Goal: Task Accomplishment & Management: Use online tool/utility

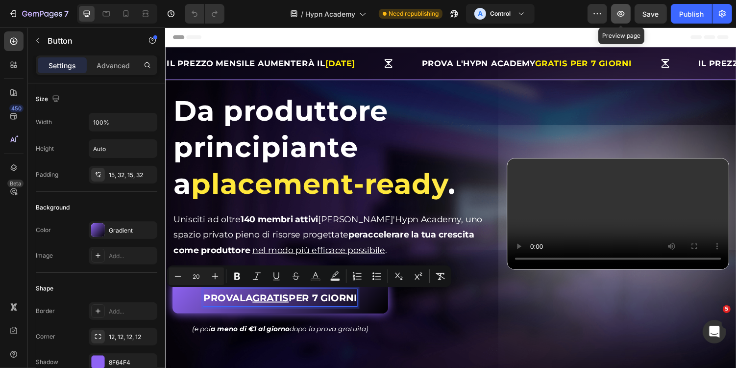
click at [630, 18] on button "button" at bounding box center [621, 14] width 20 height 20
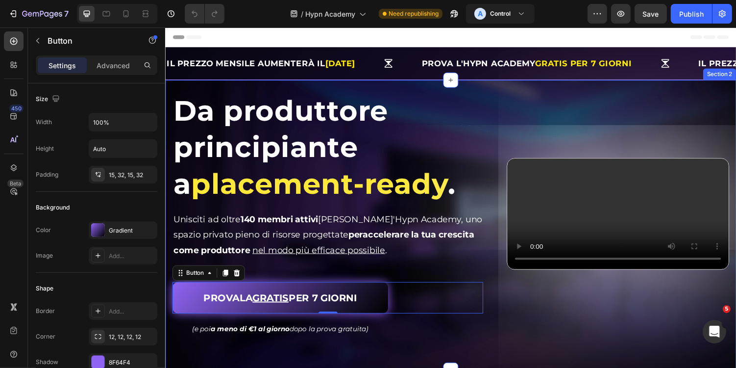
click at [284, 89] on div "Da produttore principiante a placement-ready . Heading Da produttore principian…" at bounding box center [459, 230] width 588 height 299
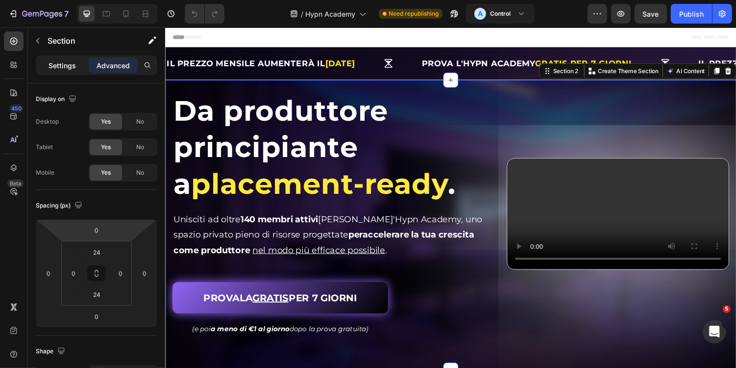
click at [70, 64] on p "Settings" at bounding box center [62, 65] width 27 height 10
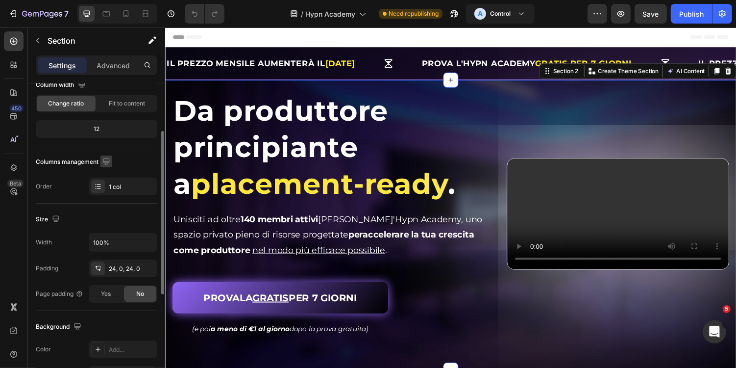
scroll to position [102, 0]
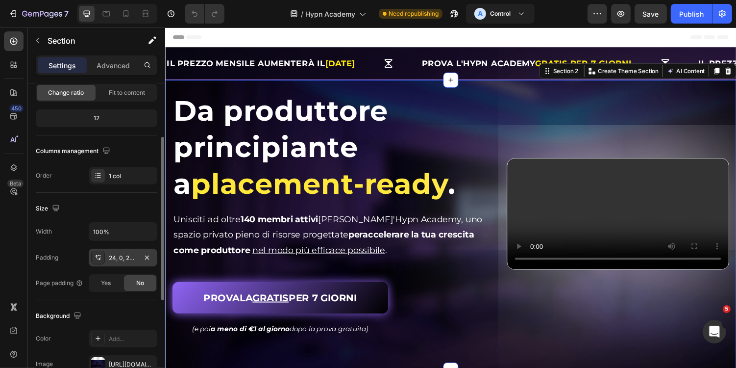
click at [127, 257] on div "24, 0, 24, 0" at bounding box center [123, 257] width 28 height 9
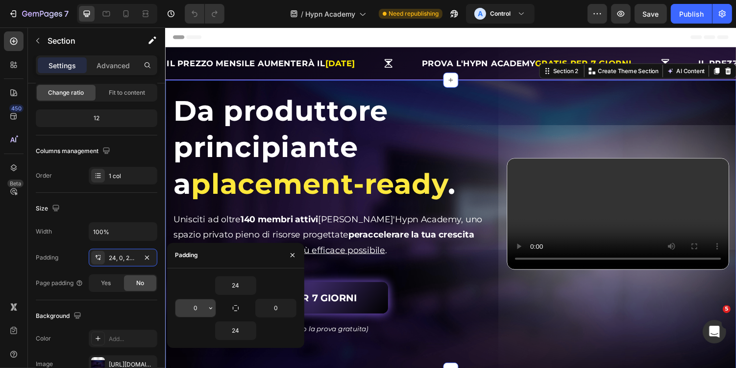
click at [201, 310] on input "0" at bounding box center [196, 308] width 40 height 18
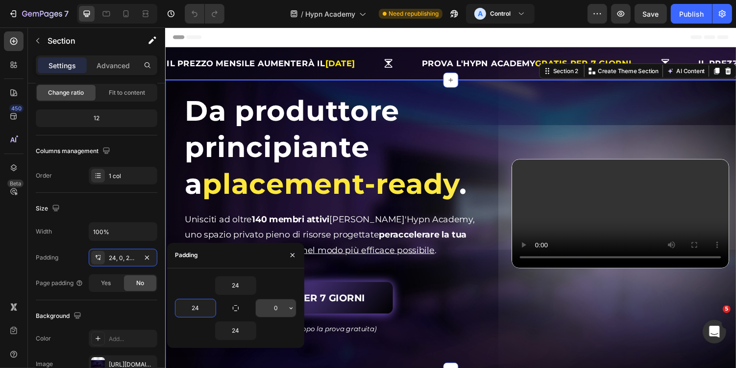
type input "24"
click at [276, 304] on input "0" at bounding box center [276, 308] width 40 height 18
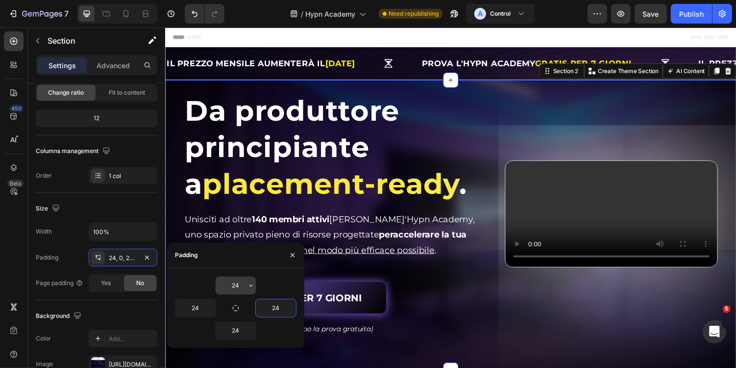
type input "24"
click at [237, 289] on input "24" at bounding box center [236, 286] width 40 height 18
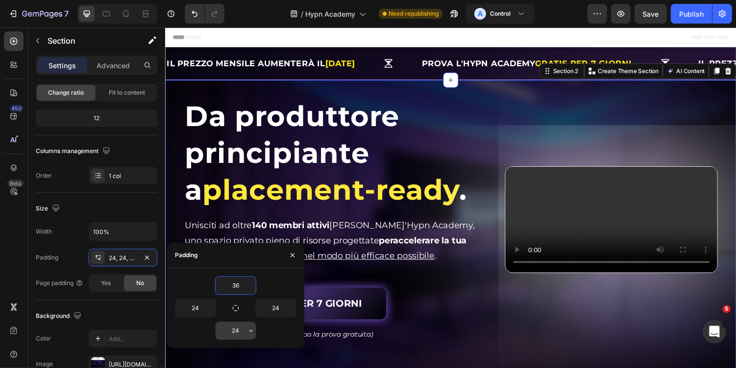
type input "36"
click at [242, 324] on input "24" at bounding box center [236, 331] width 40 height 18
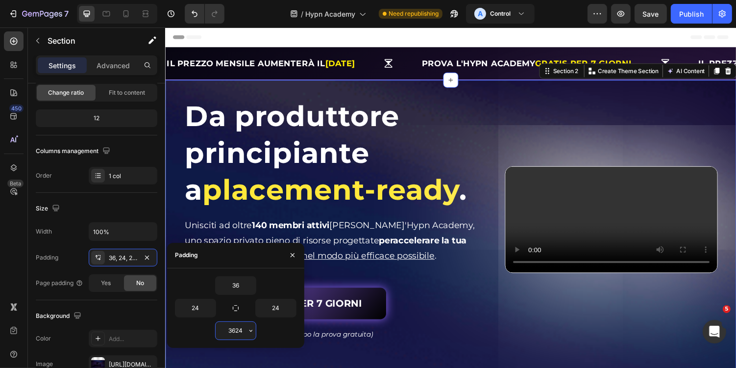
click at [243, 329] on input "3624" at bounding box center [236, 331] width 40 height 18
type input "36"
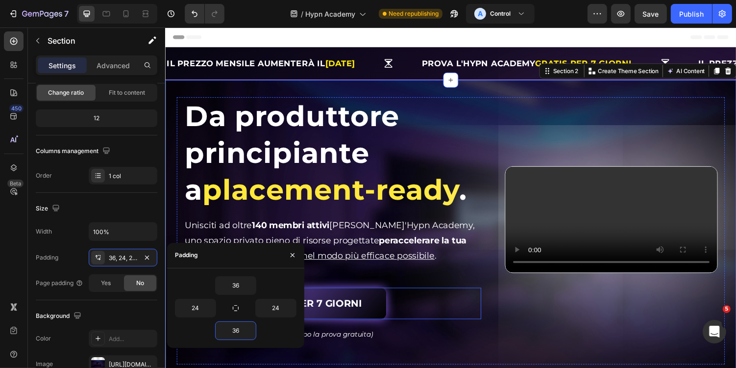
click at [460, 321] on div "PROVALA GRATIS PER 7 GIORNI Button" at bounding box center [337, 311] width 306 height 32
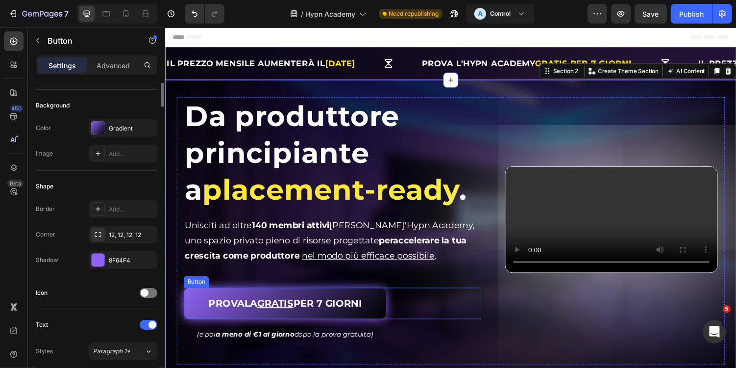
scroll to position [0, 0]
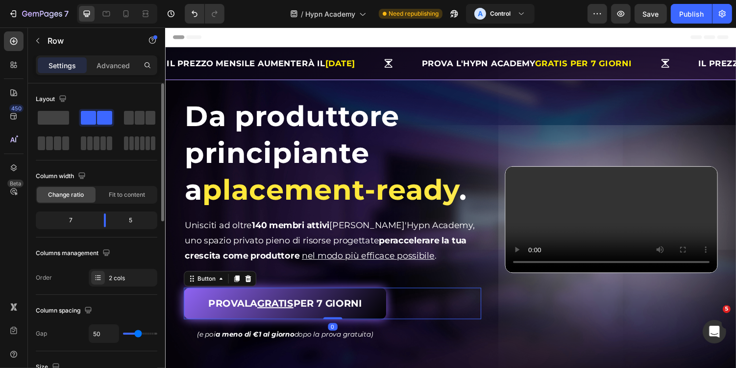
click at [540, 318] on div "Video" at bounding box center [624, 225] width 219 height 252
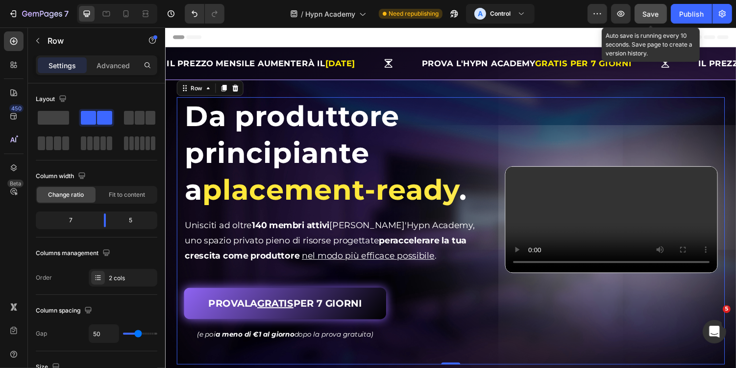
click at [649, 16] on span "Save" at bounding box center [651, 14] width 16 height 8
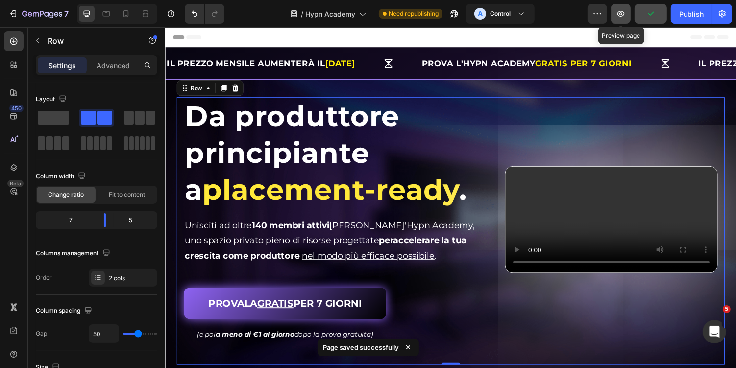
click at [629, 19] on button "button" at bounding box center [621, 14] width 20 height 20
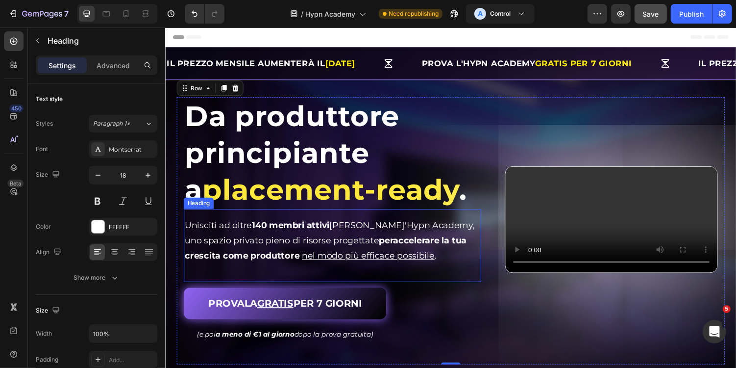
click at [333, 229] on strong "140 membri attivi" at bounding box center [294, 230] width 80 height 11
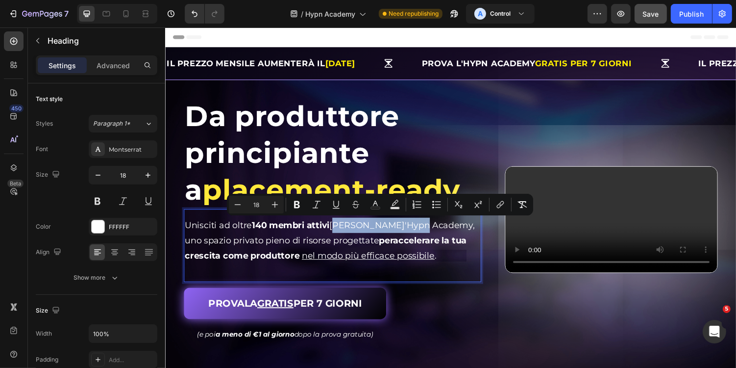
drag, startPoint x: 341, startPoint y: 230, endPoint x: 423, endPoint y: 232, distance: 82.4
click at [423, 232] on span "Unisciti ad oltre 140 membri attivi nell'Hypn Academy, uno spazio privato pieno…" at bounding box center [334, 238] width 299 height 26
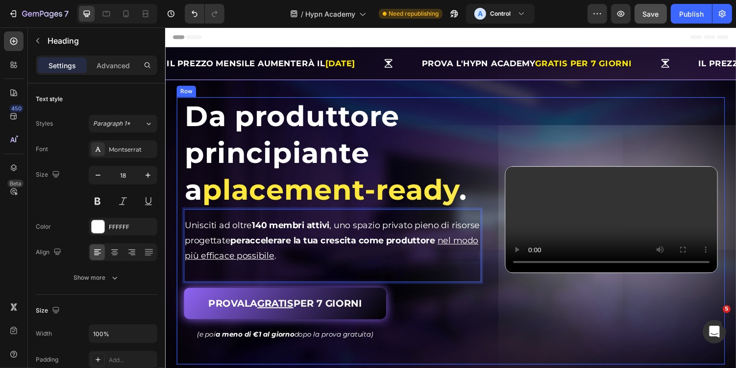
click at [503, 305] on div "Da produttore principiante a placement-ready . Heading Da produttore principian…" at bounding box center [458, 236] width 565 height 275
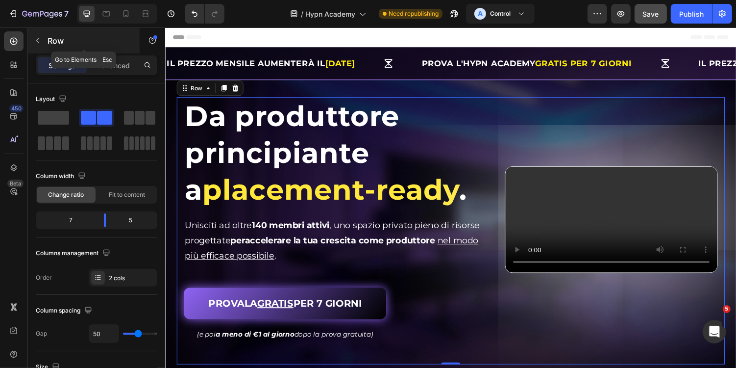
click at [35, 38] on icon "button" at bounding box center [38, 41] width 8 height 8
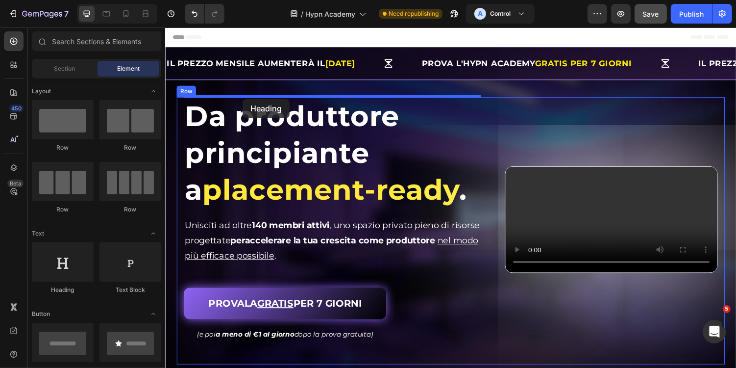
drag, startPoint x: 236, startPoint y: 287, endPoint x: 245, endPoint y: 100, distance: 187.0
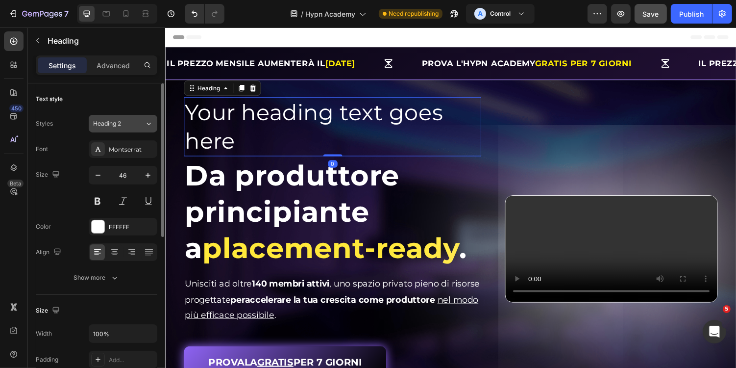
click at [138, 126] on div "Heading 2" at bounding box center [118, 123] width 51 height 9
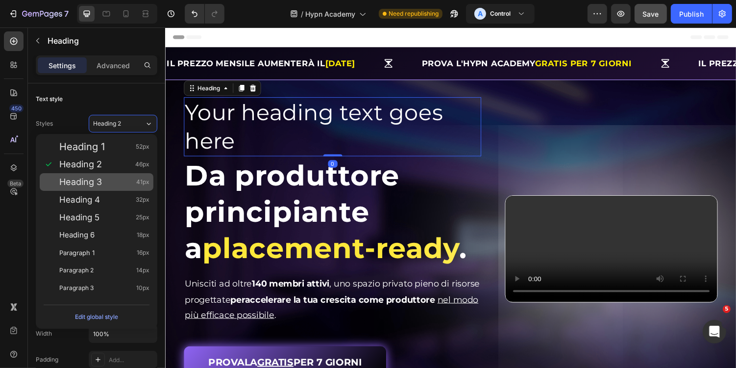
click at [128, 183] on div "Heading 3 41px" at bounding box center [104, 182] width 90 height 10
type input "41"
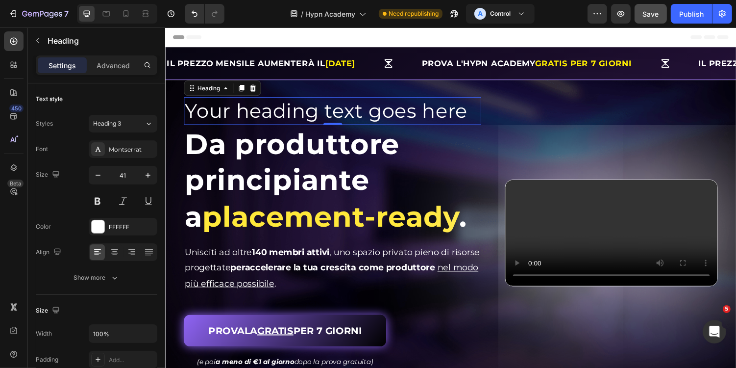
click at [235, 118] on h2 "Your heading text goes here" at bounding box center [337, 113] width 306 height 28
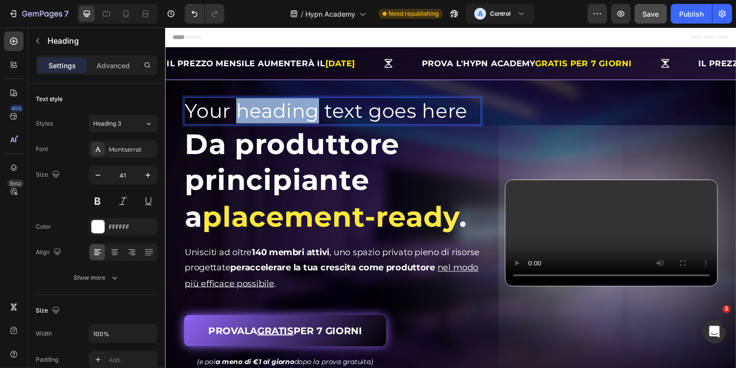
click at [235, 118] on p "Your heading text goes here" at bounding box center [337, 113] width 304 height 26
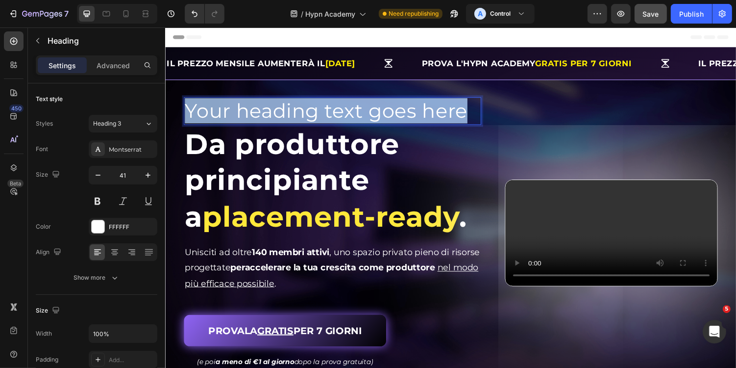
click at [235, 118] on p "Your heading text goes here" at bounding box center [337, 113] width 304 height 26
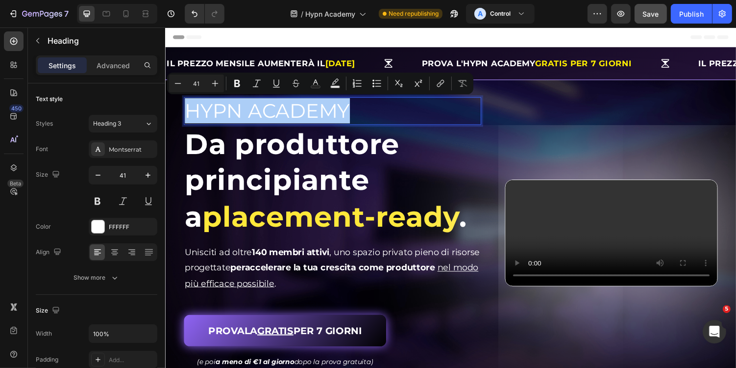
click at [202, 83] on input "41" at bounding box center [197, 83] width 20 height 12
type input "18"
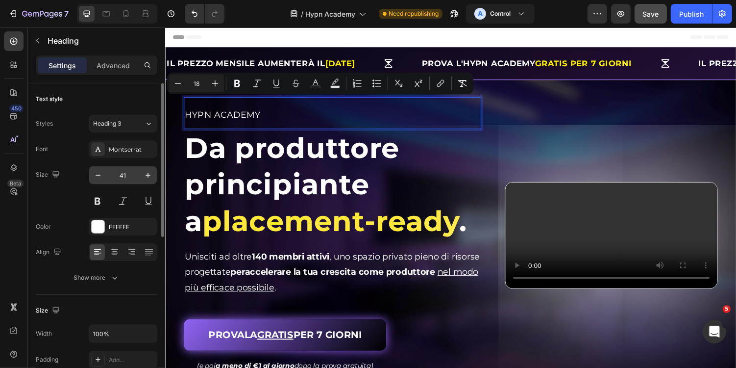
click at [128, 170] on input "41" at bounding box center [123, 175] width 32 height 18
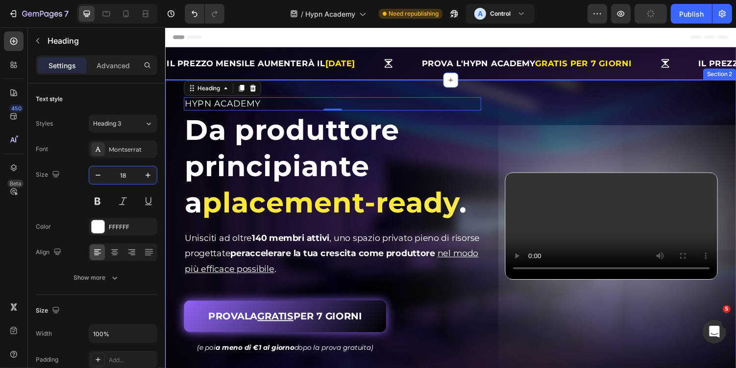
type input "18"
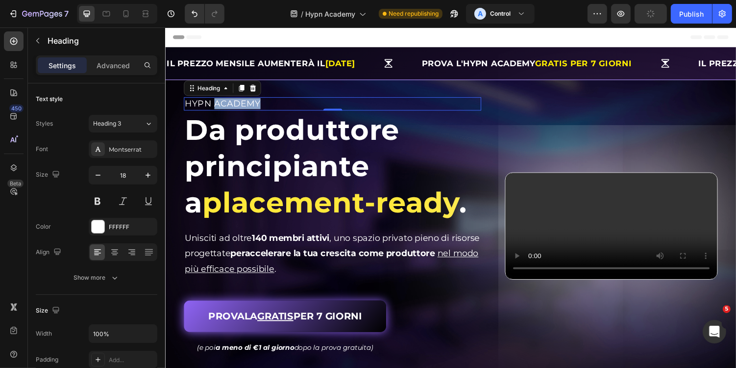
click at [255, 103] on span "HYPN ACADEMY" at bounding box center [224, 105] width 78 height 11
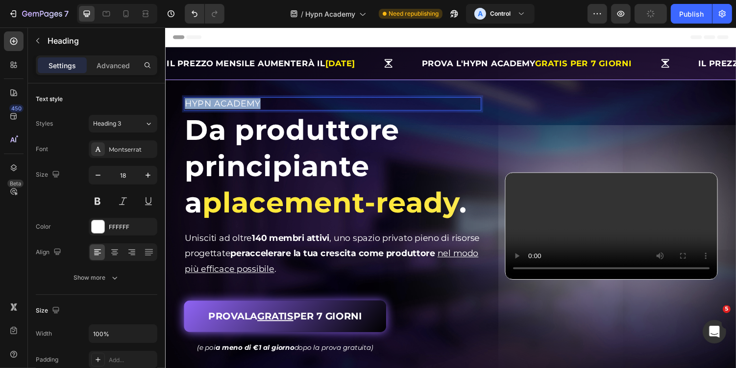
click at [255, 103] on span "HYPN ACADEMY" at bounding box center [224, 105] width 78 height 11
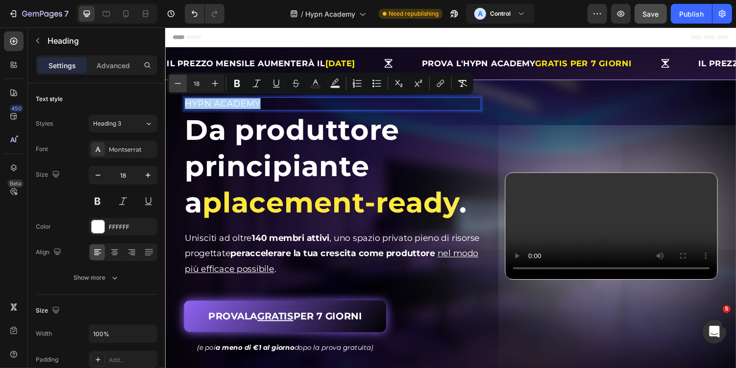
click at [181, 82] on icon "Editor contextual toolbar" at bounding box center [178, 83] width 10 height 10
type input "16"
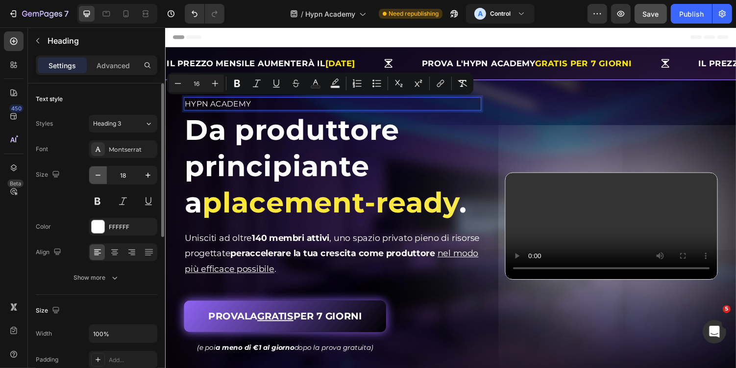
click at [98, 179] on button "button" at bounding box center [98, 175] width 18 height 18
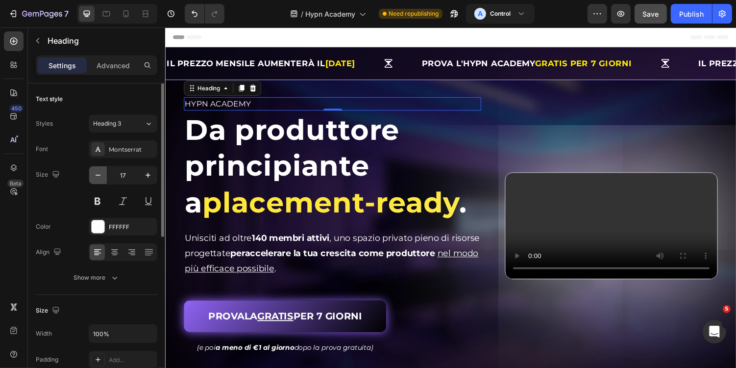
type input "16"
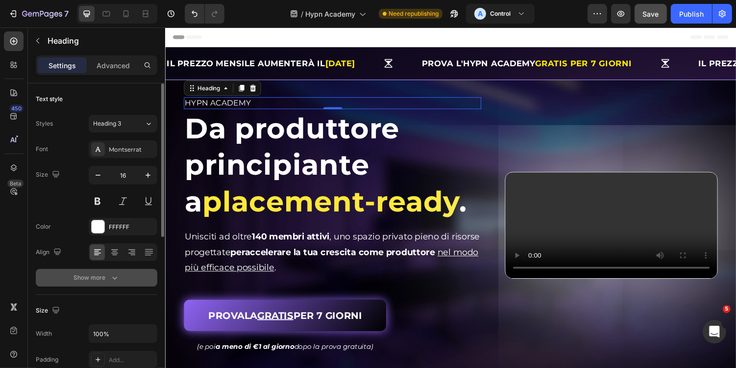
click at [113, 274] on icon "button" at bounding box center [115, 278] width 10 height 10
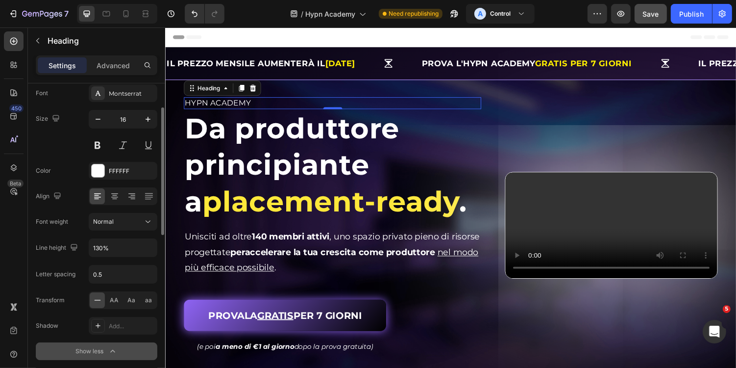
scroll to position [66, 0]
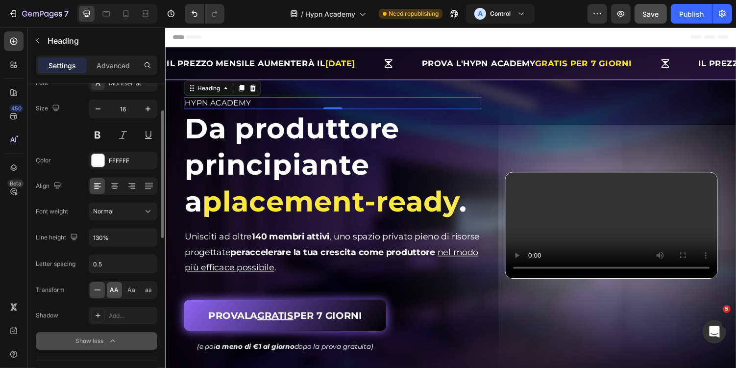
click at [117, 291] on span "AA" at bounding box center [114, 289] width 9 height 9
click at [123, 207] on div "Normal" at bounding box center [118, 211] width 50 height 9
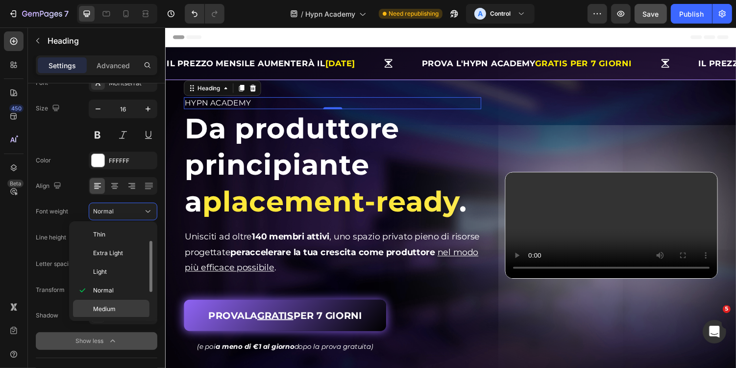
scroll to position [25, 0]
click at [119, 298] on span "Semi Bold" at bounding box center [107, 302] width 28 height 9
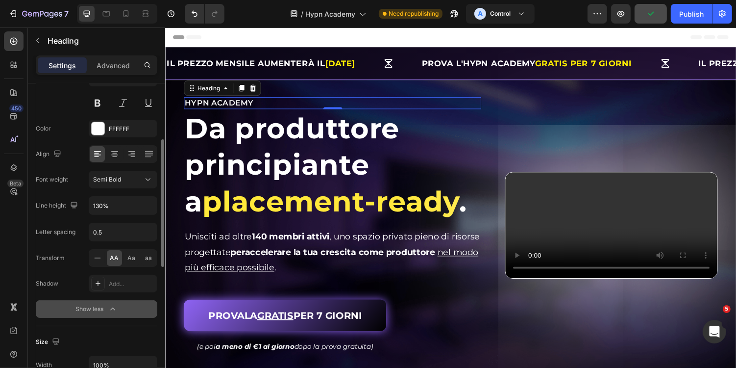
scroll to position [109, 0]
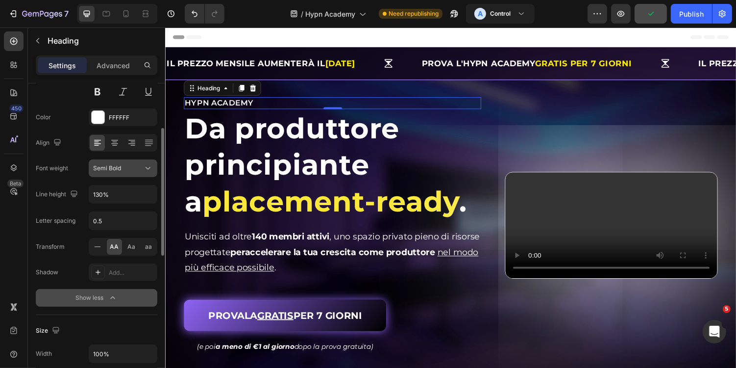
click at [121, 165] on div "Semi Bold" at bounding box center [118, 168] width 50 height 9
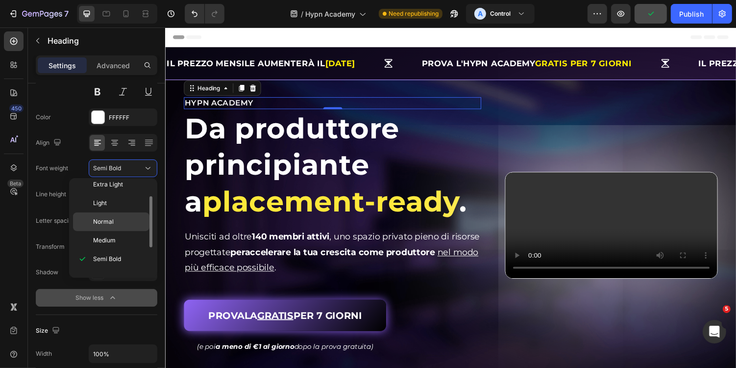
scroll to position [72, 0]
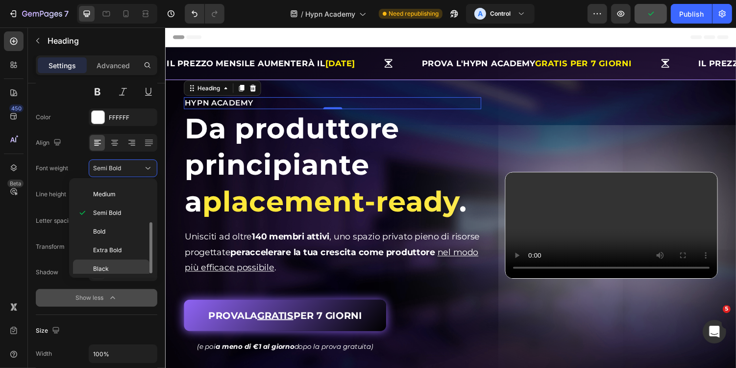
click at [112, 264] on p "Black" at bounding box center [119, 268] width 52 height 9
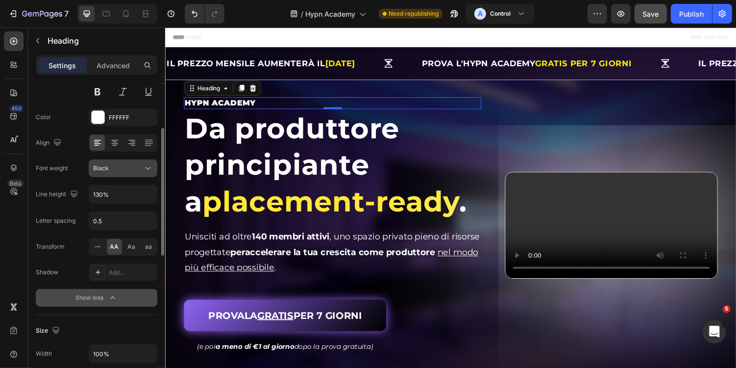
click at [121, 168] on div "Black" at bounding box center [118, 168] width 50 height 9
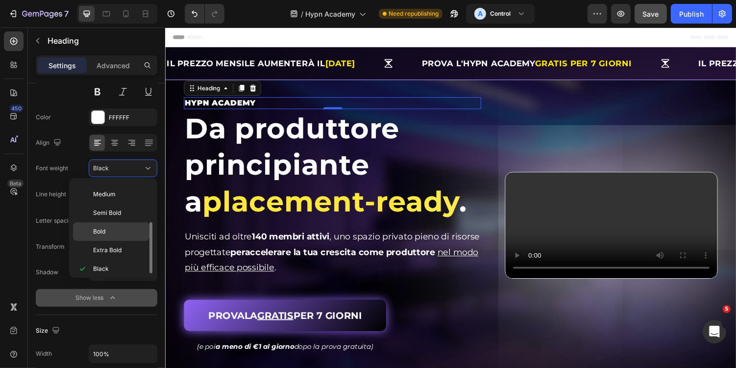
click at [120, 228] on p "Bold" at bounding box center [119, 231] width 52 height 9
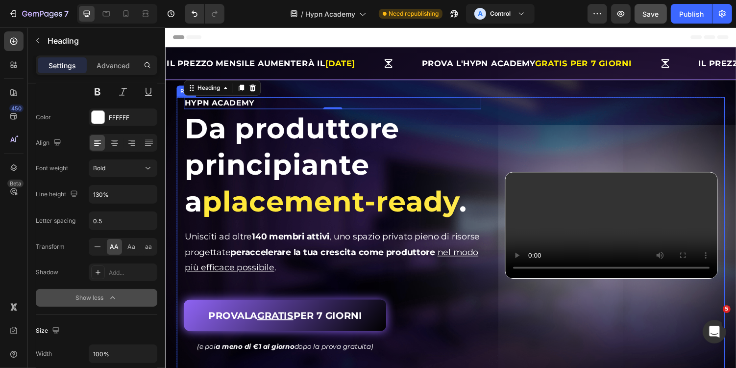
click at [537, 139] on div "Video" at bounding box center [624, 230] width 219 height 263
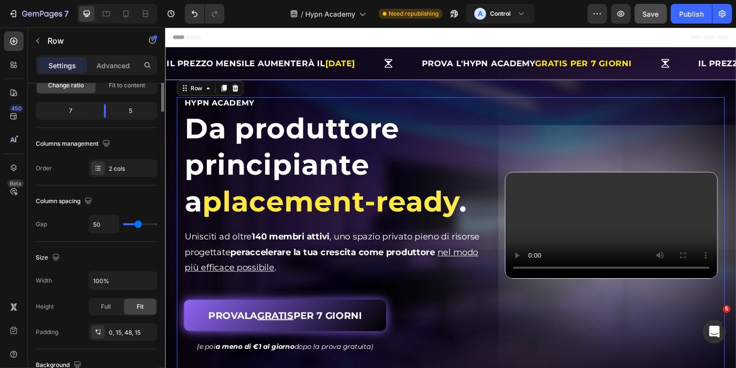
scroll to position [0, 0]
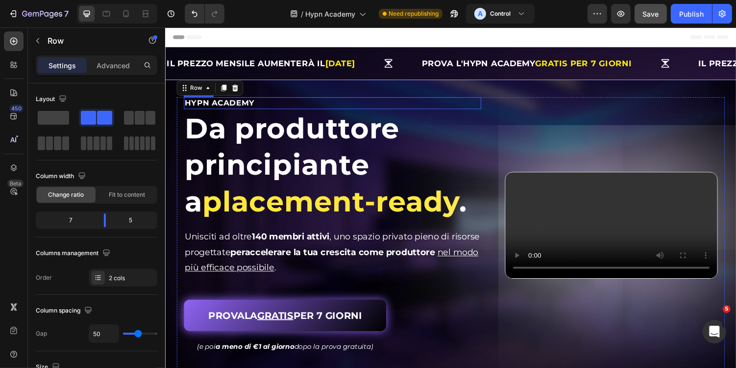
click at [242, 105] on span "HYPN ACADEMY" at bounding box center [221, 104] width 72 height 9
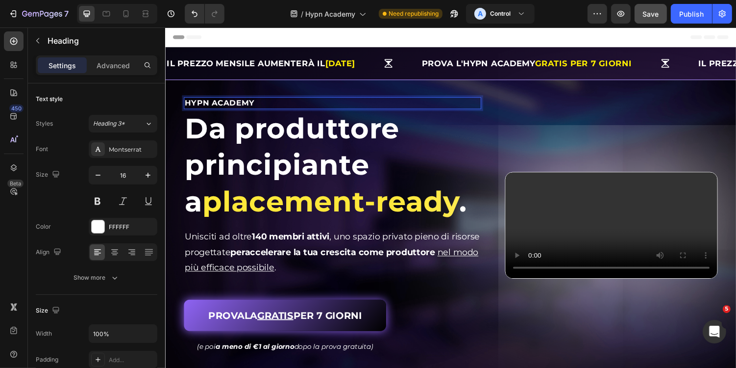
click at [246, 105] on span "HYPN ACADEMY" at bounding box center [221, 104] width 72 height 9
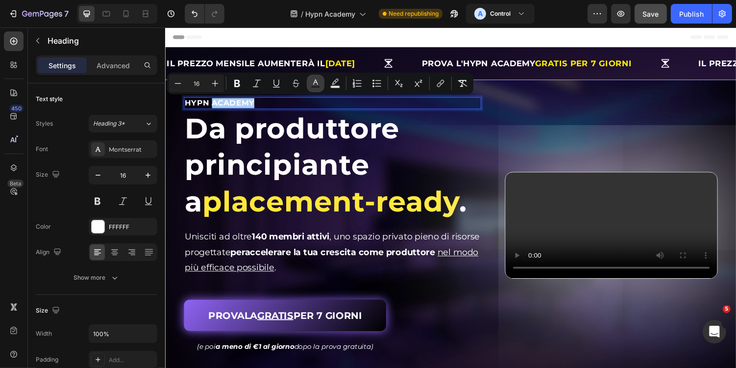
click at [313, 82] on icon "Editor contextual toolbar" at bounding box center [316, 83] width 10 height 10
type input "FFFFFF"
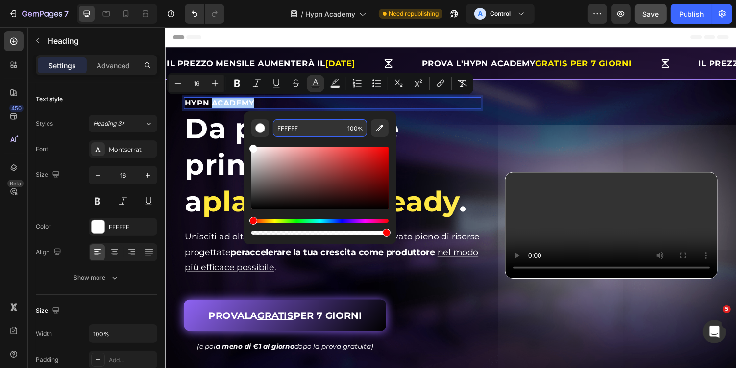
click at [302, 132] on input "FFFFFF" at bounding box center [308, 128] width 71 height 18
type input "DACAF2"
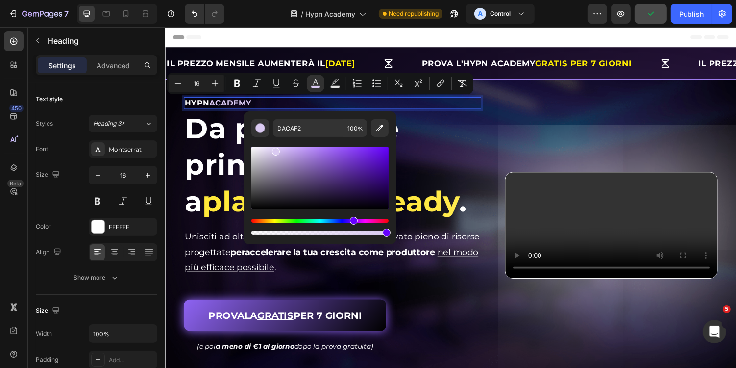
click at [490, 106] on h2 "HYPN ACADEMY" at bounding box center [337, 105] width 306 height 12
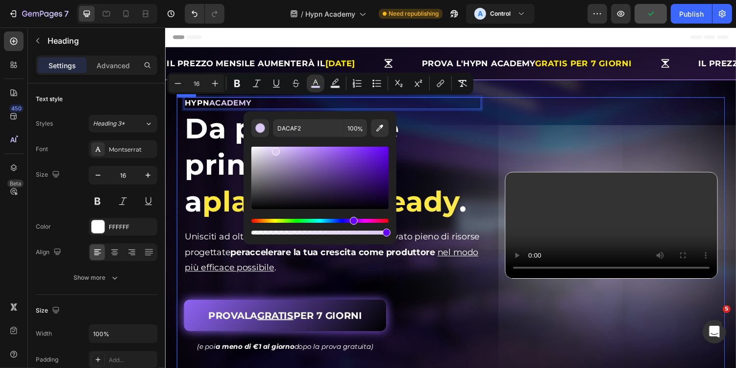
click at [539, 119] on div "Video" at bounding box center [624, 230] width 219 height 263
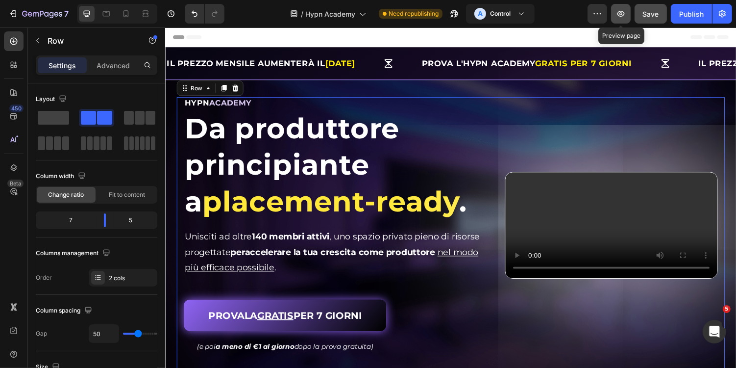
click at [623, 18] on icon "button" at bounding box center [621, 14] width 10 height 10
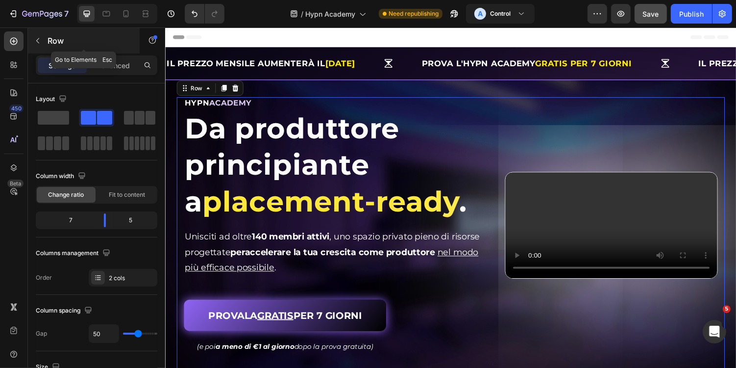
click at [51, 37] on p "Row" at bounding box center [89, 41] width 83 height 12
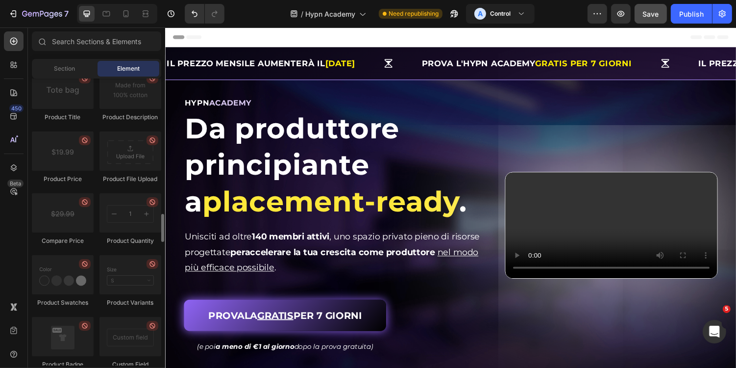
scroll to position [1568, 0]
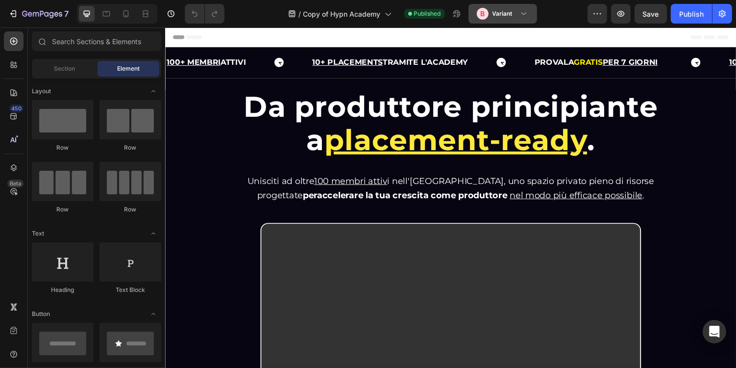
click at [498, 8] on div "B Variant" at bounding box center [495, 14] width 36 height 12
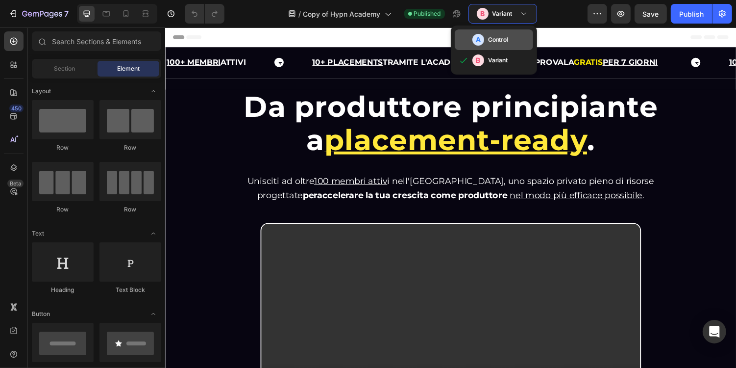
click at [482, 39] on div "A" at bounding box center [479, 40] width 12 height 12
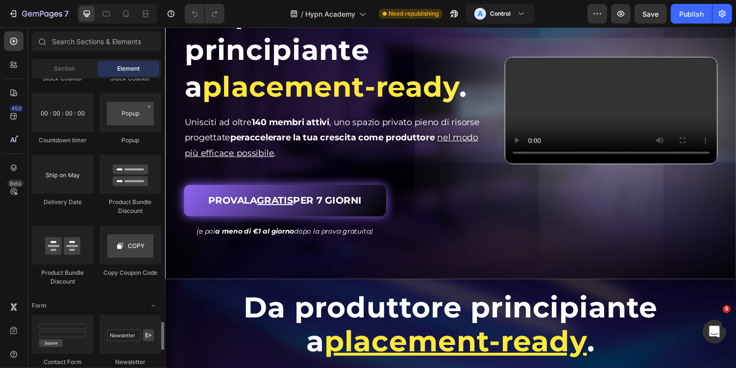
scroll to position [1968, 0]
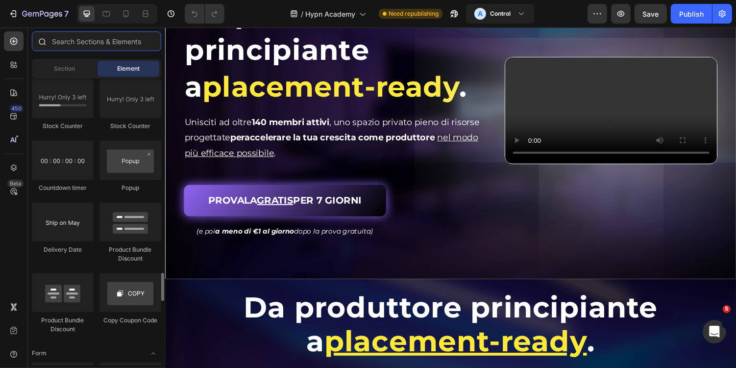
click at [77, 44] on input "text" at bounding box center [96, 41] width 129 height 20
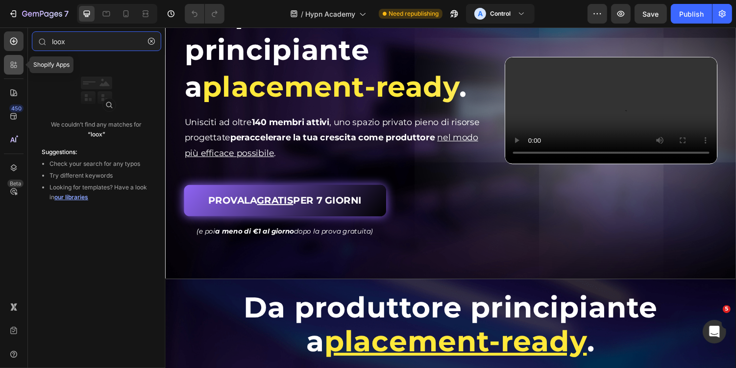
type input "loox"
click at [17, 63] on icon at bounding box center [14, 65] width 10 height 10
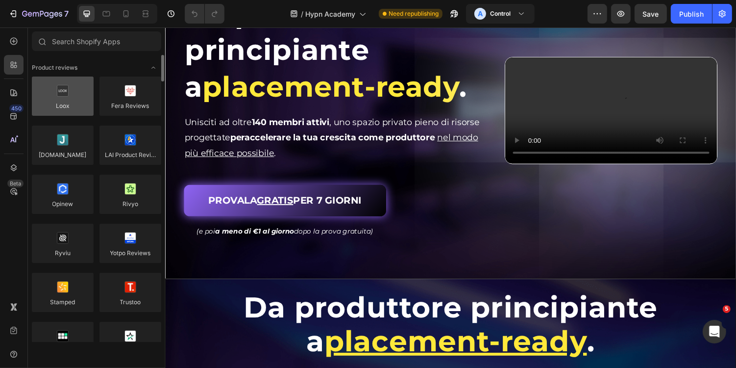
click at [71, 95] on div at bounding box center [63, 95] width 62 height 39
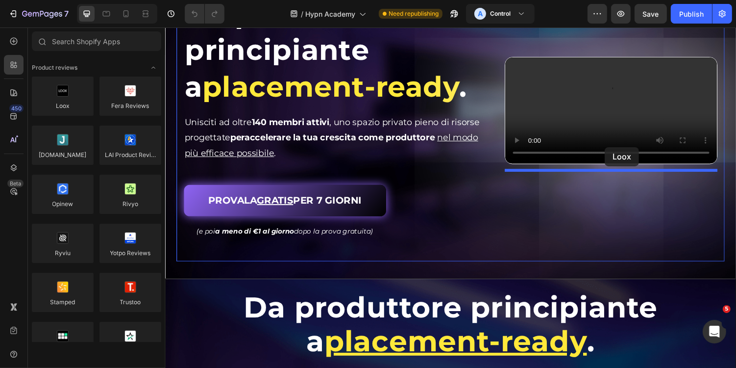
drag, startPoint x: 235, startPoint y: 122, endPoint x: 618, endPoint y: 150, distance: 383.5
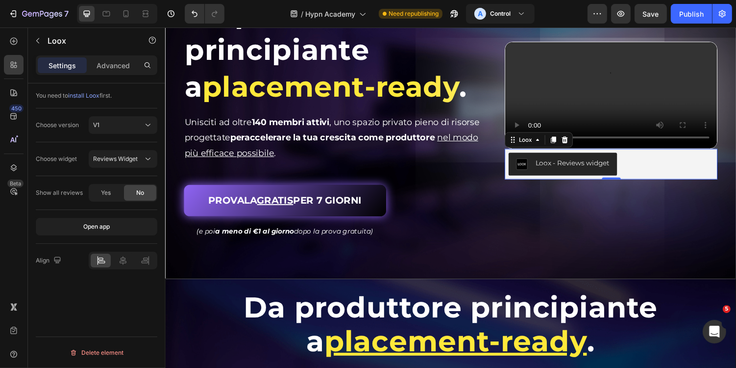
click at [128, 252] on div at bounding box center [123, 261] width 69 height 18
click at [124, 262] on icon at bounding box center [123, 260] width 10 height 10
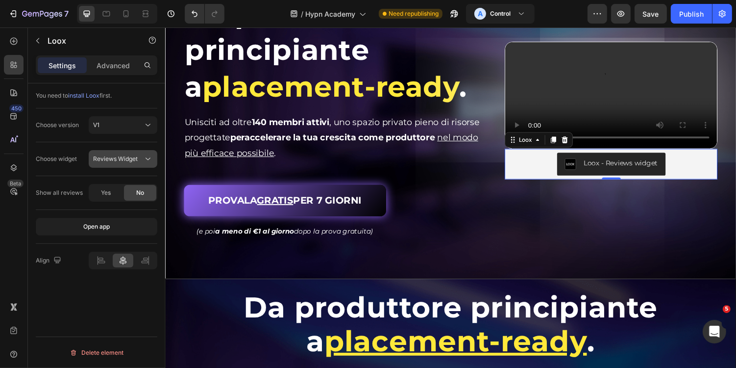
click at [124, 158] on span "Reviews Widget" at bounding box center [115, 158] width 45 height 7
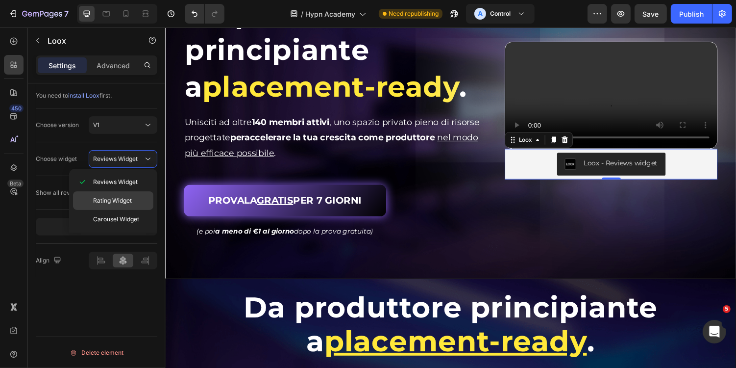
click at [123, 201] on span "Rating Widget" at bounding box center [112, 200] width 39 height 9
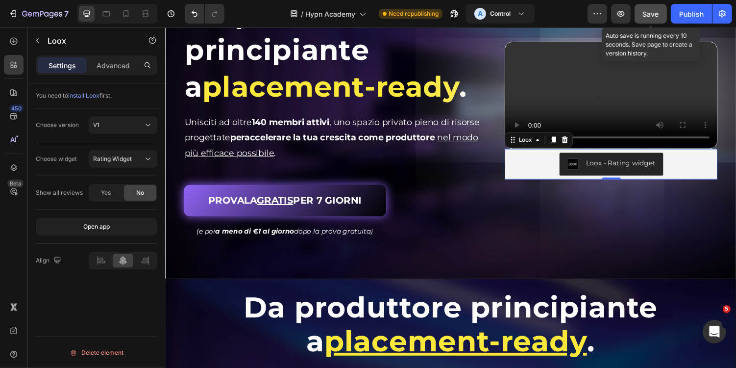
click at [663, 11] on button "Save" at bounding box center [651, 14] width 32 height 20
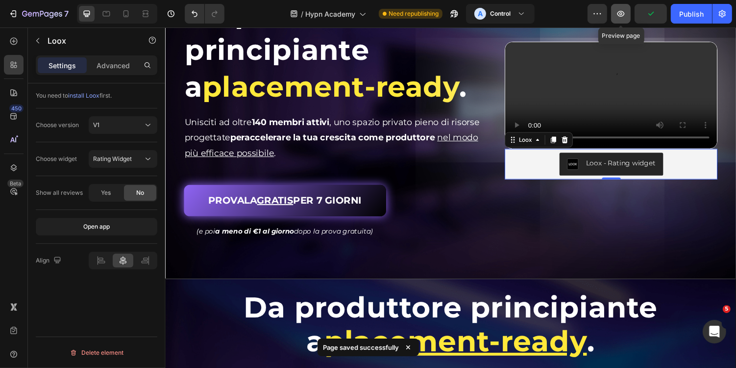
click at [621, 17] on icon "button" at bounding box center [621, 14] width 10 height 10
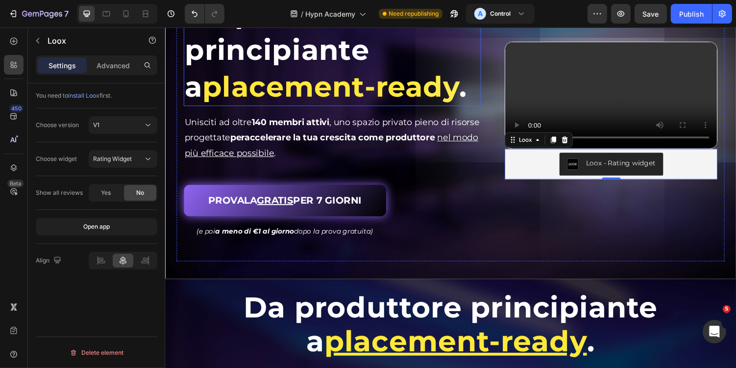
scroll to position [0, 0]
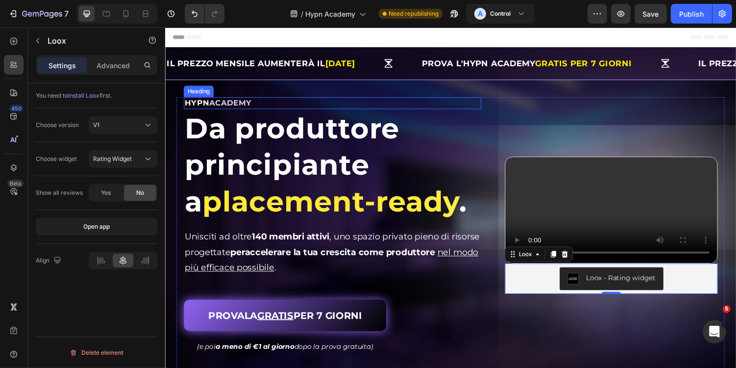
click at [233, 103] on span "ACADEMY" at bounding box center [232, 104] width 44 height 9
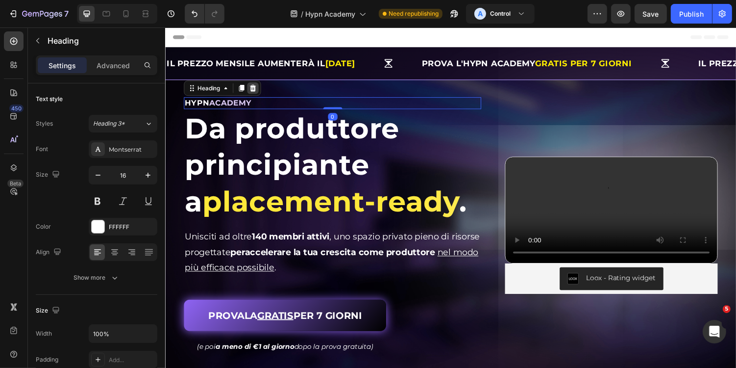
click at [254, 91] on icon at bounding box center [255, 89] width 6 height 7
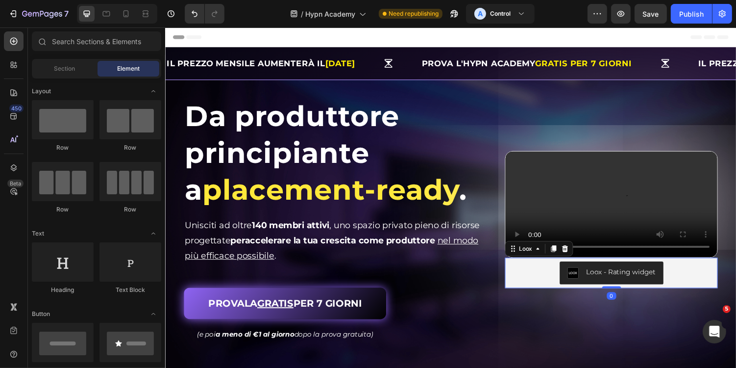
click at [548, 291] on div "Loox - Rating widget" at bounding box center [624, 280] width 211 height 24
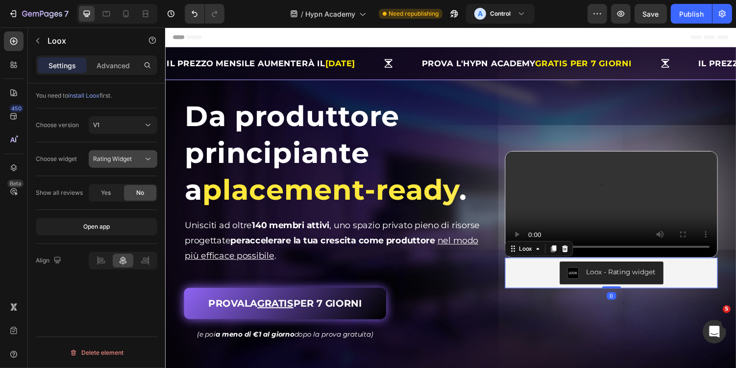
click at [130, 164] on button "Rating Widget" at bounding box center [123, 159] width 69 height 18
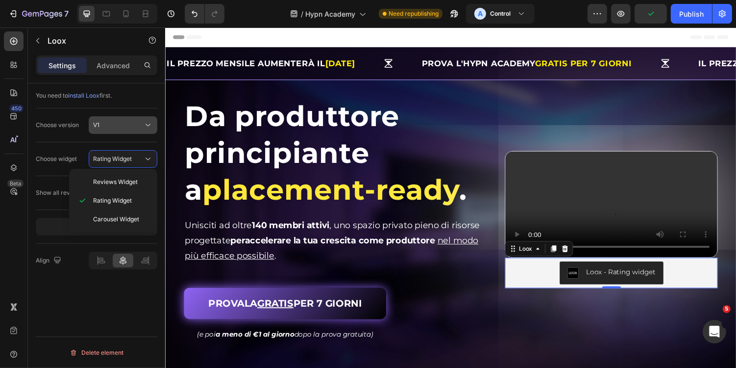
click at [132, 131] on button "V1" at bounding box center [123, 125] width 69 height 18
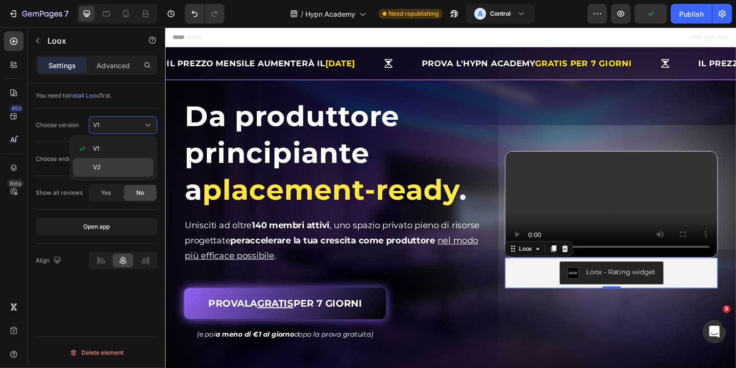
click at [126, 165] on p "V2" at bounding box center [121, 167] width 56 height 9
click at [136, 160] on div "Cards Carousel" at bounding box center [118, 158] width 50 height 9
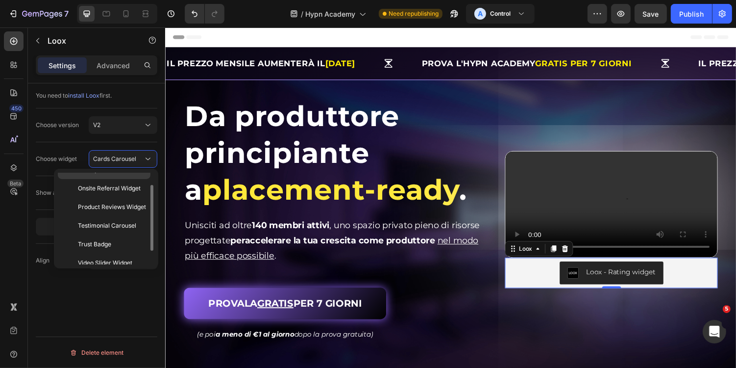
scroll to position [35, 0]
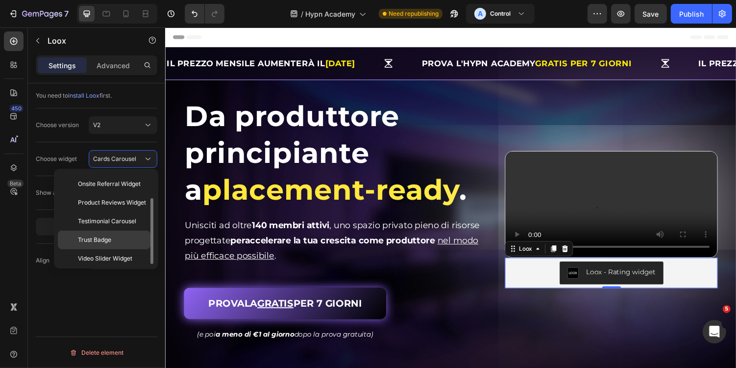
click at [123, 237] on p "Trust Badge" at bounding box center [112, 239] width 68 height 9
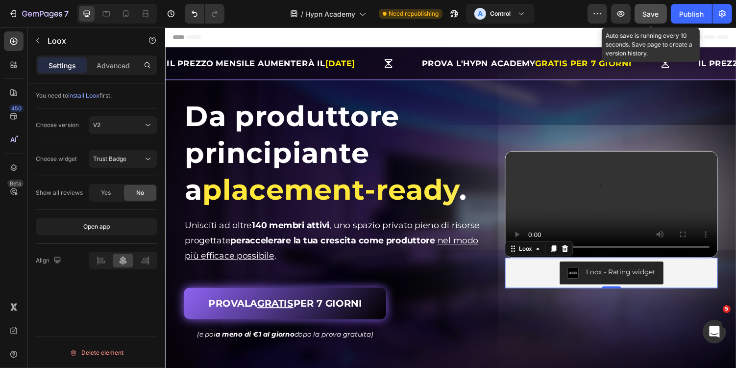
click at [653, 16] on span "Save" at bounding box center [651, 14] width 16 height 8
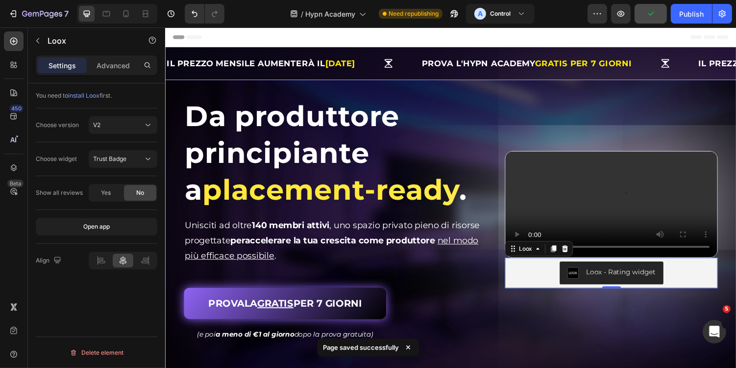
click at [84, 96] on span "install Loox" at bounding box center [83, 95] width 31 height 7
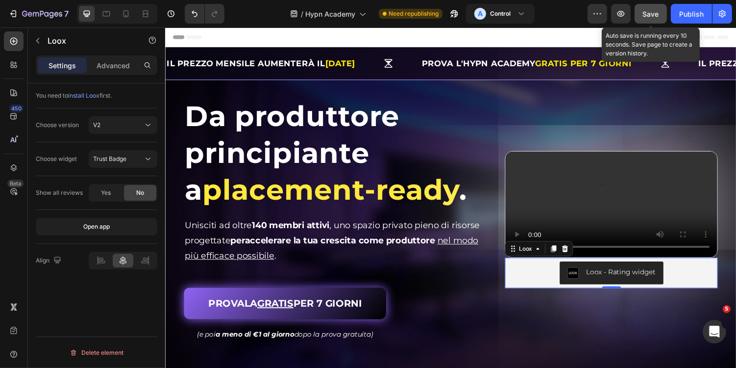
click at [647, 17] on span "Save" at bounding box center [651, 14] width 16 height 8
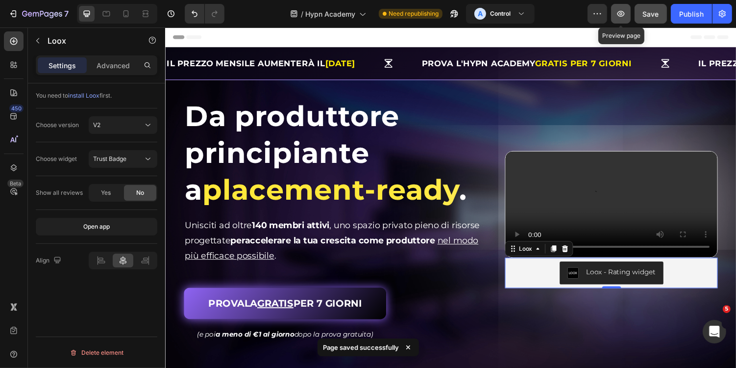
click at [621, 15] on icon "button" at bounding box center [621, 14] width 10 height 10
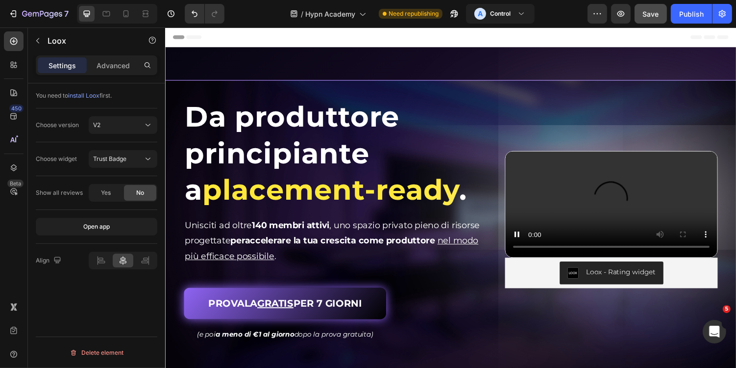
scroll to position [234, 0]
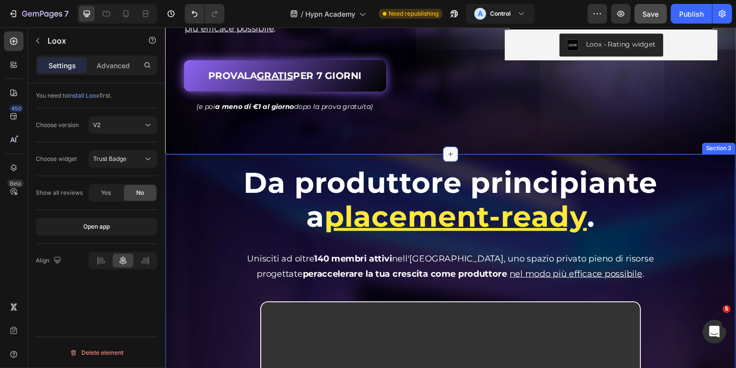
click at [452, 160] on div at bounding box center [459, 158] width 16 height 16
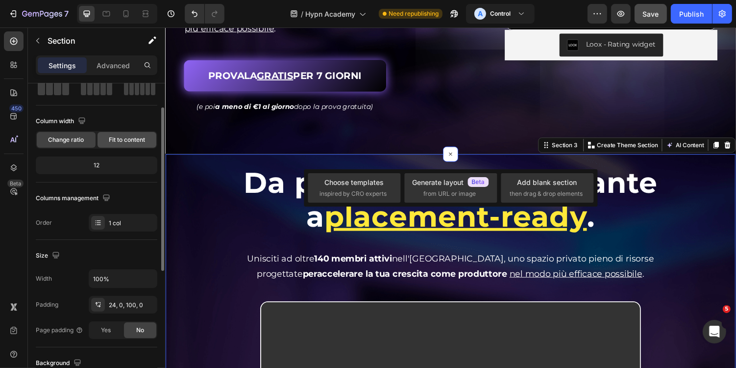
scroll to position [43, 0]
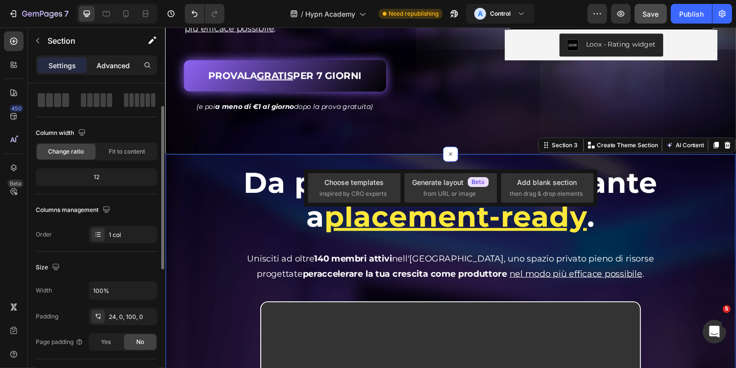
click at [115, 63] on p "Advanced" at bounding box center [113, 65] width 33 height 10
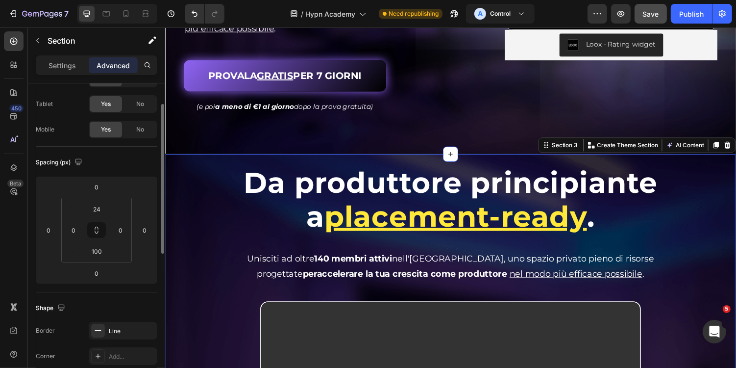
scroll to position [0, 0]
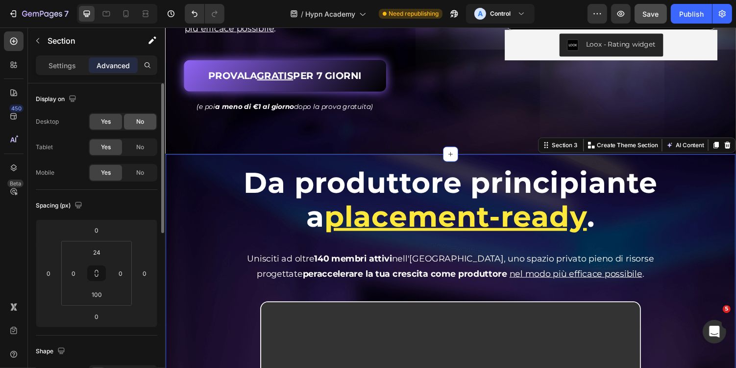
click at [138, 123] on span "No" at bounding box center [140, 121] width 8 height 9
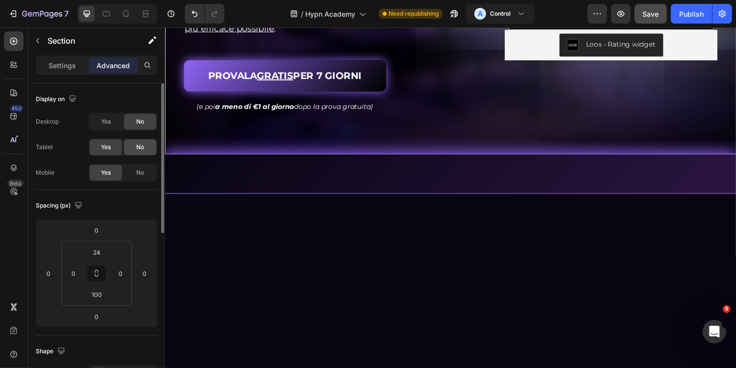
click at [139, 139] on div "No" at bounding box center [140, 147] width 32 height 16
click at [138, 169] on span "No" at bounding box center [140, 172] width 8 height 9
click at [116, 123] on div "Yes" at bounding box center [106, 122] width 32 height 16
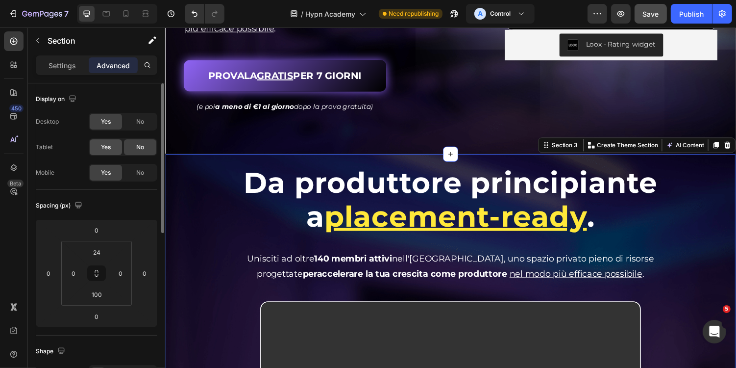
click at [114, 144] on div "Yes" at bounding box center [106, 147] width 32 height 16
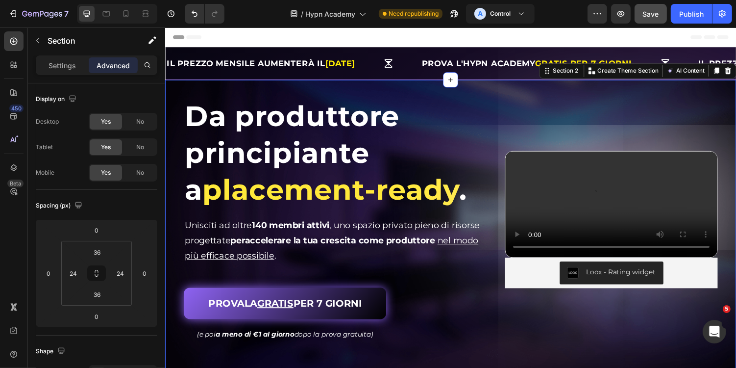
click at [597, 83] on div "Da produttore principiante a placement-ready . Heading Da produttore principian…" at bounding box center [459, 236] width 588 height 310
click at [582, 72] on div "Section 2" at bounding box center [577, 71] width 30 height 9
click at [150, 40] on icon "button" at bounding box center [151, 41] width 5 height 5
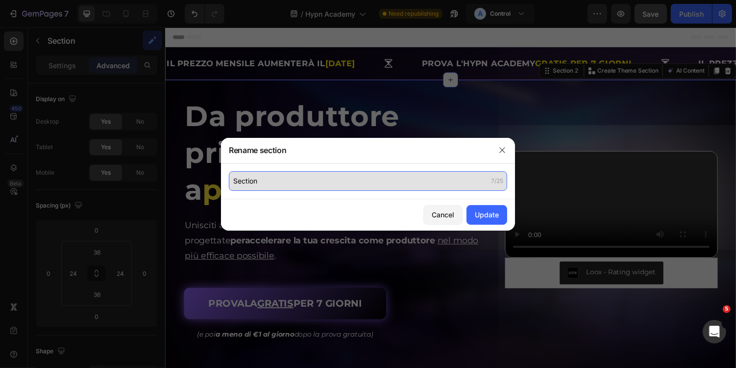
click at [277, 177] on input "Section" at bounding box center [368, 181] width 278 height 20
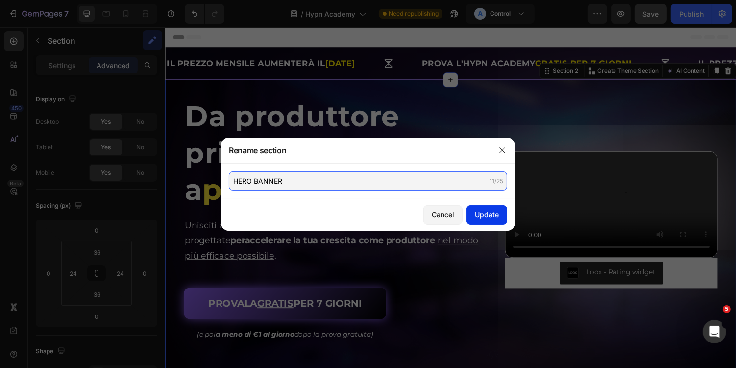
type input "HERO BANNER"
click at [497, 211] on div "Update" at bounding box center [487, 214] width 24 height 10
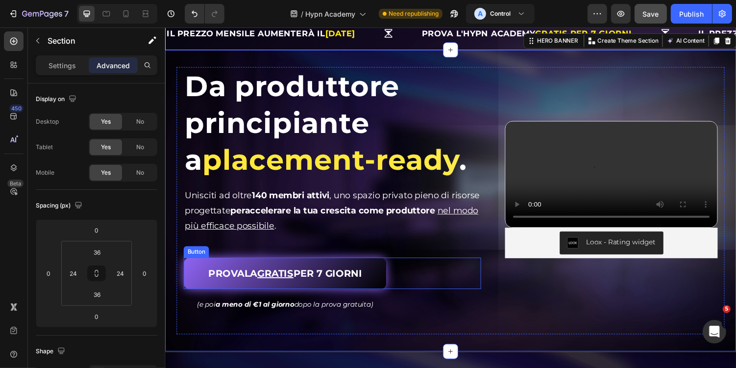
scroll to position [32, 0]
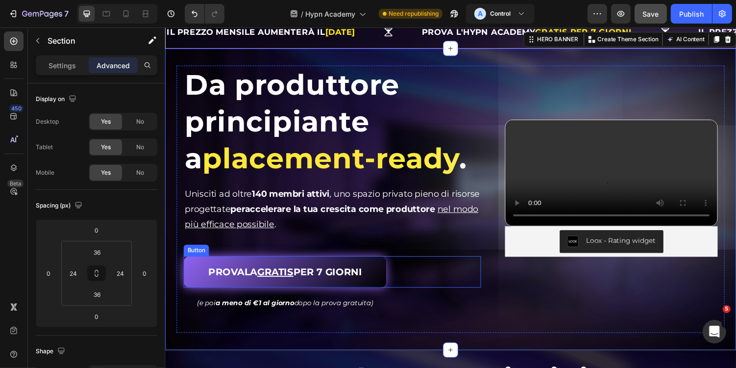
click at [412, 280] on div "PROVALA GRATIS PER 7 GIORNI Button" at bounding box center [337, 278] width 306 height 32
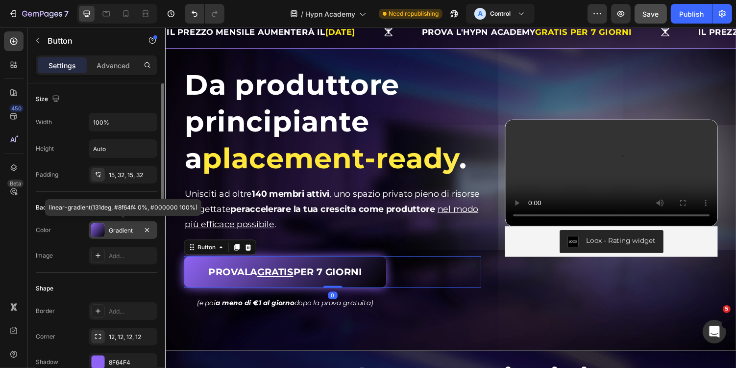
click at [103, 231] on div at bounding box center [98, 230] width 14 height 14
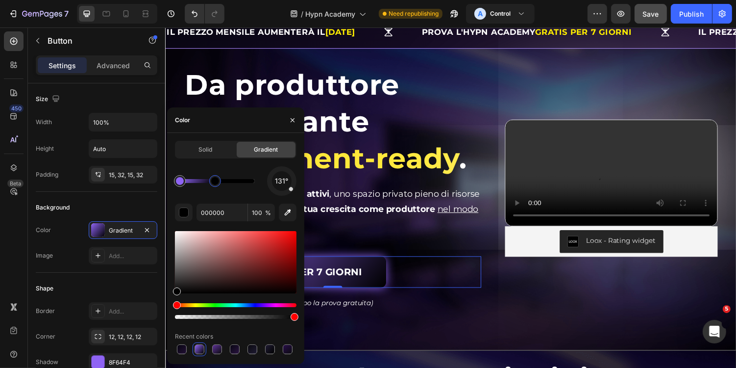
drag, startPoint x: 257, startPoint y: 186, endPoint x: 215, endPoint y: 188, distance: 42.2
click at [215, 188] on div at bounding box center [215, 181] width 18 height 18
type input "8F64F4"
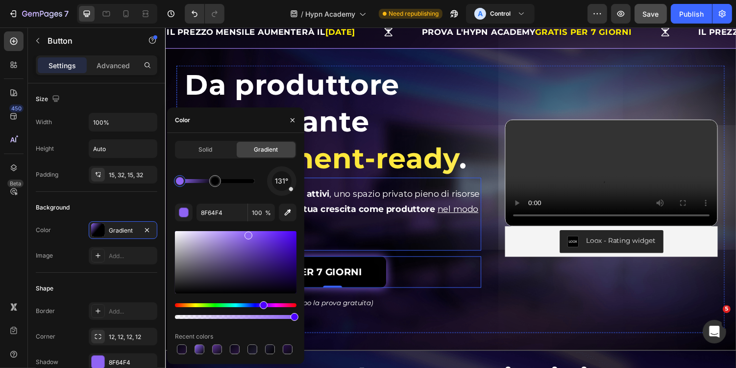
click at [436, 239] on div "Unisciti ad oltre 140 membri attivi , uno spazio privato pieno di risorse proge…" at bounding box center [337, 218] width 306 height 75
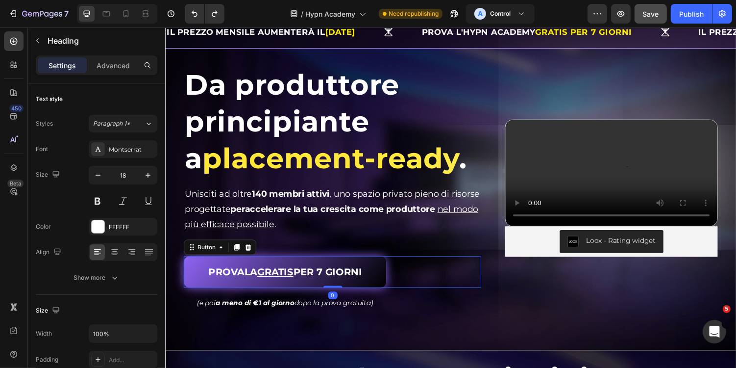
click at [438, 293] on div "PROVALA GRATIS PER 7 GIORNI Button 0" at bounding box center [337, 278] width 306 height 32
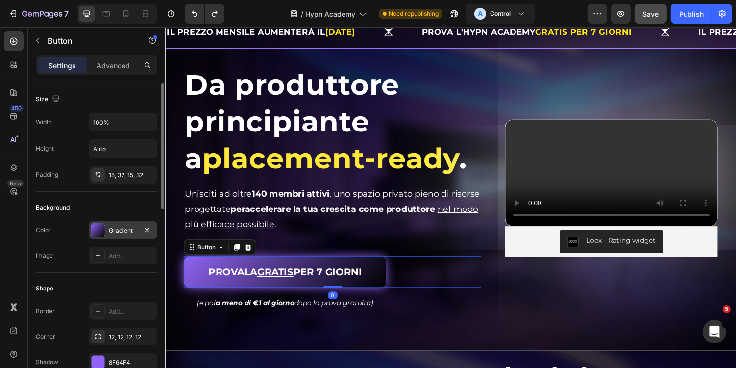
click at [111, 226] on div "Gradient" at bounding box center [123, 230] width 28 height 9
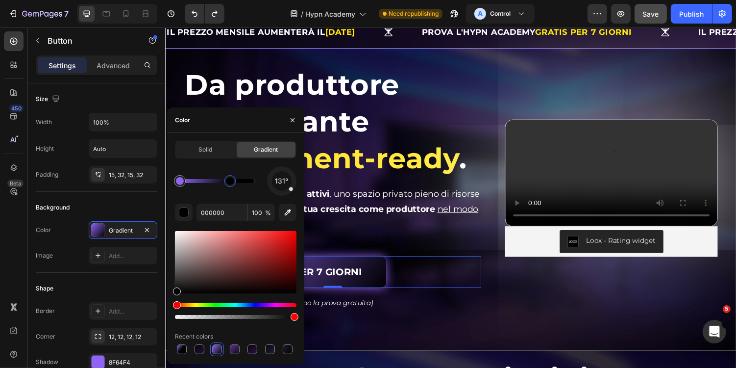
drag, startPoint x: 256, startPoint y: 184, endPoint x: 227, endPoint y: 184, distance: 28.4
click at [227, 184] on div at bounding box center [230, 181] width 8 height 8
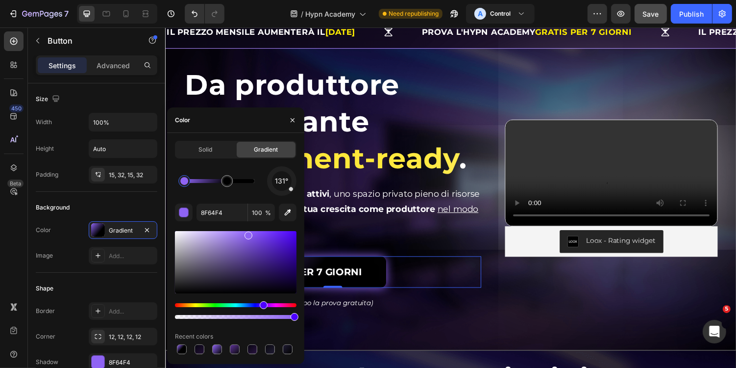
drag, startPoint x: 347, startPoint y: 209, endPoint x: 318, endPoint y: 186, distance: 36.3
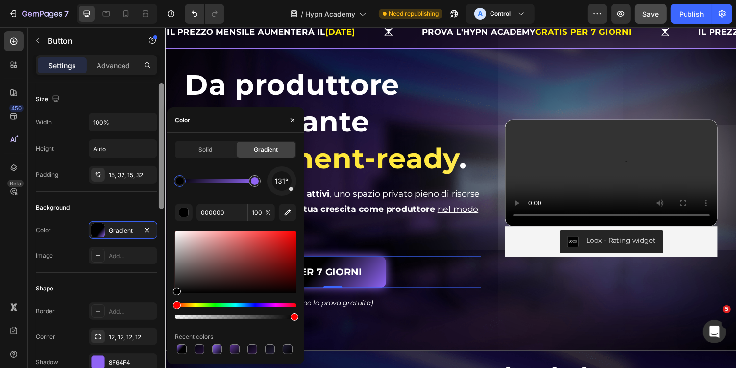
drag, startPoint x: 221, startPoint y: 181, endPoint x: 160, endPoint y: 181, distance: 61.3
click at [160, 181] on div "450 Beta Sections(30) Elements(83) Section Element Hero Section Product Detail …" at bounding box center [82, 197] width 165 height 340
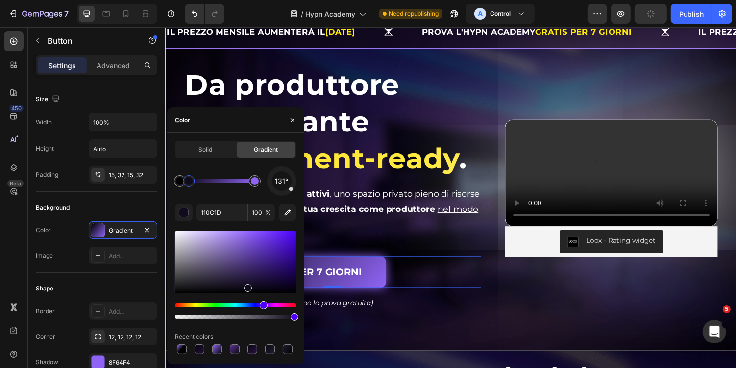
drag, startPoint x: 189, startPoint y: 178, endPoint x: 203, endPoint y: 178, distance: 14.7
click at [203, 179] on div at bounding box center [217, 181] width 75 height 4
click at [190, 168] on icon "button" at bounding box center [189, 165] width 8 height 8
type input "000000"
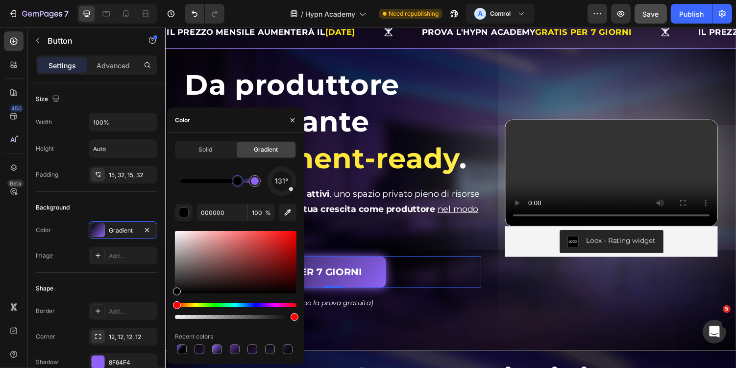
drag, startPoint x: 179, startPoint y: 179, endPoint x: 239, endPoint y: 179, distance: 59.8
click at [239, 179] on div at bounding box center [238, 181] width 8 height 8
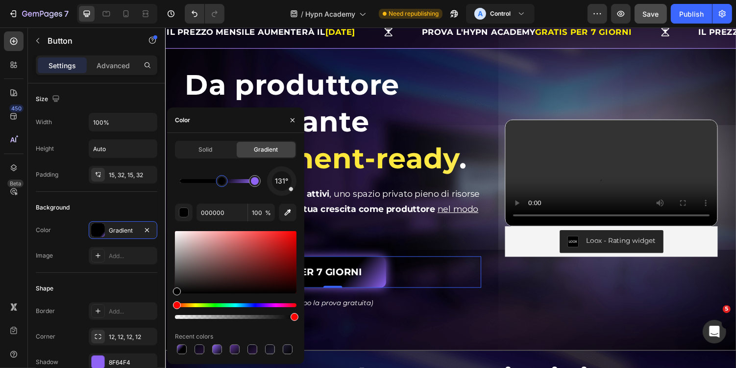
drag, startPoint x: 239, startPoint y: 180, endPoint x: 207, endPoint y: 180, distance: 31.4
click at [218, 180] on div at bounding box center [222, 181] width 8 height 8
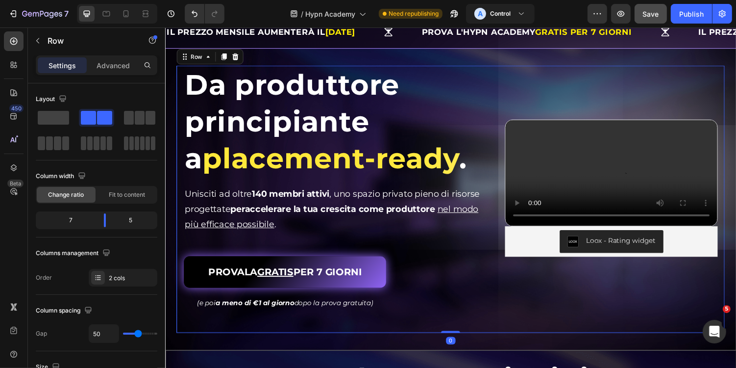
click at [495, 301] on div "Da produttore principiante a placement-ready . Heading Da produttore principian…" at bounding box center [458, 203] width 565 height 275
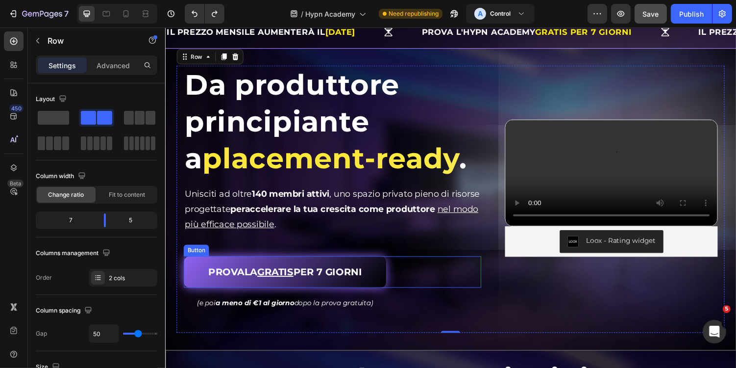
click at [428, 286] on div "PROVALA GRATIS PER 7 GIORNI Button" at bounding box center [337, 278] width 306 height 32
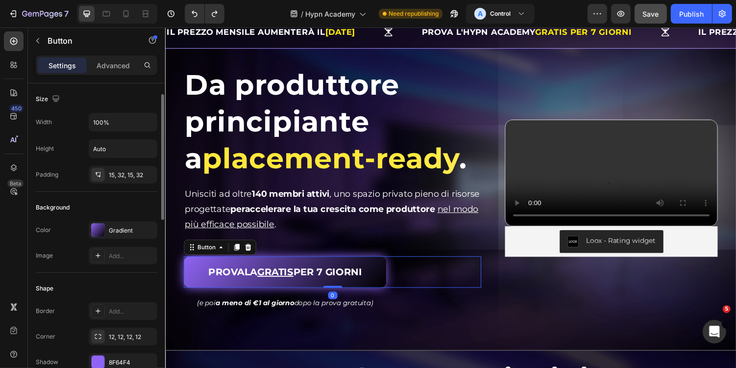
scroll to position [13, 0]
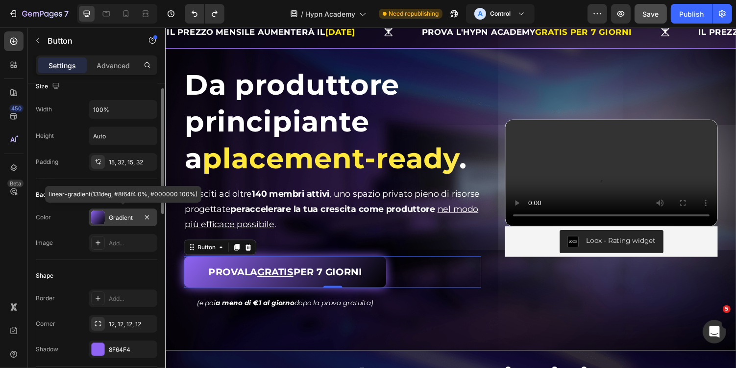
click at [120, 213] on div "Gradient" at bounding box center [123, 217] width 28 height 9
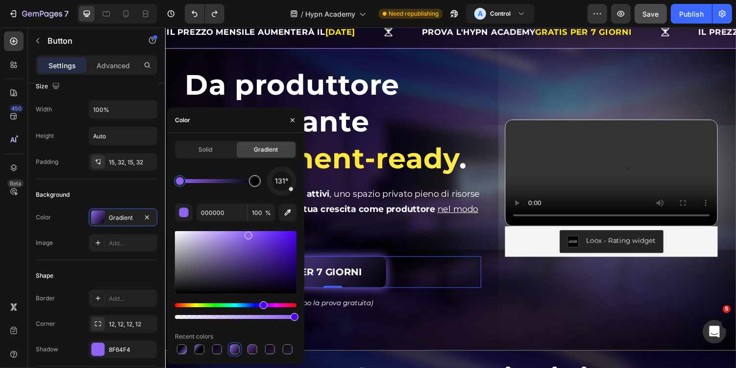
click at [257, 183] on div at bounding box center [255, 181] width 8 height 8
click at [178, 181] on div at bounding box center [180, 181] width 8 height 8
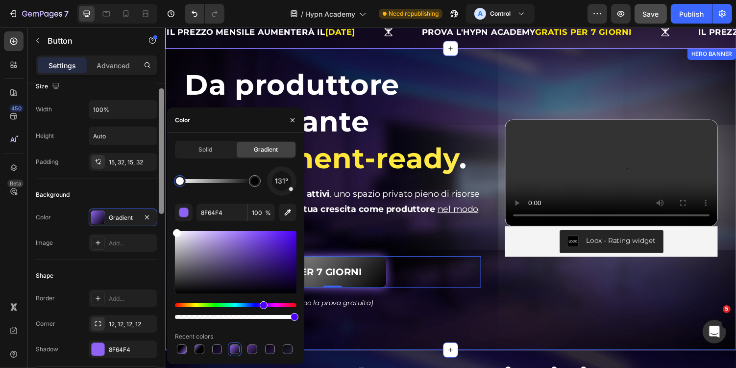
drag, startPoint x: 188, startPoint y: 241, endPoint x: 160, endPoint y: 202, distance: 48.4
click at [160, 202] on div "450 Beta Sections(30) Elements(83) Section Element Hero Section Product Detail …" at bounding box center [82, 197] width 165 height 340
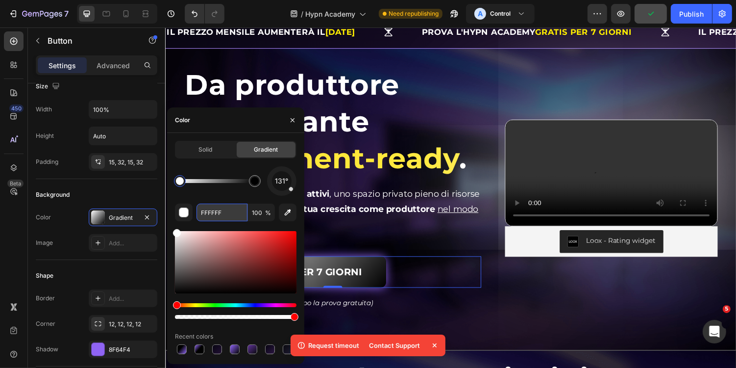
click at [226, 215] on input "FFFFFF" at bounding box center [222, 212] width 51 height 18
type input "DACAF2"
click at [254, 191] on div "131°" at bounding box center [236, 180] width 122 height 29
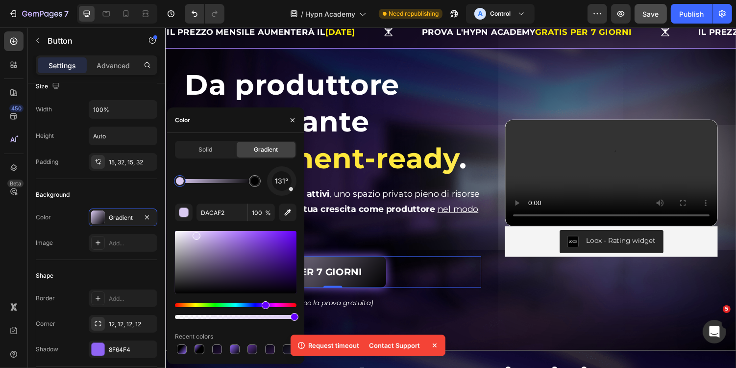
click at [443, 263] on div "PROVALA GRATIS PER 7 GIORNI Button 0" at bounding box center [337, 278] width 306 height 32
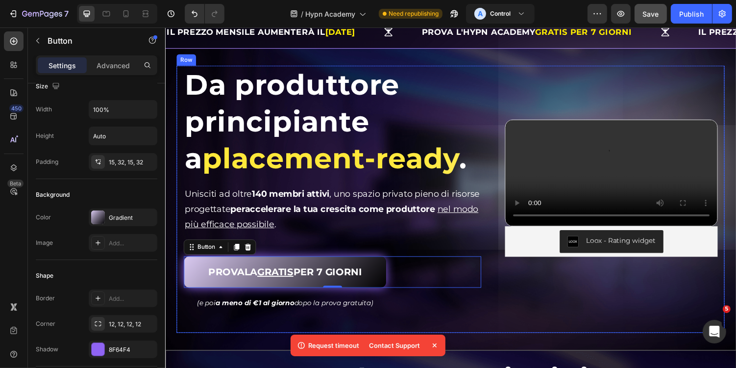
click at [540, 333] on div "Da produttore principiante a placement-ready . Heading Da produttore principian…" at bounding box center [458, 203] width 565 height 275
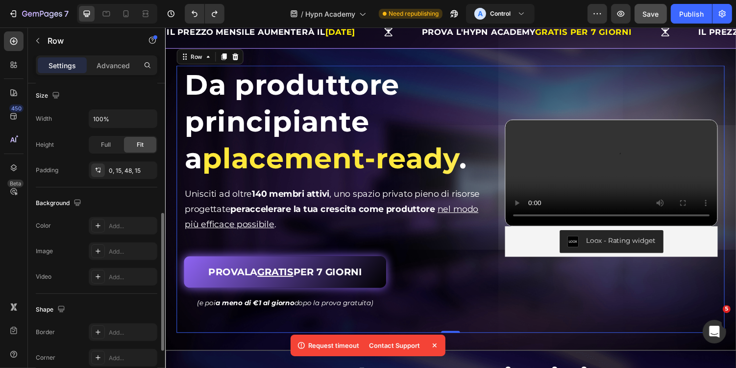
scroll to position [282, 0]
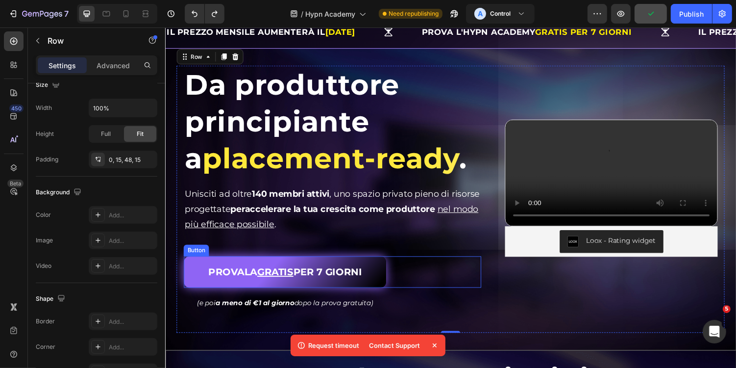
click at [191, 277] on link "PROVALA GRATIS PER 7 GIORNI" at bounding box center [288, 278] width 208 height 32
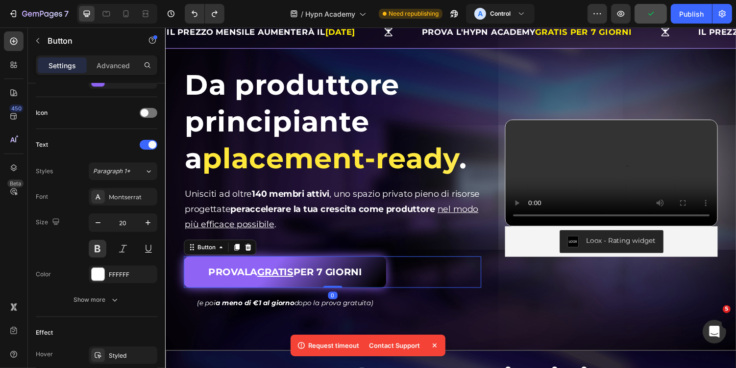
scroll to position [0, 0]
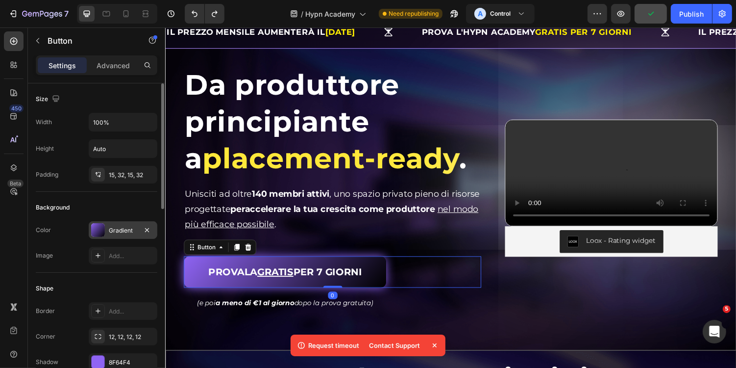
click at [123, 223] on div "Gradient" at bounding box center [123, 230] width 69 height 18
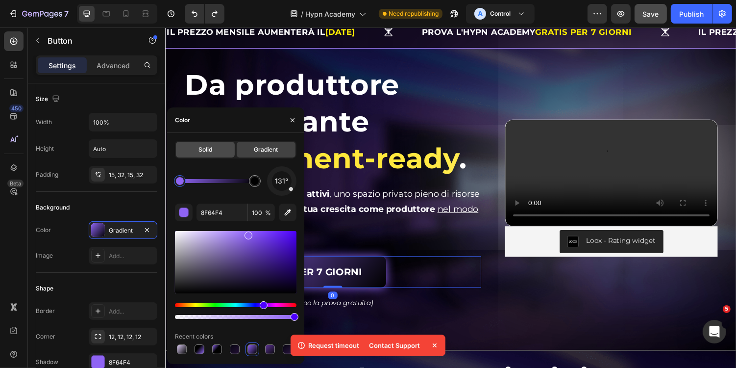
click at [201, 149] on span "Solid" at bounding box center [206, 149] width 14 height 9
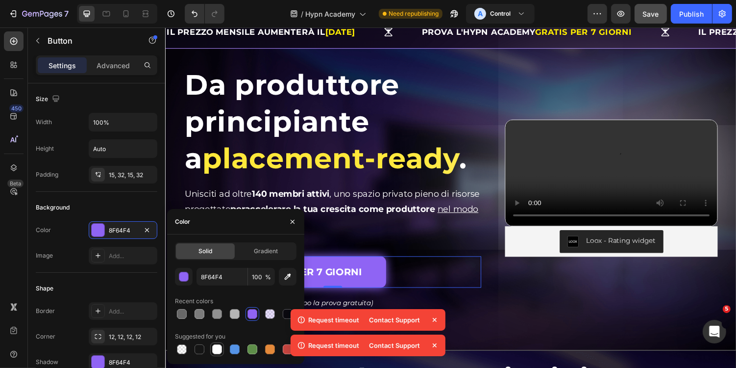
click at [221, 345] on div at bounding box center [217, 349] width 10 height 10
type input "FFFFFF"
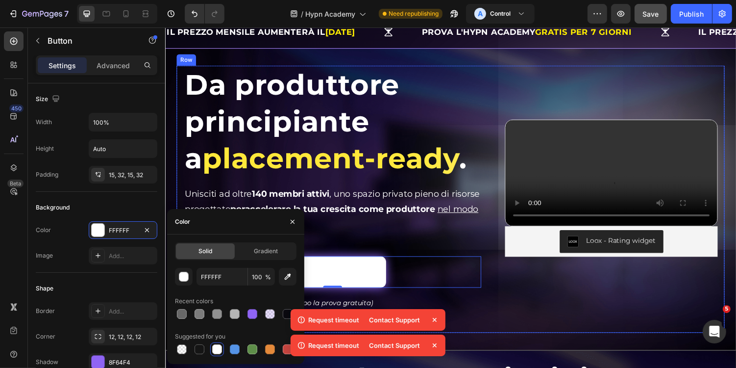
click at [527, 325] on div "Da produttore principiante a placement-ready . Heading Da produttore principian…" at bounding box center [458, 203] width 565 height 275
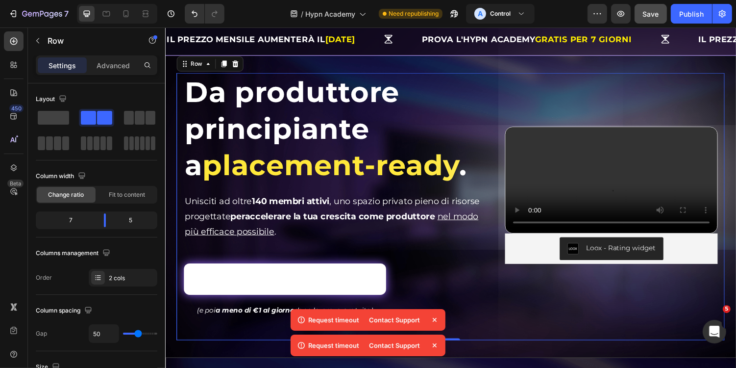
scroll to position [25, 0]
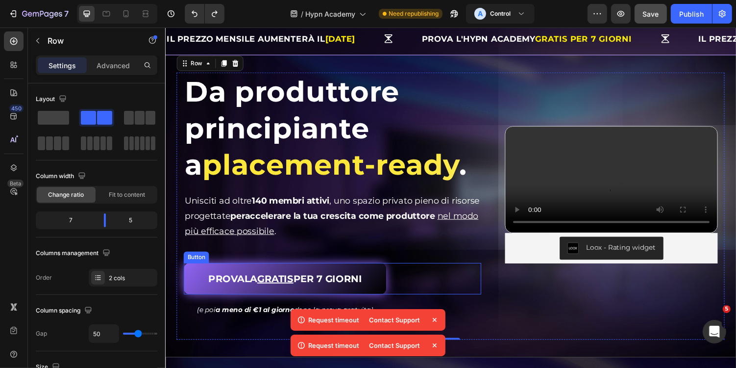
click at [440, 294] on div "PROVALA GRATIS PER 7 GIORNI Button" at bounding box center [337, 285] width 306 height 32
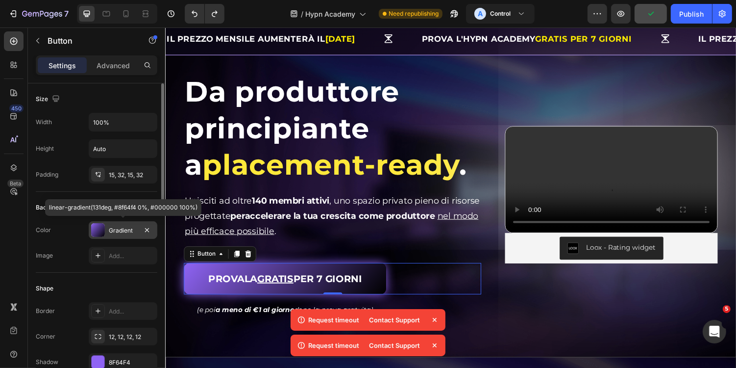
click at [127, 232] on div "Gradient" at bounding box center [123, 230] width 28 height 9
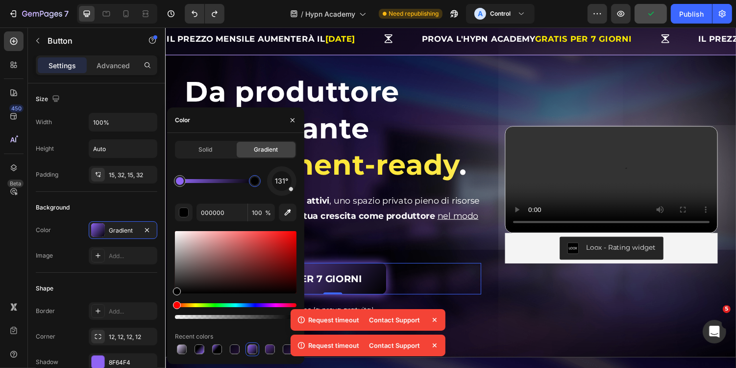
click at [261, 184] on div at bounding box center [255, 181] width 18 height 18
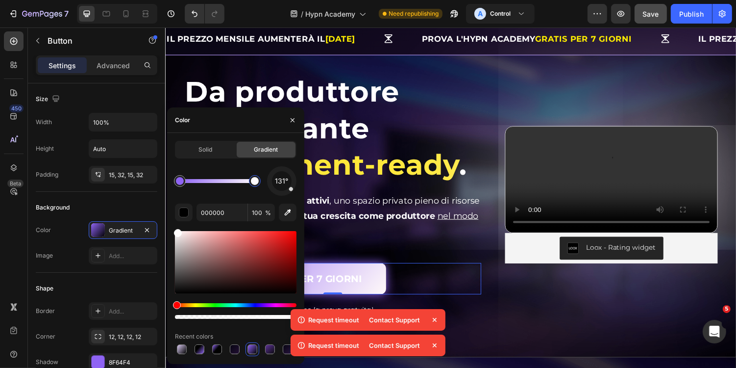
drag, startPoint x: 197, startPoint y: 251, endPoint x: 173, endPoint y: 216, distance: 42.0
click at [173, 216] on div "Solid Gradient 131° 000000 100 % Recent colors" at bounding box center [235, 248] width 137 height 215
type input "EDE3E3"
drag, startPoint x: 180, startPoint y: 235, endPoint x: 169, endPoint y: 221, distance: 17.8
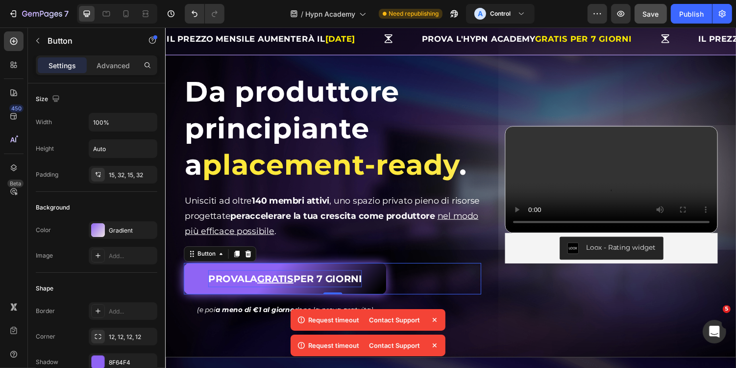
click at [348, 277] on p "PROVALA GRATIS PER 7 GIORNI" at bounding box center [288, 286] width 158 height 18
click at [314, 286] on p "PROVALA GRATIS PER 7 GIORNI" at bounding box center [288, 286] width 158 height 18
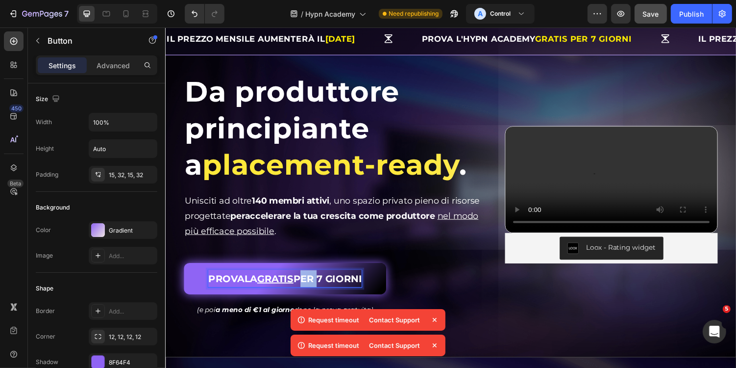
click at [314, 286] on p "PROVALA GRATIS PER 7 GIORNI" at bounding box center [288, 286] width 158 height 18
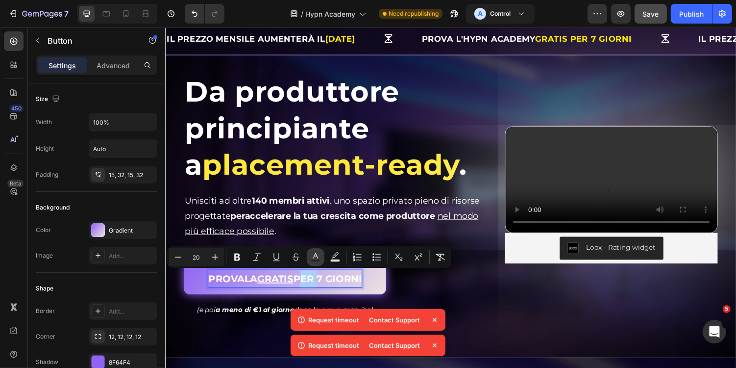
click at [311, 257] on icon "Editor contextual toolbar" at bounding box center [316, 257] width 10 height 10
type input "FFFFFF"
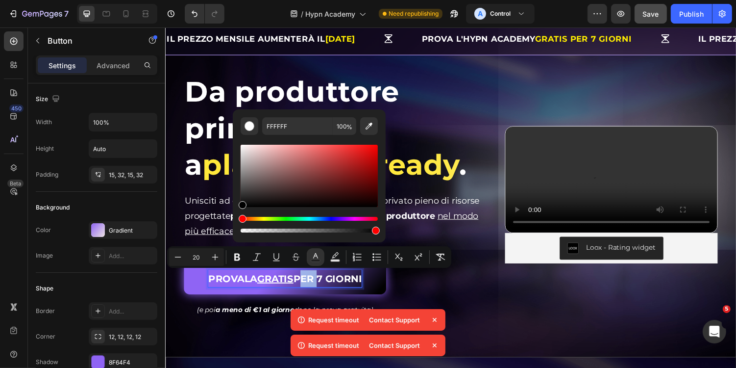
type input "000000"
drag, startPoint x: 415, startPoint y: 215, endPoint x: 201, endPoint y: 290, distance: 226.5
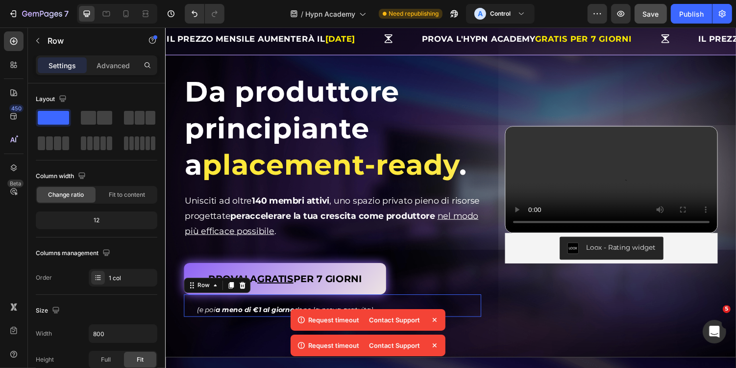
click at [482, 306] on div "Video (e poi a meno di €1 al giorno dopo la prova gratuita) Text Block Row 0" at bounding box center [337, 313] width 306 height 23
click at [446, 283] on div "PROVALA GRATIS PER 7 GIORNI Button" at bounding box center [337, 285] width 306 height 32
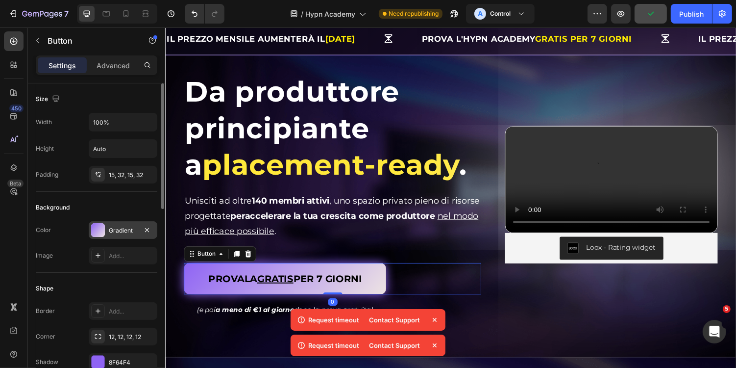
click at [122, 226] on div "Gradient" at bounding box center [123, 230] width 28 height 9
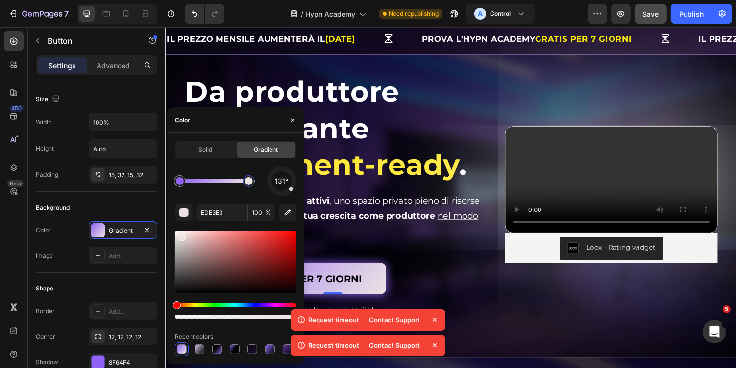
drag, startPoint x: 251, startPoint y: 179, endPoint x: 227, endPoint y: 179, distance: 23.0
click at [245, 179] on div at bounding box center [249, 181] width 8 height 8
drag, startPoint x: 220, startPoint y: 179, endPoint x: 212, endPoint y: 179, distance: 8.3
click at [212, 179] on div at bounding box center [212, 181] width 8 height 8
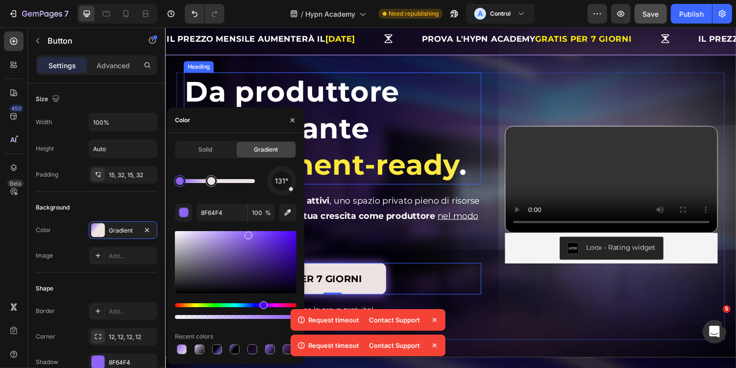
drag, startPoint x: 347, startPoint y: 206, endPoint x: 319, endPoint y: 183, distance: 35.8
type input "EDE3E3"
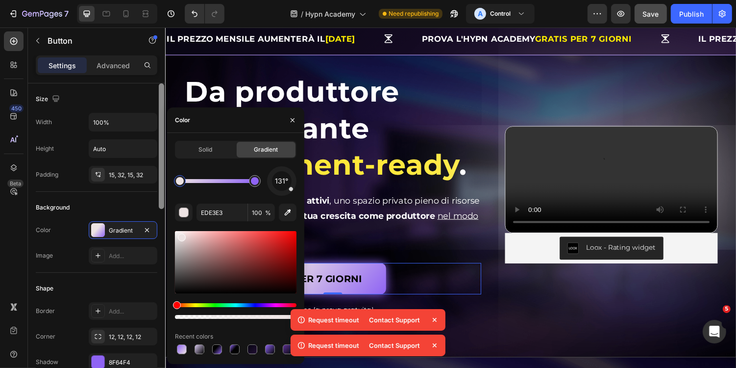
drag, startPoint x: 206, startPoint y: 177, endPoint x: 162, endPoint y: 177, distance: 44.1
click at [162, 177] on div "450 Beta Sections(30) Elements(83) Section Element Hero Section Product Detail …" at bounding box center [82, 197] width 165 height 340
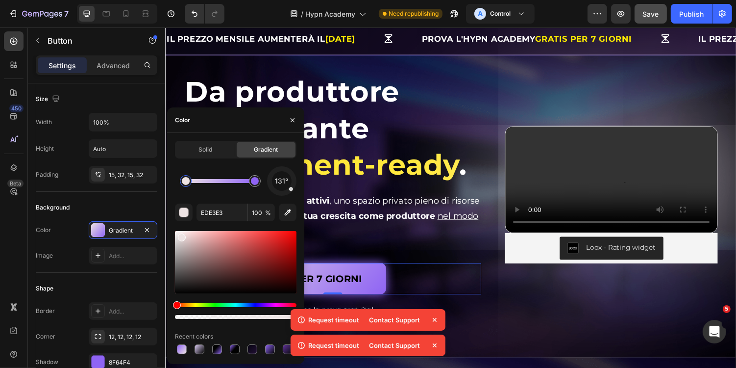
drag, startPoint x: 186, startPoint y: 178, endPoint x: 199, endPoint y: 178, distance: 12.7
click at [190, 178] on div at bounding box center [186, 181] width 8 height 8
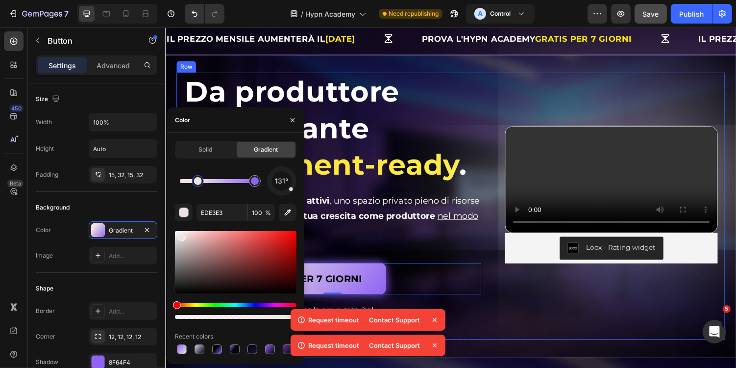
click at [543, 313] on div "Video Loox - Rating widget Loox" at bounding box center [624, 199] width 219 height 252
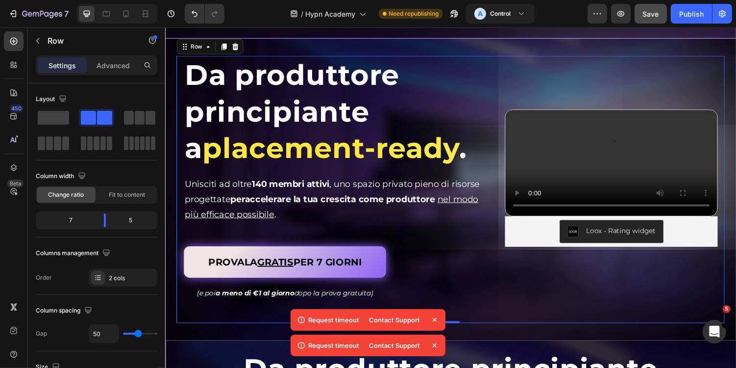
scroll to position [45, 0]
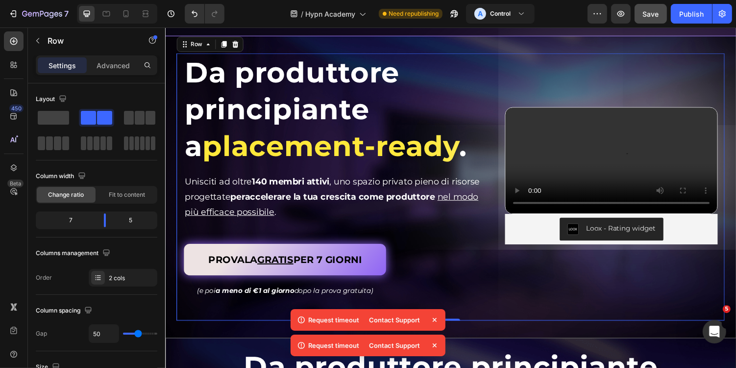
click at [436, 320] on icon at bounding box center [435, 320] width 10 height 10
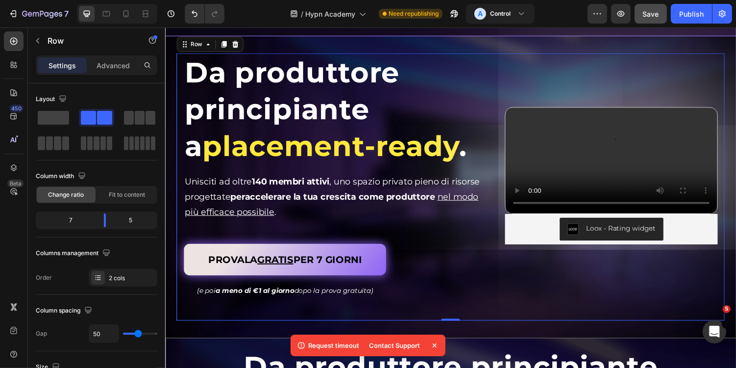
click at [434, 344] on icon at bounding box center [435, 345] width 10 height 10
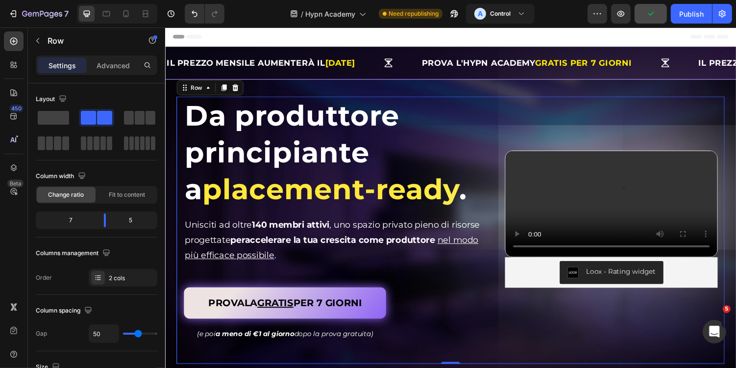
scroll to position [0, 0]
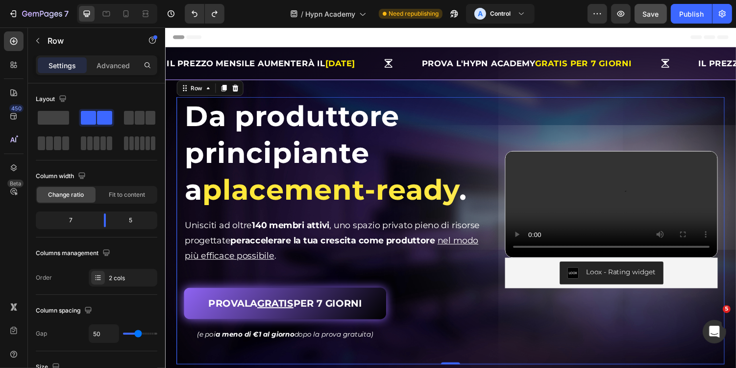
click at [495, 332] on div "Da produttore principiante a placement-ready . Heading Da produttore principian…" at bounding box center [458, 236] width 565 height 275
click at [402, 323] on div "PROVALA GRATIS PER 7 GIORNI Button" at bounding box center [337, 311] width 306 height 32
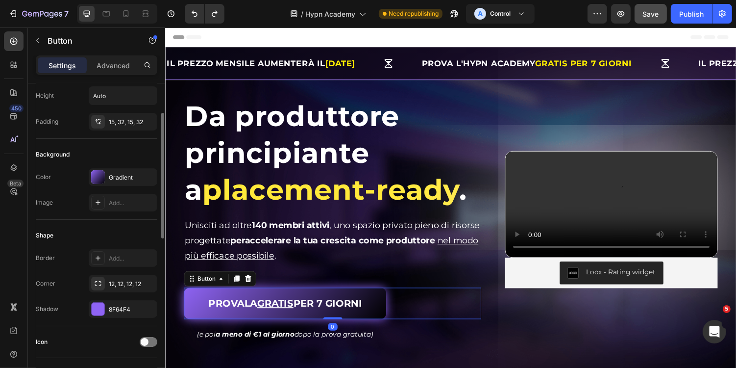
scroll to position [72, 0]
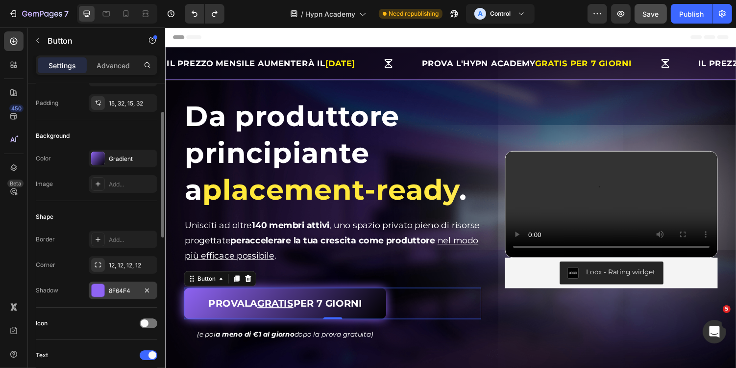
click at [121, 291] on div "8F64F4" at bounding box center [123, 290] width 28 height 9
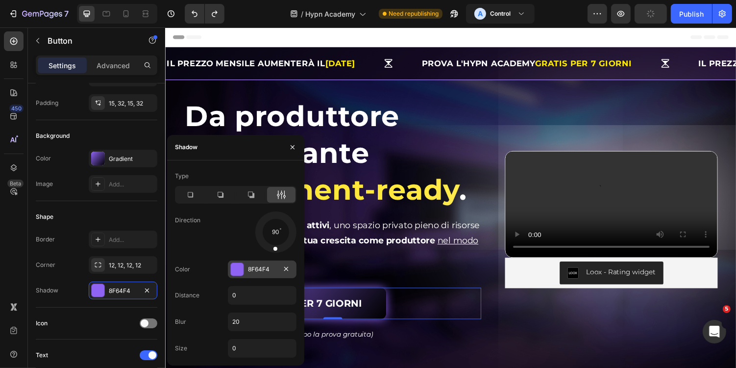
click at [239, 270] on div at bounding box center [237, 269] width 13 height 13
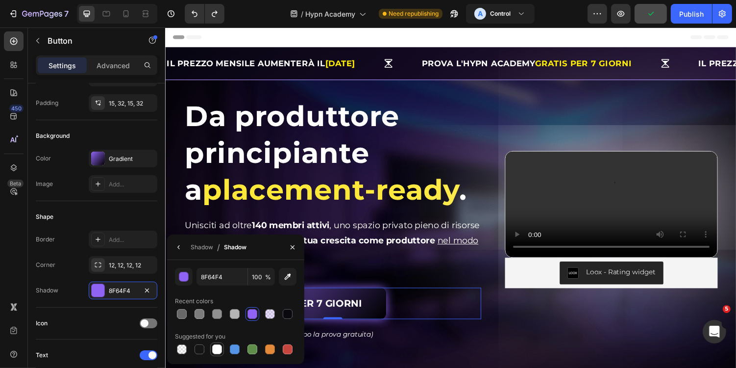
click at [217, 350] on div at bounding box center [217, 349] width 10 height 10
type input "FFFFFF"
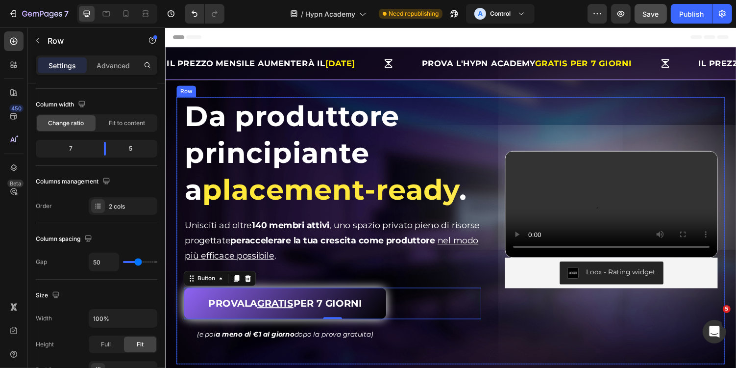
click at [481, 362] on div "Da produttore principiante a placement-ready . Heading Da produttore principian…" at bounding box center [458, 236] width 565 height 275
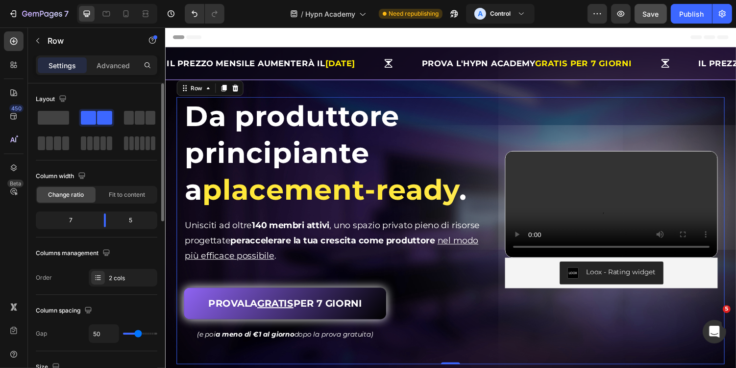
scroll to position [13, 0]
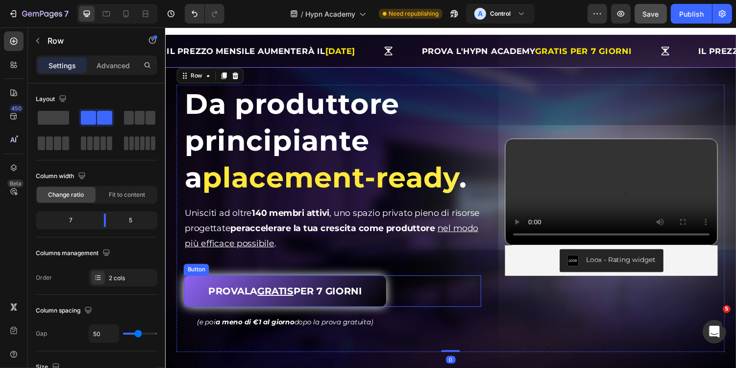
click at [425, 296] on div "PROVALA GRATIS PER 7 GIORNI Button" at bounding box center [337, 298] width 306 height 32
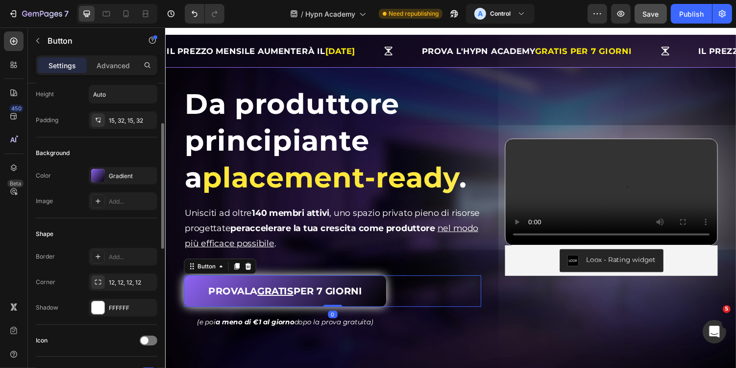
scroll to position [73, 0]
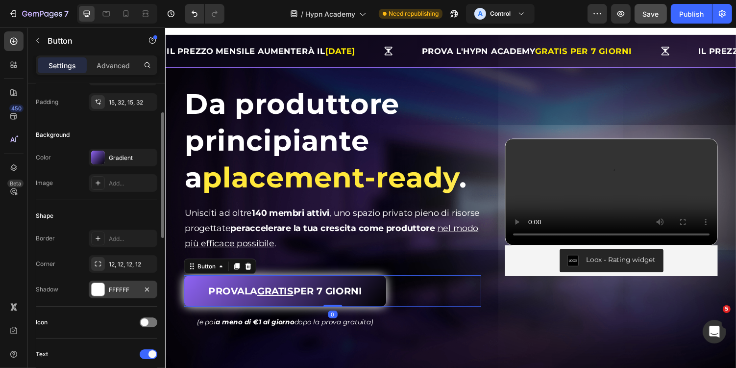
click at [124, 285] on div "FFFFFF" at bounding box center [123, 289] width 28 height 9
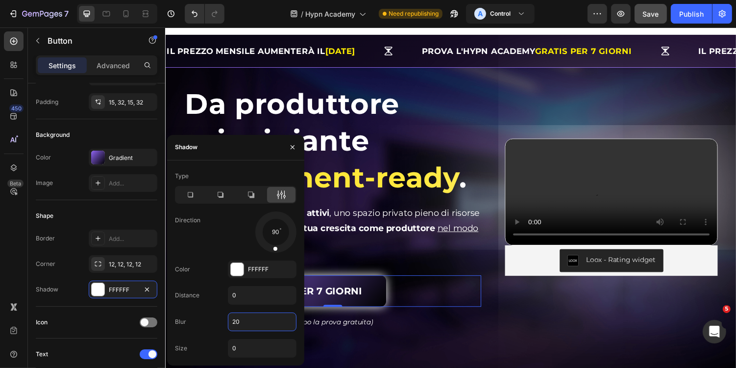
click at [248, 325] on input "20" at bounding box center [262, 322] width 68 height 18
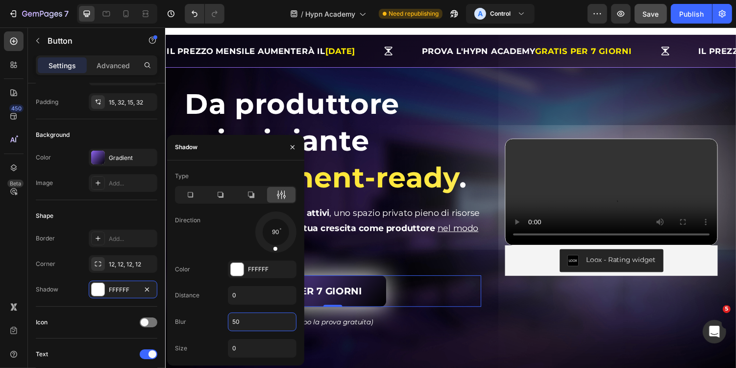
type input "5"
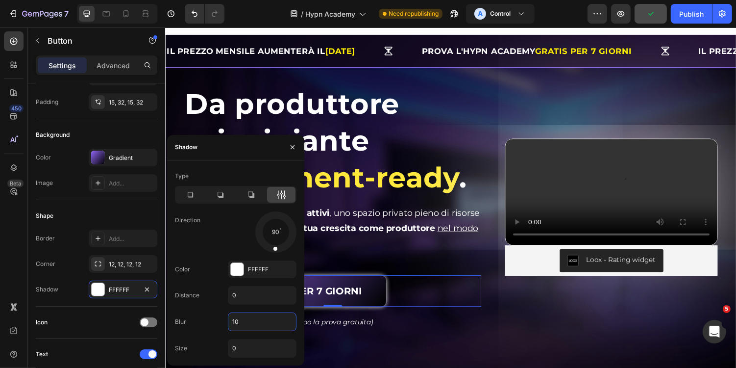
type input "1"
type input "75"
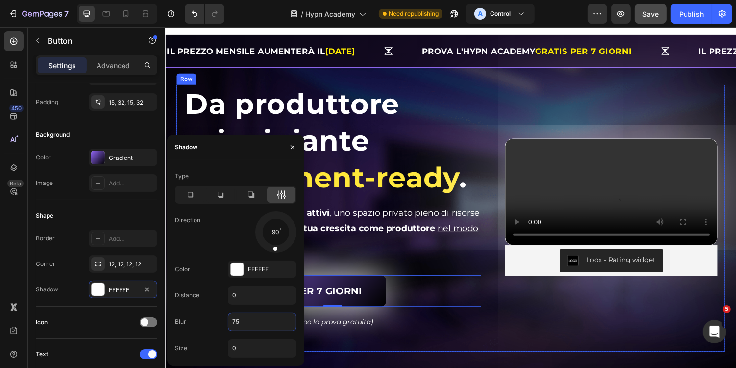
click at [575, 312] on div "Video Loox - Rating widget Loox" at bounding box center [624, 212] width 219 height 252
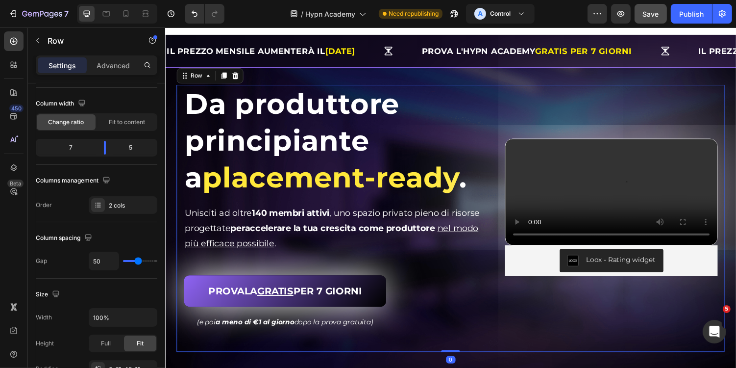
scroll to position [0, 0]
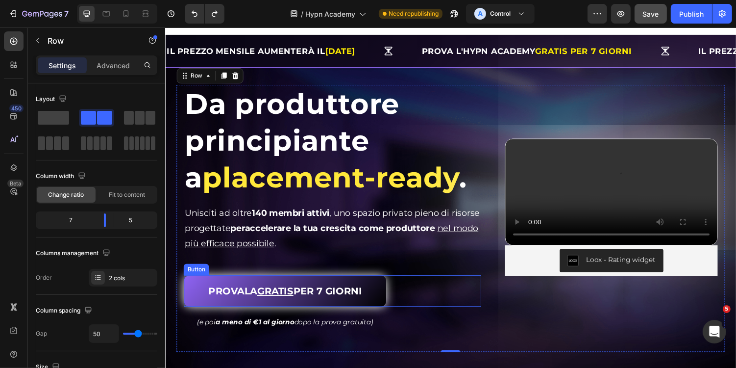
click at [407, 301] on div "PROVALA GRATIS PER 7 GIORNI Button" at bounding box center [337, 298] width 306 height 32
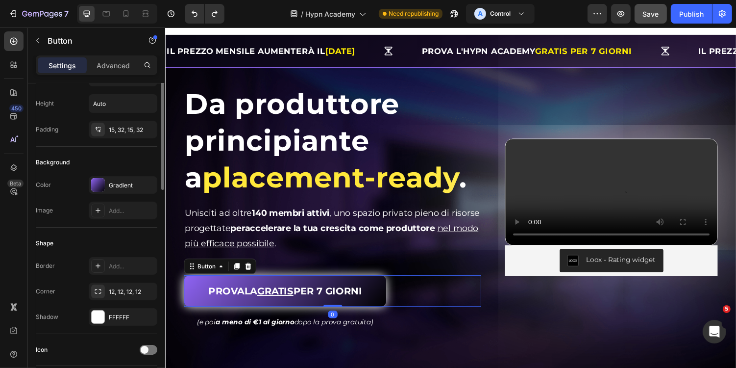
scroll to position [48, 0]
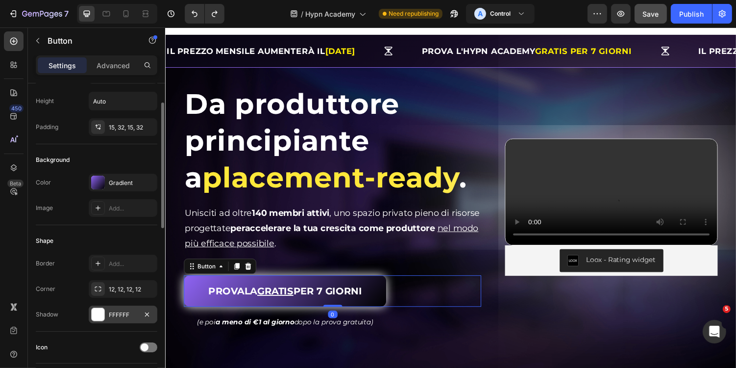
click at [114, 306] on div "FFFFFF" at bounding box center [123, 314] width 69 height 18
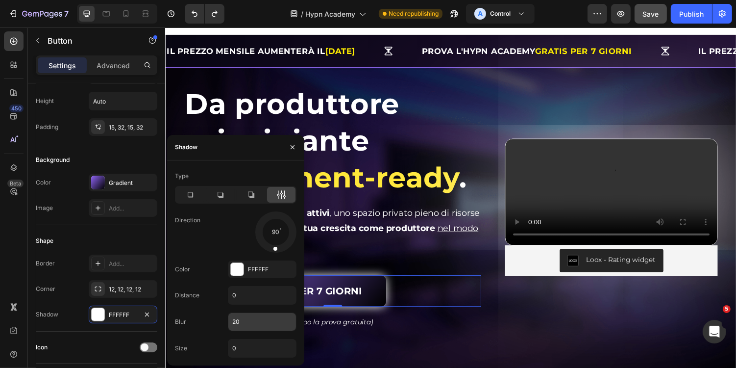
click at [252, 326] on input "20" at bounding box center [262, 322] width 68 height 18
type input "1"
type input "2"
type input "3"
type input "4"
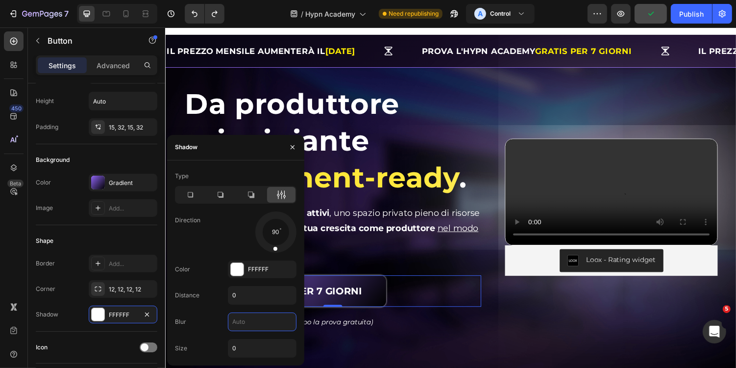
type input "5"
type input "1"
type input "3"
type input "2"
type input "1"
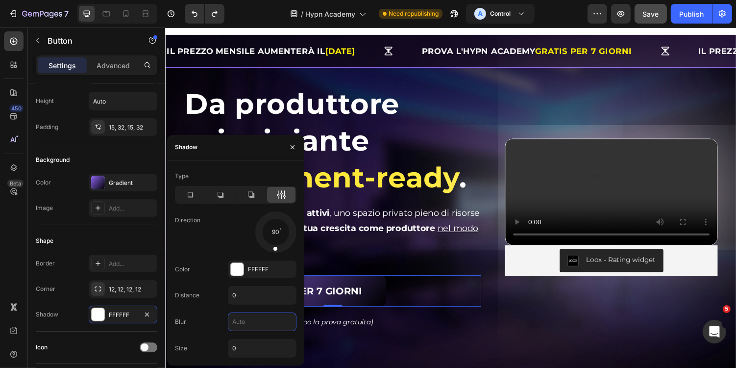
type input "0"
click at [292, 148] on icon "button" at bounding box center [293, 147] width 8 height 8
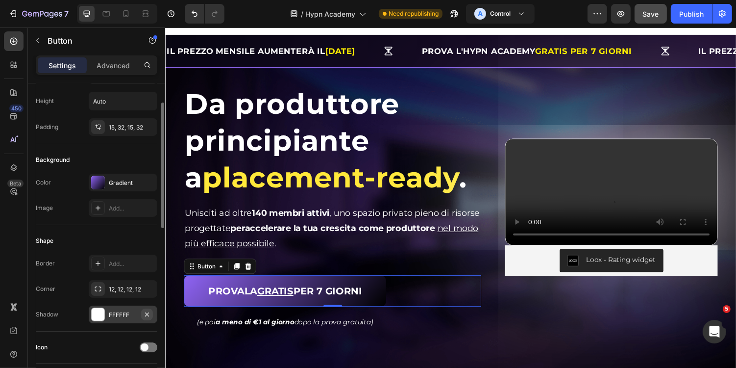
click at [151, 312] on button "button" at bounding box center [147, 314] width 12 height 12
click at [145, 255] on div "Add..." at bounding box center [123, 263] width 69 height 18
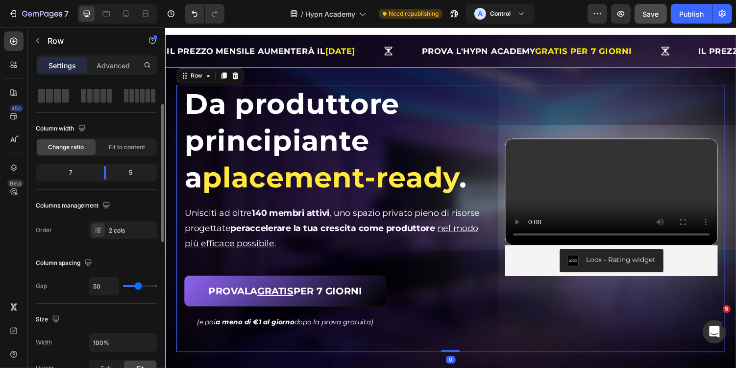
click at [453, 339] on div "Da produttore principiante a placement-ready . Heading Da produttore principian…" at bounding box center [458, 223] width 565 height 275
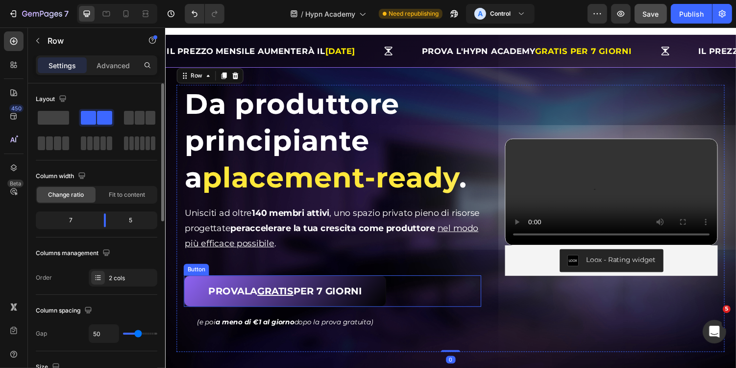
click at [411, 305] on div "PROVALA GRATIS PER 7 GIORNI Button" at bounding box center [337, 298] width 306 height 32
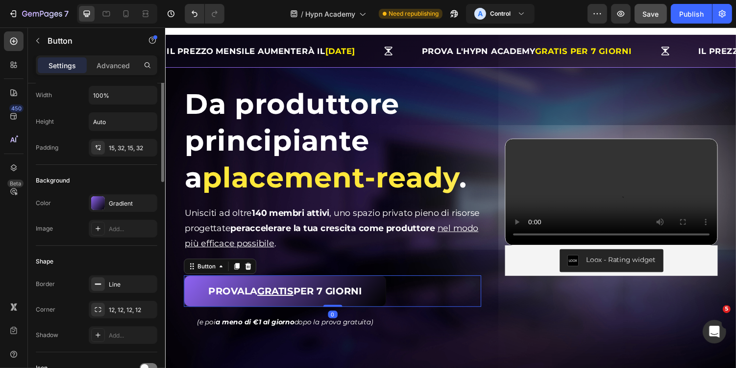
scroll to position [28, 0]
click at [121, 284] on div "Line" at bounding box center [123, 282] width 28 height 9
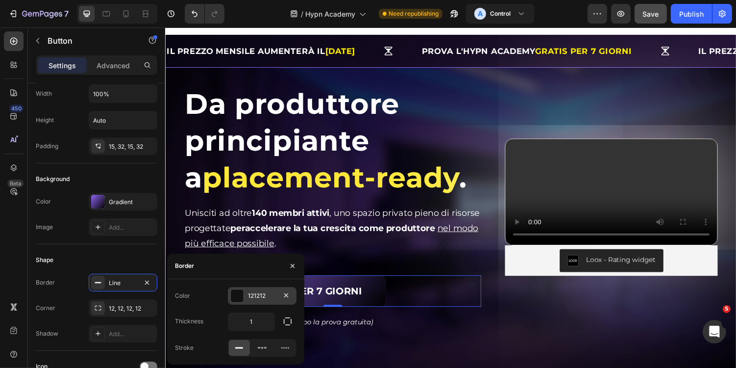
click at [261, 299] on div "121212" at bounding box center [262, 295] width 28 height 9
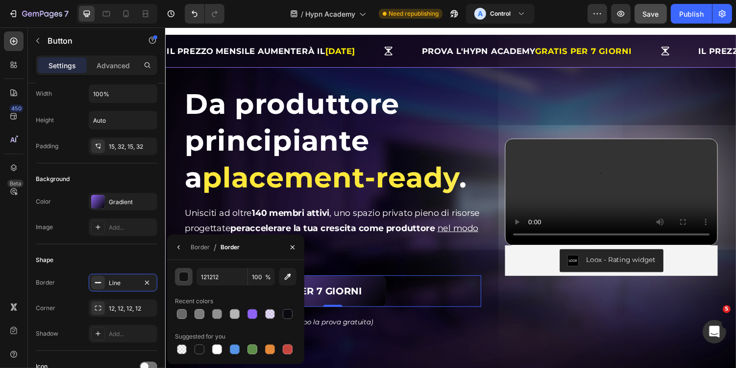
click at [181, 280] on div "button" at bounding box center [184, 277] width 10 height 10
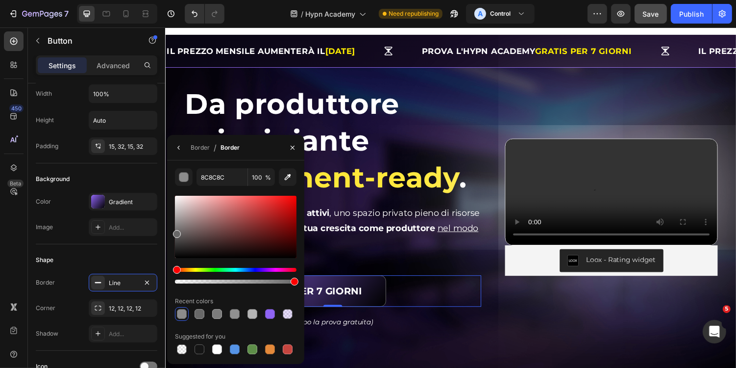
drag, startPoint x: 177, startPoint y: 252, endPoint x: 171, endPoint y: 231, distance: 22.2
click at [171, 231] on div "8C8C8C 100 % Recent colors Suggested for you" at bounding box center [235, 262] width 137 height 188
type input "6D6D6D"
click at [126, 262] on div "Shape" at bounding box center [97, 260] width 122 height 16
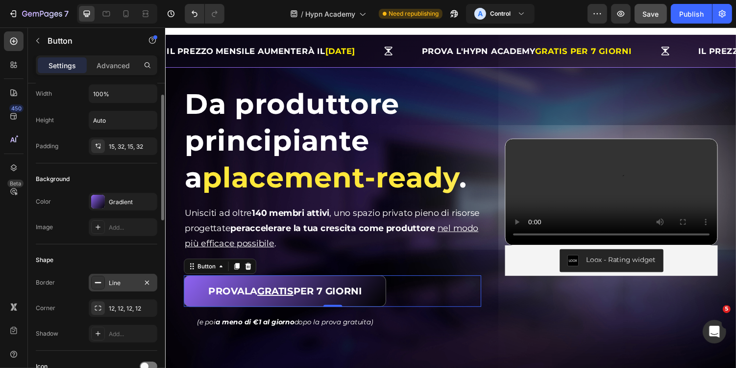
click at [124, 278] on div "Line" at bounding box center [123, 282] width 28 height 9
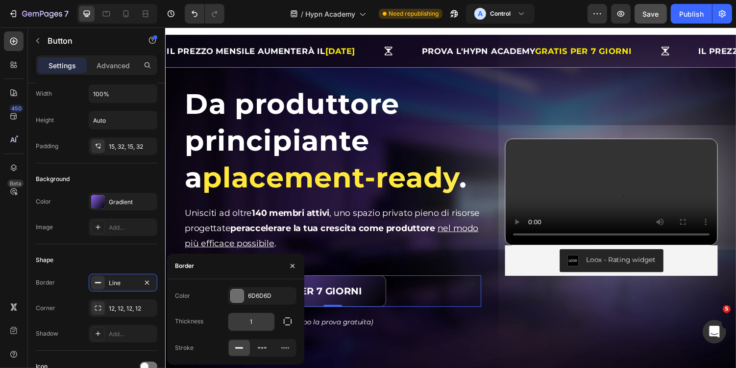
click at [256, 327] on input "1" at bounding box center [251, 322] width 46 height 18
type input "2"
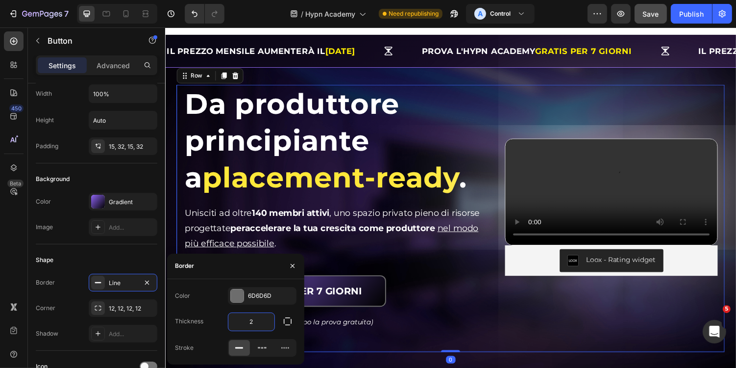
click at [441, 343] on div "Da produttore principiante a placement-ready . Heading Da produttore principian…" at bounding box center [458, 223] width 565 height 275
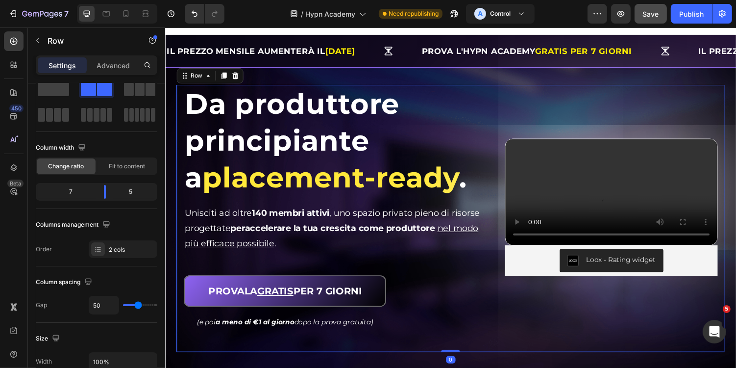
scroll to position [0, 0]
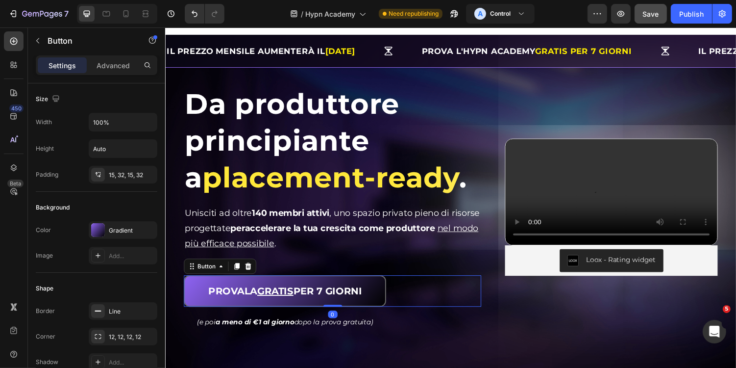
click at [431, 302] on div "PROVALA GRATIS PER 7 GIORNI Button 0" at bounding box center [337, 298] width 306 height 32
click at [118, 314] on div "Line" at bounding box center [123, 311] width 69 height 18
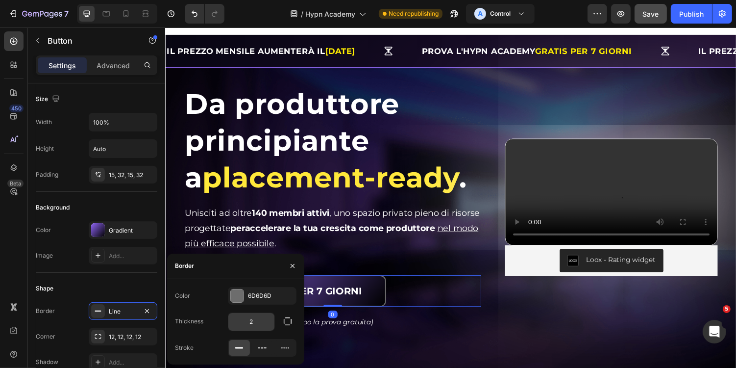
click at [256, 317] on input "2" at bounding box center [251, 322] width 46 height 18
type input "1"
click at [268, 301] on div "6D6D6D" at bounding box center [262, 296] width 69 height 18
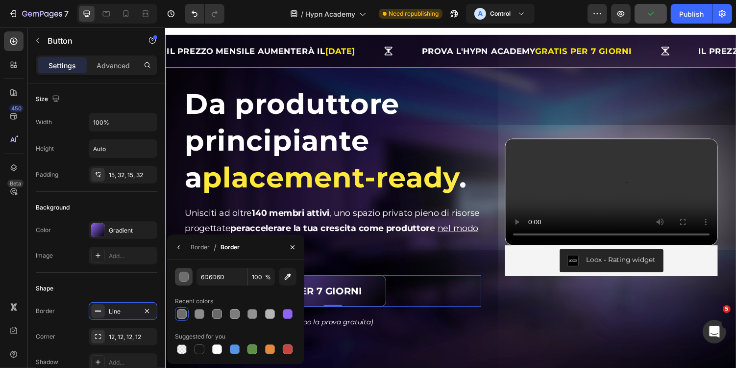
click at [183, 278] on div "button" at bounding box center [184, 277] width 10 height 10
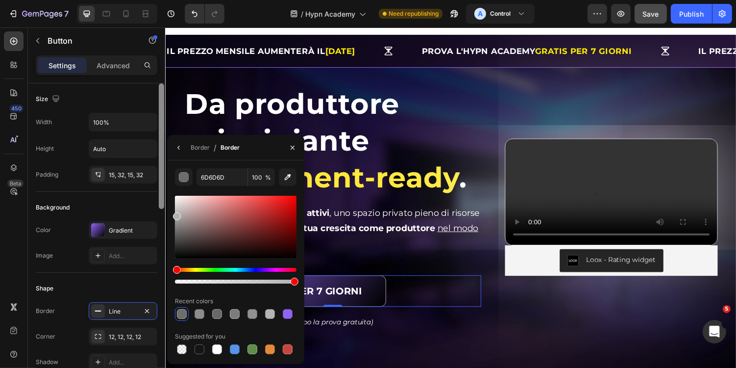
drag, startPoint x: 176, startPoint y: 235, endPoint x: 161, endPoint y: 214, distance: 25.7
click at [161, 214] on div "450 Beta Sections(30) Elements(83) Section Element Hero Section Product Detail …" at bounding box center [82, 197] width 165 height 340
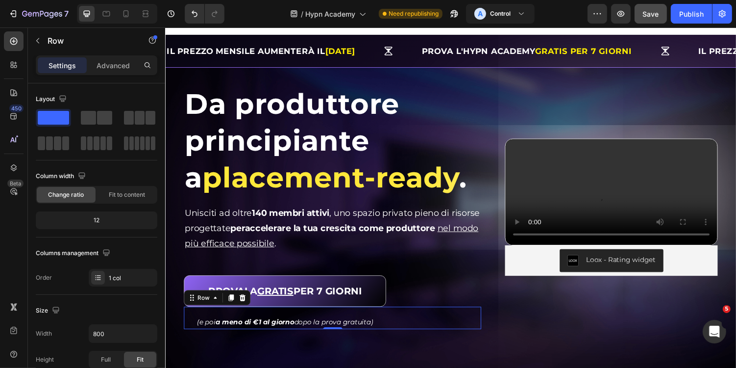
click at [437, 315] on div "Video (e poi a meno di €1 al giorno dopo la prova gratuita) Text Block Row 0" at bounding box center [337, 325] width 306 height 23
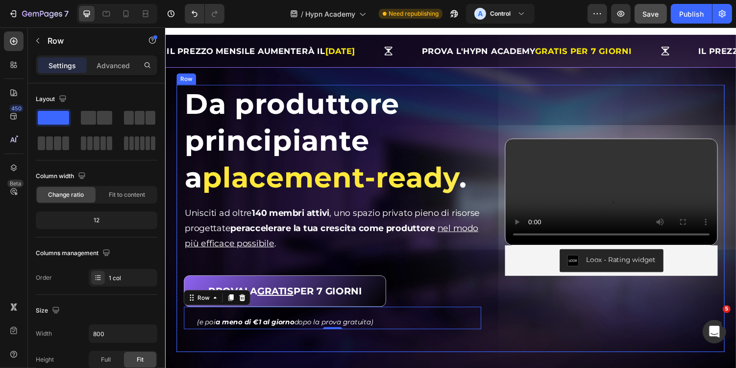
click at [557, 353] on div "Da produttore principiante a placement-ready . Heading Da produttore principian…" at bounding box center [458, 223] width 565 height 275
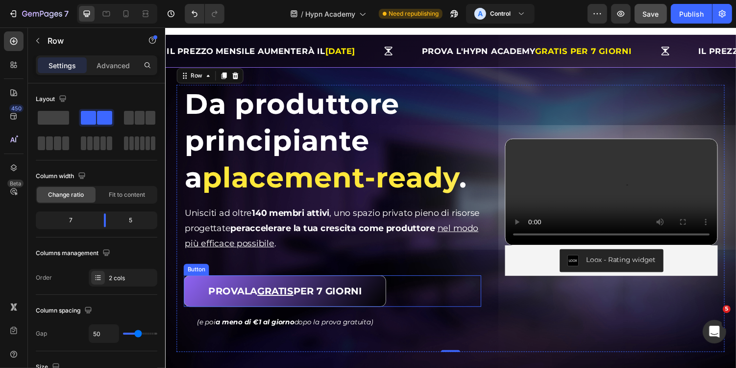
click at [415, 300] on div "PROVALA GRATIS PER 7 GIORNI Button" at bounding box center [337, 298] width 306 height 32
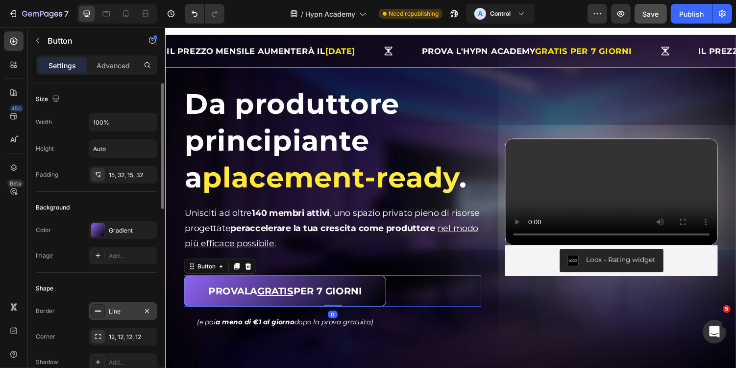
click at [119, 307] on div "Line" at bounding box center [123, 311] width 28 height 9
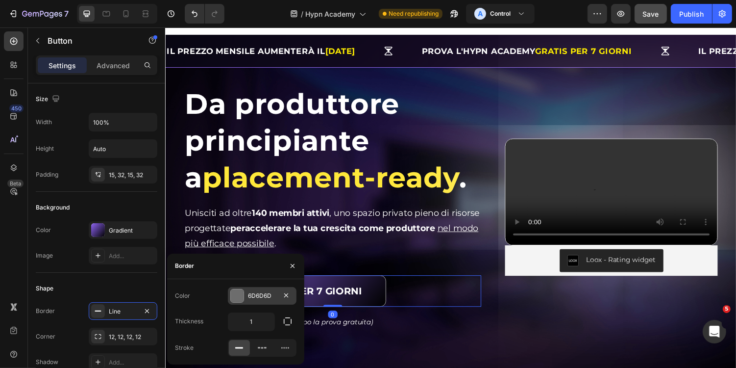
click at [276, 296] on div "6D6D6D" at bounding box center [262, 295] width 28 height 9
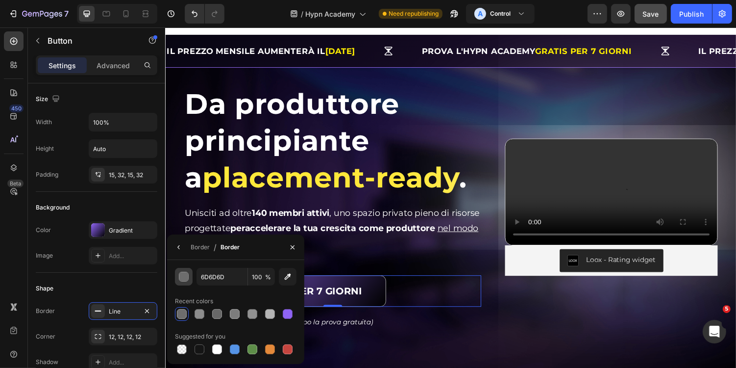
click at [184, 277] on div "button" at bounding box center [184, 277] width 10 height 10
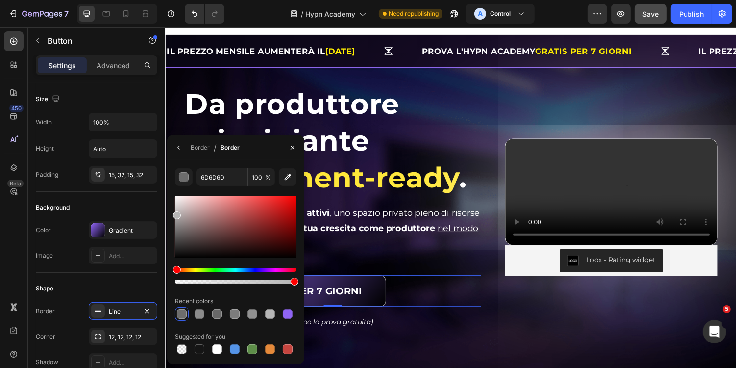
drag, startPoint x: 174, startPoint y: 231, endPoint x: 168, endPoint y: 213, distance: 19.5
click at [168, 213] on div "6D6D6D 100 % Recent colors Suggested for you" at bounding box center [235, 262] width 137 height 188
type input "B7B7B7"
click at [177, 148] on icon "button" at bounding box center [179, 148] width 8 height 8
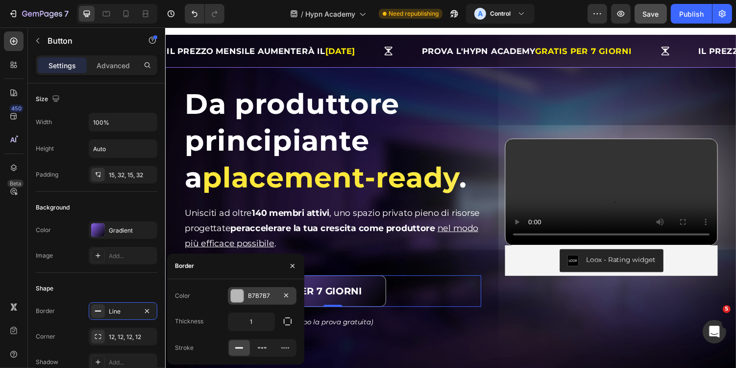
click at [265, 299] on div "B7B7B7" at bounding box center [262, 295] width 28 height 9
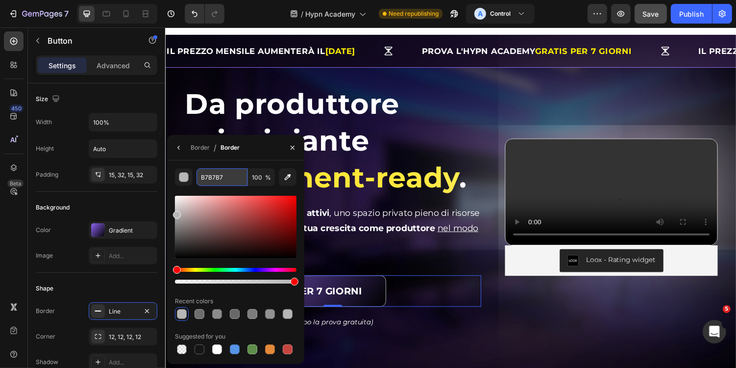
click at [232, 177] on input "B7B7B7" at bounding box center [222, 177] width 51 height 18
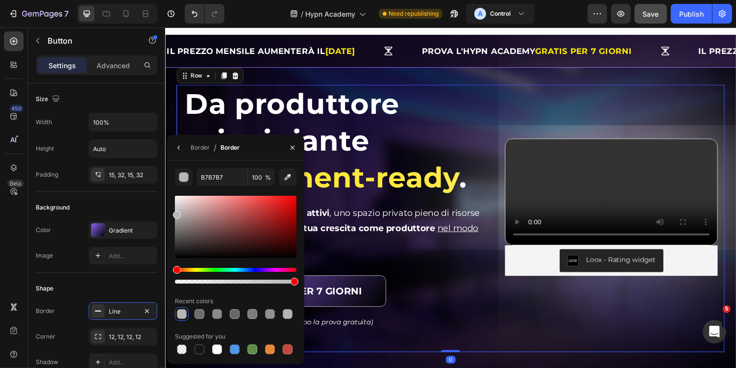
click at [551, 329] on div "Video Loox - Rating widget Loox" at bounding box center [624, 212] width 219 height 252
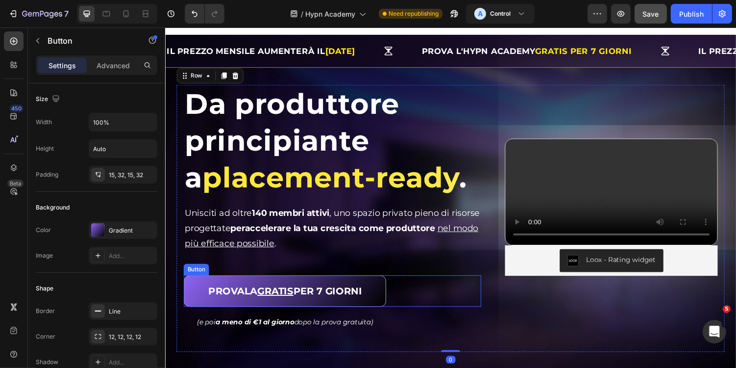
click at [415, 303] on div "PROVALA GRATIS PER 7 GIORNI Button" at bounding box center [337, 298] width 306 height 32
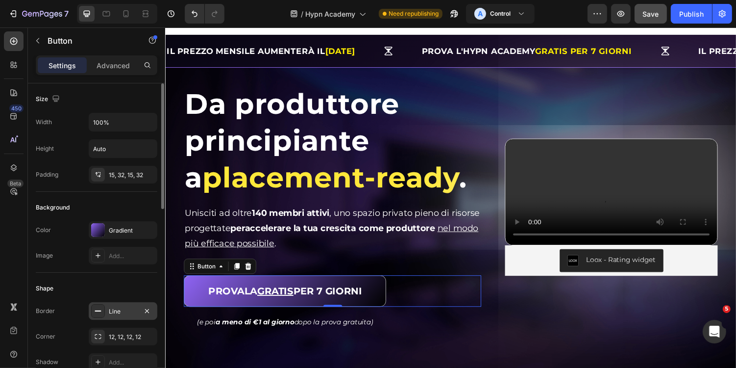
click at [116, 313] on div "Line" at bounding box center [123, 311] width 28 height 9
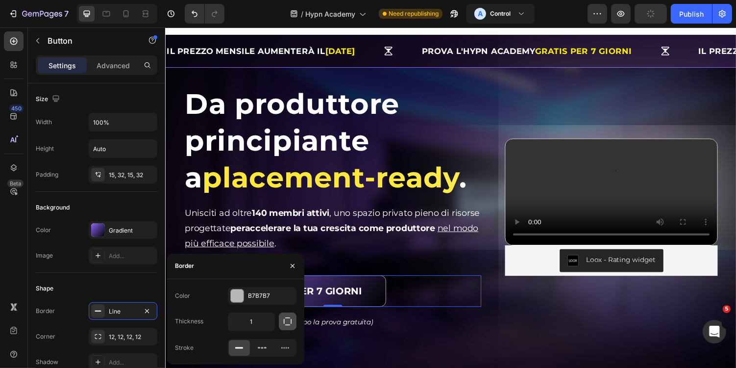
click at [289, 325] on icon "button" at bounding box center [288, 321] width 8 height 8
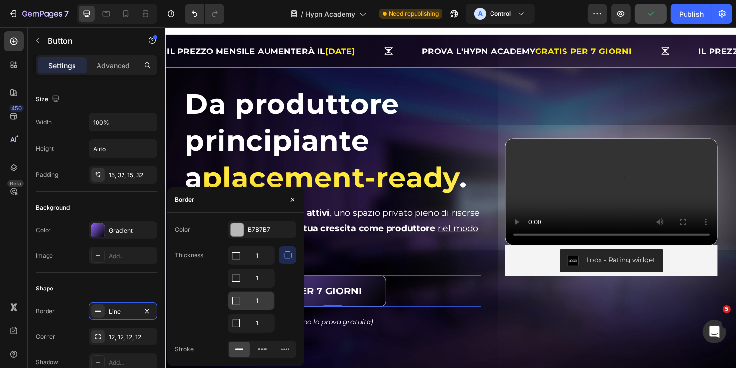
click at [259, 264] on input "1" at bounding box center [251, 256] width 46 height 18
type input "0"
click at [259, 261] on input "1" at bounding box center [251, 256] width 46 height 18
type input "0"
click at [260, 287] on input "1" at bounding box center [251, 278] width 46 height 18
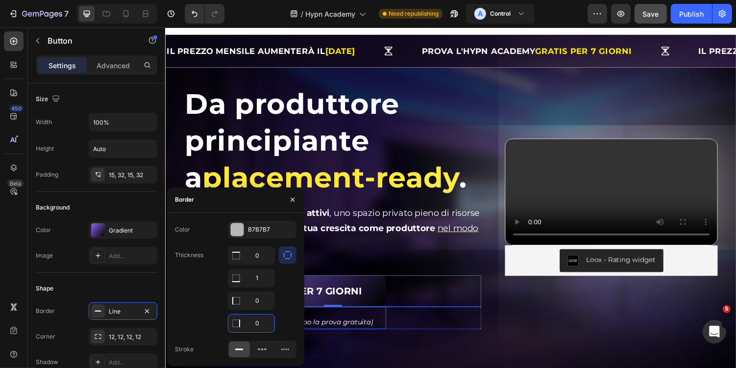
click at [374, 341] on div "Da produttore principiante a placement-ready . Heading Da produttore principian…" at bounding box center [458, 223] width 565 height 275
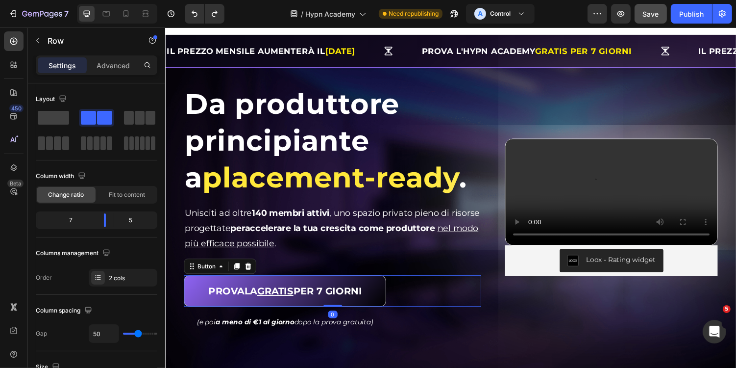
click at [407, 306] on div "PROVALA GRATIS PER 7 GIORNI Button 0" at bounding box center [337, 298] width 306 height 32
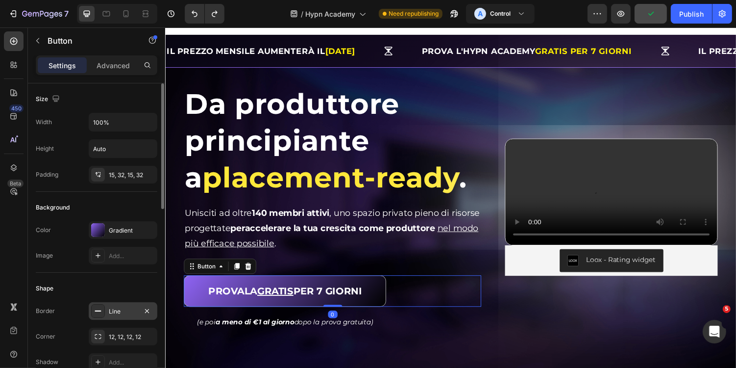
click at [113, 302] on div "Line" at bounding box center [123, 311] width 69 height 18
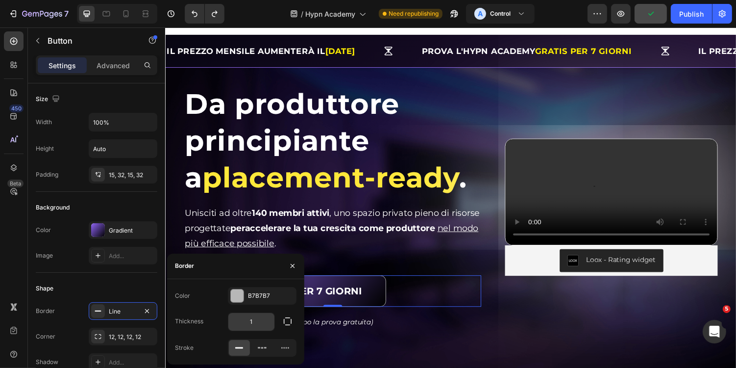
click at [259, 321] on input "1" at bounding box center [251, 322] width 46 height 18
type input "2"
click at [288, 322] on icon "button" at bounding box center [288, 321] width 10 height 10
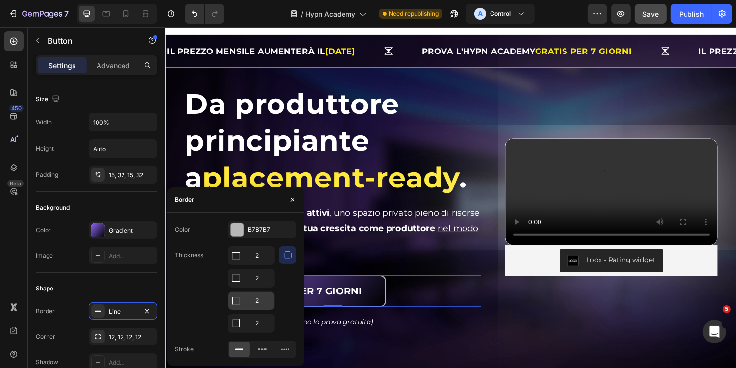
click at [263, 264] on input "2" at bounding box center [251, 256] width 46 height 18
type input "0"
click at [260, 324] on input "2" at bounding box center [251, 323] width 46 height 18
type input "0"
click at [261, 263] on input "2" at bounding box center [251, 256] width 46 height 18
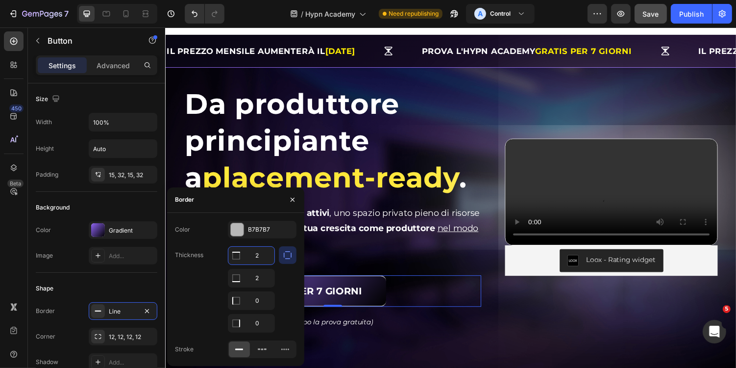
type input "0"
click at [464, 341] on div "Da produttore principiante a placement-ready . Heading Da produttore principian…" at bounding box center [458, 223] width 565 height 275
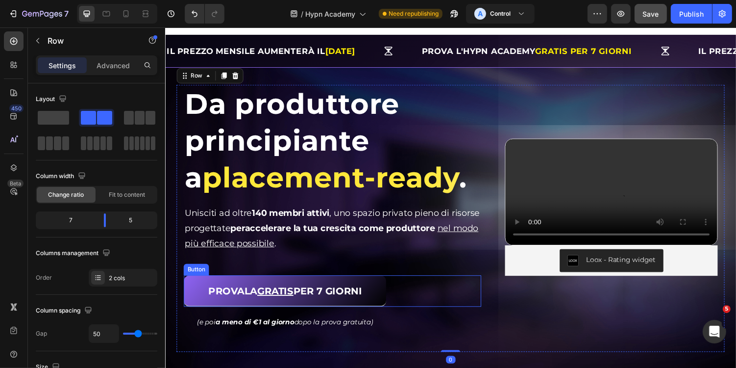
click at [418, 298] on div "PROVALA GRATIS PER 7 GIORNI Button" at bounding box center [337, 298] width 306 height 32
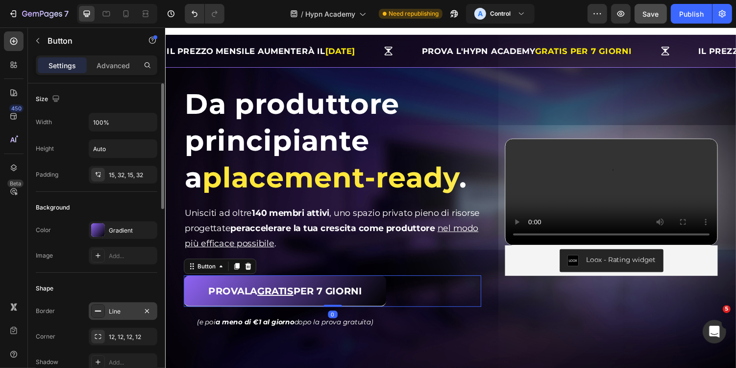
click at [122, 314] on div "Line" at bounding box center [123, 311] width 69 height 18
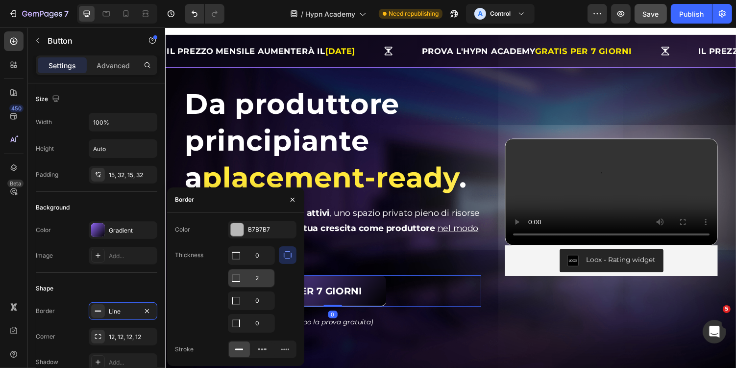
click at [261, 264] on input "2" at bounding box center [251, 256] width 46 height 18
type input "1"
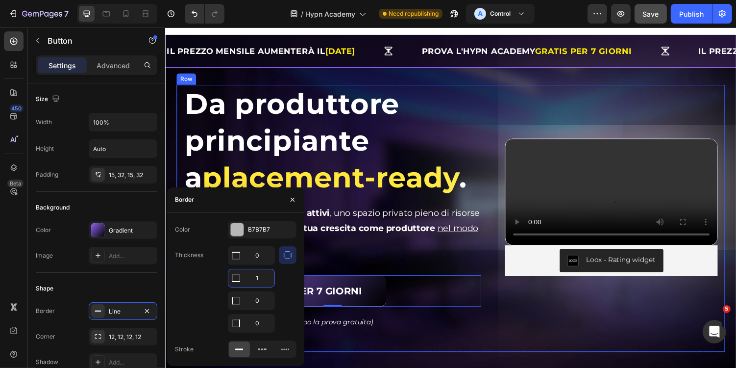
click at [453, 340] on div "Da produttore principiante a placement-ready . Heading Da produttore principian…" at bounding box center [458, 223] width 565 height 275
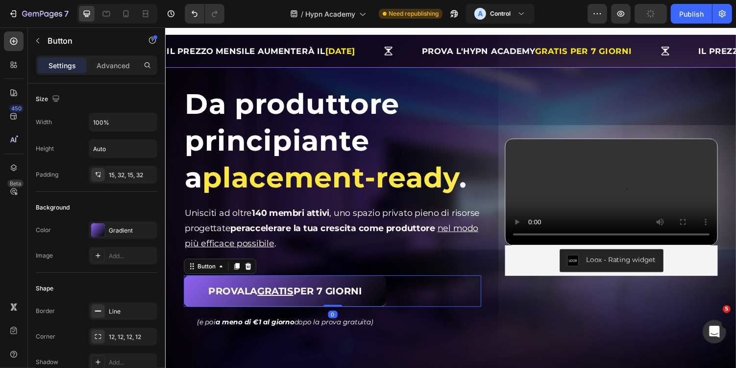
click at [414, 298] on div "PROVALA GRATIS PER 7 GIORNI Button 0" at bounding box center [337, 298] width 306 height 32
click at [123, 302] on div "Line" at bounding box center [123, 311] width 69 height 18
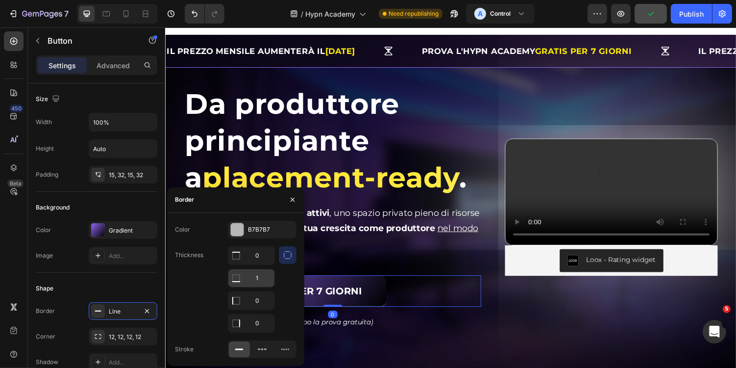
click at [259, 264] on input "1" at bounding box center [251, 256] width 46 height 18
type input "2"
type input "1.5"
click at [462, 329] on div "Video (e poi a meno di €1 al giorno dopo la prova gratuita) Text Block Row" at bounding box center [337, 325] width 306 height 23
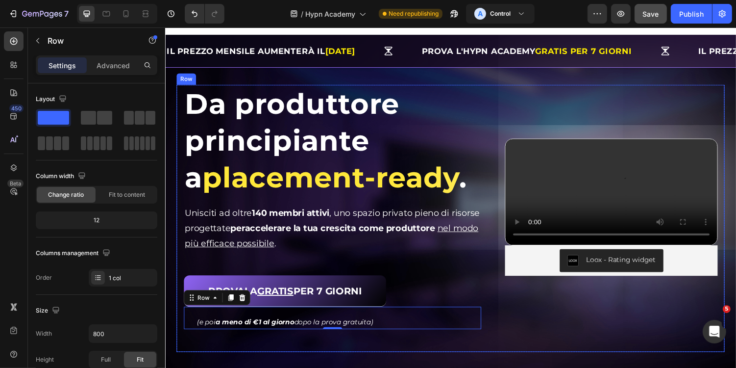
click at [553, 355] on div "Da produttore principiante a placement-ready . Heading Da produttore principian…" at bounding box center [458, 223] width 565 height 275
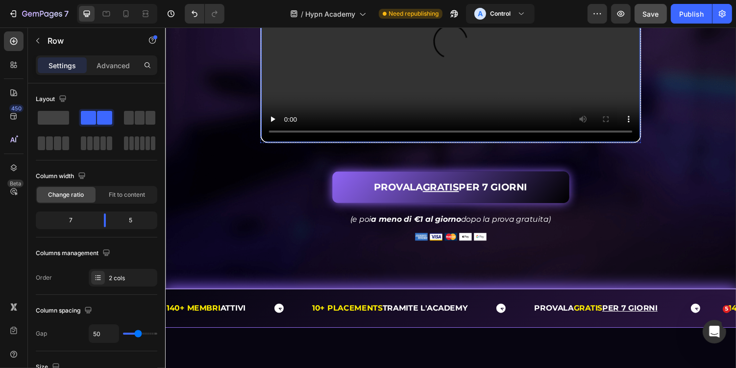
scroll to position [705, 0]
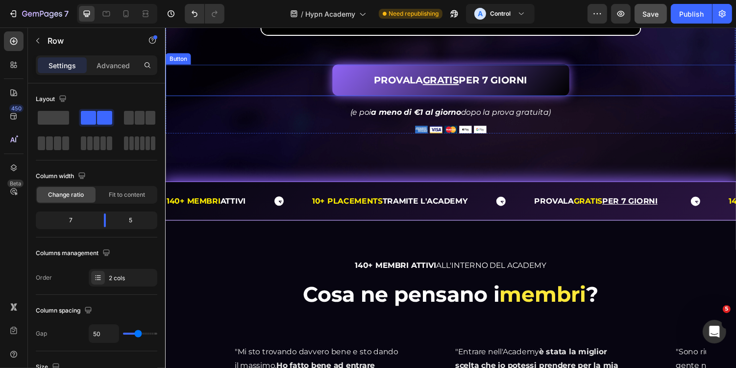
click at [595, 97] on div "PROVALA GRATIS PER 7 GIORNI Button" at bounding box center [458, 81] width 587 height 32
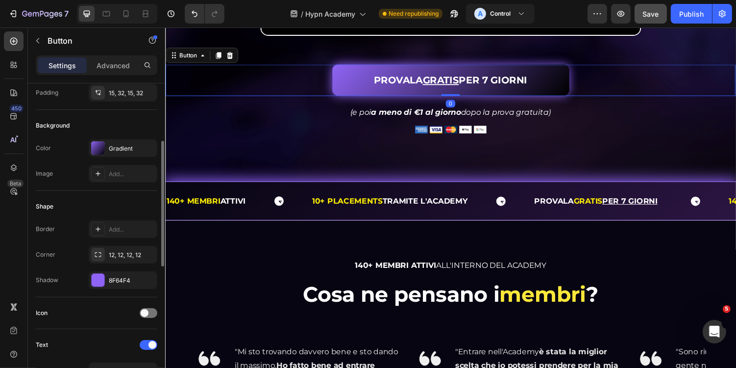
scroll to position [115, 0]
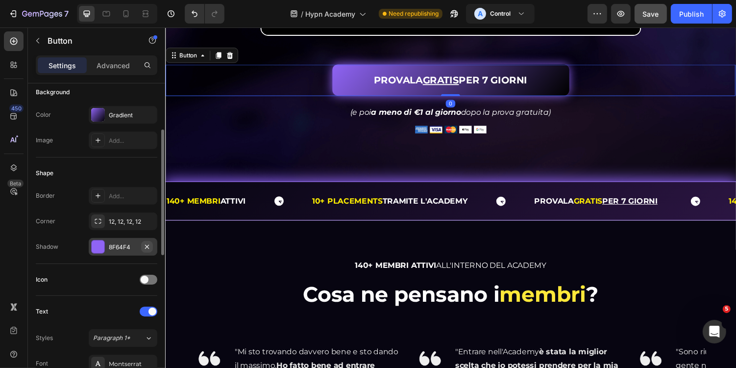
click at [148, 247] on icon "button" at bounding box center [147, 247] width 8 height 8
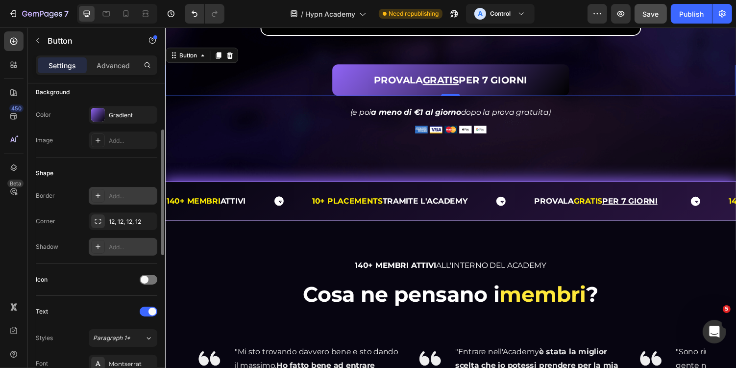
click at [123, 192] on div "Add..." at bounding box center [132, 196] width 46 height 9
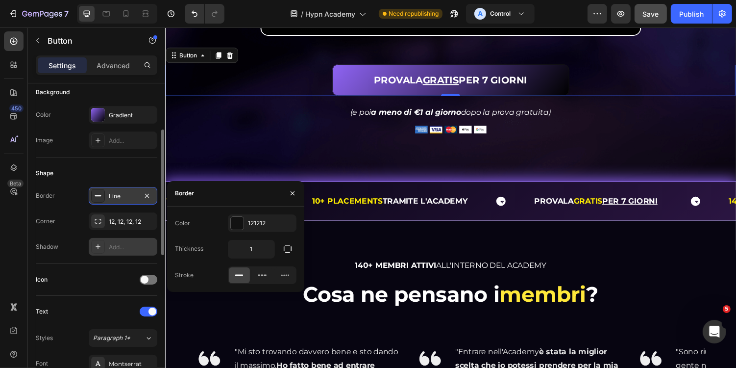
click at [274, 232] on div "Color 121212 Thickness 1 Stroke" at bounding box center [235, 249] width 137 height 70
click at [271, 225] on div "121212" at bounding box center [262, 223] width 28 height 9
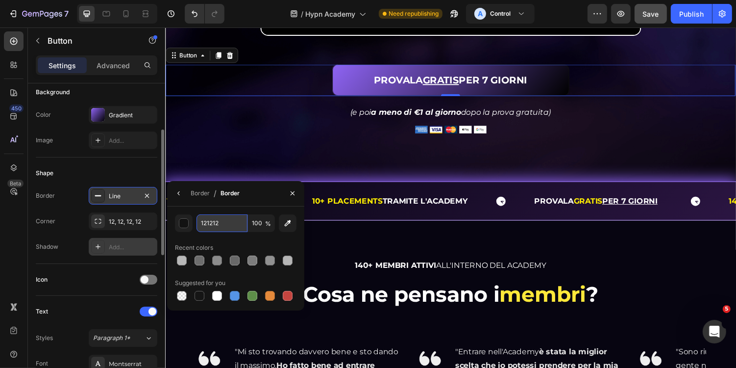
click at [211, 226] on input "121212" at bounding box center [222, 223] width 51 height 18
paste input "B7B7B7"
click at [235, 225] on input "B7B7B712" at bounding box center [222, 223] width 51 height 18
paste input "text"
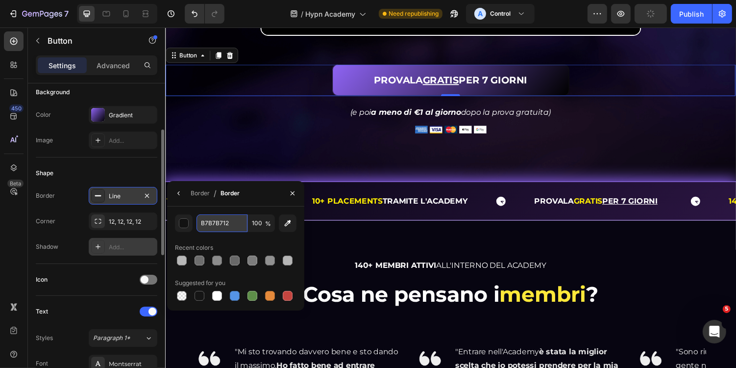
type input "B7B7B7"
click at [181, 192] on icon "button" at bounding box center [179, 193] width 8 height 8
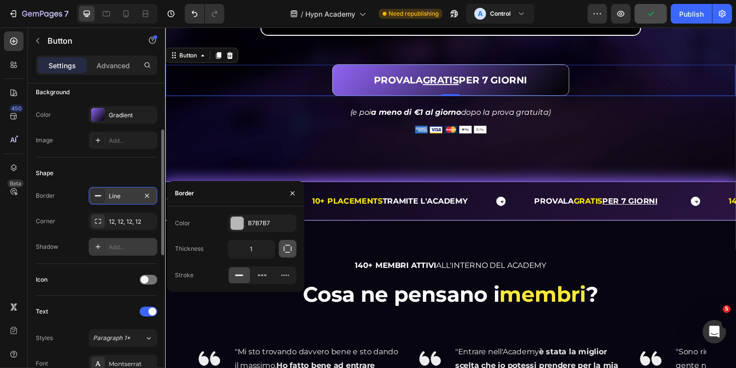
click at [285, 251] on icon "button" at bounding box center [288, 249] width 10 height 10
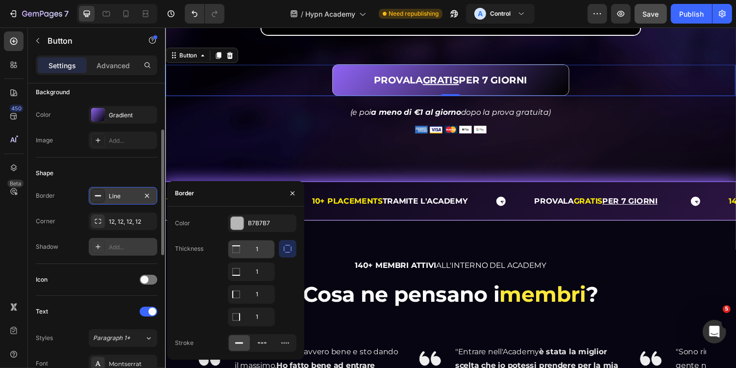
click at [265, 248] on input "1" at bounding box center [251, 249] width 46 height 18
type input "0"
click at [264, 258] on input "1" at bounding box center [251, 249] width 46 height 18
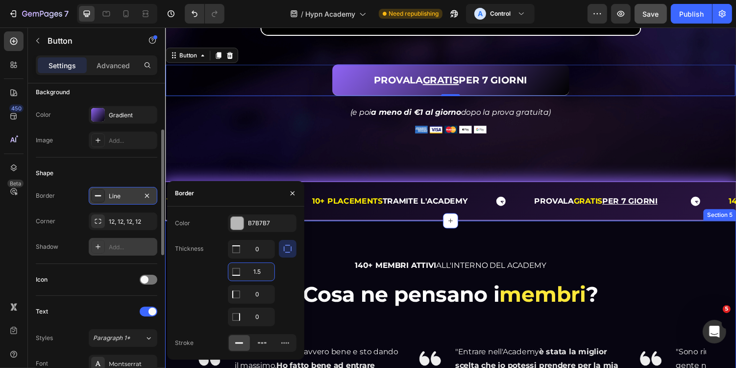
type input "1.5"
click at [293, 274] on div at bounding box center [288, 283] width 18 height 86
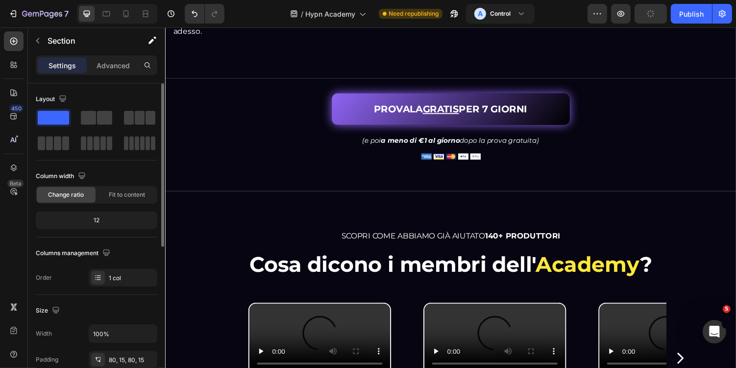
scroll to position [2545, 0]
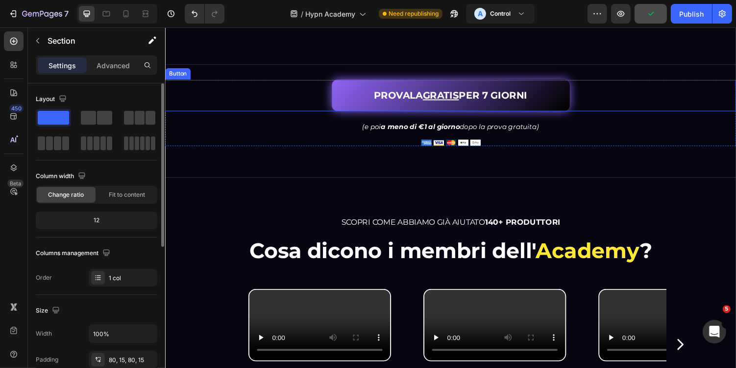
click at [597, 113] on div "PROVALA GRATIS PER 7 GIORNI Button" at bounding box center [459, 96] width 588 height 32
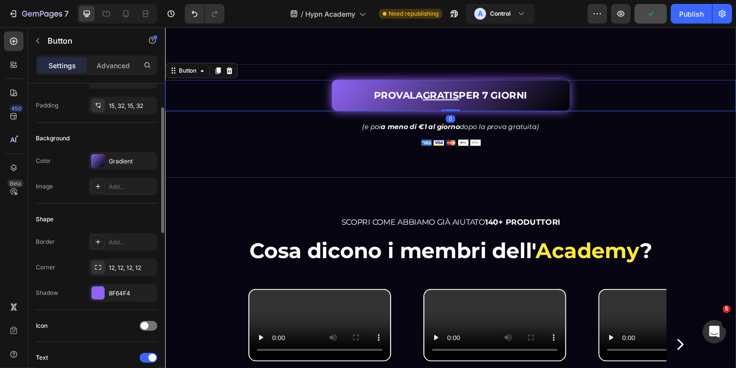
scroll to position [89, 0]
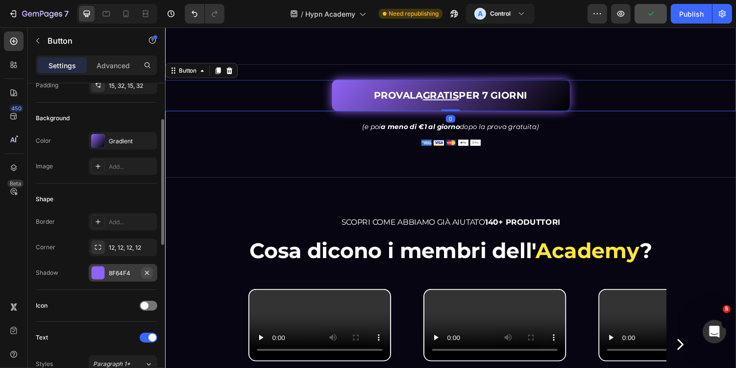
click at [151, 271] on icon "button" at bounding box center [147, 273] width 8 height 8
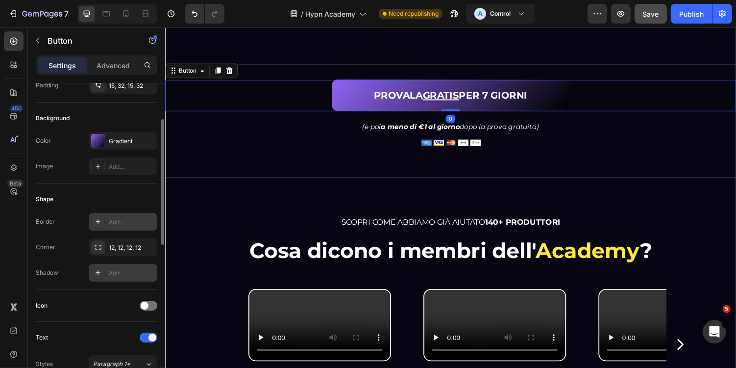
click at [125, 213] on div "Add..." at bounding box center [123, 222] width 69 height 18
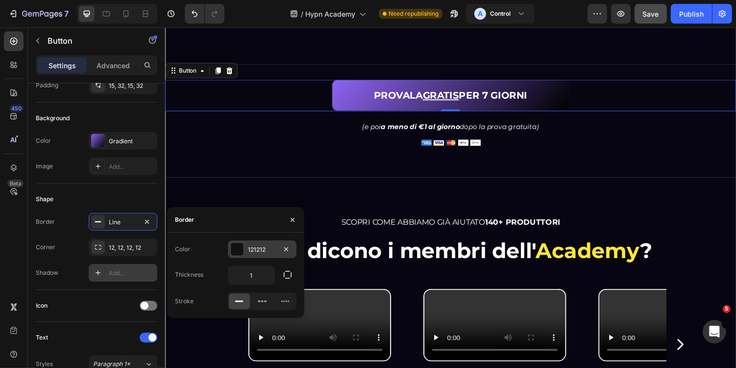
click at [267, 244] on div "121212" at bounding box center [262, 249] width 69 height 18
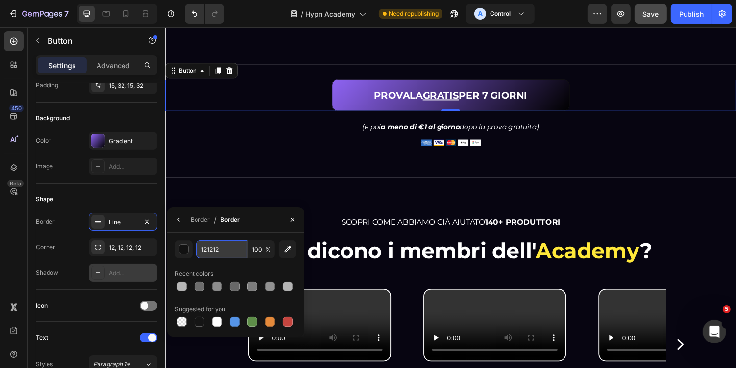
click at [224, 249] on input "121212" at bounding box center [222, 249] width 51 height 18
paste input "B7B7B7"
type input "B7B7B7"
click at [182, 216] on icon "button" at bounding box center [179, 220] width 8 height 8
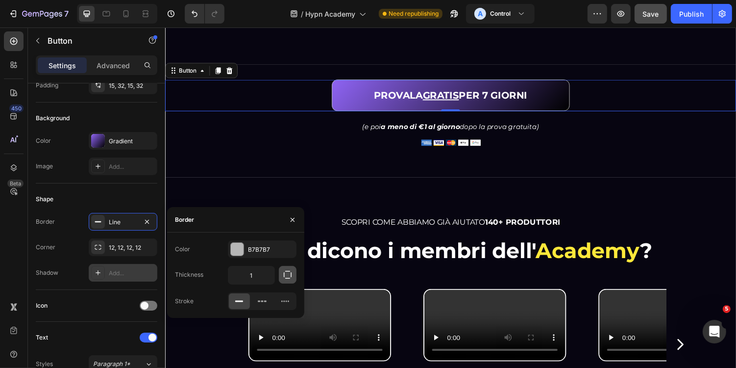
click at [285, 278] on icon "button" at bounding box center [288, 275] width 10 height 10
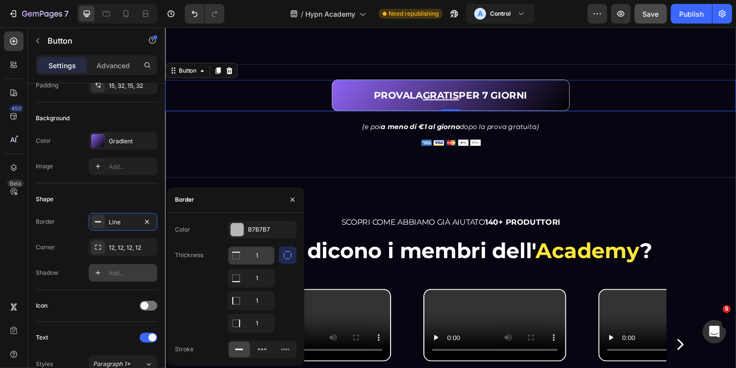
click at [260, 251] on input "1" at bounding box center [251, 256] width 46 height 18
type input "0"
type input "1.5"
type input "0"
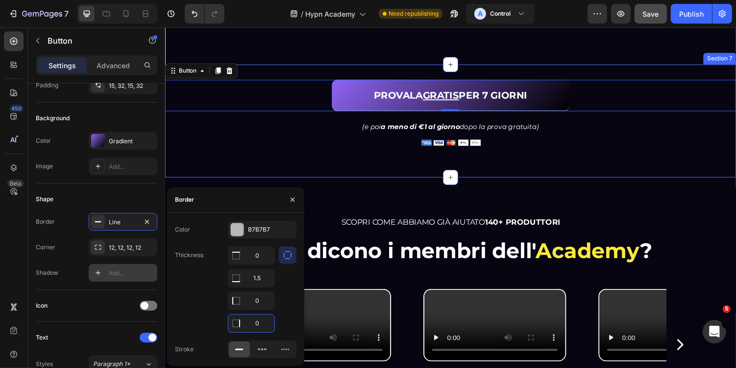
click at [419, 180] on div "PROVALA GRATIS PER 7 GIORNI Button 0 (e poi a meno di €1 al giorno dopo la prov…" at bounding box center [459, 123] width 588 height 116
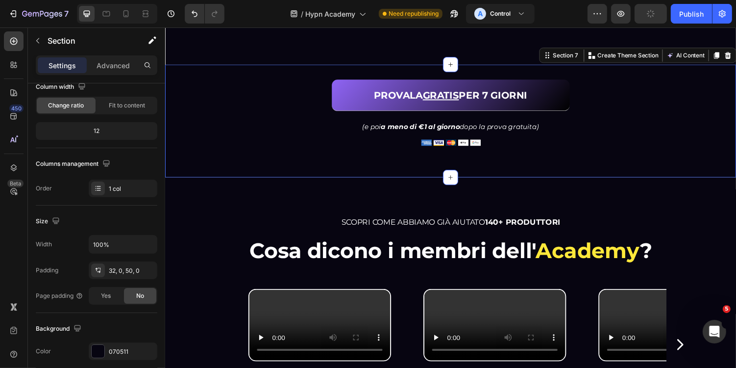
scroll to position [0, 0]
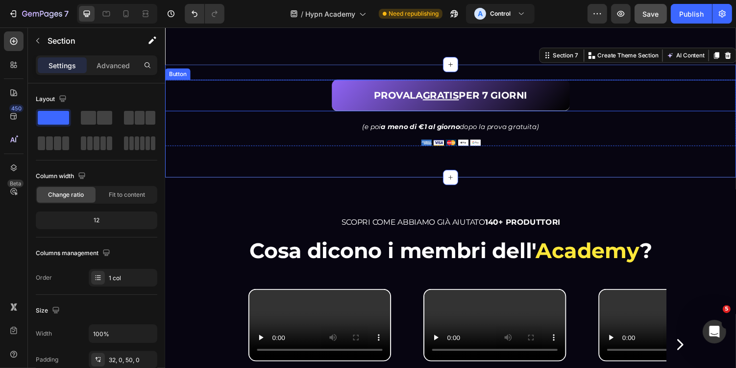
click at [596, 113] on div "PROVALA GRATIS PER 7 GIORNI Button" at bounding box center [459, 96] width 588 height 32
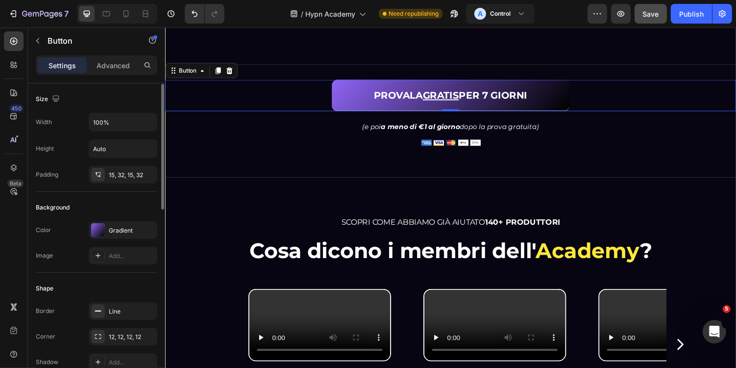
scroll to position [55, 0]
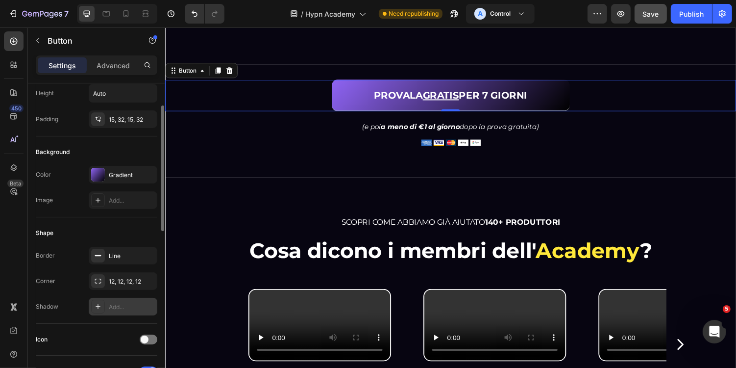
click at [126, 305] on div "Add..." at bounding box center [132, 306] width 46 height 9
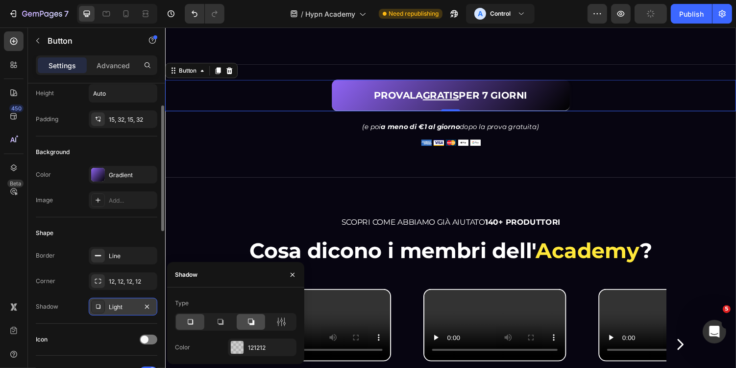
click at [254, 323] on icon at bounding box center [251, 322] width 10 height 10
click at [278, 320] on icon at bounding box center [282, 322] width 10 height 10
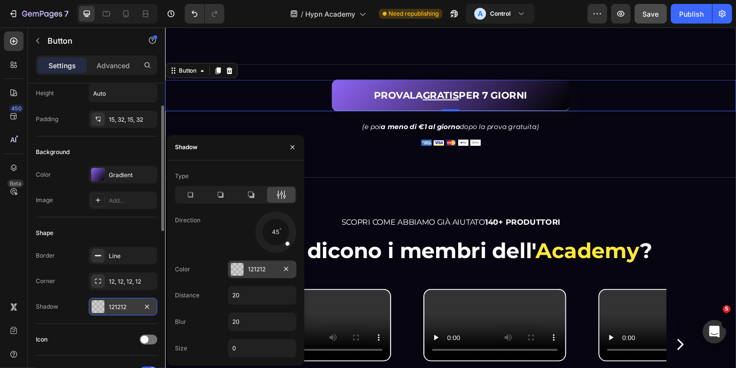
click at [240, 273] on div at bounding box center [237, 269] width 13 height 13
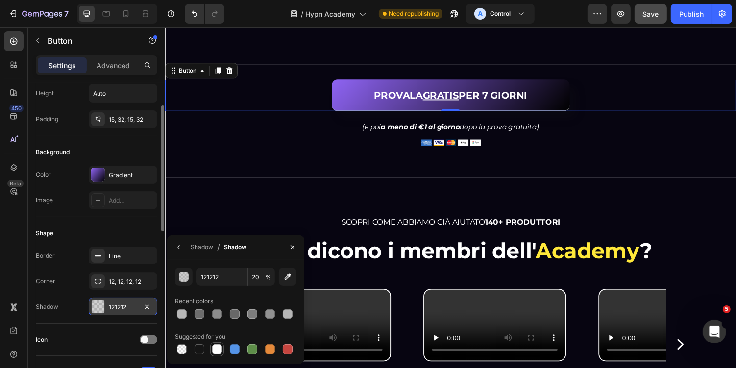
click at [219, 351] on div at bounding box center [217, 349] width 10 height 10
type input "FFFFFF"
type input "100"
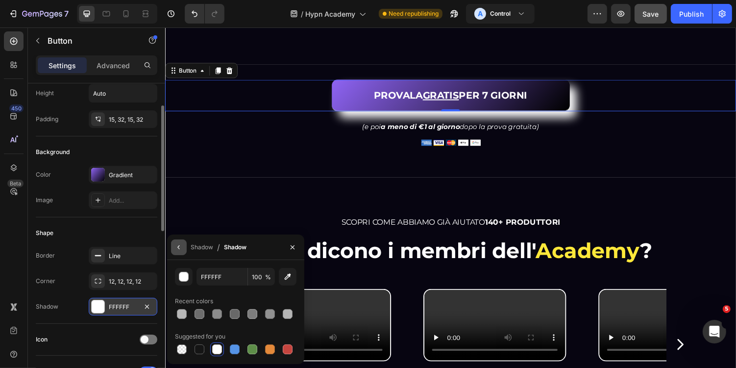
click at [179, 248] on icon "button" at bounding box center [178, 247] width 2 height 4
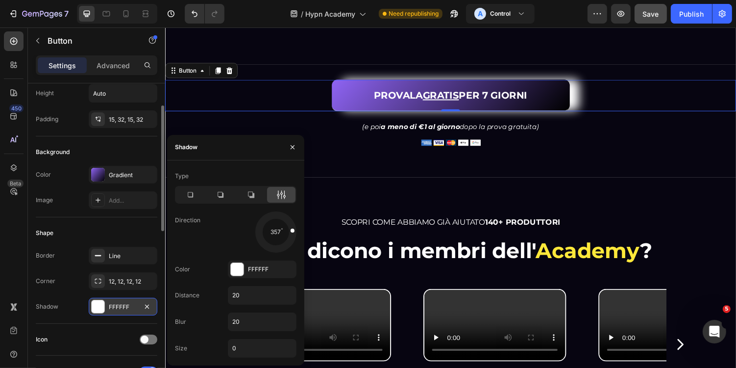
drag, startPoint x: 286, startPoint y: 243, endPoint x: 303, endPoint y: 228, distance: 23.3
click at [304, 228] on div "Type Direction 357 Color FFFFFF Distance 20 Blur 20 Size 0" at bounding box center [235, 262] width 137 height 189
click at [196, 194] on div at bounding box center [190, 195] width 28 height 16
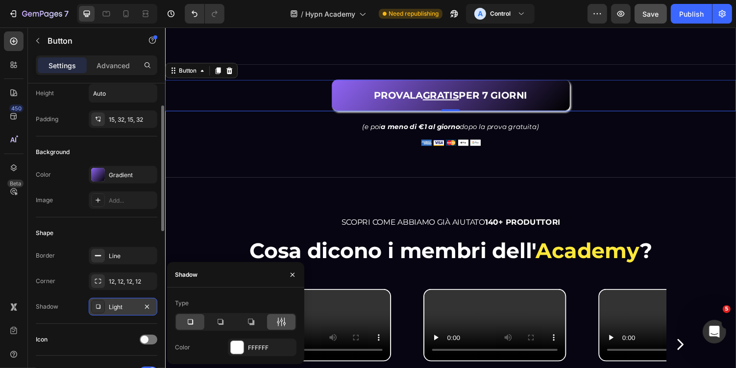
click at [281, 324] on icon at bounding box center [282, 322] width 10 height 10
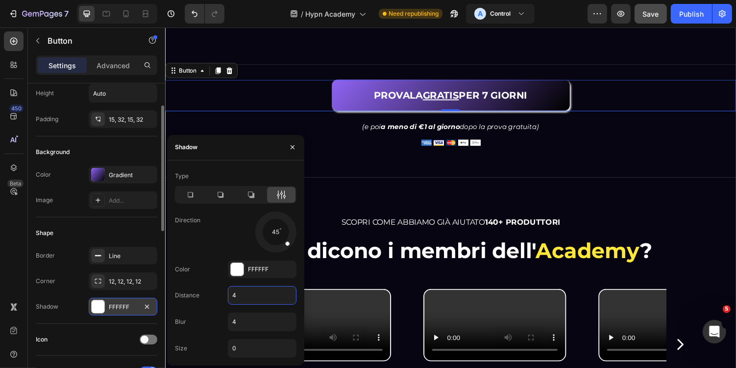
click at [258, 294] on input "4" at bounding box center [262, 295] width 68 height 18
type input "1"
click at [250, 318] on input "4" at bounding box center [262, 322] width 68 height 18
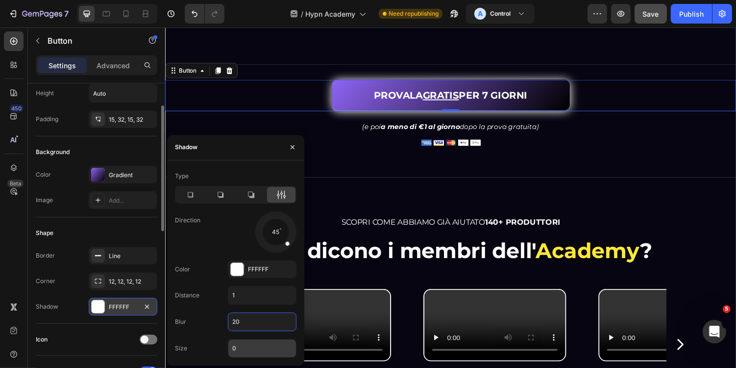
type input "20"
click at [256, 348] on input "0" at bounding box center [262, 348] width 68 height 18
click at [252, 286] on input "1" at bounding box center [262, 295] width 68 height 18
type input "0"
click at [260, 327] on input "20" at bounding box center [262, 322] width 68 height 18
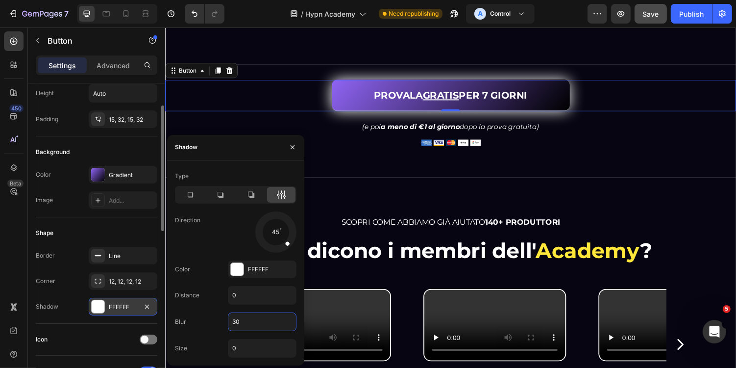
type input "3"
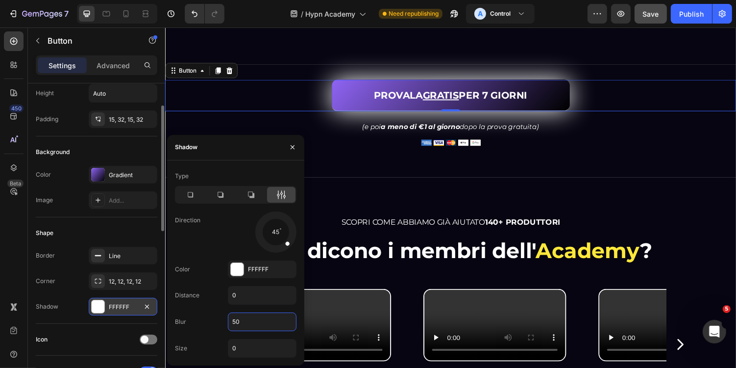
type input "5"
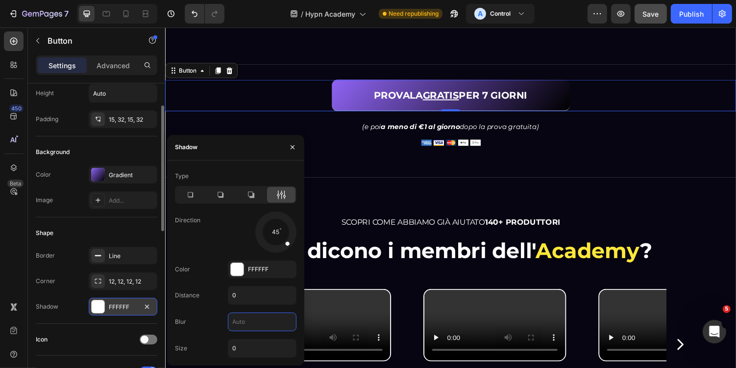
type input "1"
type input "2"
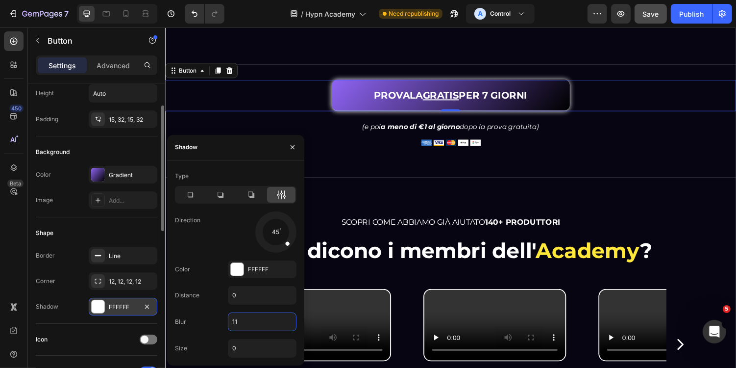
type input "1"
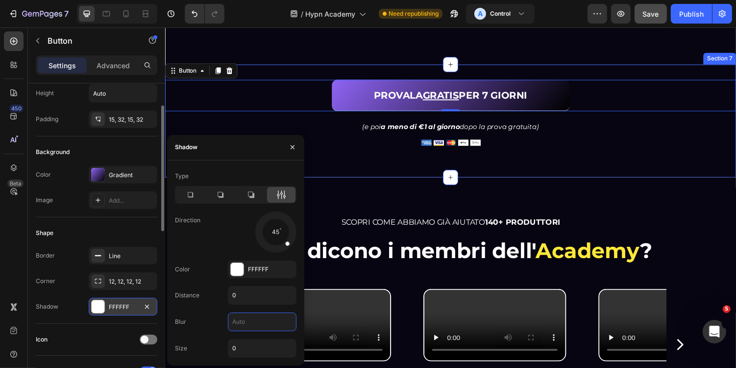
click at [385, 180] on div "PROVALA GRATIS PER 7 GIORNI Button 0 (e poi a meno di €1 al giorno dopo la prov…" at bounding box center [459, 123] width 588 height 116
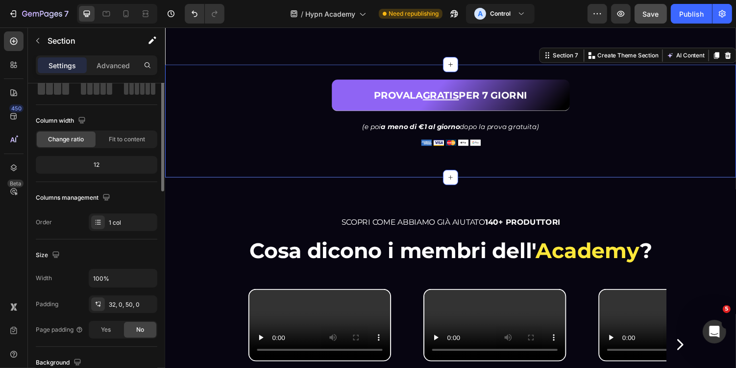
scroll to position [0, 0]
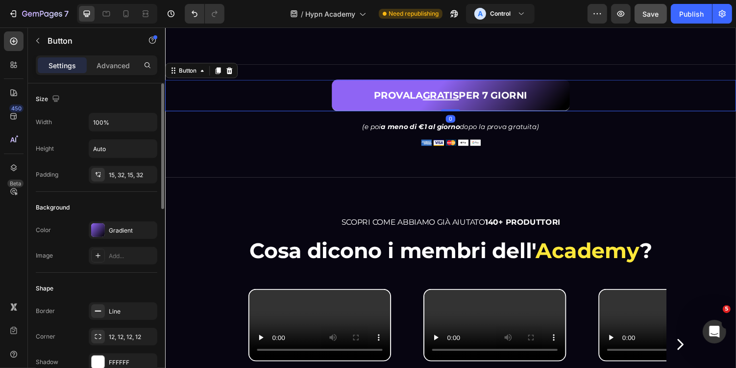
click at [343, 113] on link "PROVALA GRATIS PER 7 GIORNI" at bounding box center [458, 96] width 245 height 32
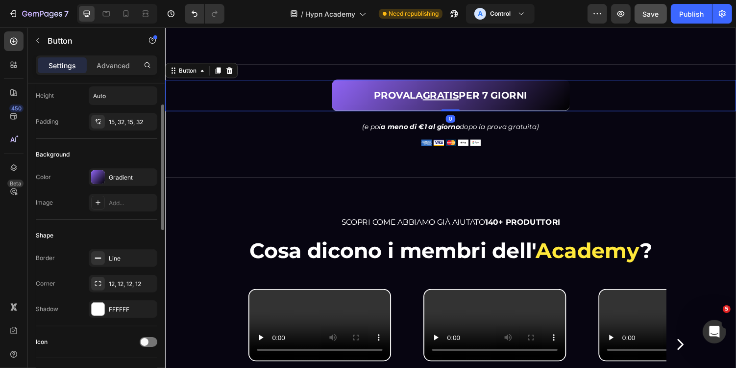
scroll to position [77, 0]
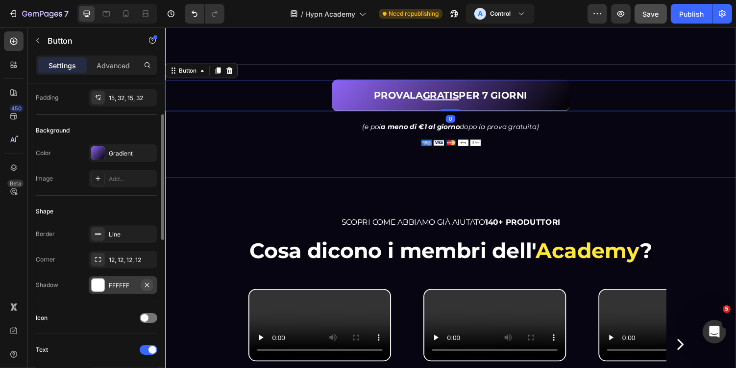
click at [151, 283] on icon "button" at bounding box center [147, 285] width 8 height 8
click at [126, 234] on div "Line" at bounding box center [123, 234] width 28 height 9
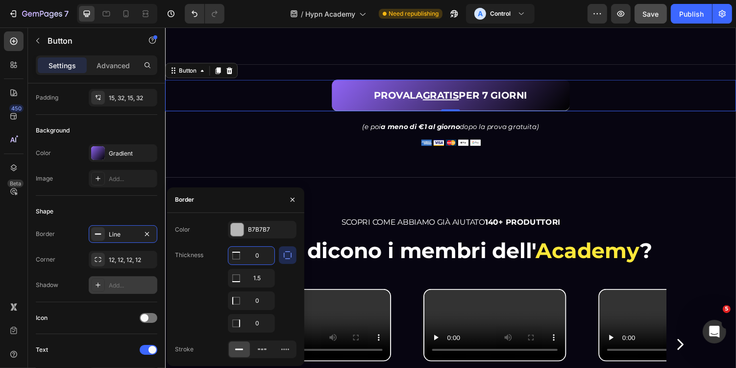
click at [263, 253] on input "0" at bounding box center [251, 256] width 46 height 18
type input "2"
click at [261, 287] on input "0" at bounding box center [251, 278] width 46 height 18
type input "2"
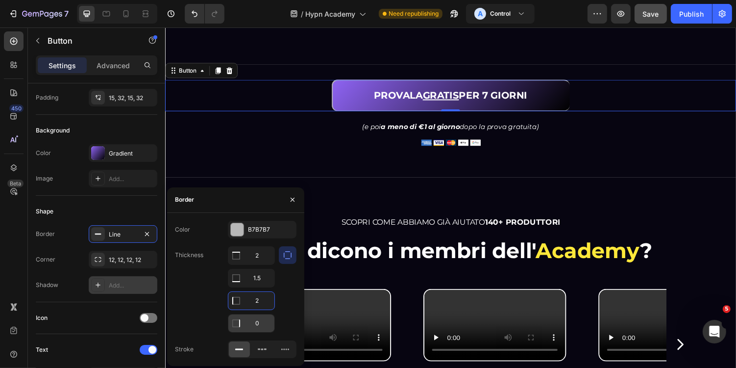
click at [261, 264] on input "0" at bounding box center [251, 256] width 46 height 18
type input "2"
click at [263, 264] on input "1.5" at bounding box center [251, 256] width 46 height 18
type input "2"
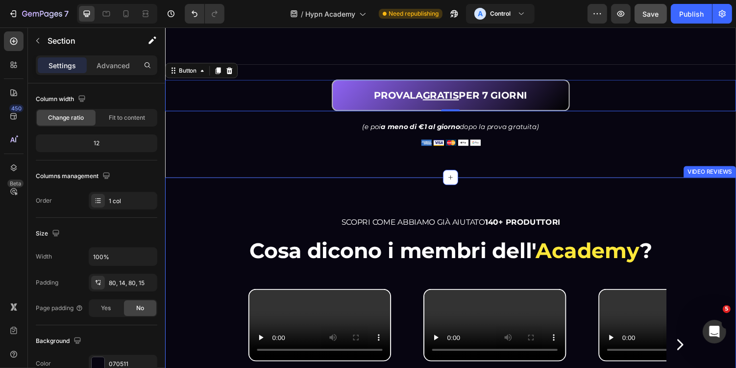
click at [354, 302] on div "SCOPRI COME ABBIAMO GIÀ AIUTATO 140+ PRODUTTORI Heading Cosa dicono i membri de…" at bounding box center [459, 326] width 588 height 290
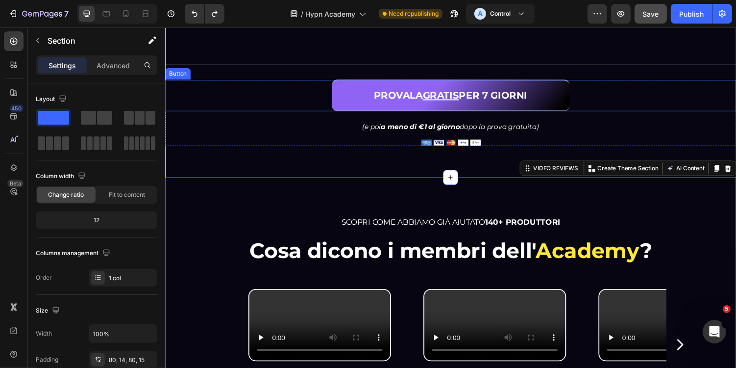
click at [347, 113] on link "PROVALA GRATIS PER 7 GIORNI" at bounding box center [458, 96] width 245 height 32
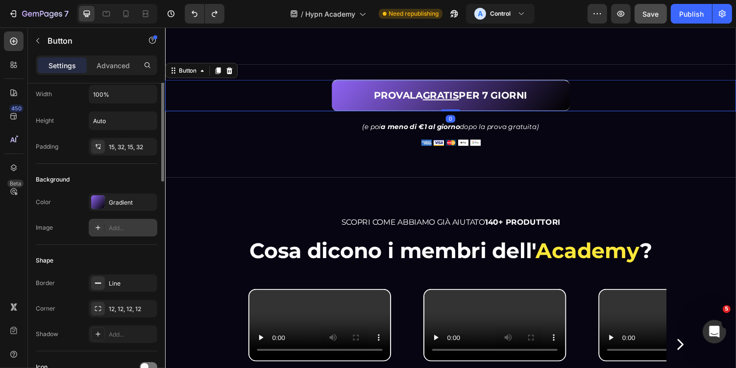
scroll to position [31, 0]
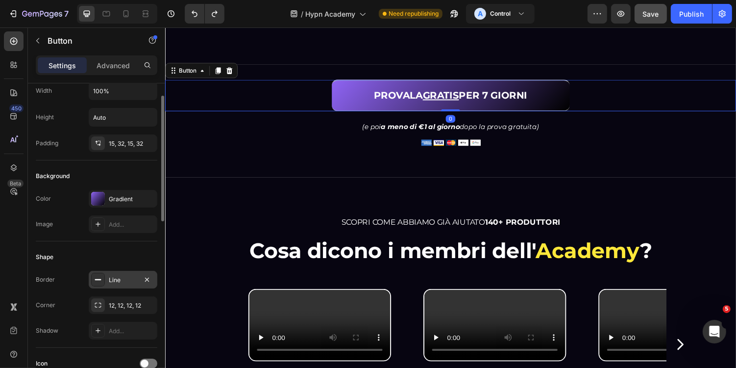
click at [121, 282] on div "Line" at bounding box center [123, 280] width 69 height 18
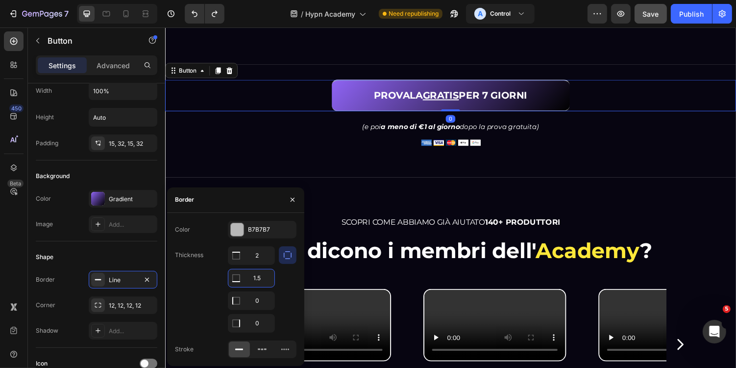
click at [262, 278] on input "1.5" at bounding box center [251, 278] width 46 height 18
type input "2"
click at [261, 261] on input "2" at bounding box center [251, 256] width 46 height 18
type input "0"
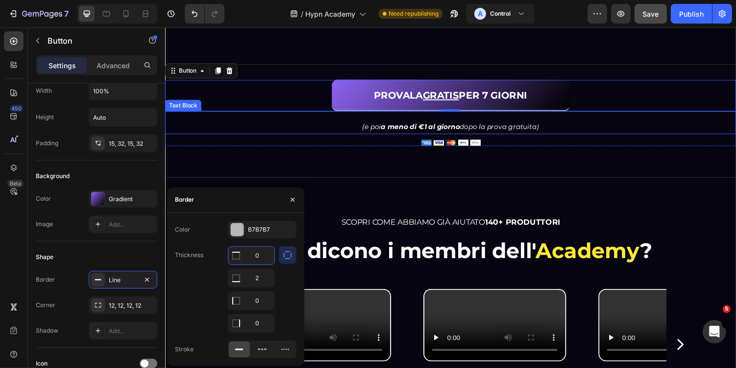
click at [603, 156] on div "PROVALA GRATIS PER 7 GIORNI Button 0 (e poi a meno di €1 al giorno dopo la prov…" at bounding box center [459, 117] width 588 height 75
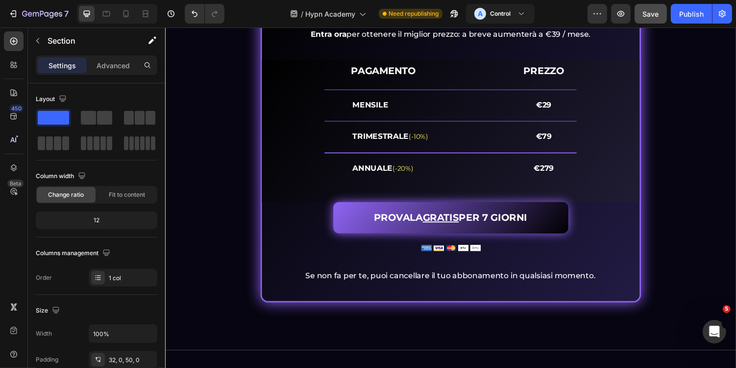
scroll to position [4648, 0]
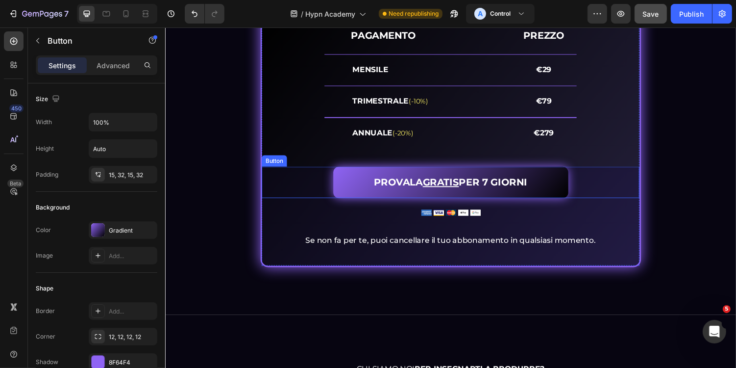
click at [591, 202] on div "PROVALA GRATIS PER 7 GIORNI Button" at bounding box center [458, 186] width 389 height 32
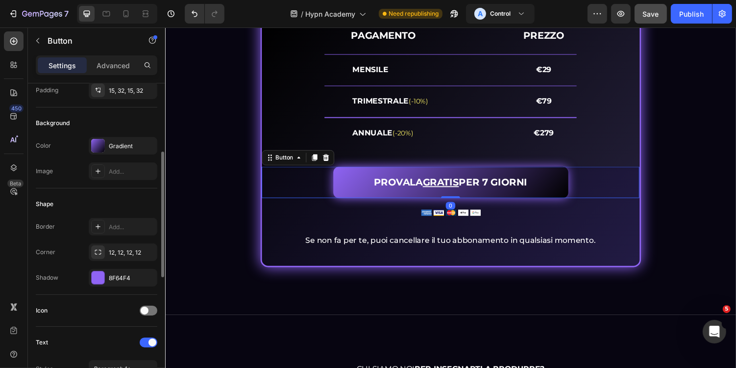
scroll to position [138, 0]
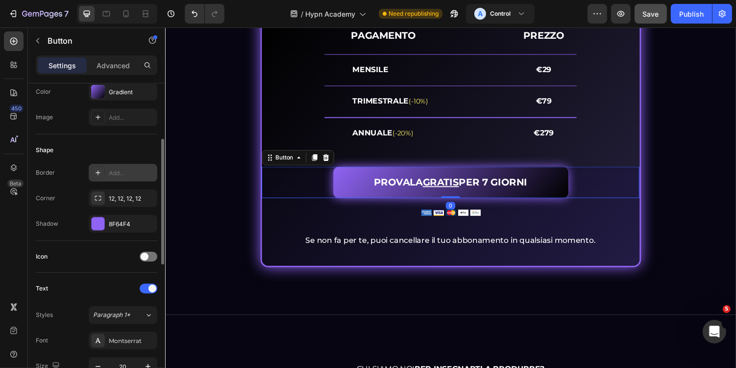
click at [128, 169] on div "Add..." at bounding box center [132, 173] width 46 height 9
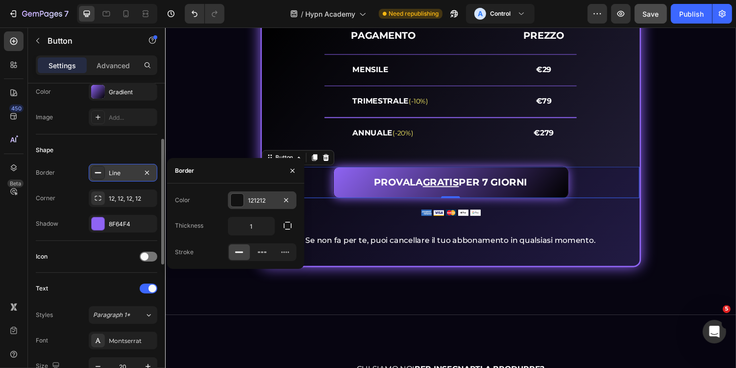
click at [256, 201] on div "121212" at bounding box center [262, 200] width 28 height 9
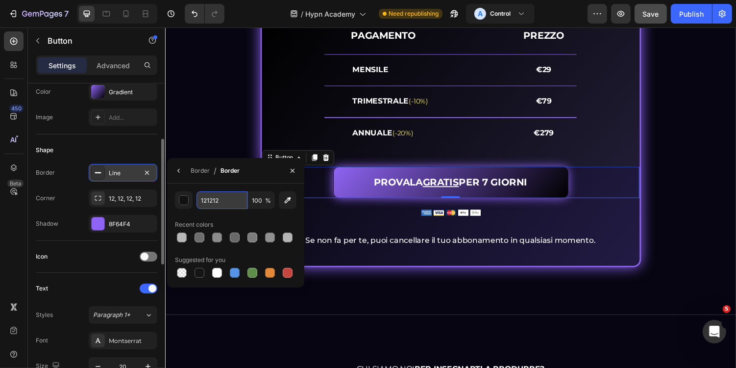
click at [226, 199] on input "121212" at bounding box center [222, 200] width 51 height 18
paste input "B7B7B7"
type input "B7B7B7"
click at [174, 169] on button "button" at bounding box center [179, 171] width 16 height 16
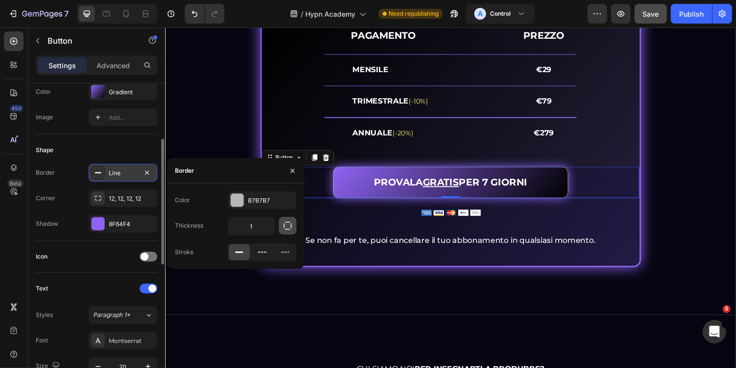
click at [286, 230] on icon "button" at bounding box center [288, 226] width 10 height 10
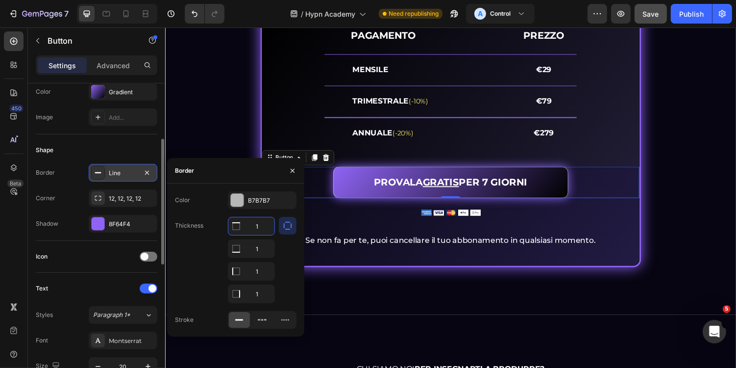
click at [263, 226] on input "1" at bounding box center [251, 226] width 46 height 18
type input "0"
type input "1.5"
type input "0"
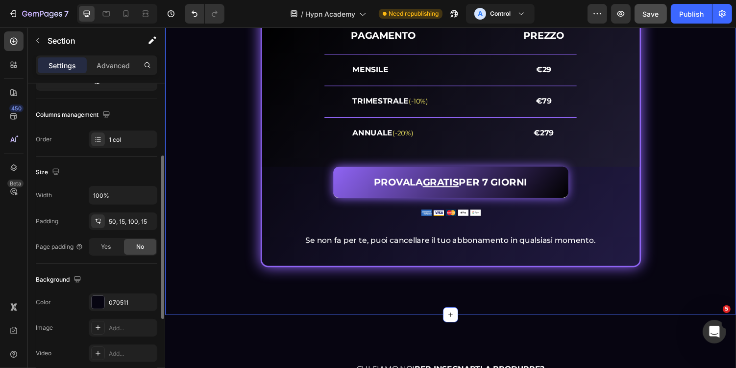
click at [412, 310] on div "PROVALA GRATIS PER 7 GIORNI E... Heading Sblocca la tua crescita Heading Image …" at bounding box center [459, 77] width 588 height 490
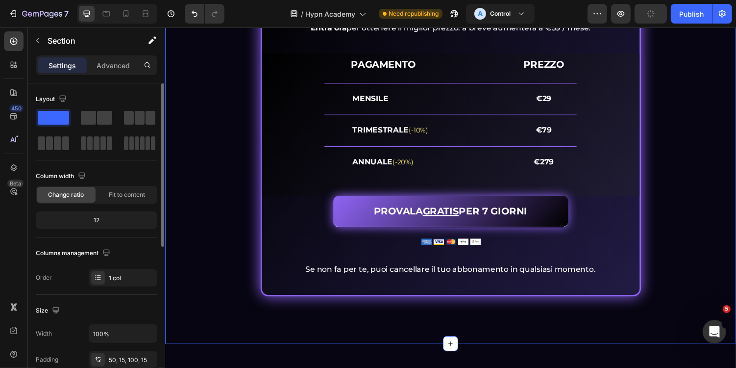
scroll to position [4614, 0]
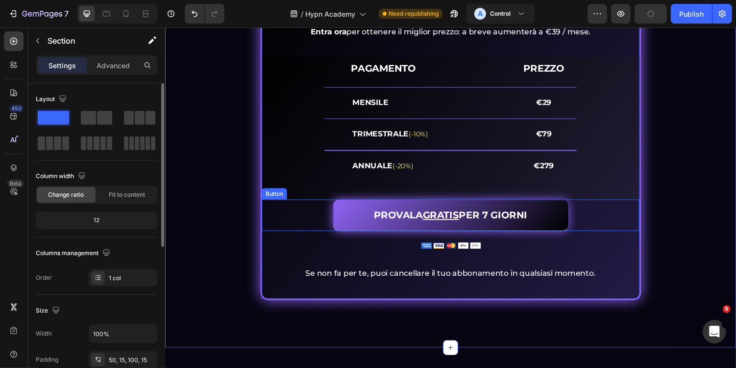
click at [590, 236] on div "PROVALA GRATIS PER 7 GIORNI Button" at bounding box center [458, 220] width 389 height 32
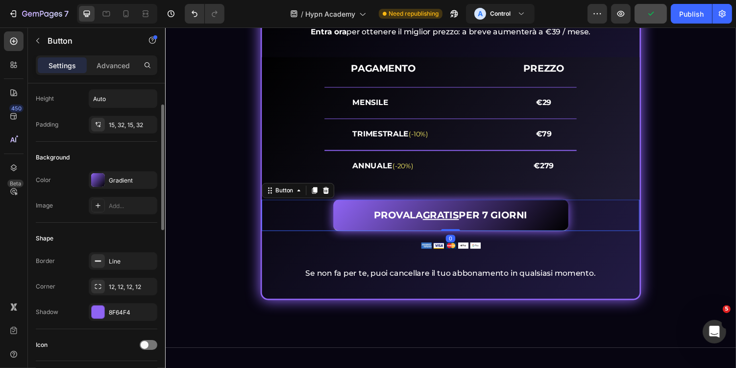
scroll to position [51, 0]
click at [149, 309] on icon "button" at bounding box center [147, 311] width 8 height 8
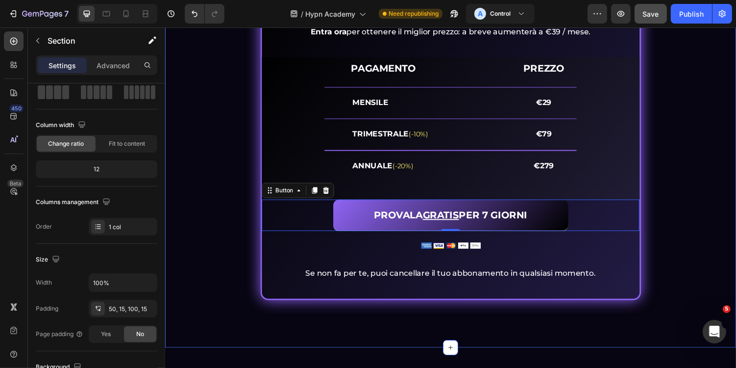
click at [221, 282] on div "PROVALA GRATIS PER 7 GIORNI E... Heading Sblocca la tua crescita Heading Image …" at bounding box center [459, 99] width 574 height 417
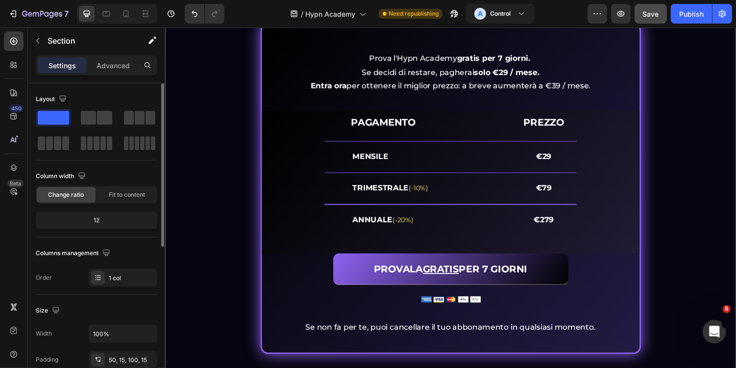
scroll to position [4554, 0]
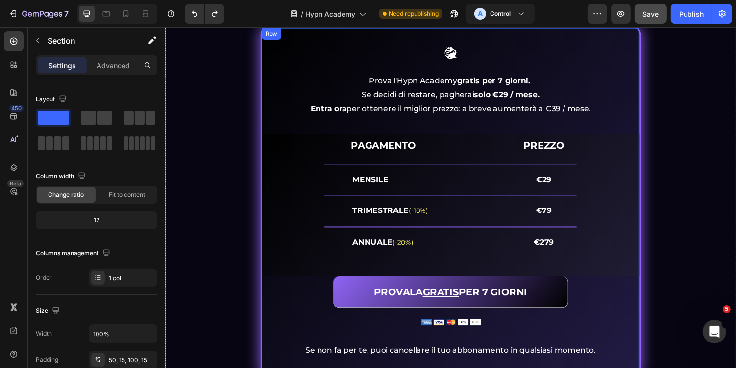
click at [320, 332] on div "Image Prova l'Hypn Academy gratis per 7 giorni. Se decidi di restare, pagherai …" at bounding box center [458, 202] width 389 height 342
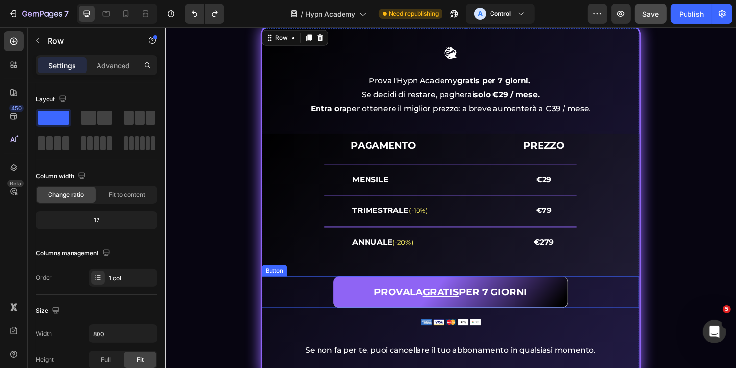
click at [351, 306] on link "PROVALA GRATIS PER 7 GIORNI" at bounding box center [459, 299] width 242 height 32
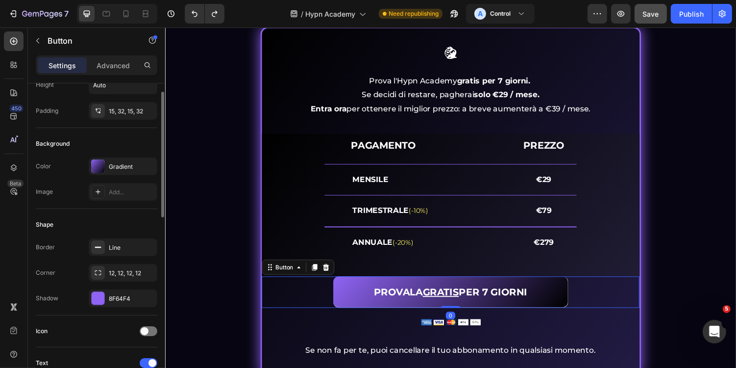
scroll to position [95, 0]
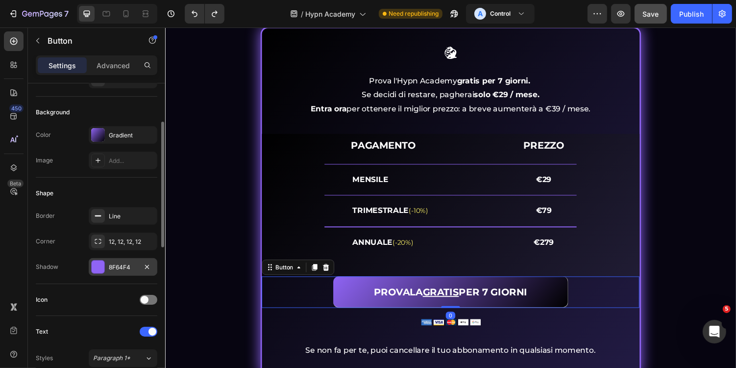
click at [132, 264] on div "8F64F4" at bounding box center [123, 267] width 28 height 9
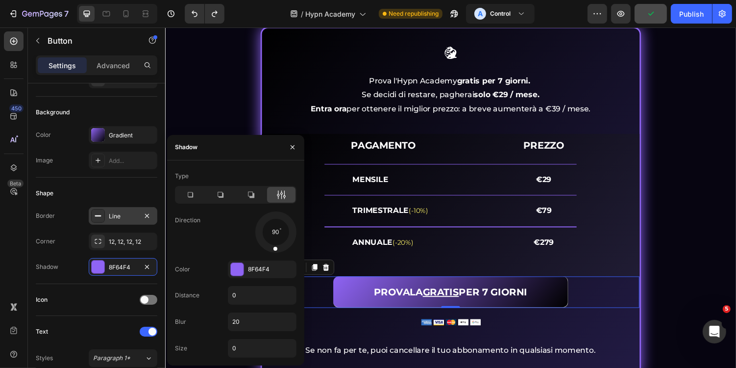
click at [137, 212] on div "Line" at bounding box center [123, 216] width 28 height 9
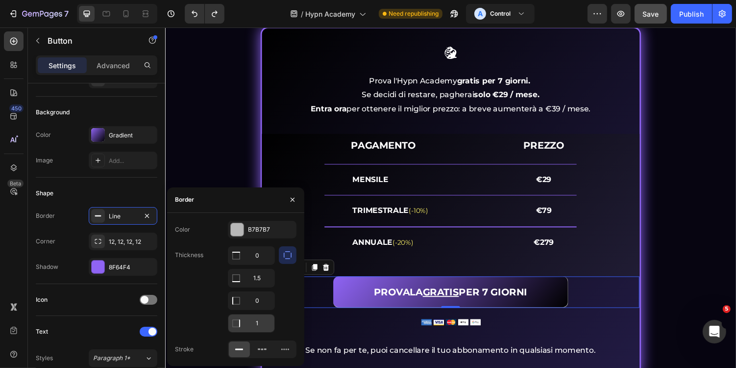
click at [267, 264] on input "1" at bounding box center [251, 256] width 46 height 18
type input "0"
click at [147, 268] on icon "button" at bounding box center [147, 267] width 8 height 8
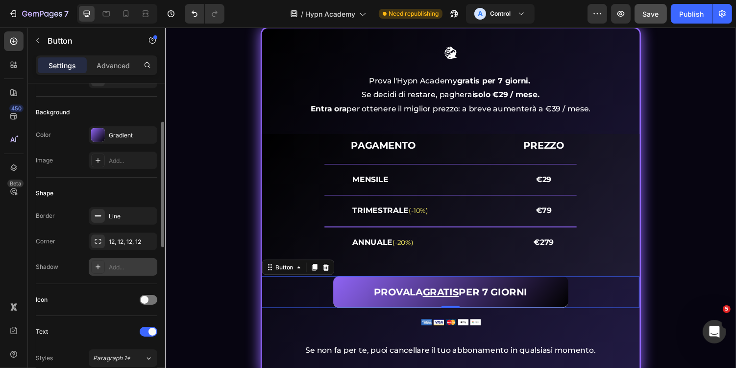
click at [127, 268] on div "Add..." at bounding box center [132, 267] width 46 height 9
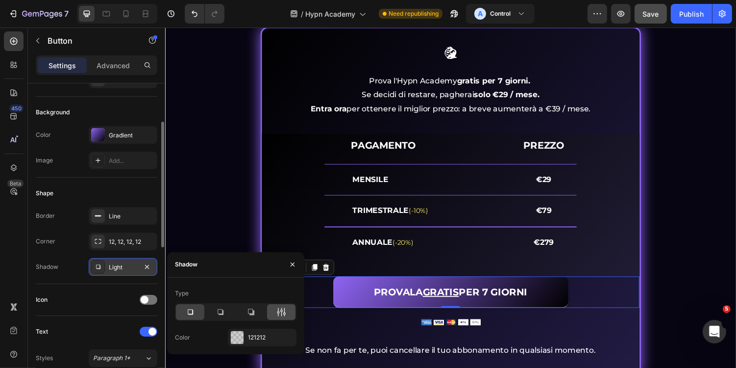
click at [283, 314] on icon at bounding box center [282, 312] width 10 height 10
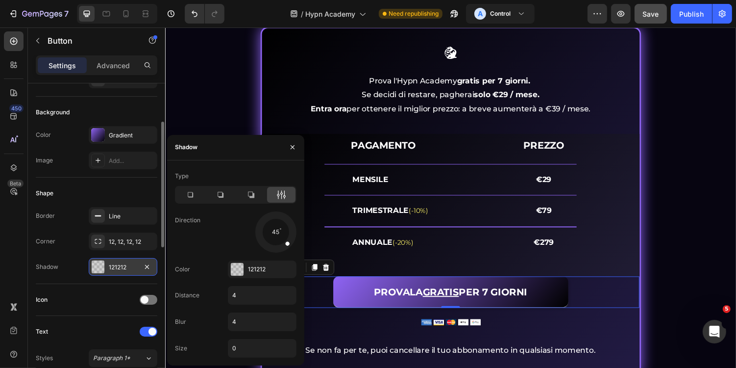
click at [240, 258] on div "Type Direction 45 Color 121212 Distance 4 Blur 4 Size 0" at bounding box center [235, 262] width 137 height 189
click at [238, 265] on div at bounding box center [237, 269] width 13 height 13
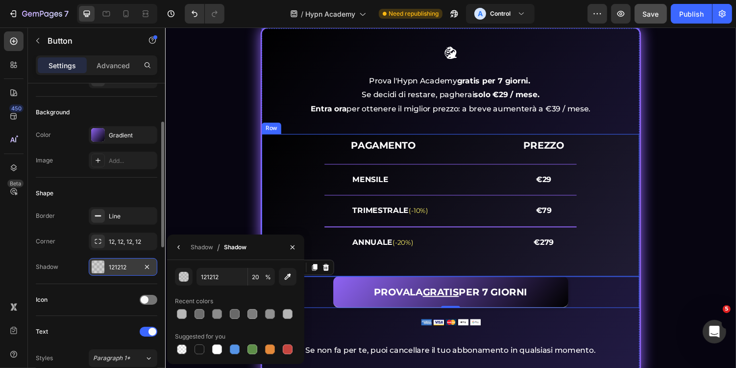
click at [655, 261] on div "PROVALA GRATIS PER 7 GIORNI E... Heading Sblocca la tua crescita Heading Image …" at bounding box center [459, 168] width 574 height 436
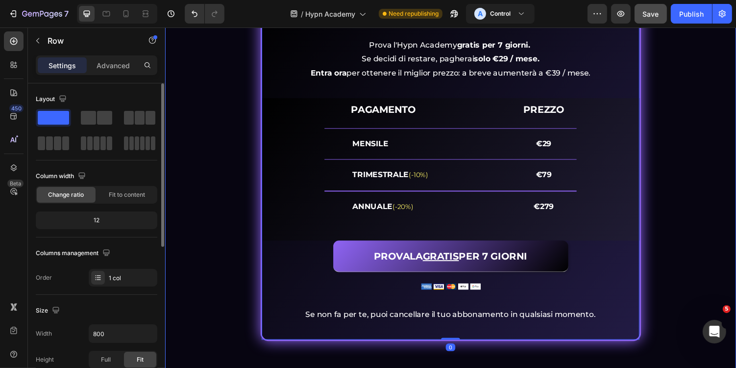
scroll to position [4592, 0]
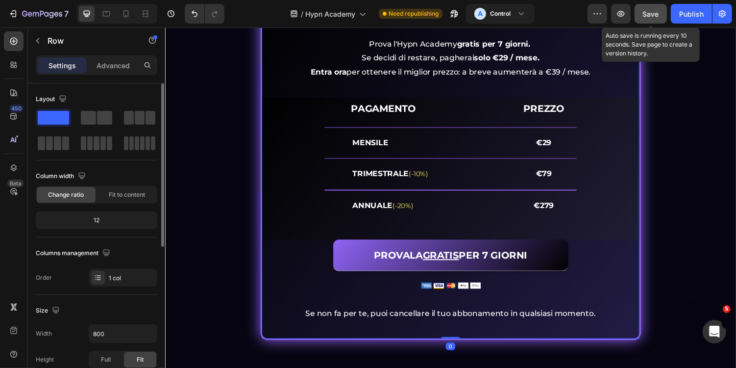
click at [647, 17] on span "Save" at bounding box center [651, 14] width 16 height 8
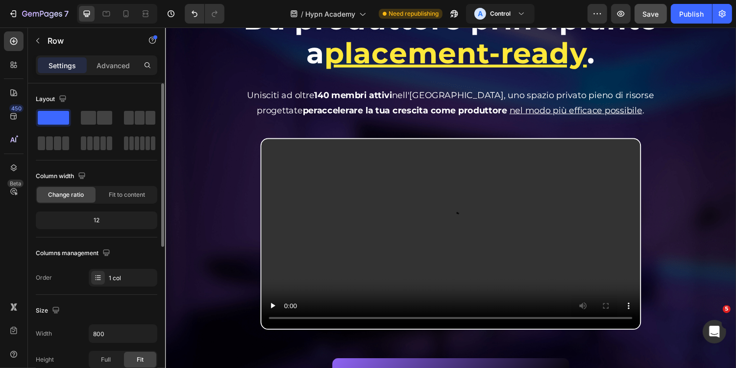
scroll to position [0, 0]
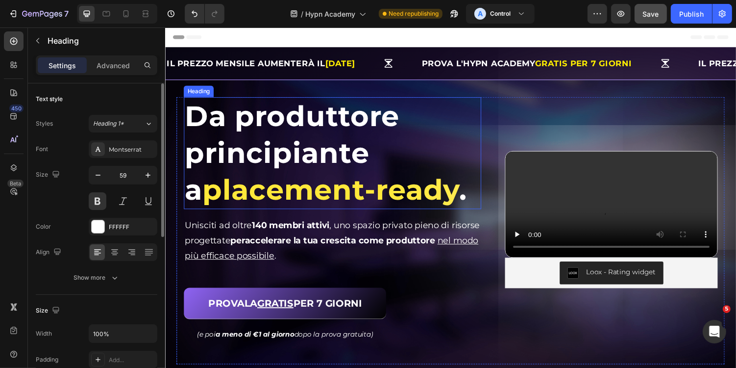
click at [324, 193] on span "placement-ready" at bounding box center [335, 193] width 265 height 35
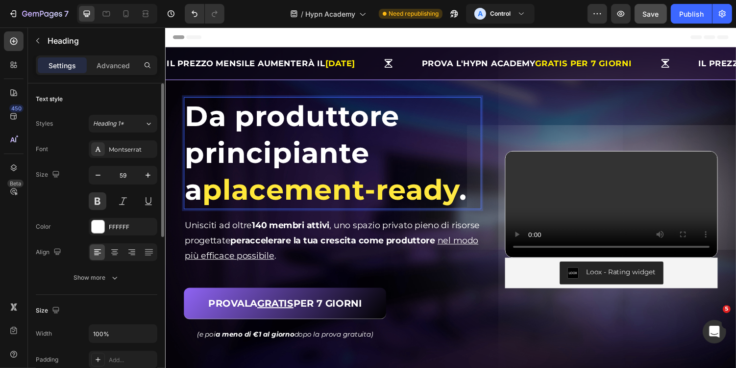
click at [468, 196] on span "." at bounding box center [472, 193] width 8 height 35
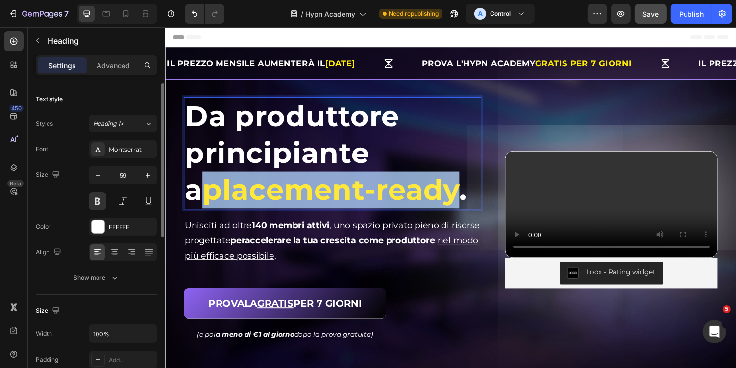
click at [203, 200] on span "placement-ready" at bounding box center [335, 193] width 265 height 35
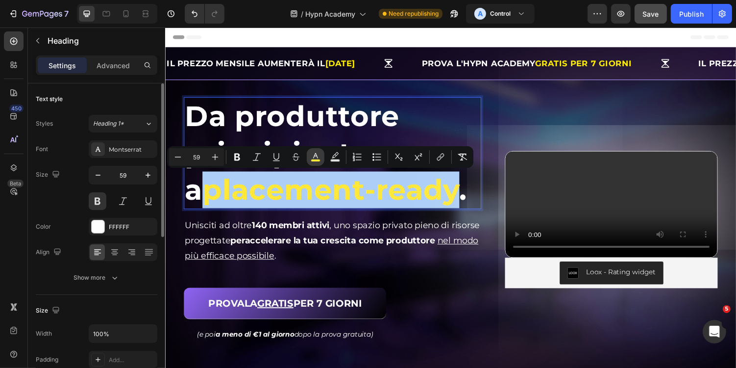
click at [315, 154] on icon "Editor contextual toolbar" at bounding box center [315, 155] width 5 height 5
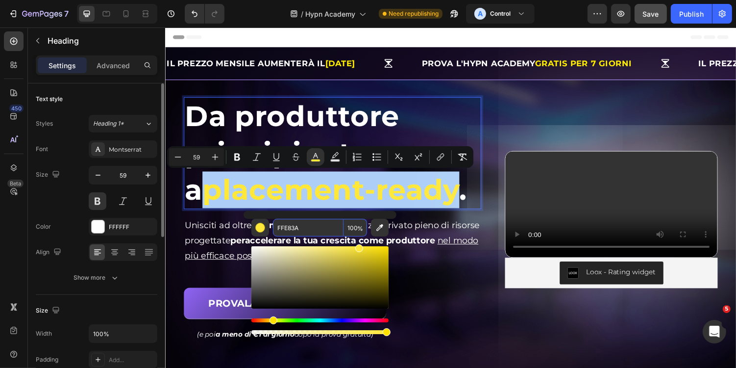
click at [317, 229] on input "FFE83A" at bounding box center [308, 228] width 71 height 18
type input "9744FD"
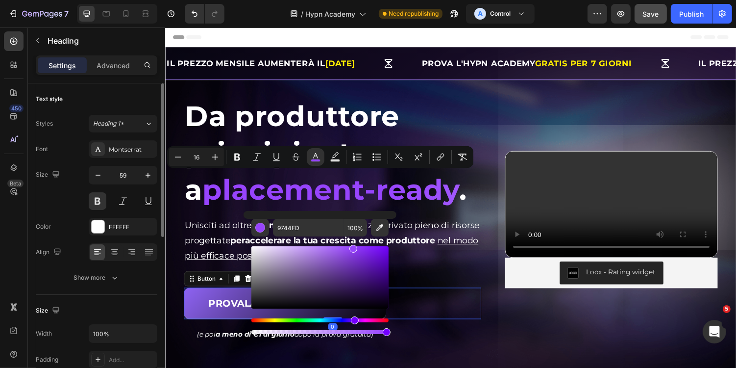
click at [425, 309] on div "PROVALA GRATIS PER 7 GIORNI Button 0" at bounding box center [337, 311] width 306 height 32
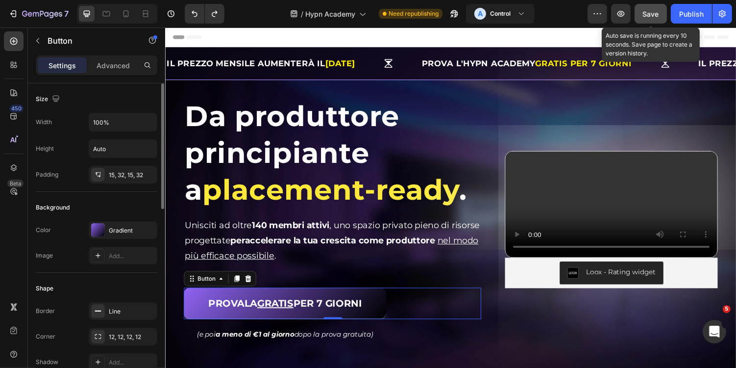
click at [641, 11] on button "Save" at bounding box center [651, 14] width 32 height 20
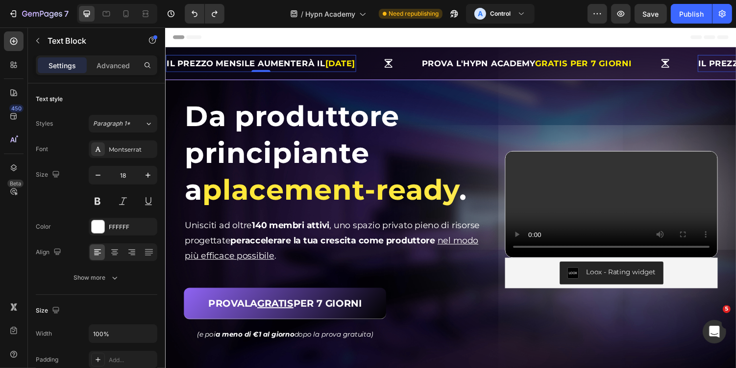
click at [237, 63] on strong "IL PREZZO MENSILE AUMENTERÀ IL" at bounding box center [247, 64] width 163 height 10
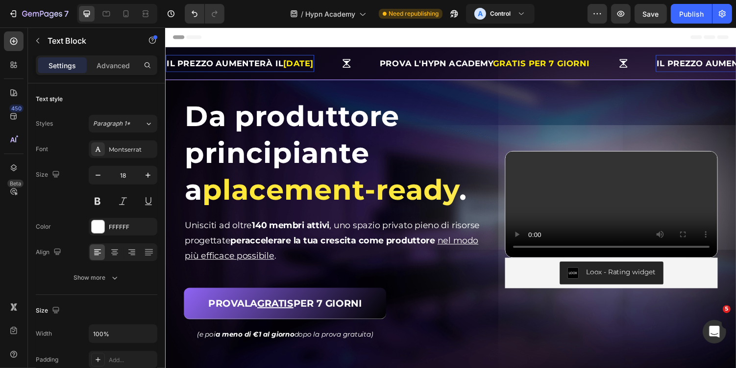
click at [274, 63] on strong "IL PREZZO AUMENTERÀ IL" at bounding box center [226, 64] width 120 height 10
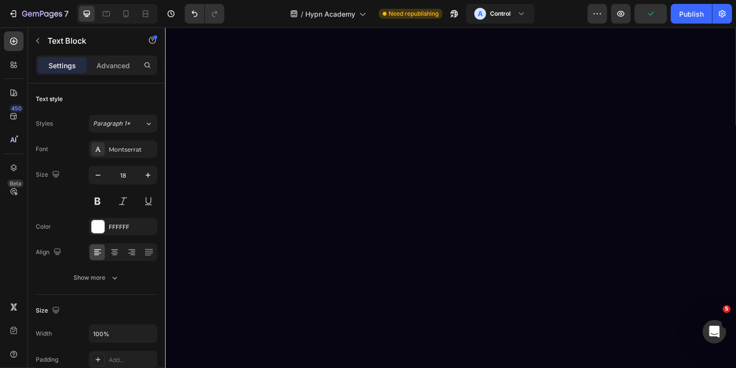
scroll to position [4442, 0]
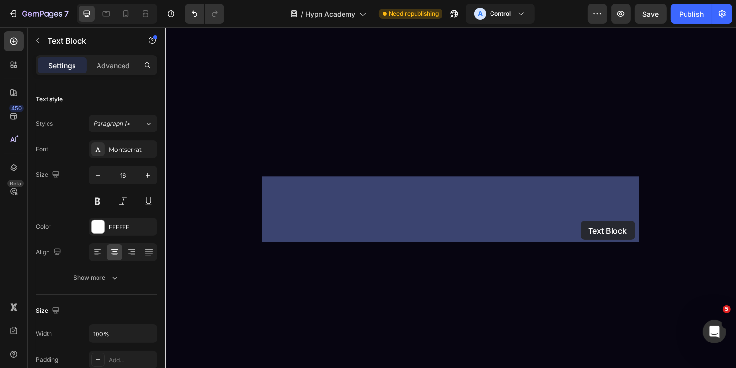
drag, startPoint x: 559, startPoint y: 225, endPoint x: 594, endPoint y: 226, distance: 35.4
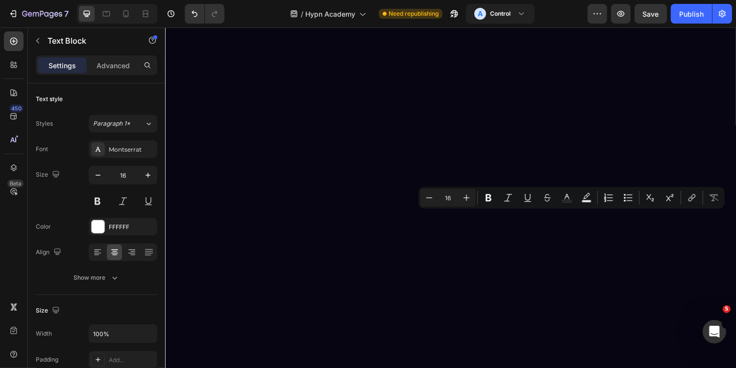
copy p "€39 / mese"
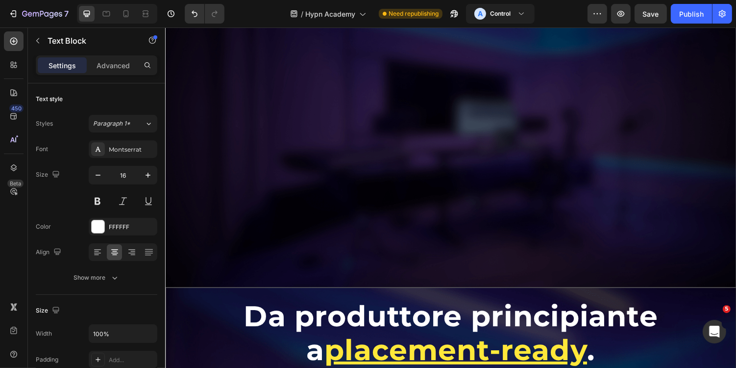
scroll to position [0, 0]
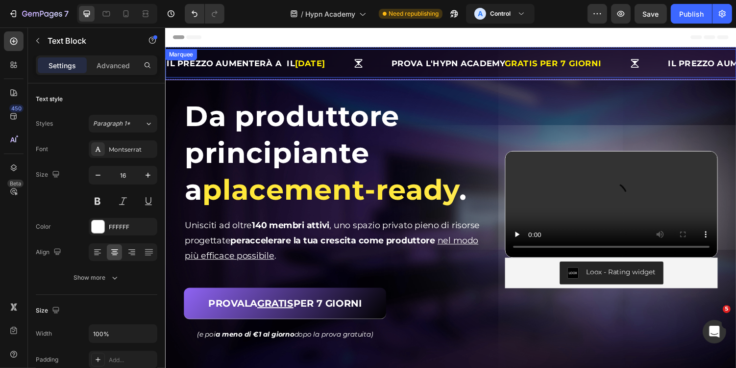
click at [285, 60] on strong "IL PREZZO AUMENTERÀ A IL" at bounding box center [232, 64] width 132 height 10
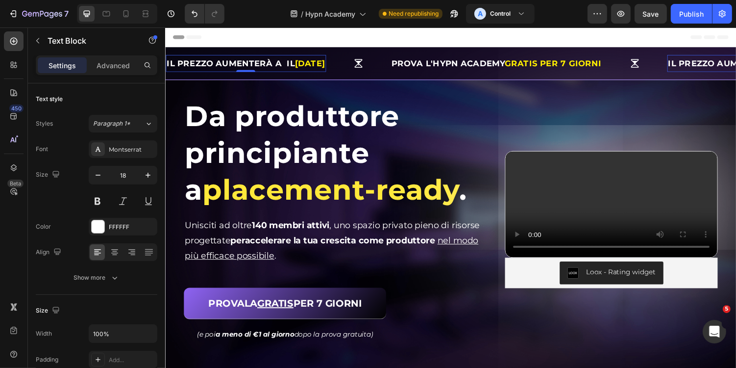
click at [285, 67] on strong "IL PREZZO AUMENTERÀ A IL" at bounding box center [232, 64] width 132 height 10
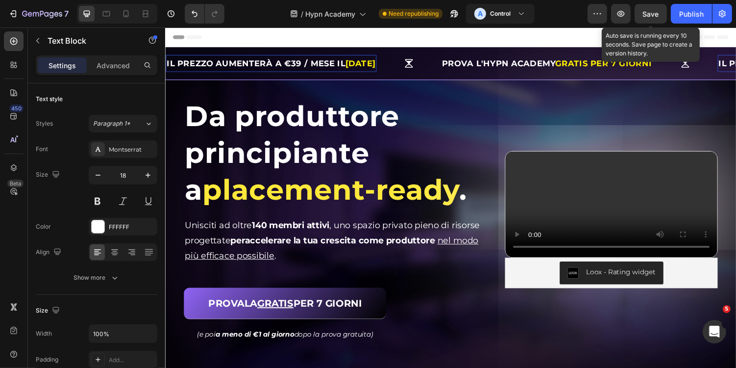
click at [645, 13] on span "Save" at bounding box center [651, 14] width 16 height 8
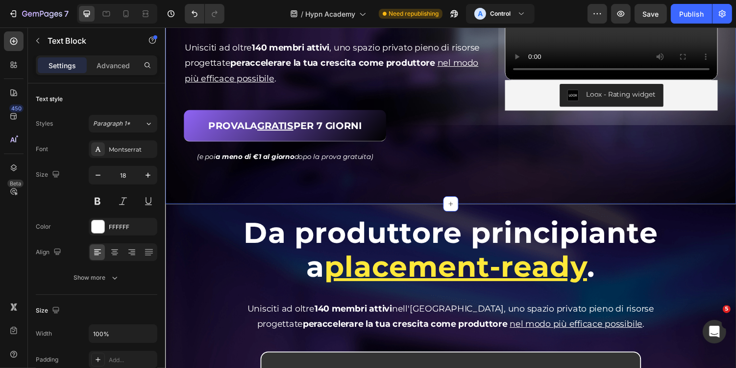
scroll to position [198, 0]
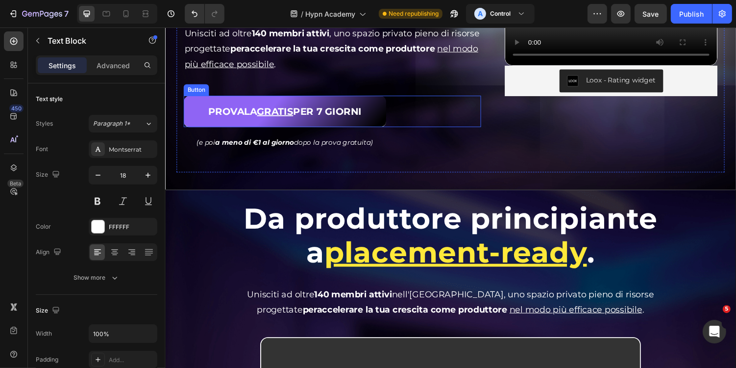
click at [386, 103] on link "PROVALA GRATIS PER 7 GIORNI" at bounding box center [288, 113] width 208 height 32
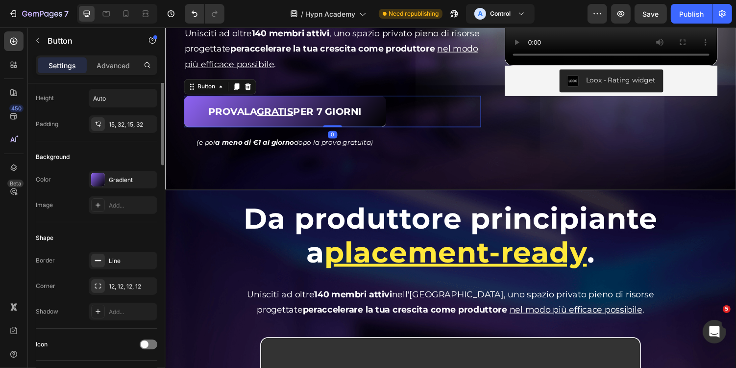
scroll to position [125, 0]
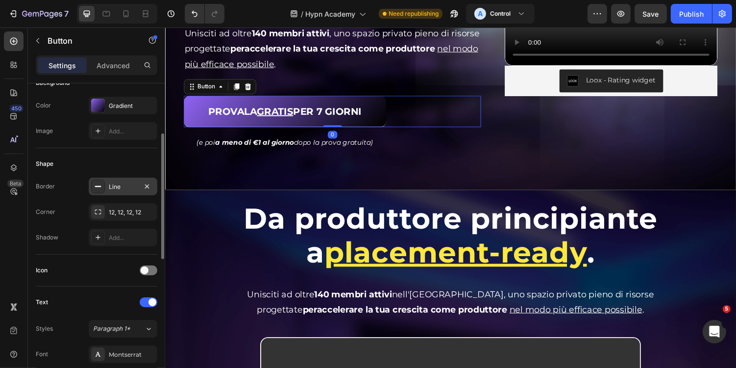
click at [114, 192] on div "Line" at bounding box center [123, 186] width 69 height 18
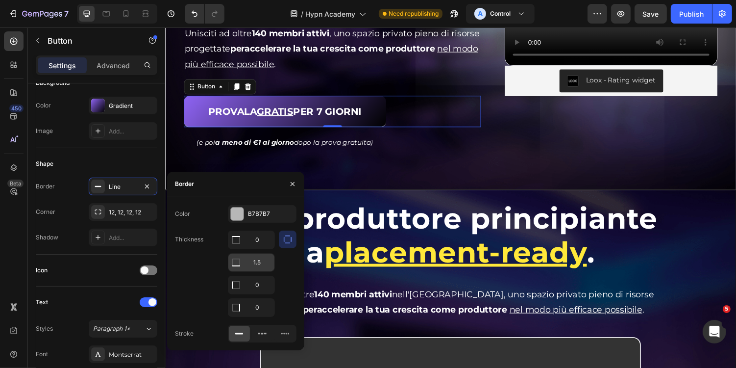
click at [265, 249] on input "1.5" at bounding box center [251, 240] width 46 height 18
type input "2"
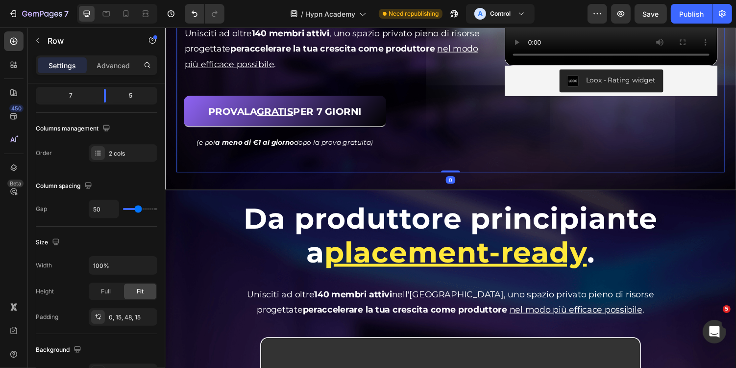
click at [452, 156] on div "Da produttore principiante a placement-ready . Heading Da produttore principian…" at bounding box center [458, 38] width 565 height 275
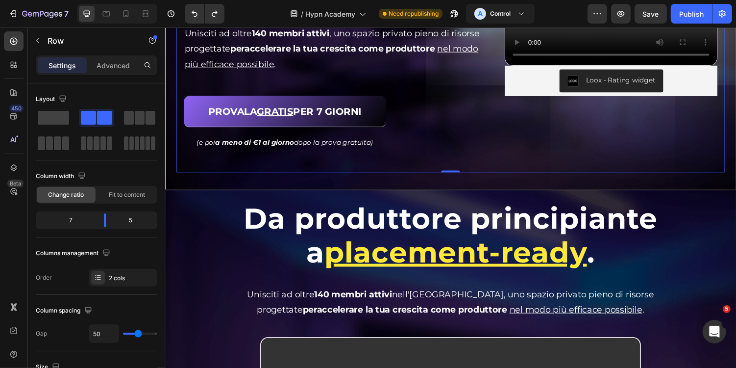
click at [465, 151] on div "Video (e poi a meno di €1 al giorno dopo la prova gratuita) Text Block Row" at bounding box center [337, 140] width 306 height 23
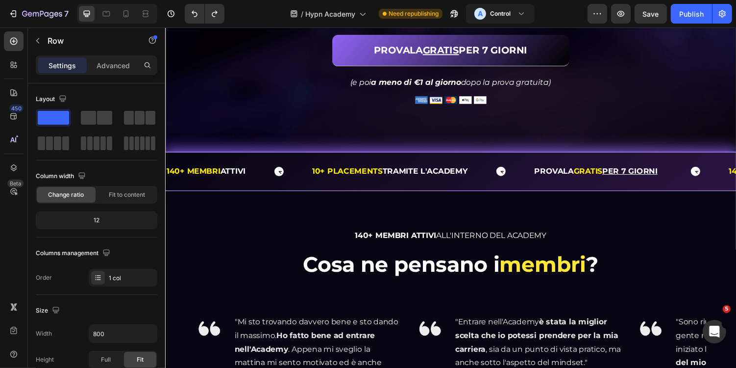
scroll to position [732, 0]
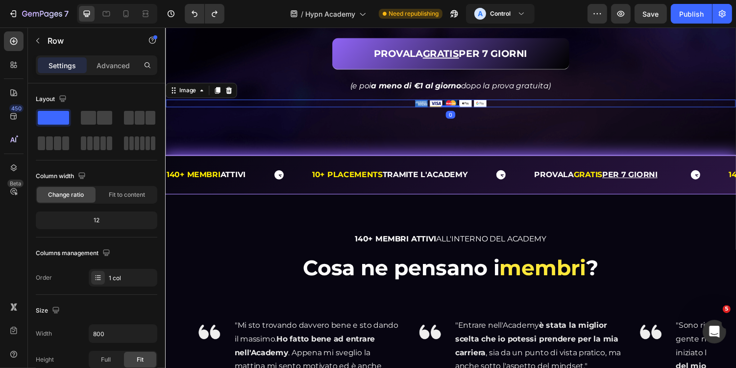
click at [502, 108] on div at bounding box center [458, 104] width 587 height 7
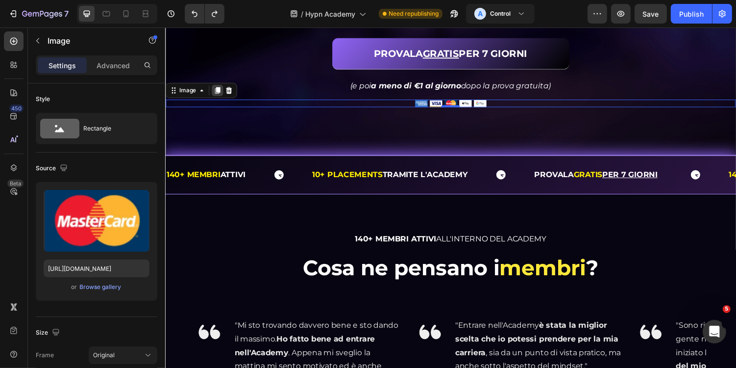
click at [223, 98] on div at bounding box center [219, 92] width 12 height 12
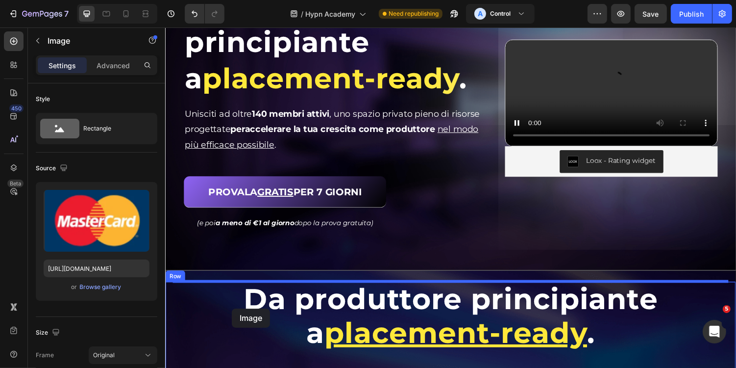
scroll to position [130, 0]
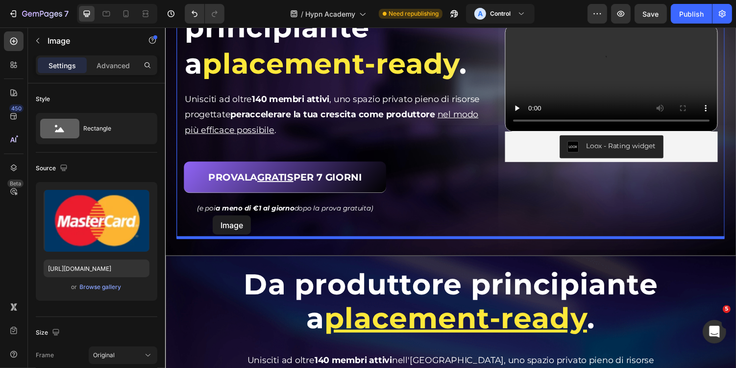
drag, startPoint x: 173, startPoint y: 127, endPoint x: 214, endPoint y: 221, distance: 102.5
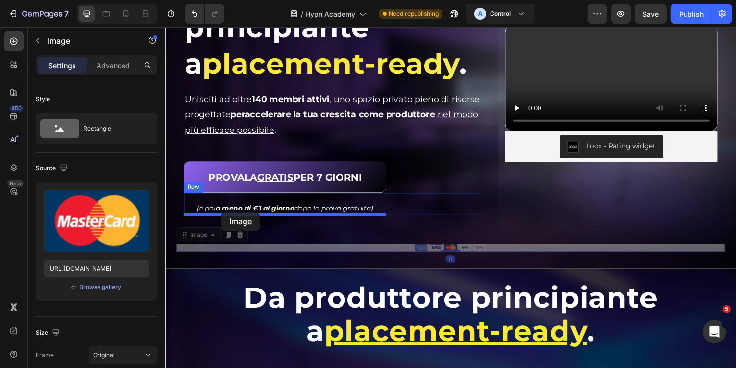
drag, startPoint x: 196, startPoint y: 244, endPoint x: 223, endPoint y: 217, distance: 37.8
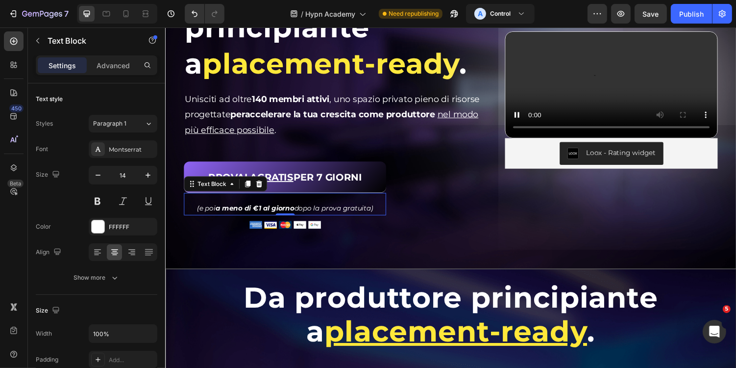
click at [279, 208] on p "(e poi a meno di €1 al giorno dopo la prova gratuita)" at bounding box center [288, 213] width 206 height 12
click at [266, 186] on div at bounding box center [261, 188] width 12 height 12
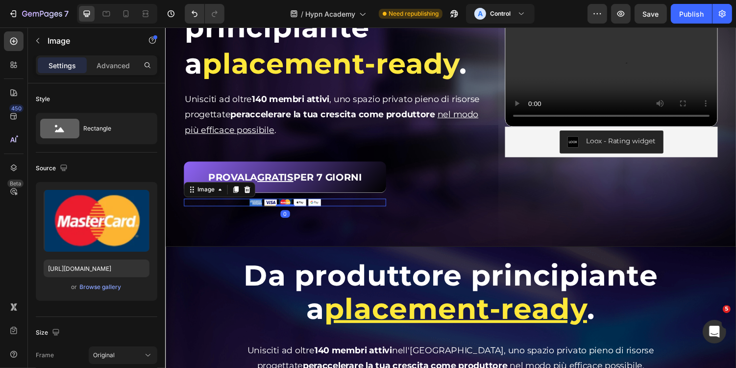
click at [358, 204] on div at bounding box center [288, 206] width 208 height 7
click at [406, 208] on div "Video Image 0 Row" at bounding box center [337, 203] width 306 height 13
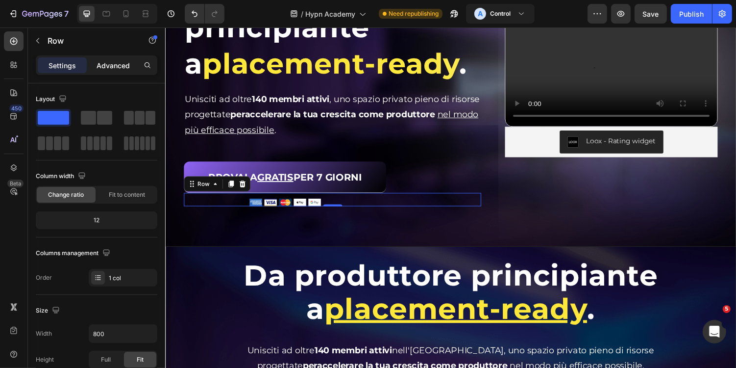
click at [106, 71] on div "Advanced" at bounding box center [113, 65] width 49 height 16
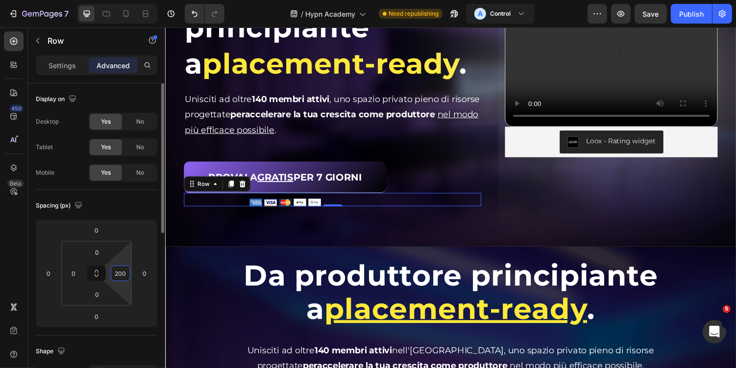
click at [123, 275] on input "200" at bounding box center [120, 273] width 15 height 15
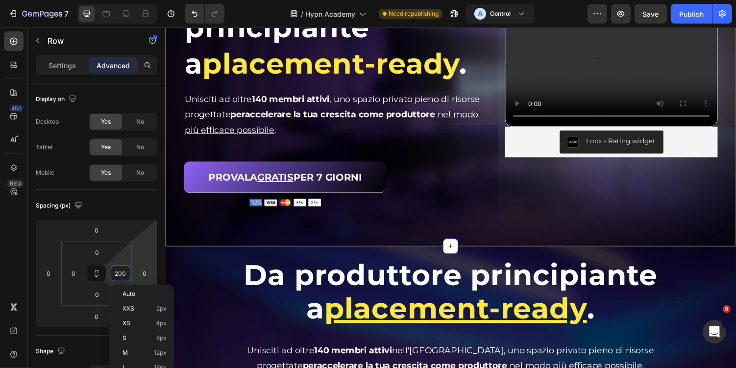
click at [323, 240] on div "Da produttore principiante a placement-ready . Heading Da produttore principian…" at bounding box center [459, 101] width 588 height 301
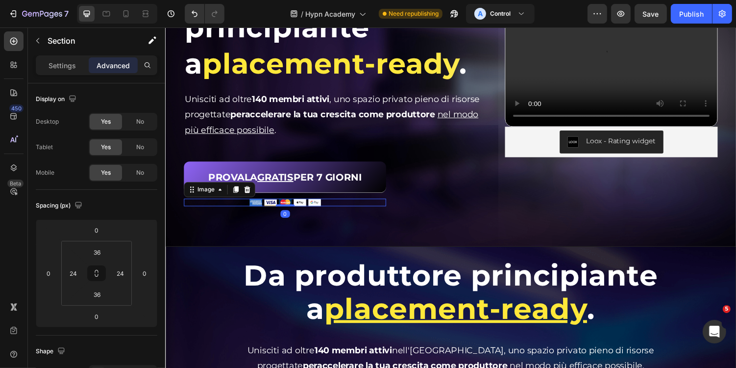
click at [335, 208] on div at bounding box center [288, 206] width 208 height 7
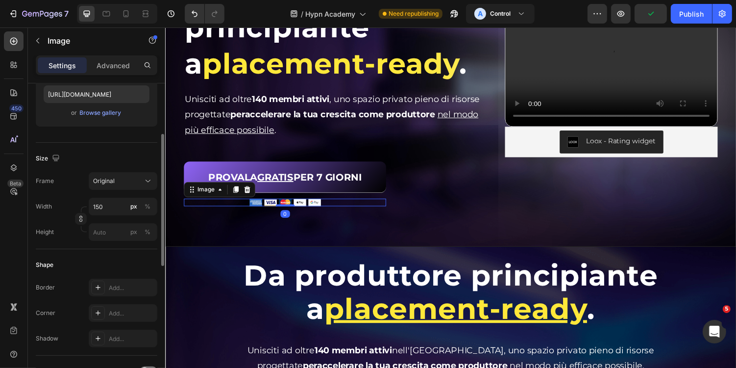
scroll to position [283, 0]
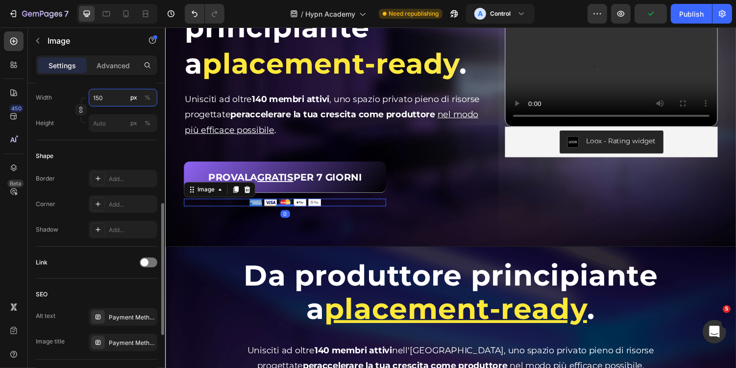
click at [108, 100] on input "150" at bounding box center [123, 98] width 69 height 18
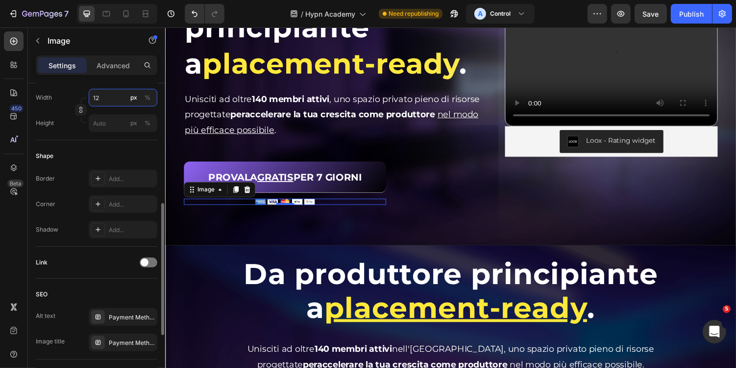
type input "125"
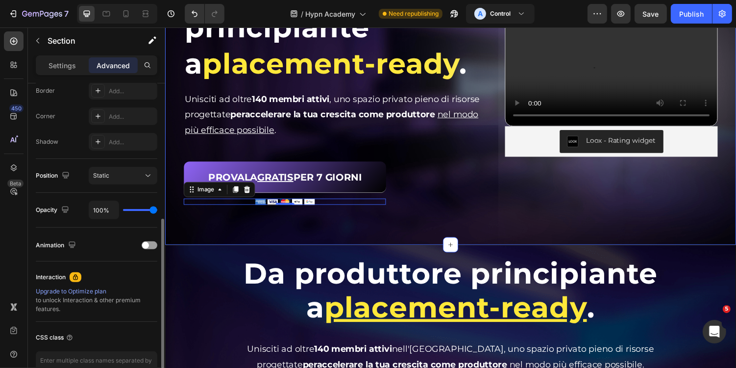
click at [328, 246] on div "Da produttore principiante a placement-ready . Heading Da produttore principian…" at bounding box center [459, 100] width 588 height 299
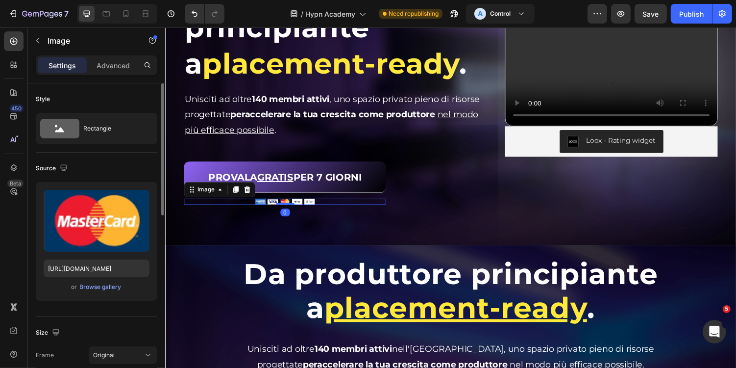
click at [344, 208] on div at bounding box center [288, 206] width 208 height 6
click at [126, 66] on p "Advanced" at bounding box center [113, 65] width 33 height 10
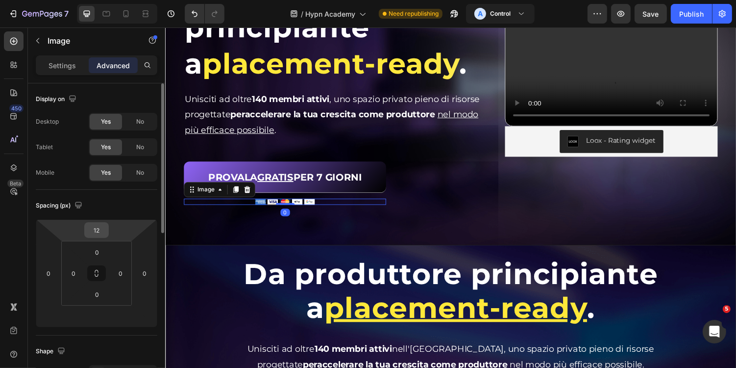
click at [102, 230] on input "12" at bounding box center [97, 230] width 20 height 15
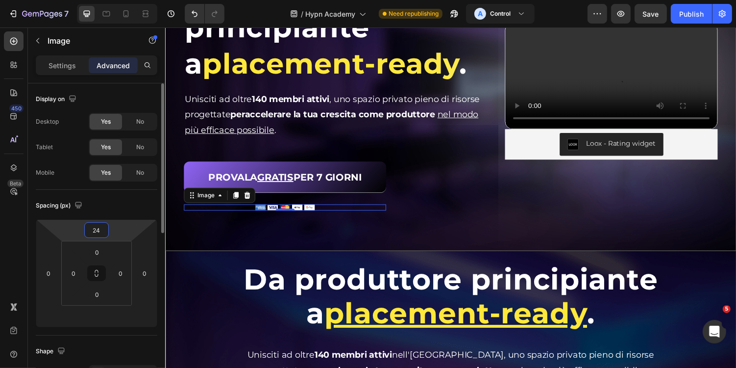
type input "2"
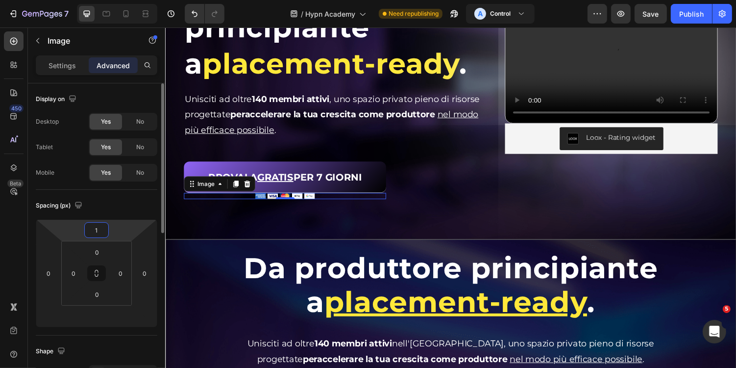
type input "16"
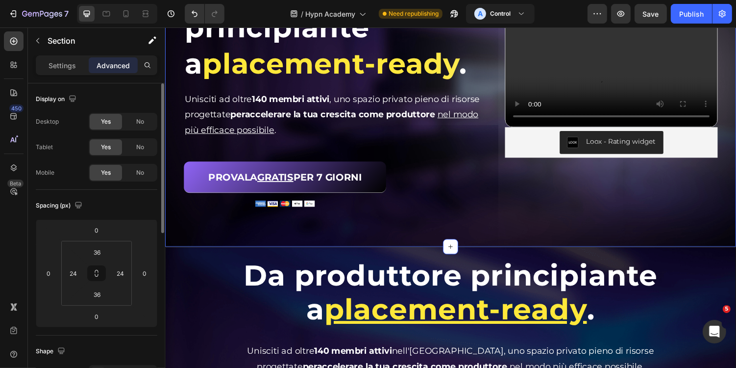
click at [323, 239] on div "Da produttore principiante a placement-ready . Heading Da produttore principian…" at bounding box center [459, 101] width 588 height 301
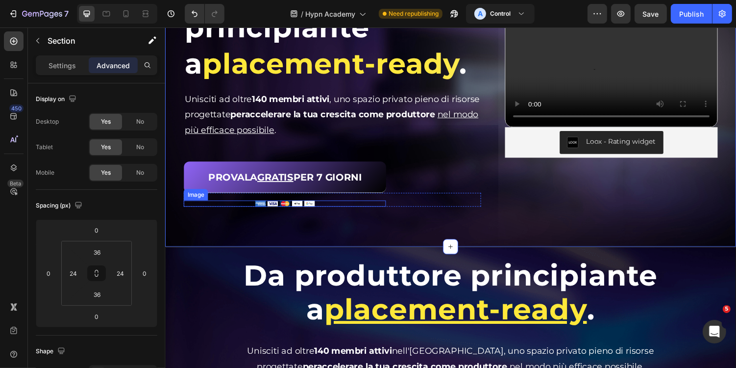
click at [349, 248] on div "Da produttore principiante a placement-ready . Heading Da produttore principian…" at bounding box center [459, 101] width 588 height 301
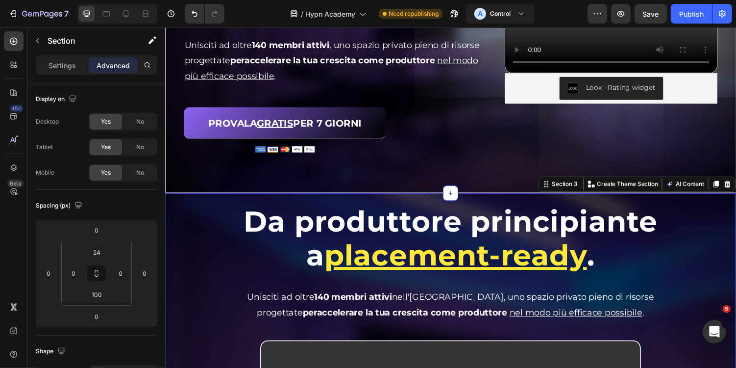
scroll to position [217, 0]
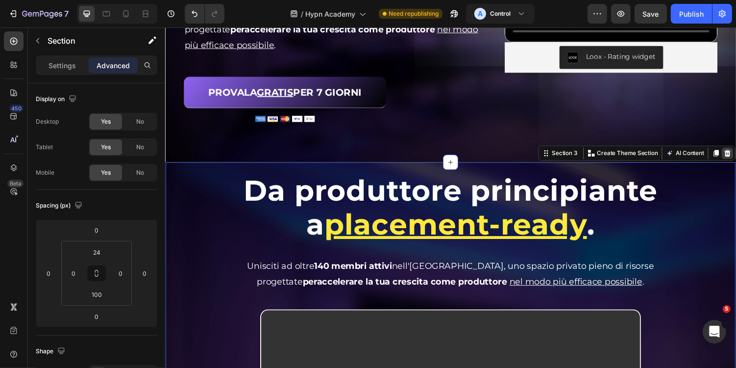
click at [736, 158] on icon at bounding box center [744, 156] width 6 height 7
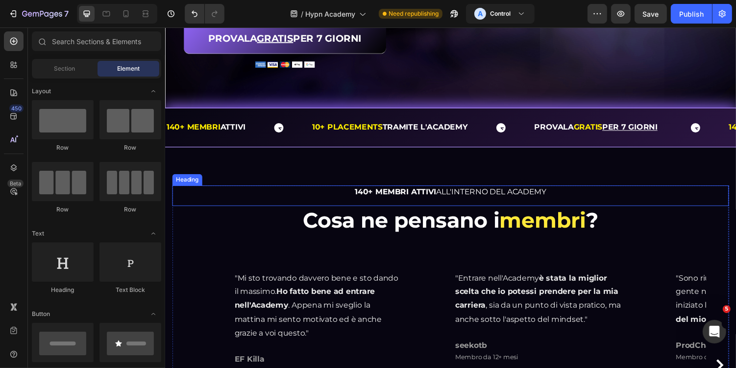
scroll to position [285, 0]
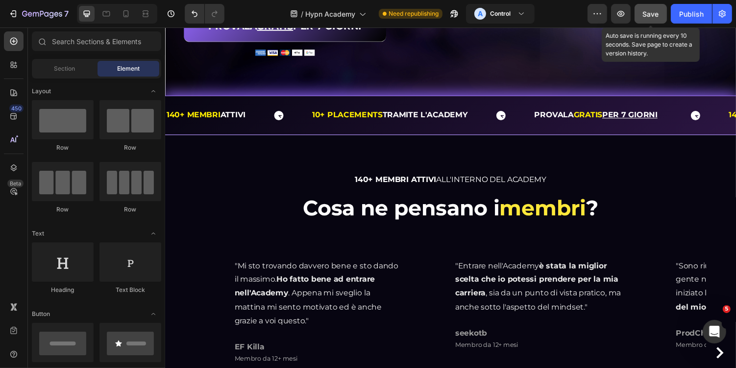
click at [650, 18] on div "Save" at bounding box center [651, 14] width 16 height 10
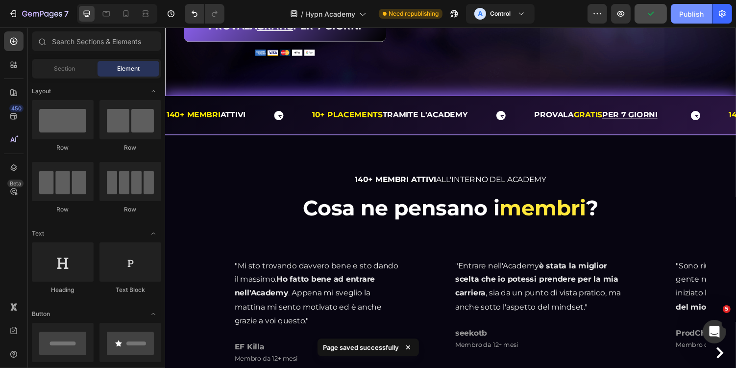
click at [685, 19] on button "Publish" at bounding box center [691, 14] width 41 height 20
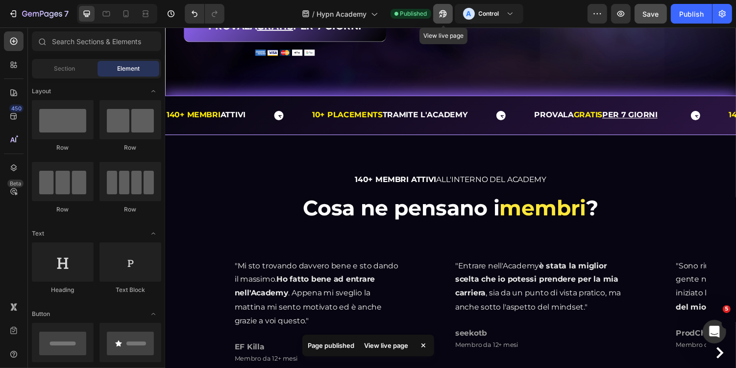
click at [438, 17] on button "button" at bounding box center [443, 14] width 20 height 20
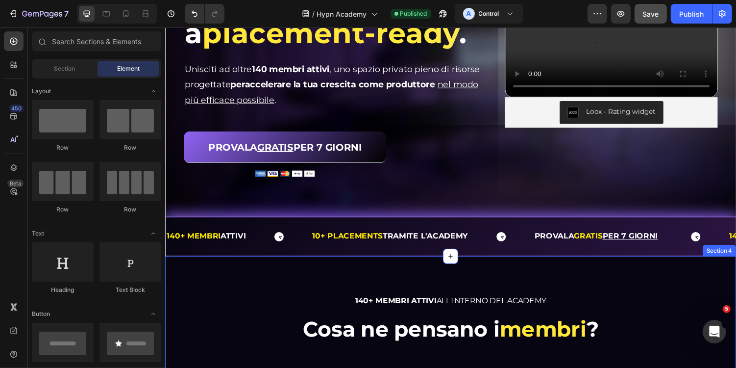
scroll to position [0, 0]
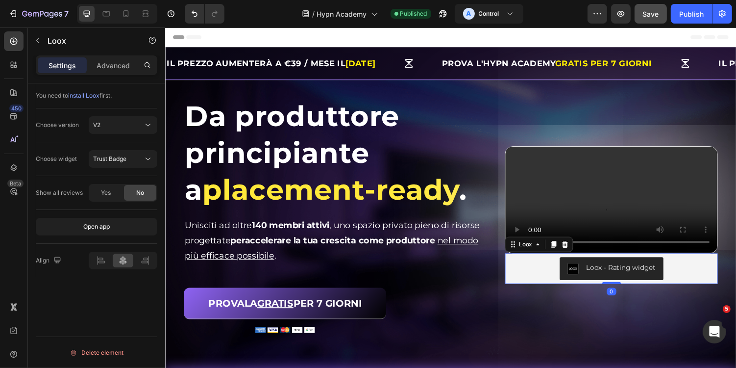
click at [702, 287] on div "Loox - Rating widget" at bounding box center [624, 275] width 211 height 24
click at [130, 121] on div "V2" at bounding box center [118, 125] width 50 height 9
click at [126, 145] on p "V1" at bounding box center [121, 148] width 56 height 9
click at [130, 158] on span "Rating Widget" at bounding box center [112, 158] width 39 height 7
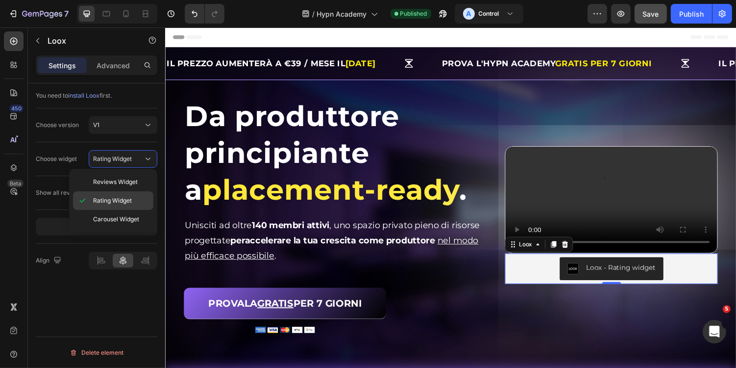
click at [127, 199] on span "Rating Widget" at bounding box center [112, 200] width 39 height 9
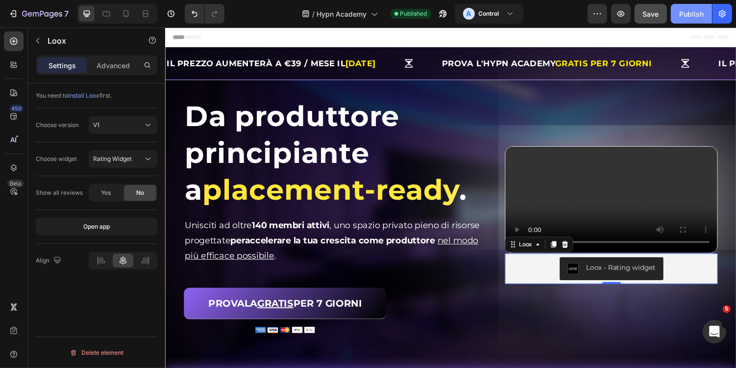
click at [698, 12] on div "Publish" at bounding box center [691, 14] width 25 height 10
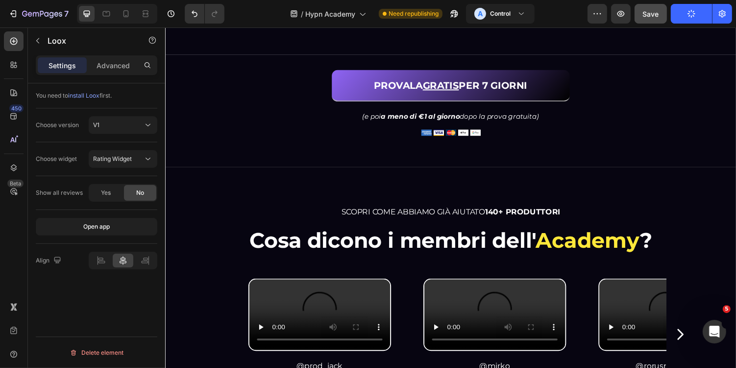
scroll to position [2025, 0]
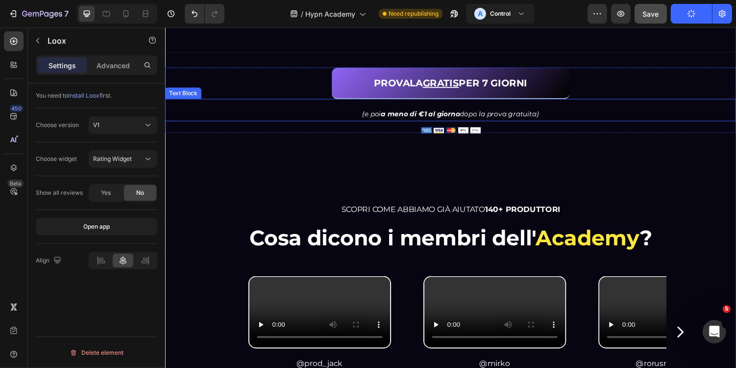
click at [426, 121] on strong "a meno di €1 al giorno" at bounding box center [427, 116] width 81 height 9
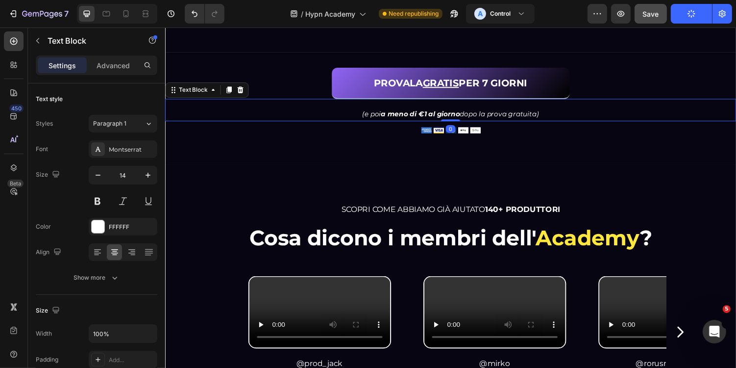
click at [372, 121] on icon "(e poi a meno di €1 al giorno dopo la prova gratuita)" at bounding box center [459, 116] width 182 height 9
click at [370, 121] on icon "(e poi a meno di €1 al giorno dopo la prova gratuita)" at bounding box center [459, 116] width 182 height 9
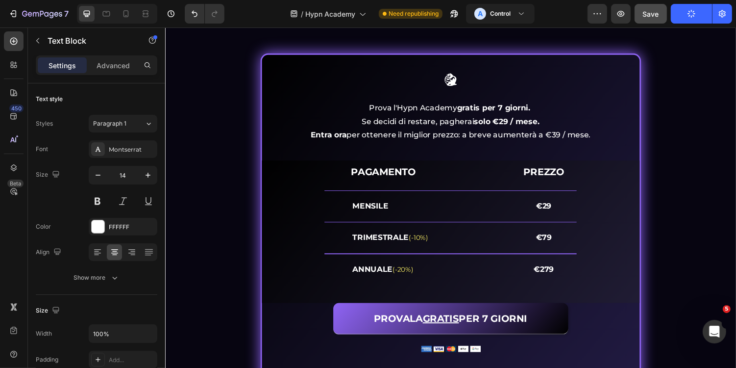
scroll to position [3992, 0]
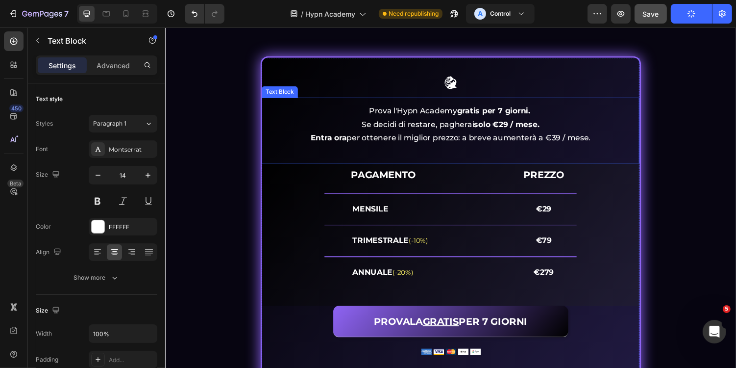
click at [451, 124] on p "Prova l'Hypn Academy gratis per 7 giorni. Se decidi di restare, pagherai solo €…" at bounding box center [458, 120] width 387 height 28
click at [419, 138] on p "Entra ora per ottenere il miglior prezzo: a breve aumenterà a €39 / mese." at bounding box center [458, 141] width 387 height 14
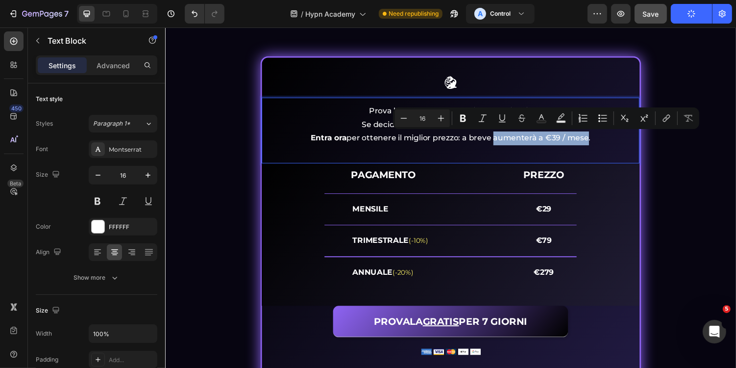
drag, startPoint x: 505, startPoint y: 142, endPoint x: 600, endPoint y: 142, distance: 94.6
click at [600, 142] on p "Entra ora per ottenere il miglior prezzo: a breve aumenterà a €39 / mese." at bounding box center [458, 141] width 387 height 14
copy p "aumenterà a €39 / mese"
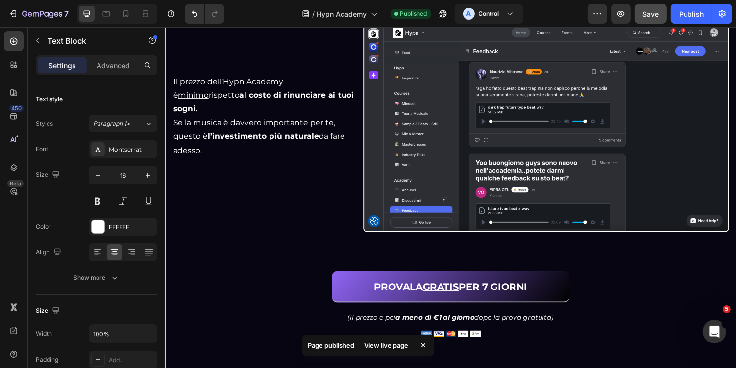
scroll to position [1972, 0]
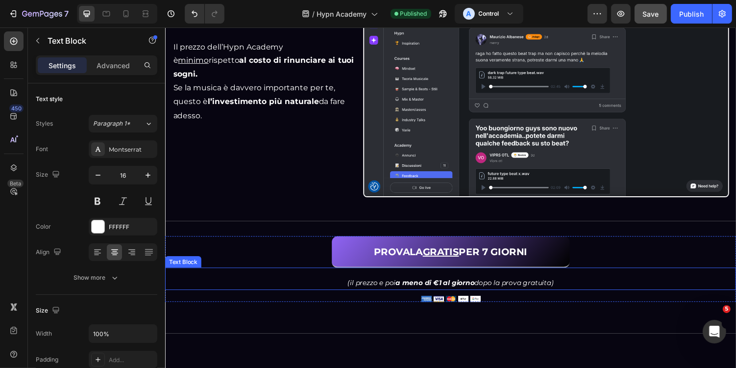
click at [388, 289] on icon "(il prezzo e poi a meno di €1 al giorno dopo la prova gratuita)" at bounding box center [459, 289] width 212 height 9
click at [361, 290] on icon "(il prezzo e poi a meno di €1 al giorno dopo la prova gratuita)" at bounding box center [459, 289] width 212 height 9
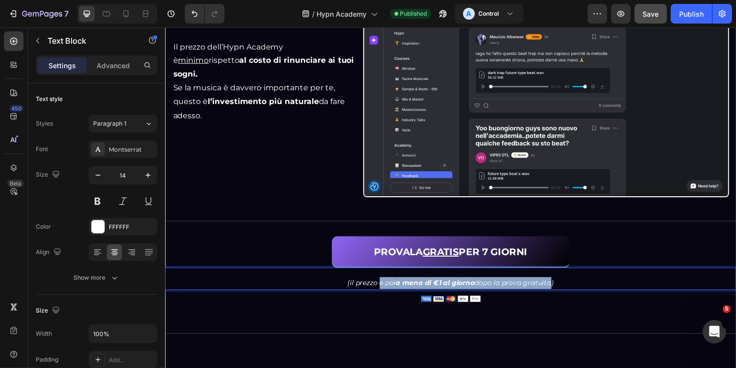
drag, startPoint x: 384, startPoint y: 289, endPoint x: 559, endPoint y: 290, distance: 175.0
click at [559, 290] on icon "(il prezzo e poi a meno di €1 al giorno dopo la prova gratuita)" at bounding box center [459, 289] width 212 height 9
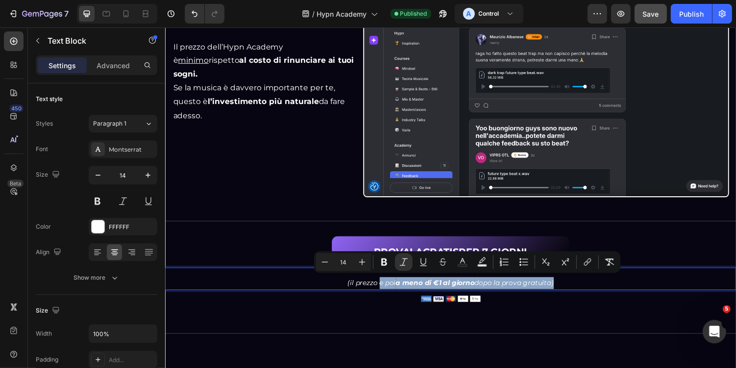
click at [563, 289] on icon "(il prezzo e poi a meno di €1 al giorno dopo la prova gratuita)" at bounding box center [459, 289] width 212 height 9
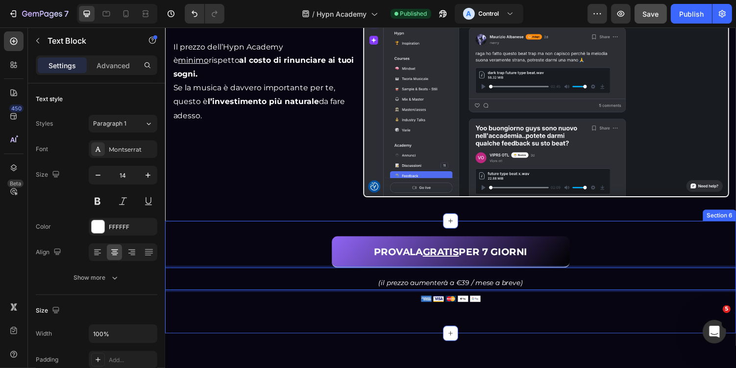
click at [580, 322] on div "PROVALA GRATIS PER 7 GIORNI Button (il prezzo aumenterà a €39 / mese a breve) T…" at bounding box center [459, 284] width 588 height 116
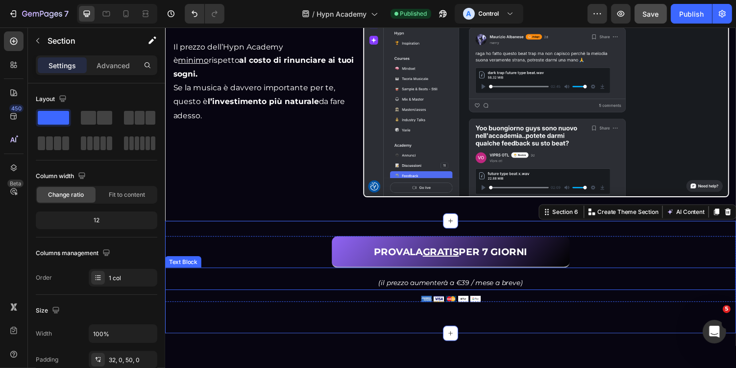
click at [572, 287] on p "(il prezzo aumenterà a €39 / mese a breve)" at bounding box center [459, 290] width 586 height 12
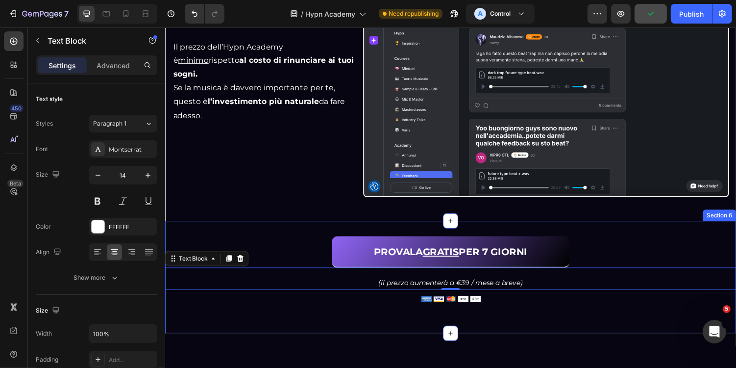
click at [507, 327] on div "PROVALA GRATIS PER 7 GIORNI Button (il prezzo aumenterà a €39 / mese a breve) T…" at bounding box center [459, 284] width 588 height 116
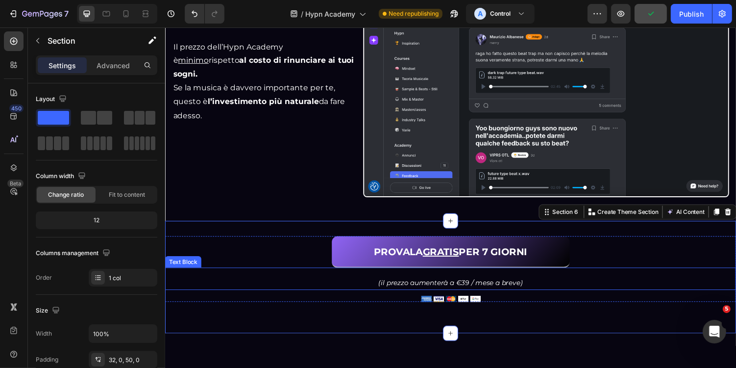
click at [545, 288] on p "(il prezzo aumenterà a €39 / mese a breve)" at bounding box center [459, 290] width 586 height 12
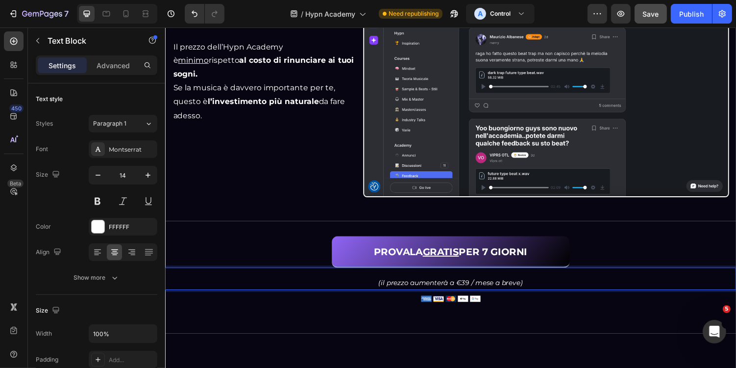
click at [388, 289] on icon "(il prezzo aumenterà a €39 / mese a breve)" at bounding box center [459, 289] width 149 height 9
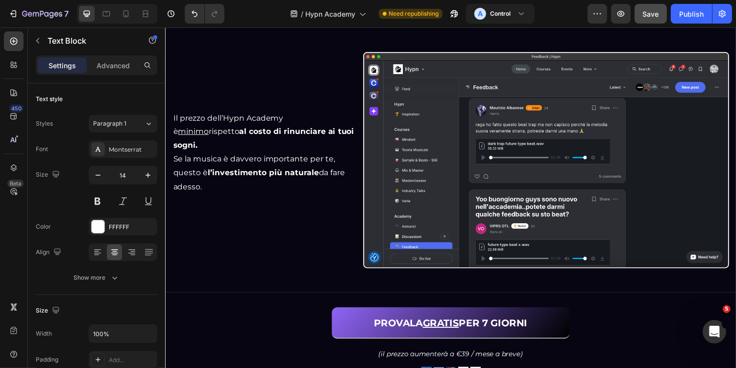
scroll to position [2044, 0]
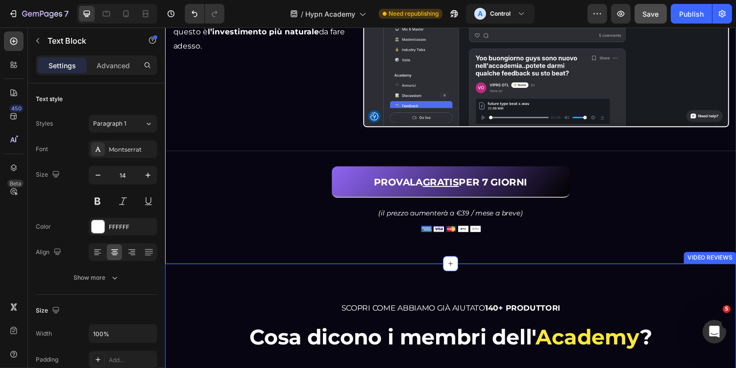
click at [388, 236] on div "PROVALA GRATIS PER 7 GIORNI Button (il prezzo aumenterà a €39 / mese a breve) T…" at bounding box center [459, 207] width 588 height 75
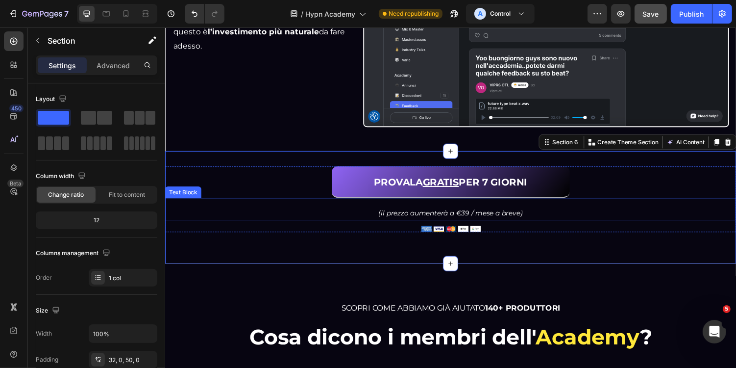
click at [399, 215] on icon "(il prezzo aumenterà a €39 / mese a breve)" at bounding box center [459, 217] width 149 height 9
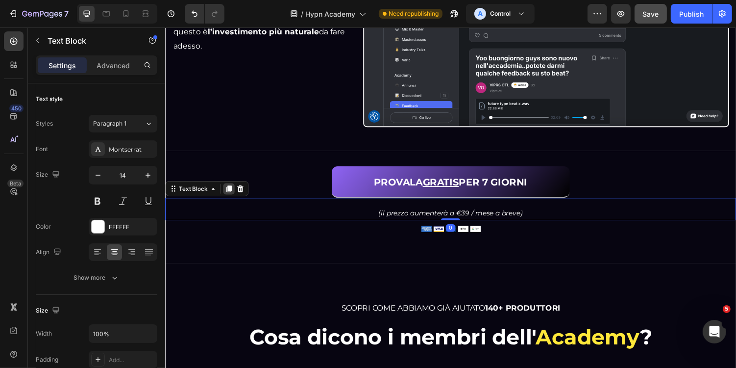
click at [229, 189] on icon at bounding box center [230, 192] width 5 height 7
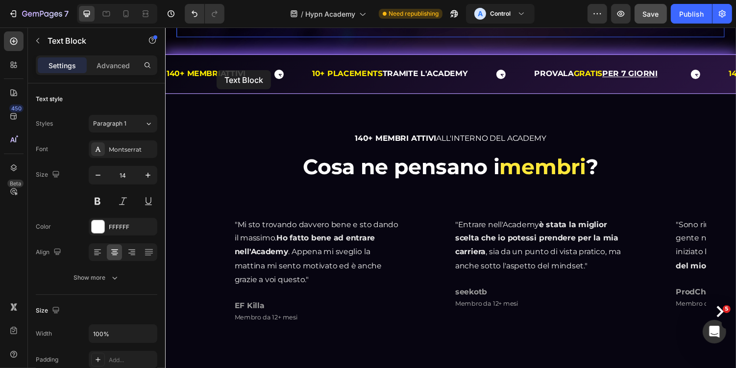
scroll to position [240, 0]
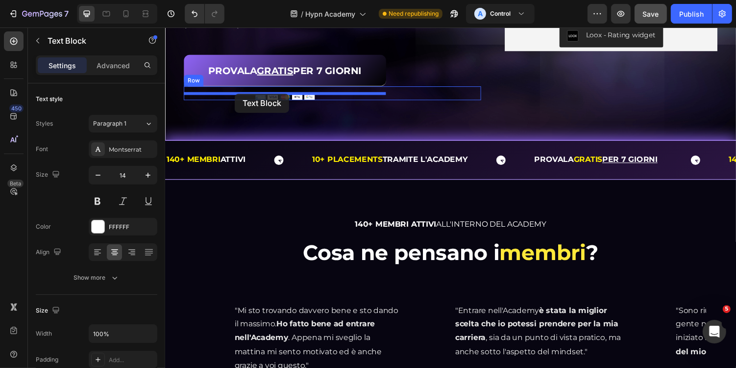
drag, startPoint x: 190, startPoint y: 213, endPoint x: 236, endPoint y: 95, distance: 126.5
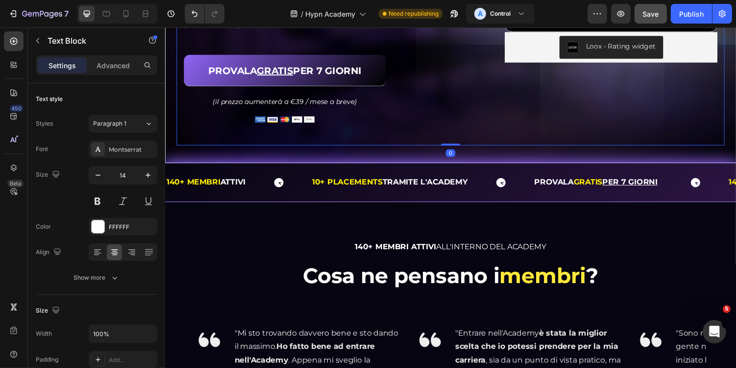
click at [320, 130] on div "Da produttore principiante a placement-ready . Heading Da produttore principian…" at bounding box center [458, 3] width 565 height 289
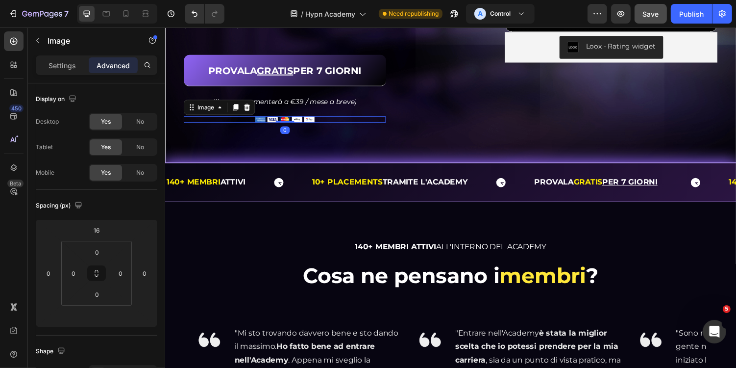
click at [334, 123] on div at bounding box center [288, 121] width 208 height 6
click at [102, 232] on input "16" at bounding box center [97, 230] width 20 height 15
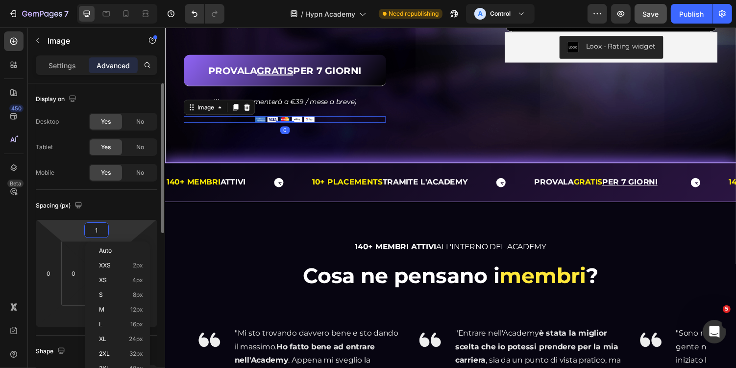
type input "12"
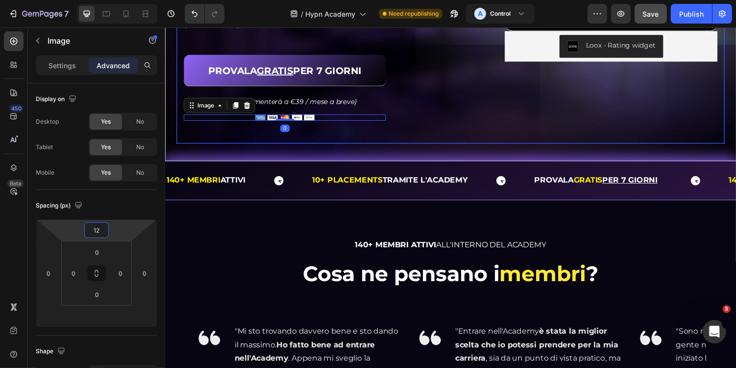
click at [443, 129] on div "Da produttore principiante a placement-ready . Heading Da produttore principian…" at bounding box center [458, 2] width 565 height 287
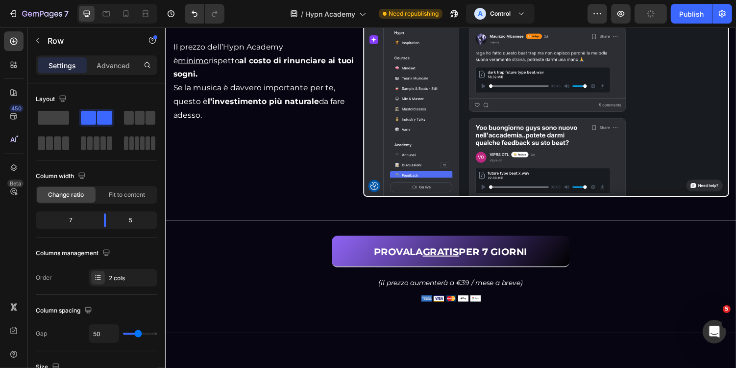
scroll to position [1991, 0]
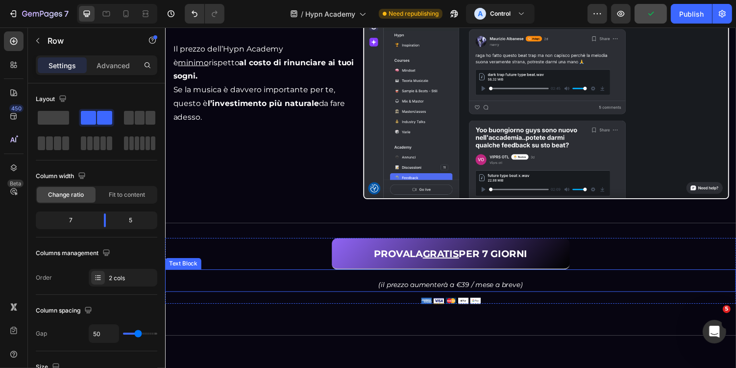
click at [493, 288] on icon "(il prezzo aumenterà a €39 / mese a breve)" at bounding box center [459, 291] width 149 height 9
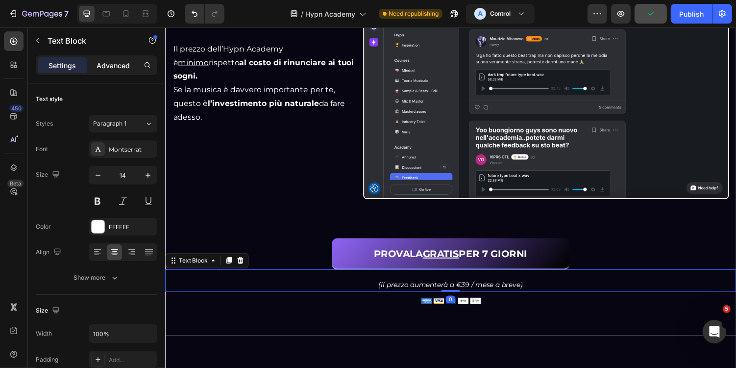
click at [110, 66] on p "Advanced" at bounding box center [113, 65] width 33 height 10
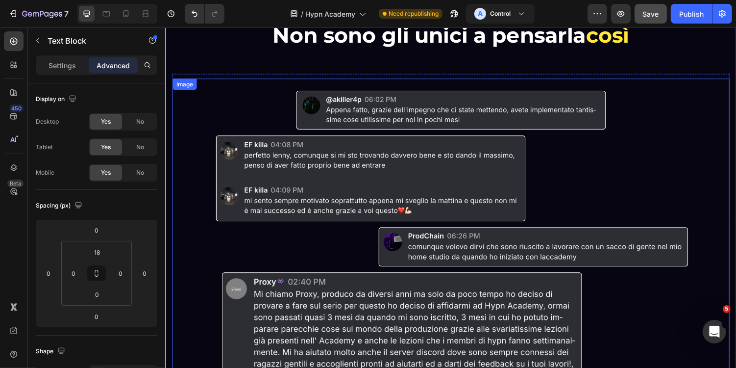
scroll to position [2494, 0]
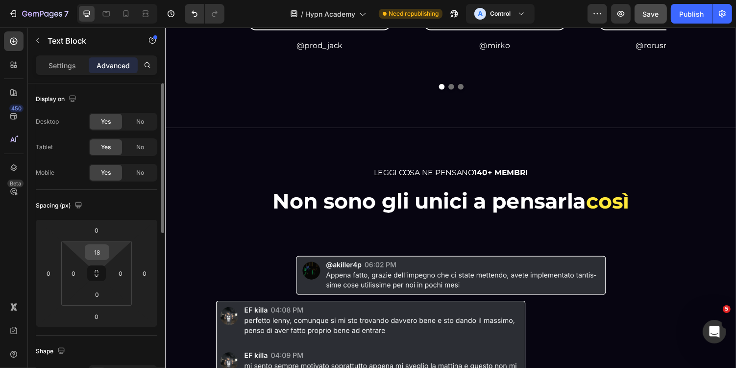
click at [103, 252] on input "18" at bounding box center [97, 252] width 20 height 15
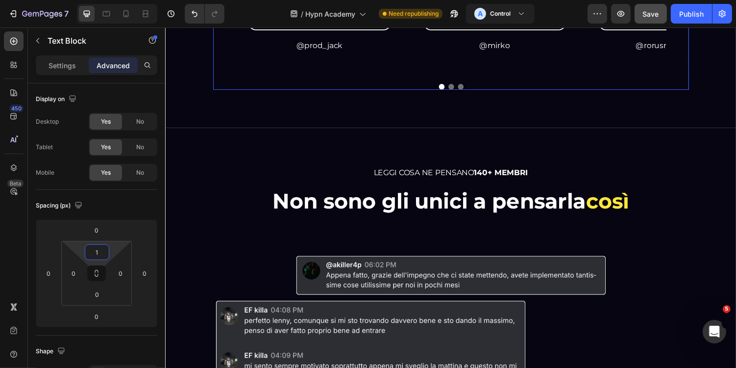
type input "16"
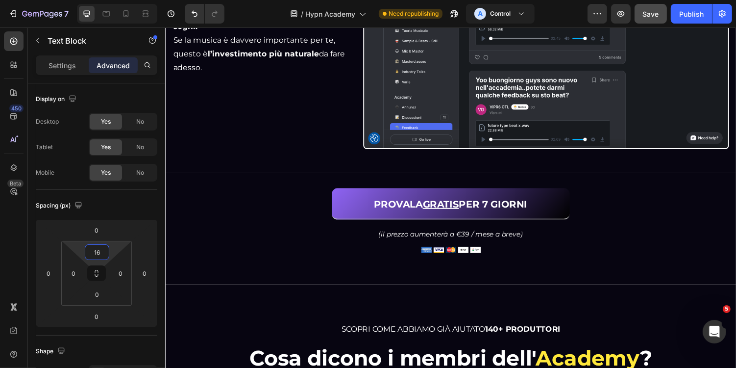
scroll to position [2024, 0]
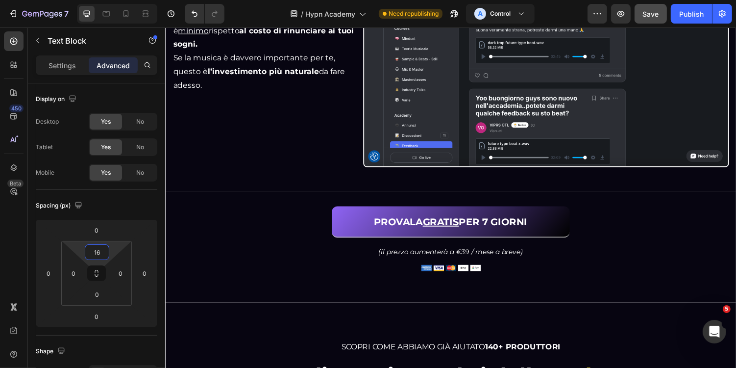
click at [310, 287] on div "PROVALA GRATIS PER 7 GIORNI Button (il prezzo aumenterà a €39 / mese a breve) T…" at bounding box center [459, 252] width 588 height 115
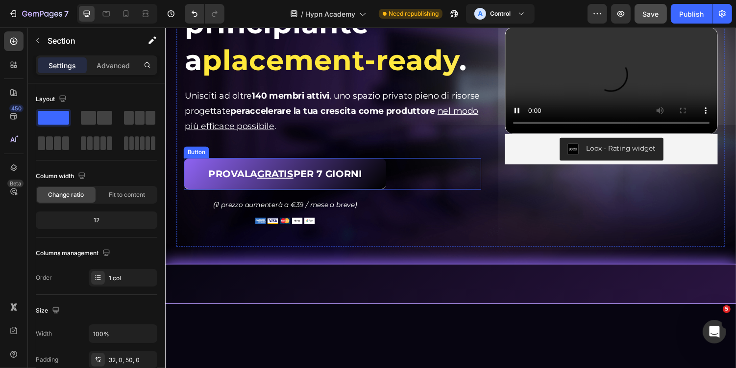
scroll to position [12, 0]
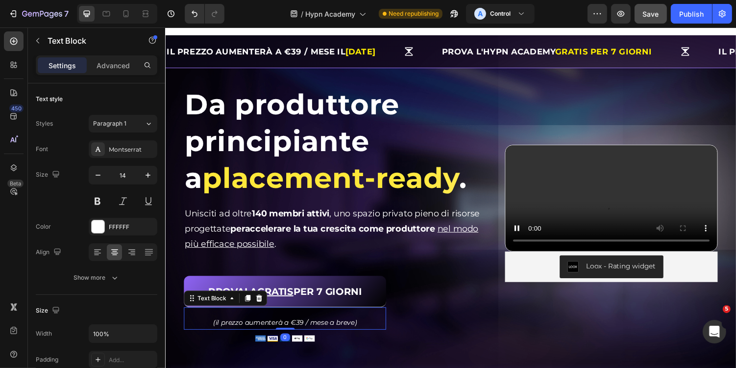
click at [306, 332] on icon "(il prezzo aumenterà a €39 / mese a breve)" at bounding box center [288, 330] width 149 height 9
click at [114, 70] on div "Advanced" at bounding box center [113, 65] width 49 height 16
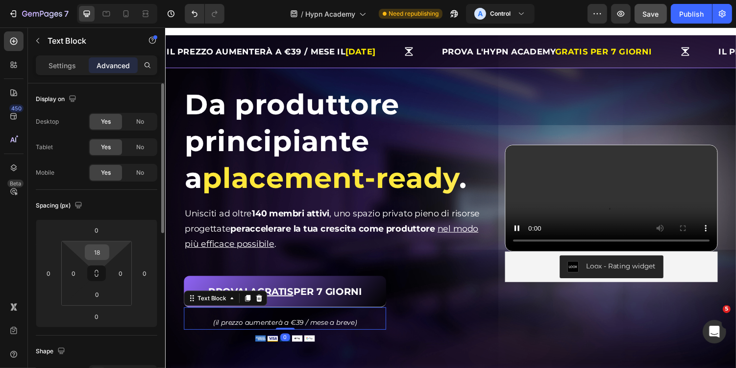
click at [105, 252] on input "18" at bounding box center [97, 252] width 20 height 15
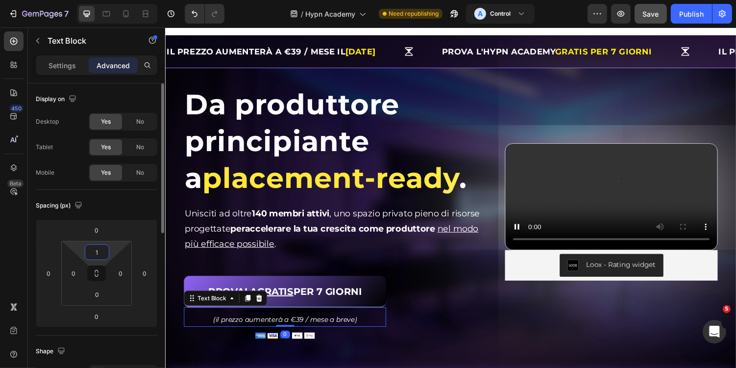
type input "16"
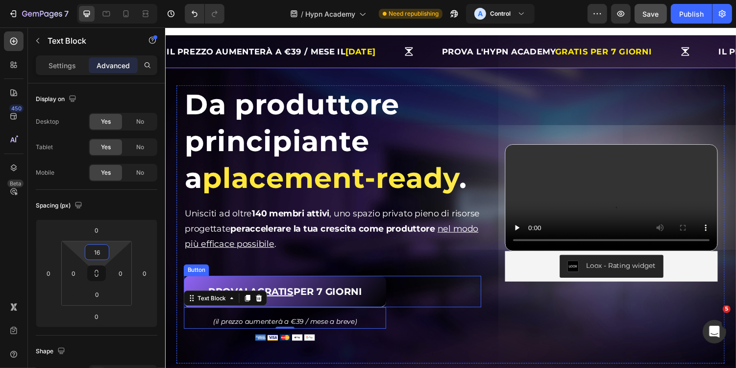
click at [459, 313] on div "PROVALA GRATIS PER 7 GIORNI Button" at bounding box center [337, 298] width 306 height 32
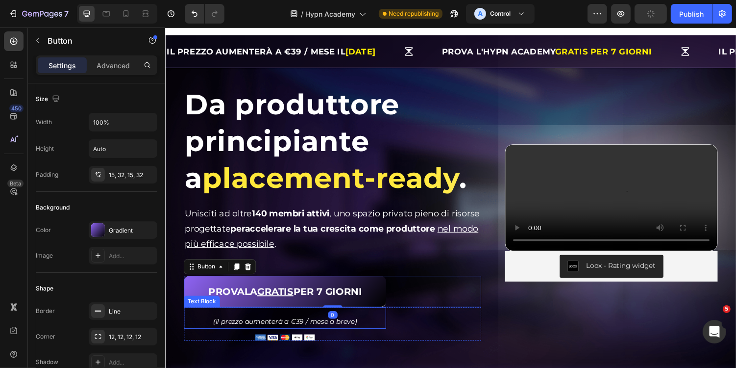
click at [359, 333] on p "(il prezzo aumenterà a €39 / mese a breve)" at bounding box center [288, 330] width 206 height 12
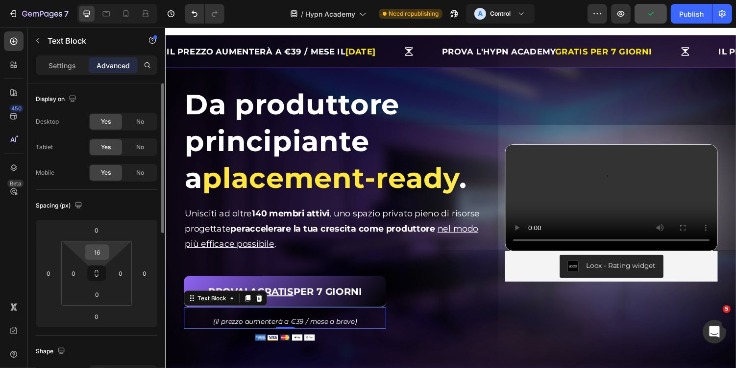
click at [93, 254] on input "16" at bounding box center [97, 252] width 20 height 15
type input "12"
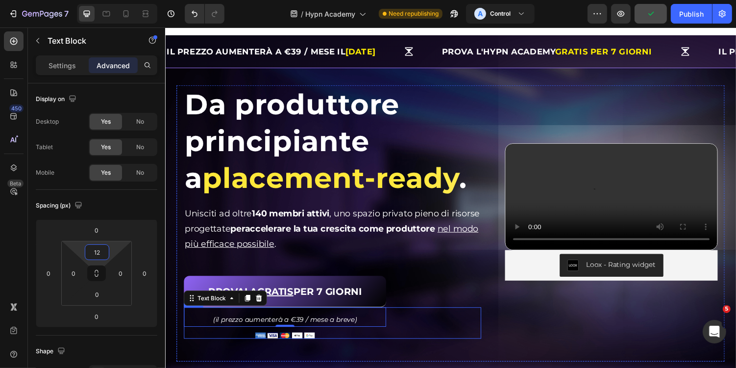
click at [456, 335] on div "Video (il prezzo aumenterà a €39 / mese a breve) Text Block 0 Image Row" at bounding box center [337, 331] width 306 height 32
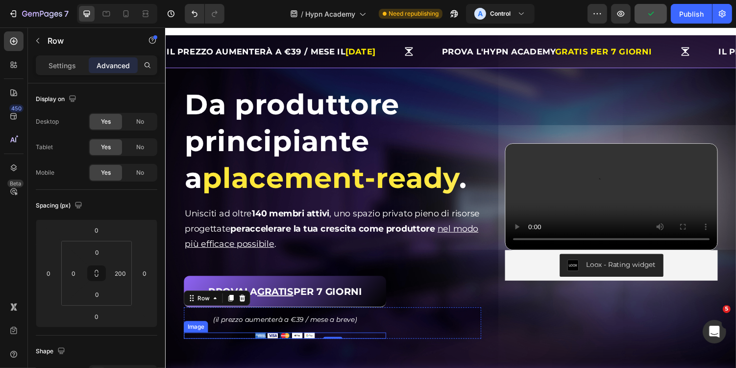
click at [327, 341] on div at bounding box center [288, 344] width 208 height 6
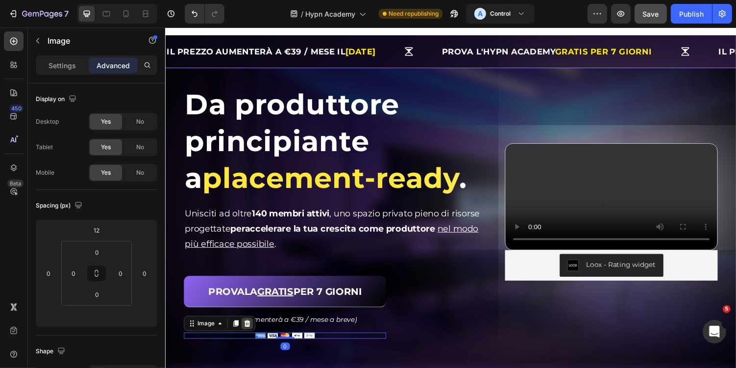
click at [245, 329] on icon at bounding box center [249, 331] width 8 height 8
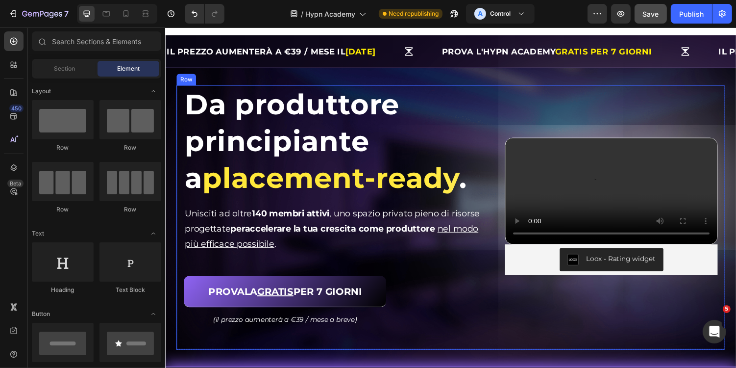
click at [418, 346] on div "Da produttore principiante a placement-ready . Heading Da produttore principian…" at bounding box center [458, 222] width 565 height 272
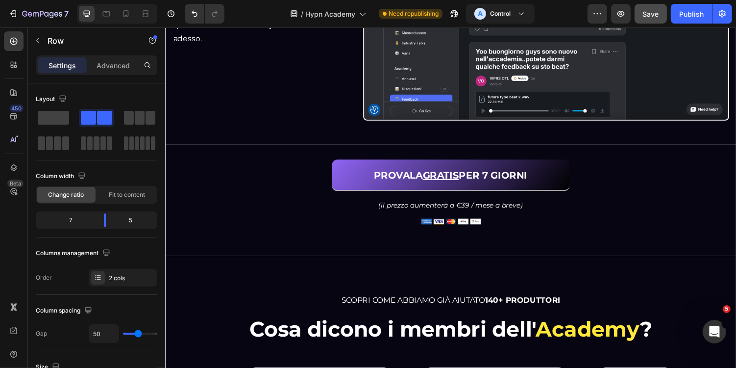
scroll to position [2060, 0]
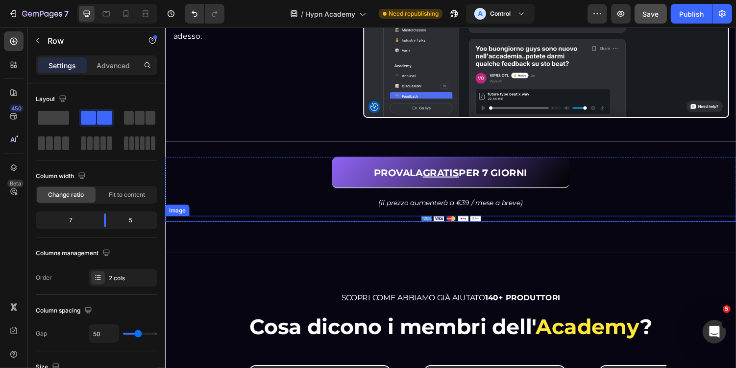
click at [497, 222] on div at bounding box center [459, 224] width 588 height 6
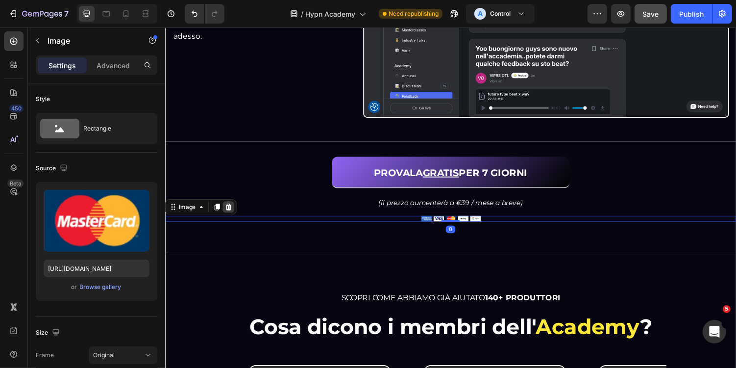
click at [229, 208] on icon at bounding box center [230, 210] width 6 height 7
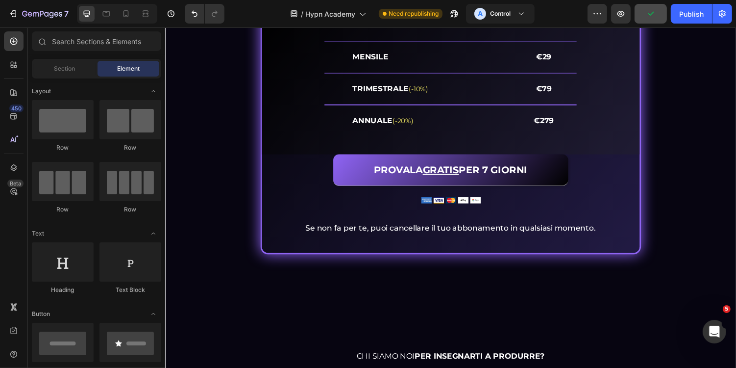
scroll to position [4154, 0]
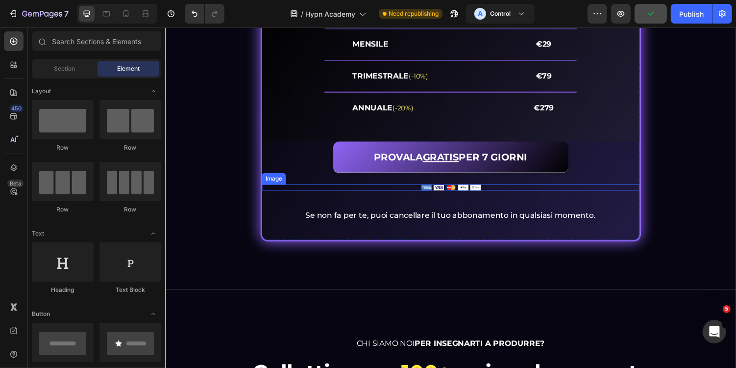
click at [499, 190] on div at bounding box center [458, 191] width 389 height 6
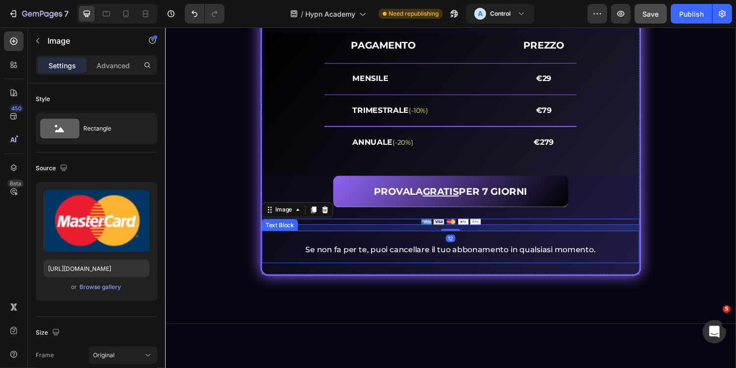
scroll to position [4117, 0]
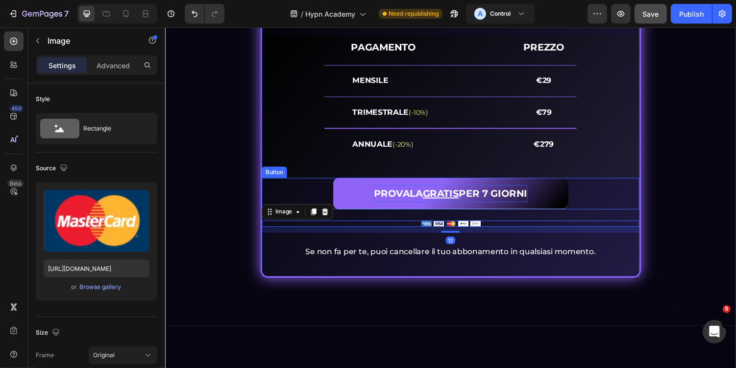
click at [420, 203] on p "PROVALA GRATIS PER 7 GIORNI" at bounding box center [459, 198] width 158 height 18
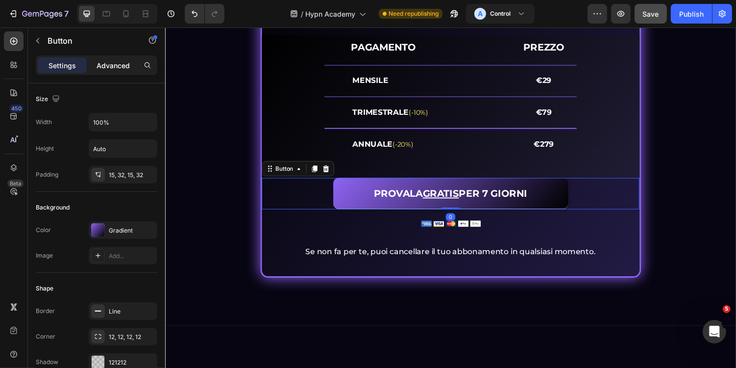
click at [122, 67] on p "Advanced" at bounding box center [113, 65] width 33 height 10
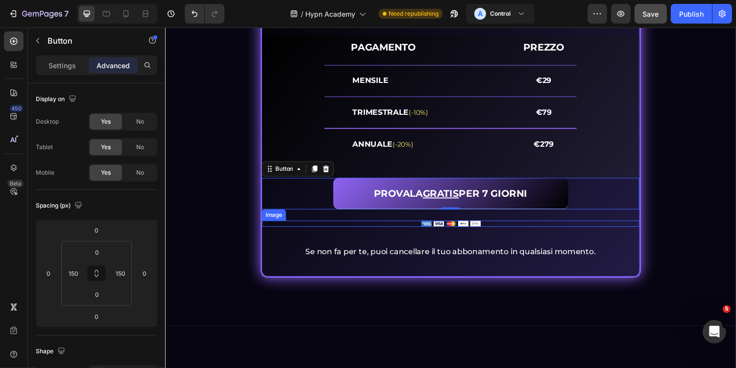
click at [444, 226] on img at bounding box center [458, 229] width 61 height 6
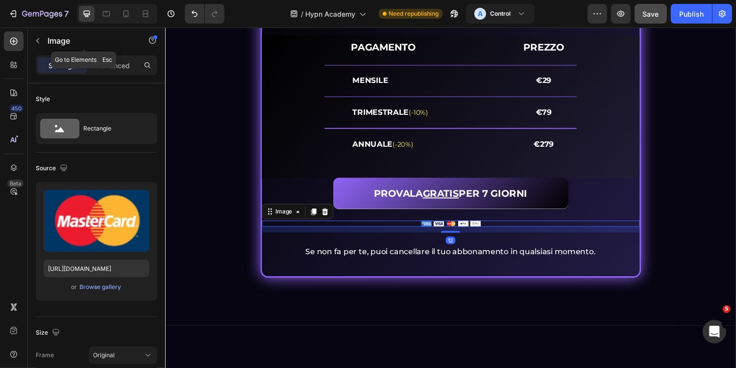
click at [108, 56] on div "Settings Advanced" at bounding box center [97, 65] width 122 height 20
click at [112, 67] on p "Advanced" at bounding box center [113, 65] width 33 height 10
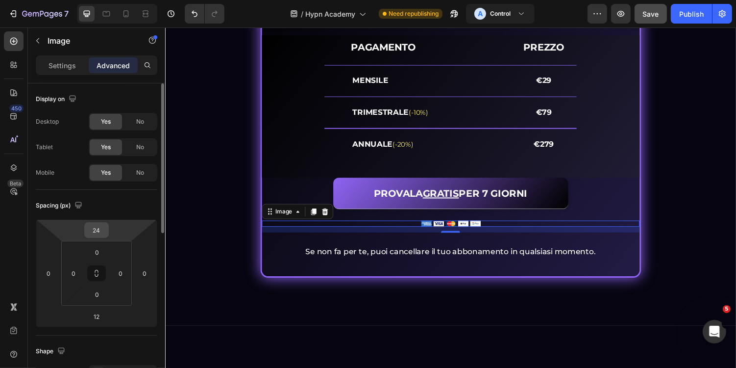
click at [101, 233] on input "24" at bounding box center [97, 230] width 20 height 15
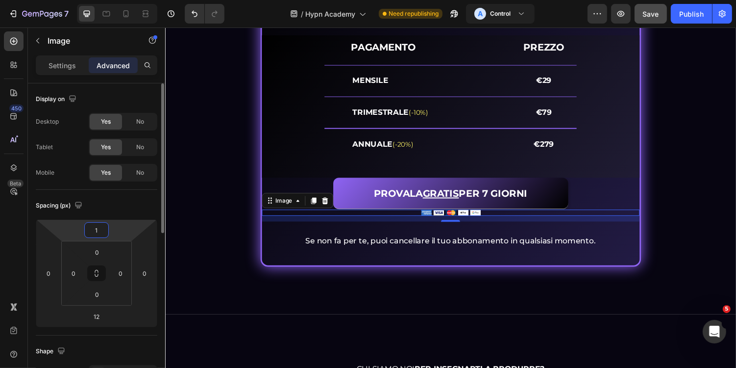
type input "12"
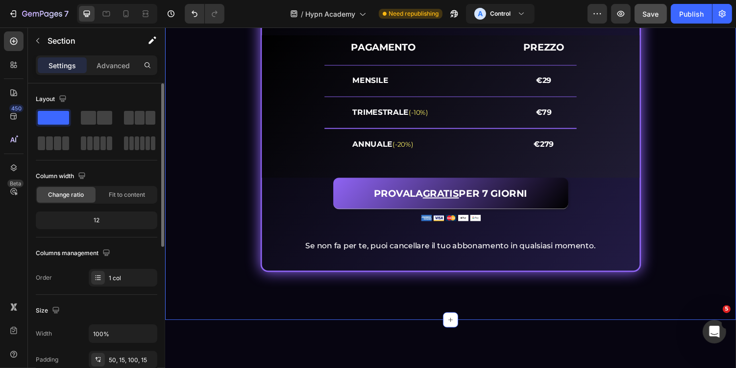
click at [467, 300] on div "PROVALA GRATIS PER 7 GIORNI E... Heading Sblocca la tua crescita Heading Image …" at bounding box center [459, 76] width 588 height 504
click at [664, 12] on button "Save" at bounding box center [651, 14] width 32 height 20
click at [697, 19] on button "Publish" at bounding box center [691, 14] width 41 height 20
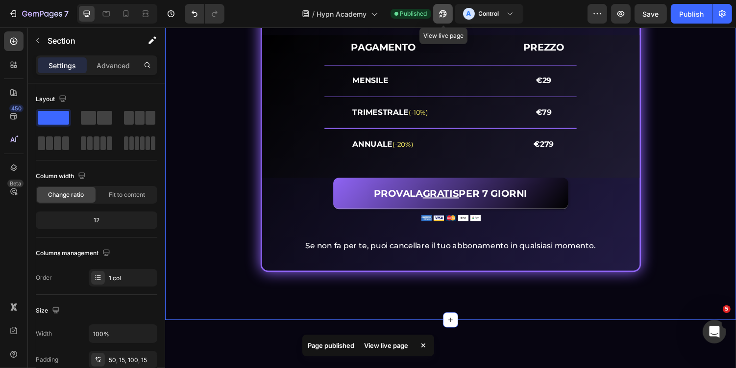
click at [442, 16] on icon "button" at bounding box center [440, 16] width 2 height 2
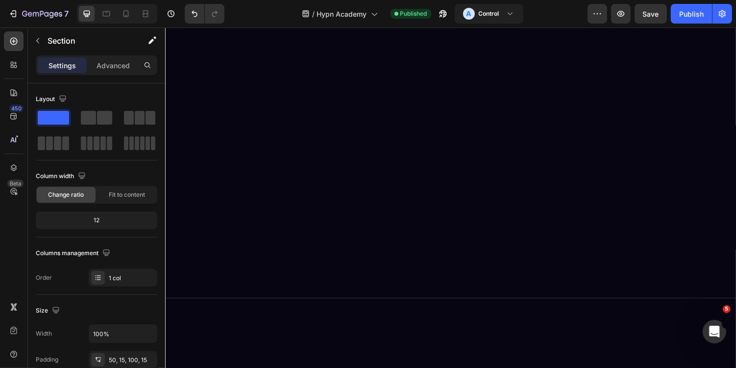
scroll to position [0, 0]
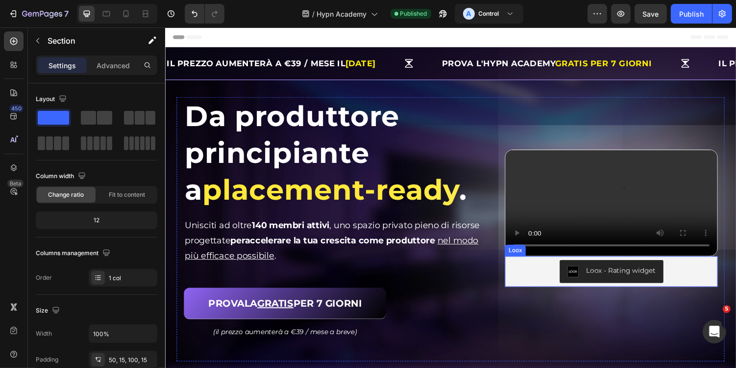
click at [675, 277] on button "Loox - Rating widget" at bounding box center [624, 278] width 107 height 24
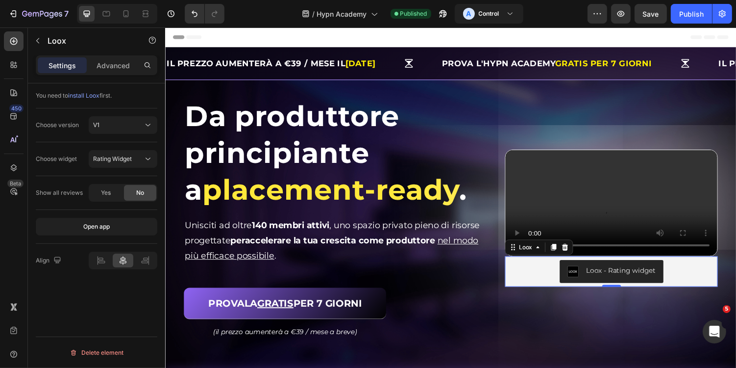
click at [721, 289] on div "Loox - Rating widget" at bounding box center [624, 278] width 211 height 24
click at [580, 256] on div at bounding box center [577, 253] width 12 height 12
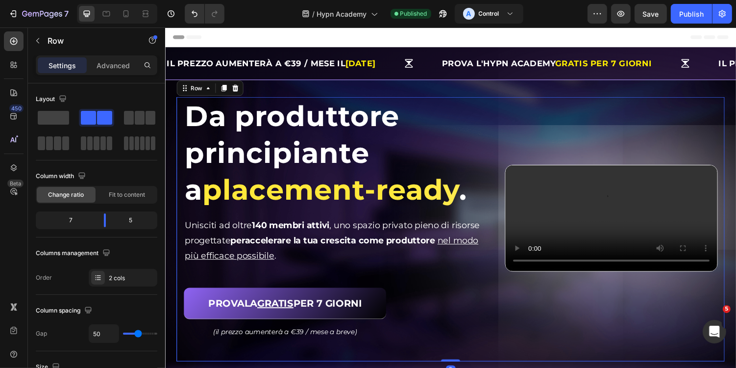
click at [570, 317] on div "Video" at bounding box center [624, 223] width 219 height 249
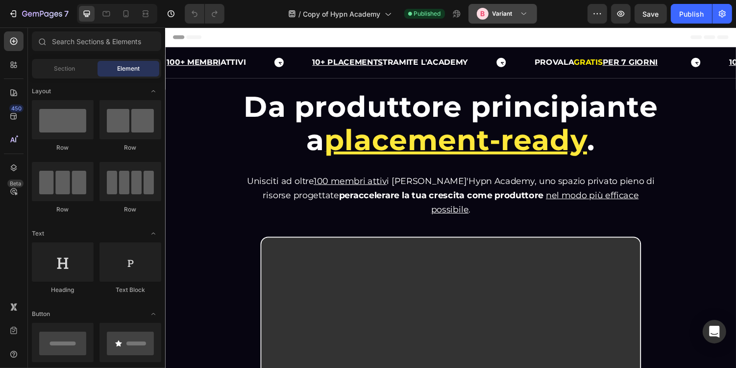
click at [484, 11] on p "B" at bounding box center [482, 14] width 4 height 10
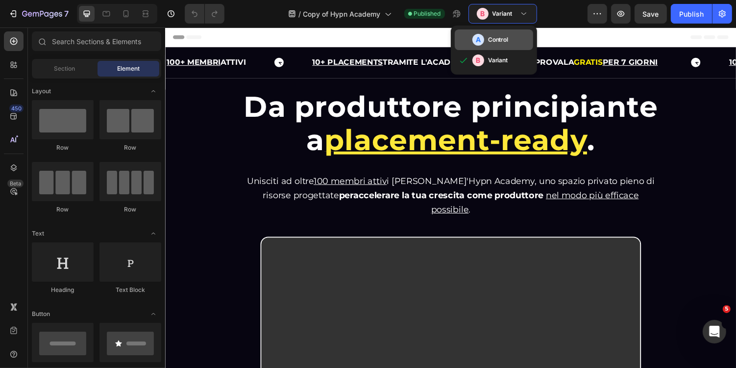
click at [489, 35] on h3 "Control" at bounding box center [498, 40] width 21 height 10
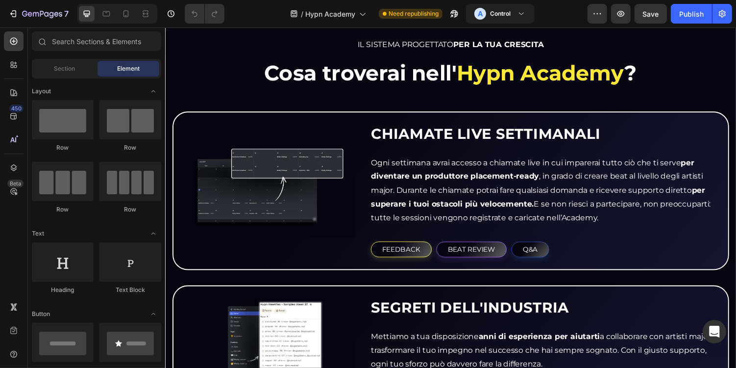
scroll to position [828, 0]
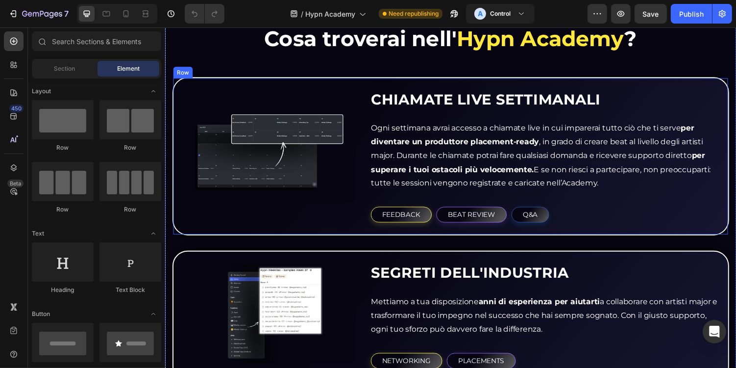
click at [343, 98] on div "Image" at bounding box center [269, 156] width 181 height 143
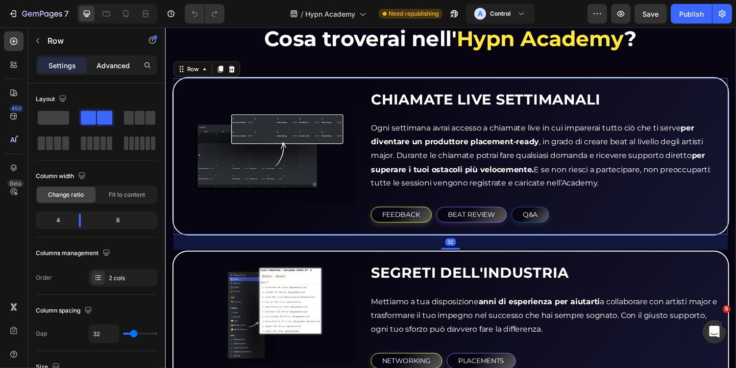
scroll to position [0, 0]
click at [123, 61] on p "Advanced" at bounding box center [113, 65] width 33 height 10
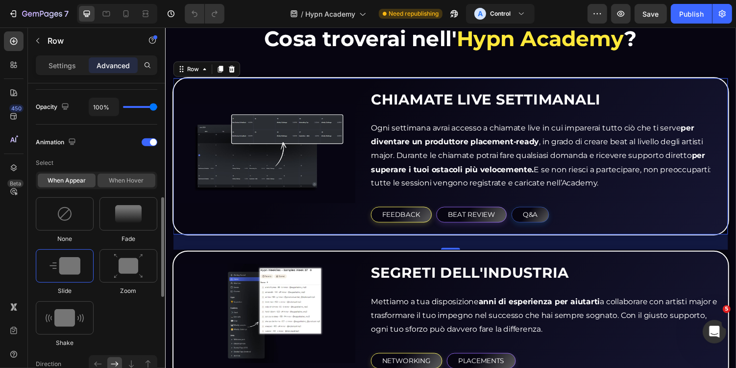
scroll to position [349, 0]
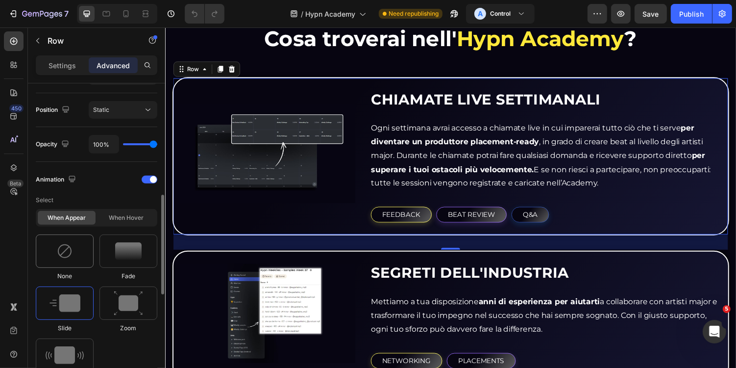
click at [77, 243] on div at bounding box center [65, 250] width 58 height 33
click at [133, 204] on p "Select" at bounding box center [97, 200] width 122 height 18
click at [126, 212] on div "When hover" at bounding box center [127, 218] width 58 height 14
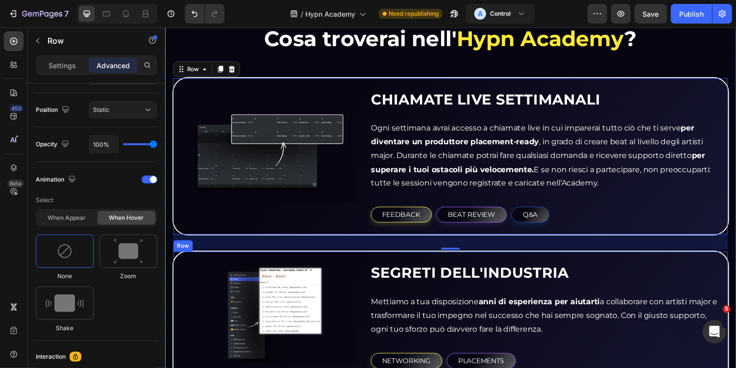
click at [334, 263] on div "Image" at bounding box center [269, 320] width 181 height 115
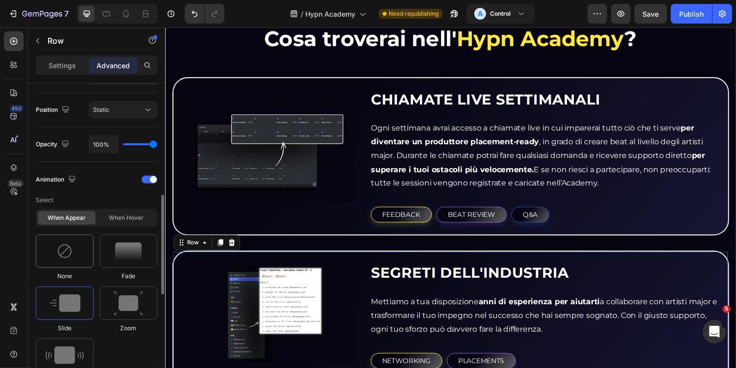
click at [82, 241] on div at bounding box center [65, 250] width 58 height 33
click at [126, 212] on div "When hover" at bounding box center [127, 218] width 58 height 14
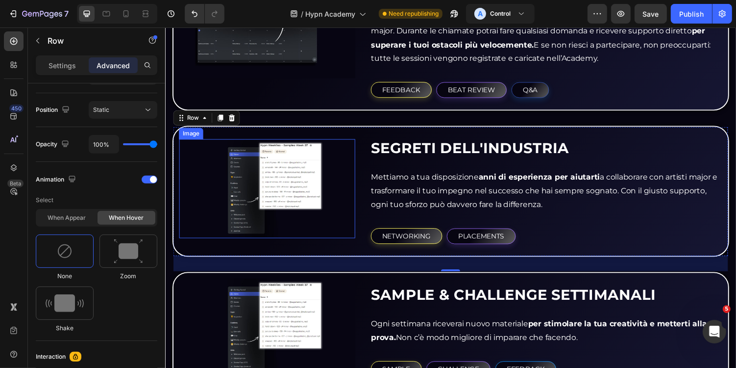
scroll to position [1054, 0]
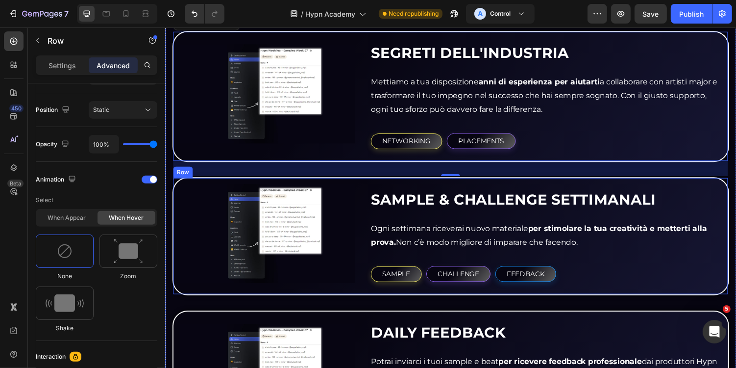
click at [313, 183] on div "Image SAMPLE & CHALLENGE SETTIMANALI Heading Ogni settimana riceverai nuovo mat…" at bounding box center [459, 242] width 574 height 122
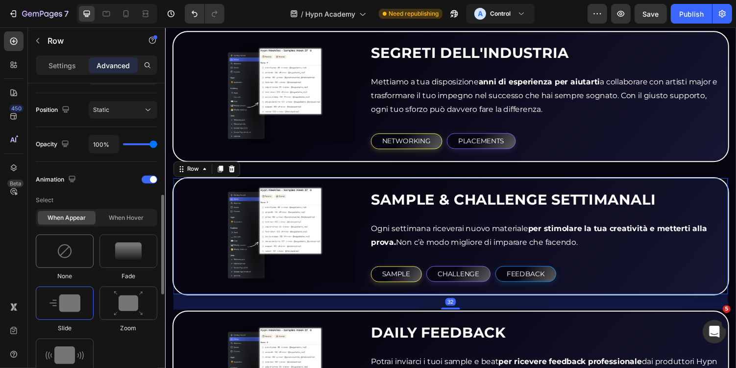
click at [71, 239] on div at bounding box center [65, 250] width 58 height 33
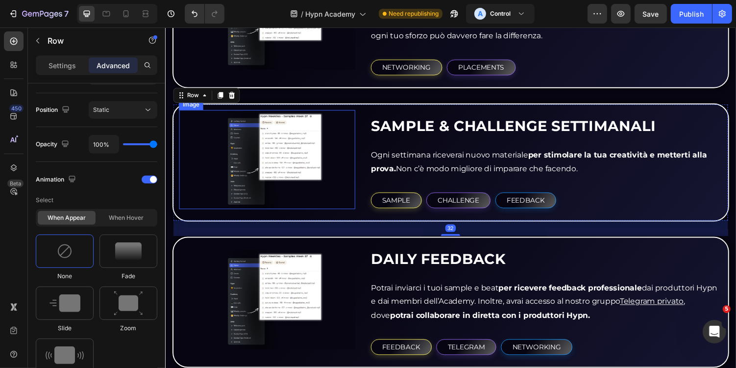
scroll to position [1181, 0]
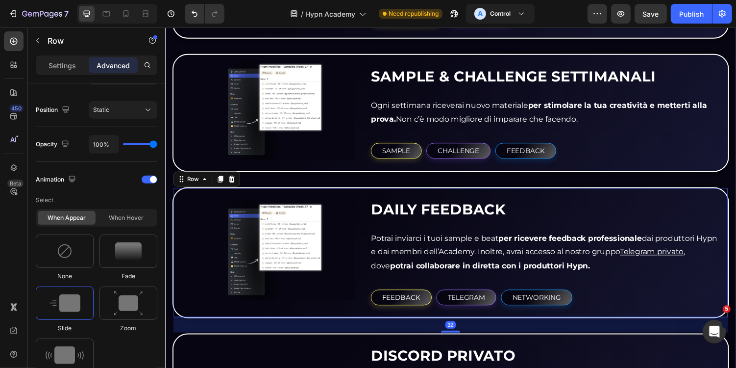
click at [215, 198] on div "Image" at bounding box center [269, 255] width 181 height 115
click at [50, 240] on div at bounding box center [65, 250] width 58 height 33
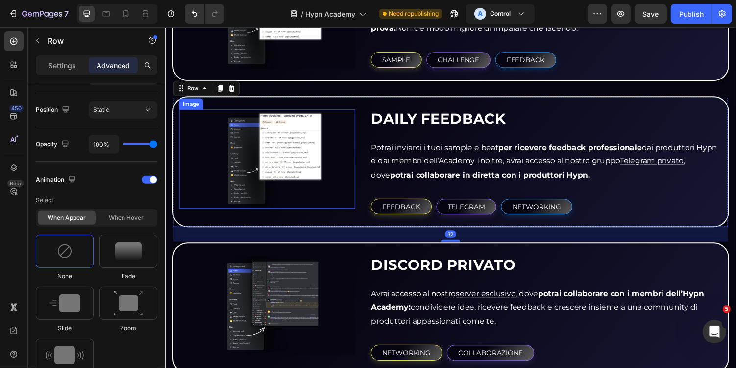
scroll to position [1312, 0]
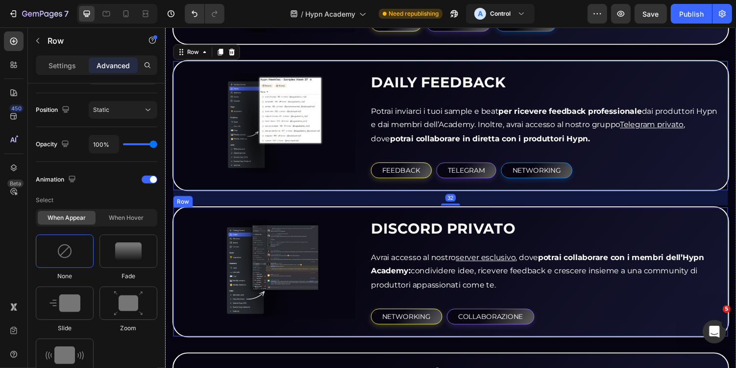
click at [221, 220] on div "Image" at bounding box center [269, 275] width 181 height 115
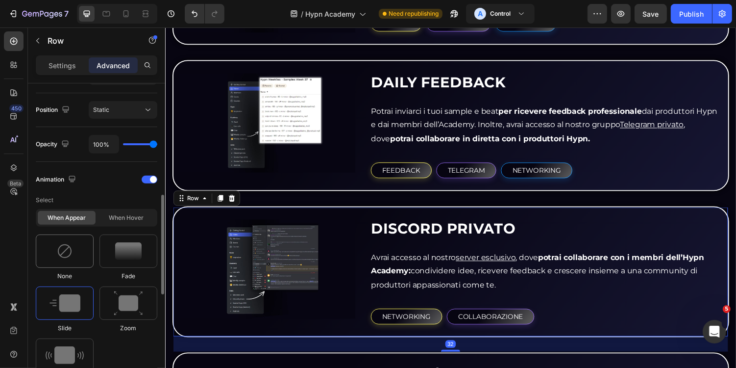
drag, startPoint x: 72, startPoint y: 241, endPoint x: 22, endPoint y: 220, distance: 53.8
click at [72, 243] on img at bounding box center [65, 251] width 16 height 16
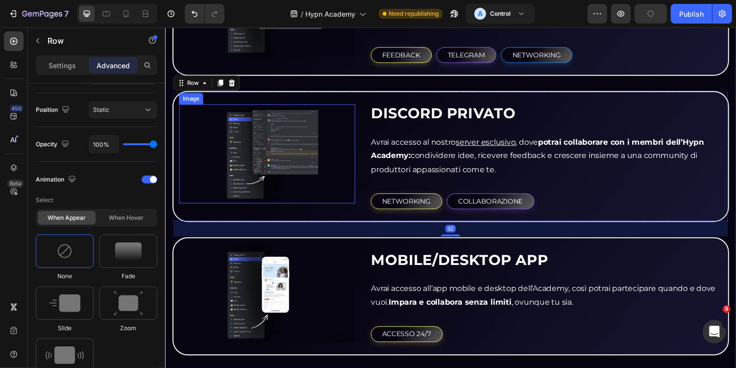
scroll to position [1449, 0]
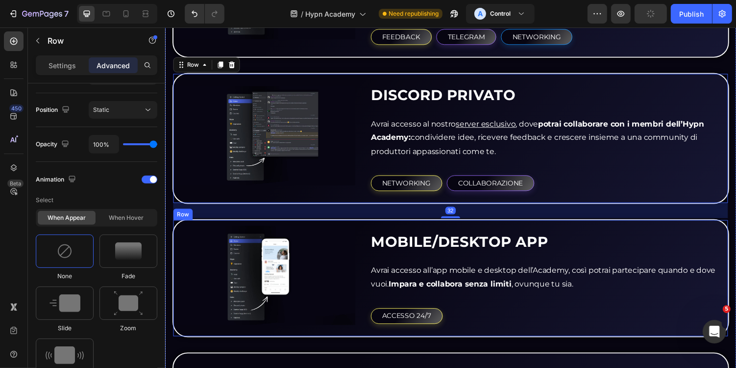
click at [214, 231] on img at bounding box center [269, 282] width 181 height 102
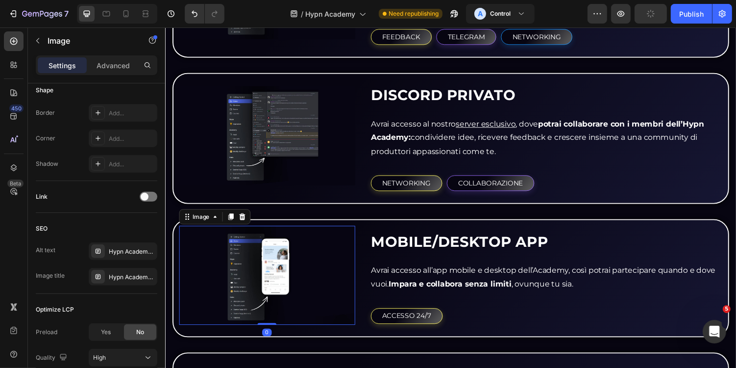
scroll to position [0, 0]
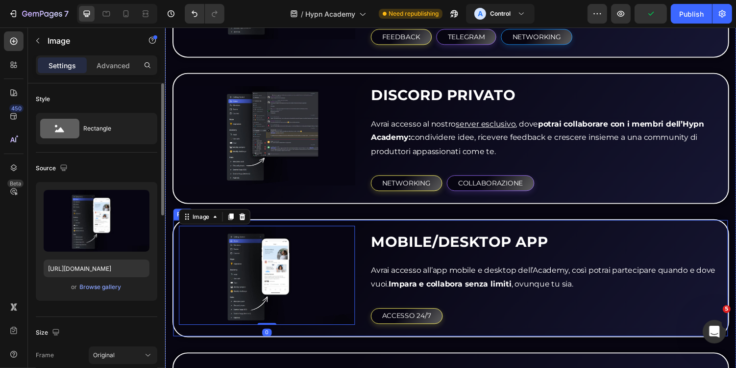
click at [176, 247] on div "Image 0 MOBILE/DESKTOP APP Heading Avrai accesso all’app mobile e desktop dell’…" at bounding box center [459, 285] width 574 height 122
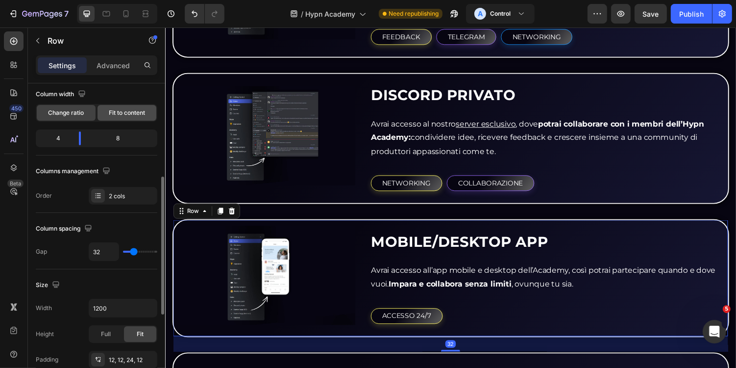
scroll to position [146, 0]
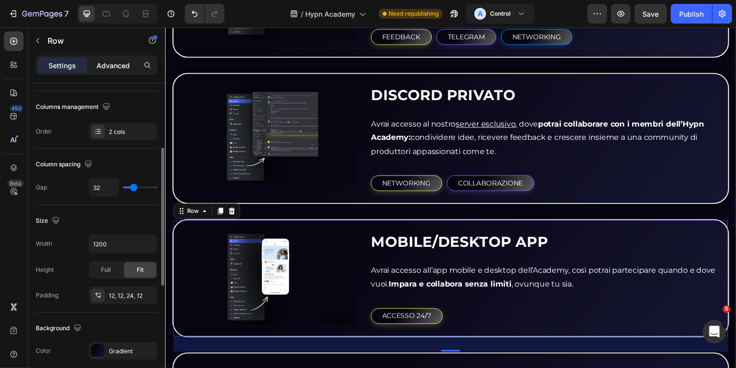
click at [101, 60] on p "Advanced" at bounding box center [113, 65] width 33 height 10
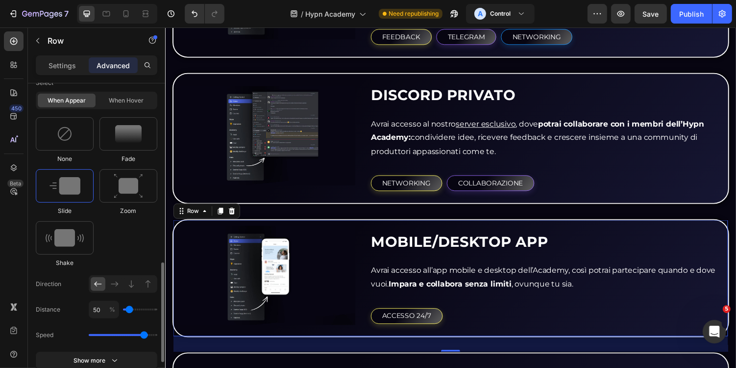
scroll to position [488, 0]
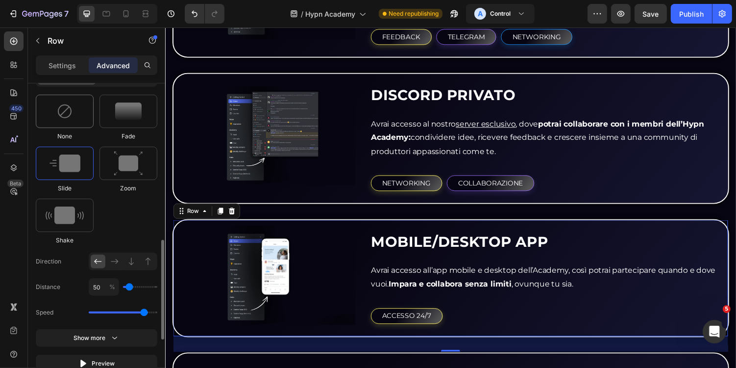
drag, startPoint x: 69, startPoint y: 115, endPoint x: 19, endPoint y: 162, distance: 69.0
click at [69, 115] on img at bounding box center [65, 111] width 16 height 16
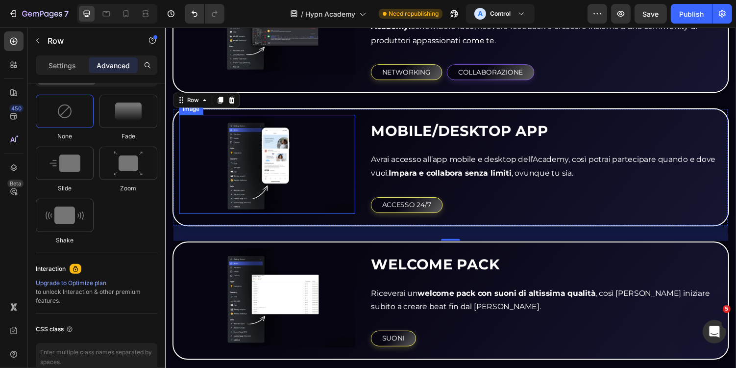
scroll to position [1635, 0]
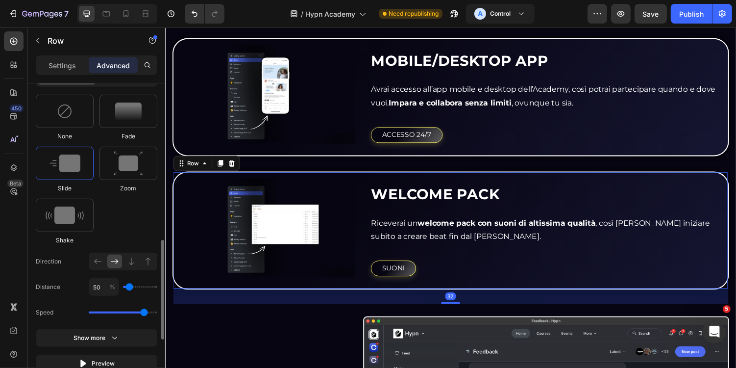
click at [176, 184] on div "Image WELCOME PACK Heading Riceverai un welcome pack con suoni di altissima qua…" at bounding box center [459, 236] width 574 height 122
click at [67, 105] on img at bounding box center [65, 111] width 16 height 16
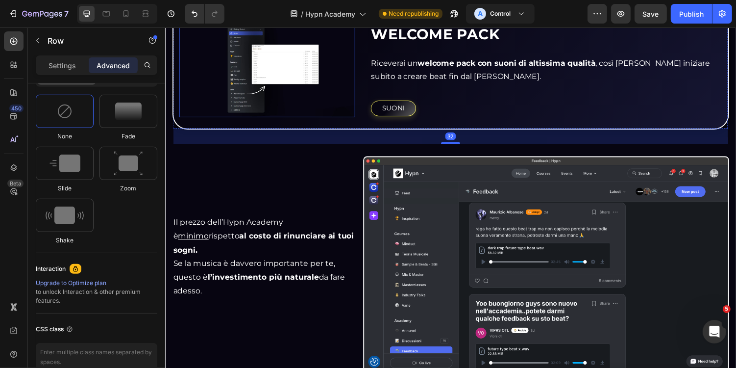
scroll to position [1805, 0]
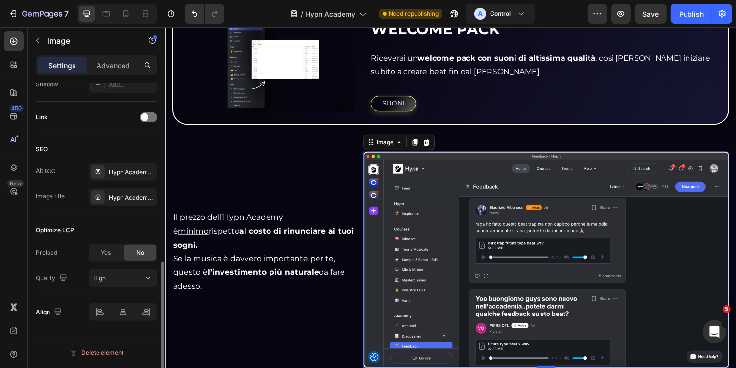
click at [421, 196] on img at bounding box center [557, 265] width 377 height 223
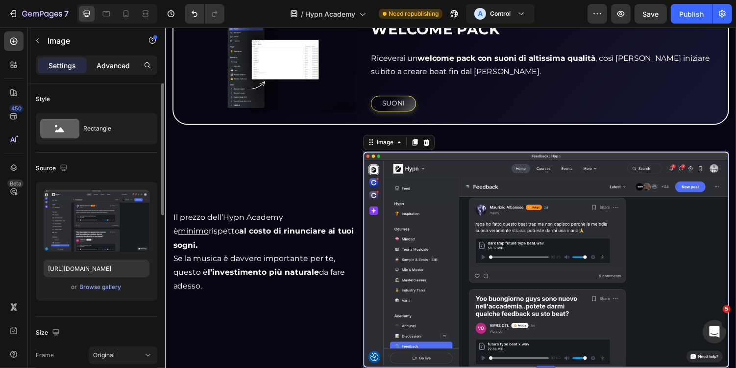
click at [116, 69] on p "Advanced" at bounding box center [113, 65] width 33 height 10
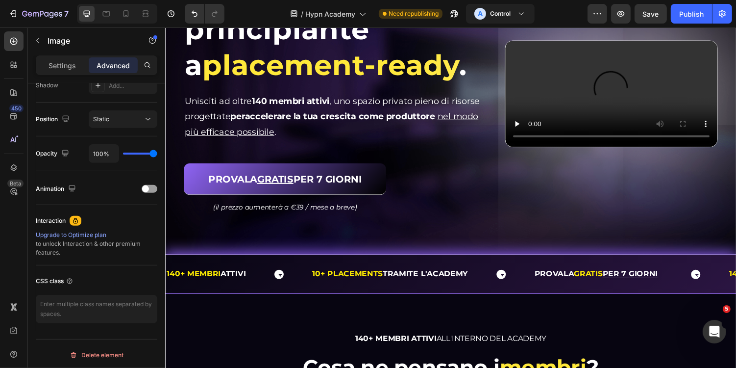
scroll to position [168, 0]
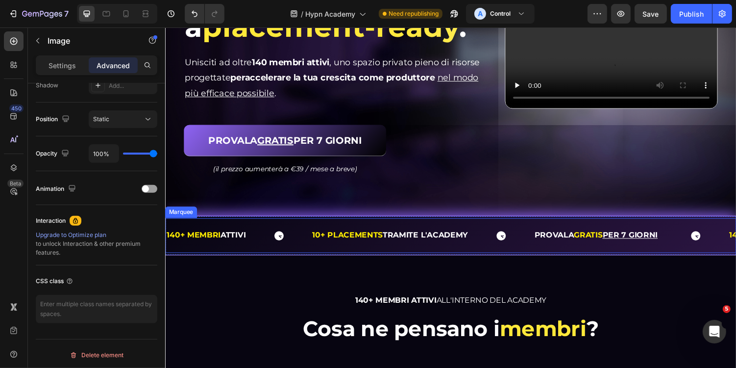
click at [571, 235] on p "PROVALA GRATIS PER 7 GIORNI" at bounding box center [611, 241] width 132 height 14
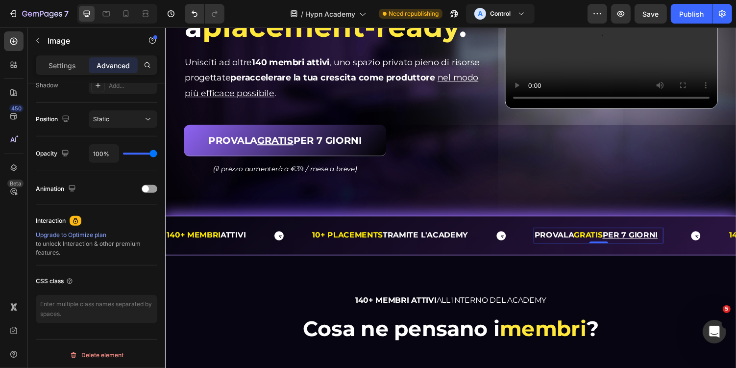
scroll to position [0, 0]
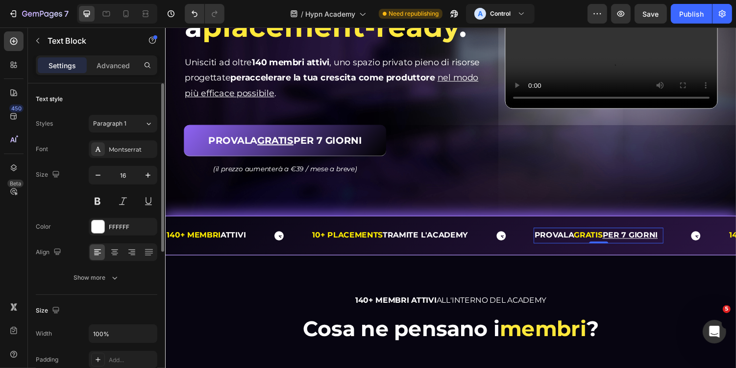
click at [565, 241] on strong "PROVALA" at bounding box center [565, 240] width 41 height 9
click at [600, 242] on strong "GRATIS" at bounding box center [600, 240] width 29 height 9
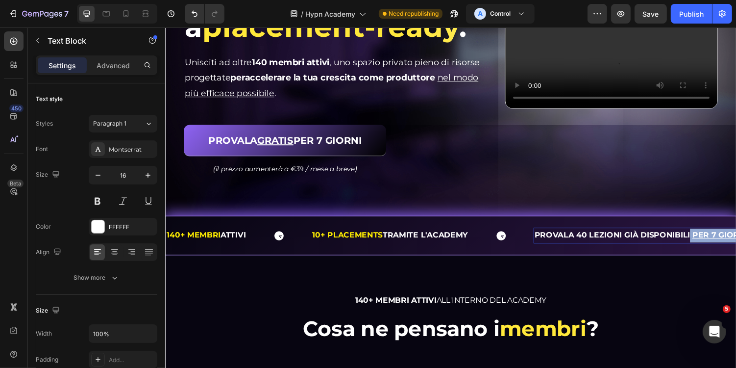
scroll to position [0, 306]
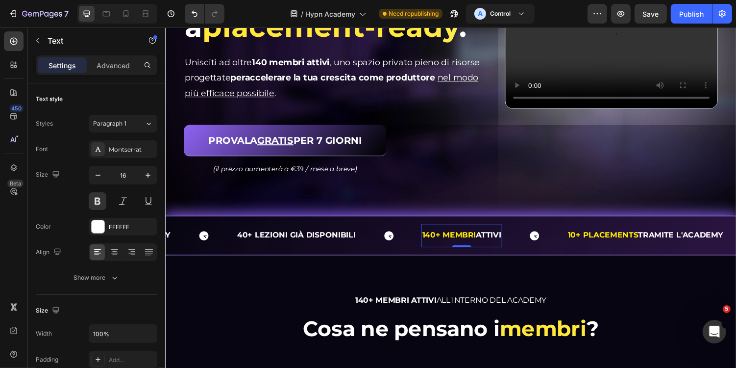
click at [468, 240] on span "140+ MEMBRI" at bounding box center [456, 240] width 55 height 9
click at [462, 240] on span "140+ MEMBRI" at bounding box center [456, 240] width 55 height 9
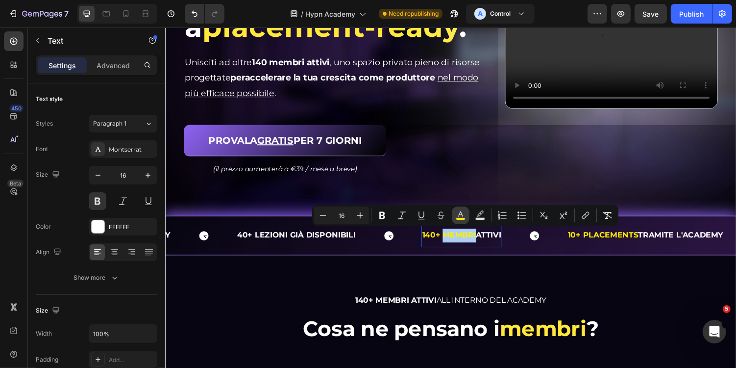
click at [463, 218] on rect "Editor contextual toolbar" at bounding box center [460, 219] width 9 height 2
type input "FFEE00"
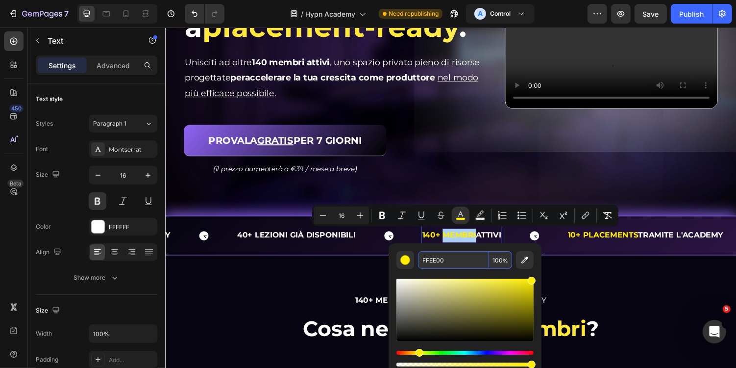
click at [457, 256] on input "FFEE00" at bounding box center [453, 260] width 71 height 18
drag, startPoint x: 531, startPoint y: 282, endPoint x: 504, endPoint y: 270, distance: 29.4
click at [504, 270] on div "Editor contextual toolbar" at bounding box center [465, 319] width 137 height 100
type input "FFF138"
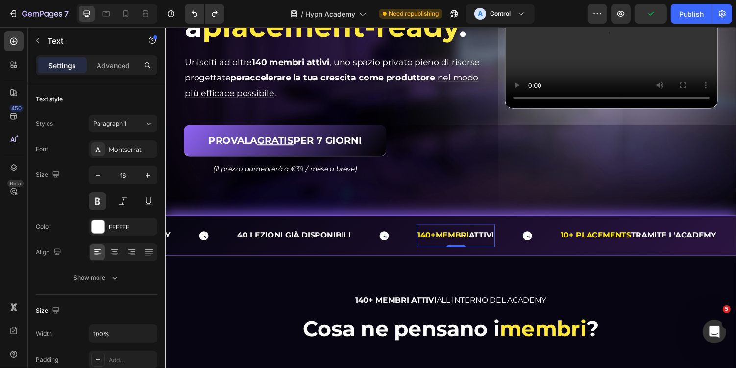
click at [461, 239] on span "MEMBRI" at bounding box center [460, 240] width 34 height 9
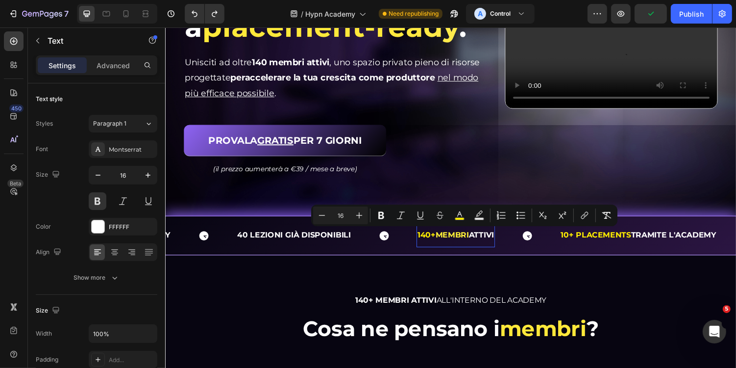
click at [475, 239] on span "MEMBRI" at bounding box center [460, 240] width 34 height 9
click at [489, 240] on p "140+ MEMBRI ATTIVI" at bounding box center [464, 241] width 79 height 14
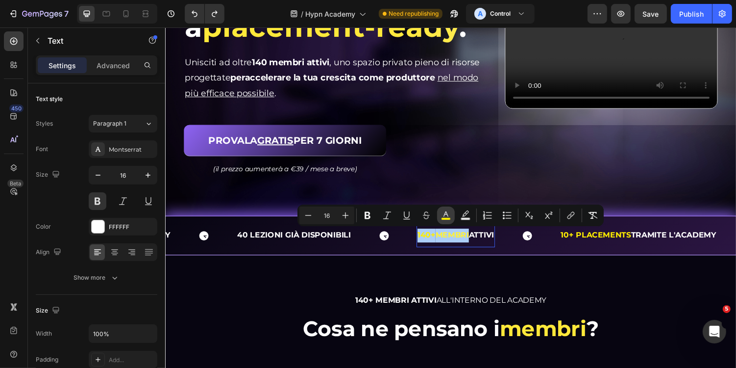
click at [441, 215] on icon "Editor contextual toolbar" at bounding box center [446, 215] width 10 height 10
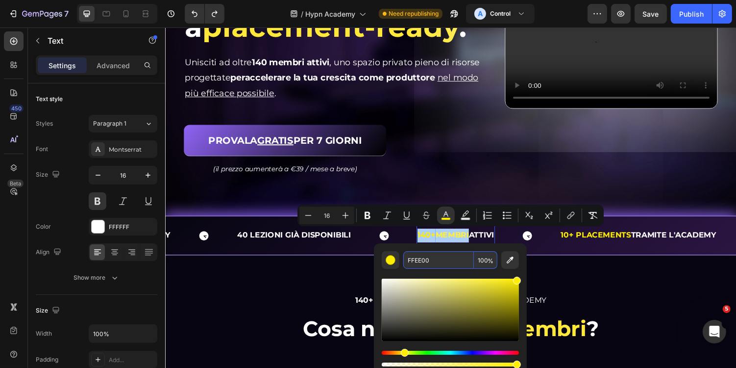
click at [454, 262] on input "FFEE00" at bounding box center [438, 260] width 71 height 18
drag, startPoint x: 518, startPoint y: 280, endPoint x: 486, endPoint y: 267, distance: 34.2
click at [486, 266] on div "FFEE00 100 %" at bounding box center [450, 309] width 137 height 117
type input "FFF23F"
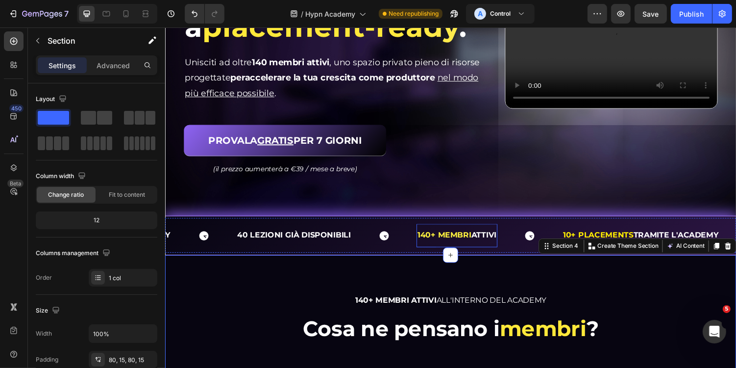
click at [454, 244] on span "140+ MEMBRI" at bounding box center [452, 240] width 55 height 9
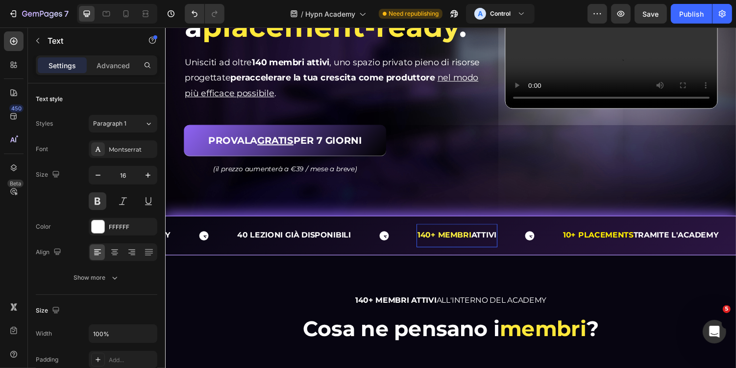
click at [463, 242] on span "140+ MEMBRI" at bounding box center [452, 240] width 55 height 9
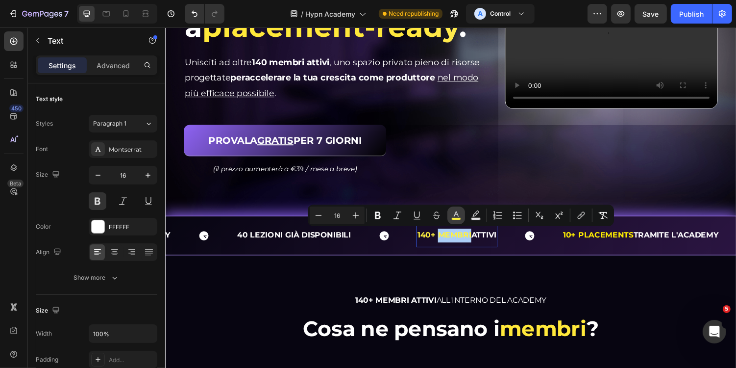
click at [459, 219] on rect "Editor contextual toolbar" at bounding box center [456, 219] width 9 height 2
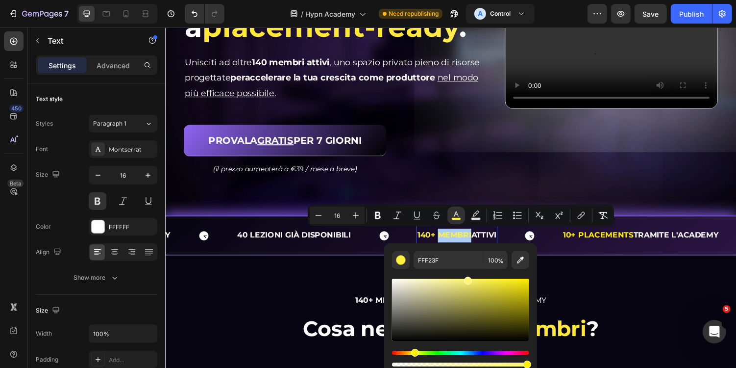
drag, startPoint x: 498, startPoint y: 277, endPoint x: 433, endPoint y: 261, distance: 67.3
click at [433, 261] on div "FFF23F 100 %" at bounding box center [460, 309] width 137 height 117
drag, startPoint x: 597, startPoint y: 304, endPoint x: 566, endPoint y: 271, distance: 45.8
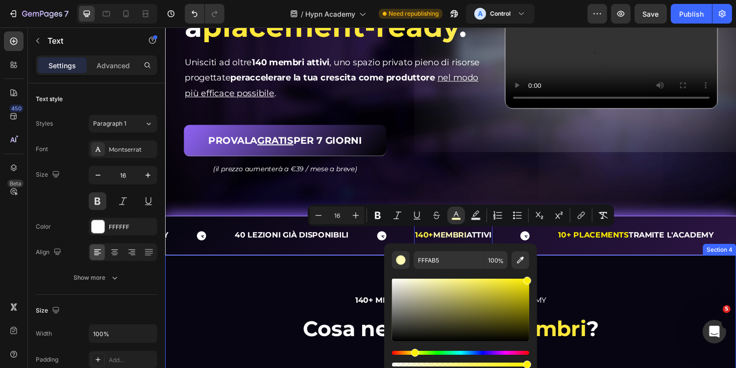
type input "FFEE00"
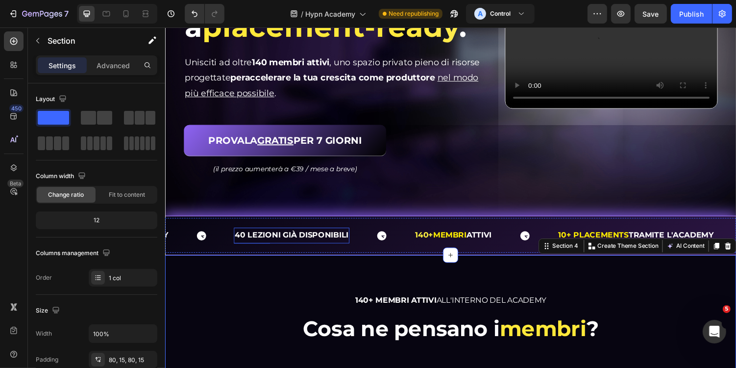
click at [291, 236] on strong "40 LEZIONI GIÀ DISPONIBILI" at bounding box center [294, 240] width 117 height 9
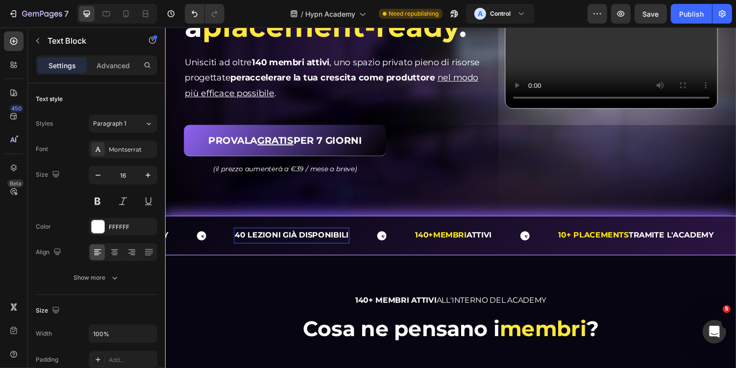
click at [252, 240] on strong "40 LEZIONI GIÀ DISPONIBILI" at bounding box center [294, 240] width 117 height 9
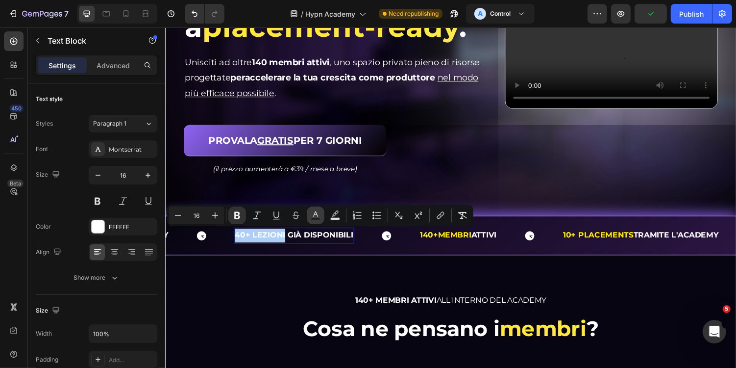
click at [312, 215] on icon "Editor contextual toolbar" at bounding box center [316, 215] width 10 height 10
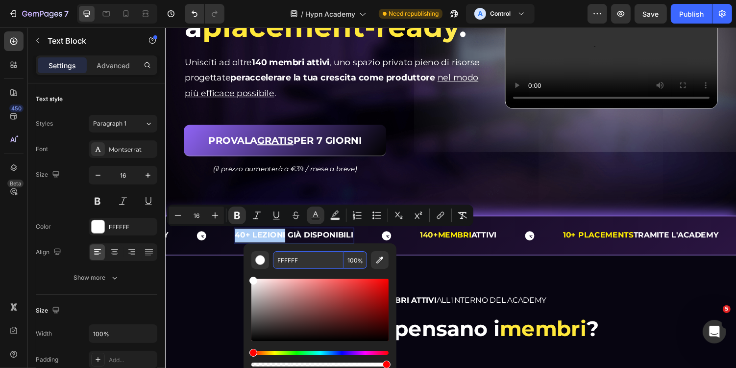
click at [320, 261] on input "FFFFFF" at bounding box center [308, 260] width 71 height 18
paste input "EE00"
type input "FFEE00"
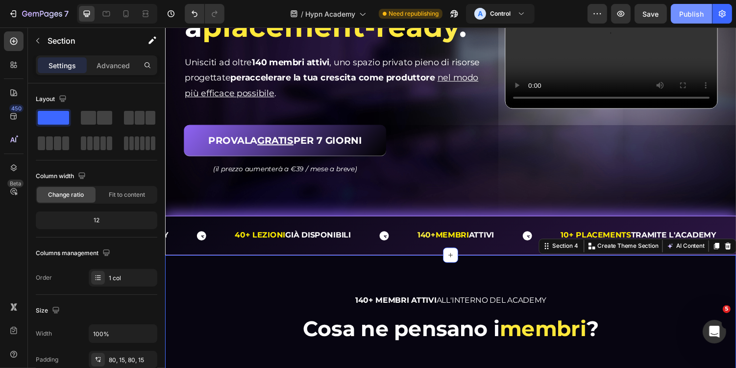
click at [685, 14] on div "Publish" at bounding box center [691, 14] width 25 height 10
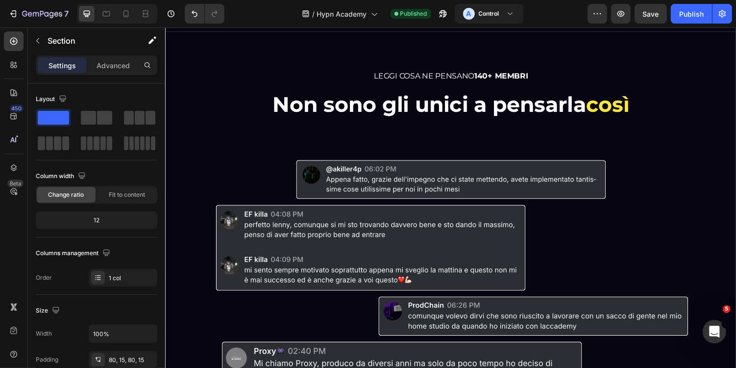
scroll to position [2783, 0]
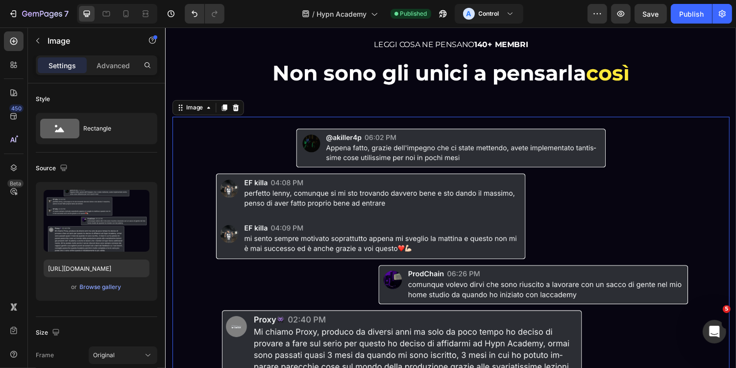
click at [392, 167] on img at bounding box center [459, 291] width 517 height 345
click at [118, 63] on p "Advanced" at bounding box center [113, 65] width 33 height 10
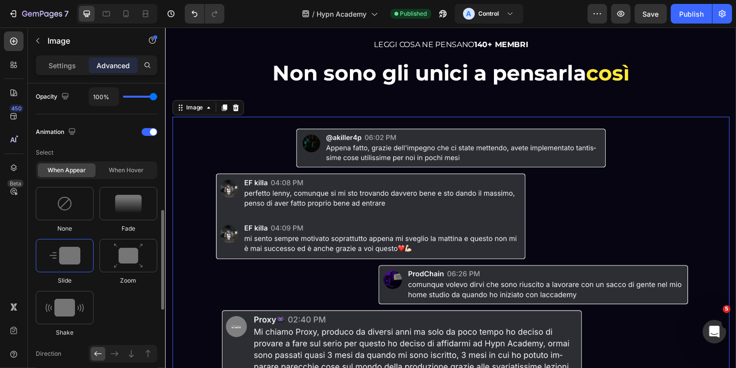
scroll to position [379, 0]
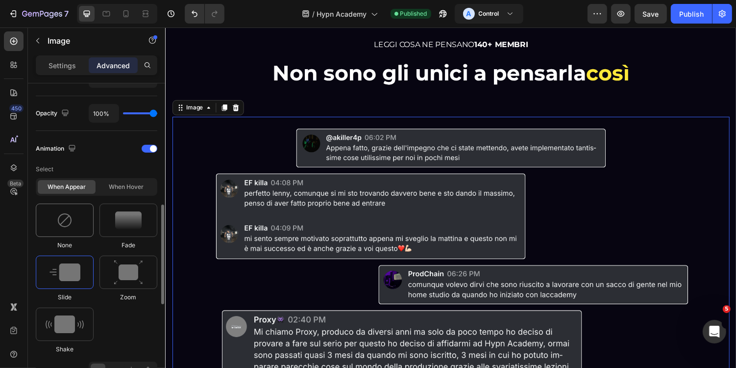
click at [78, 203] on div at bounding box center [65, 219] width 58 height 33
click at [126, 182] on div "When hover" at bounding box center [127, 187] width 58 height 14
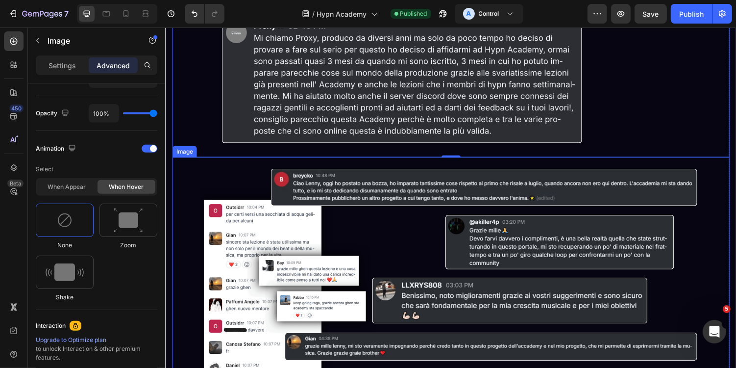
scroll to position [3086, 0]
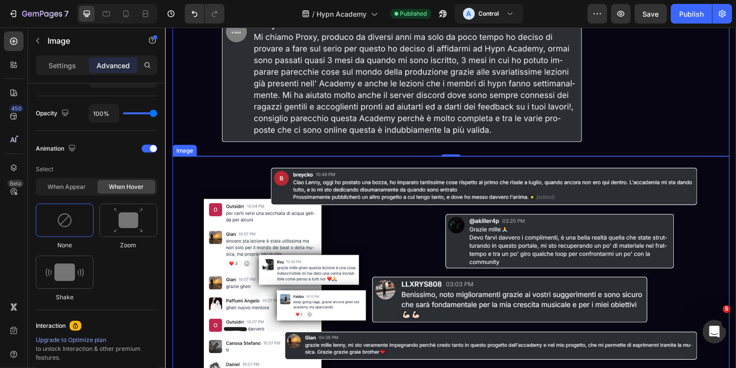
click at [330, 240] on img at bounding box center [459, 331] width 517 height 345
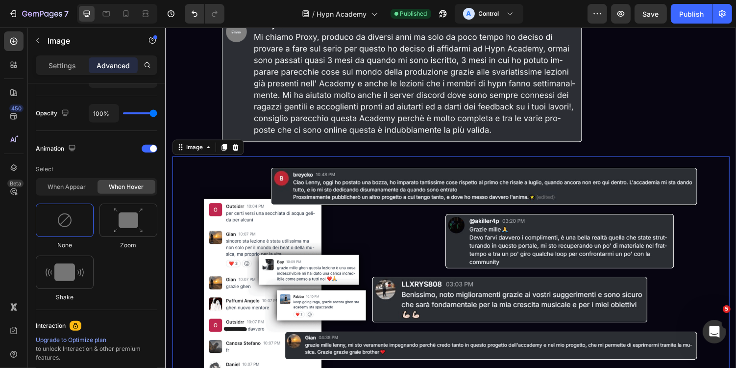
scroll to position [379, 0]
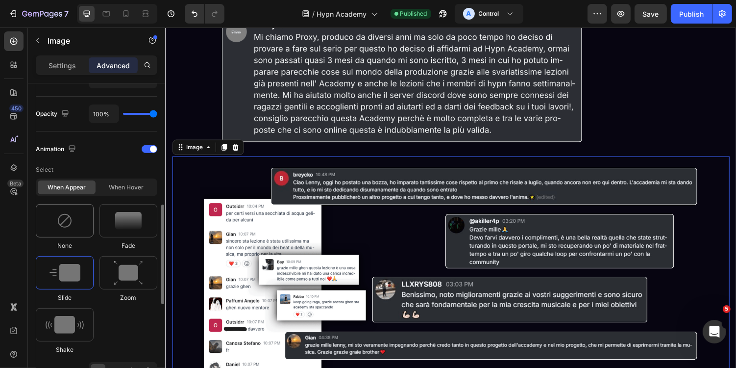
click at [71, 226] on div at bounding box center [65, 220] width 58 height 33
click at [125, 195] on div "Select When appear When hover None Fade Slide Zoom Shake" at bounding box center [97, 257] width 122 height 193
click at [136, 189] on div "When hover" at bounding box center [127, 187] width 58 height 14
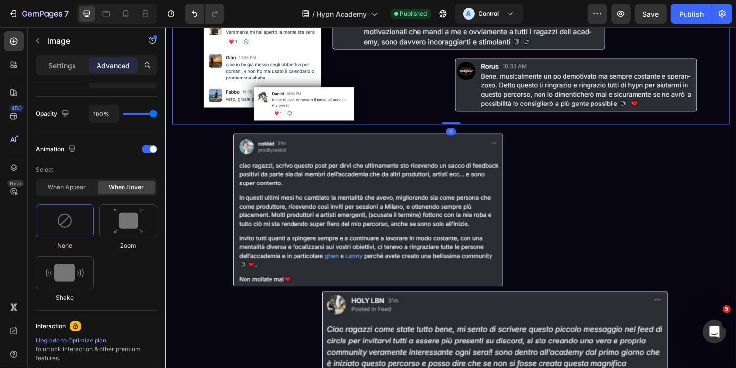
scroll to position [3487, 0]
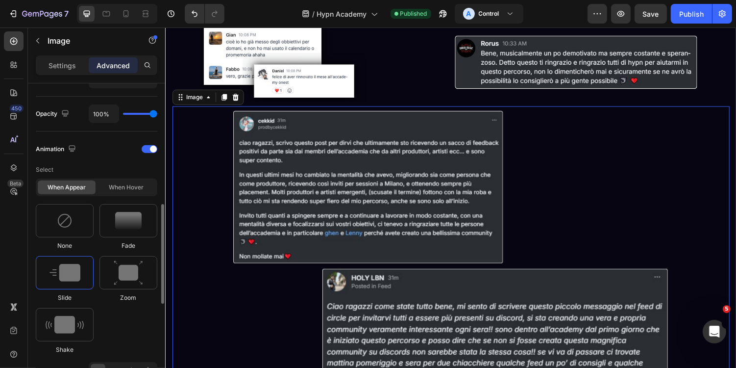
click at [277, 191] on img at bounding box center [458, 261] width 459 height 306
click at [50, 207] on div at bounding box center [65, 220] width 58 height 33
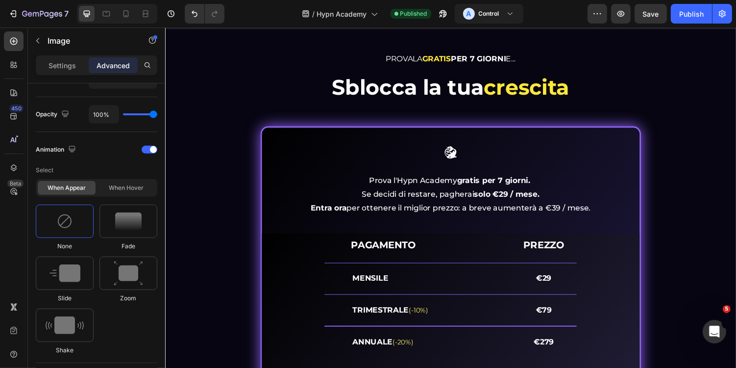
scroll to position [3942, 0]
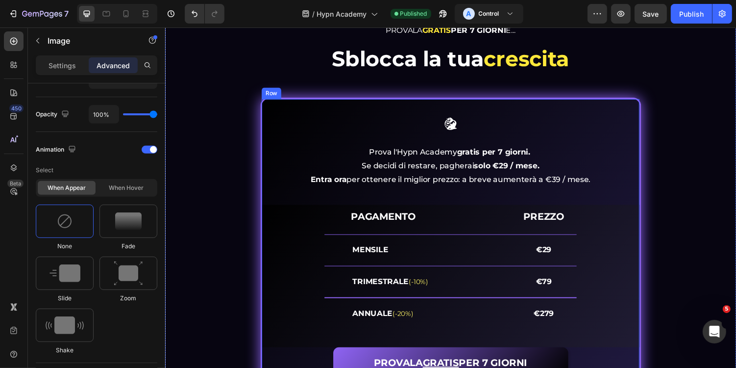
click at [298, 100] on div "Image Prova l'Hypn Academy gratis per 7 giorni. Se decidi di restare, pagherai …" at bounding box center [459, 273] width 392 height 348
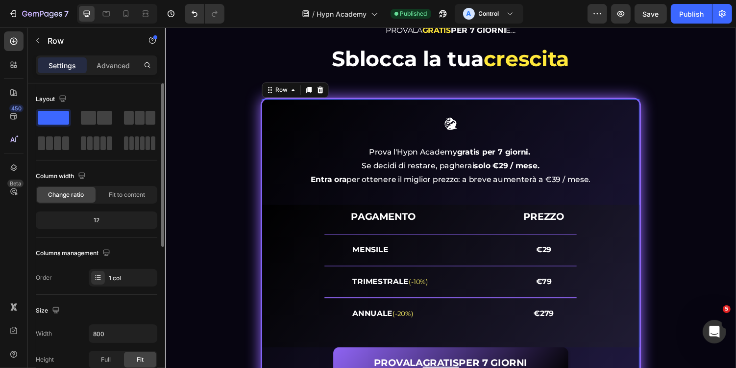
click at [102, 77] on div "Settings Advanced" at bounding box center [96, 69] width 137 height 28
click at [117, 68] on p "Advanced" at bounding box center [113, 65] width 33 height 10
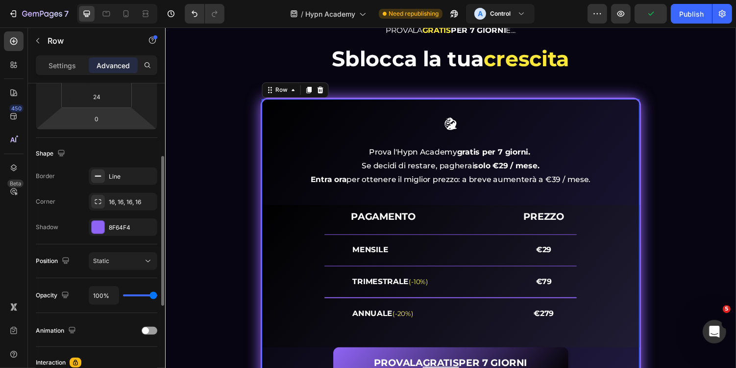
scroll to position [181, 0]
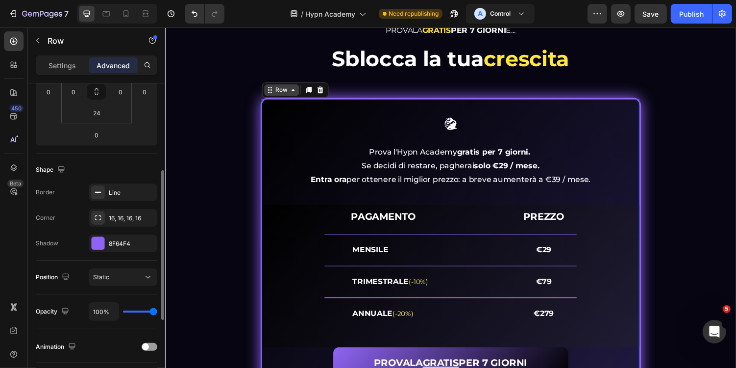
click at [275, 90] on icon at bounding box center [273, 91] width 8 height 8
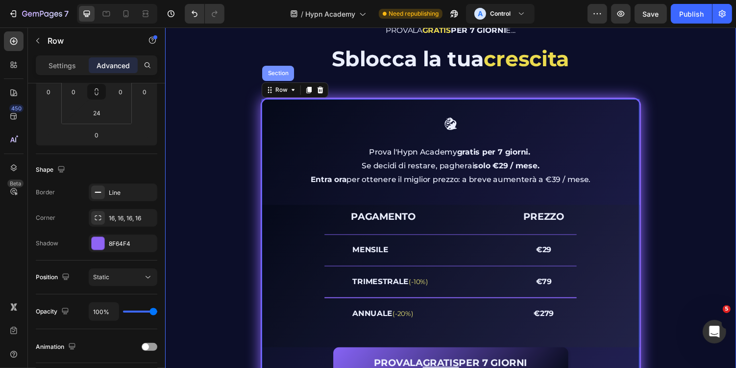
click at [286, 76] on div "Section" at bounding box center [281, 74] width 33 height 16
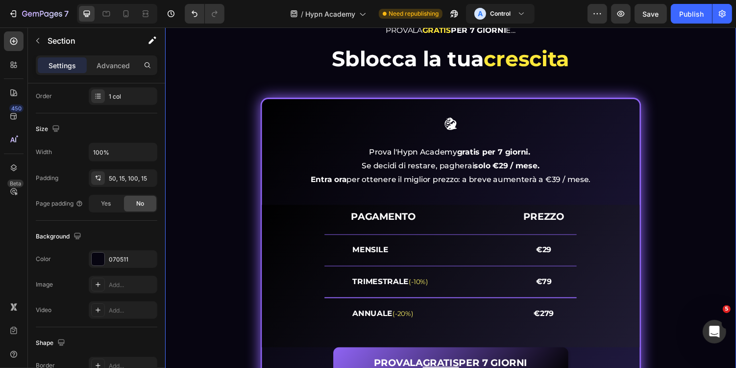
scroll to position [0, 0]
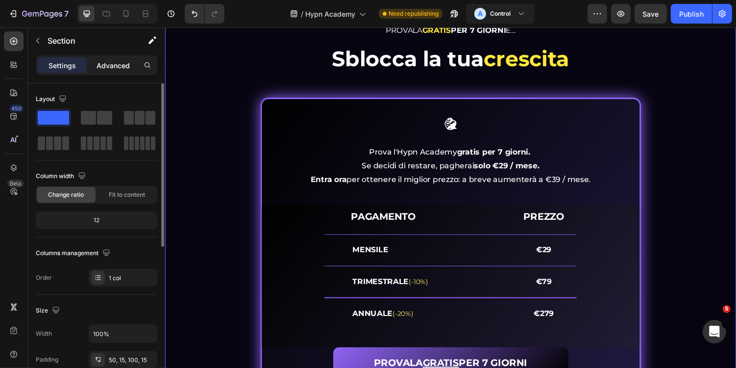
click at [131, 58] on div "Advanced" at bounding box center [113, 65] width 49 height 16
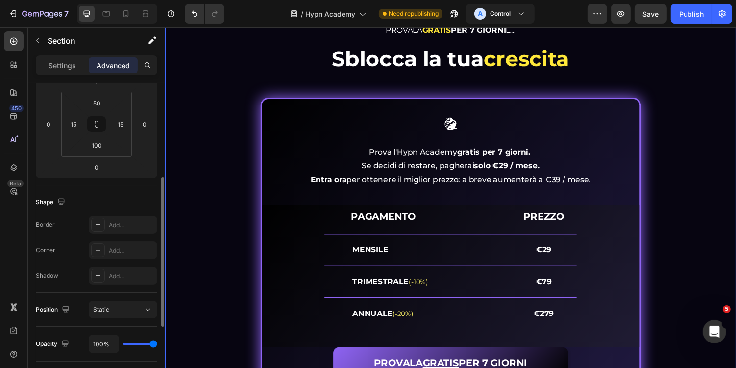
scroll to position [339, 0]
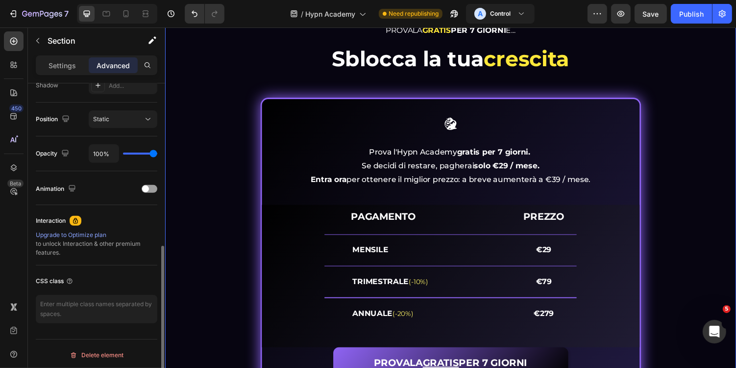
click at [259, 193] on div "PROVALA GRATIS PER 7 GIORNI E... Heading Sblocca la tua crescita Heading Image …" at bounding box center [459, 235] width 574 height 424
click at [684, 21] on button "Publish" at bounding box center [691, 14] width 41 height 20
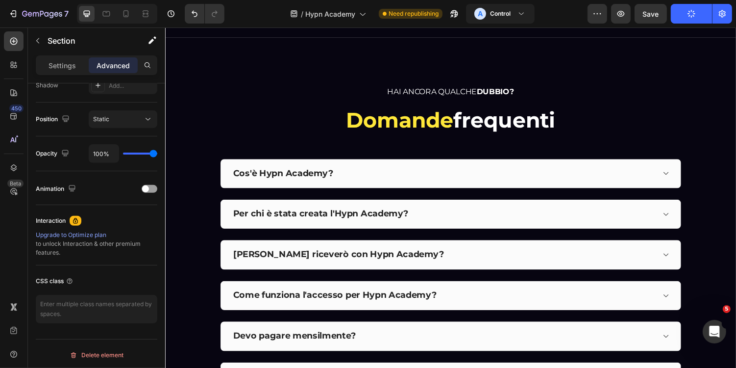
scroll to position [4791, 0]
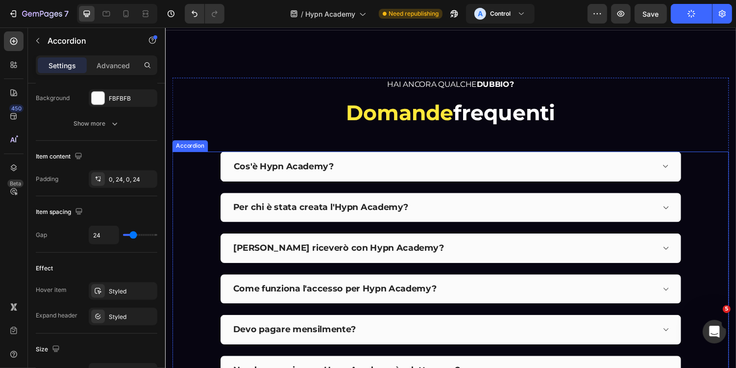
click at [433, 165] on div "Cos'è Hypn Academy?" at bounding box center [451, 170] width 434 height 14
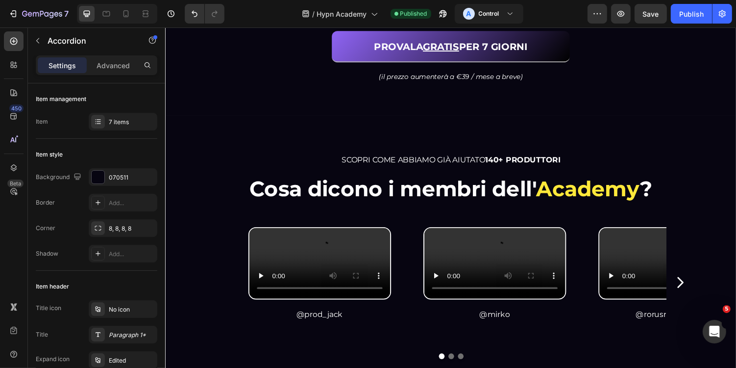
scroll to position [2186, 0]
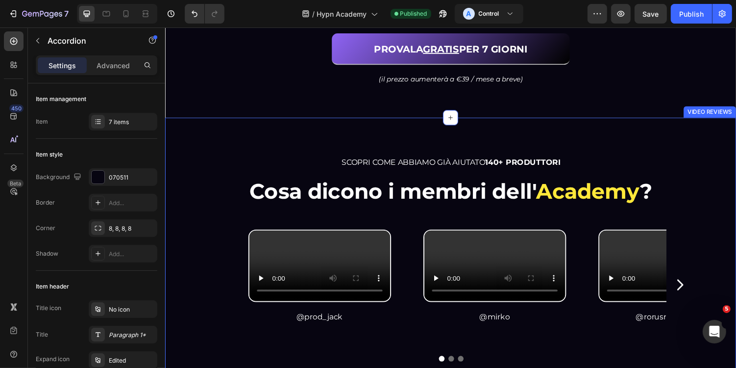
click at [235, 142] on div "SCOPRI COME ABBIAMO GIÀ AIUTATO 140+ PRODUTTORI Heading Cosa dicono i membri de…" at bounding box center [459, 265] width 588 height 290
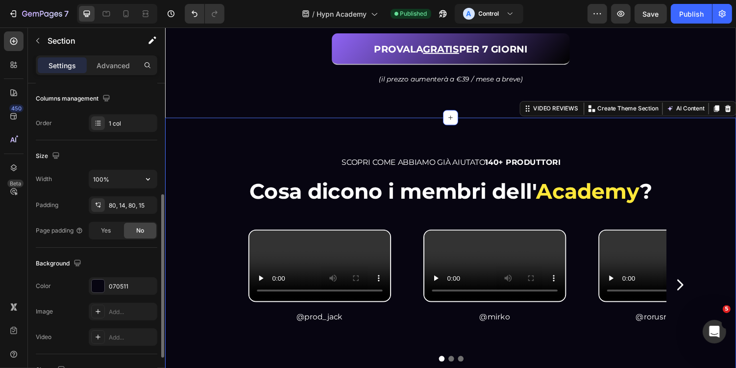
scroll to position [206, 0]
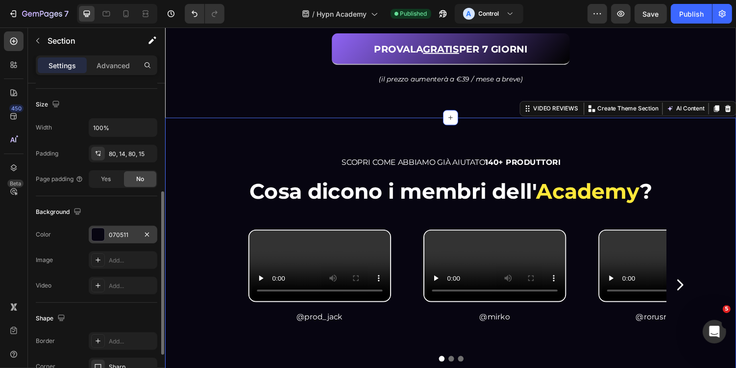
click at [94, 228] on div at bounding box center [98, 234] width 13 height 13
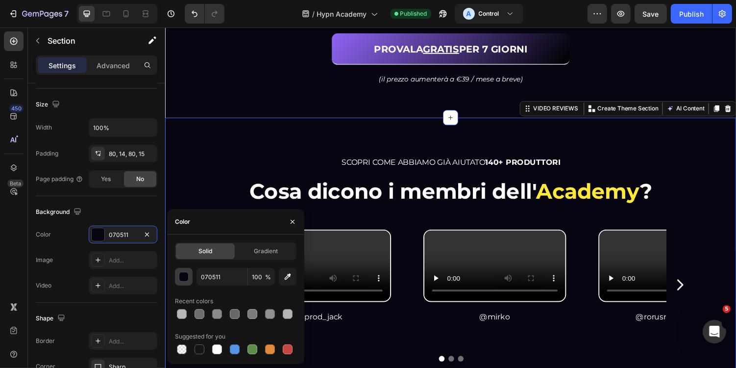
click at [184, 280] on div "button" at bounding box center [184, 277] width 10 height 10
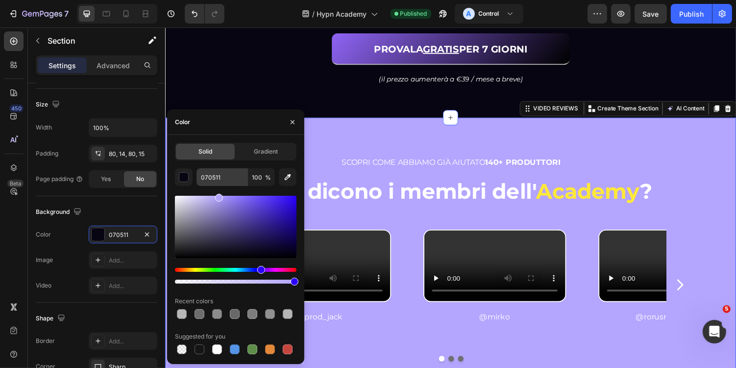
drag, startPoint x: 262, startPoint y: 257, endPoint x: 215, endPoint y: 179, distance: 91.1
click at [215, 179] on div "070511 100 % Recent colors Suggested for you" at bounding box center [236, 262] width 122 height 188
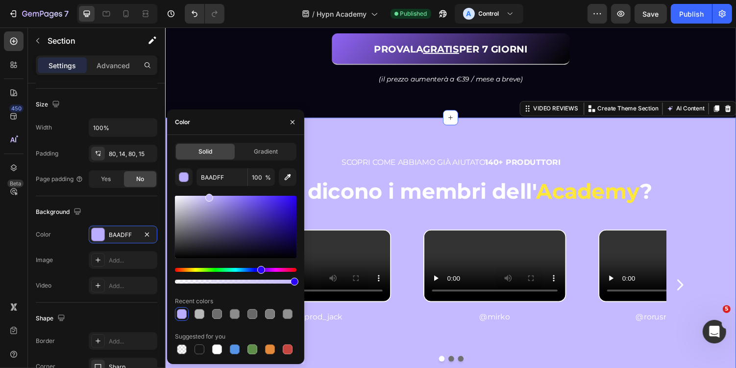
drag, startPoint x: 217, startPoint y: 197, endPoint x: 206, endPoint y: 193, distance: 11.9
click at [206, 193] on div "BAADFF 100 % Recent colors Suggested for you" at bounding box center [236, 262] width 122 height 188
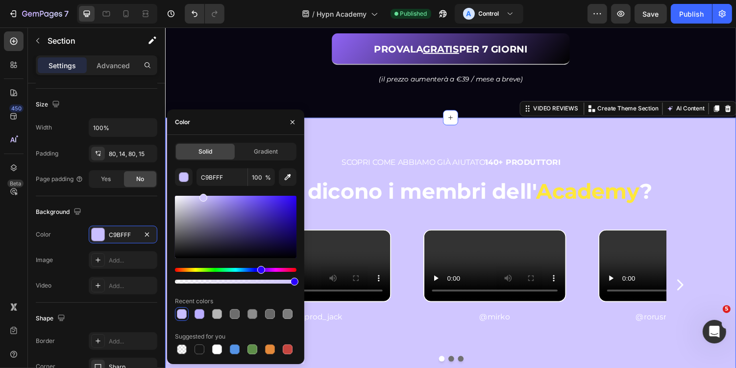
click at [202, 191] on div "C9BFFF 100 % Recent colors Suggested for you" at bounding box center [236, 262] width 122 height 188
type input "D0C6FF"
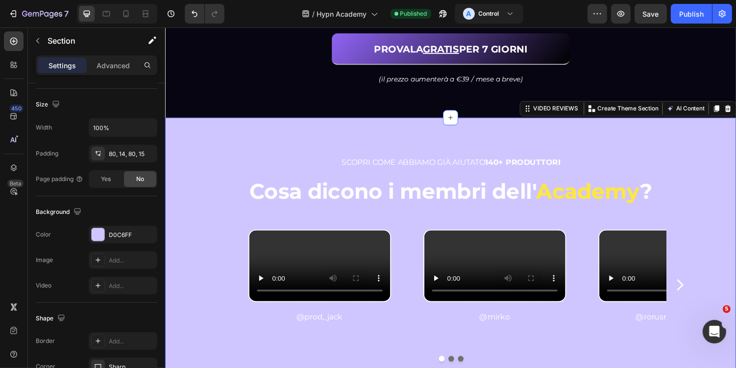
click at [380, 140] on div "SCOPRI COME ABBIAMO GIÀ AIUTATO 140+ PRODUTTORI Heading Cosa dicono i membri de…" at bounding box center [459, 265] width 588 height 290
click at [397, 168] on span "SCOPRI COME ABBIAMO GIÀ AIUTATO 140+ PRODUTTORI" at bounding box center [460, 165] width 226 height 9
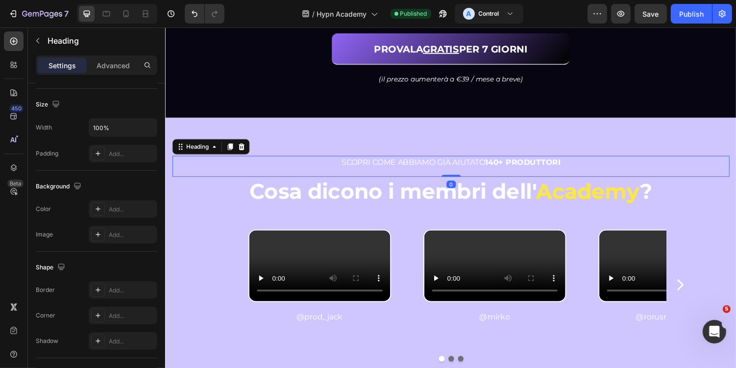
scroll to position [0, 0]
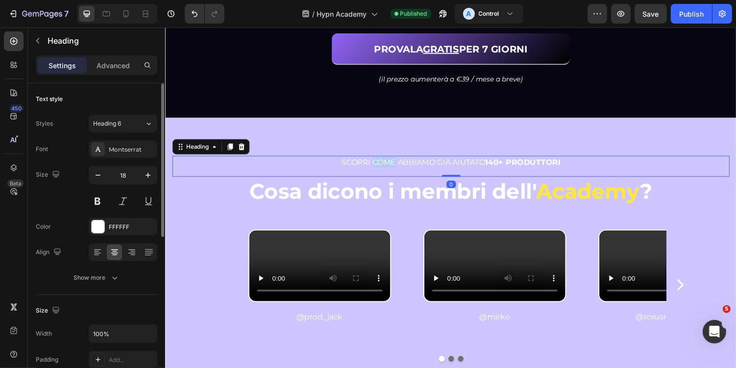
click at [397, 168] on span "SCOPRI COME ABBIAMO GIÀ AIUTATO 140+ PRODUTTORI" at bounding box center [460, 165] width 226 height 9
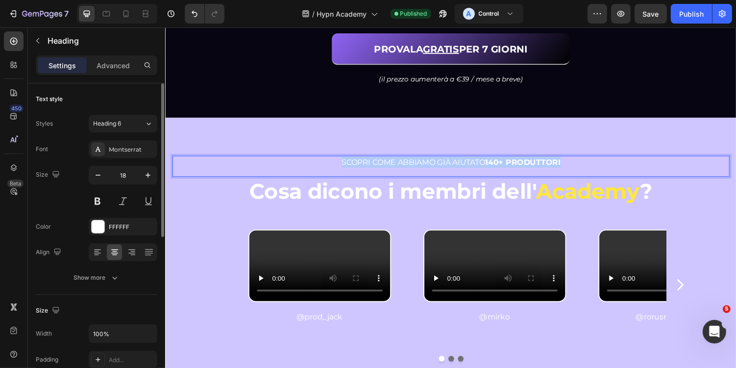
click at [397, 168] on span "SCOPRI COME ABBIAMO GIÀ AIUTATO 140+ PRODUTTORI" at bounding box center [460, 165] width 226 height 9
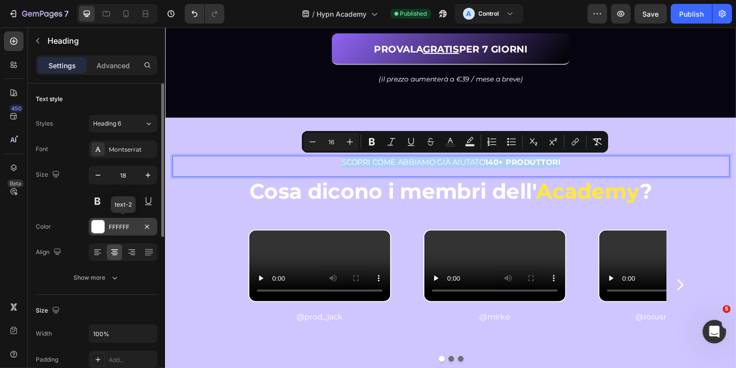
click at [118, 227] on div "FFFFFF" at bounding box center [123, 227] width 28 height 9
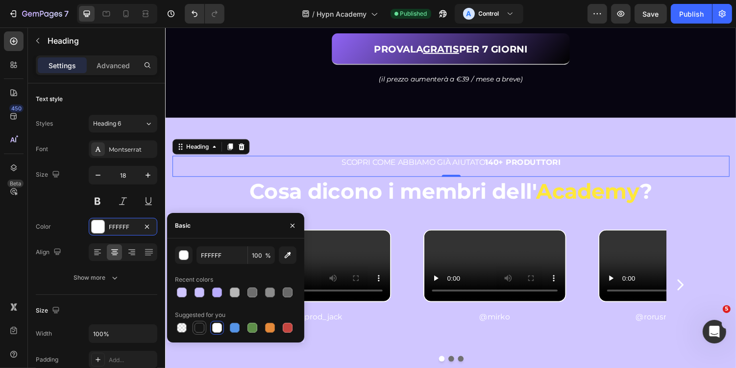
click at [202, 326] on div at bounding box center [200, 328] width 10 height 10
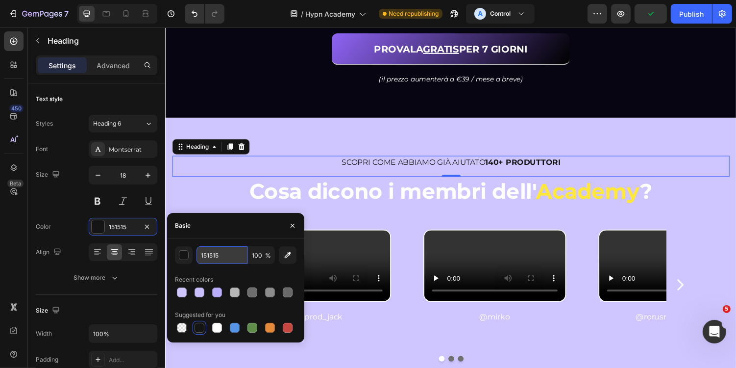
click at [226, 254] on input "151515" at bounding box center [222, 255] width 51 height 18
type input "070511"
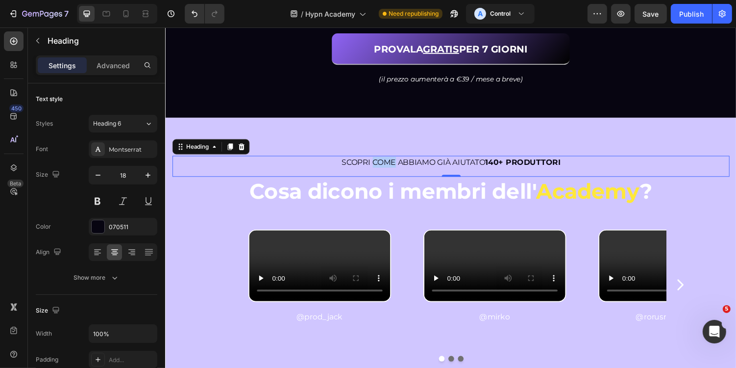
click at [390, 164] on span "SCOPRI COME ABBIAMO GIÀ AIUTATO 140+ PRODUTTORI" at bounding box center [460, 165] width 226 height 9
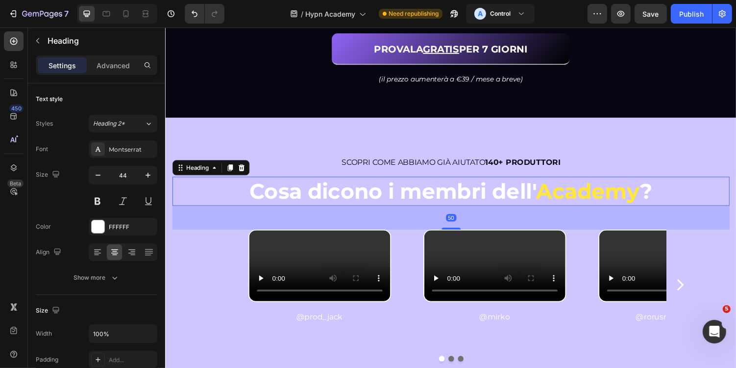
click at [311, 192] on h2 "Cosa dicono i membri dell' Academy ?" at bounding box center [459, 195] width 574 height 30
click at [257, 198] on h2 "Cosa dicono i membri dell' Academy ?" at bounding box center [459, 195] width 574 height 30
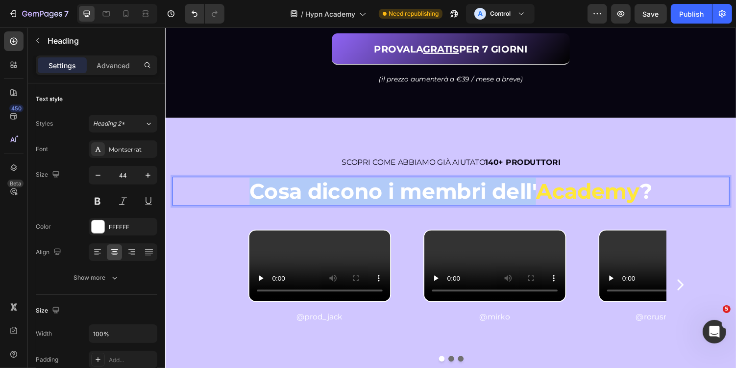
click at [547, 196] on p "Cosa dicono i membri dell' Academy ?" at bounding box center [459, 195] width 572 height 28
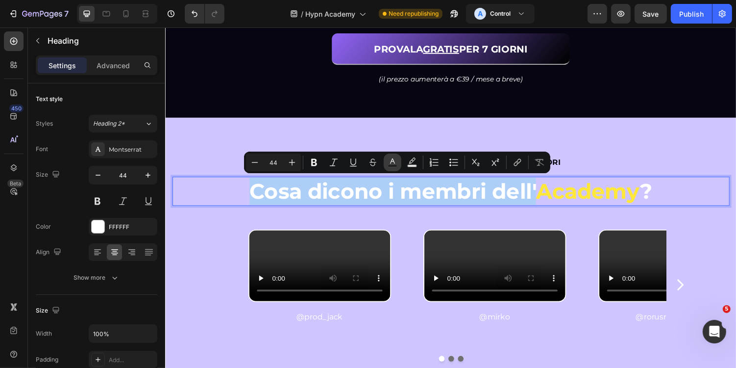
click at [394, 163] on icon "Editor contextual toolbar" at bounding box center [393, 162] width 10 height 10
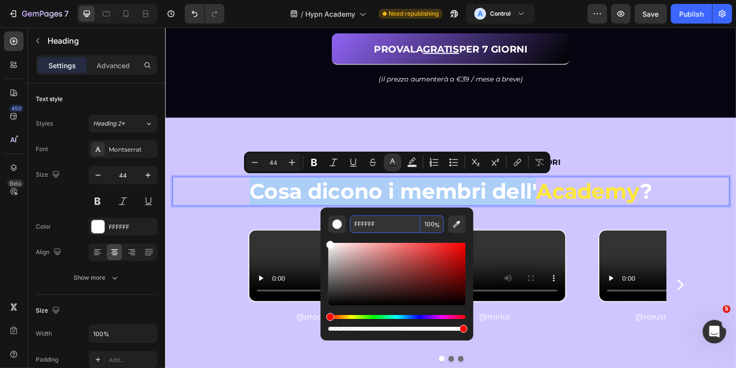
click at [389, 218] on input "FFFFFF" at bounding box center [385, 224] width 71 height 18
type input "070511"
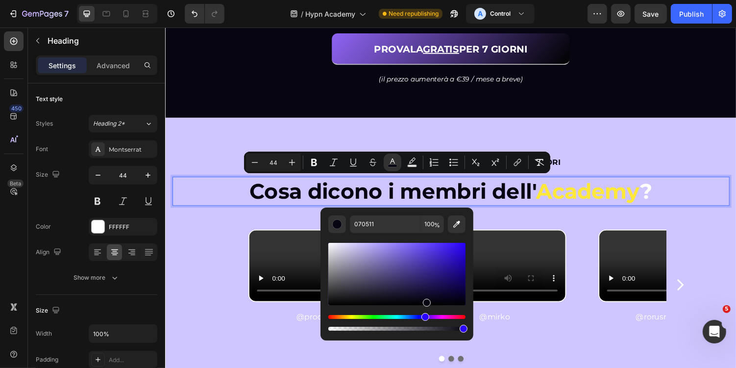
click at [694, 196] on p "Cosa dicono i membri dell' Academy ?" at bounding box center [459, 195] width 572 height 28
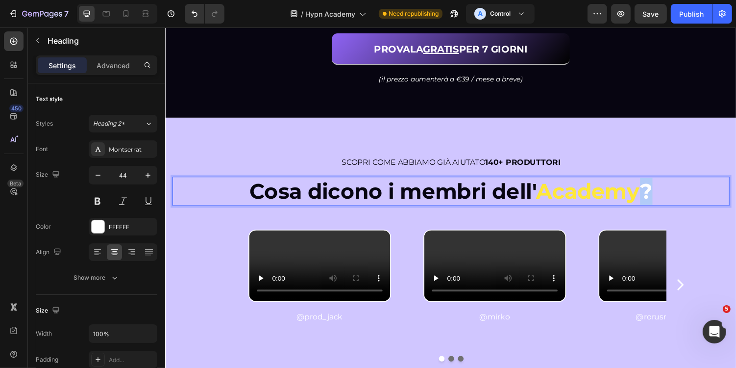
click at [658, 197] on p "Cosa dicono i membri dell' Academy ?" at bounding box center [459, 195] width 572 height 28
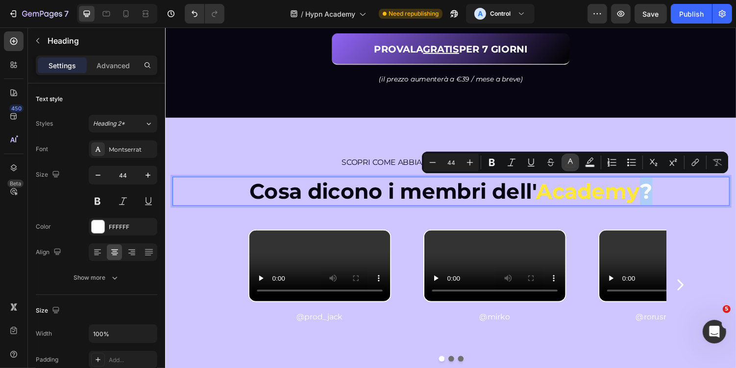
click at [576, 163] on button "color" at bounding box center [571, 162] width 18 height 18
type input "FFFFFF"
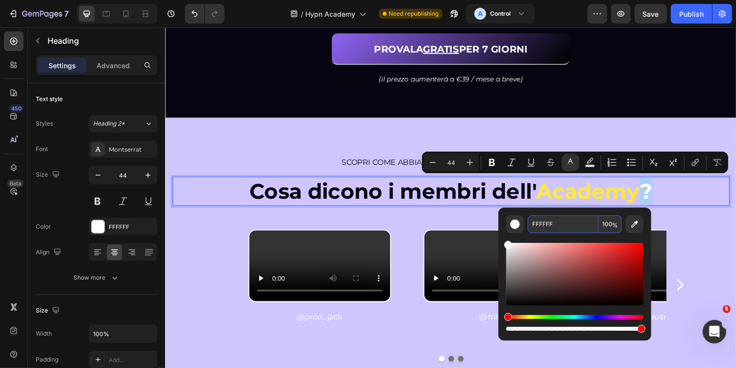
click at [566, 221] on input "FFFFFF" at bounding box center [563, 224] width 71 height 18
type input "070511"
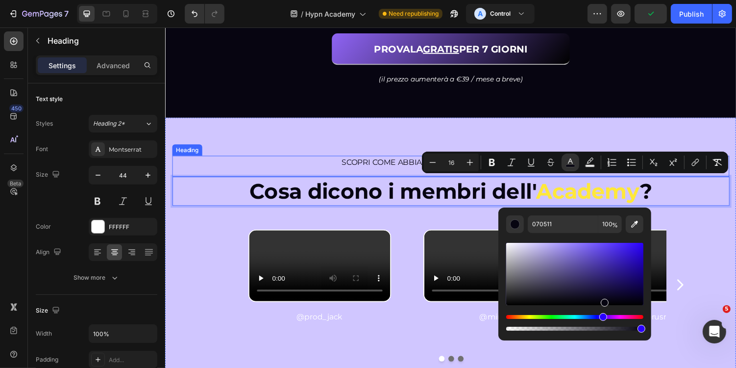
click at [357, 140] on div "⁠⁠⁠⁠⁠⁠⁠ SCOPRI COME ABBIAMO GIÀ AIUTATO 140+ PRODUTTORI Heading Cosa dicono i m…" at bounding box center [459, 265] width 588 height 290
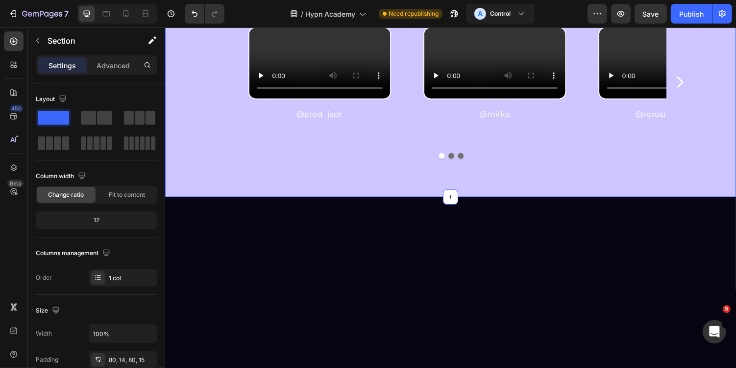
scroll to position [2337, 0]
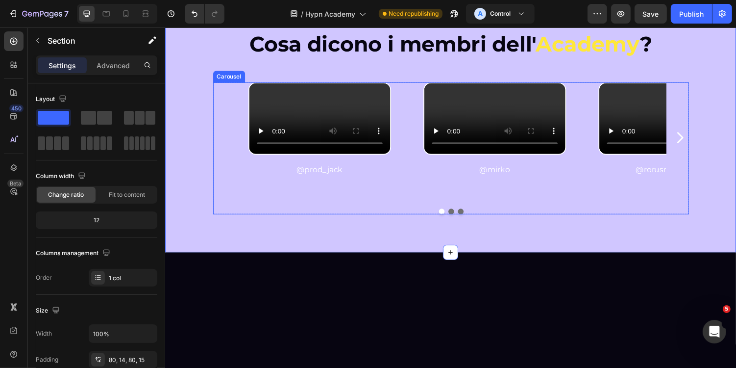
click at [397, 99] on div "Video @prod_jack Text Block Row" at bounding box center [324, 140] width 173 height 114
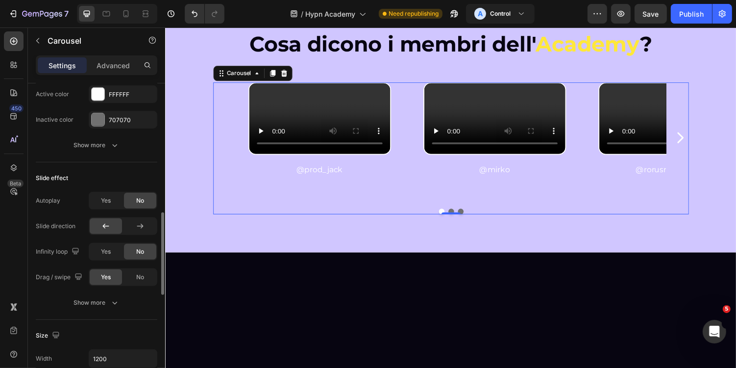
scroll to position [610, 0]
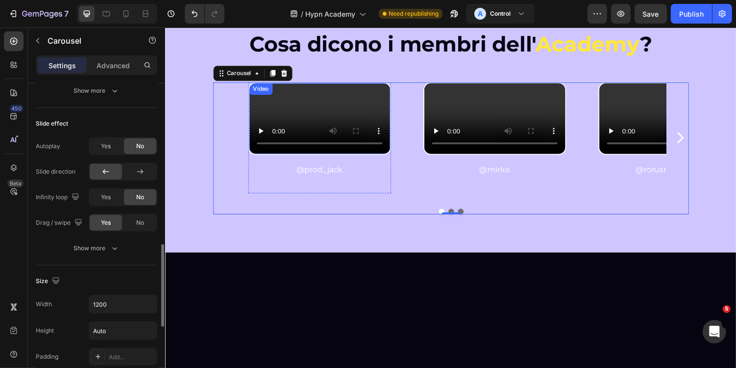
click at [305, 157] on video at bounding box center [324, 120] width 145 height 73
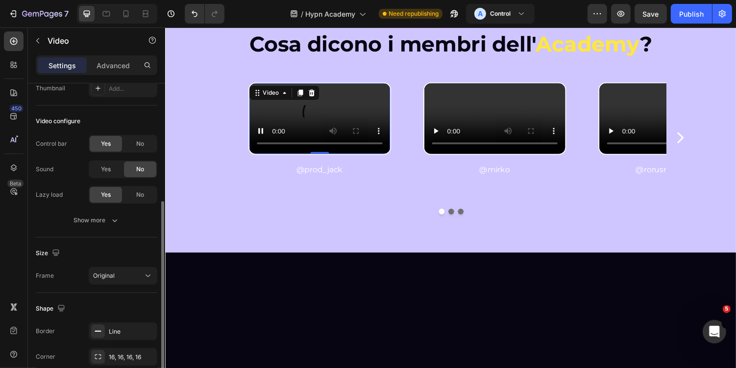
scroll to position [153, 0]
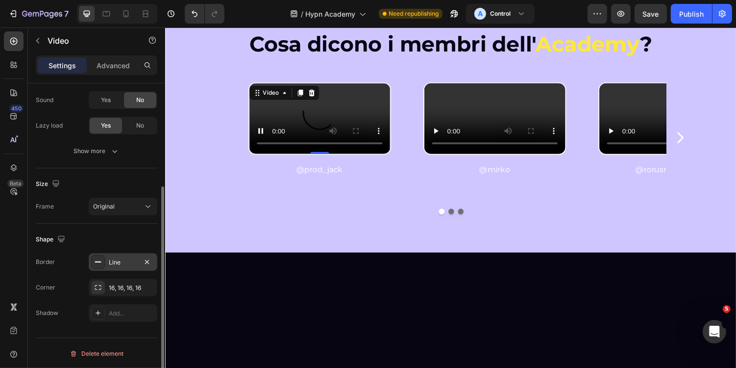
click at [125, 255] on div "Line" at bounding box center [123, 262] width 69 height 18
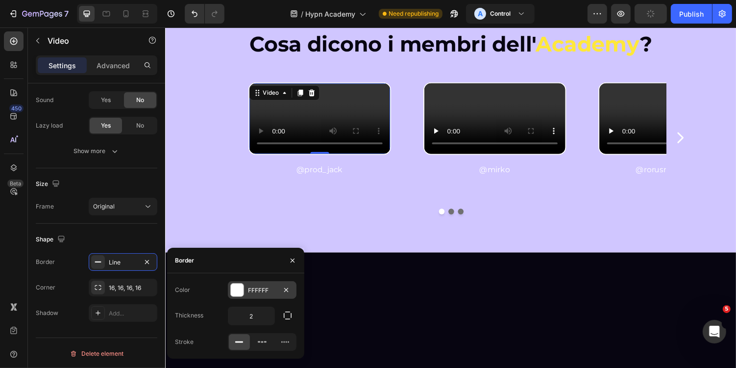
click at [236, 290] on div at bounding box center [237, 289] width 13 height 13
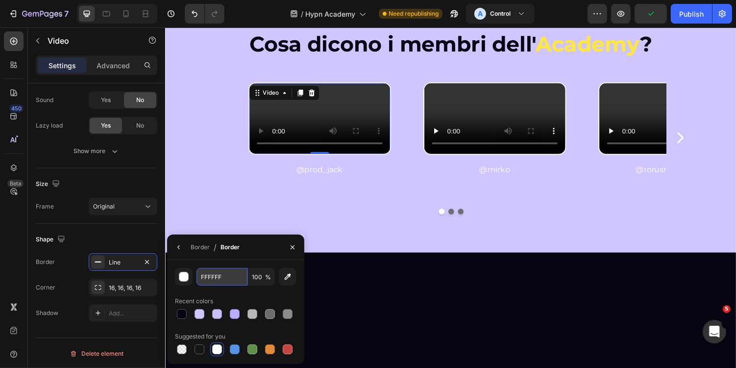
click at [226, 277] on input "FFFFFF" at bounding box center [222, 277] width 51 height 18
click at [184, 310] on div at bounding box center [182, 314] width 10 height 10
type input "070511"
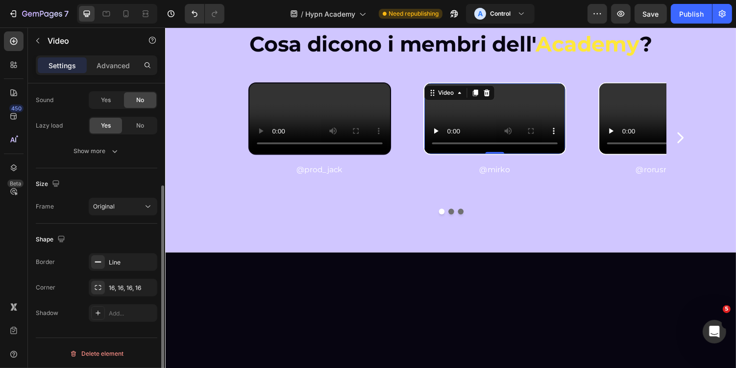
click at [470, 138] on video at bounding box center [504, 120] width 145 height 73
click at [108, 268] on div "Line" at bounding box center [123, 262] width 69 height 18
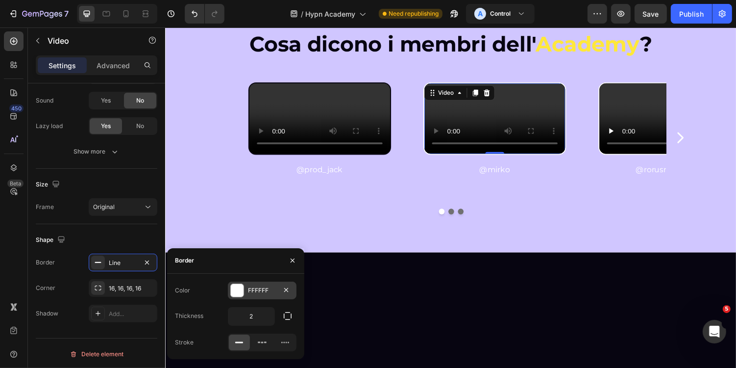
click at [232, 289] on div at bounding box center [237, 290] width 13 height 13
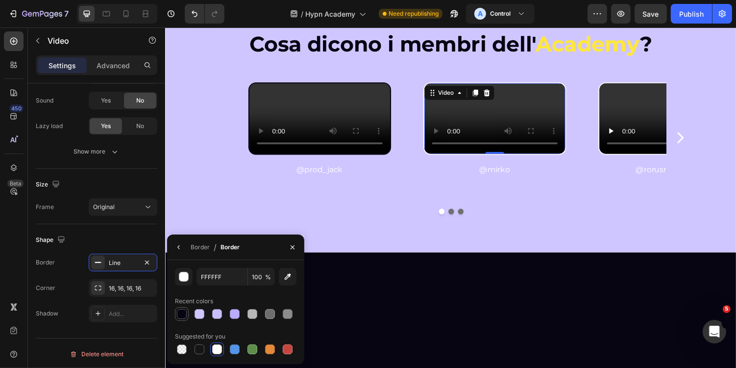
click at [184, 317] on div at bounding box center [182, 314] width 10 height 10
type input "070511"
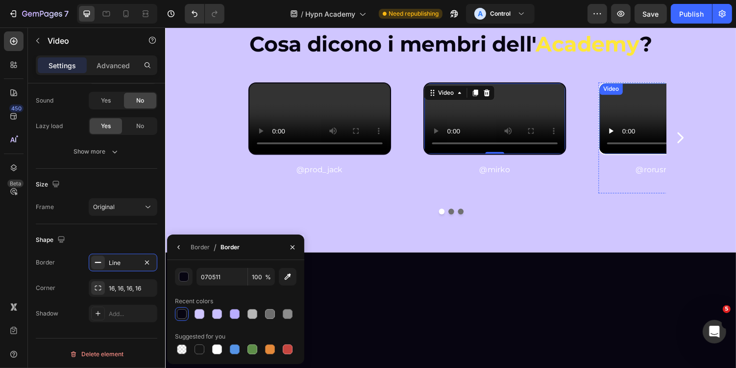
click at [646, 157] on video at bounding box center [684, 120] width 145 height 73
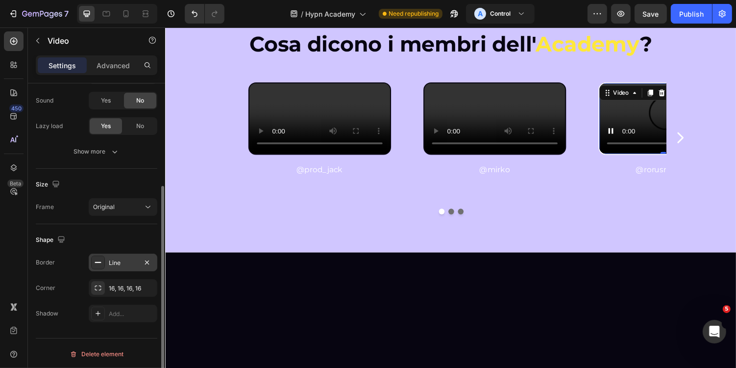
click at [99, 260] on icon at bounding box center [98, 262] width 8 height 8
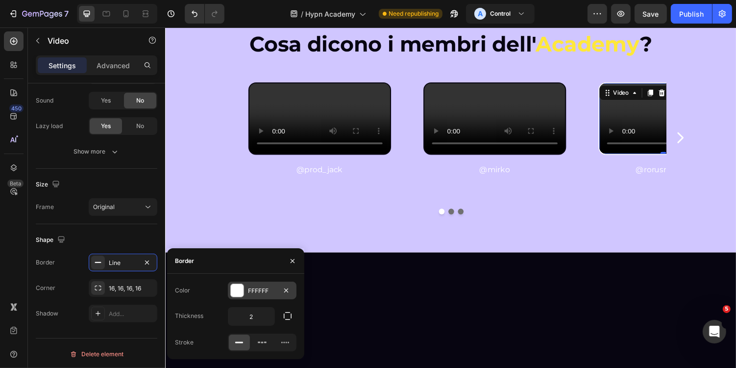
click at [240, 285] on div at bounding box center [237, 290] width 13 height 13
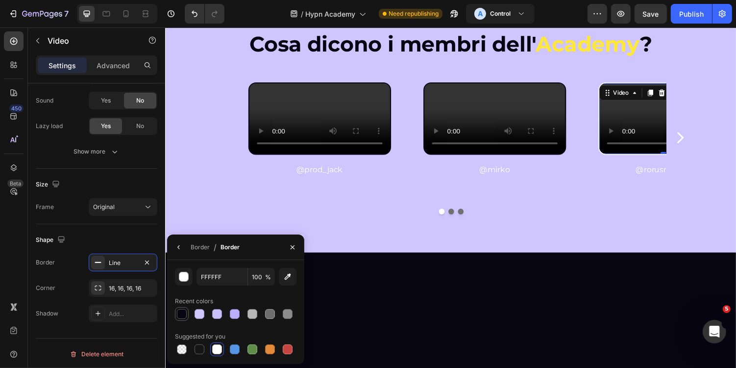
click at [185, 307] on div at bounding box center [182, 314] width 14 height 14
type input "070511"
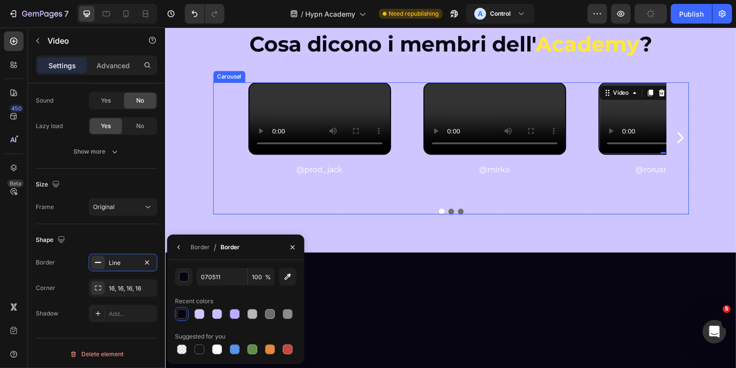
click at [697, 146] on icon "Carousel Next Arrow" at bounding box center [695, 140] width 6 height 11
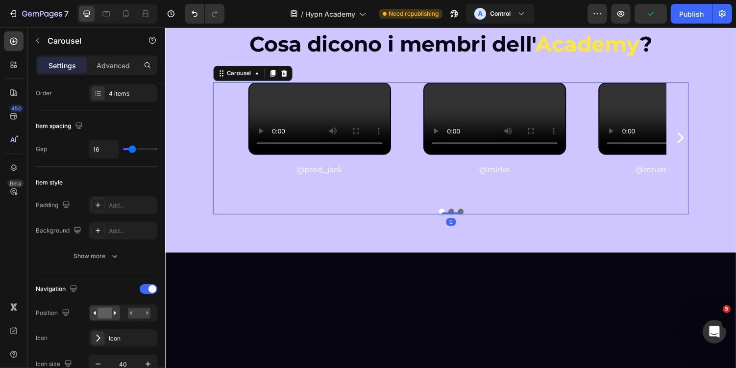
scroll to position [0, 0]
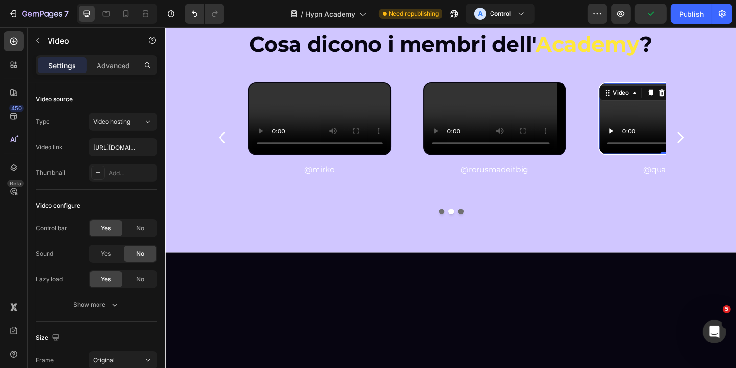
click at [652, 157] on video at bounding box center [684, 120] width 145 height 73
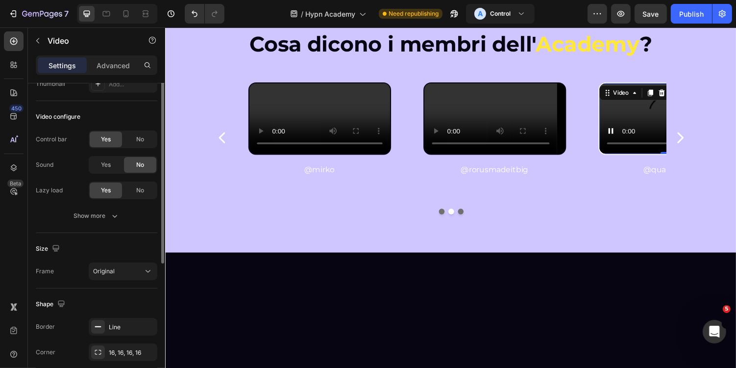
scroll to position [153, 0]
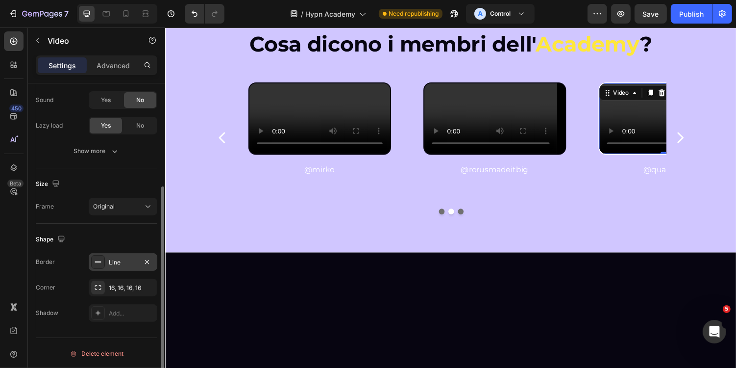
click at [98, 264] on div at bounding box center [98, 262] width 14 height 14
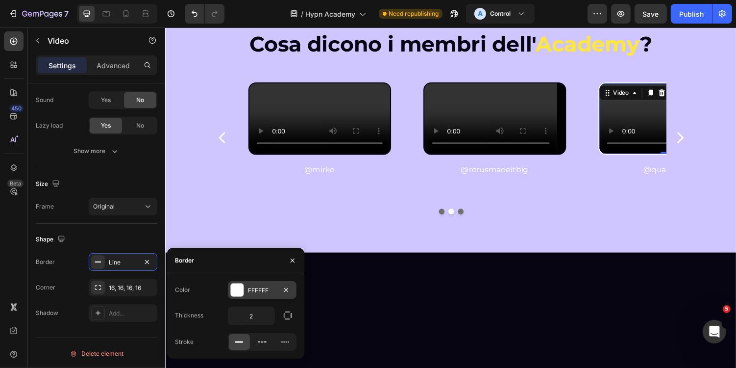
click at [235, 288] on div at bounding box center [237, 289] width 13 height 13
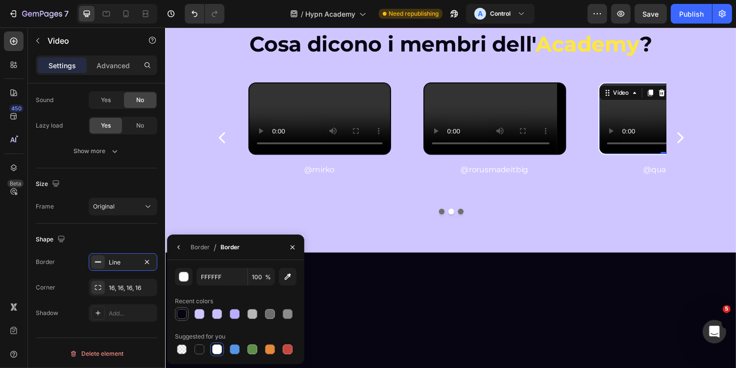
click at [188, 307] on div at bounding box center [182, 314] width 14 height 14
type input "070511"
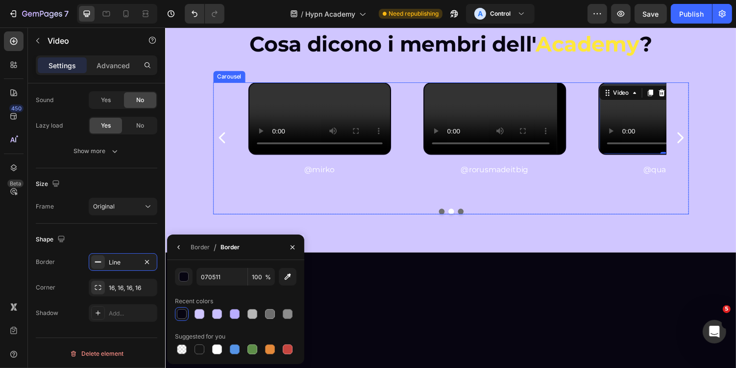
click at [698, 150] on icon "Carousel Next Arrow" at bounding box center [695, 140] width 16 height 20
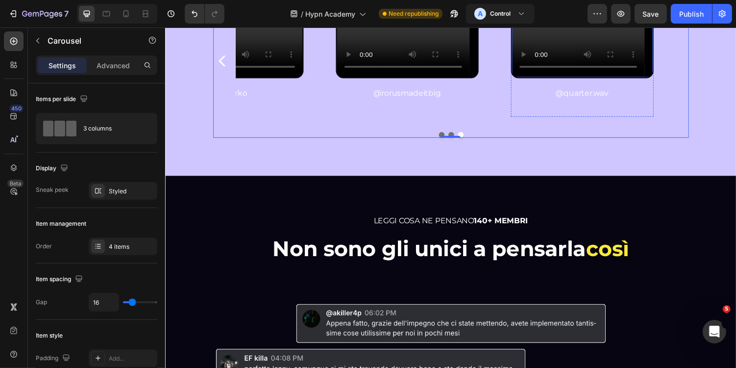
scroll to position [2431, 0]
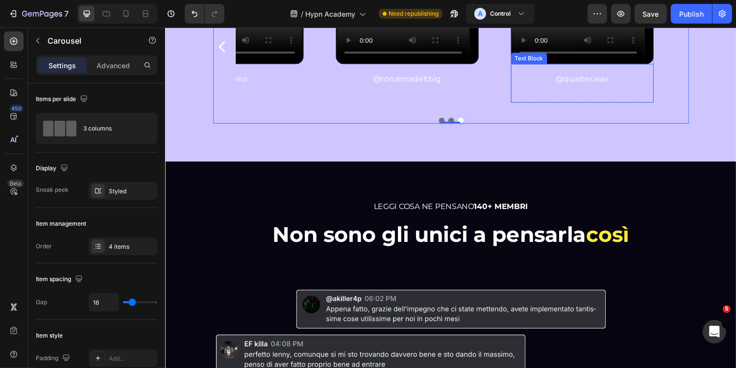
click at [600, 87] on p "@quarter.wav" at bounding box center [594, 80] width 145 height 14
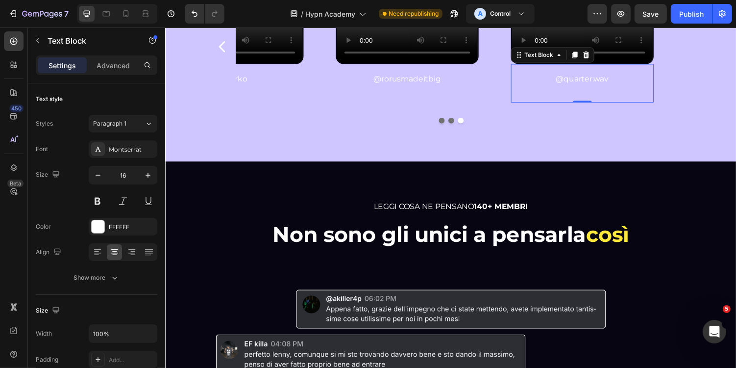
click at [600, 87] on p "@quarter.wav" at bounding box center [594, 80] width 145 height 14
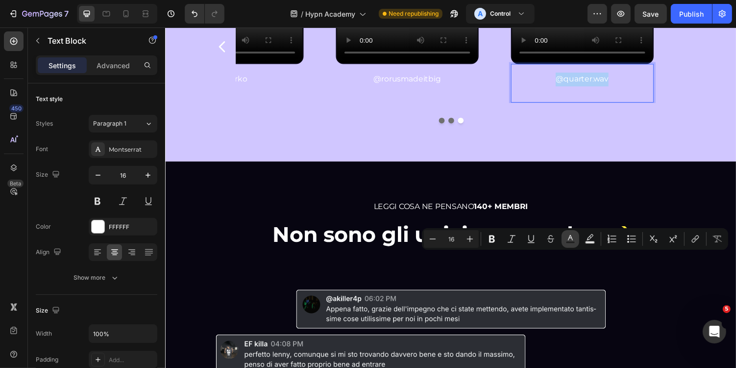
click at [570, 240] on icon "Editor contextual toolbar" at bounding box center [571, 239] width 10 height 10
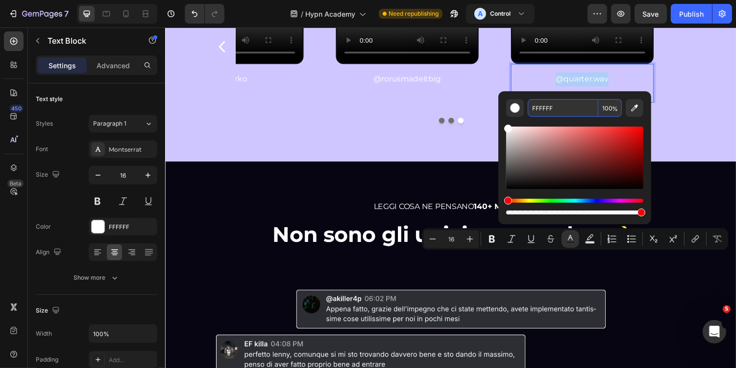
click at [564, 115] on input "FFFFFF" at bounding box center [563, 108] width 71 height 18
type input "070511"
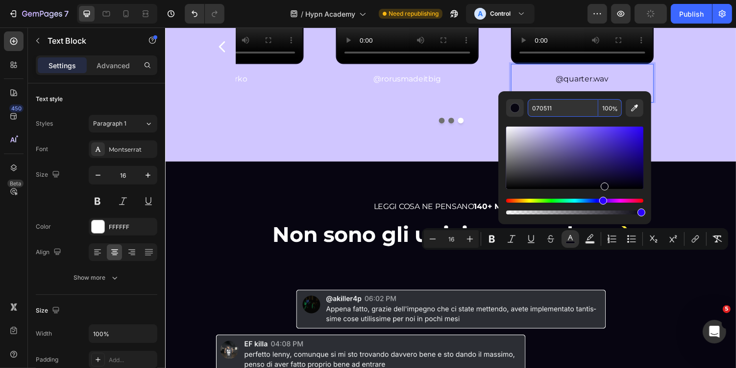
click at [561, 112] on input "070511" at bounding box center [563, 108] width 71 height 18
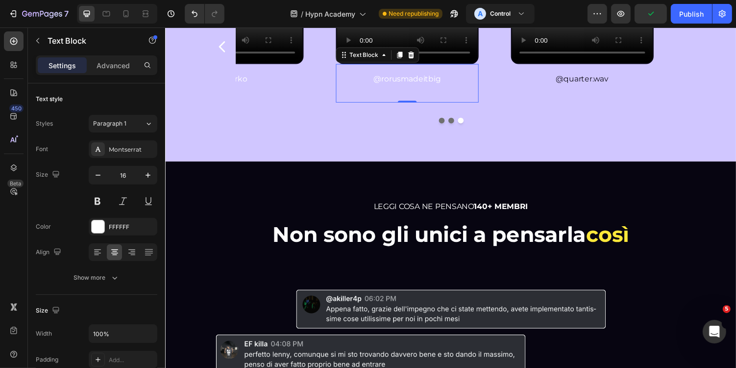
click at [430, 87] on p "@rorusmadeitbig" at bounding box center [413, 80] width 145 height 14
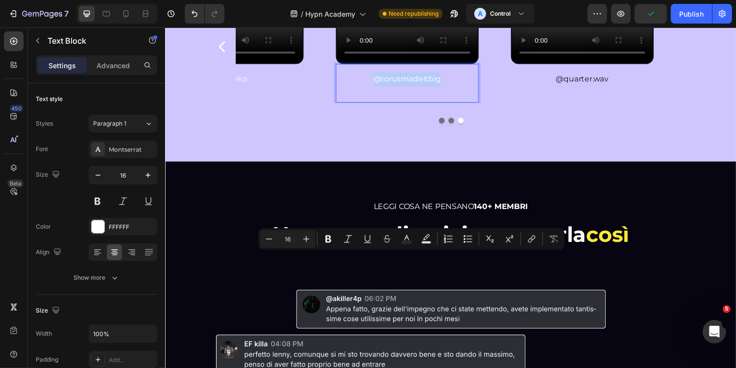
click at [430, 87] on p "@rorusmadeitbig" at bounding box center [413, 80] width 145 height 14
click at [410, 243] on rect "Editor contextual toolbar" at bounding box center [406, 242] width 9 height 2
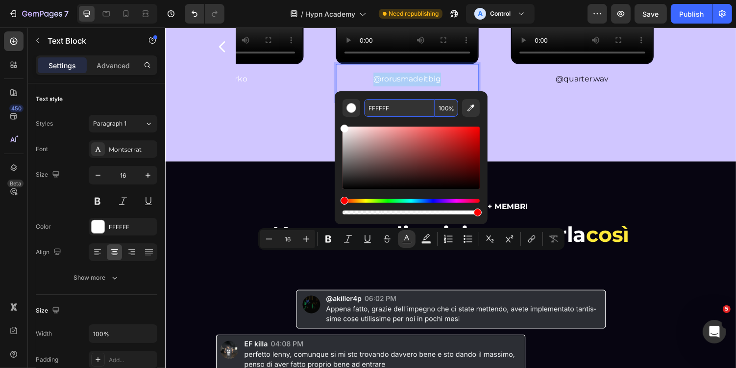
click at [407, 106] on input "FFFFFF" at bounding box center [399, 108] width 71 height 18
paste input "070511"
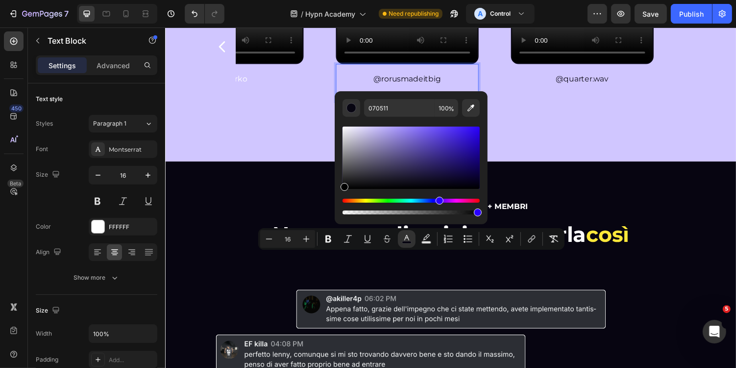
drag, startPoint x: 528, startPoint y: 193, endPoint x: 334, endPoint y: 205, distance: 193.5
type input "000000"
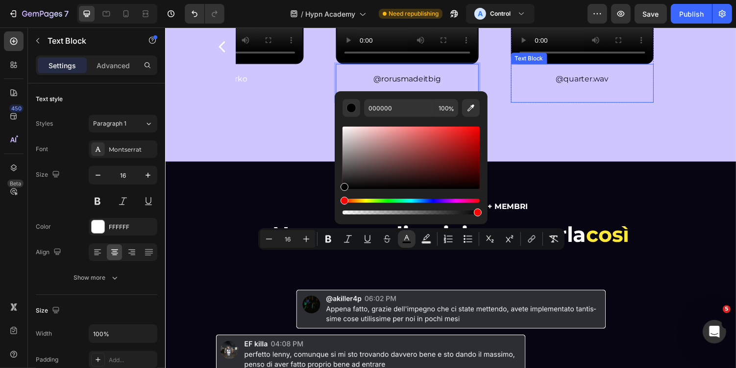
click at [607, 84] on span "@quarter.wav" at bounding box center [594, 79] width 54 height 9
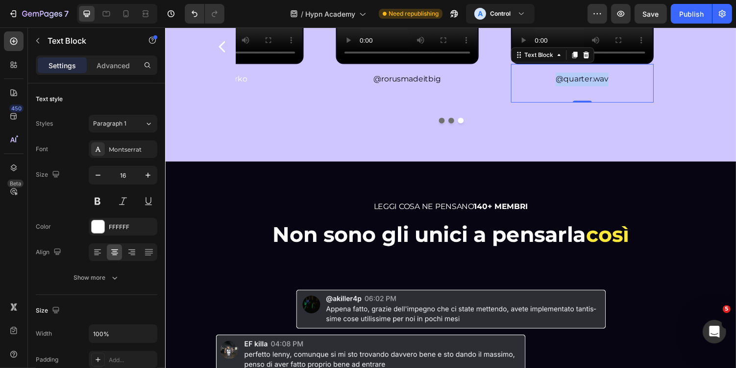
click at [607, 84] on span "@quarter.wav" at bounding box center [594, 79] width 54 height 9
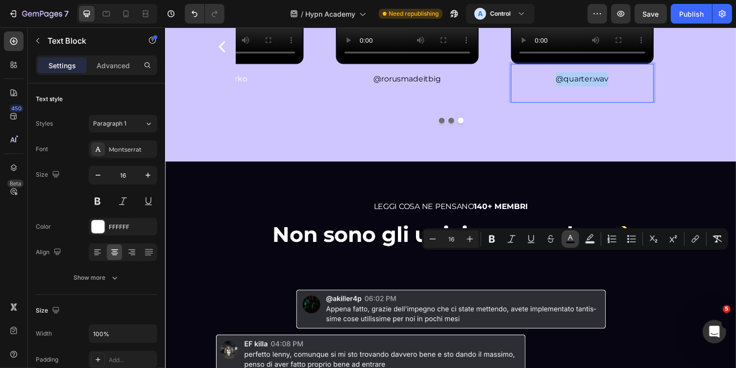
click at [578, 240] on button "color" at bounding box center [571, 239] width 18 height 18
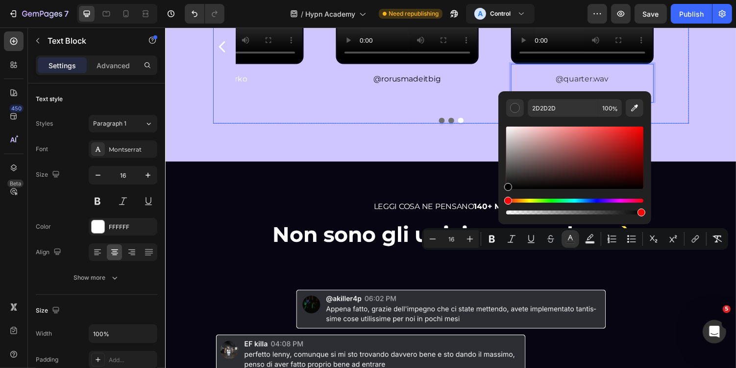
type input "000000"
click at [258, 87] on p "@mirko" at bounding box center [233, 80] width 145 height 14
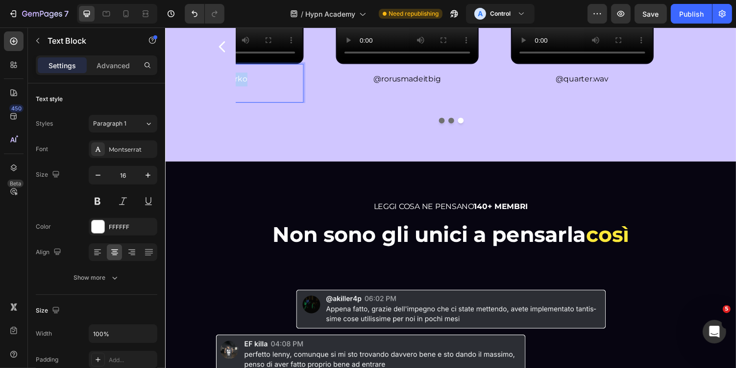
click at [258, 87] on p "@mirko" at bounding box center [233, 80] width 145 height 14
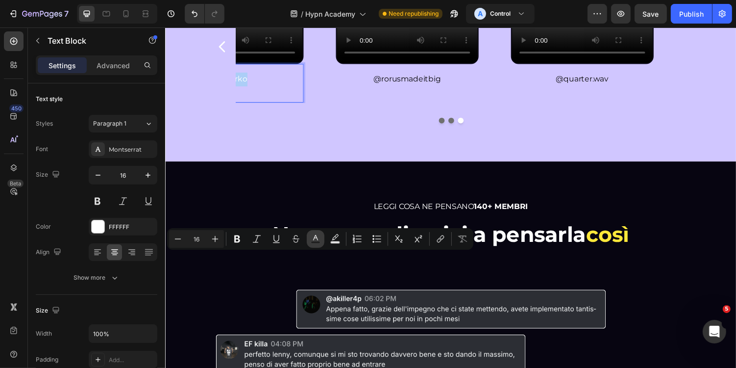
click at [313, 242] on rect "Editor contextual toolbar" at bounding box center [315, 242] width 9 height 2
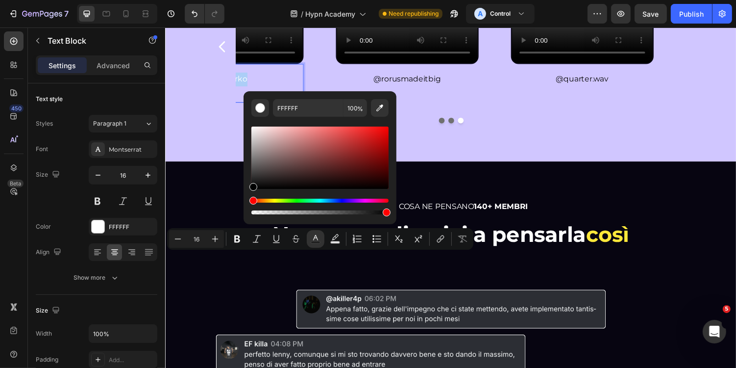
drag, startPoint x: 441, startPoint y: 204, endPoint x: 228, endPoint y: 208, distance: 212.8
type input "000000"
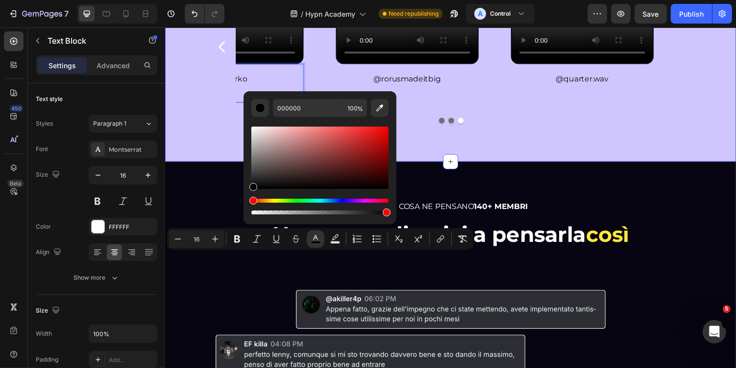
click at [392, 126] on div "Video @prod_jack Text Block Row Video @mirko Text Block 0 Row Video @rorusmadei…" at bounding box center [459, 58] width 490 height 136
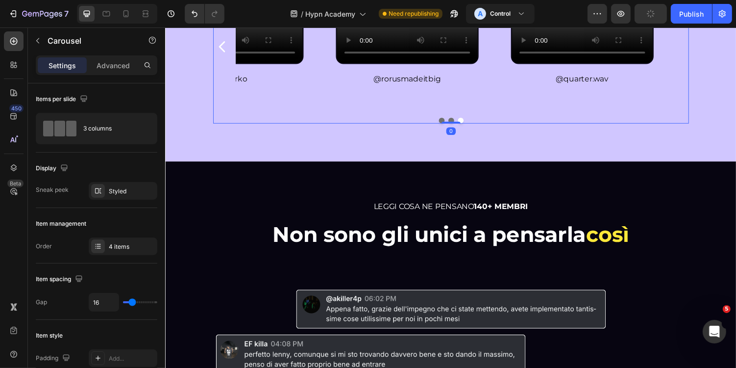
click at [459, 126] on button "Dot" at bounding box center [459, 123] width 6 height 6
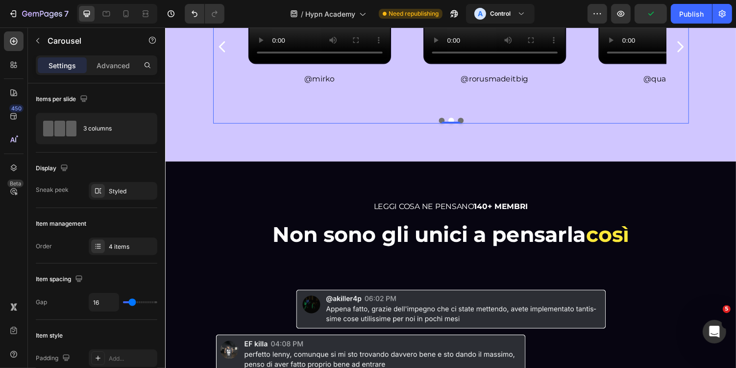
click at [452, 126] on button "Dot" at bounding box center [450, 123] width 6 height 6
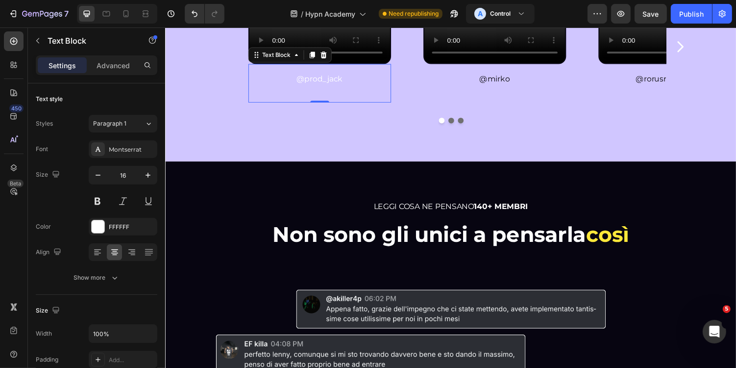
click at [330, 87] on p "@prod_jack" at bounding box center [324, 80] width 145 height 14
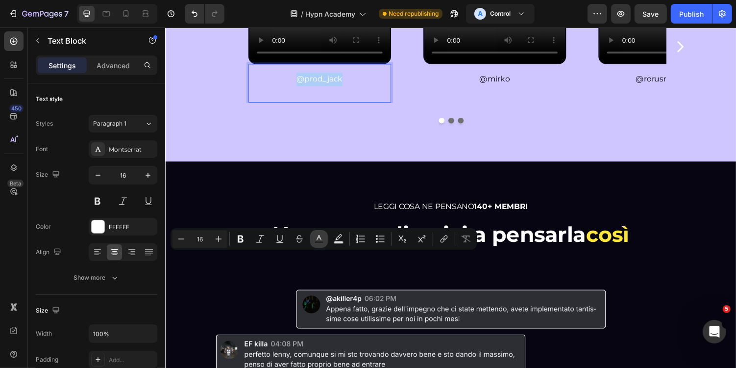
click at [322, 237] on icon "Editor contextual toolbar" at bounding box center [319, 239] width 10 height 10
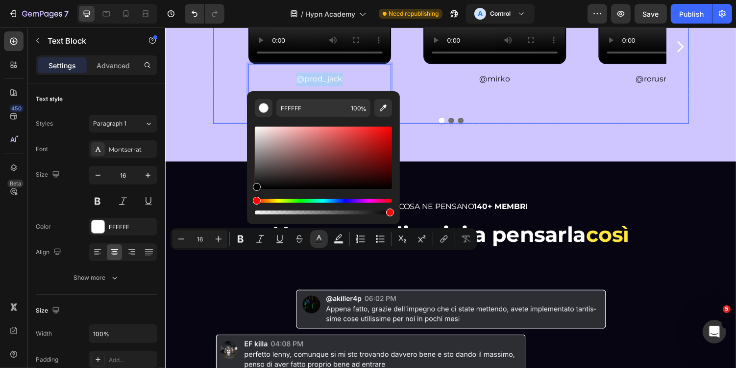
drag, startPoint x: 436, startPoint y: 206, endPoint x: 241, endPoint y: 204, distance: 194.6
type input "000000"
click at [212, 126] on div "Video @prod_jack Text Block 0 Row Video @mirko Text Block Row Video @rorusmadei…" at bounding box center [459, 58] width 574 height 136
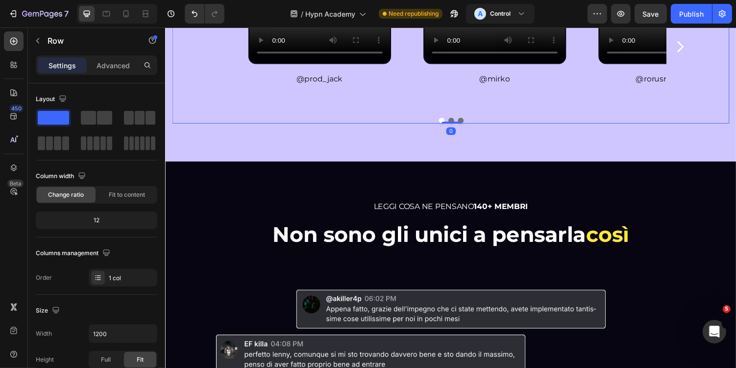
click at [168, 164] on div "⁠⁠⁠⁠⁠⁠⁠ SCOPRI COME ABBIAMO GIÀ AIUTATO 140+ PRODUTTORI Heading ⁠⁠⁠⁠⁠⁠⁠ Cosa di…" at bounding box center [459, 19] width 588 height 290
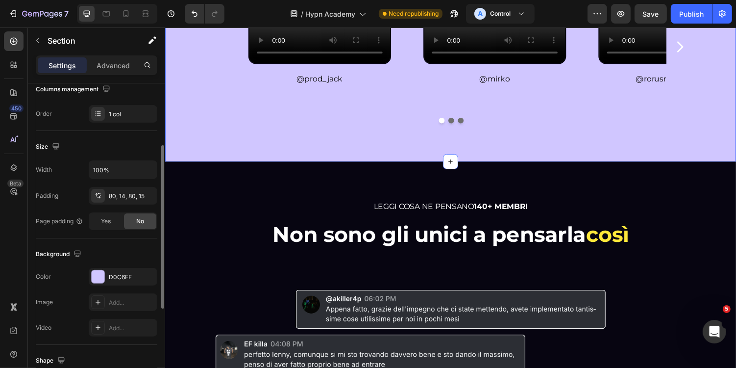
scroll to position [180, 0]
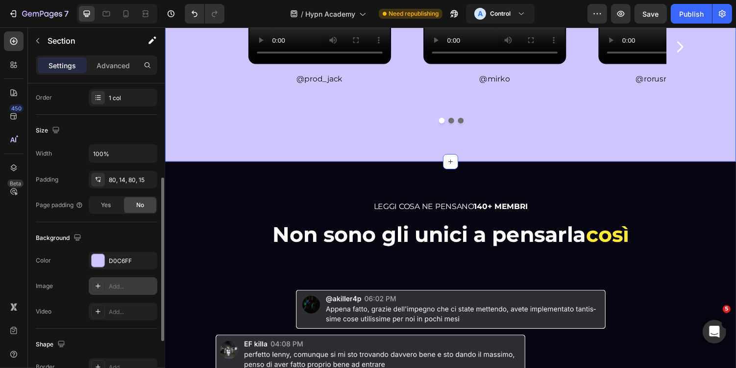
click at [118, 288] on div "Add..." at bounding box center [132, 286] width 46 height 9
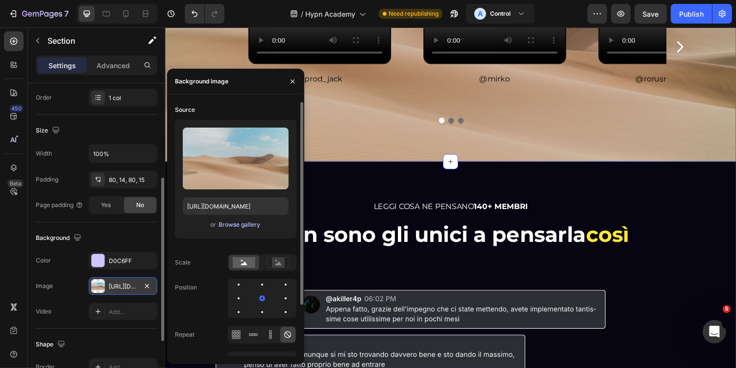
click at [224, 225] on div "Browse gallery" at bounding box center [240, 224] width 42 height 9
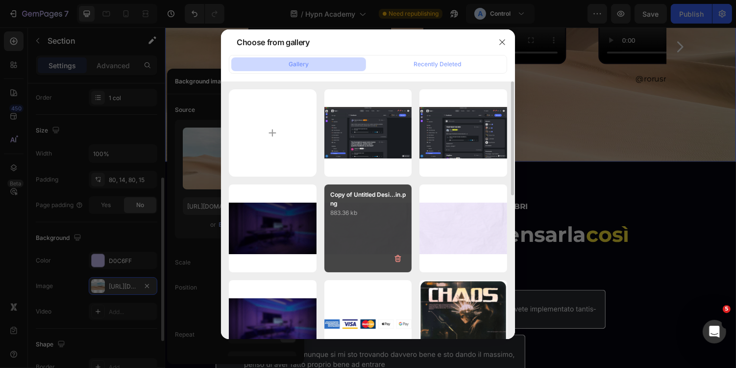
click at [390, 229] on div "Copy of Untitled Desi...in.png 883.36 kb" at bounding box center [369, 228] width 88 height 88
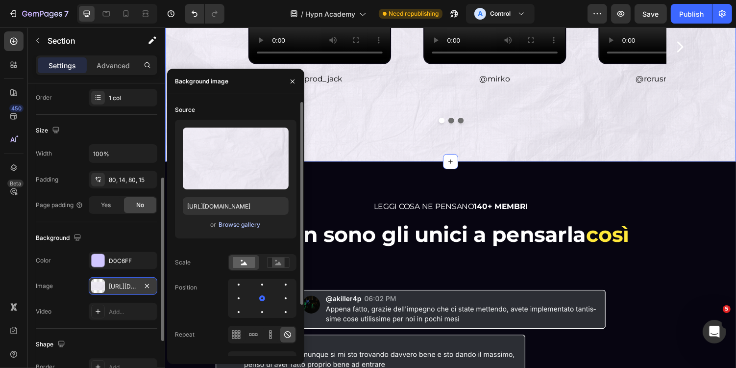
click at [247, 226] on div "Browse gallery" at bounding box center [240, 224] width 42 height 9
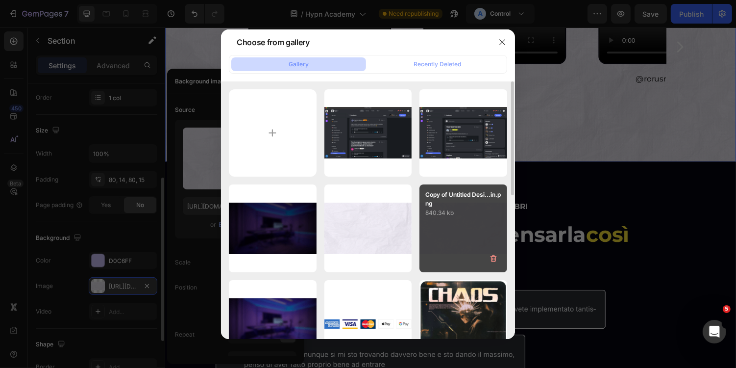
click at [488, 226] on div "Copy of Untitled Desi...in.png 840.34 kb" at bounding box center [464, 228] width 88 height 88
type input "[URL][DOMAIN_NAME]"
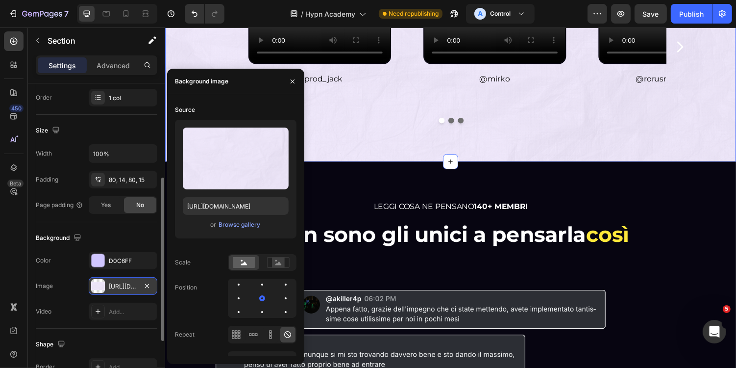
click at [672, 164] on div "⁠⁠⁠⁠⁠⁠⁠ SCOPRI COME ABBIAMO GIÀ AIUTATO 140+ PRODUTTORI Heading ⁠⁠⁠⁠⁠⁠⁠ Cosa di…" at bounding box center [459, 19] width 588 height 290
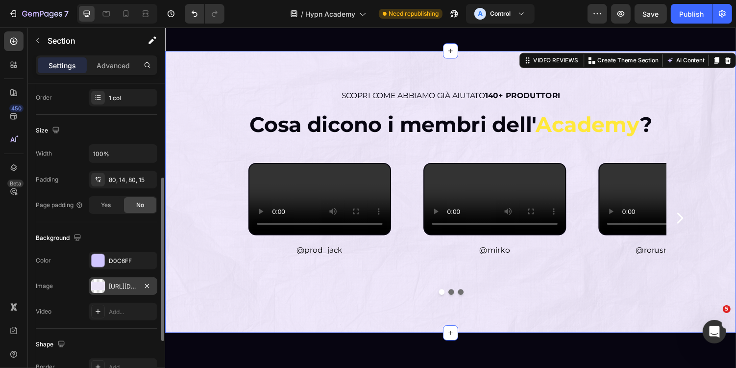
scroll to position [2249, 0]
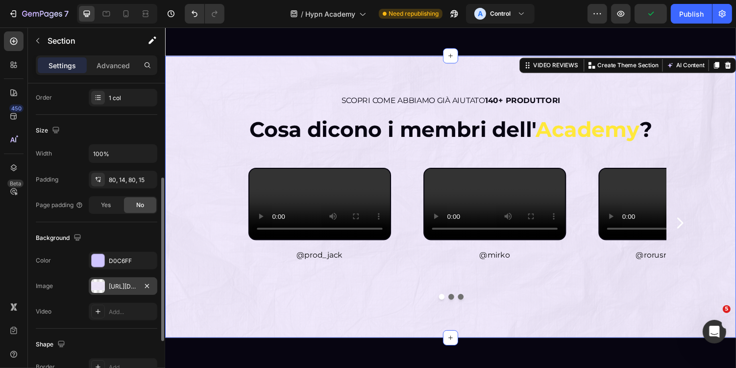
click at [313, 81] on div "⁠⁠⁠⁠⁠⁠⁠ SCOPRI COME ABBIAMO GIÀ AIUTATO 140+ PRODUTTORI Heading ⁠⁠⁠⁠⁠⁠⁠ Cosa di…" at bounding box center [459, 201] width 588 height 290
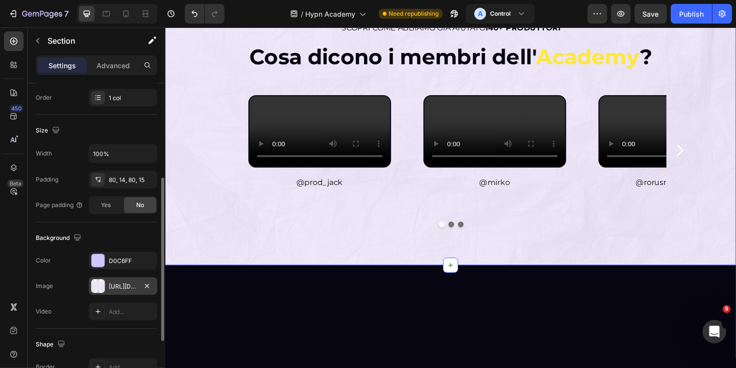
scroll to position [2280, 0]
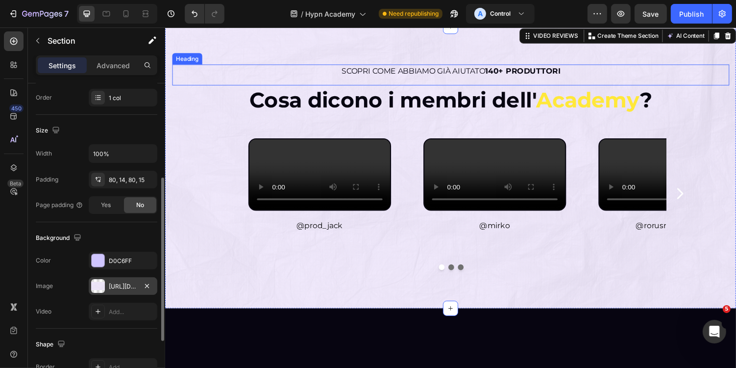
click at [367, 74] on span "SCOPRI COME ABBIAMO GIÀ AIUTATO 140+ PRODUTTORI" at bounding box center [460, 71] width 226 height 9
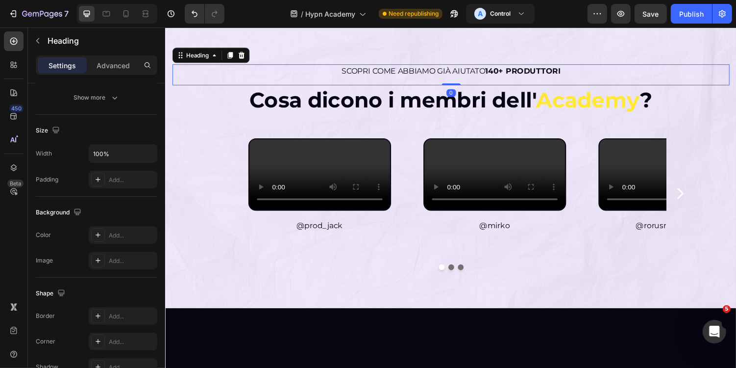
scroll to position [0, 0]
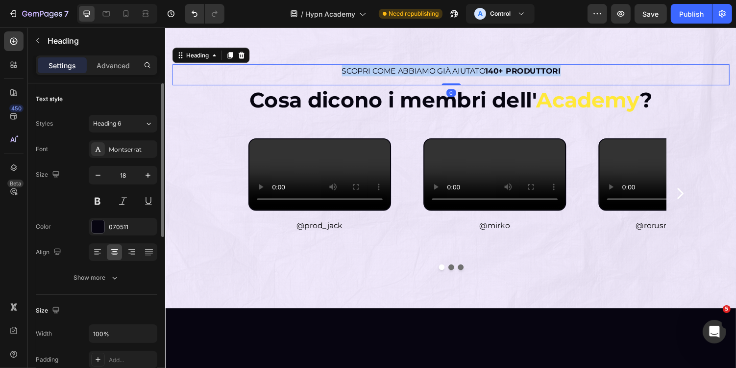
click at [367, 74] on span "SCOPRI COME ABBIAMO GIÀ AIUTATO 140+ PRODUTTORI" at bounding box center [460, 71] width 226 height 9
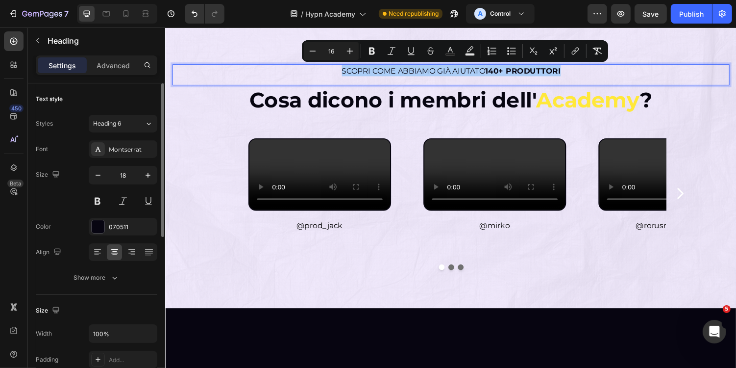
click at [459, 54] on div "Minus 16 Plus Bold Italic Underline Strikethrough Text Color Text Background Co…" at bounding box center [455, 51] width 302 height 18
click at [449, 53] on rect "Editor contextual toolbar" at bounding box center [450, 54] width 9 height 2
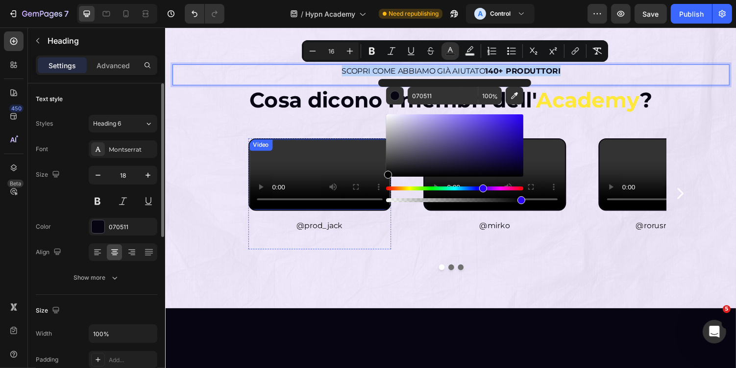
type input "000000"
drag, startPoint x: 591, startPoint y: 168, endPoint x: 340, endPoint y: 209, distance: 254.9
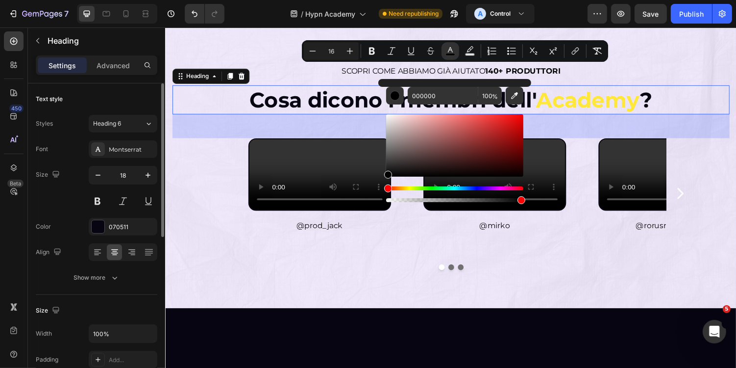
click at [307, 103] on span "Cosa dicono i membri dell'" at bounding box center [399, 101] width 295 height 26
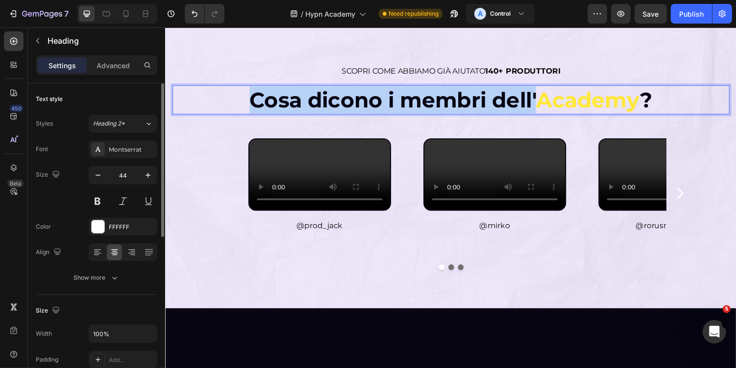
click at [549, 98] on span "Academy" at bounding box center [600, 101] width 107 height 26
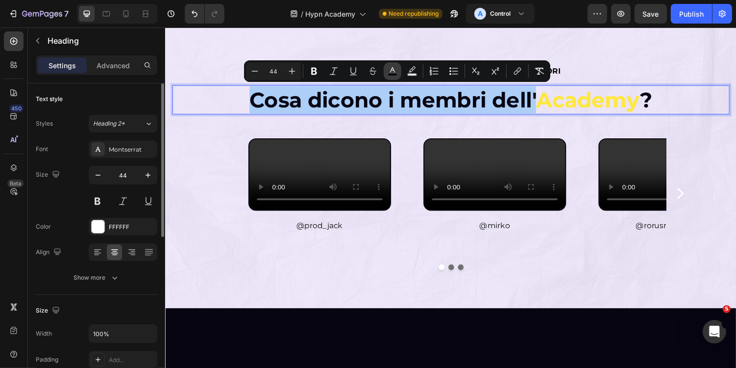
click at [395, 67] on icon "Editor contextual toolbar" at bounding box center [393, 71] width 10 height 10
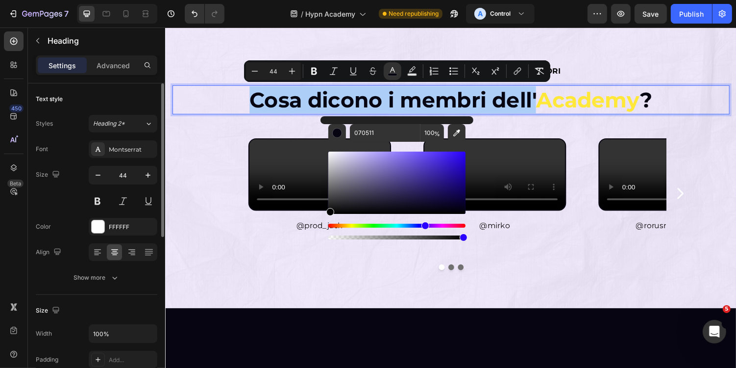
drag, startPoint x: 520, startPoint y: 198, endPoint x: 317, endPoint y: 232, distance: 205.8
type input "000000"
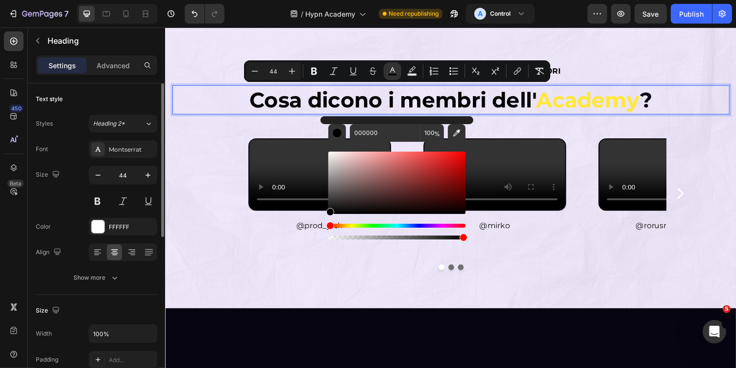
click at [665, 99] on span "?" at bounding box center [660, 101] width 13 height 26
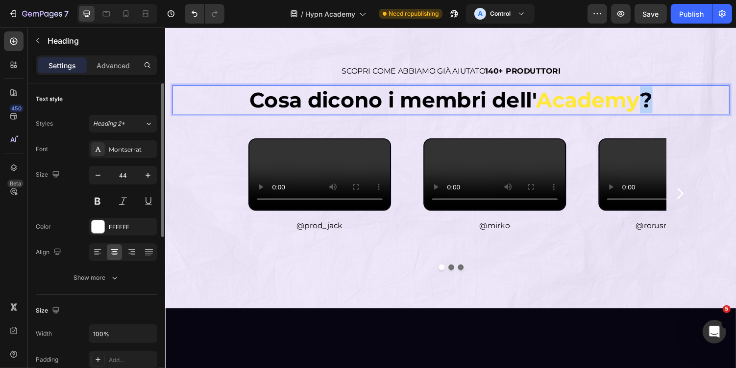
drag, startPoint x: 655, startPoint y: 104, endPoint x: 664, endPoint y: 104, distance: 8.3
click at [664, 104] on span "?" at bounding box center [660, 101] width 13 height 26
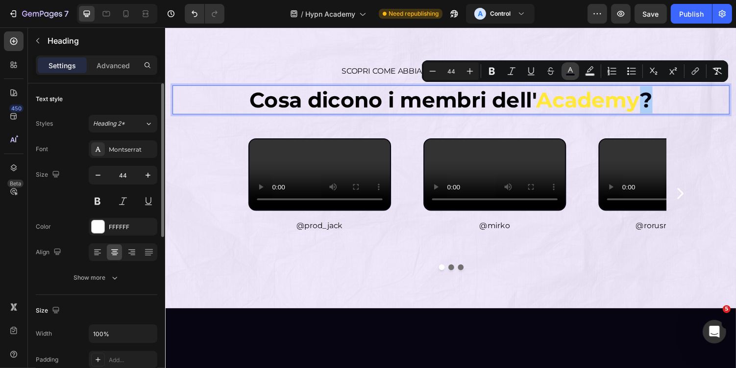
click at [574, 75] on rect "Editor contextual toolbar" at bounding box center [570, 75] width 9 height 2
type input "070511"
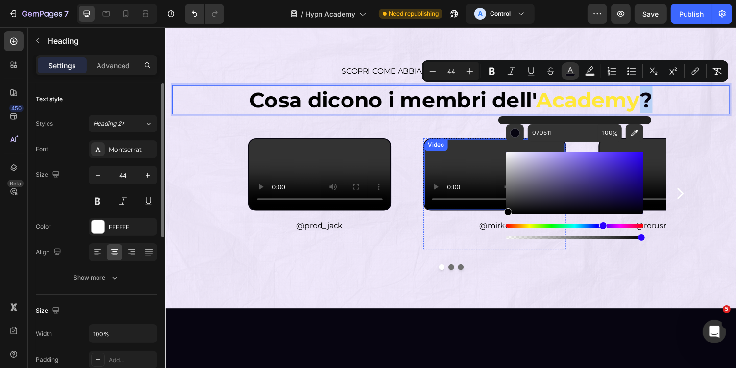
type input "000000"
drag, startPoint x: 693, startPoint y: 213, endPoint x: 499, endPoint y: 232, distance: 195.6
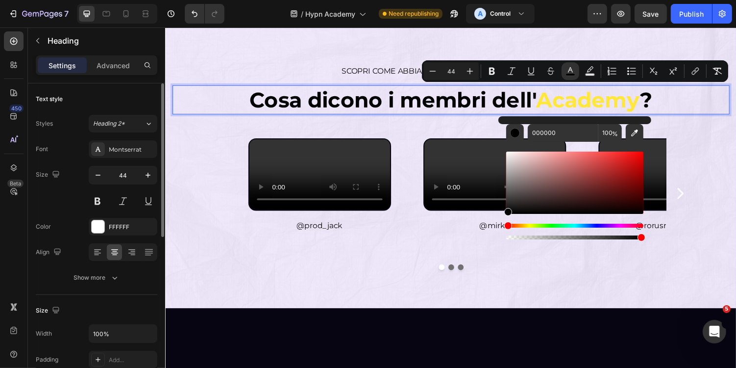
click at [557, 104] on span "Academy" at bounding box center [600, 101] width 107 height 26
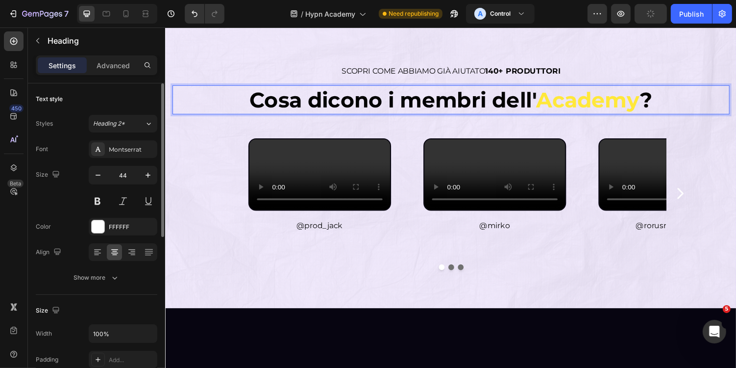
click at [550, 104] on span "Academy" at bounding box center [600, 101] width 107 height 26
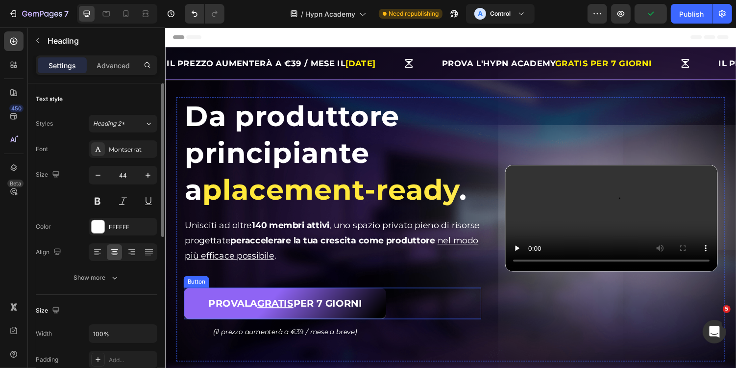
click at [204, 300] on link "PROVALA GRATIS PER 7 GIORNI" at bounding box center [288, 311] width 208 height 32
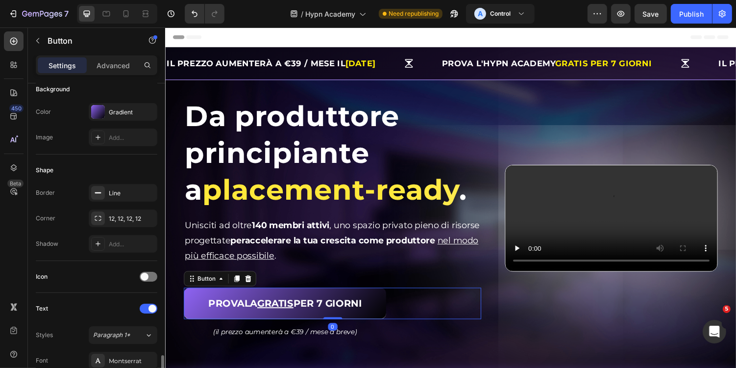
scroll to position [35, 0]
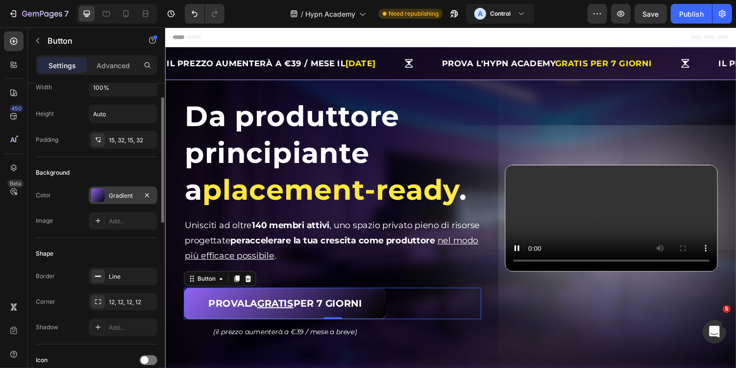
click at [112, 193] on div "Gradient" at bounding box center [123, 195] width 28 height 9
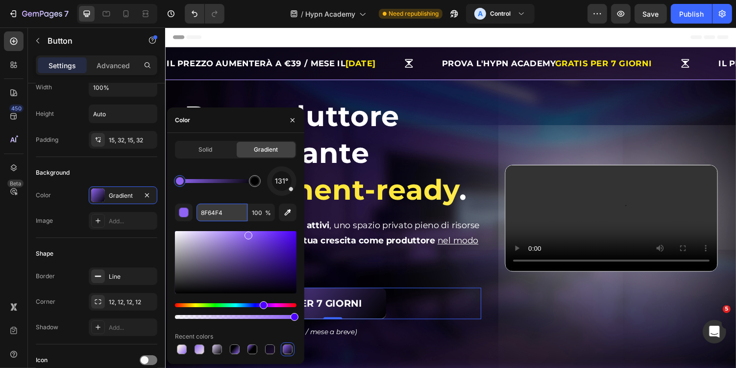
click at [228, 211] on input "8F64F4" at bounding box center [222, 212] width 51 height 18
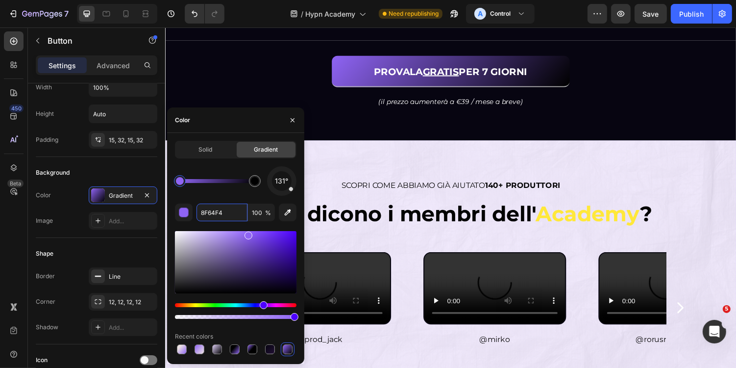
scroll to position [2180, 0]
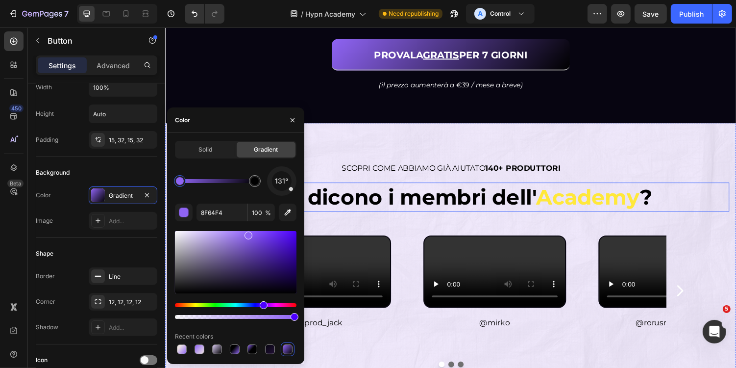
click at [580, 208] on span "Academy" at bounding box center [600, 201] width 107 height 26
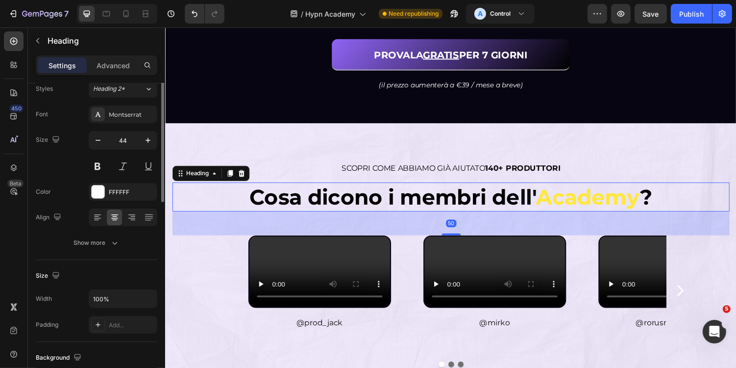
scroll to position [0, 0]
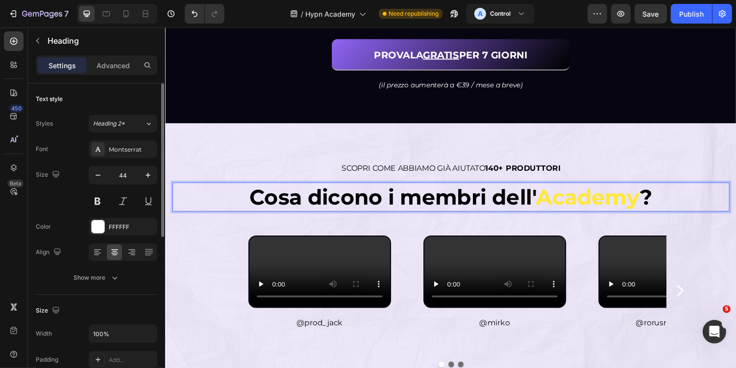
click at [551, 203] on span "Academy" at bounding box center [600, 201] width 107 height 26
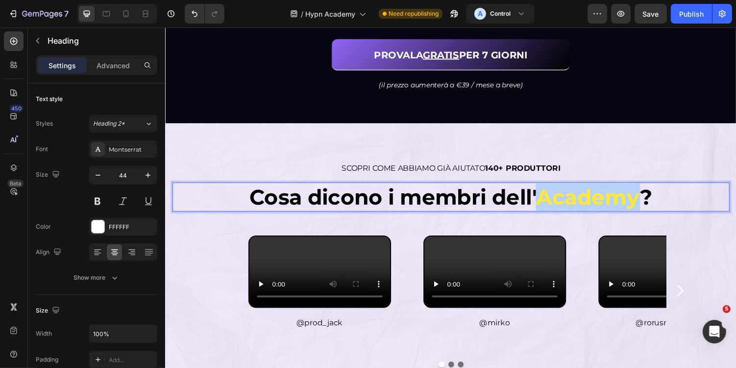
click at [654, 201] on span "Academy" at bounding box center [600, 201] width 107 height 26
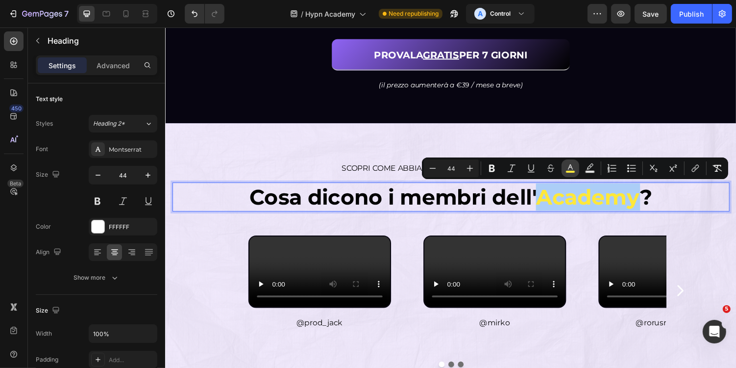
click at [569, 168] on icon "Editor contextual toolbar" at bounding box center [571, 168] width 10 height 10
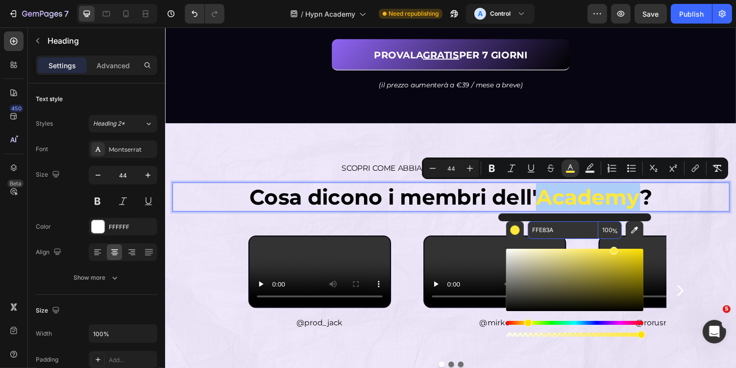
click at [567, 234] on input "FFE83A" at bounding box center [563, 230] width 71 height 18
paste input "8F64F4"
type input "8F64F4"
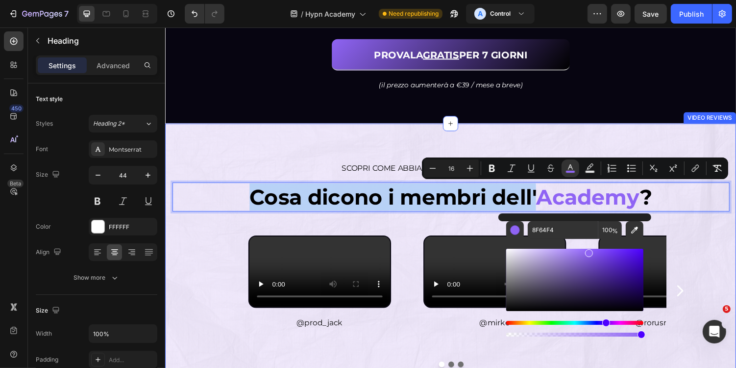
click at [725, 249] on div "Video @prod_jack Text Block Row Video @mirko Text Block Row Video @rorusmadeitb…" at bounding box center [459, 309] width 574 height 136
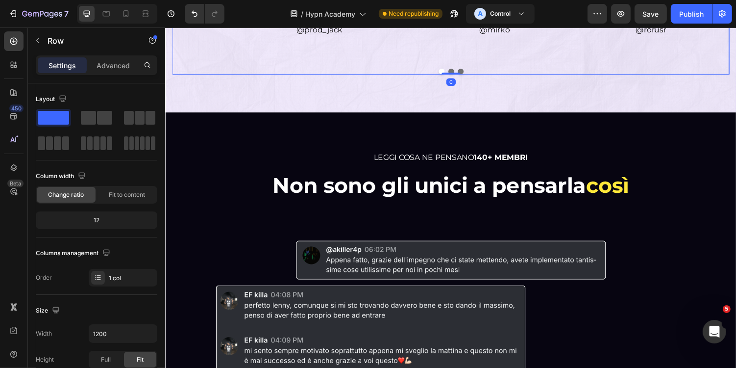
scroll to position [2505, 0]
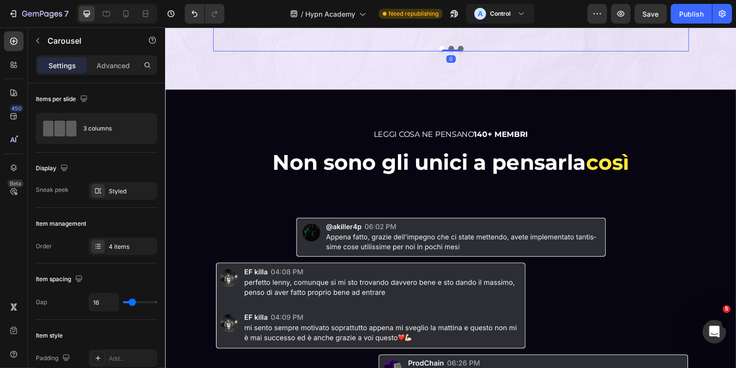
click at [484, 51] on div at bounding box center [459, 49] width 490 height 6
click at [459, 51] on button "Dot" at bounding box center [459, 49] width 6 height 6
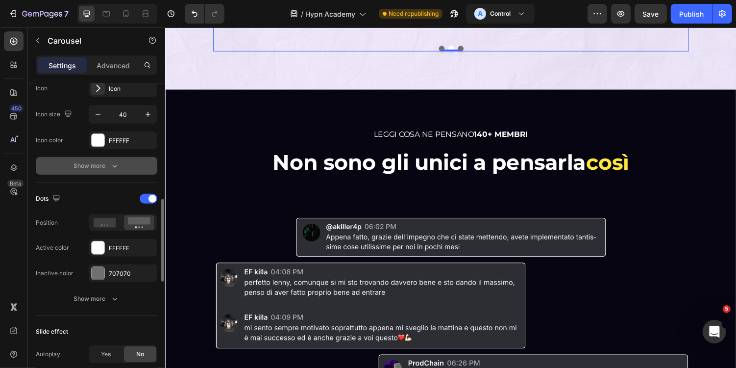
scroll to position [419, 0]
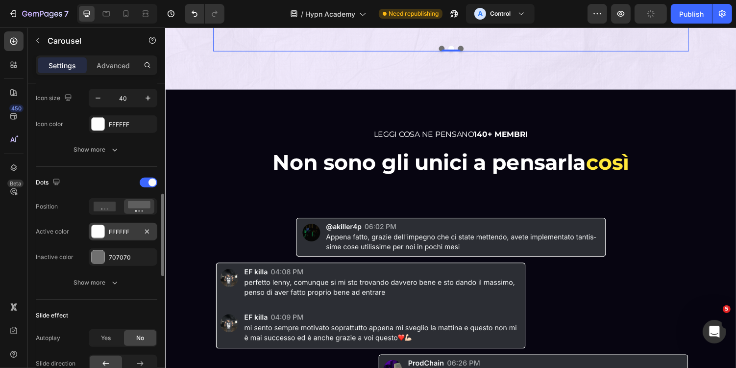
click at [98, 230] on div at bounding box center [98, 231] width 13 height 13
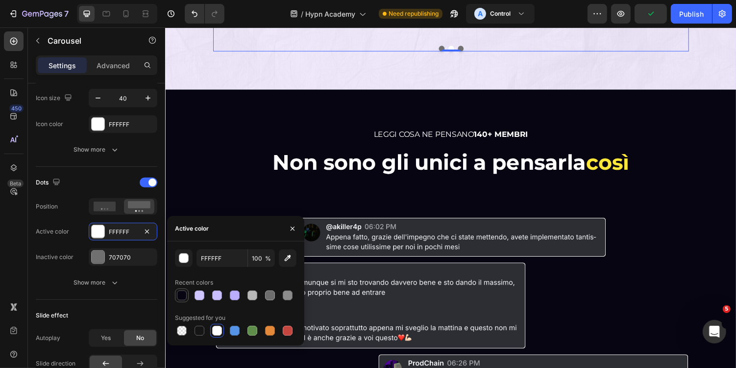
click at [182, 295] on div at bounding box center [182, 295] width 10 height 10
type input "070511"
click at [122, 253] on div "707070" at bounding box center [123, 257] width 28 height 9
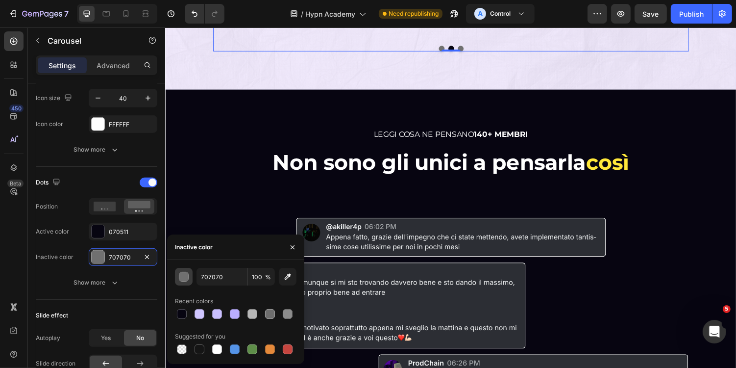
click at [183, 279] on div "button" at bounding box center [184, 277] width 10 height 10
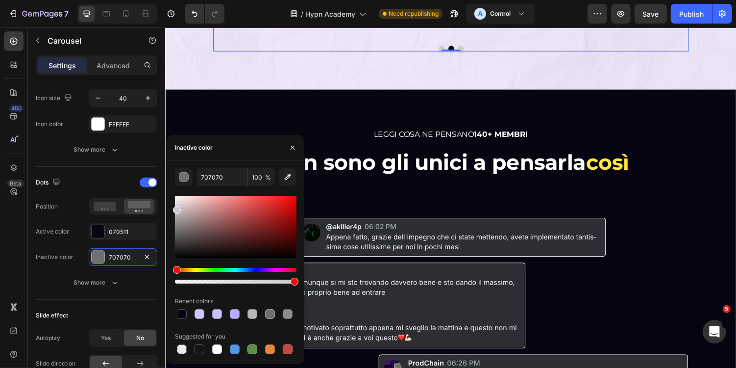
drag, startPoint x: 177, startPoint y: 219, endPoint x: 172, endPoint y: 208, distance: 12.3
click at [172, 208] on div "707070 100 % Recent colors Suggested for you" at bounding box center [235, 262] width 137 height 188
drag, startPoint x: 176, startPoint y: 208, endPoint x: 171, endPoint y: 216, distance: 9.8
click at [171, 216] on div "CCCCCC 100 % Recent colors Suggested for you" at bounding box center [235, 262] width 137 height 188
drag, startPoint x: 175, startPoint y: 216, endPoint x: 175, endPoint y: 221, distance: 5.4
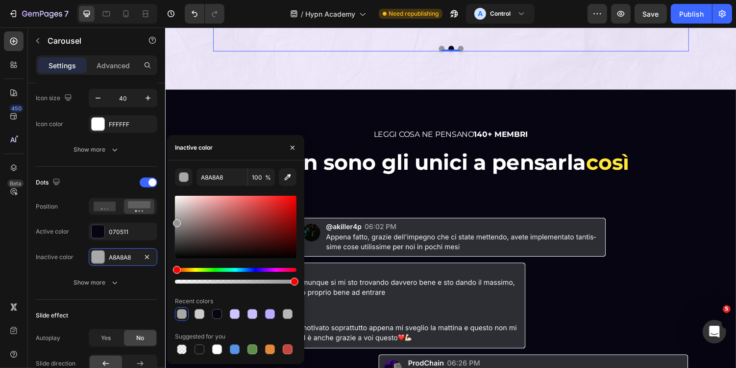
click at [175, 221] on div at bounding box center [177, 223] width 8 height 8
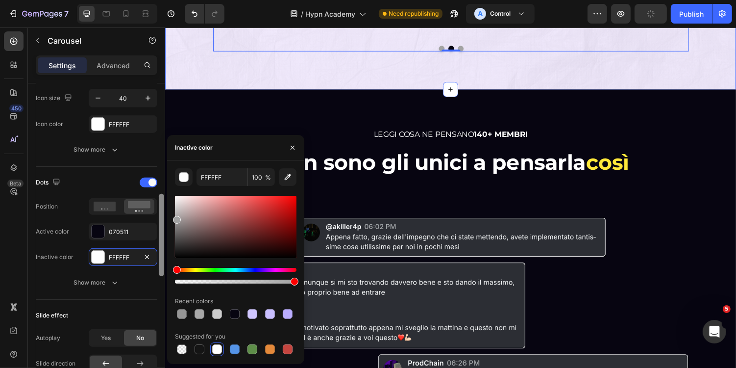
type input "A3A3A3"
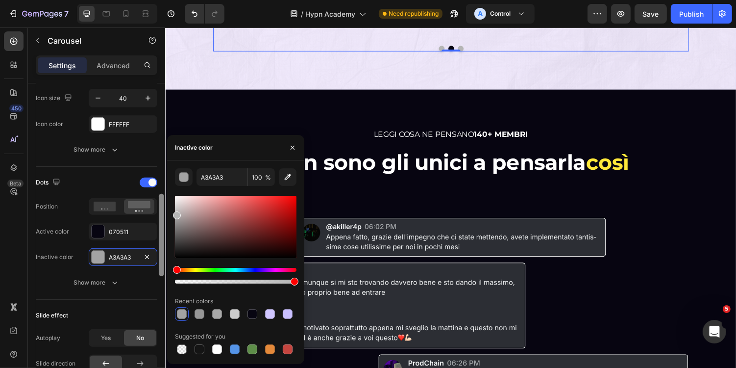
drag, startPoint x: 180, startPoint y: 221, endPoint x: 164, endPoint y: 213, distance: 18.0
click at [164, 213] on div "450 Beta Sections(18) Elements(83) Section Element Hero Section Product Detail …" at bounding box center [82, 197] width 165 height 340
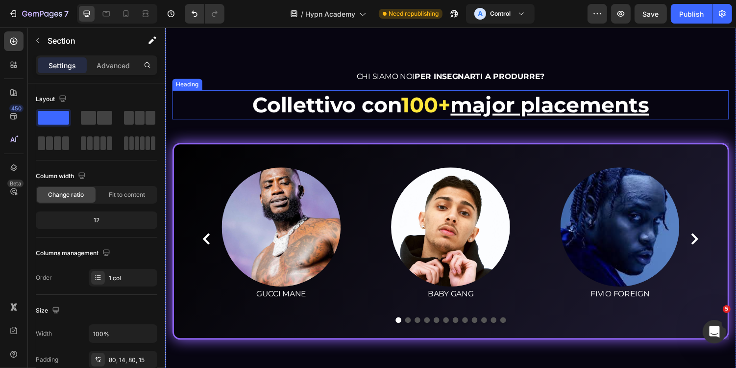
scroll to position [4413, 0]
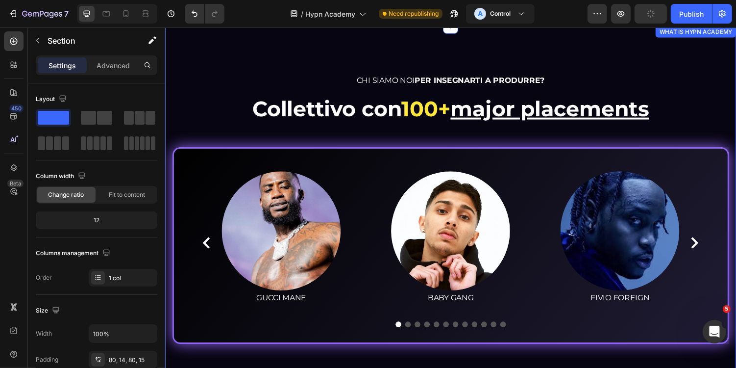
click at [415, 58] on div "CHI SIAMO NOI PER INSEGNARTI A PRODURRE? Heading Collettivo con 100+ major plac…" at bounding box center [459, 213] width 588 height 376
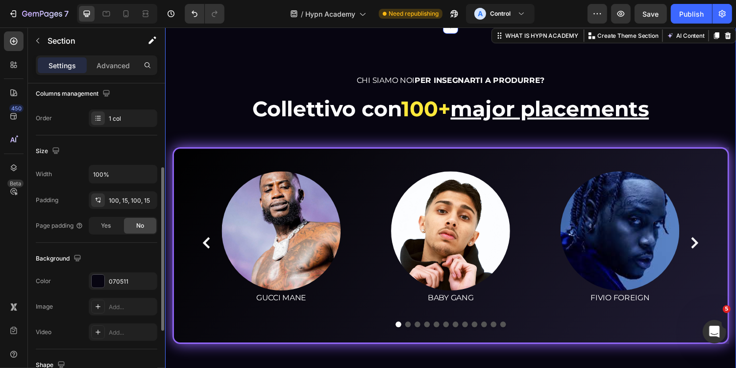
scroll to position [160, 0]
click at [110, 277] on div "070511" at bounding box center [123, 281] width 28 height 9
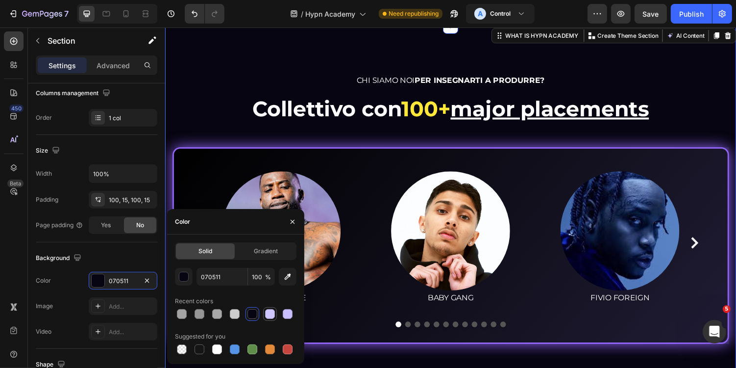
click at [266, 311] on div at bounding box center [270, 314] width 10 height 10
type input "D0C6FF"
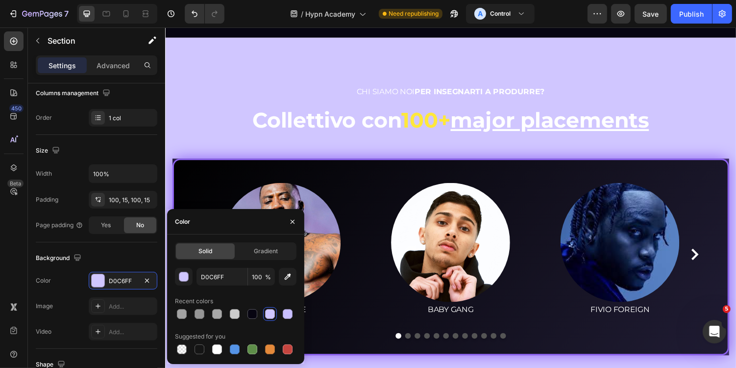
scroll to position [3426, 0]
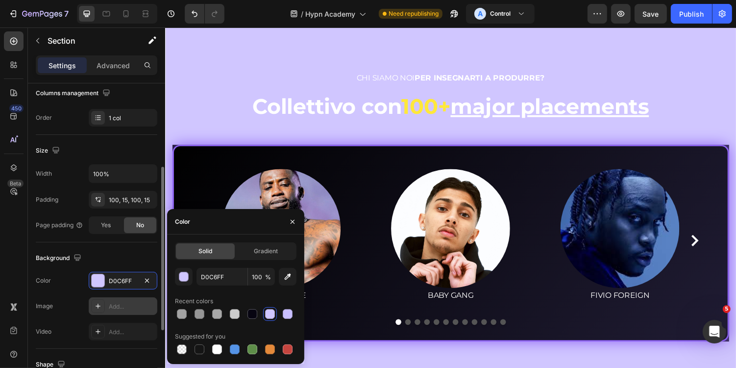
click at [120, 309] on div "Add..." at bounding box center [123, 306] width 69 height 18
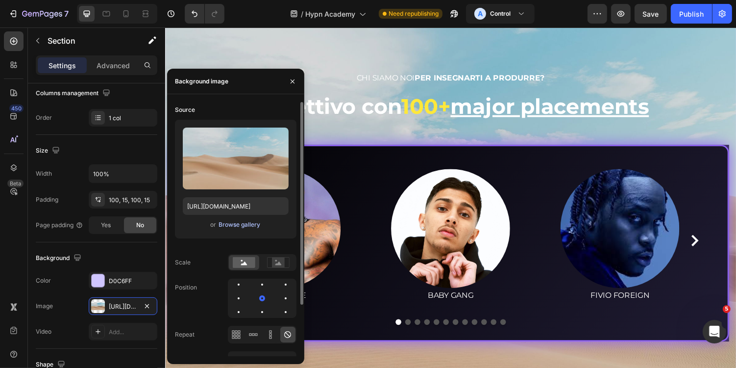
click at [234, 226] on div "Browse gallery" at bounding box center [240, 224] width 42 height 9
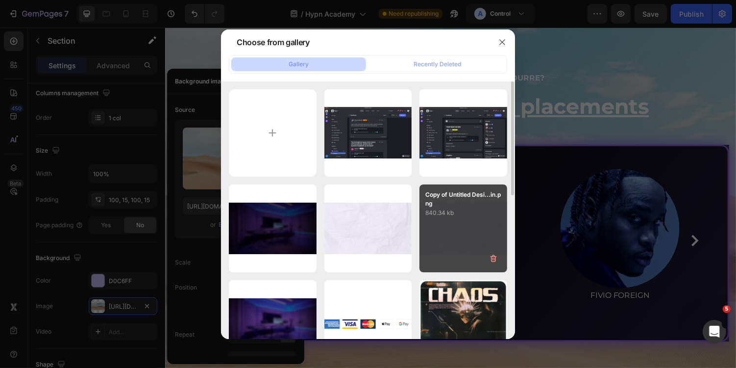
click at [453, 215] on p "840.34 kb" at bounding box center [464, 213] width 76 height 10
type input "[URL][DOMAIN_NAME]"
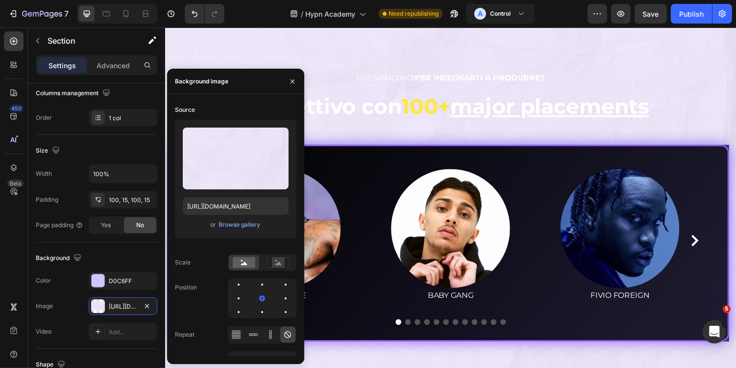
click at [618, 58] on div "CHI SIAMO NOI PER INSEGNARTI A PRODURRE? Heading Collettivo con 100+ major plac…" at bounding box center [459, 211] width 588 height 376
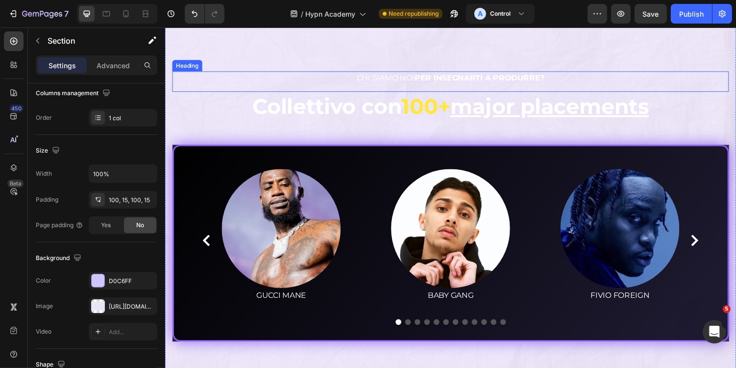
click at [444, 76] on strong "PER INSEGNARTI A PRODURRE?" at bounding box center [489, 78] width 134 height 9
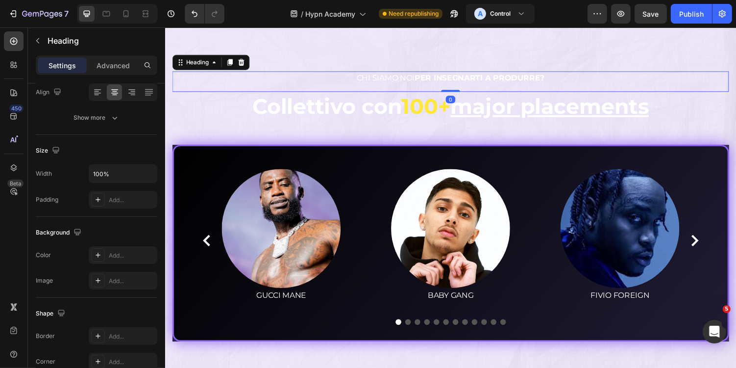
scroll to position [0, 0]
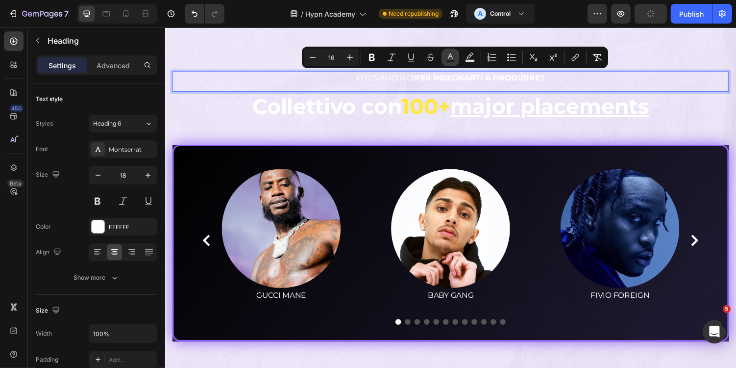
click at [452, 56] on icon "Editor contextual toolbar" at bounding box center [450, 55] width 5 height 5
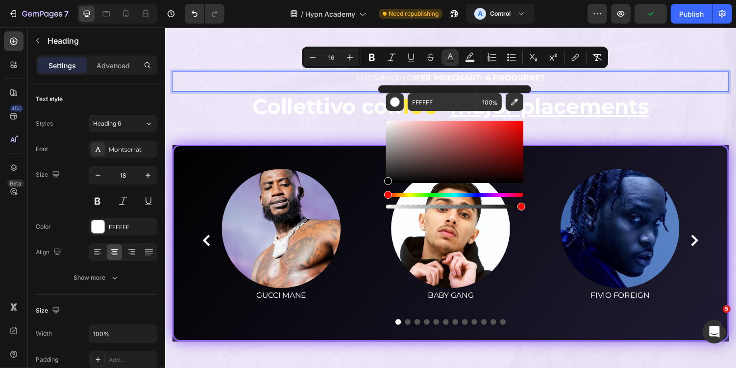
drag, startPoint x: 569, startPoint y: 176, endPoint x: 375, endPoint y: 221, distance: 199.7
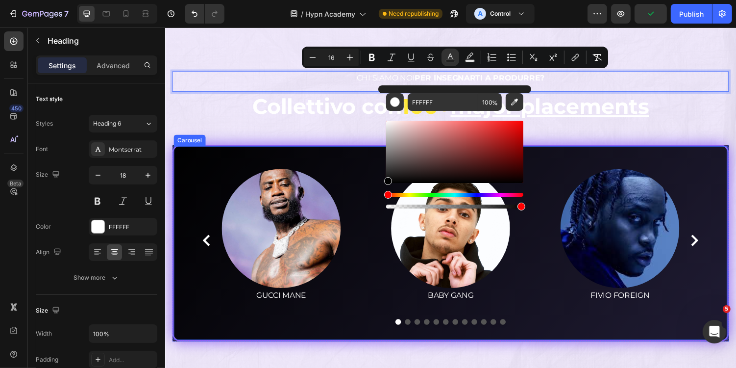
type input "000000"
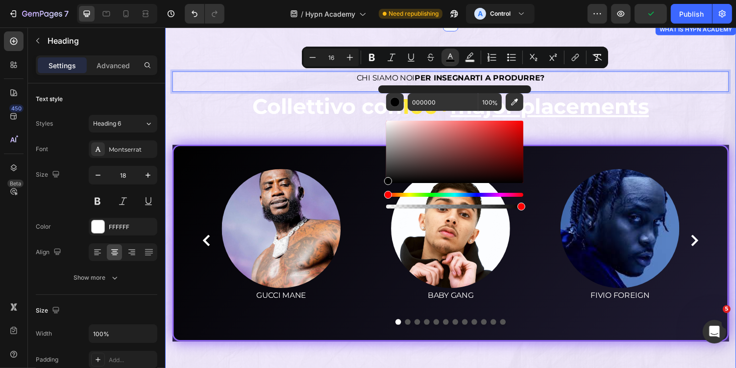
click at [306, 127] on div "CHI SIAMO NOI PER INSEGNARTI A PRODURRE? Heading 0 Collettivo con 100+ major pl…" at bounding box center [459, 211] width 574 height 278
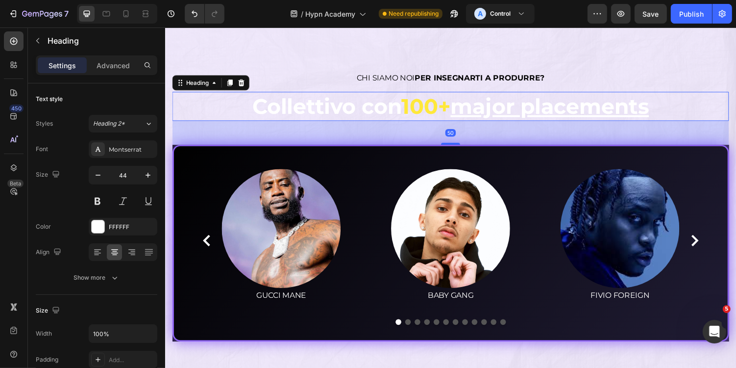
click at [377, 104] on h2 "Collettivo con 100+ major placements" at bounding box center [459, 108] width 574 height 30
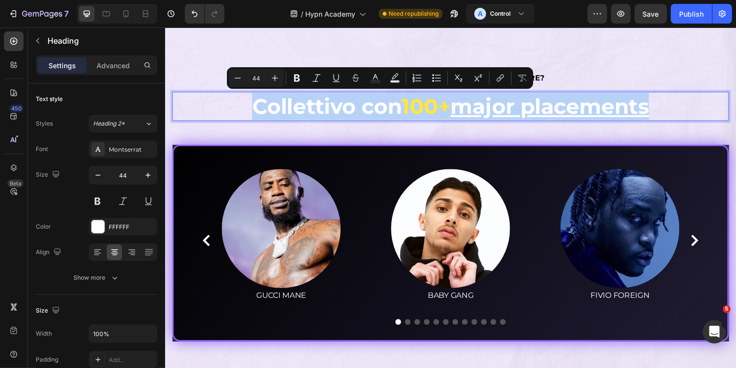
click at [377, 104] on p "Collettivo con 100+ major placements" at bounding box center [459, 108] width 572 height 28
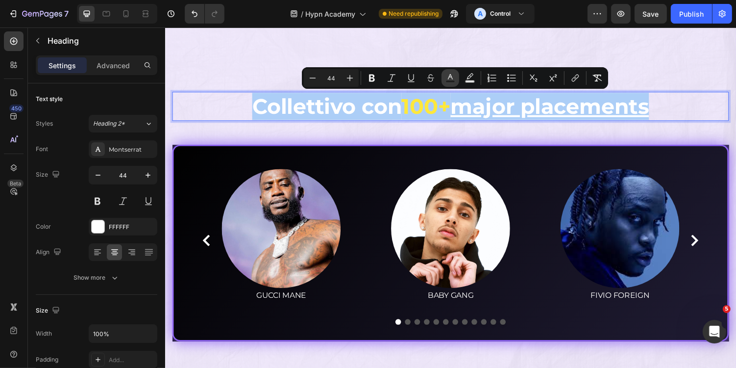
click at [449, 82] on rect "Editor contextual toolbar" at bounding box center [450, 81] width 9 height 2
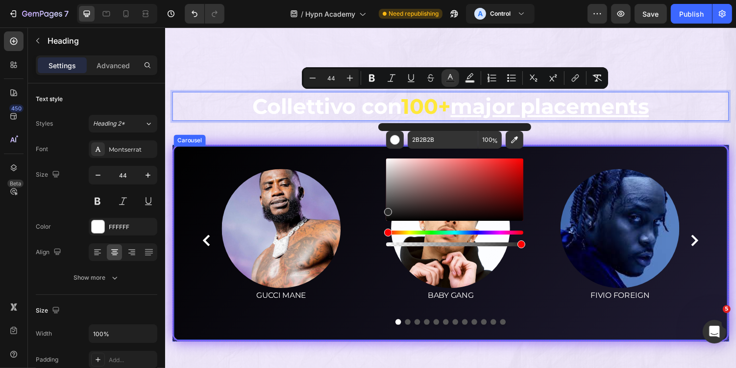
drag, startPoint x: 579, startPoint y: 200, endPoint x: 364, endPoint y: 245, distance: 219.4
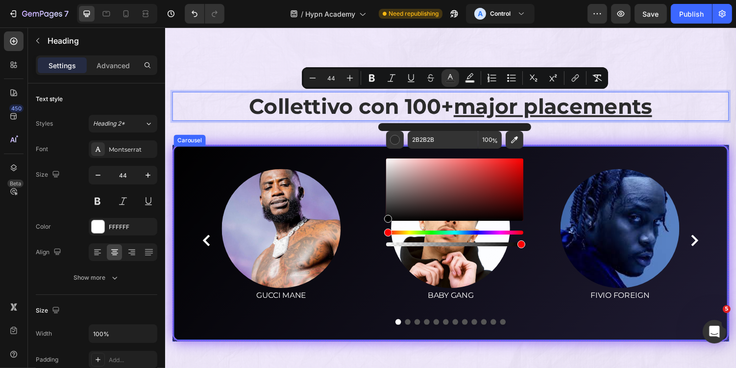
type input "000000"
drag, startPoint x: 560, startPoint y: 233, endPoint x: 335, endPoint y: 266, distance: 227.9
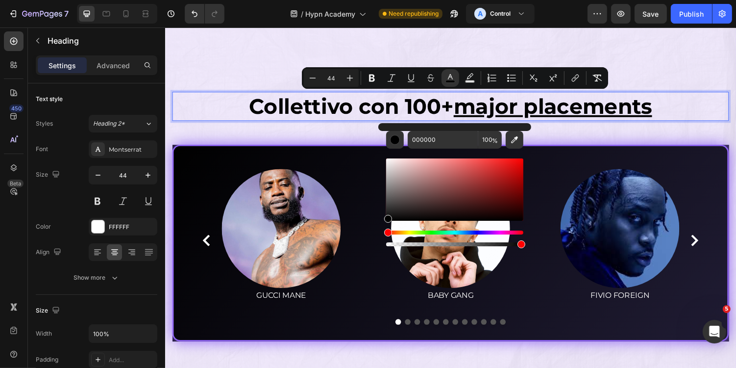
click at [426, 104] on span "Collettivo con 100+ major placements" at bounding box center [459, 108] width 415 height 26
click at [411, 107] on span "Collettivo con 100+ major placements" at bounding box center [459, 108] width 415 height 26
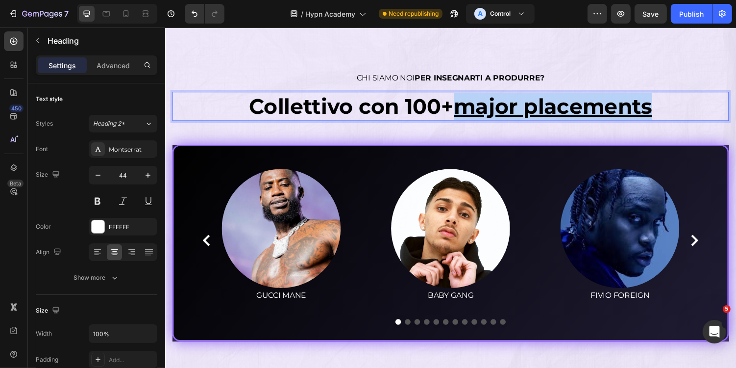
drag, startPoint x: 468, startPoint y: 111, endPoint x: 665, endPoint y: 119, distance: 197.7
click at [665, 119] on u "major placements" at bounding box center [564, 108] width 204 height 26
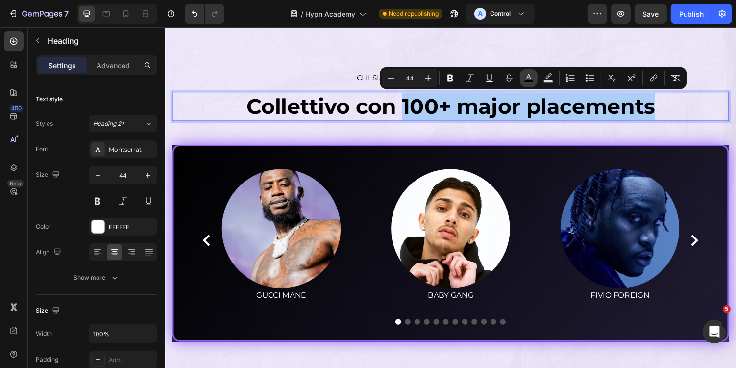
click at [525, 84] on button "color" at bounding box center [529, 78] width 18 height 18
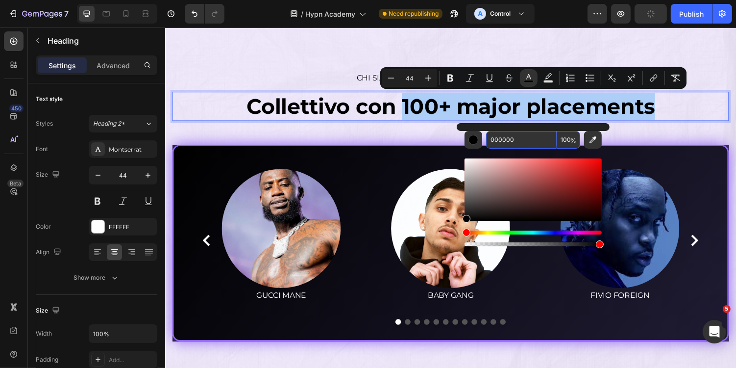
click at [516, 142] on input "000000" at bounding box center [521, 140] width 71 height 18
paste input "8F64F4"
type input "8F64F4"
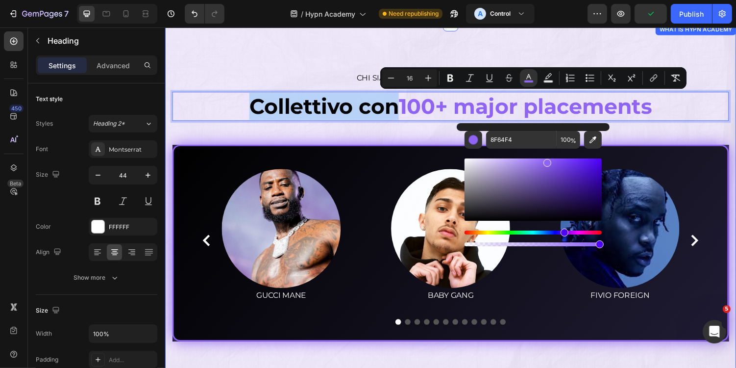
click at [674, 140] on div "⁠⁠⁠⁠⁠⁠⁠ CHI SIAMO NOI PER INSEGNARTI A PRODURRE? Heading Collettivo con 100+ ma…" at bounding box center [459, 211] width 574 height 278
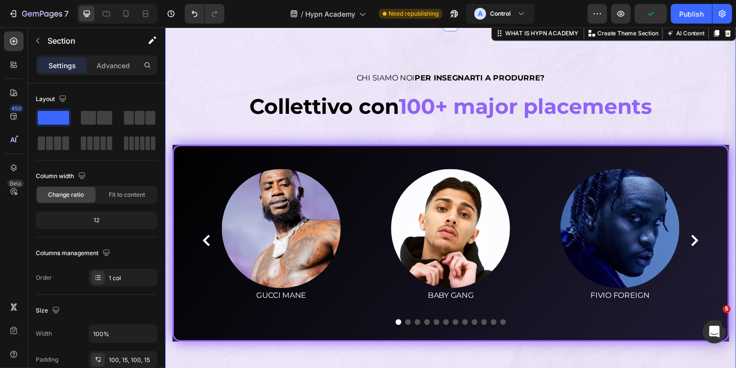
scroll to position [3464, 0]
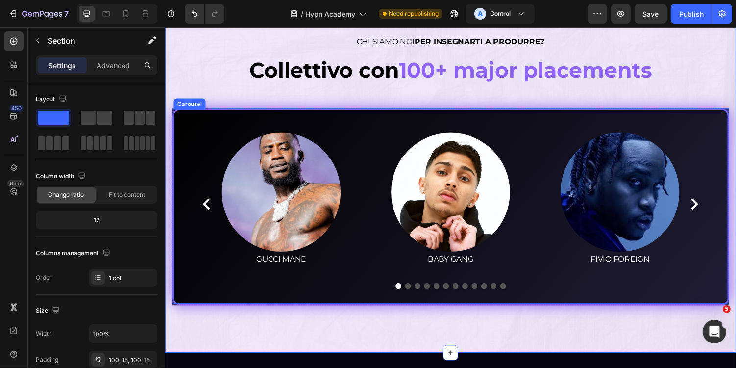
click at [199, 113] on div "Image GUCCI MANE Text block Image BABY GANG Text block Image FIVIO FOREIGN Text…" at bounding box center [459, 211] width 574 height 202
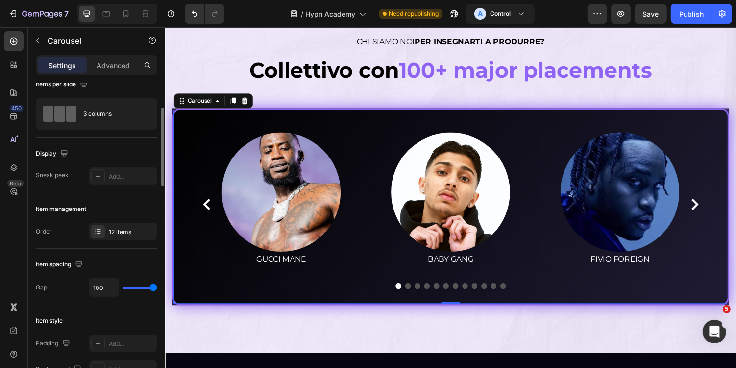
scroll to position [0, 0]
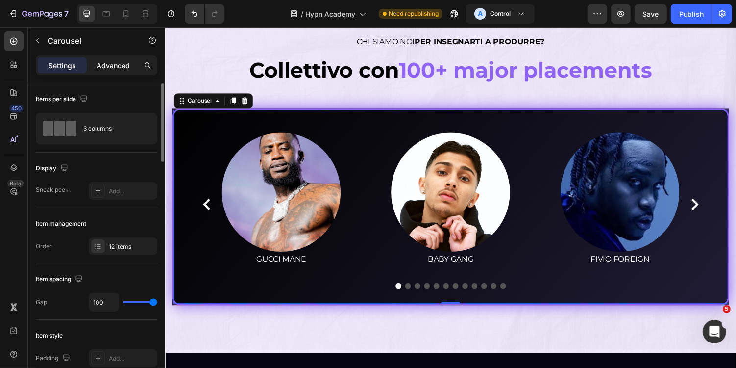
click at [115, 68] on p "Advanced" at bounding box center [113, 65] width 33 height 10
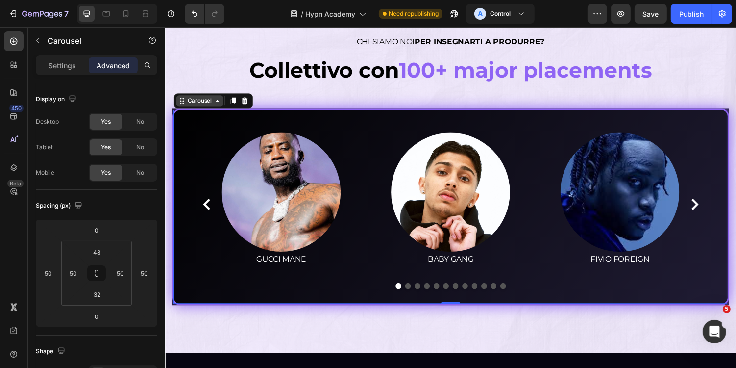
click at [198, 107] on div "Carousel" at bounding box center [200, 103] width 49 height 12
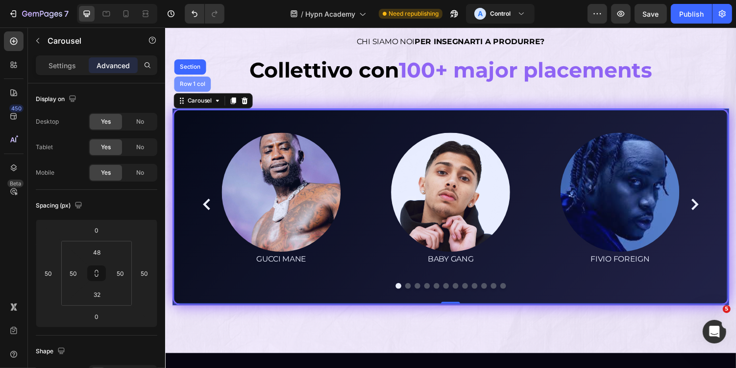
click at [191, 80] on div "Row 1 col" at bounding box center [193, 85] width 38 height 16
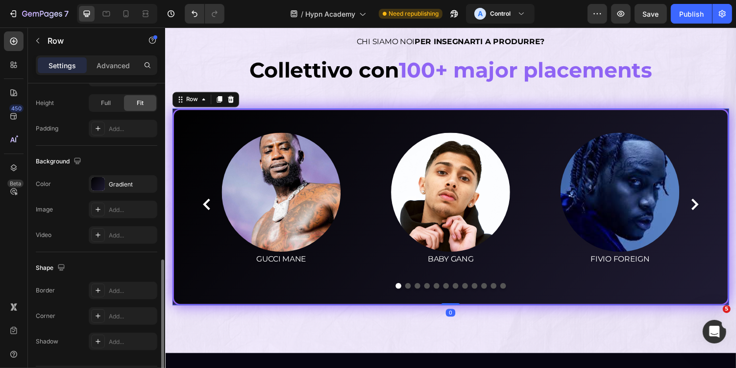
scroll to position [284, 0]
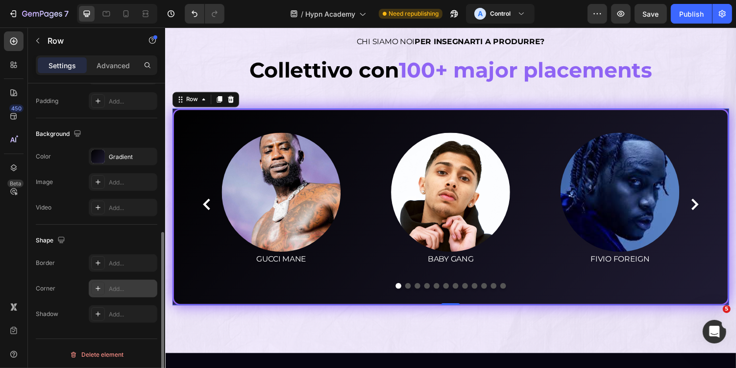
click at [111, 284] on div "Add..." at bounding box center [132, 288] width 46 height 9
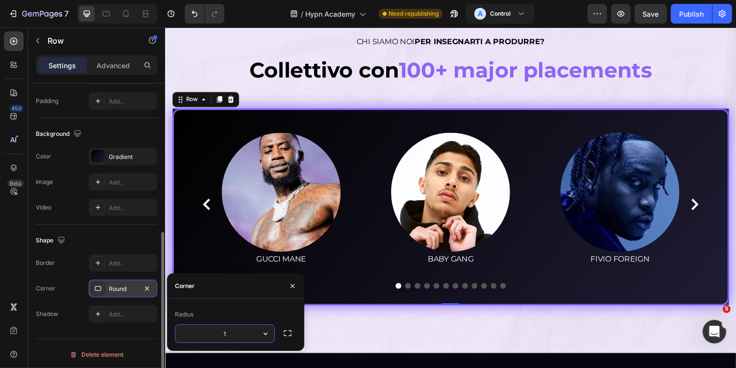
type input "16"
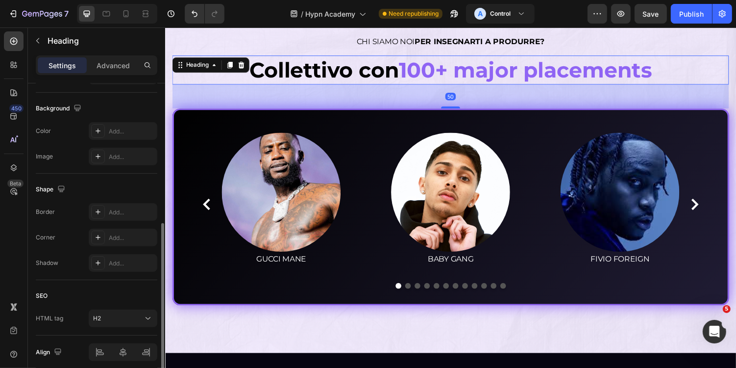
click at [408, 85] on h2 "⁠⁠⁠⁠⁠⁠⁠ Collettivo con 100+ major placements" at bounding box center [459, 71] width 574 height 30
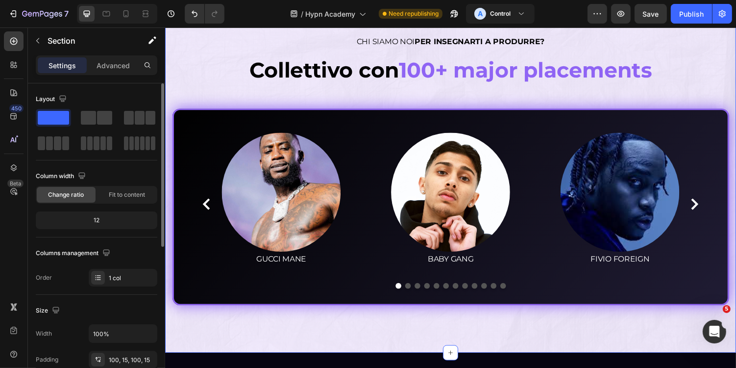
click at [384, 343] on div "⁠⁠⁠⁠⁠⁠⁠ CHI SIAMO NOI PER INSEGNARTI A PRODURRE? Heading ⁠⁠⁠⁠⁠⁠⁠ Collettivo con…" at bounding box center [459, 174] width 588 height 376
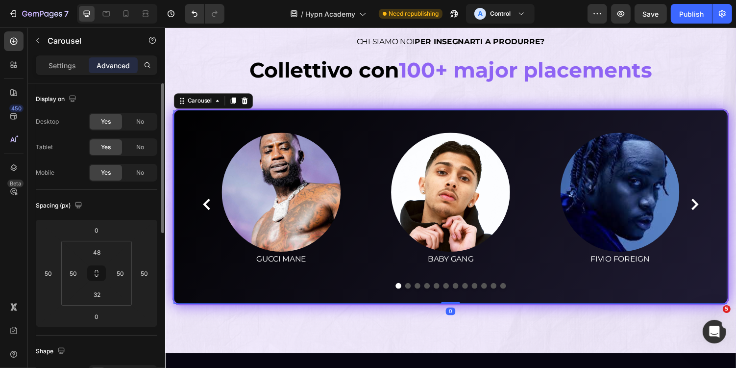
click at [203, 128] on div "Image GUCCI MANE Text block Image BABY GANG Text block Image FIVIO FOREIGN Text…" at bounding box center [459, 211] width 574 height 202
click at [58, 75] on div "Settings Advanced" at bounding box center [96, 69] width 137 height 28
click at [66, 71] on div "Settings" at bounding box center [62, 65] width 49 height 16
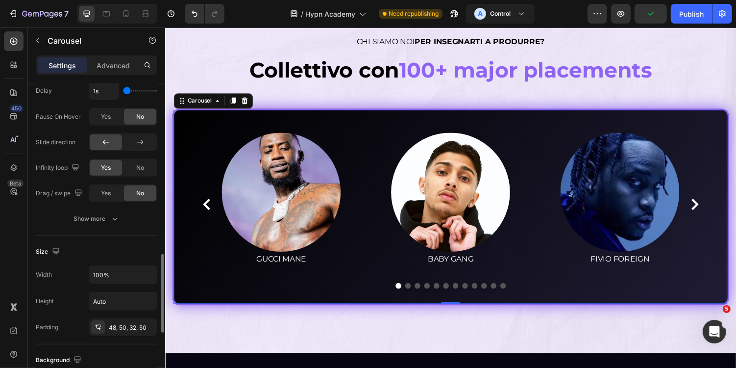
scroll to position [693, 0]
click at [213, 101] on div "Carousel" at bounding box center [200, 102] width 29 height 9
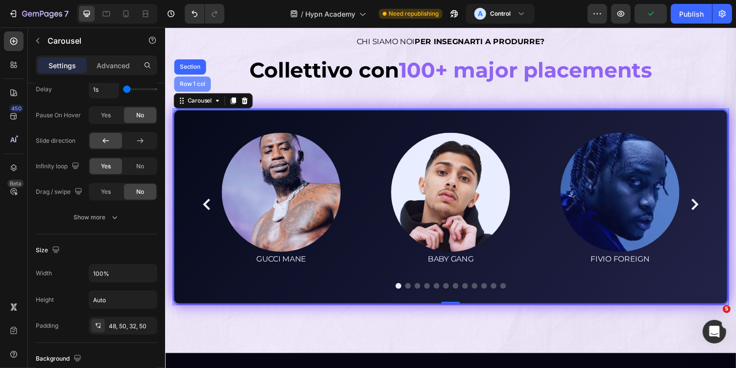
click at [192, 88] on div "Row 1 col" at bounding box center [193, 85] width 38 height 16
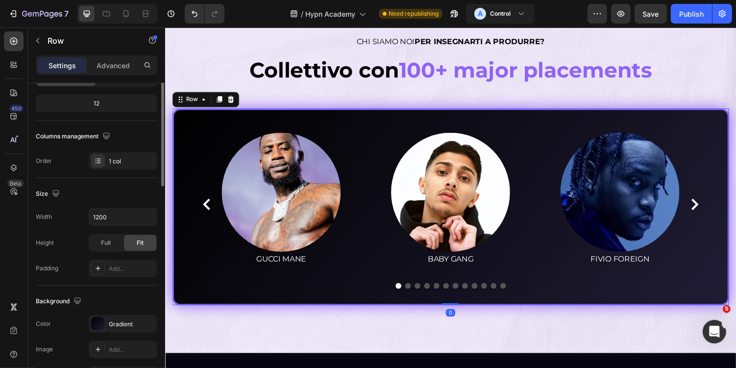
scroll to position [213, 0]
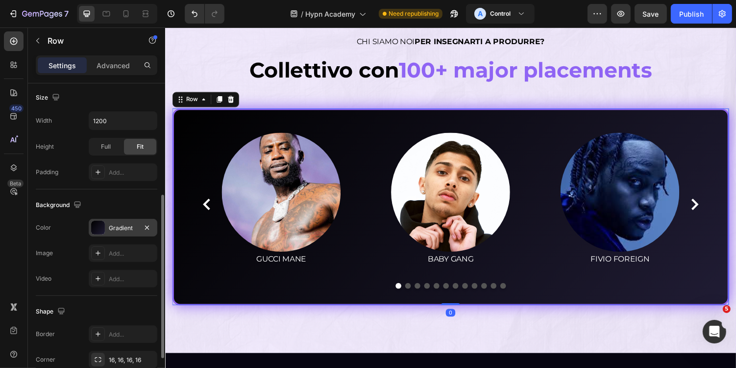
click at [109, 224] on div "Gradient" at bounding box center [123, 228] width 28 height 9
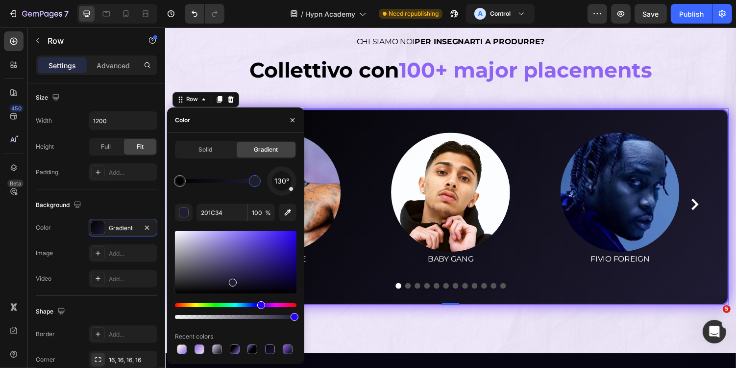
click at [255, 181] on div at bounding box center [255, 181] width 8 height 8
click at [232, 216] on input "201C34" at bounding box center [222, 212] width 51 height 18
paste input "8F64F"
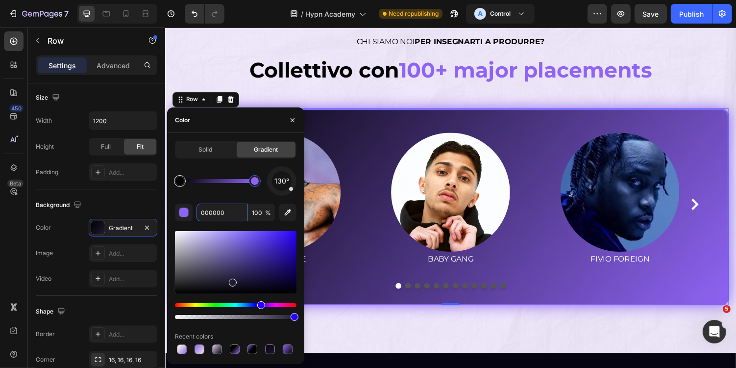
click at [181, 176] on div at bounding box center [180, 181] width 12 height 12
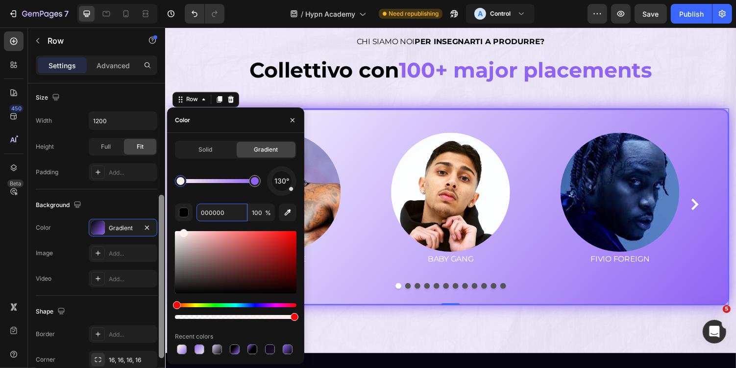
drag, startPoint x: 182, startPoint y: 229, endPoint x: 161, endPoint y: 207, distance: 30.9
click at [161, 207] on div "450 Beta Sections(18) Elements(83) Section Element Hero Section Product Detail …" at bounding box center [82, 197] width 165 height 340
type input "FFFFFF"
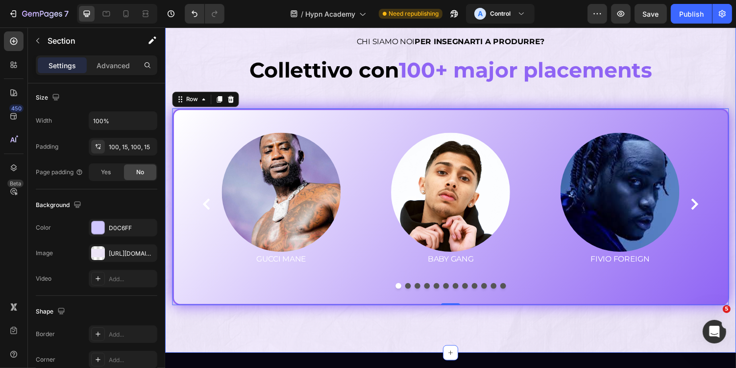
click at [484, 94] on div "⁠⁠⁠⁠⁠⁠⁠ CHI SIAMO NOI PER INSEGNARTI A PRODURRE? Heading ⁠⁠⁠⁠⁠⁠⁠ Collettivo con…" at bounding box center [459, 174] width 574 height 278
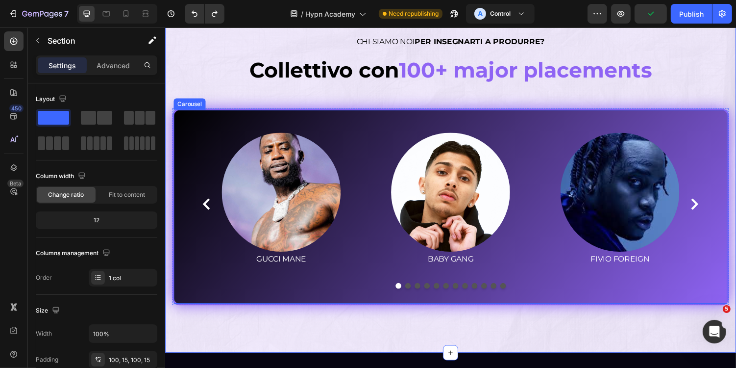
click at [219, 126] on div "Image GUCCI MANE Text block Image BABY GANG Text block Image FIVIO FOREIGN Text…" at bounding box center [459, 211] width 574 height 202
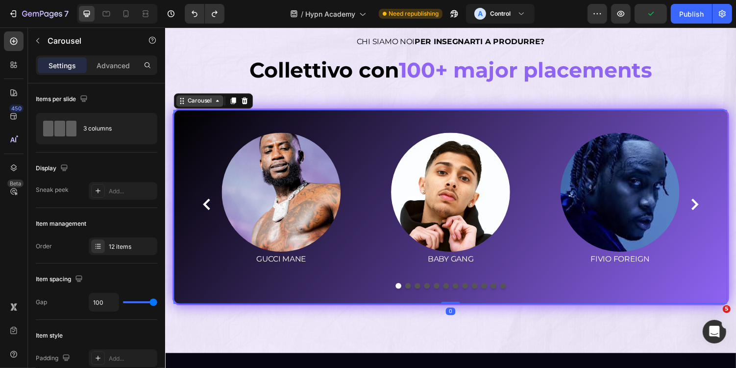
click at [198, 101] on div "Carousel" at bounding box center [200, 102] width 29 height 9
click at [196, 84] on div "Row 1 col" at bounding box center [193, 85] width 30 height 6
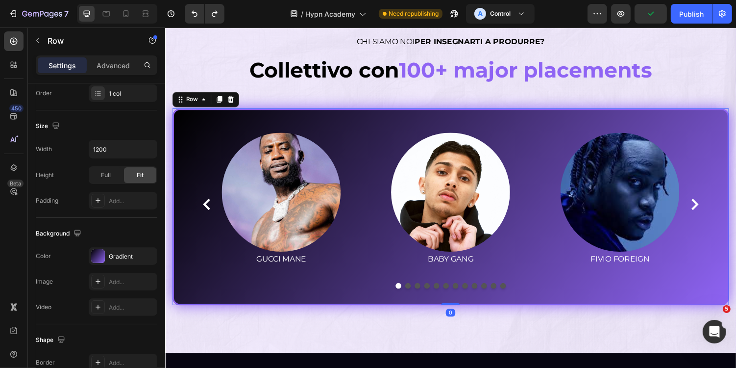
scroll to position [284, 0]
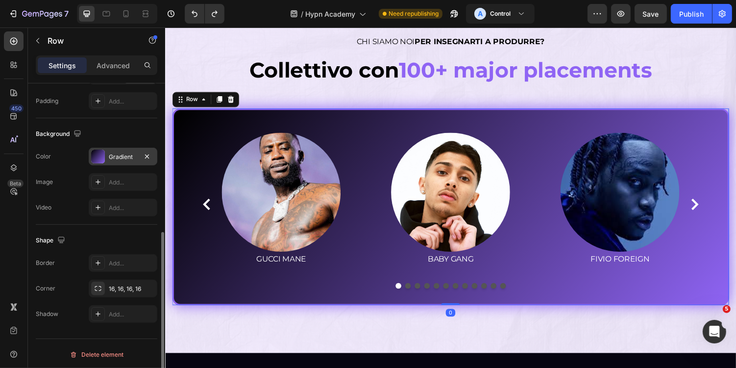
click at [119, 161] on div "Gradient" at bounding box center [123, 157] width 69 height 18
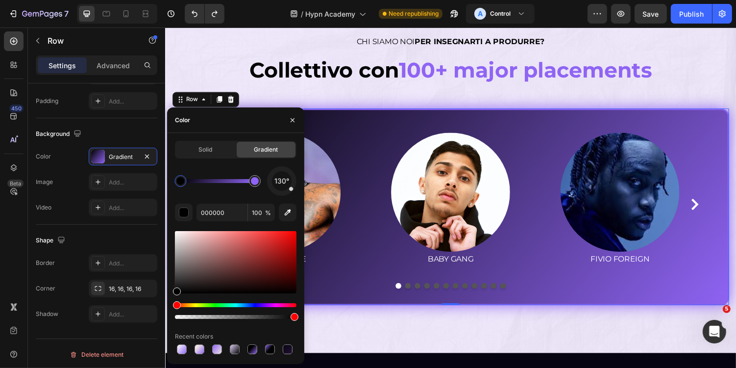
click at [177, 182] on div at bounding box center [181, 181] width 8 height 8
click at [230, 214] on input "000000" at bounding box center [222, 212] width 51 height 18
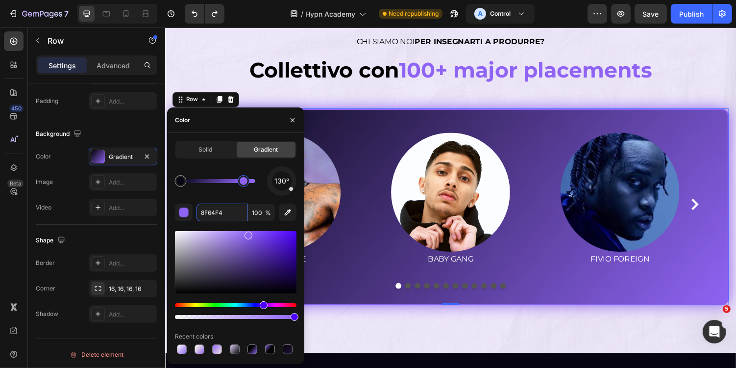
drag, startPoint x: 249, startPoint y: 180, endPoint x: 219, endPoint y: 180, distance: 29.9
click at [240, 180] on div at bounding box center [244, 181] width 8 height 8
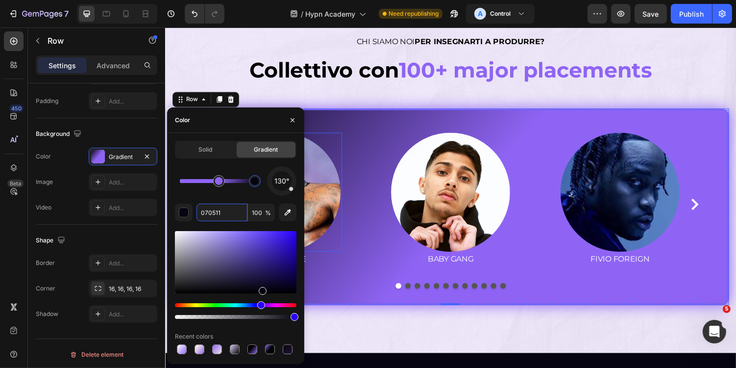
drag, startPoint x: 352, startPoint y: 206, endPoint x: 355, endPoint y: 183, distance: 23.3
type input "8F64F4"
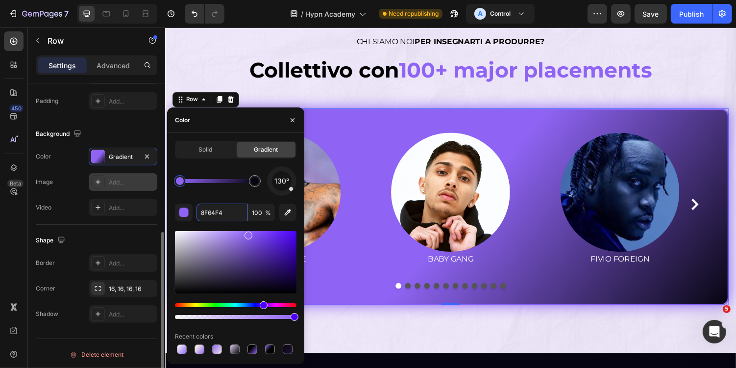
drag, startPoint x: 208, startPoint y: 178, endPoint x: 154, endPoint y: 178, distance: 53.9
click at [154, 178] on div "450 Beta Sections(18) Elements(83) Section Element Hero Section Product Detail …" at bounding box center [82, 197] width 165 height 340
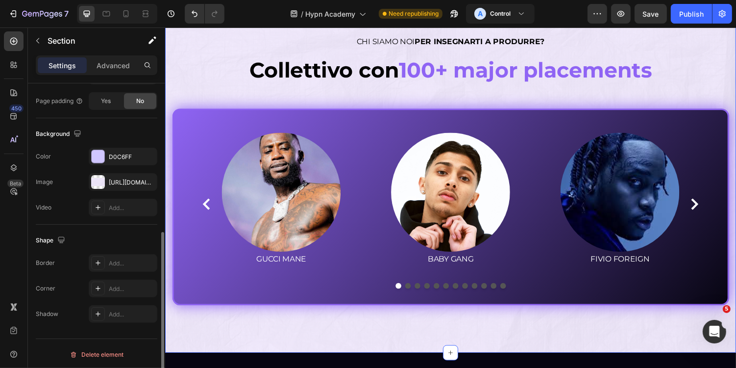
click at [586, 357] on div "⁠⁠⁠⁠⁠⁠⁠ CHI SIAMO NOI PER INSEGNARTI A PRODURRE? Heading ⁠⁠⁠⁠⁠⁠⁠ Collettivo con…" at bounding box center [459, 174] width 588 height 376
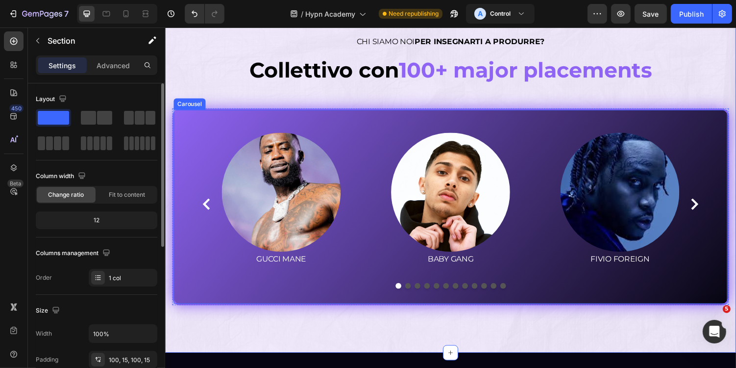
click at [197, 303] on div "Image GUCCI MANE Text block Image BABY GANG Text block Image FIVIO FOREIGN Text…" at bounding box center [459, 211] width 574 height 202
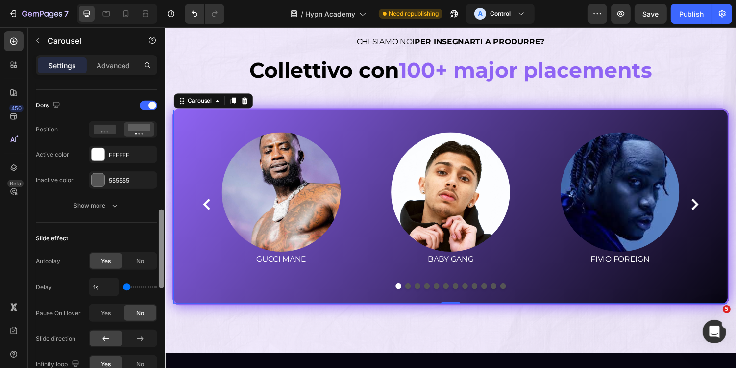
scroll to position [496, 0]
click at [194, 103] on div "Carousel" at bounding box center [200, 102] width 29 height 9
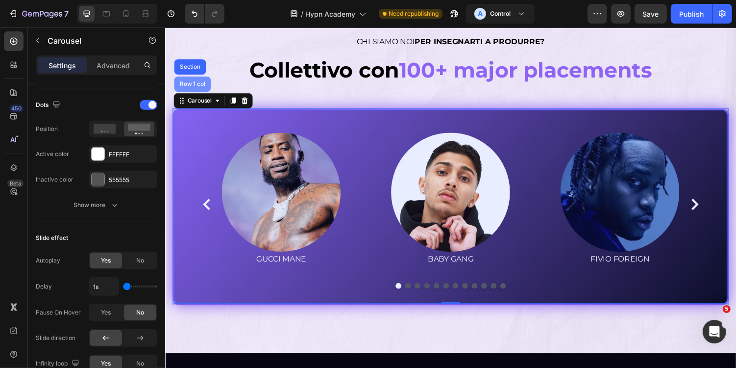
click at [200, 88] on div "Row 1 col" at bounding box center [193, 85] width 38 height 16
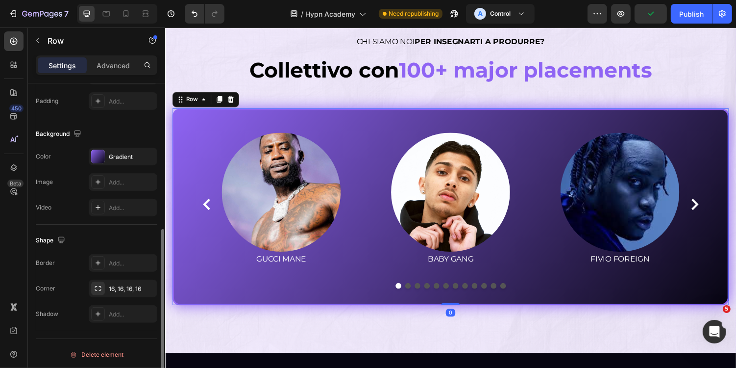
scroll to position [264, 0]
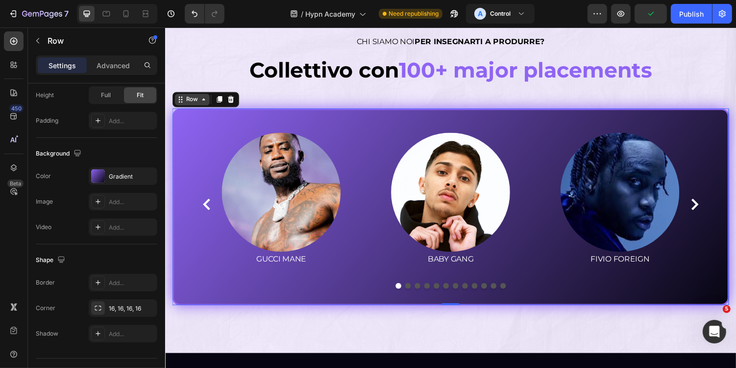
click at [198, 103] on div "Row" at bounding box center [192, 101] width 16 height 9
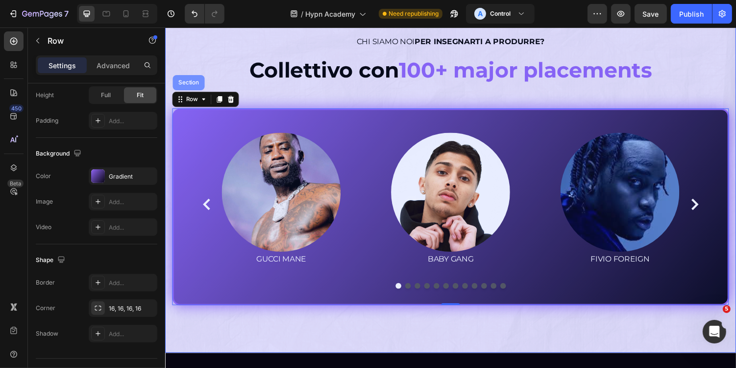
click at [187, 83] on div "Section" at bounding box center [188, 84] width 25 height 6
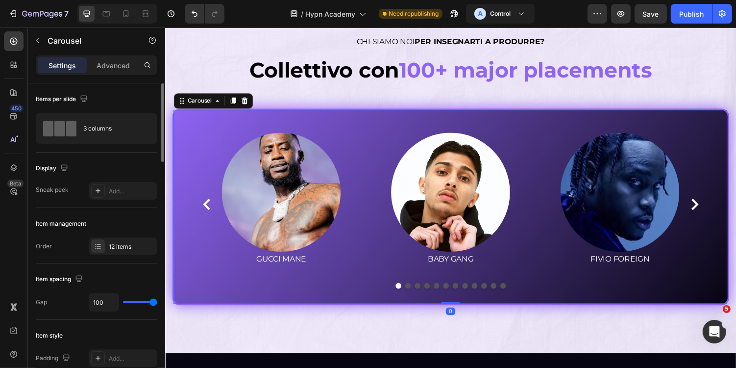
click at [194, 120] on div "Image GUCCI MANE Text block Image BABY GANG Text block Image FIVIO FOREIGN Text…" at bounding box center [459, 211] width 574 height 202
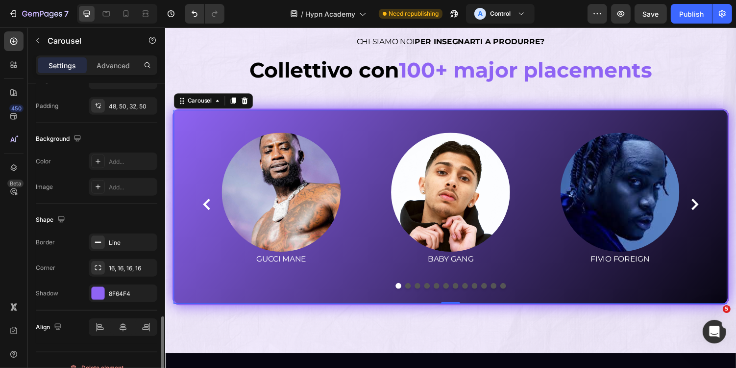
scroll to position [914, 0]
click at [127, 232] on div "Line" at bounding box center [123, 241] width 69 height 18
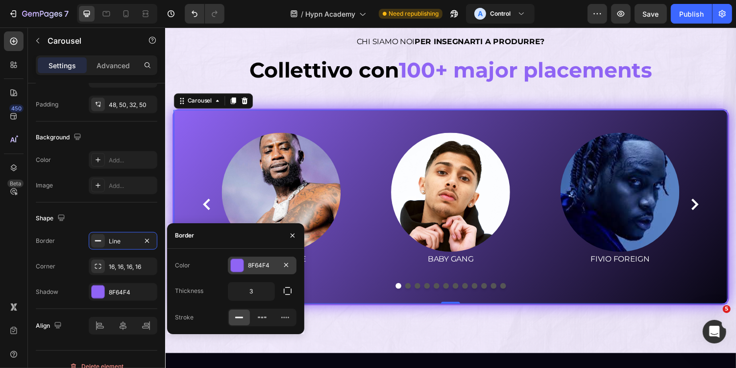
click at [268, 264] on div "8F64F4" at bounding box center [262, 265] width 28 height 9
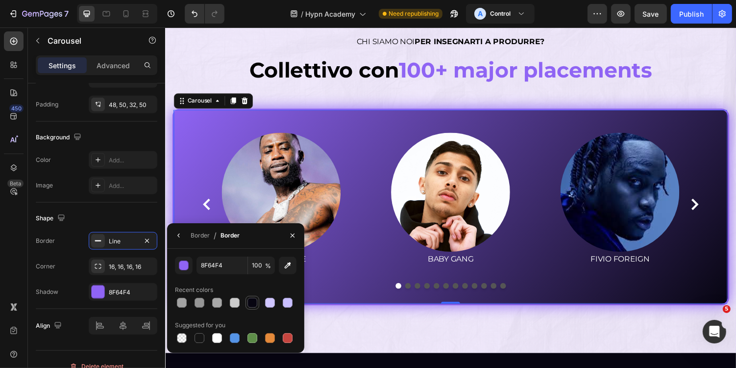
click at [256, 300] on div at bounding box center [253, 303] width 10 height 10
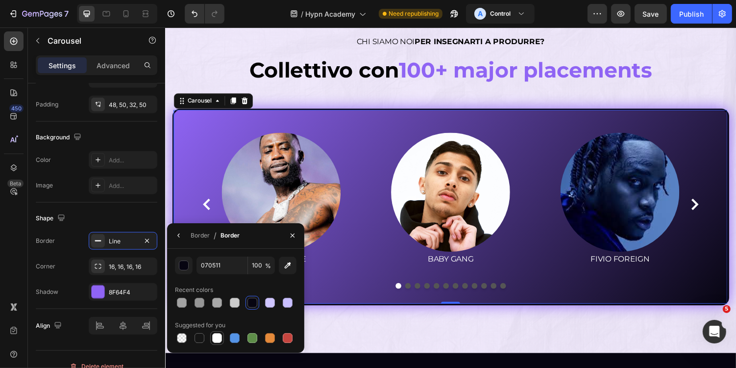
click at [217, 340] on div at bounding box center [217, 338] width 10 height 10
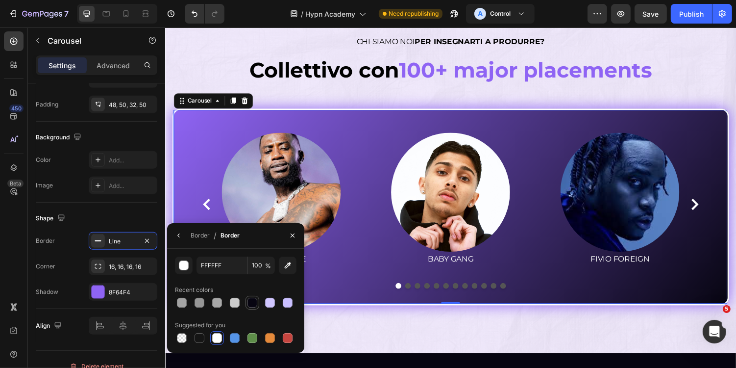
click at [256, 297] on div at bounding box center [253, 303] width 12 height 12
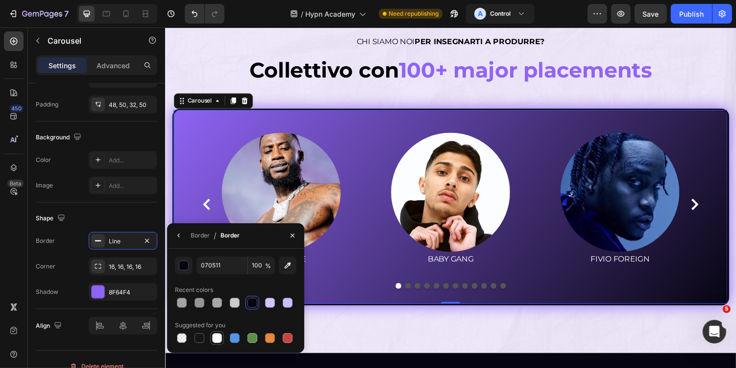
click at [217, 336] on div at bounding box center [217, 338] width 10 height 10
type input "FFFFFF"
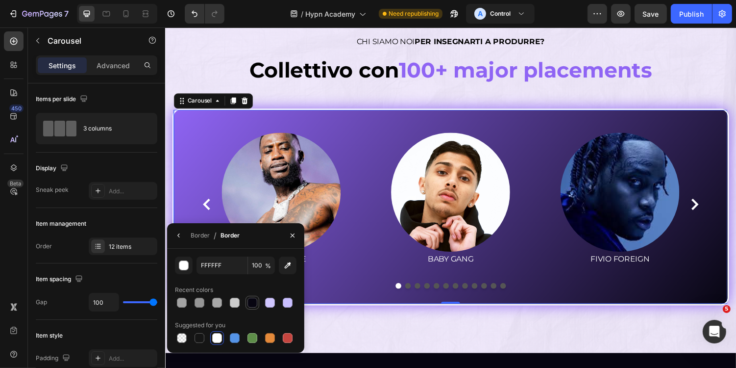
scroll to position [914, 0]
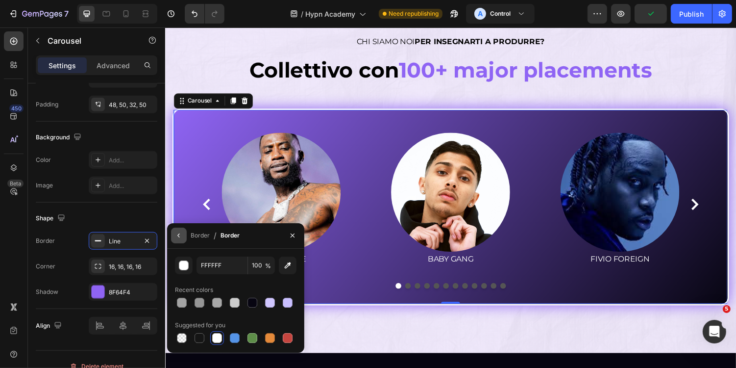
click at [178, 240] on button "button" at bounding box center [179, 235] width 16 height 16
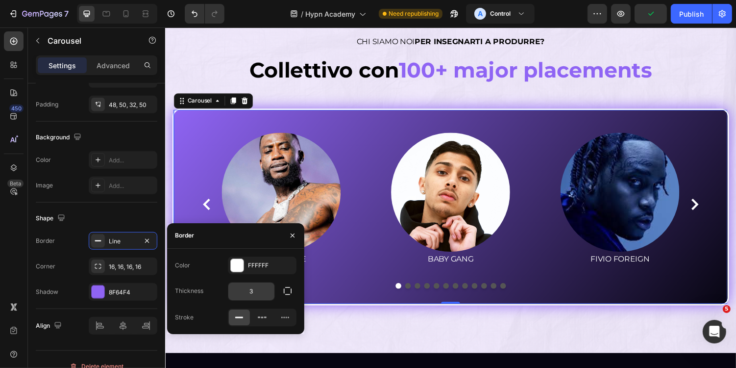
click at [255, 292] on input "3" at bounding box center [251, 291] width 46 height 18
type input "2"
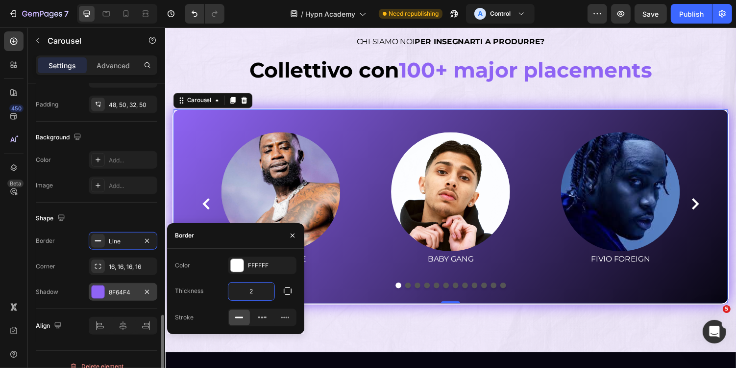
click at [122, 288] on div "8F64F4" at bounding box center [123, 292] width 28 height 9
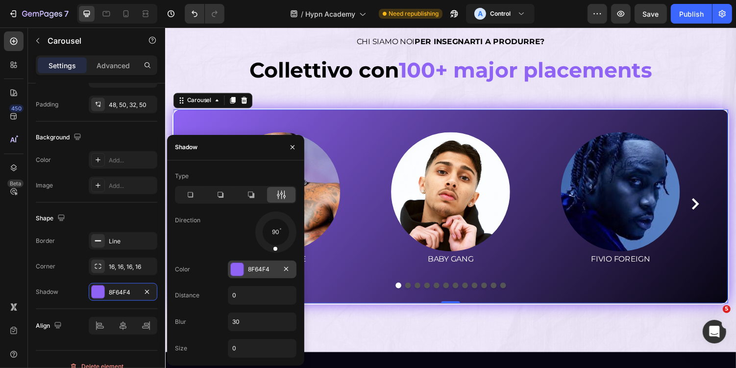
click at [250, 269] on div "8F64F4" at bounding box center [262, 269] width 28 height 9
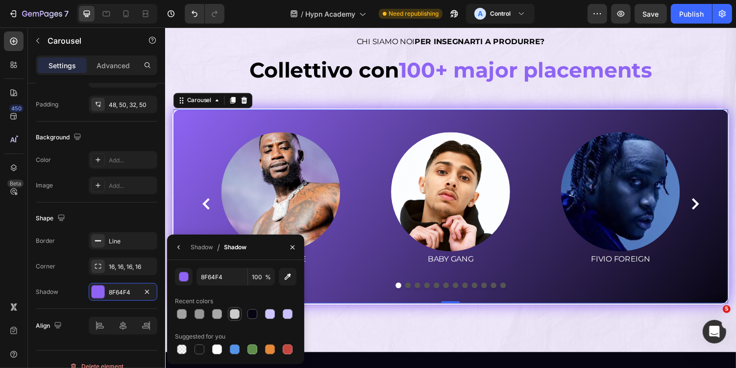
click at [234, 316] on div at bounding box center [235, 314] width 10 height 10
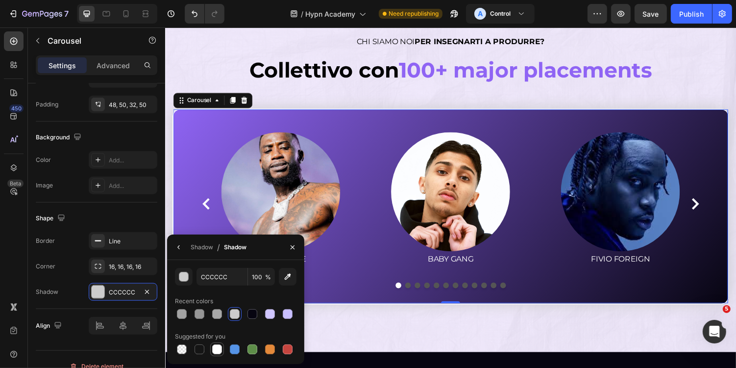
click at [216, 348] on div at bounding box center [217, 349] width 10 height 10
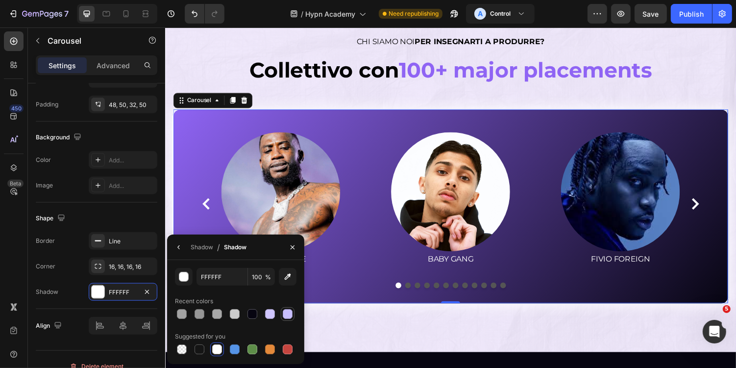
click at [287, 316] on div at bounding box center [288, 314] width 10 height 10
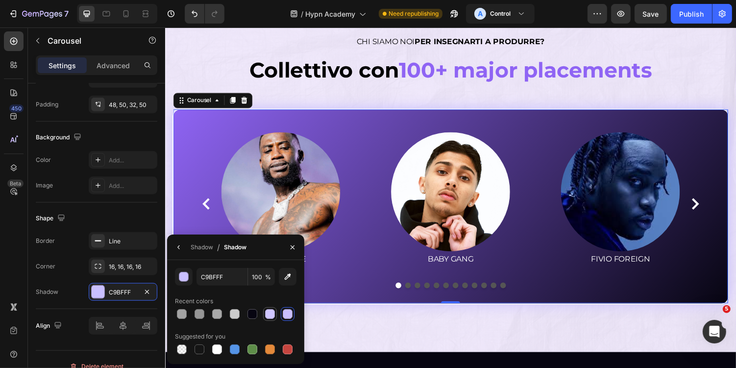
click at [268, 312] on div at bounding box center [270, 314] width 10 height 10
click at [254, 312] on div at bounding box center [253, 314] width 10 height 10
type input "070511"
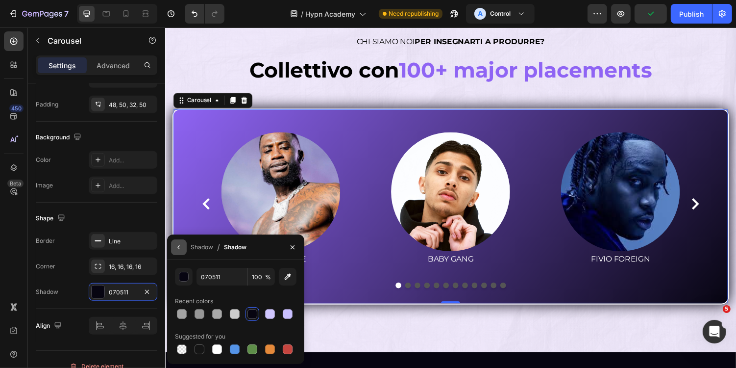
click at [177, 252] on button "button" at bounding box center [179, 247] width 16 height 16
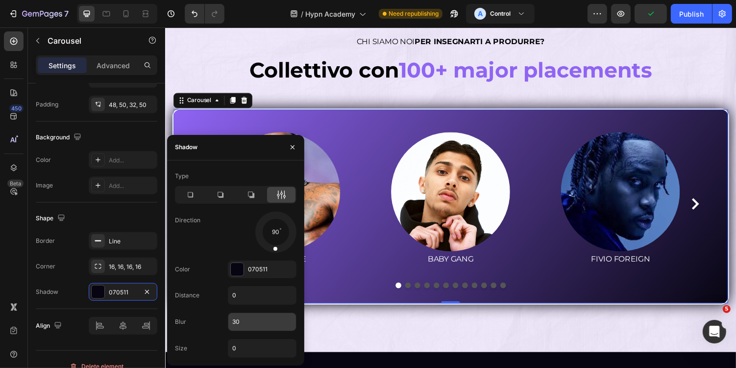
click at [251, 324] on input "30" at bounding box center [262, 322] width 68 height 18
type input "40"
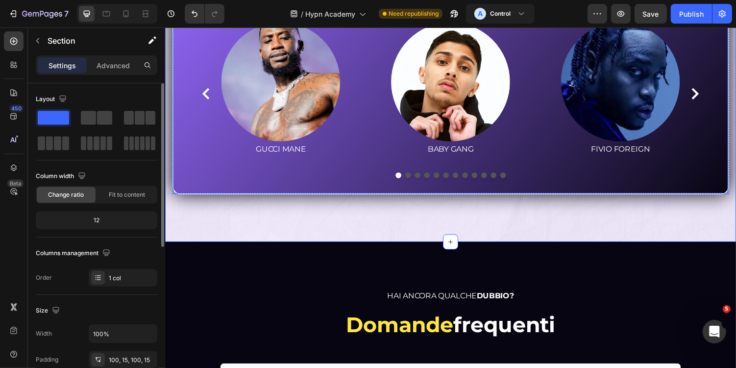
scroll to position [3585, 0]
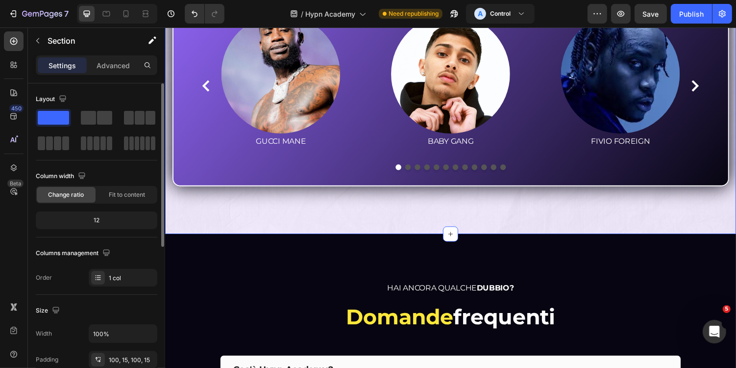
click at [535, 228] on div "⁠⁠⁠⁠⁠⁠⁠ CHI SIAMO NOI PER INSEGNARTI A PRODURRE? Heading ⁠⁠⁠⁠⁠⁠⁠ Collettivo con…" at bounding box center [459, 51] width 588 height 375
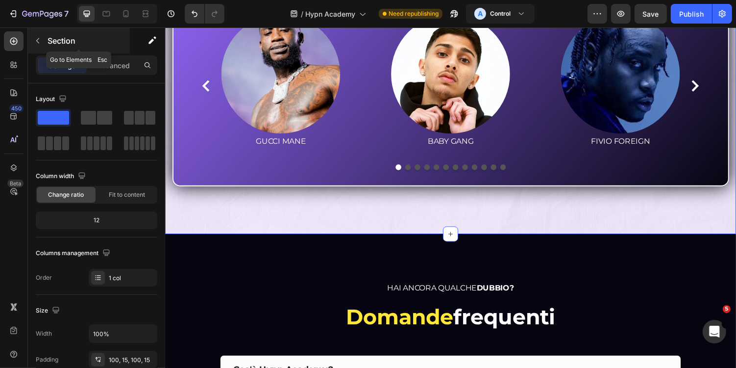
click at [117, 52] on div "Section" at bounding box center [79, 40] width 102 height 25
click at [301, 229] on div "⁠⁠⁠⁠⁠⁠⁠ CHI SIAMO NOI PER INSEGNARTI A PRODURRE? Heading ⁠⁠⁠⁠⁠⁠⁠ Collettivo con…" at bounding box center [459, 51] width 588 height 375
click at [109, 66] on p "Advanced" at bounding box center [113, 65] width 33 height 10
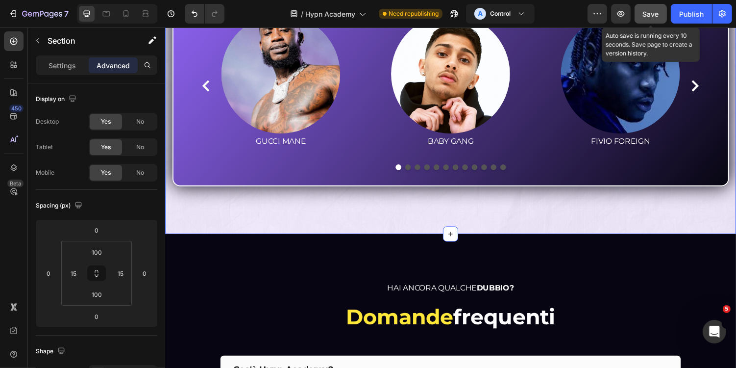
click at [657, 14] on span "Save" at bounding box center [651, 14] width 16 height 8
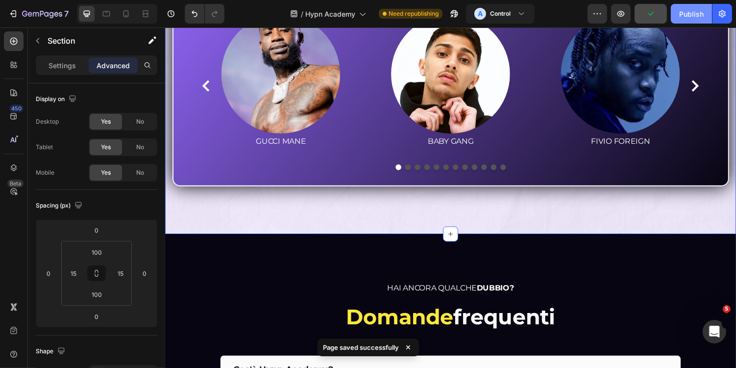
click at [689, 16] on div "Publish" at bounding box center [691, 14] width 25 height 10
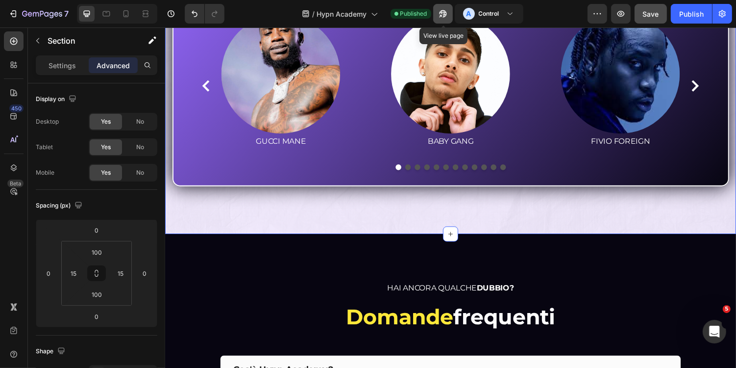
click at [442, 15] on icon "button" at bounding box center [440, 16] width 2 height 2
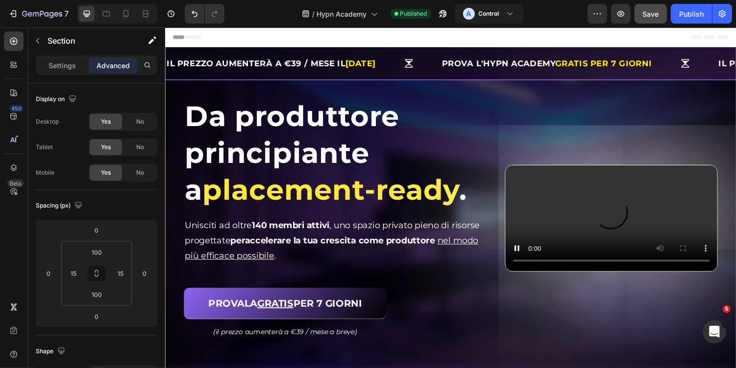
scroll to position [267, 0]
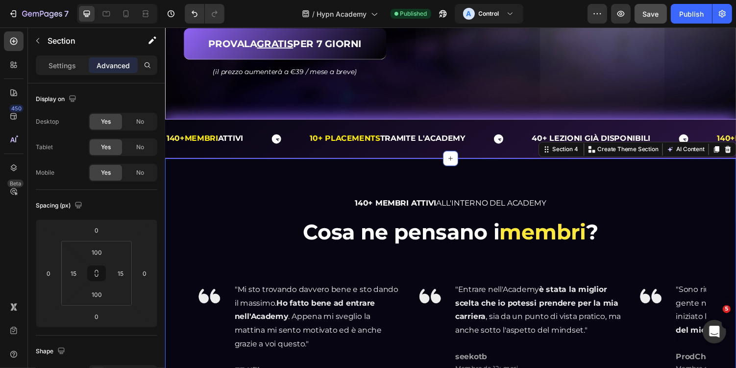
click at [341, 177] on div "140+ MEMBRI ATTIVI ALL'INTERNO DEL ACADEMY Heading Cosa ne pensano i membri ? H…" at bounding box center [459, 342] width 588 height 360
click at [39, 42] on icon "button" at bounding box center [38, 41] width 8 height 8
click at [224, 167] on div "140+ MEMBRI ATTIVI ALL'INTERNO DEL ACADEMY Heading Cosa ne pensano i membri ? H…" at bounding box center [459, 342] width 588 height 360
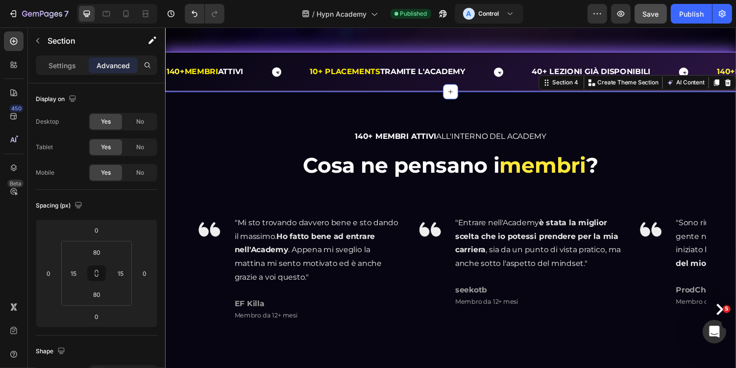
scroll to position [343, 0]
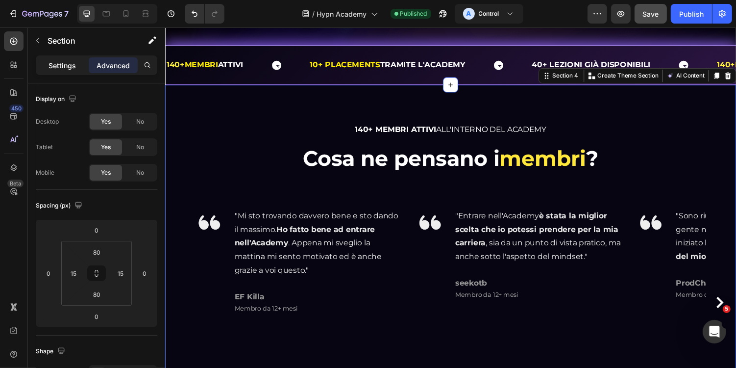
click at [55, 65] on p "Settings" at bounding box center [62, 65] width 27 height 10
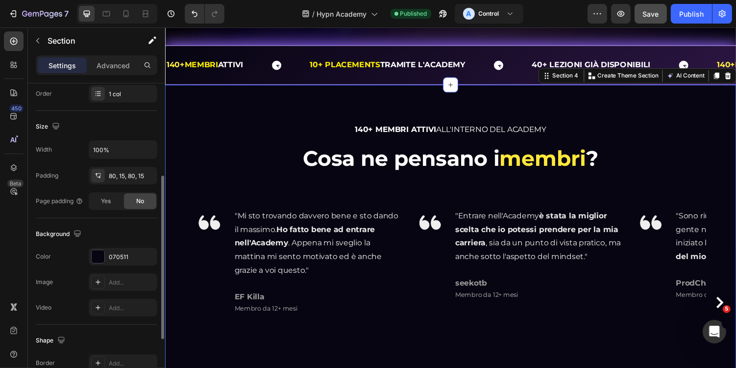
scroll to position [203, 0]
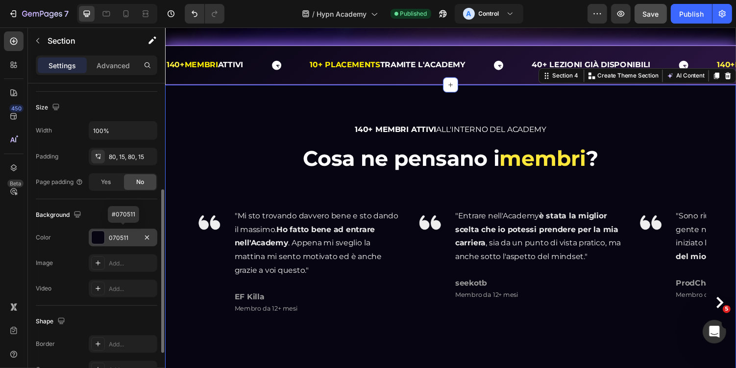
click at [116, 235] on div "070511" at bounding box center [123, 237] width 28 height 9
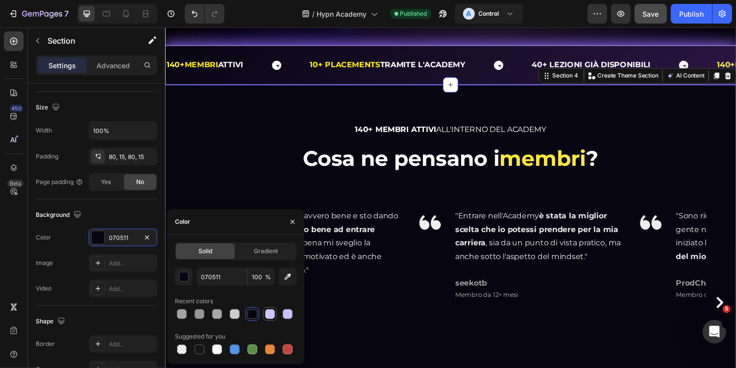
click at [270, 311] on div at bounding box center [270, 314] width 10 height 10
type input "D0C6FF"
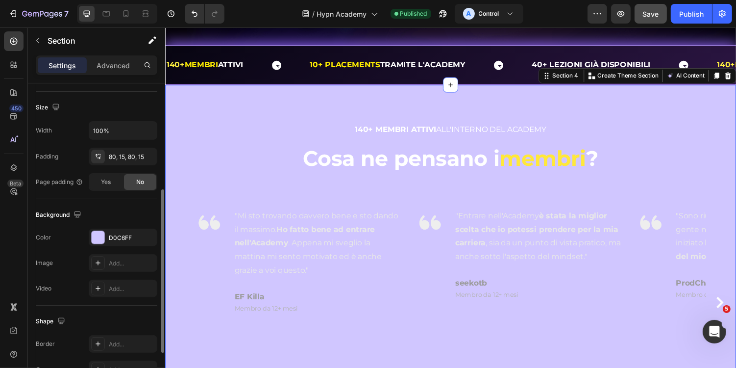
click at [120, 209] on div "Background" at bounding box center [97, 215] width 122 height 16
click at [126, 273] on div "The changes might be hidden by the video. Color D0C6FF Image Add... Video Add..." at bounding box center [97, 262] width 122 height 69
click at [126, 261] on div "Add..." at bounding box center [132, 263] width 46 height 9
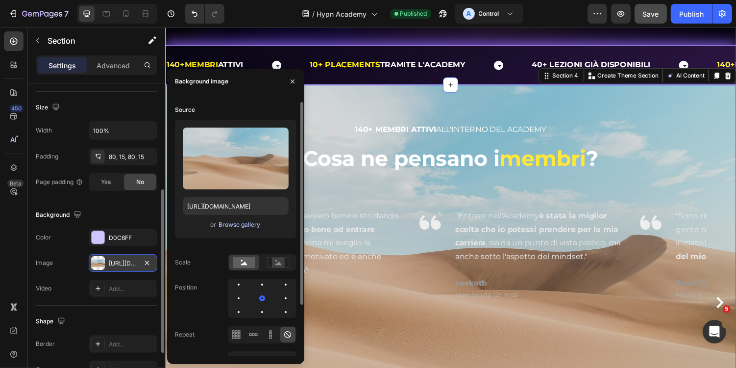
click at [246, 227] on div "Browse gallery" at bounding box center [240, 224] width 42 height 9
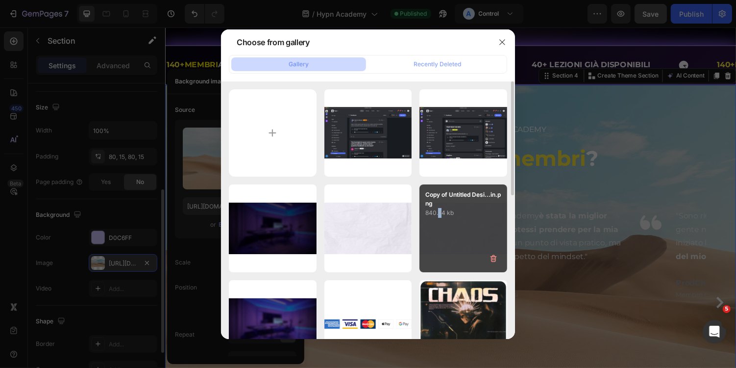
click at [440, 214] on p "840.34 kb" at bounding box center [464, 213] width 76 height 10
type input "https://cdn.shopify.com/s/files/1/0669/2824/7049/files/gempages_491410533749097…"
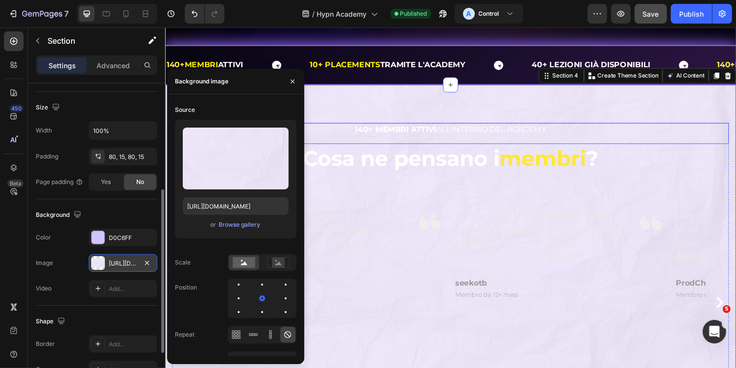
click at [581, 127] on h2 "140+ MEMBRI ATTIVI ALL'INTERNO DEL ACADEMY" at bounding box center [459, 131] width 574 height 13
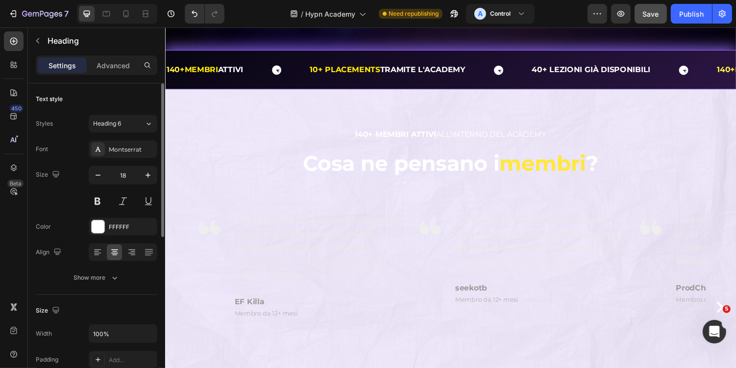
scroll to position [346, 0]
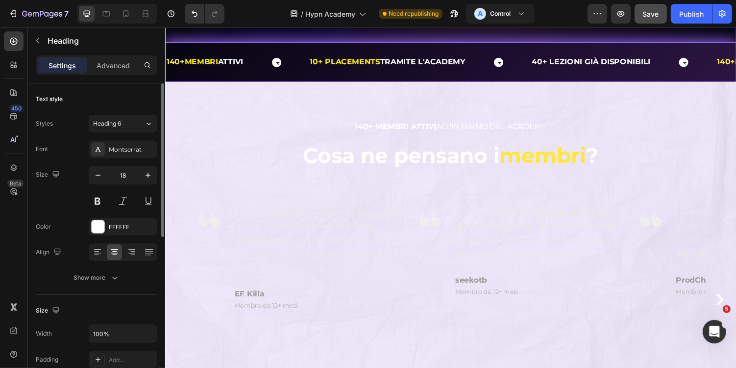
click at [398, 130] on strong "140+ MEMBRI ATTIVI" at bounding box center [402, 128] width 84 height 9
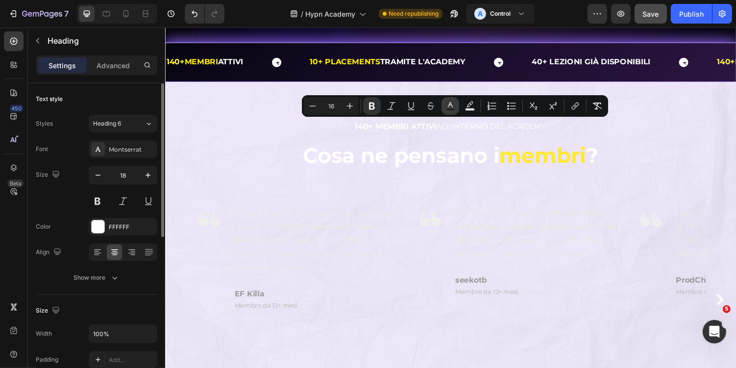
click at [456, 110] on button "Text Color" at bounding box center [451, 106] width 18 height 18
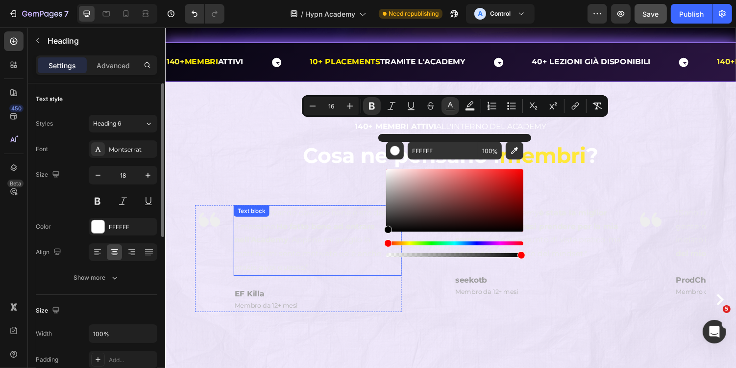
drag, startPoint x: 578, startPoint y: 220, endPoint x: 382, endPoint y: 250, distance: 197.9
type input "000000"
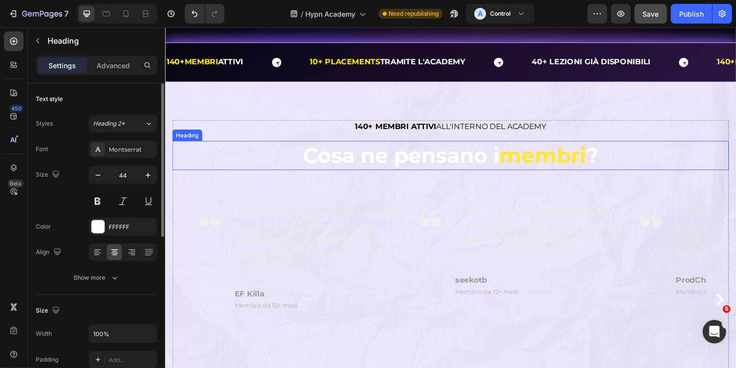
click at [358, 158] on h2 "Cosa ne pensano i membri ?" at bounding box center [459, 159] width 574 height 30
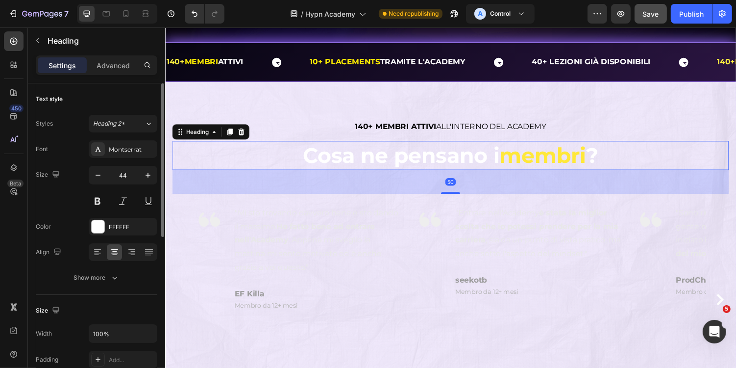
click at [327, 160] on h2 "Cosa ne pensano i membri ?" at bounding box center [459, 159] width 574 height 30
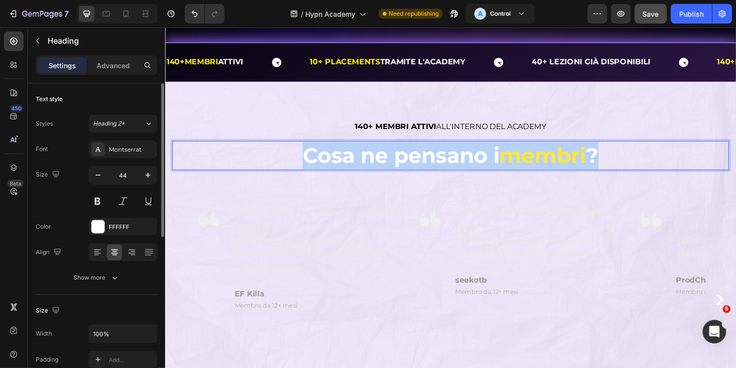
drag, startPoint x: 309, startPoint y: 160, endPoint x: 662, endPoint y: 166, distance: 353.0
click at [662, 166] on p "Cosa ne pensano i membri ?" at bounding box center [459, 159] width 572 height 28
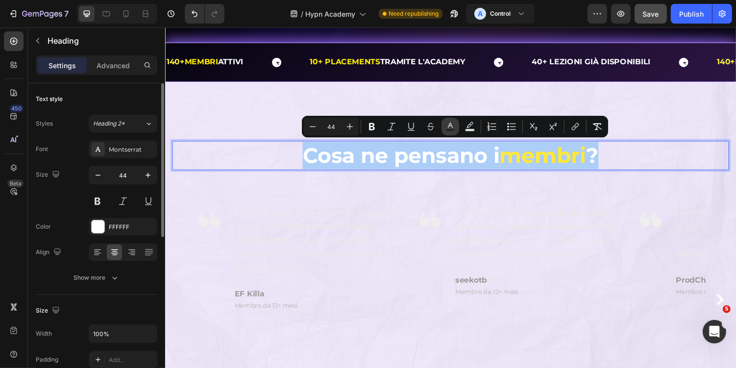
click at [454, 128] on icon "Editor contextual toolbar" at bounding box center [451, 127] width 10 height 10
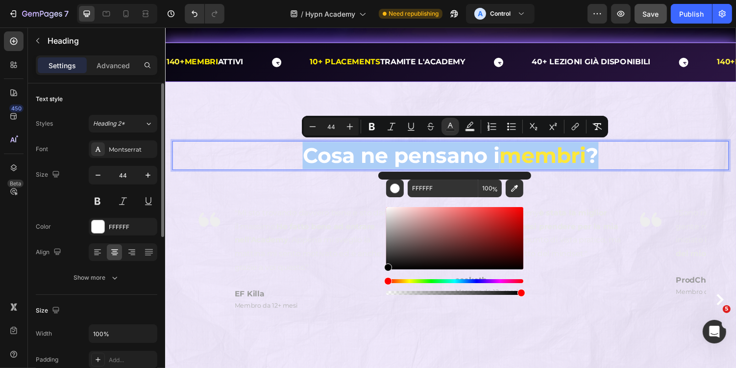
drag, startPoint x: 601, startPoint y: 239, endPoint x: 376, endPoint y: 299, distance: 232.5
type input "000000"
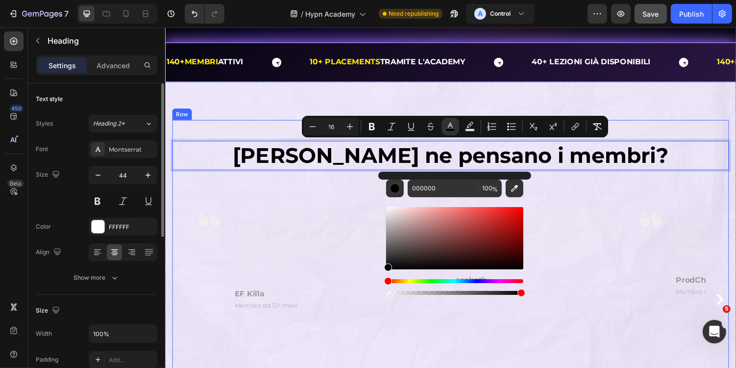
click at [604, 175] on div "⁠⁠⁠⁠⁠⁠⁠ 140+ MEMBRI ATTIVI ALL'INTERNO DEL ACADEMY Heading Cosa ne pensano i me…" at bounding box center [459, 263] width 574 height 282
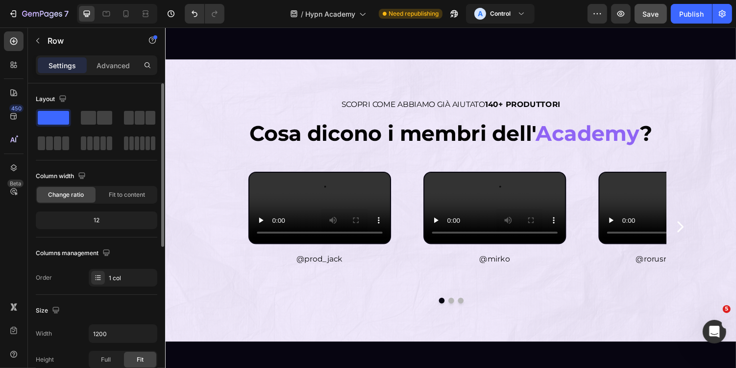
scroll to position [2251, 0]
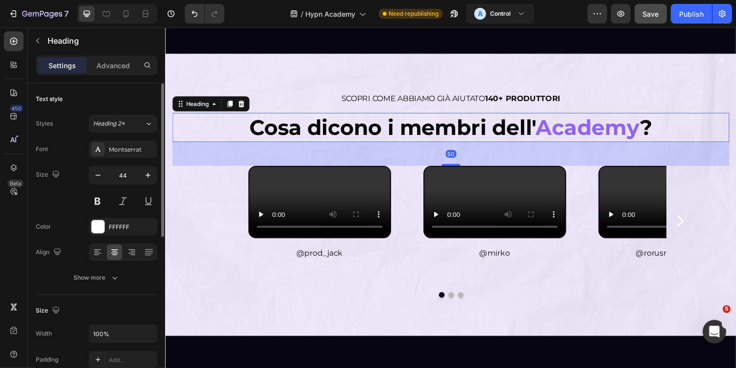
click at [622, 122] on span "Academy" at bounding box center [600, 129] width 107 height 26
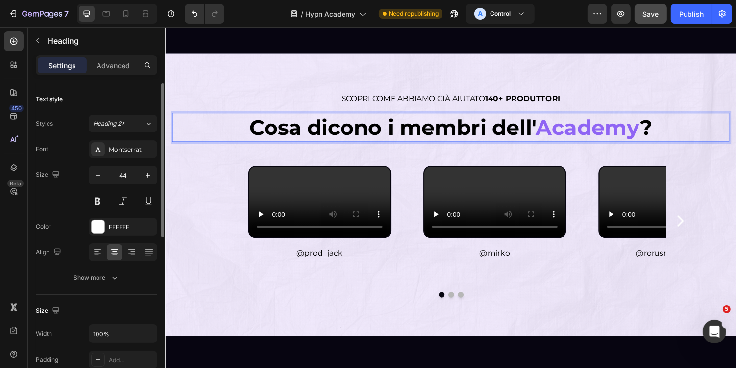
click at [617, 131] on span "Academy" at bounding box center [600, 129] width 107 height 26
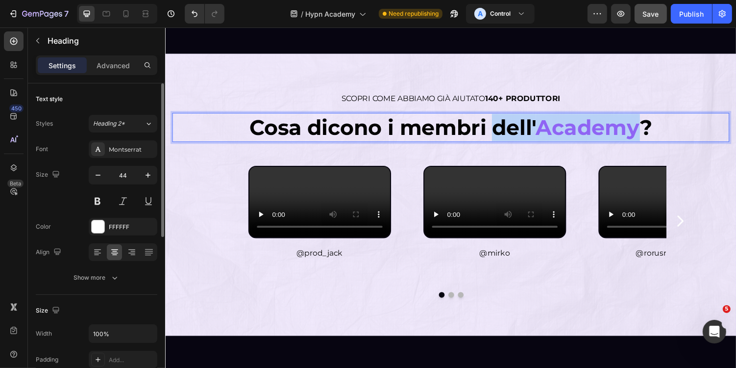
click at [617, 131] on span "Academy" at bounding box center [600, 129] width 107 height 26
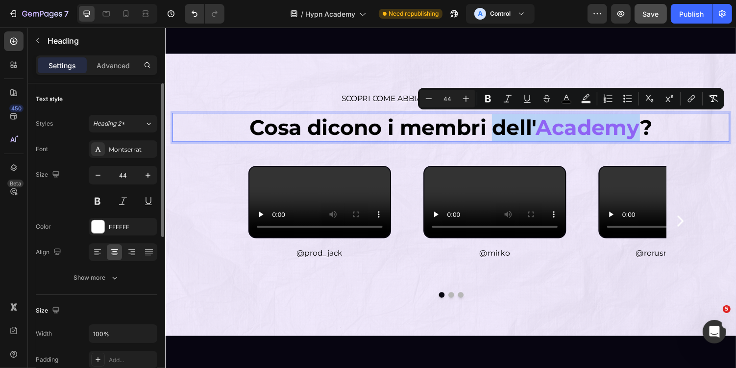
click at [601, 130] on span "Academy" at bounding box center [600, 129] width 107 height 26
click at [622, 134] on span "Academy" at bounding box center [600, 129] width 107 height 26
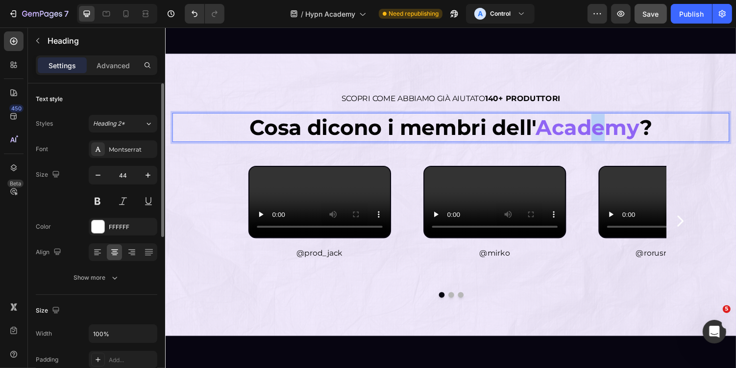
drag, startPoint x: 607, startPoint y: 134, endPoint x: 617, endPoint y: 134, distance: 10.3
click at [617, 134] on span "Academy" at bounding box center [600, 129] width 107 height 26
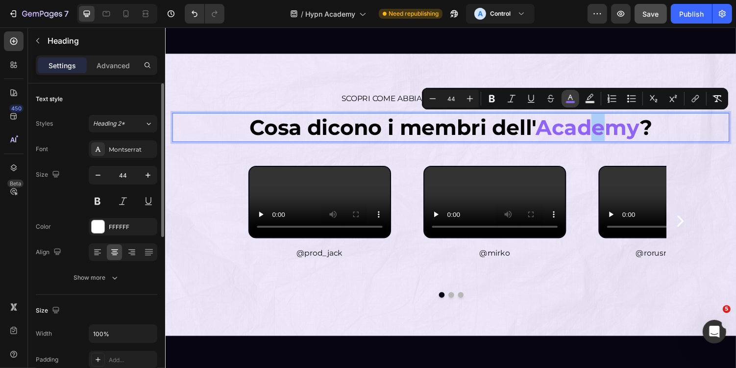
drag, startPoint x: 423, startPoint y: 85, endPoint x: 570, endPoint y: 103, distance: 147.7
click at [570, 103] on rect "Editor contextual toolbar" at bounding box center [570, 102] width 9 height 2
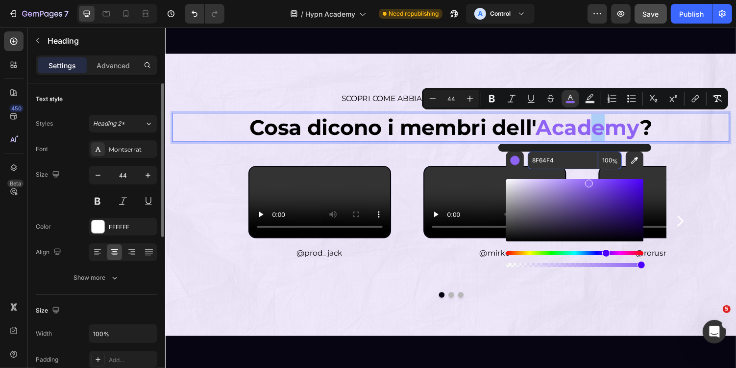
click at [566, 156] on input "8F64F4" at bounding box center [563, 160] width 71 height 18
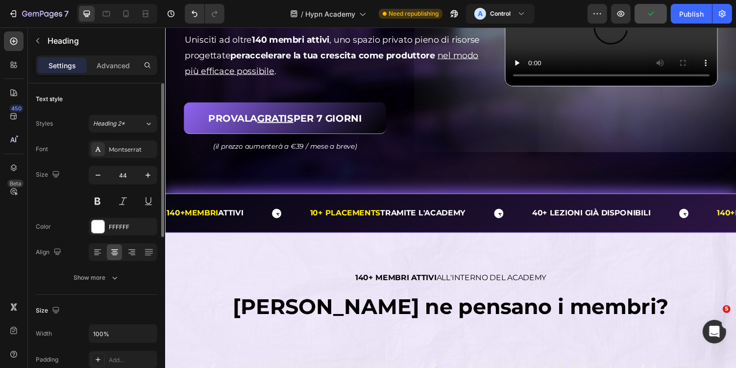
scroll to position [396, 0]
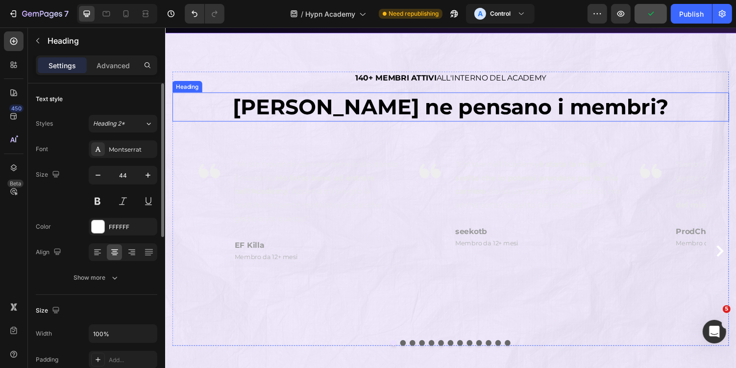
type input "16"
click at [535, 110] on span "Cosa ne pensano i membri?" at bounding box center [458, 108] width 449 height 26
click at [555, 108] on span "Cosa ne pensano i membri?" at bounding box center [458, 108] width 449 height 26
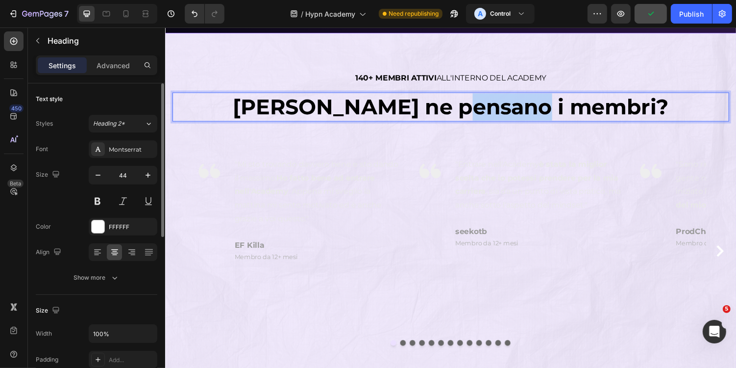
click at [555, 108] on span "Cosa ne pensano i membri?" at bounding box center [458, 108] width 449 height 26
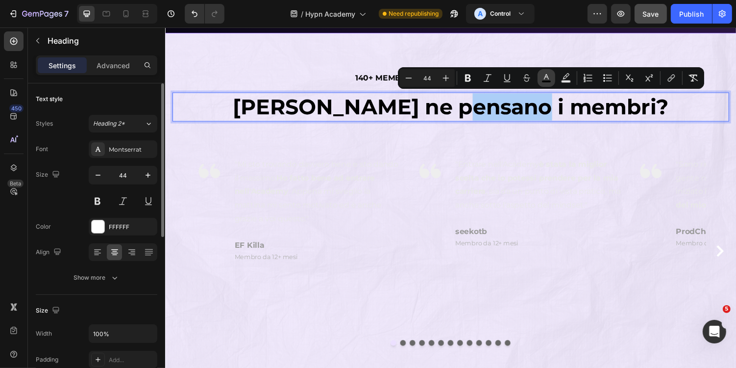
click at [551, 79] on icon "Editor contextual toolbar" at bounding box center [547, 78] width 10 height 10
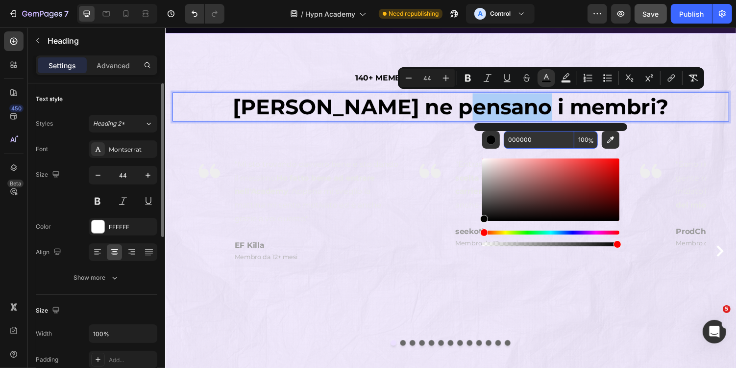
click at [551, 137] on input "000000" at bounding box center [539, 140] width 71 height 18
paste input "8F64F4"
type input "8F64F4"
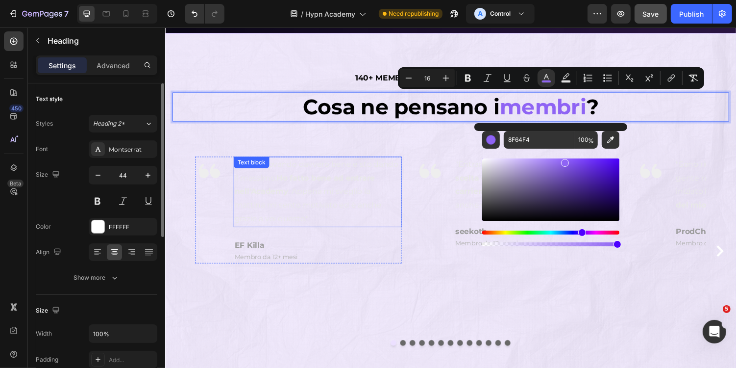
click at [274, 187] on p ""Mi sto trovando davvero bene e sto dando il massimo. Ho fatto bene ad entrare …" at bounding box center [321, 196] width 171 height 71
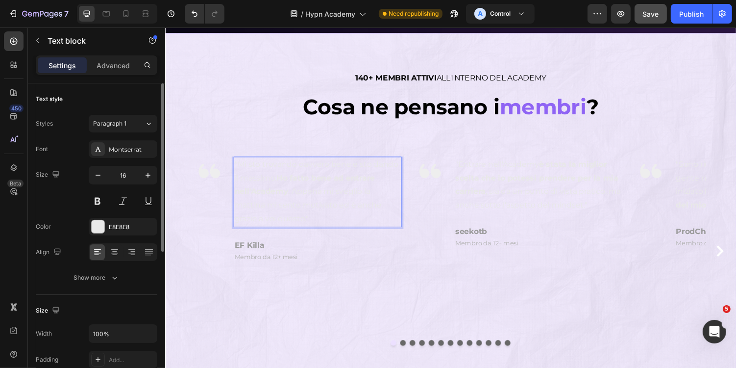
click at [266, 197] on strong "Ho fatto bene ad entrare nell'Academy" at bounding box center [308, 189] width 145 height 24
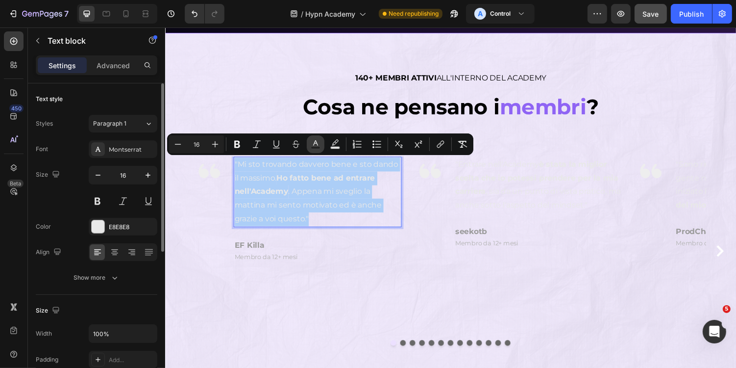
click at [320, 146] on icon "Editor contextual toolbar" at bounding box center [316, 144] width 10 height 10
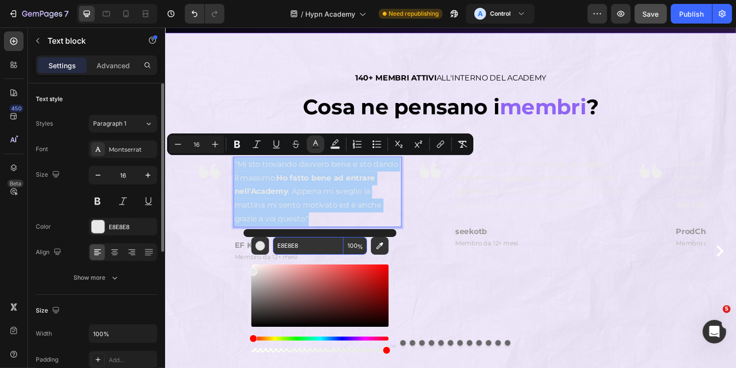
click at [305, 243] on input "E8E8E8" at bounding box center [308, 246] width 71 height 18
type input "070511"
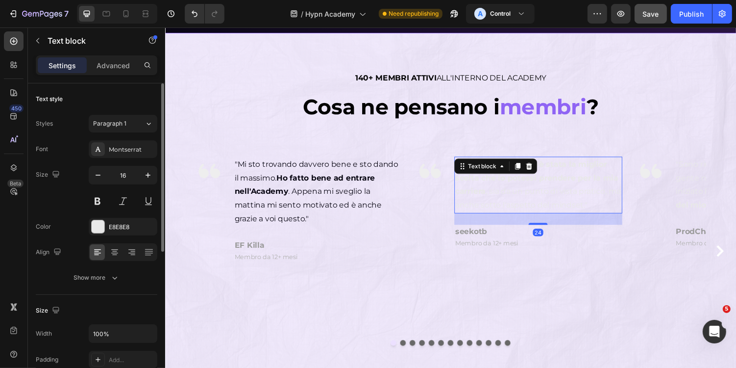
click at [478, 194] on strong "è stata la miglior scelta che io potessi prendere per la mia carriera" at bounding box center [548, 182] width 168 height 38
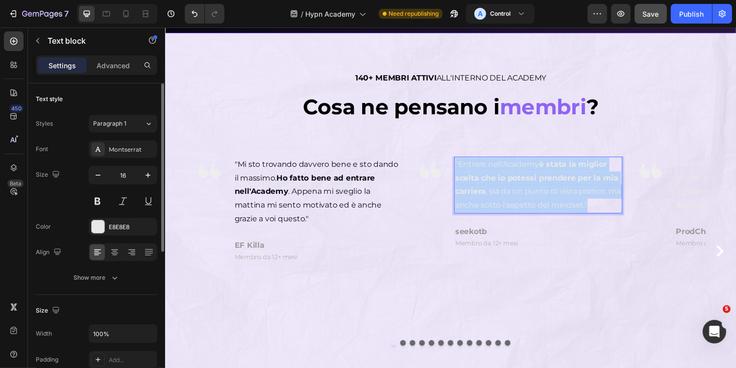
click at [478, 194] on strong "è stata la miglior scelta che io potessi prendere per la mia carriera" at bounding box center [548, 182] width 168 height 38
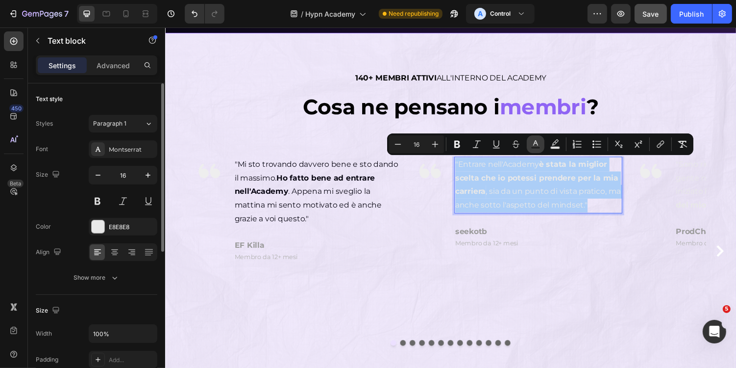
click at [538, 148] on rect "Editor contextual toolbar" at bounding box center [535, 148] width 9 height 2
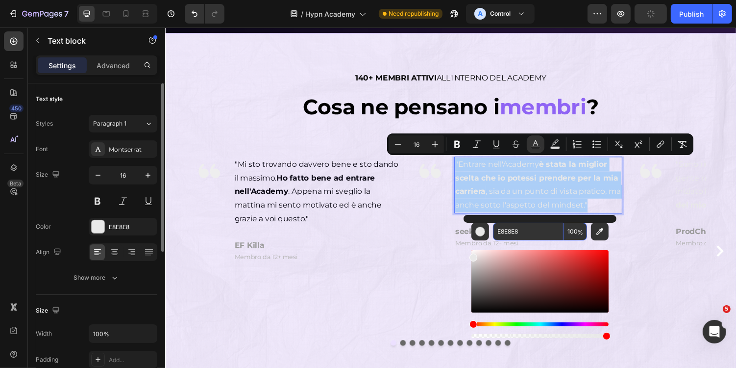
click at [530, 237] on input "E8E8E8" at bounding box center [528, 232] width 71 height 18
paste input ""Mi sto trovando davvero bene e sto dando il massimo. Ho fatto bene ad entrare …"
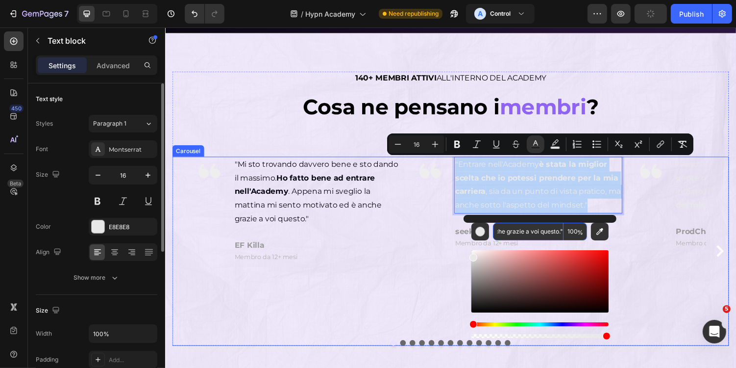
type input "E8E8E8"
click at [373, 311] on div "Image "Mi sto trovando davvero bene e sto dando il massimo. Ho fatto bene ad en…" at bounding box center [302, 257] width 213 height 195
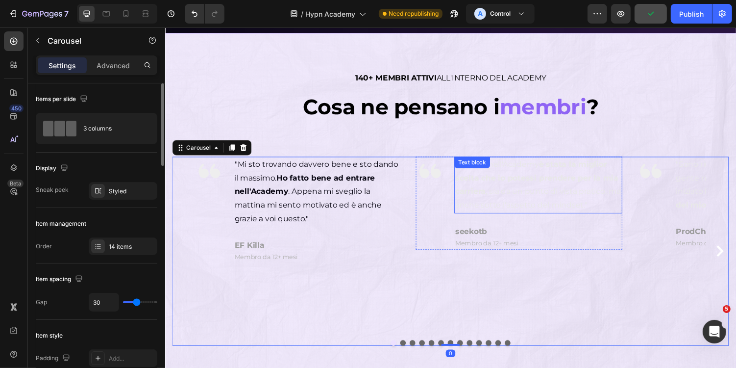
click at [519, 194] on p ""Entrare nell'Academy è stata la miglior scelta che io potessi prendere per la …" at bounding box center [549, 189] width 171 height 56
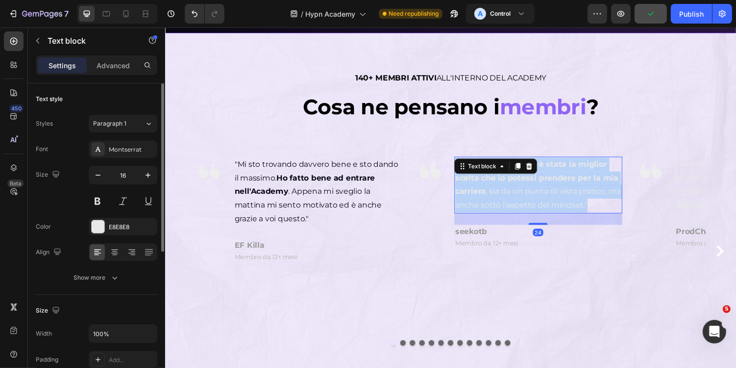
click at [519, 194] on p ""Entrare nell'Academy è stata la miglior scelta che io potessi prendere per la …" at bounding box center [549, 189] width 171 height 56
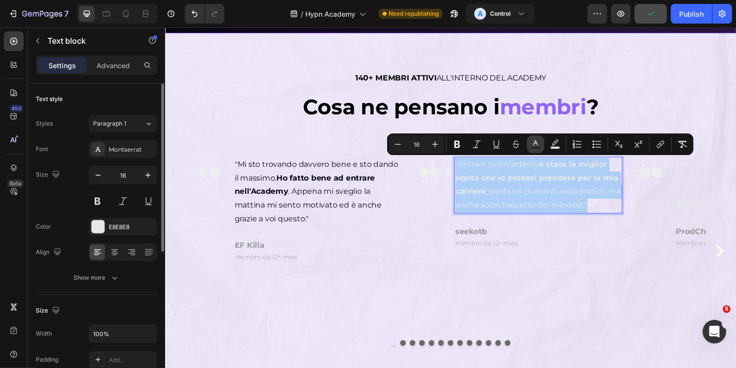
click at [542, 145] on button "Text Color" at bounding box center [536, 144] width 18 height 18
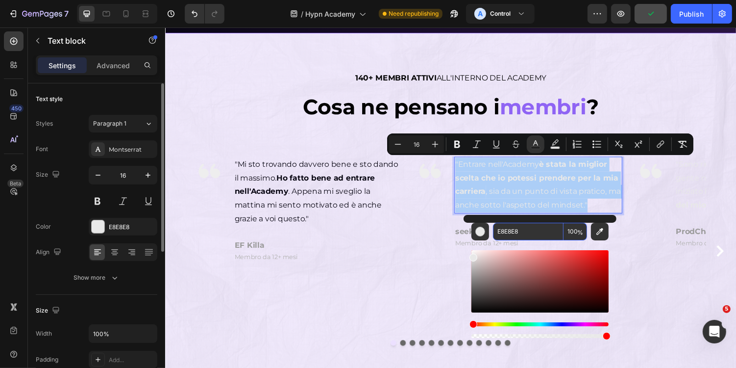
click at [531, 228] on input "E8E8E8" at bounding box center [528, 232] width 71 height 18
paste input ""Mi sto trovando davvero bene e sto dando il massimo. Ho fatto bene ad entrare …"
click at [529, 231] on input ""Mi sto trovando davvero bene e sto dando il massimo. Ho fatto bene ad entrare …" at bounding box center [528, 232] width 71 height 18
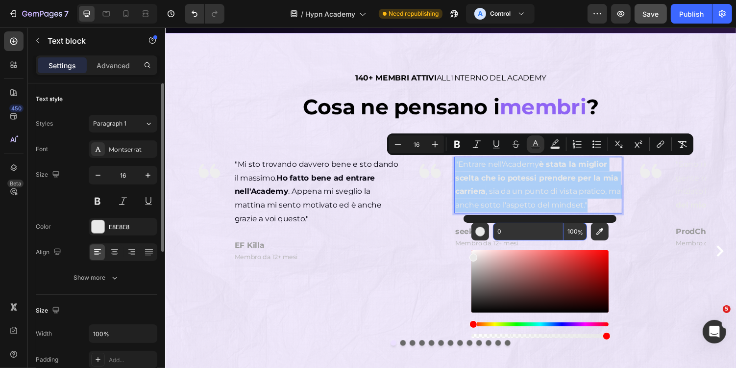
scroll to position [0, 0]
type input "070511"
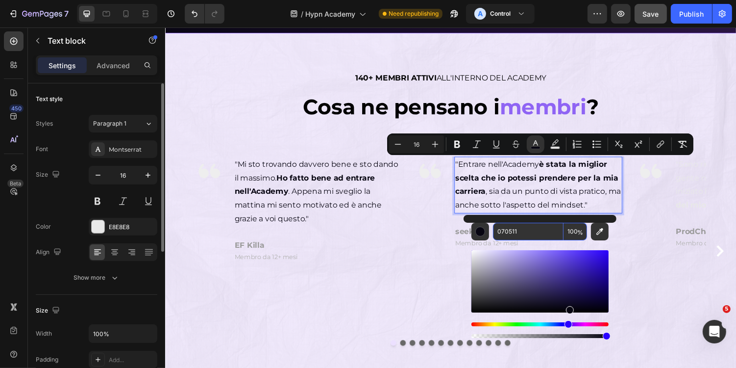
click at [526, 234] on input "070511" at bounding box center [528, 232] width 71 height 18
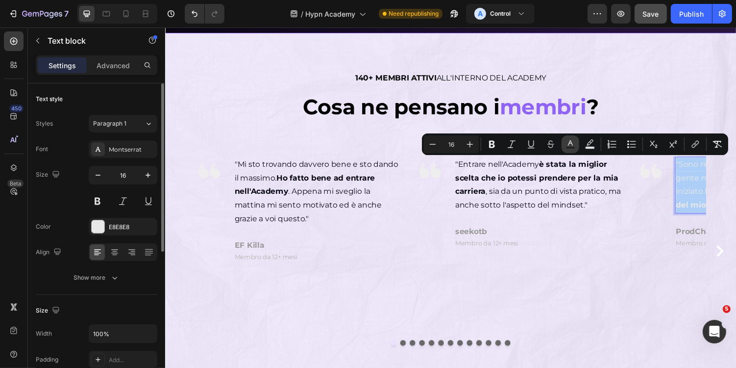
click at [563, 146] on button "Text Color" at bounding box center [571, 144] width 18 height 18
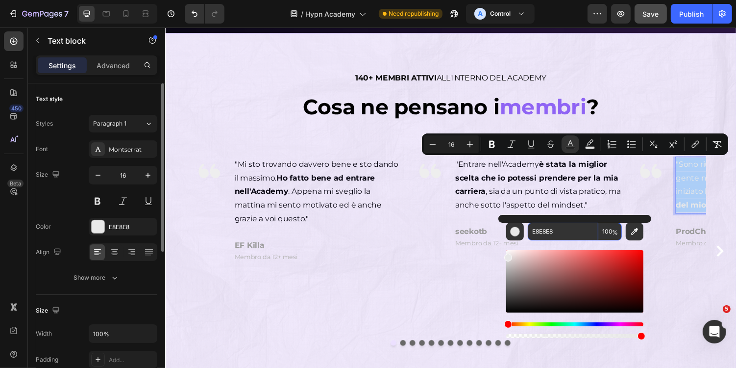
click at [562, 239] on input "E8E8E8" at bounding box center [563, 232] width 71 height 18
paste input "070511"
type input "070511"
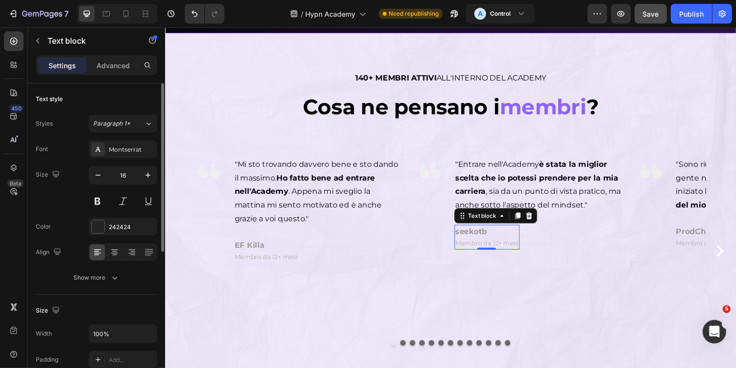
click at [481, 245] on span "Membro da 12+ mesi" at bounding box center [496, 249] width 65 height 8
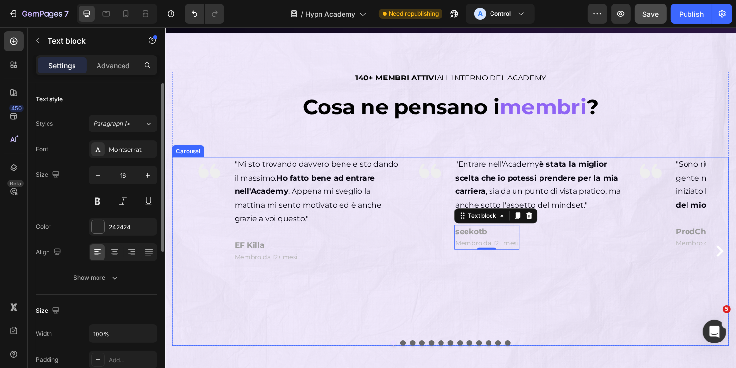
click at [731, 258] on icon "Carousel Next Arrow" at bounding box center [736, 257] width 12 height 12
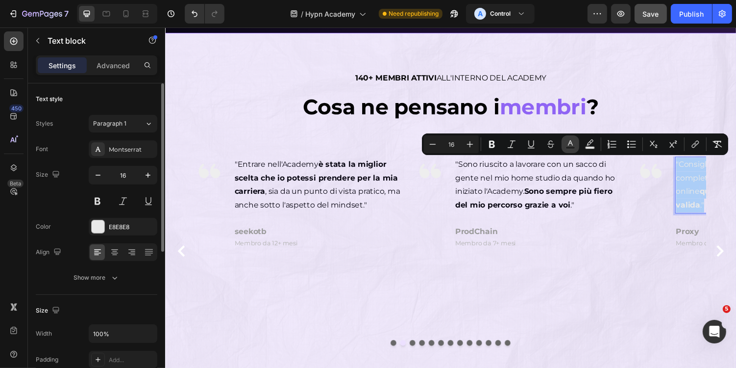
click at [572, 147] on rect "Editor contextual toolbar" at bounding box center [570, 148] width 9 height 2
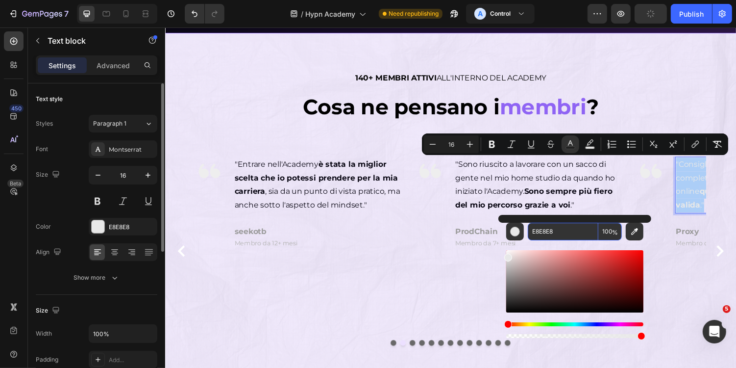
click at [570, 231] on input "E8E8E8" at bounding box center [563, 232] width 71 height 18
paste input "070511"
type input "070511"
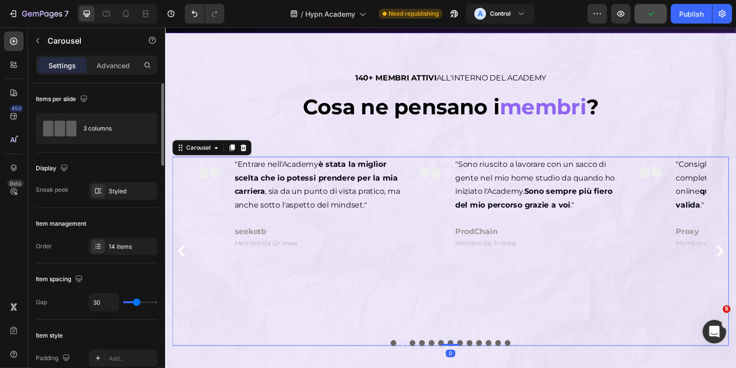
click at [732, 260] on icon "Carousel Next Arrow" at bounding box center [736, 257] width 12 height 12
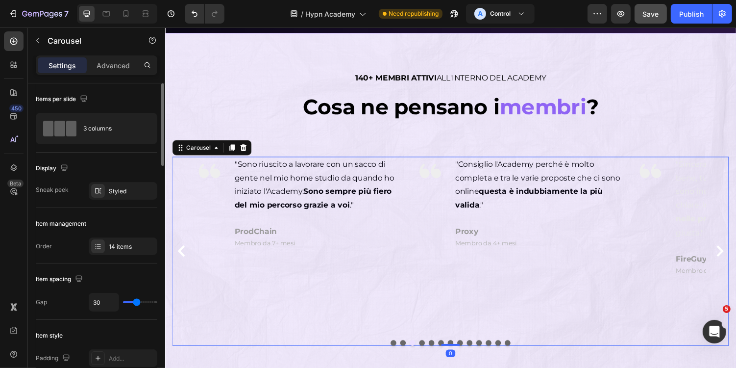
click at [734, 259] on icon "Carousel Next Arrow" at bounding box center [736, 257] width 12 height 12
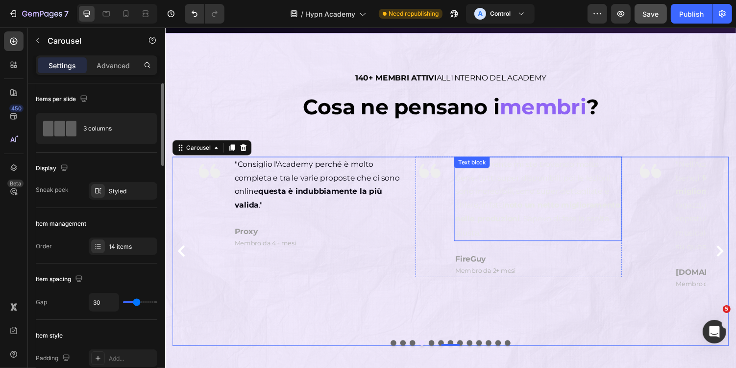
click at [504, 191] on p ""Sinceramente mi sto trovando molto bene, tutti super disponibili, poi le lezio…" at bounding box center [549, 203] width 171 height 85
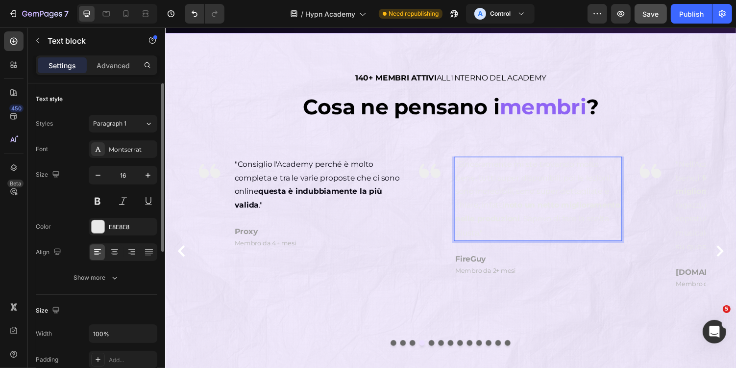
click at [517, 191] on p ""Sinceramente mi sto trovando molto bene, tutti super disponibili, poi le lezio…" at bounding box center [549, 203] width 171 height 85
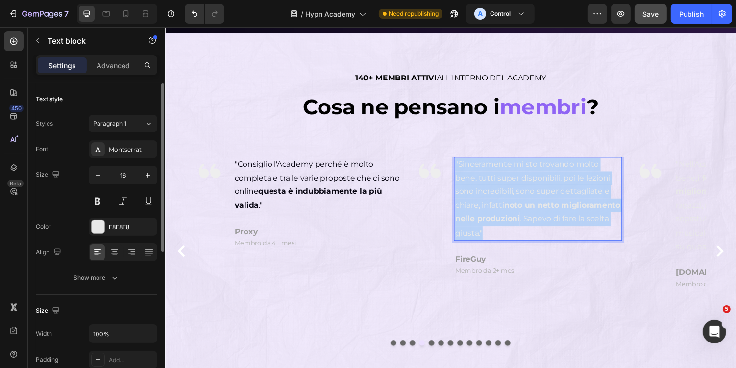
click at [517, 191] on p ""Sinceramente mi sto trovando molto bene, tutti super disponibili, poi le lezio…" at bounding box center [549, 203] width 171 height 85
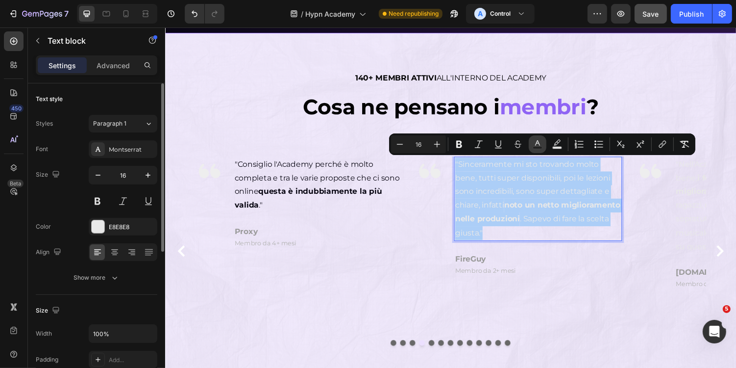
click at [542, 152] on button "Text Color" at bounding box center [538, 144] width 18 height 18
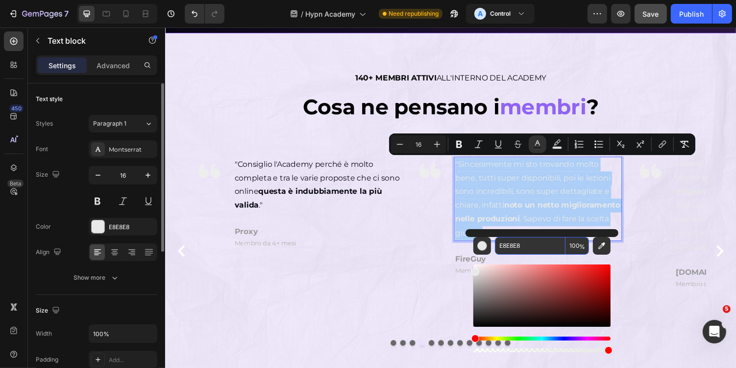
click at [539, 241] on input "E8E8E8" at bounding box center [530, 246] width 71 height 18
paste input "070511"
paste input "Editor contextual toolbar"
type input "070511"
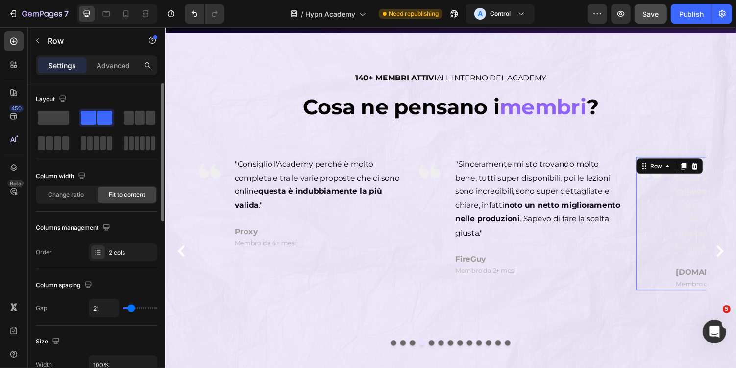
click at [676, 259] on div "Image" at bounding box center [665, 229] width 29 height 138
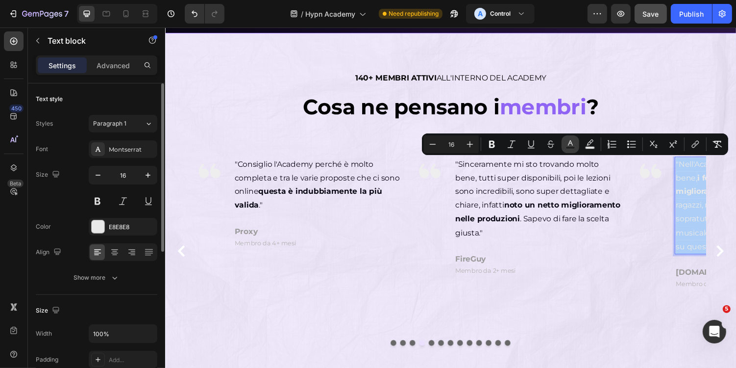
click at [566, 147] on rect "Editor contextual toolbar" at bounding box center [570, 148] width 9 height 2
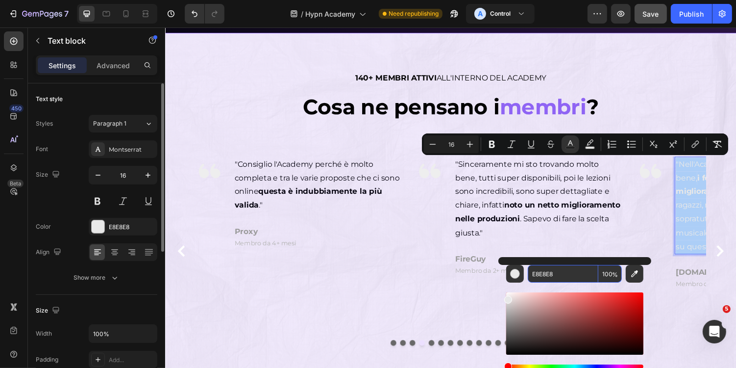
click at [572, 272] on input "E8E8E8" at bounding box center [563, 274] width 71 height 18
paste input "070511"
type input "070511"
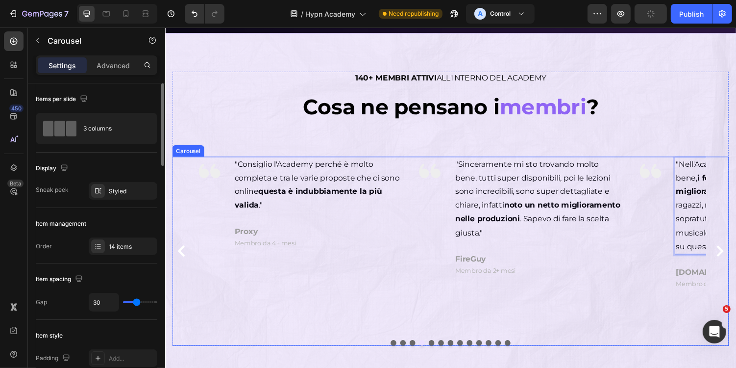
click at [736, 259] on icon "Carousel Next Arrow" at bounding box center [736, 257] width 12 height 12
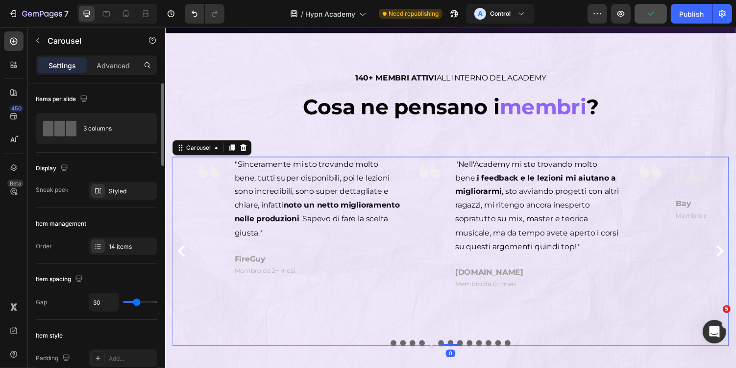
click at [736, 259] on icon "Carousel Next Arrow" at bounding box center [736, 257] width 12 height 12
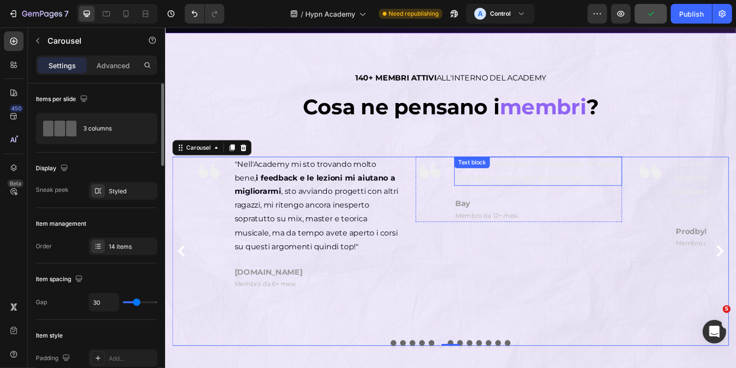
click at [526, 179] on strong "entrare nell'Academy è stata la miglior scelta che potessi fare" at bounding box center [546, 175] width 165 height 24
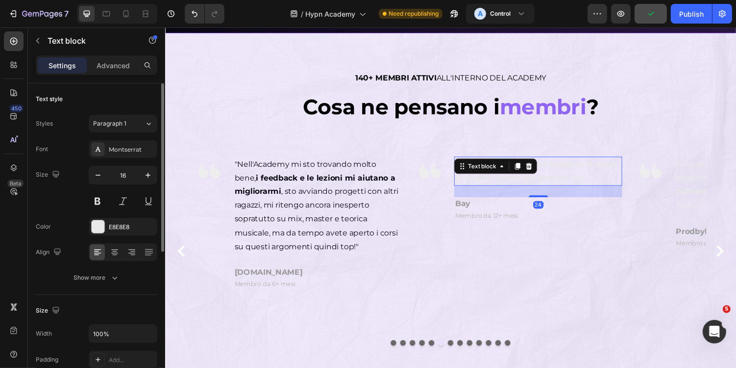
click at [526, 179] on strong "entrare nell'Academy è stata la miglior scelta che potessi fare" at bounding box center [546, 175] width 165 height 24
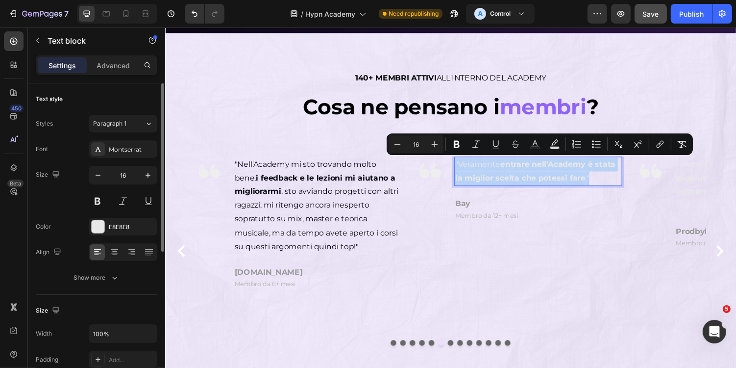
click at [540, 153] on div "Minus 16 Plus Bold Italic Underline Strikethrough Text Color Text Background Co…" at bounding box center [540, 144] width 306 height 22
click at [534, 142] on icon "Editor contextual toolbar" at bounding box center [535, 142] width 5 height 5
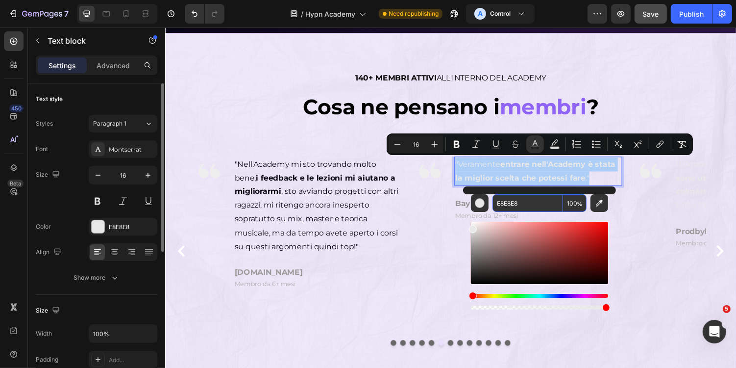
click at [529, 204] on input "E8E8E8" at bounding box center [528, 203] width 71 height 18
paste input "070511"
type input "070511"
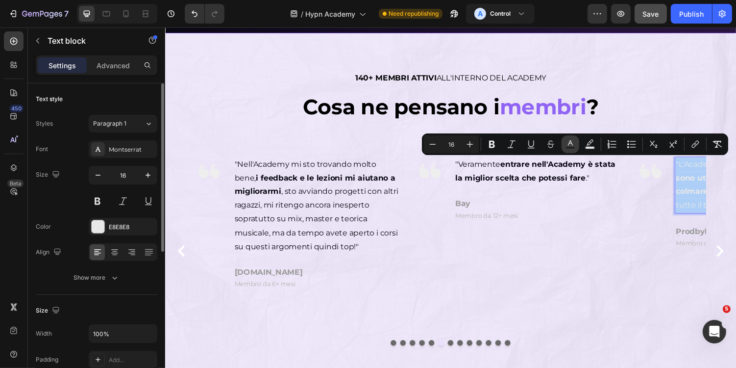
click at [566, 140] on icon "Editor contextual toolbar" at bounding box center [571, 144] width 10 height 10
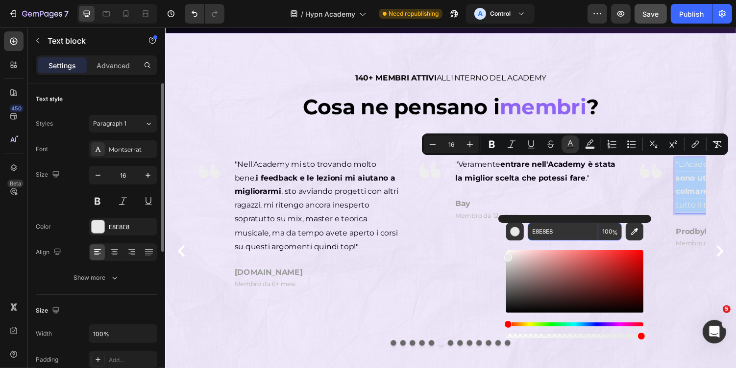
click at [566, 234] on input "E8E8E8" at bounding box center [563, 232] width 71 height 18
paste input "070511"
type input "070511"
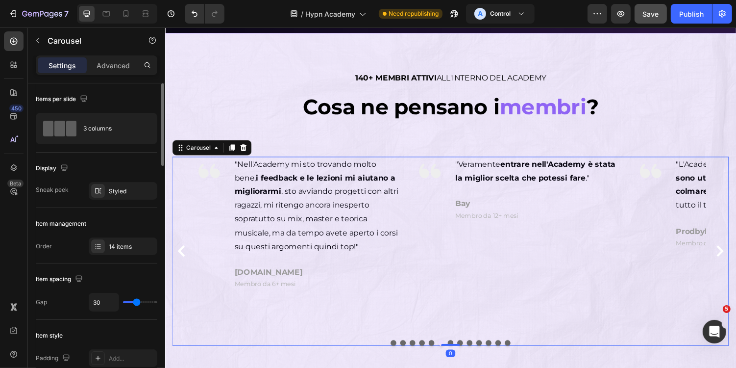
click at [736, 255] on icon "Carousel Next Arrow" at bounding box center [736, 257] width 7 height 12
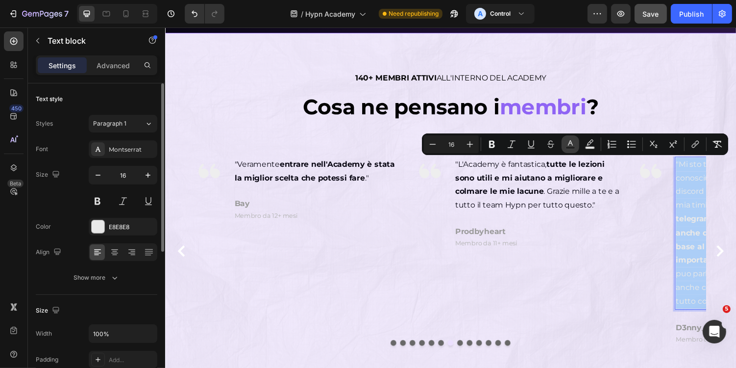
click at [571, 144] on icon "Editor contextual toolbar" at bounding box center [571, 144] width 10 height 10
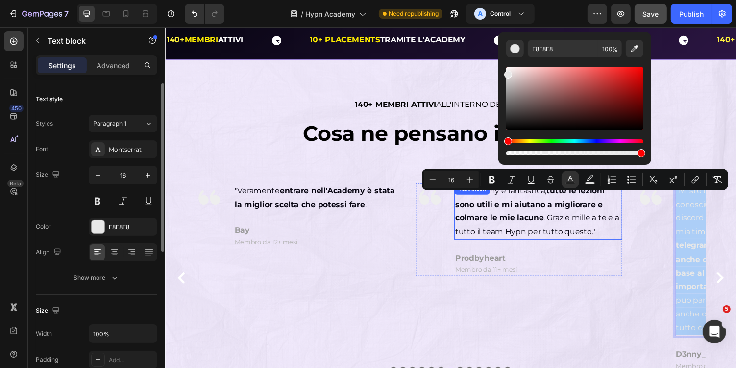
scroll to position [337, 0]
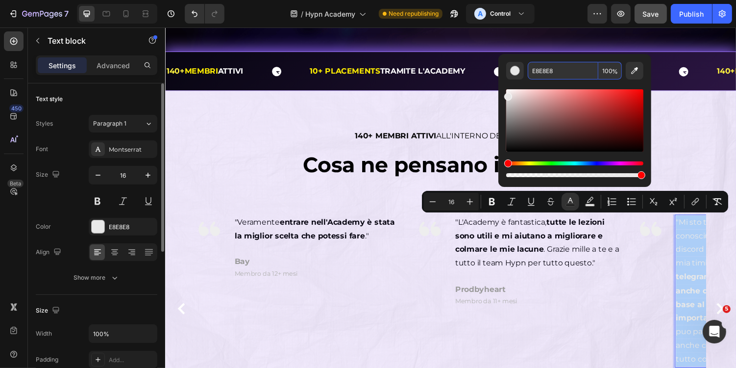
click at [566, 72] on input "E8E8E8" at bounding box center [563, 71] width 71 height 18
paste input "070511"
type input "070511"
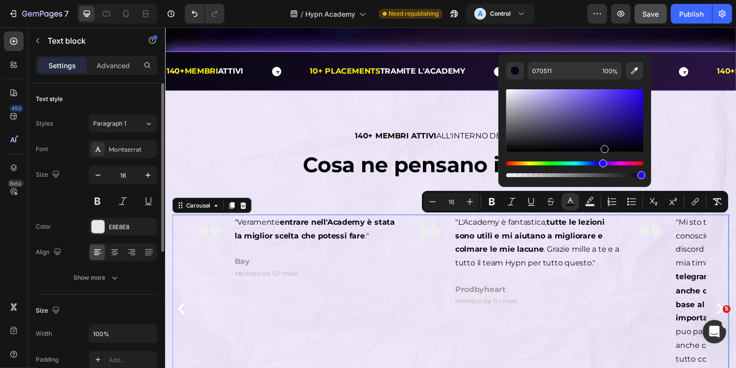
click at [589, 316] on div "Image "L'Academy è fantastica, tutte le lezioni sono utili e mi aiutano a migli…" at bounding box center [529, 316] width 213 height 195
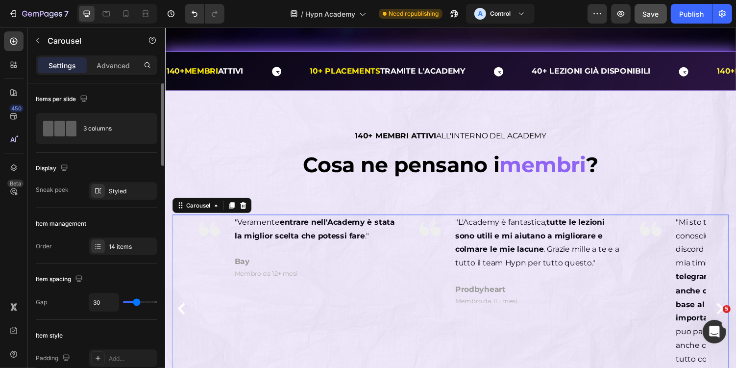
click at [732, 310] on icon "Carousel Next Arrow" at bounding box center [736, 316] width 12 height 12
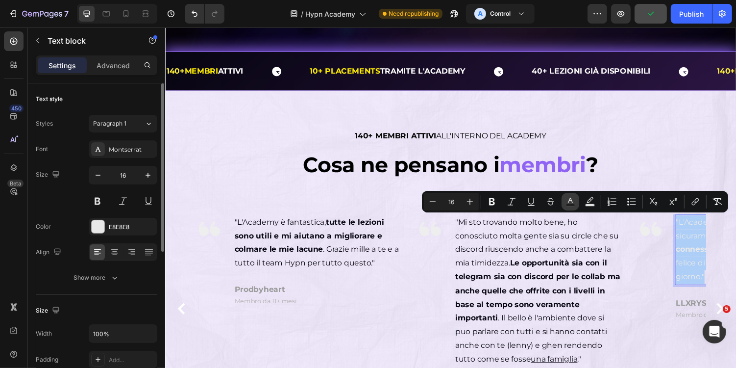
click at [569, 196] on button "Text Color" at bounding box center [571, 202] width 18 height 18
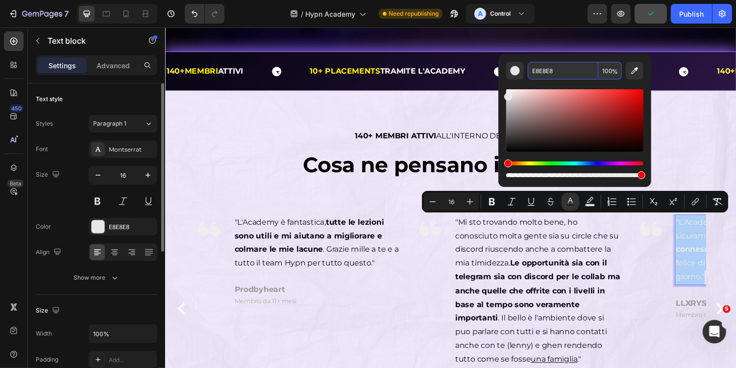
click at [565, 72] on input "E8E8E8" at bounding box center [563, 71] width 71 height 18
paste input "070511"
type input "070511"
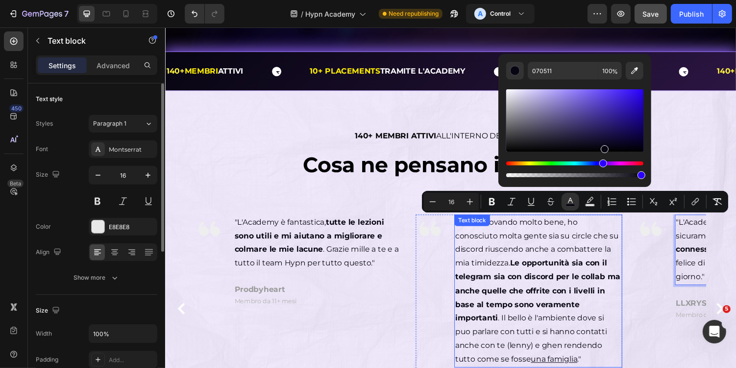
click at [579, 271] on strong "Le opportunità sia con il telegram sia con discord per le collab ma anche quell…" at bounding box center [549, 297] width 170 height 66
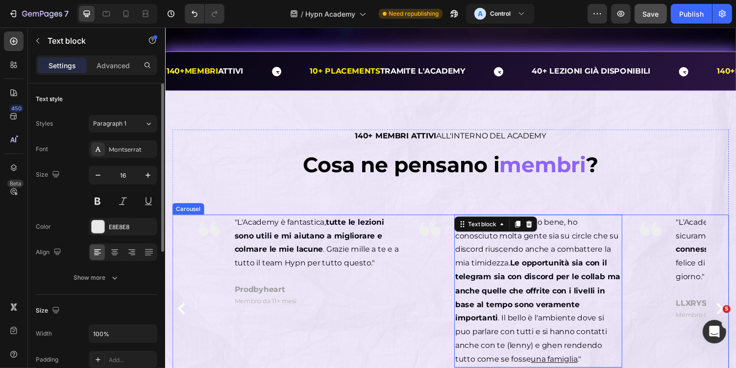
click at [730, 313] on button "Carousel Next Arrow" at bounding box center [737, 316] width 16 height 16
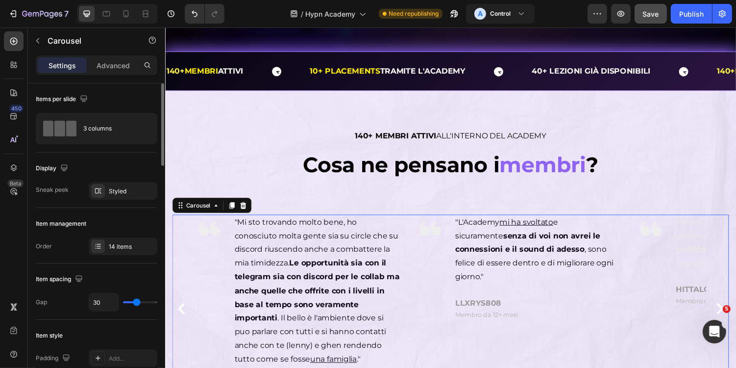
click at [730, 313] on button "Carousel Next Arrow" at bounding box center [737, 316] width 16 height 16
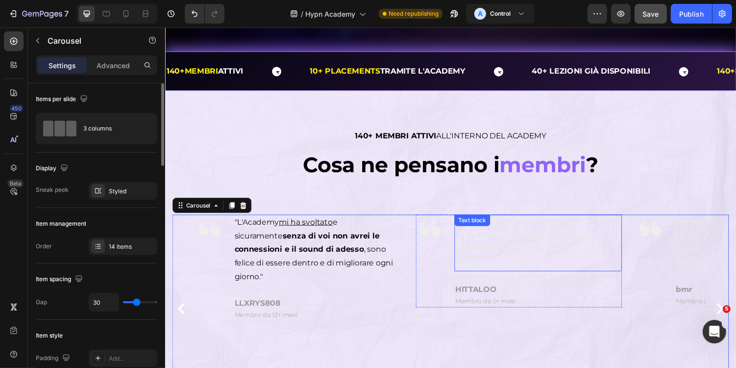
click at [491, 236] on p ""Alcuni miei amici fanno già parte dell'Academy e ho visto dei grandi miglioram…" at bounding box center [549, 248] width 171 height 56
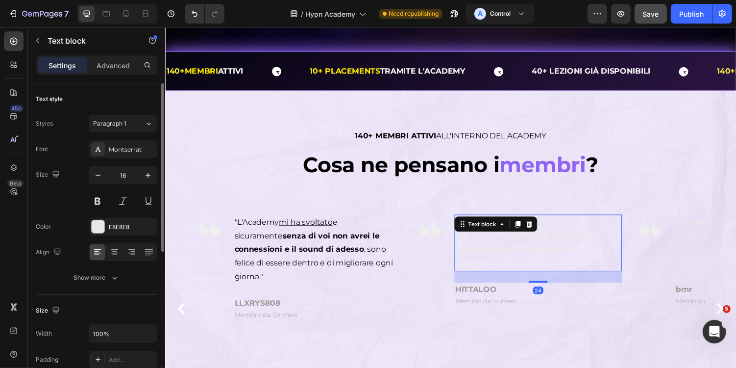
click at [491, 236] on p ""Alcuni miei amici fanno già parte dell'Academy e ho visto dei grandi miglioram…" at bounding box center [549, 248] width 171 height 56
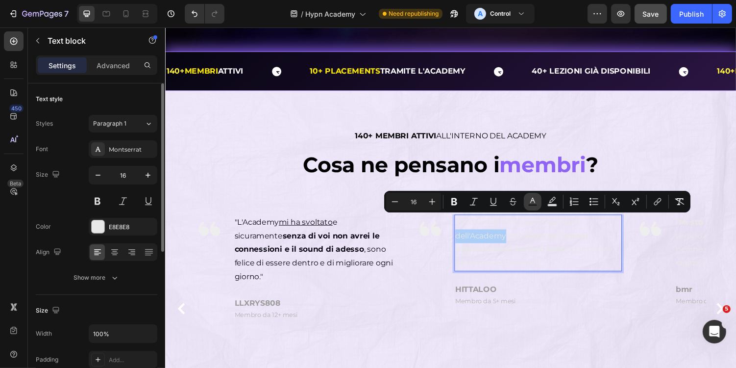
click at [531, 201] on icon "Editor contextual toolbar" at bounding box center [532, 200] width 5 height 5
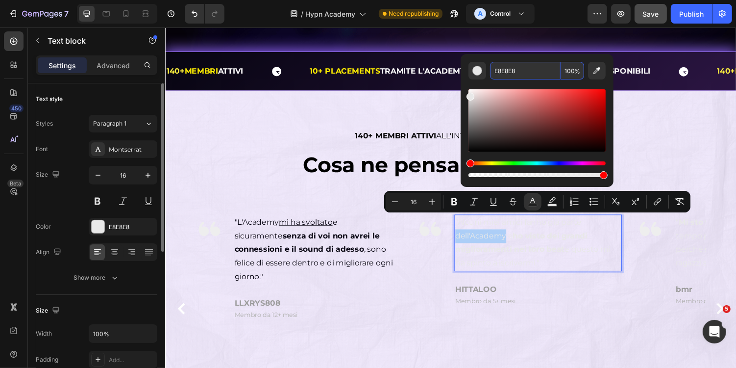
click at [525, 76] on input "E8E8E8" at bounding box center [525, 71] width 71 height 18
paste input "070511"
type input "070511"
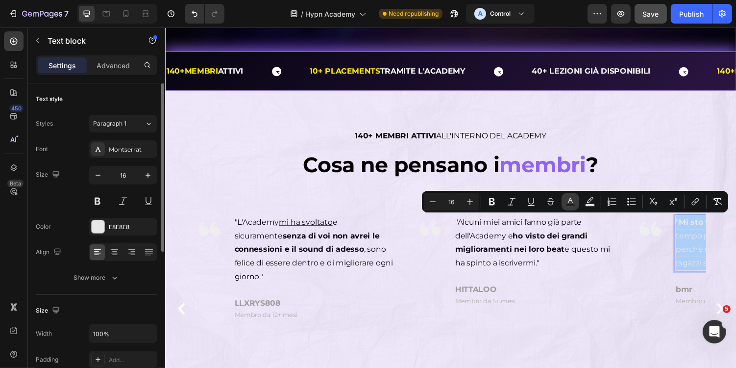
click at [571, 201] on icon "Editor contextual toolbar" at bounding box center [571, 202] width 10 height 10
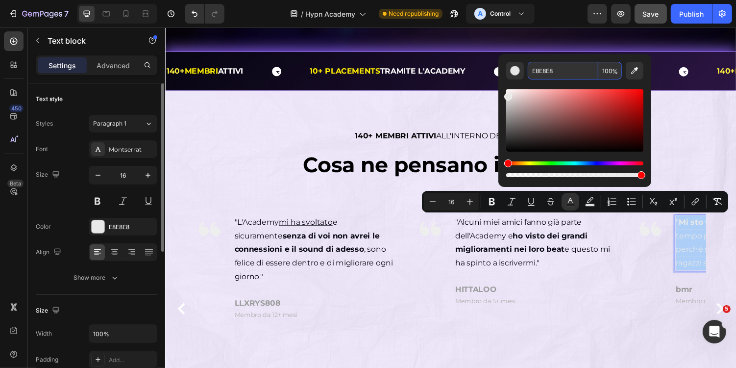
click at [565, 75] on input "E8E8E8" at bounding box center [563, 71] width 71 height 18
paste input "070511"
type input "070511"
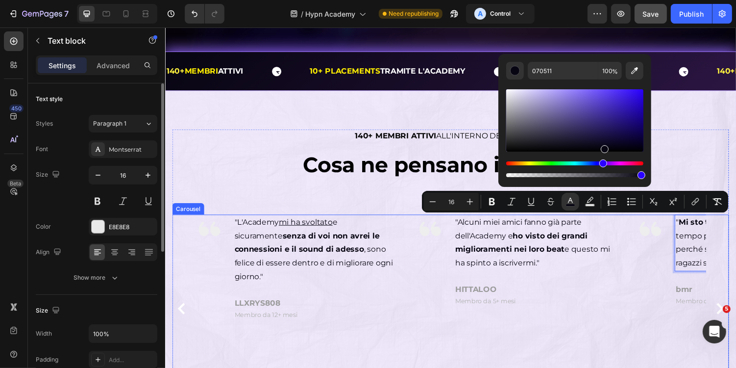
click at [732, 310] on icon "Carousel Next Arrow" at bounding box center [736, 316] width 12 height 12
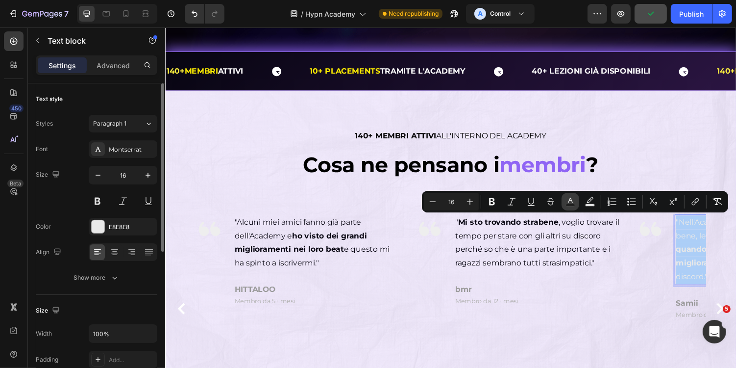
click at [571, 200] on icon "Editor contextual toolbar" at bounding box center [571, 202] width 10 height 10
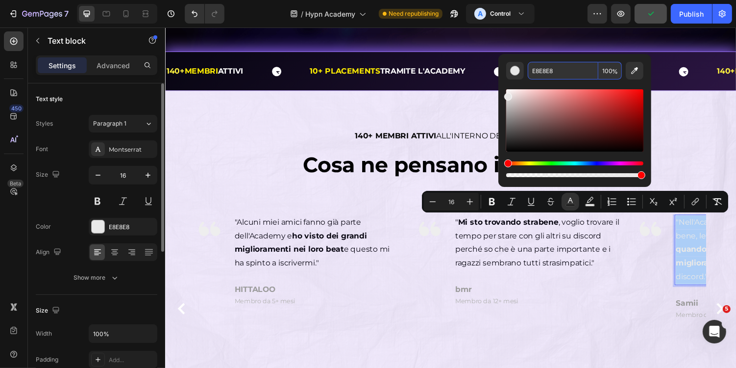
click at [562, 73] on input "E8E8E8" at bounding box center [563, 71] width 71 height 18
paste input "070511"
type input "070511"
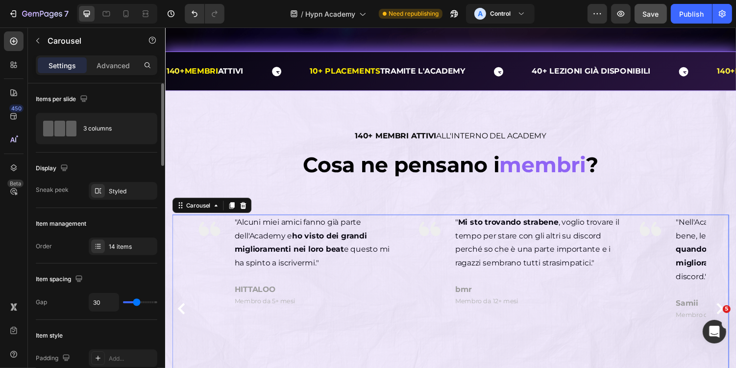
click at [733, 310] on icon "Carousel Next Arrow" at bounding box center [736, 316] width 12 height 12
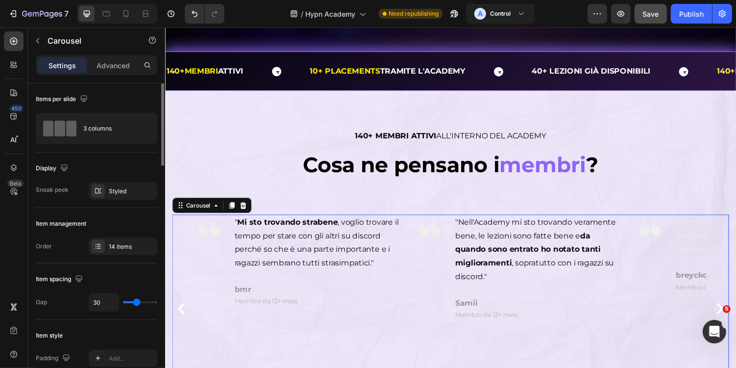
click at [733, 310] on icon "Carousel Next Arrow" at bounding box center [736, 316] width 12 height 12
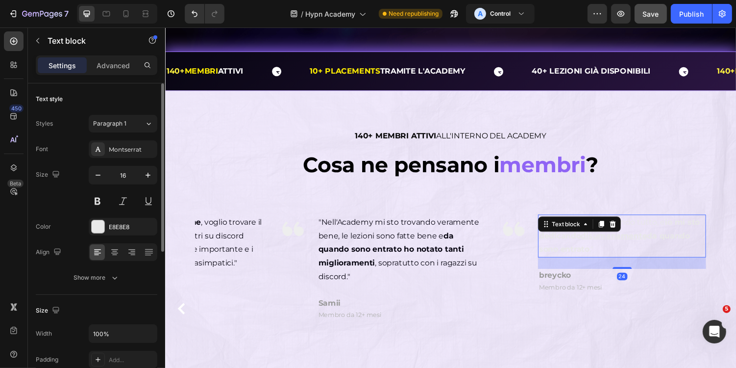
click at [604, 245] on u "disumanamente" at bounding box center [627, 240] width 68 height 9
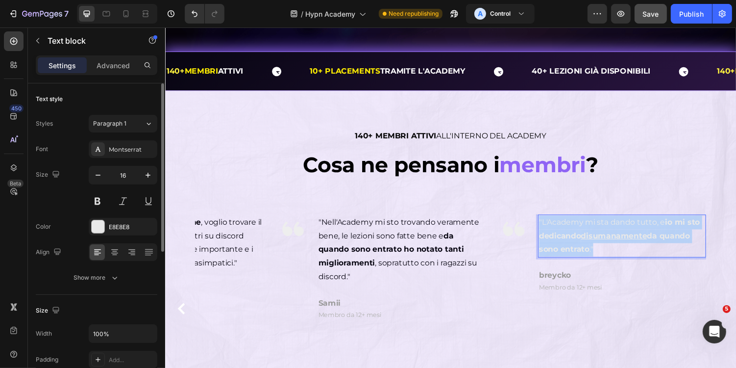
click at [604, 245] on u "disumanamente" at bounding box center [627, 240] width 68 height 9
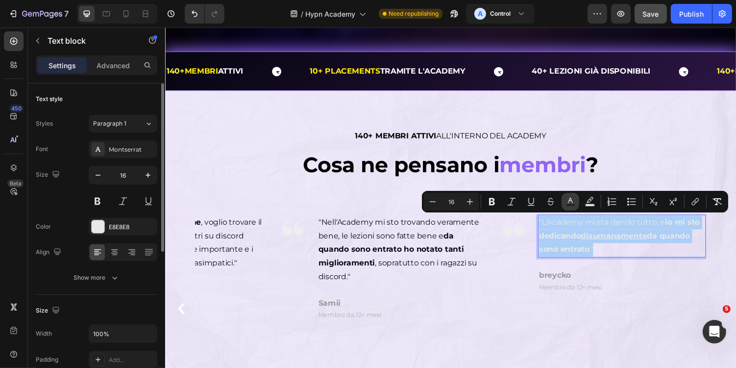
click at [577, 197] on button "Text Color" at bounding box center [571, 202] width 18 height 18
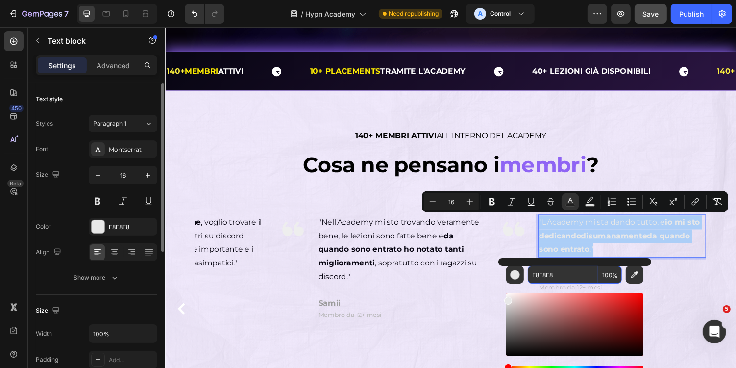
click at [577, 269] on input "E8E8E8" at bounding box center [563, 275] width 71 height 18
paste input "070511"
type input "070511"
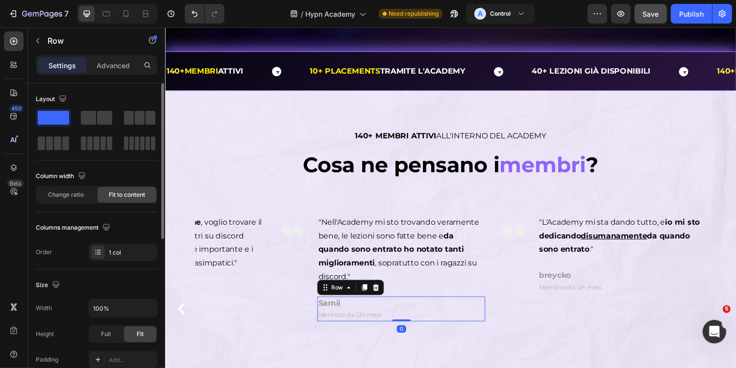
click at [484, 311] on div "Samii Membro da 12+ mesi Text block Row 0" at bounding box center [408, 315] width 173 height 25
click at [503, 315] on div "Image "Mi sto trovando davvero bene e sto dando il massimo. Ho fatto bene ad en…" at bounding box center [459, 316] width 527 height 195
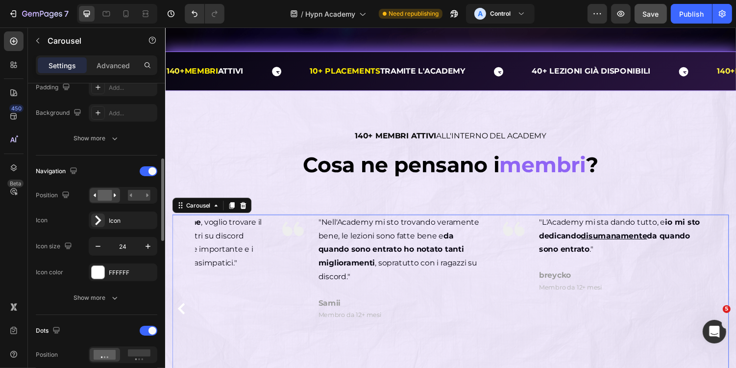
scroll to position [275, 0]
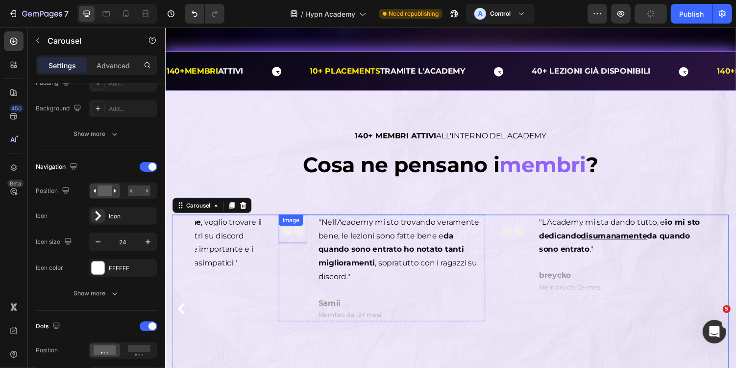
click at [298, 237] on img at bounding box center [296, 233] width 29 height 29
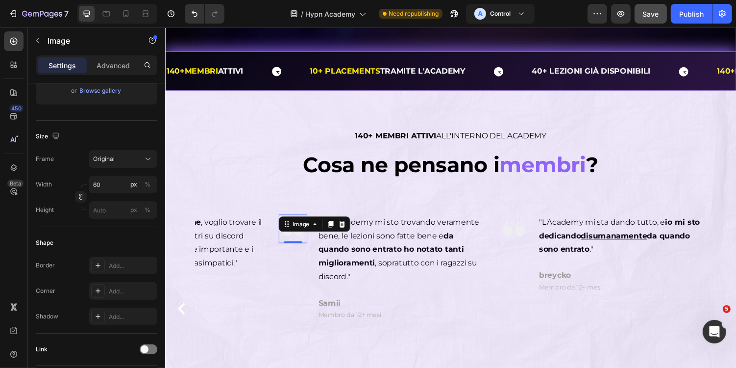
scroll to position [0, 0]
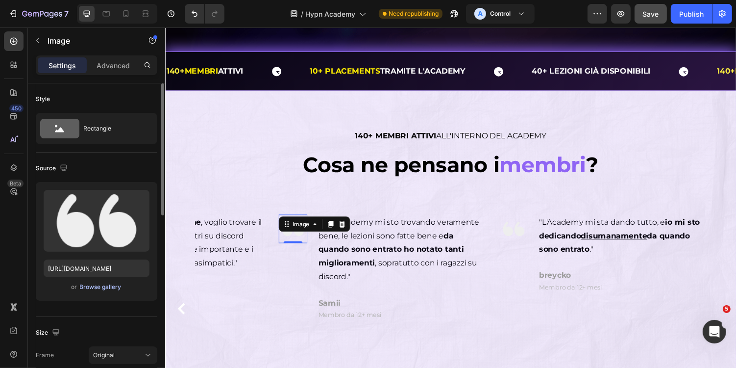
click at [112, 285] on div "Browse gallery" at bounding box center [101, 286] width 42 height 9
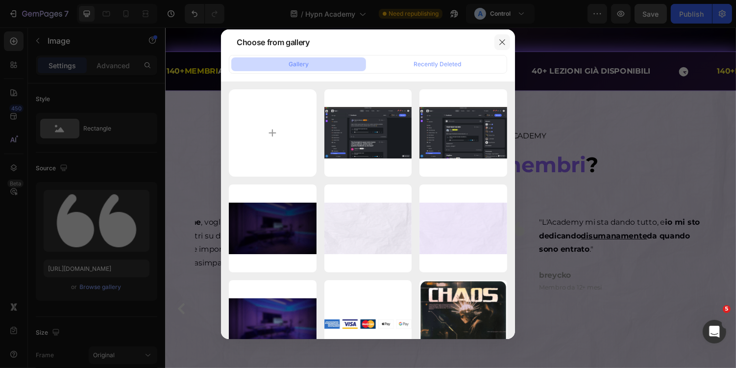
click at [503, 43] on icon "button" at bounding box center [502, 41] width 5 height 5
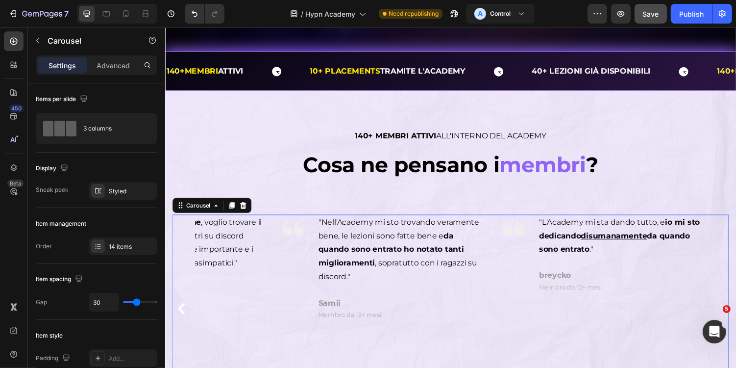
click at [180, 319] on icon "Carousel Back Arrow" at bounding box center [182, 316] width 12 height 12
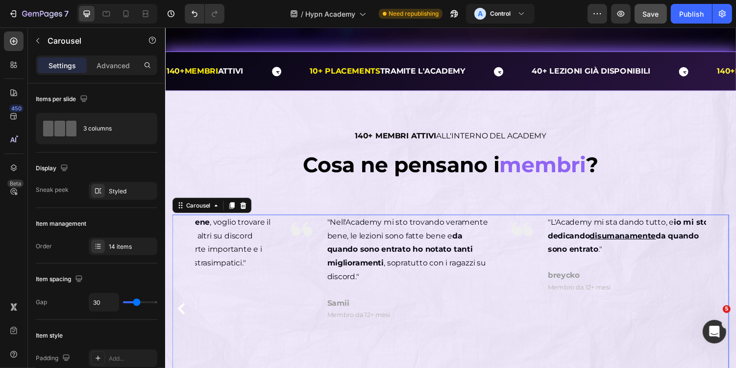
click at [214, 350] on div "Image " Mi sto trovando strabene , voglio trovare il tempo per stare con gli al…" at bounding box center [170, 316] width 213 height 195
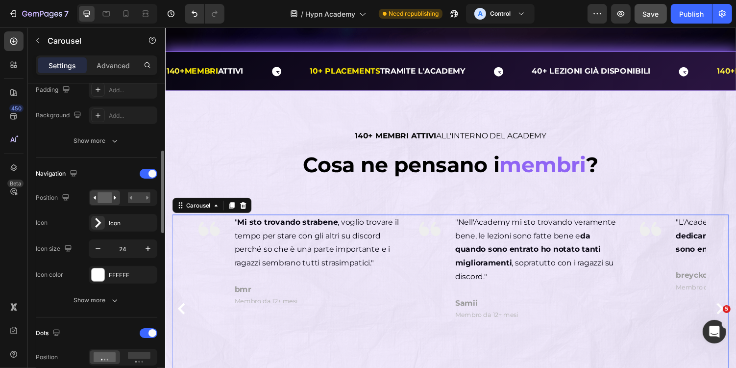
scroll to position [286, 0]
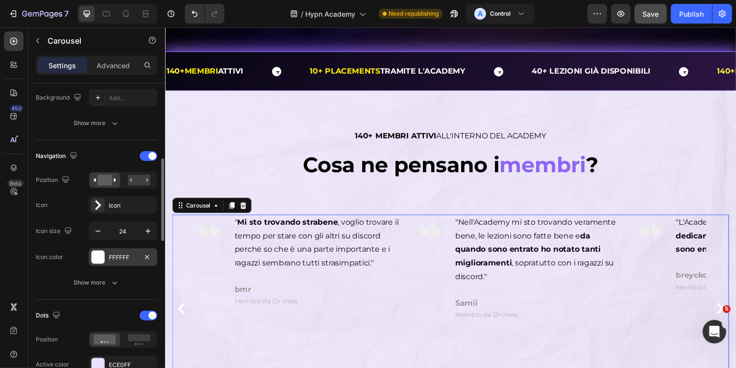
click at [97, 251] on div at bounding box center [98, 257] width 13 height 13
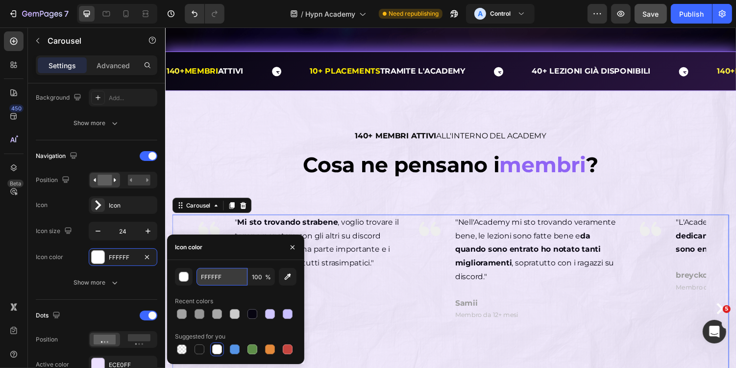
click at [227, 277] on input "FFFFFF" at bounding box center [222, 277] width 51 height 18
paste input "070511"
type input "070511"
click at [370, 328] on div "Image "Mi sto trovando davvero bene e sto dando il massimo. Ho fatto bene ad en…" at bounding box center [459, 316] width 527 height 195
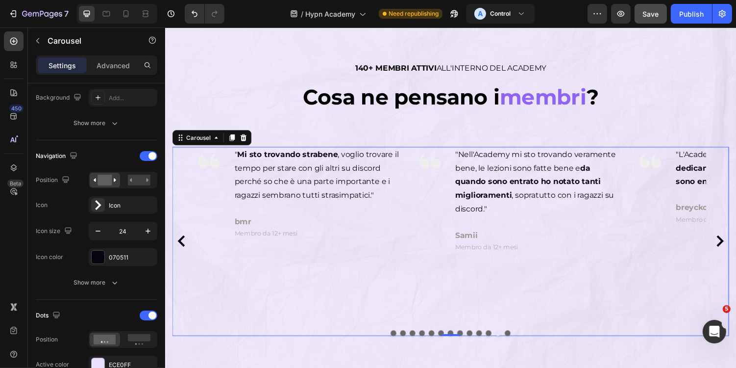
scroll to position [442, 0]
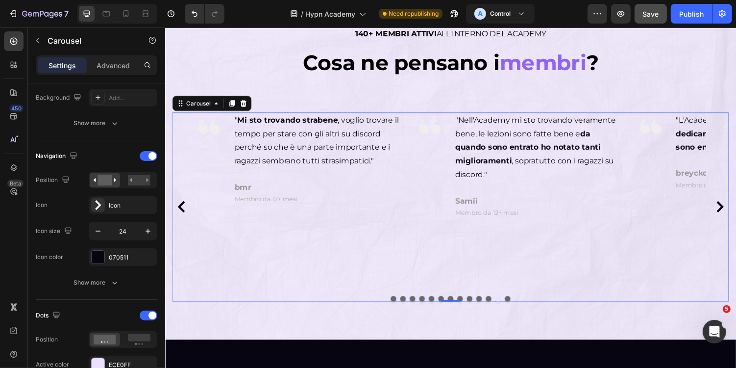
click at [420, 302] on div "Image "Mi sto trovando davvero bene e sto dando il massimo. Ho fatto bene ad en…" at bounding box center [459, 211] width 527 height 195
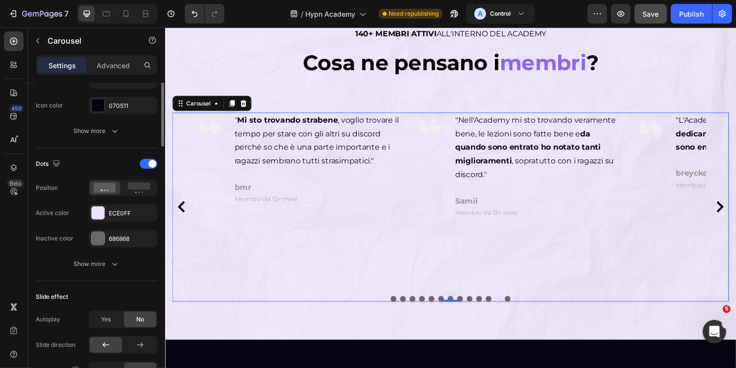
scroll to position [444, 0]
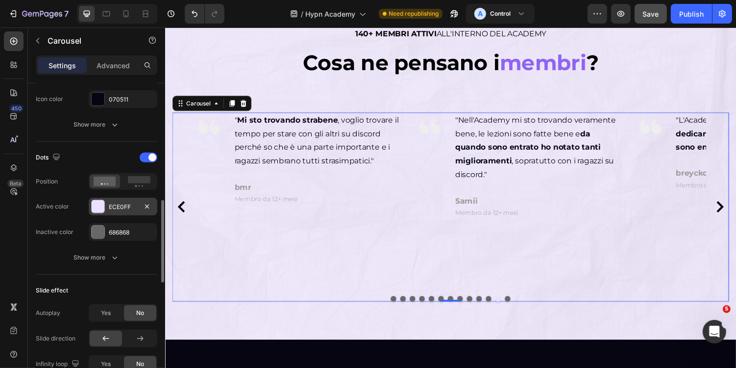
click at [124, 205] on div "ECE0FF" at bounding box center [123, 206] width 28 height 9
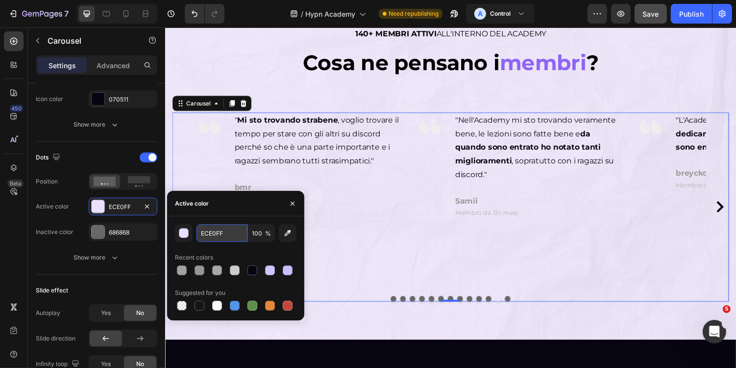
click at [0, 0] on input "ECE0FF" at bounding box center [0, 0] width 0 height 0
paste input "070511"
type input "070511"
click at [129, 223] on div "686868" at bounding box center [123, 232] width 69 height 18
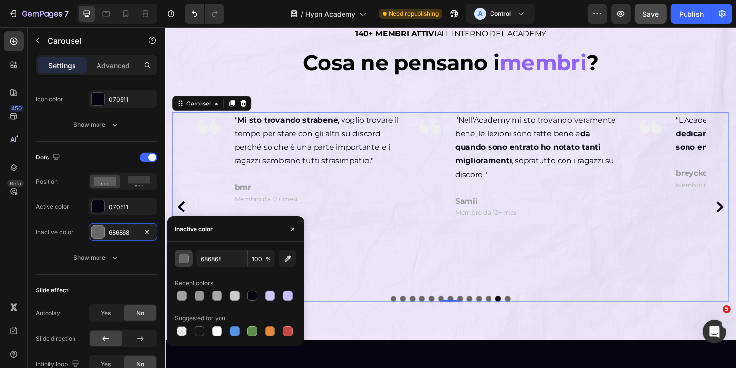
click at [182, 260] on div "button" at bounding box center [184, 259] width 10 height 10
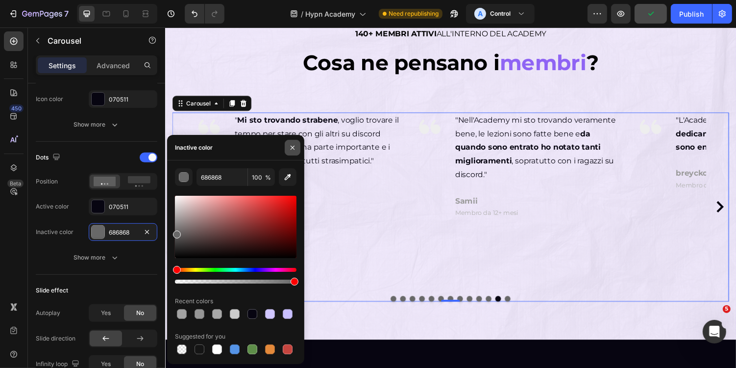
click at [297, 148] on button "button" at bounding box center [293, 148] width 16 height 16
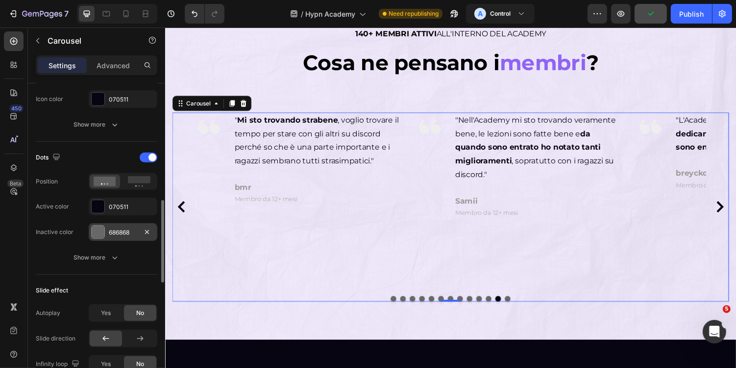
click at [134, 223] on div "686868" at bounding box center [123, 232] width 69 height 18
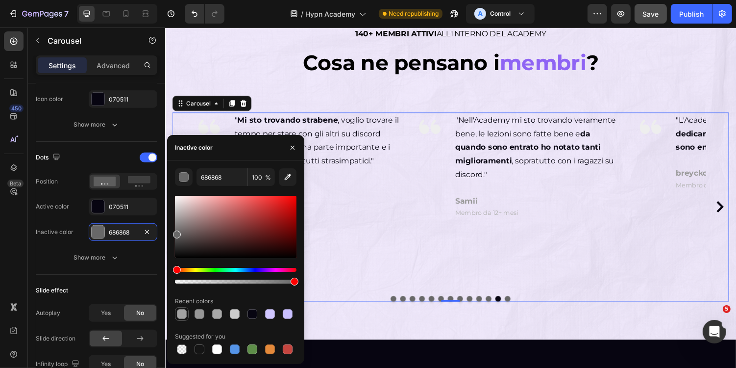
click at [180, 313] on div at bounding box center [182, 314] width 10 height 10
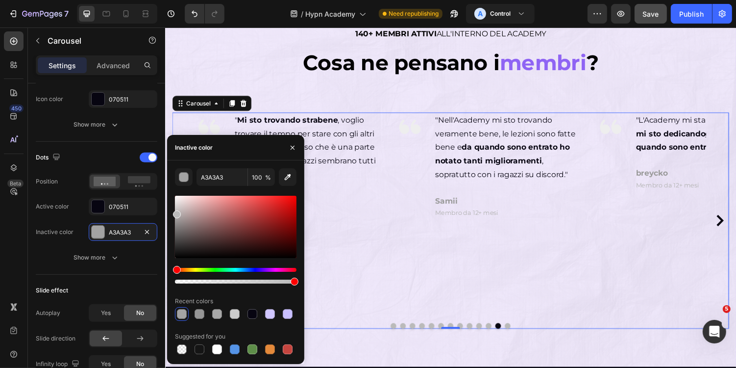
click at [175, 212] on div at bounding box center [236, 227] width 122 height 62
type input "BABABA"
click at [422, 219] on div "Image" at bounding box center [416, 169] width 29 height 110
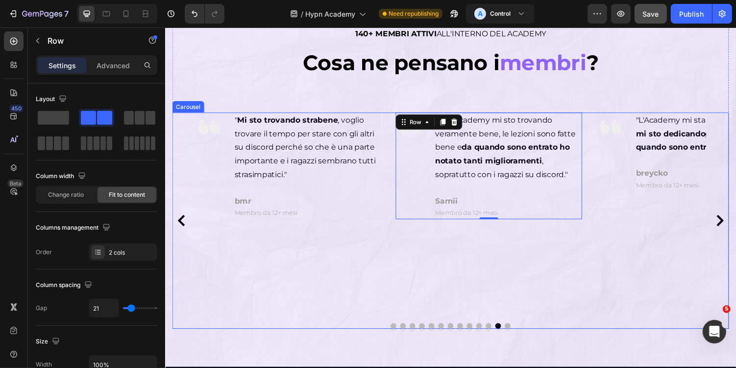
click at [482, 254] on div "Image "Nell'Academy mi sto trovando veramente bene, le lezioni sono fatte bene …" at bounding box center [498, 225] width 192 height 223
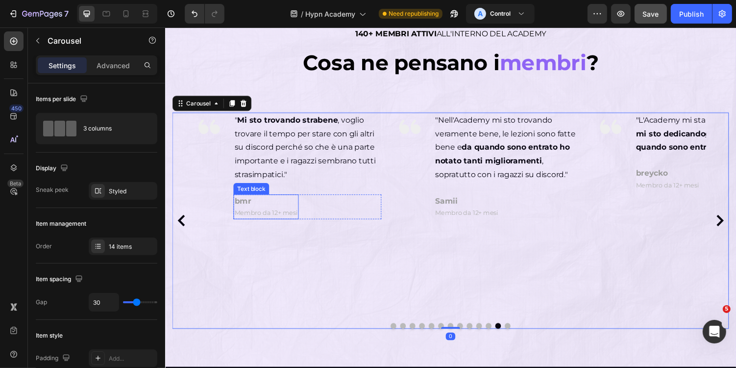
click at [248, 207] on strong "bmr" at bounding box center [244, 205] width 17 height 9
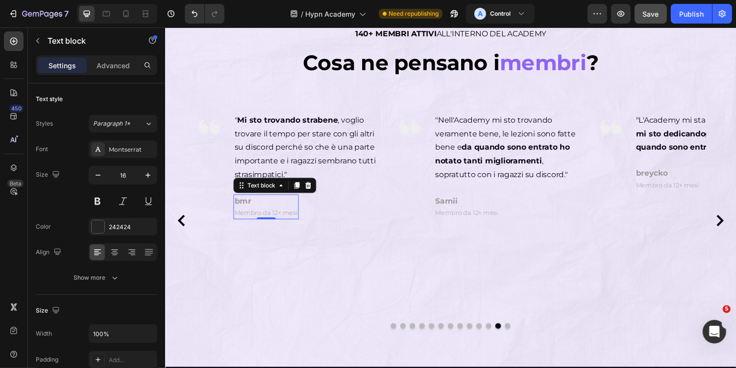
click at [260, 207] on p "bmr" at bounding box center [268, 206] width 65 height 12
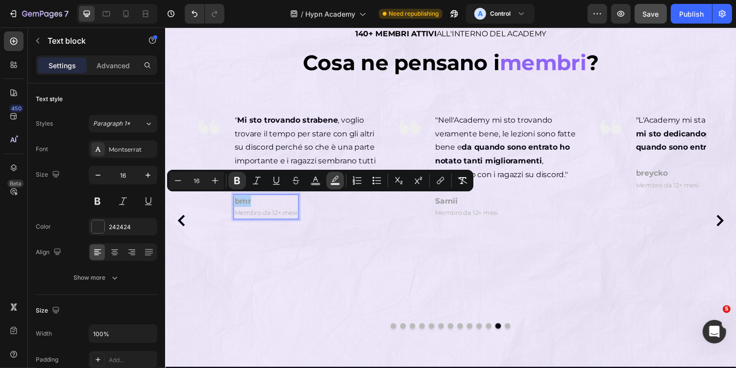
click at [328, 178] on button "Text Background Color" at bounding box center [336, 181] width 18 height 18
type input "000000"
type input "77"
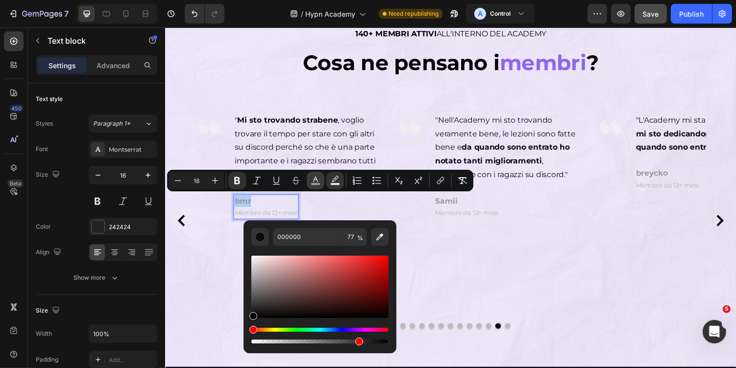
click at [317, 180] on icon "Editor contextual toolbar" at bounding box center [315, 178] width 5 height 5
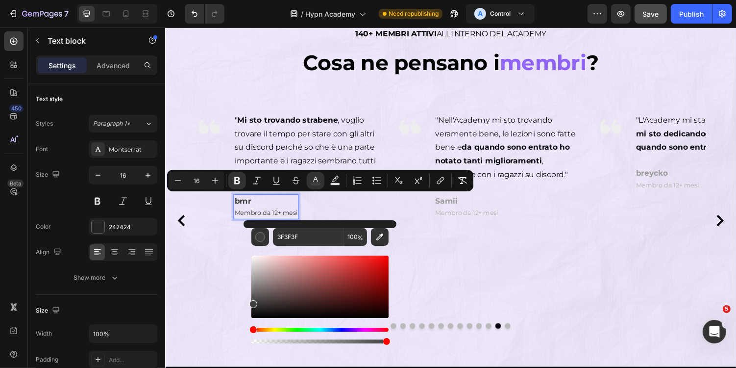
drag, startPoint x: 252, startPoint y: 283, endPoint x: 244, endPoint y: 301, distance: 19.3
click at [244, 302] on div "3F3F3F 100 %" at bounding box center [320, 282] width 153 height 125
click at [310, 232] on input "3F3F3F" at bounding box center [308, 237] width 71 height 18
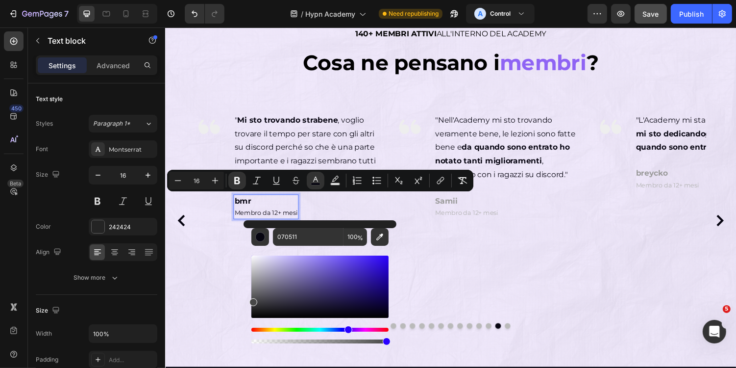
drag, startPoint x: 350, startPoint y: 314, endPoint x: 246, endPoint y: 300, distance: 105.3
click at [246, 300] on div "070511 100 %" at bounding box center [320, 282] width 153 height 125
type input "474747"
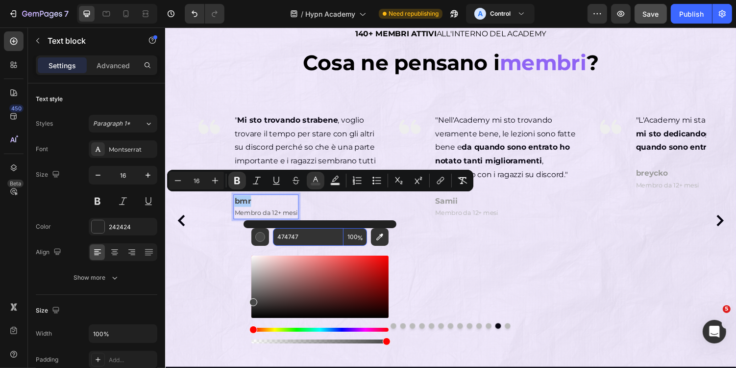
click at [319, 239] on input "474747" at bounding box center [308, 237] width 71 height 18
click at [509, 226] on div "Image "Nell'Academy mi sto trovando veramente bene, le lezioni sono fatte bene …" at bounding box center [498, 225] width 192 height 223
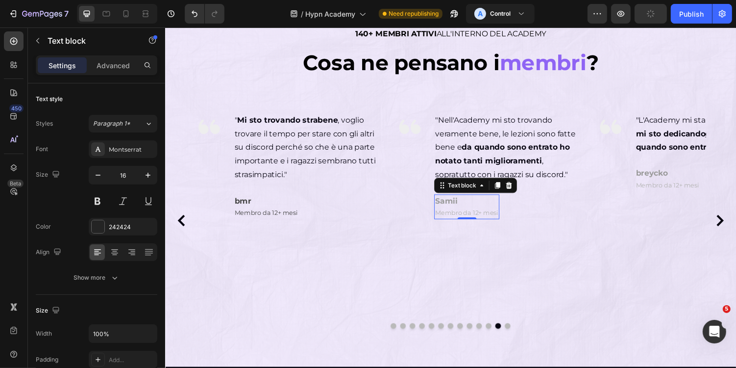
click at [495, 211] on p "Membro da 12+ mesi" at bounding box center [475, 217] width 65 height 12
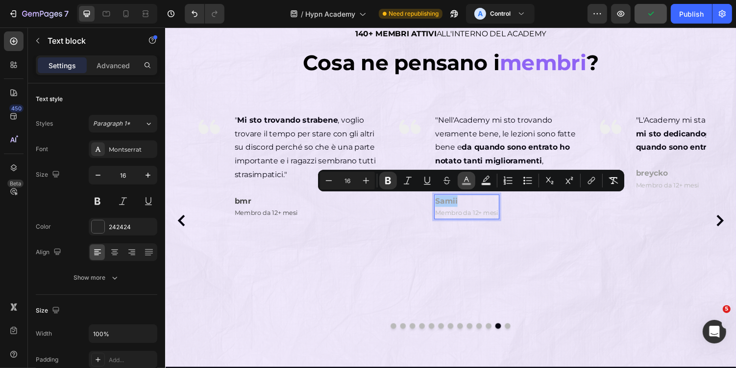
click at [472, 180] on button "color" at bounding box center [467, 181] width 18 height 18
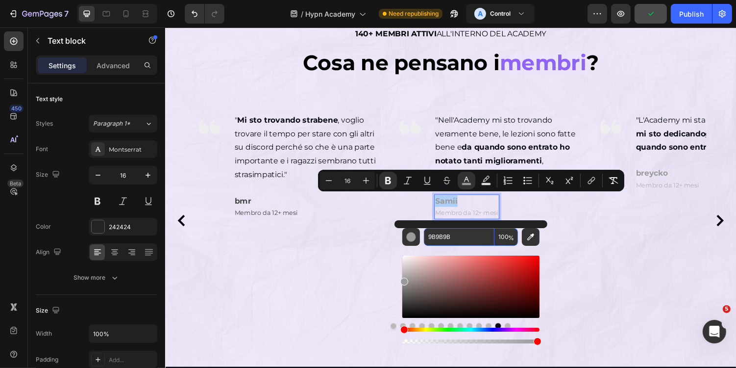
click at [468, 234] on input "9B9B9B" at bounding box center [459, 237] width 71 height 18
paste input "474747"
type input "474747"
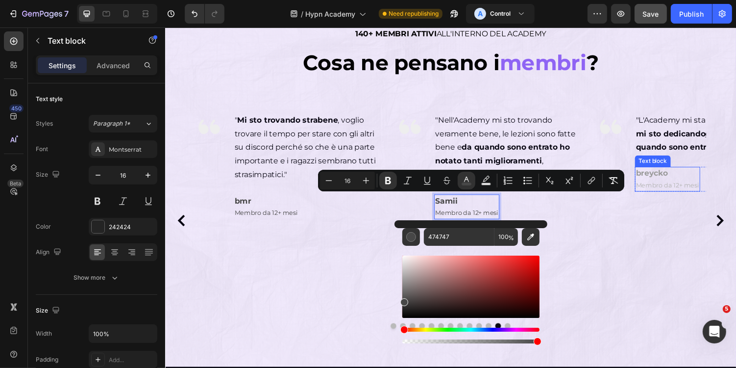
click at [683, 181] on div "breycko Membro da 12+ mesi" at bounding box center [682, 182] width 67 height 25
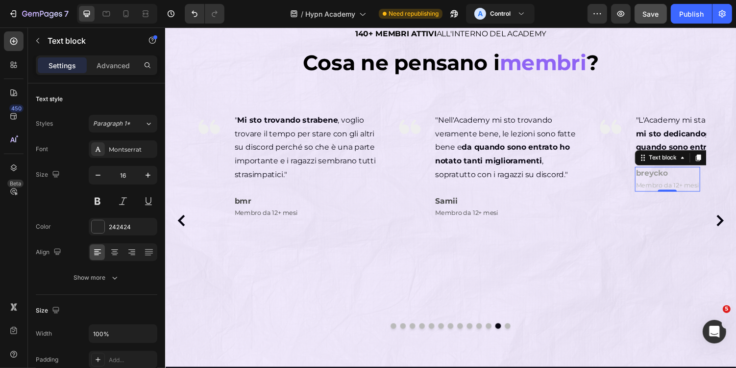
click at [683, 181] on p "breycko" at bounding box center [682, 177] width 65 height 12
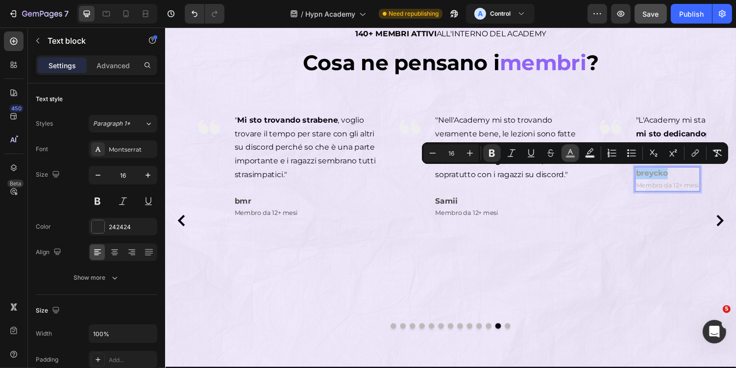
click at [577, 155] on button "color" at bounding box center [571, 153] width 18 height 18
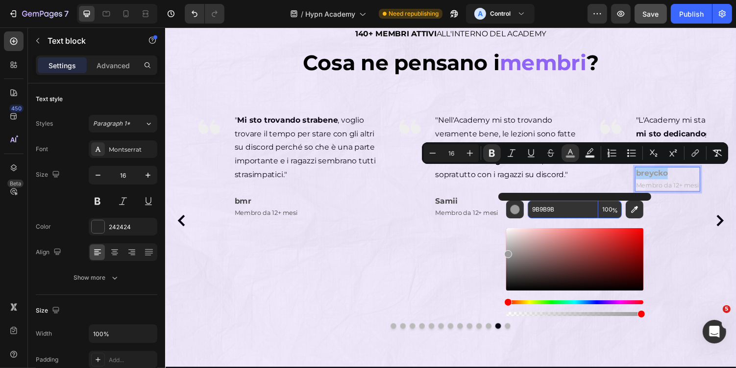
click at [560, 206] on input "9B9B9B" at bounding box center [563, 210] width 71 height 18
paste input "474747"
type input "474747"
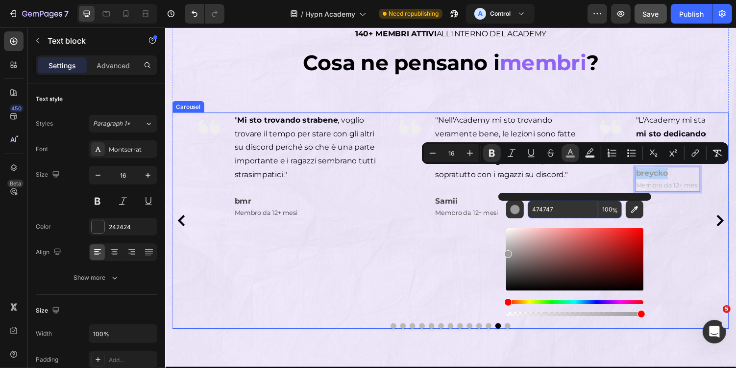
click at [468, 242] on div "Image "Nell'Academy mi sto trovando veramente bene, le lezioni sono fatte bene …" at bounding box center [498, 225] width 192 height 223
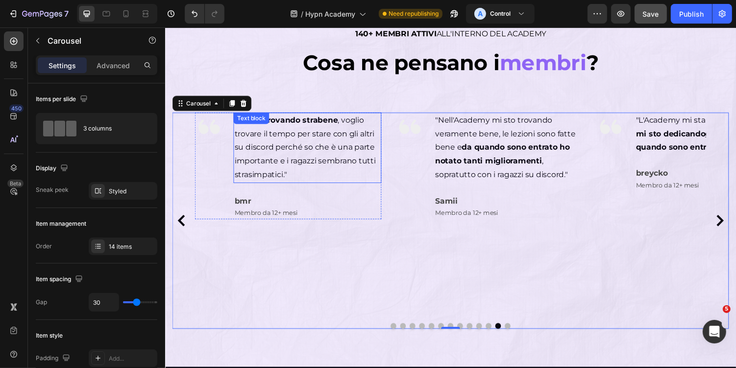
click at [346, 145] on span "" Mi sto trovando strabene , voglio trovare il tempo per stare con gli altri su…" at bounding box center [309, 150] width 146 height 66
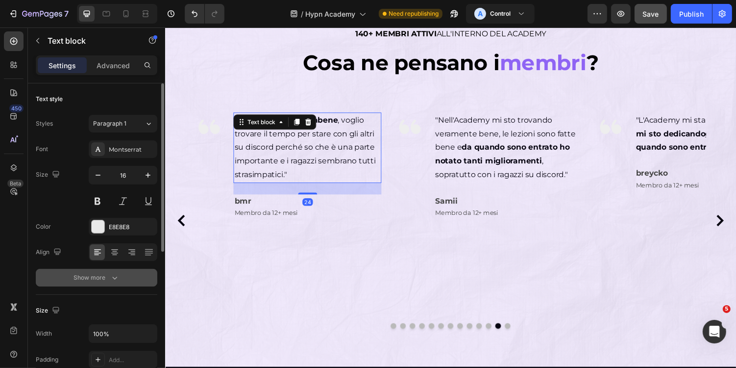
click at [101, 271] on button "Show more" at bounding box center [97, 278] width 122 height 18
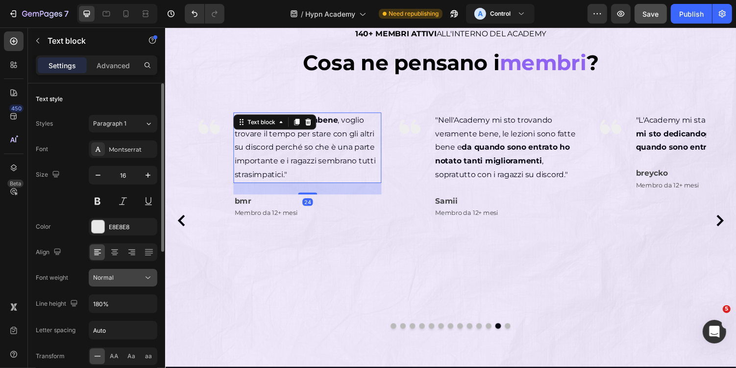
click at [123, 280] on div "Normal" at bounding box center [118, 277] width 50 height 9
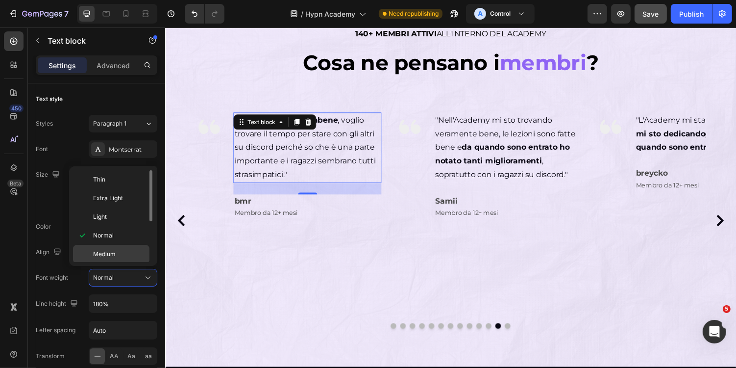
click at [115, 250] on p "Medium" at bounding box center [119, 254] width 52 height 9
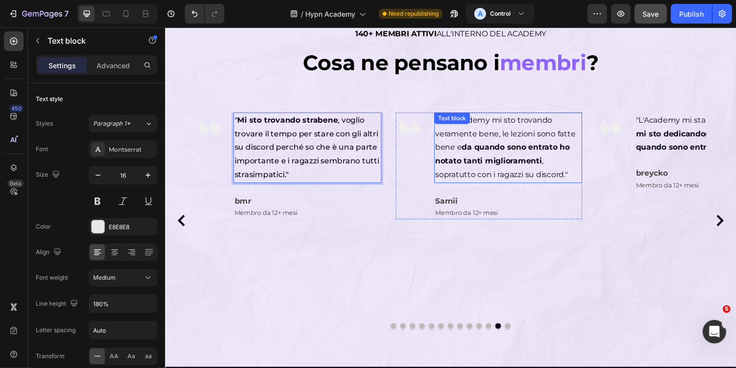
click at [496, 169] on p ""Nell'Academy mi sto trovando veramente bene, le lezioni sono fatte bene e da q…" at bounding box center [518, 150] width 151 height 71
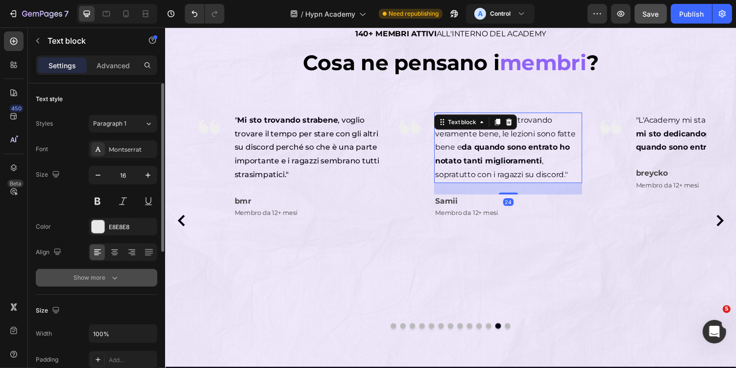
click at [110, 275] on icon "button" at bounding box center [115, 278] width 10 height 10
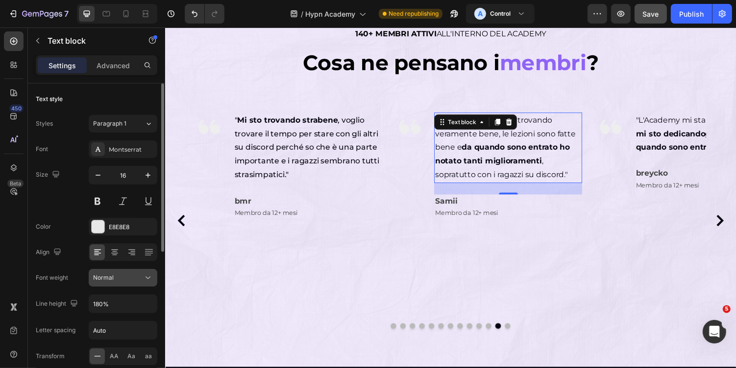
click at [132, 281] on div "Normal" at bounding box center [123, 278] width 60 height 10
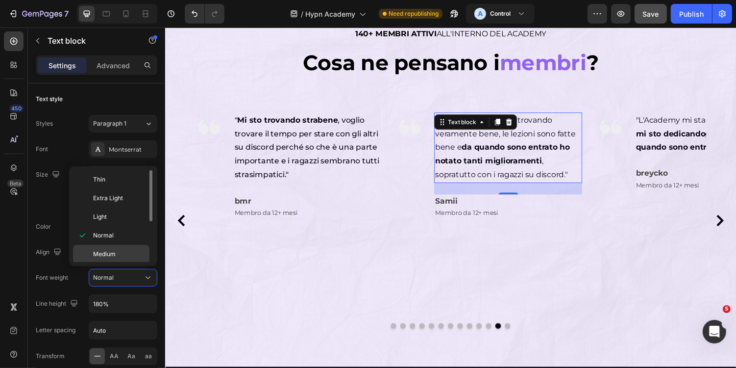
click at [115, 263] on div "Medium" at bounding box center [111, 272] width 76 height 19
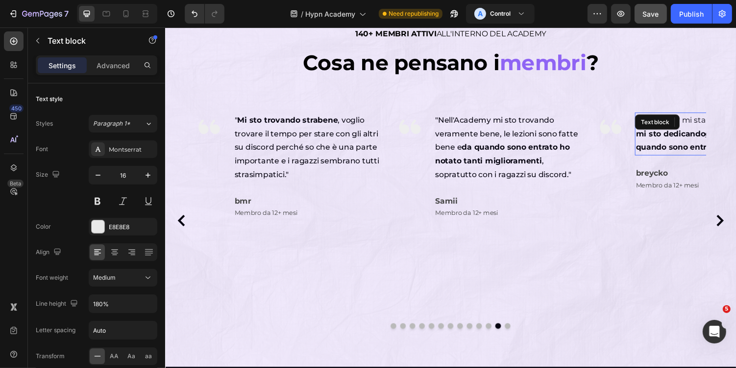
click at [658, 133] on strong "io mi sto dedicando disumanamente da quando sono entrato" at bounding box center [725, 136] width 150 height 38
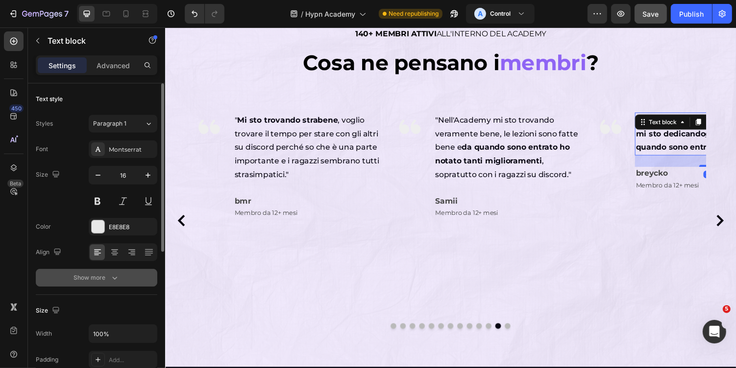
click at [118, 276] on icon "button" at bounding box center [115, 278] width 10 height 10
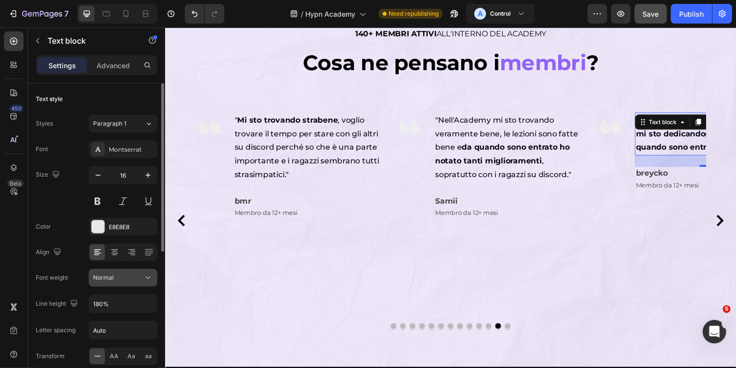
click at [124, 277] on div "Normal" at bounding box center [118, 277] width 50 height 9
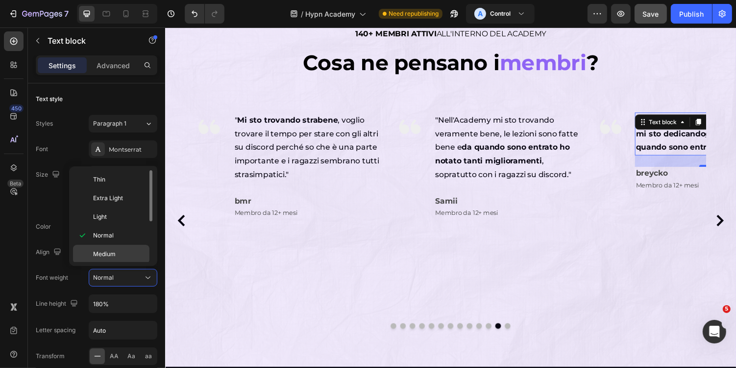
click at [119, 251] on p "Medium" at bounding box center [119, 254] width 52 height 9
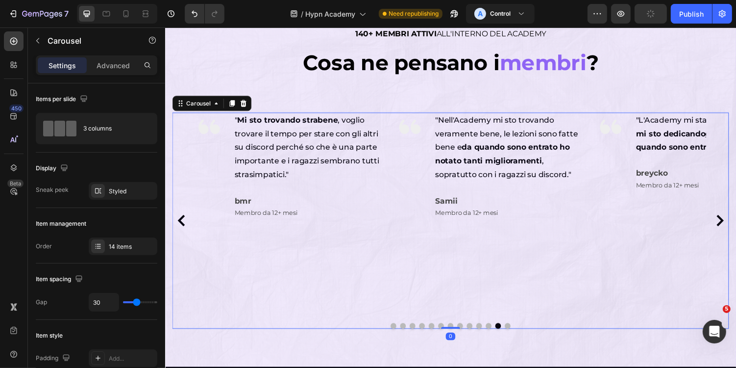
click at [736, 225] on icon "Carousel Next Arrow" at bounding box center [736, 226] width 12 height 12
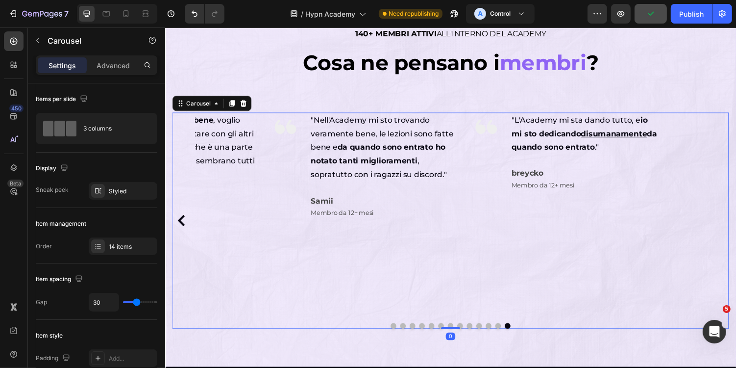
click at [736, 225] on div "Image "Mi sto trovando davvero bene e sto dando il massimo. Ho fatto bene ad en…" at bounding box center [459, 225] width 574 height 223
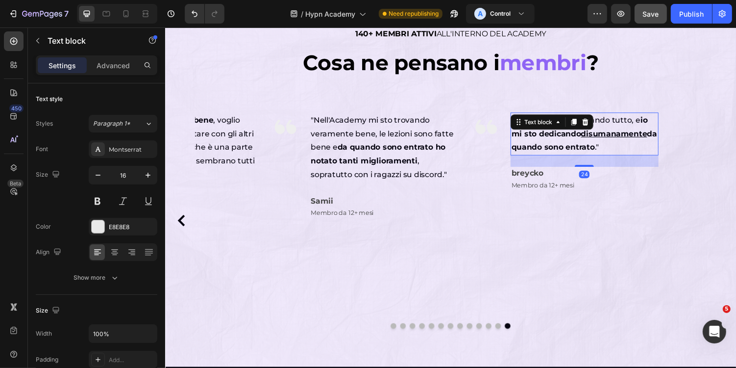
click at [588, 126] on div ""L'Academy mi sta dando tutto, e io mi sto dedicando disumanamente da quando so…" at bounding box center [597, 136] width 152 height 44
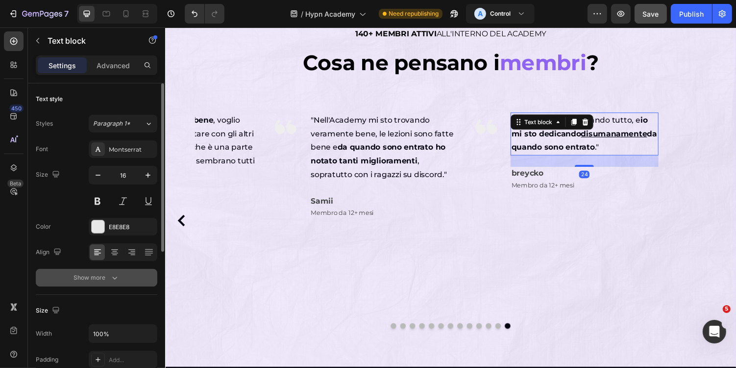
click at [124, 276] on button "Show more" at bounding box center [97, 278] width 122 height 18
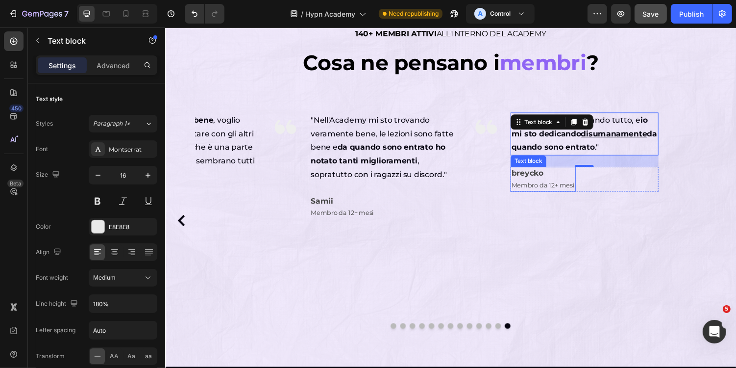
click at [563, 177] on p "breycko" at bounding box center [554, 177] width 65 height 12
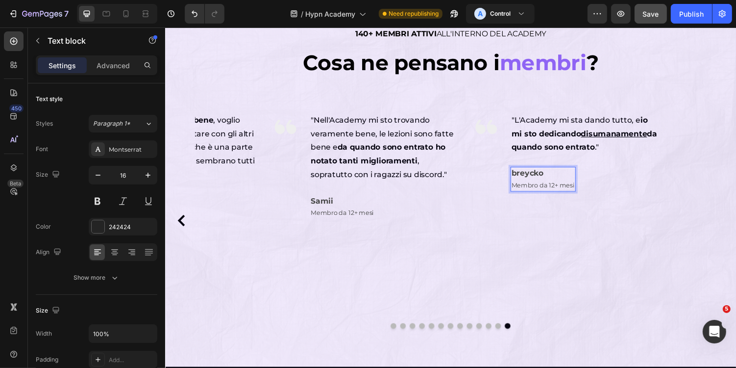
click at [552, 180] on strong "breycko" at bounding box center [538, 176] width 33 height 9
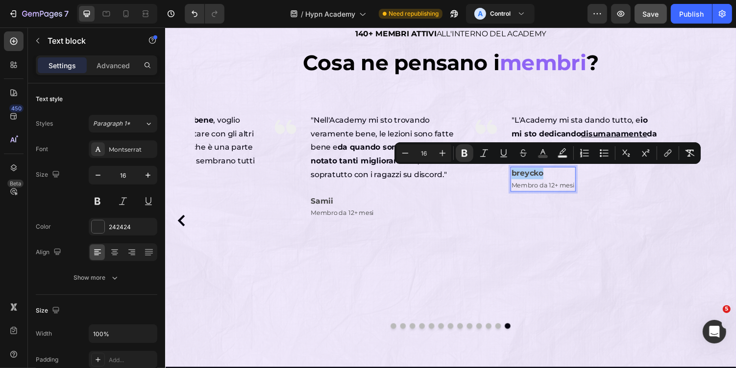
click at [528, 156] on button "Strikethrough" at bounding box center [524, 153] width 18 height 18
click at [524, 157] on icon "Editor contextual toolbar" at bounding box center [524, 153] width 10 height 10
click at [546, 157] on rect "Editor contextual toolbar" at bounding box center [543, 156] width 9 height 2
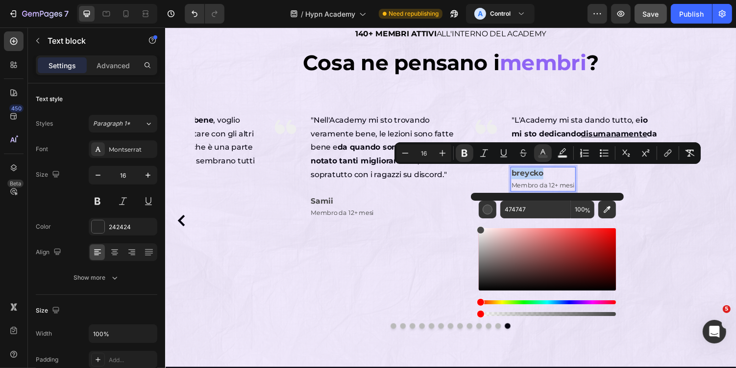
click at [389, 213] on div "Samii Membro da 12+ mesi Text block Row" at bounding box center [390, 211] width 152 height 25
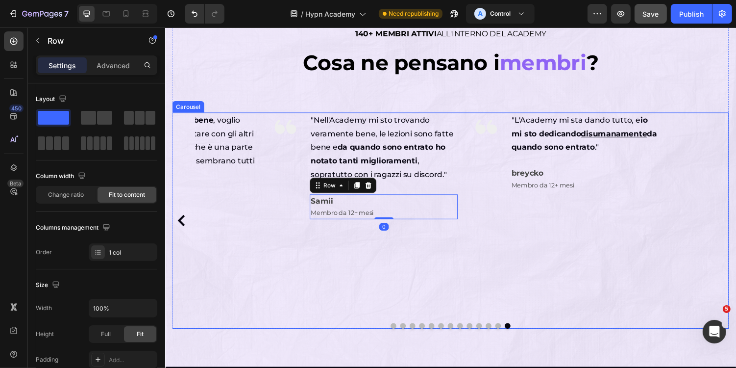
click at [179, 226] on icon "Carousel Back Arrow" at bounding box center [180, 226] width 7 height 12
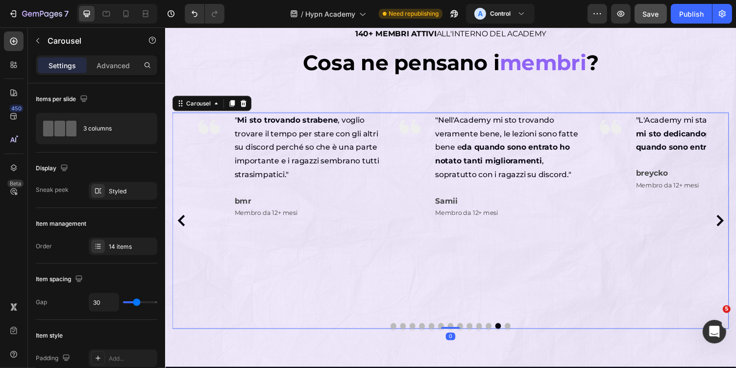
click at [179, 226] on icon "Carousel Back Arrow" at bounding box center [180, 226] width 7 height 12
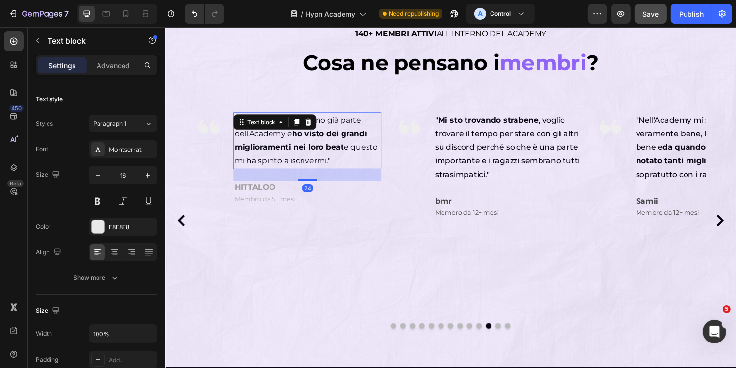
click at [287, 134] on span ""Alcuni miei amici fanno già parte dell'Academy e ho visto dei grandi miglioram…" at bounding box center [310, 142] width 148 height 51
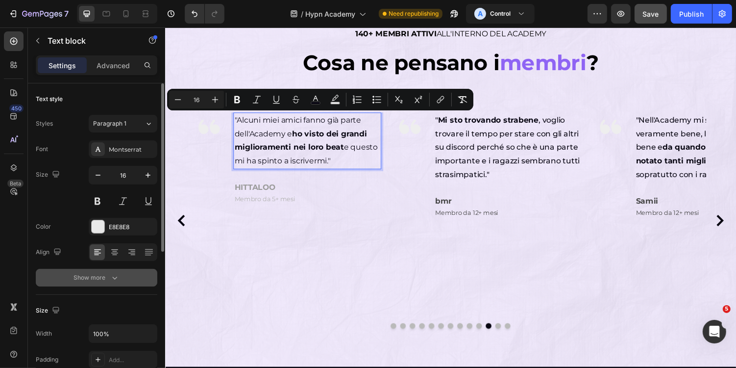
click at [111, 277] on icon "button" at bounding box center [115, 278] width 10 height 10
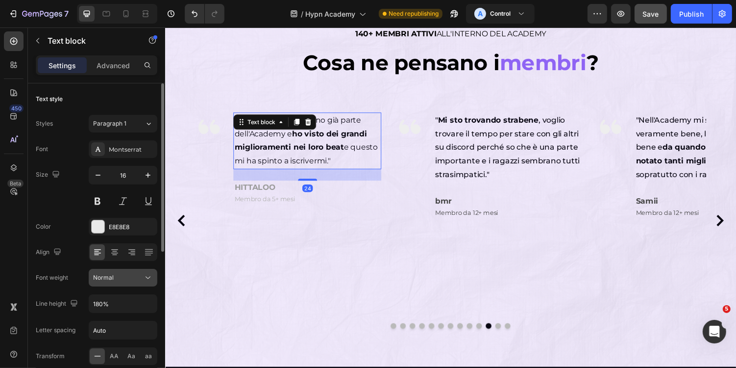
click at [128, 278] on div "Normal" at bounding box center [118, 277] width 50 height 9
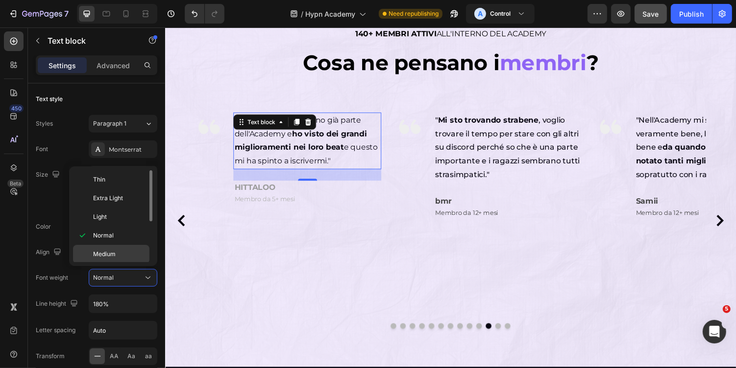
click at [106, 263] on div "Medium" at bounding box center [111, 272] width 76 height 19
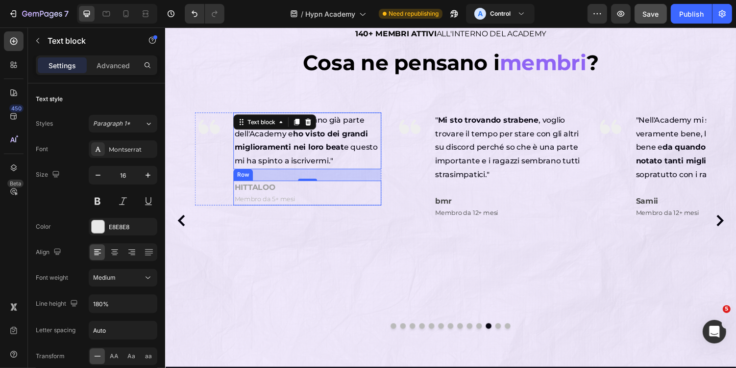
click at [338, 193] on div "HITTALOO Membro da 5+ mesi Text block Row" at bounding box center [311, 196] width 152 height 25
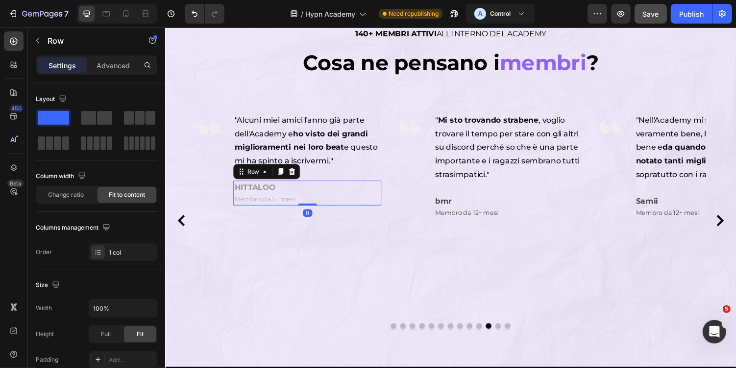
click at [338, 193] on div "HITTALOO Membro da 5+ mesi Text block Row 0" at bounding box center [311, 196] width 152 height 25
click at [284, 186] on p "HITTALOO" at bounding box center [267, 191] width 63 height 12
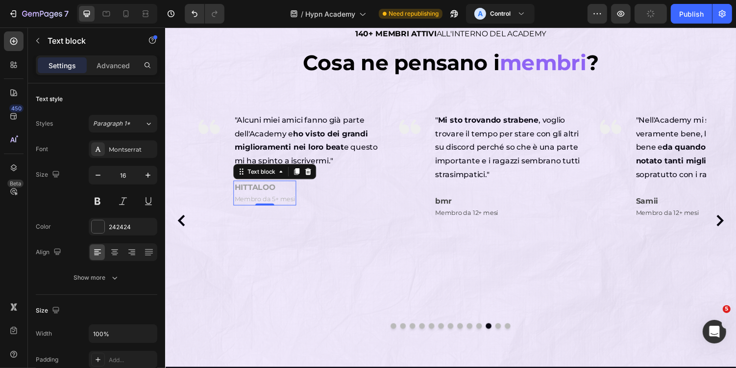
click at [269, 189] on strong "HITTALOO" at bounding box center [257, 190] width 43 height 9
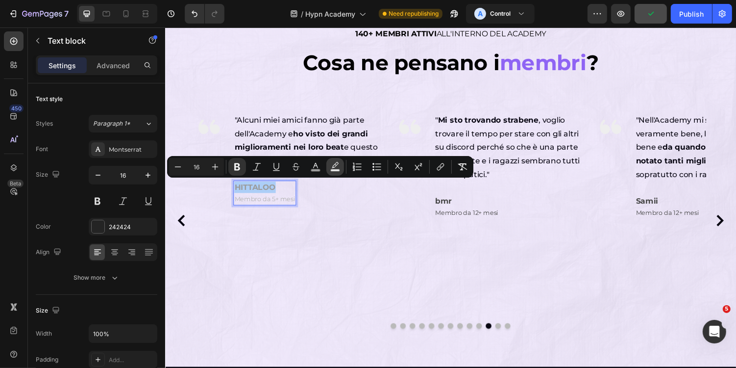
click at [327, 163] on button "Text Background Color" at bounding box center [336, 167] width 18 height 18
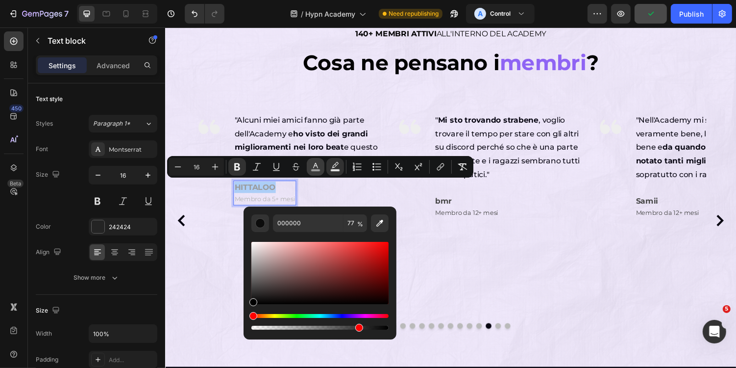
click at [312, 165] on icon "Editor contextual toolbar" at bounding box center [316, 167] width 10 height 10
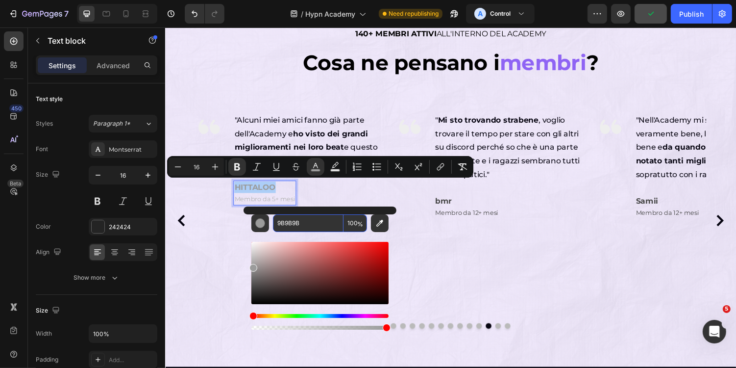
click at [316, 231] on input "9B9B9B" at bounding box center [308, 223] width 71 height 18
paste input "474747"
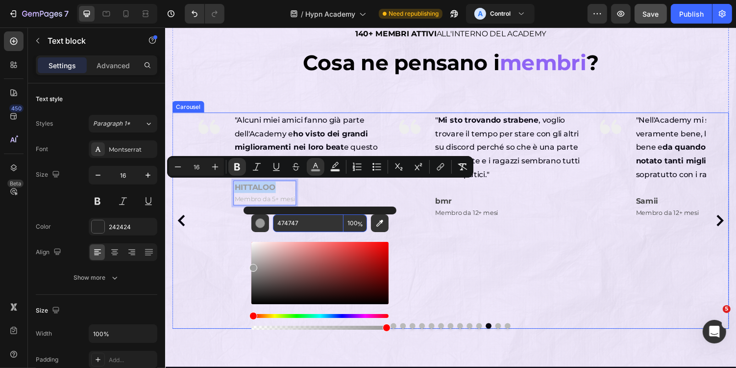
type input "9B9B9B"
click at [480, 256] on div "Image " Mi sto trovando strabene , voglio trovare il tempo per stare con gli al…" at bounding box center [498, 225] width 192 height 223
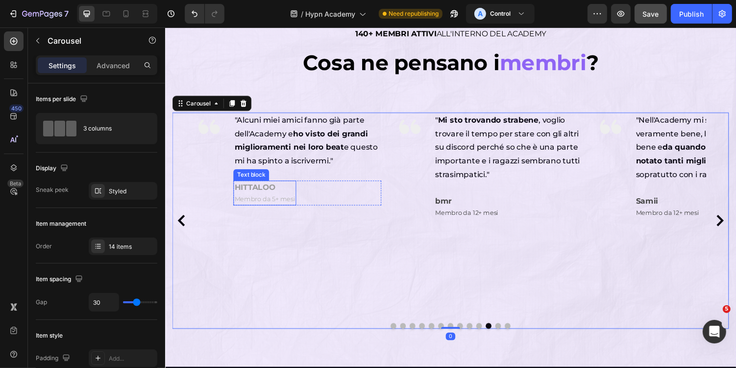
click at [283, 194] on p "HITTALOO" at bounding box center [267, 191] width 63 height 12
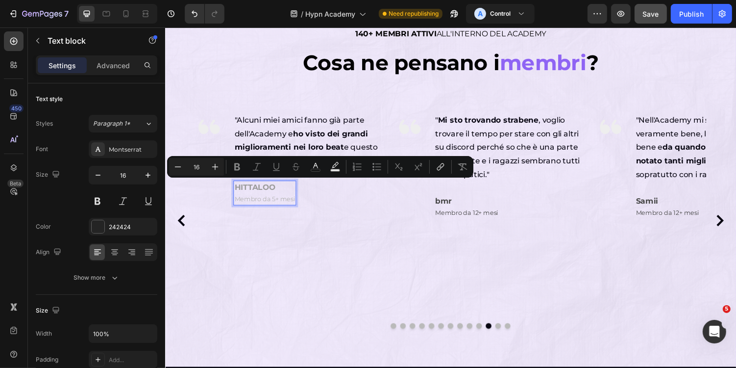
click at [267, 190] on strong "HITTALOO" at bounding box center [257, 190] width 43 height 9
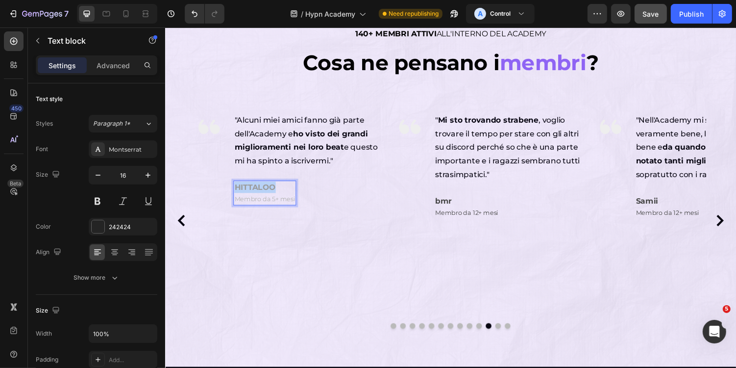
click at [267, 190] on strong "HITTALOO" at bounding box center [257, 190] width 43 height 9
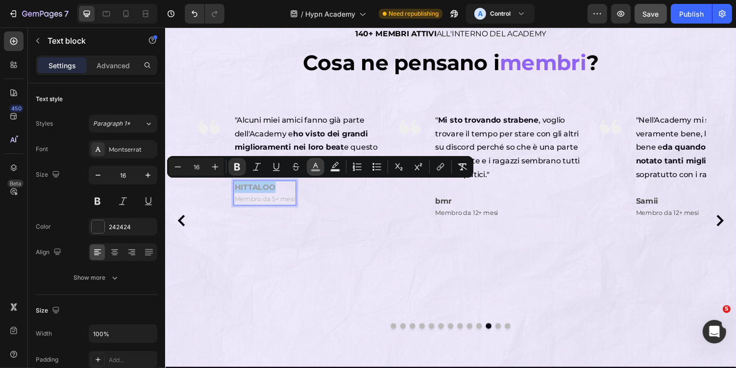
click at [323, 166] on button "color" at bounding box center [316, 167] width 18 height 18
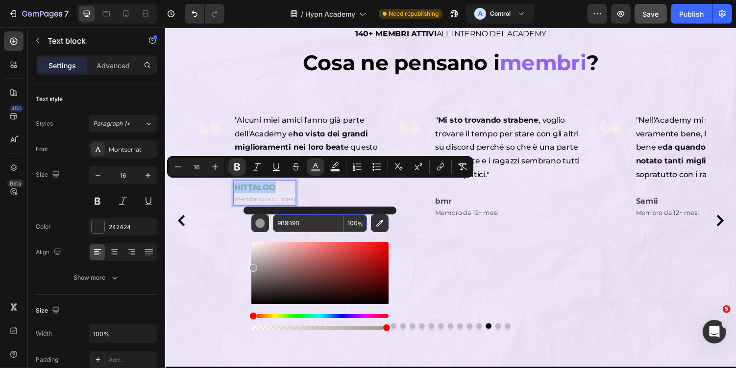
click at [306, 224] on input "9B9B9B" at bounding box center [308, 223] width 71 height 18
paste input "474747"
type input "474747"
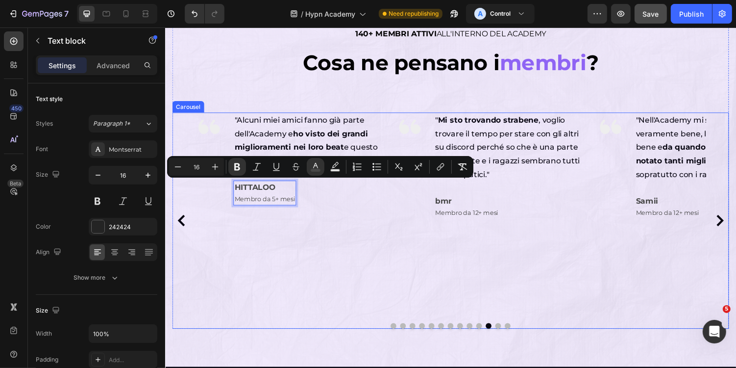
click at [299, 255] on div "Image "Alcuni miei amici fanno già parte dell'Academy e ho visto dei grandi mig…" at bounding box center [292, 225] width 192 height 223
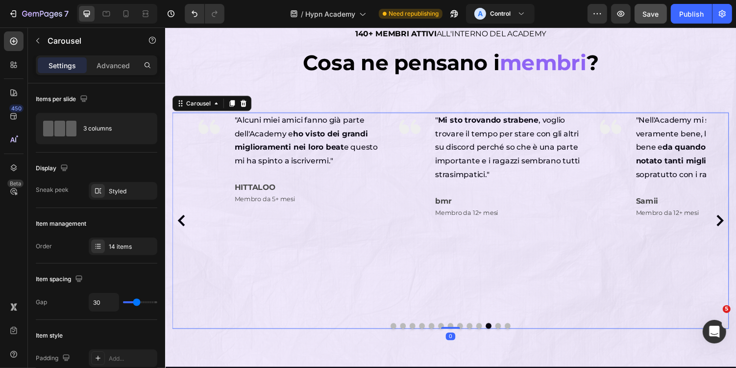
click at [180, 227] on icon "Carousel Back Arrow" at bounding box center [180, 226] width 7 height 12
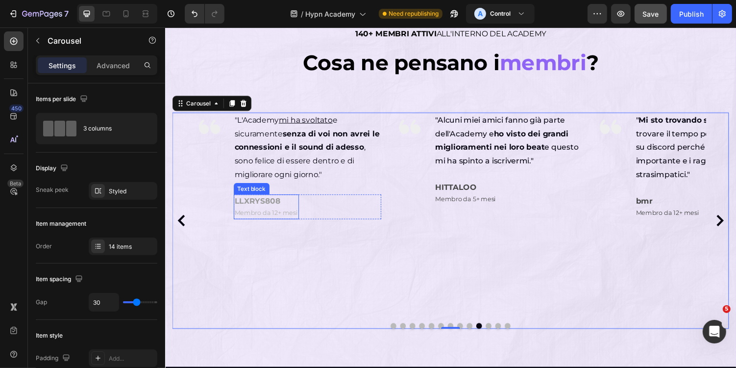
click at [260, 201] on strong "LLXRYS808" at bounding box center [260, 205] width 48 height 9
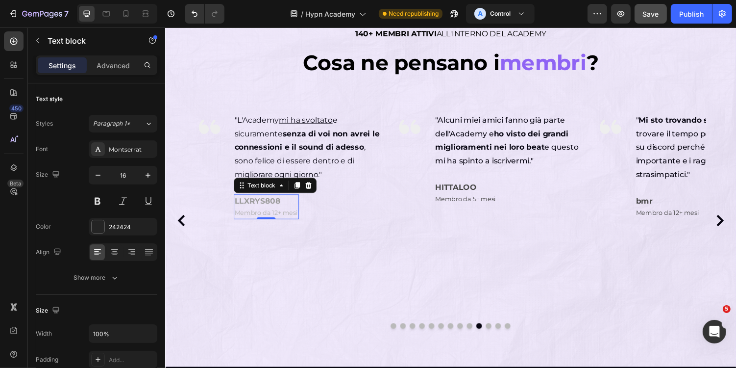
click at [269, 204] on strong "LLXRYS808" at bounding box center [260, 205] width 48 height 9
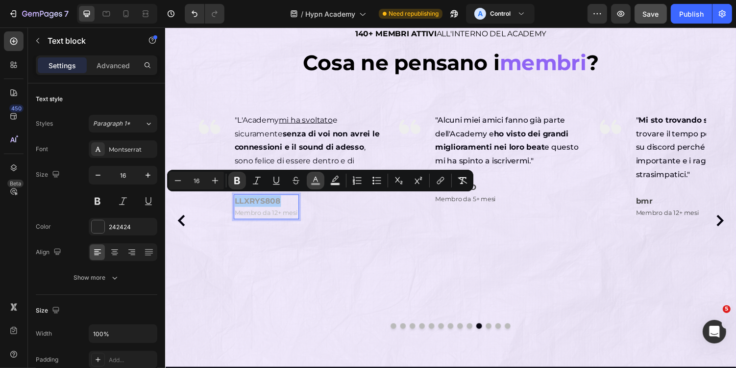
click at [315, 181] on icon "Editor contextual toolbar" at bounding box center [316, 181] width 10 height 10
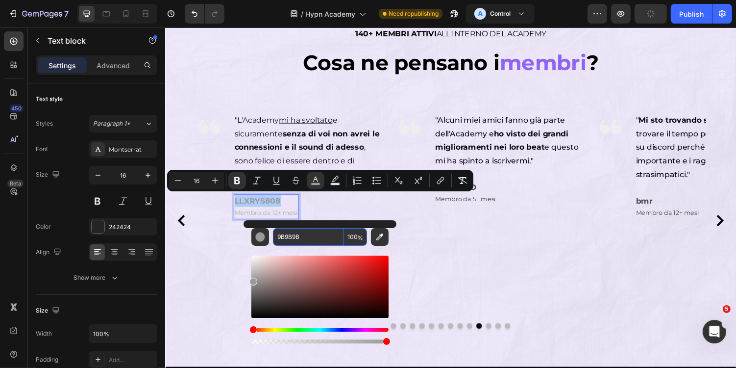
click at [310, 241] on input "9B9B9B" at bounding box center [308, 237] width 71 height 18
paste input "474747"
type input "474747"
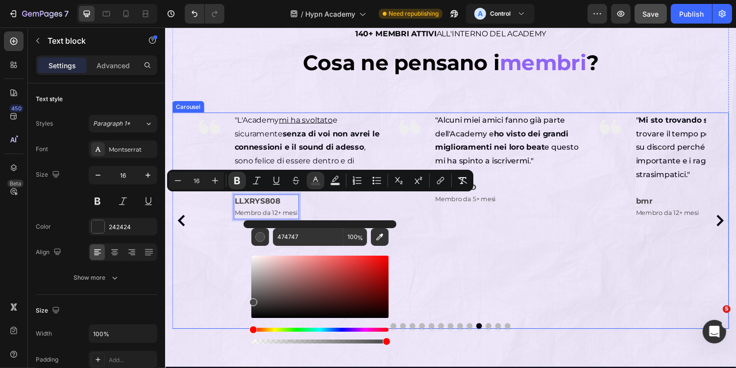
click at [181, 228] on icon "Carousel Back Arrow" at bounding box center [180, 226] width 7 height 12
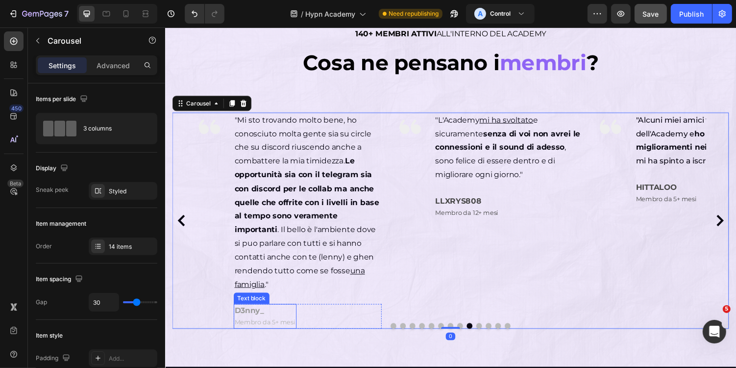
click at [256, 318] on strong "D3nny_" at bounding box center [251, 317] width 30 height 9
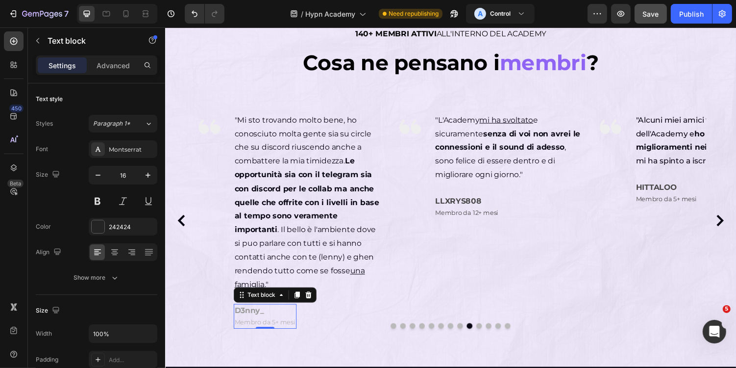
click at [271, 322] on p "D3nny_" at bounding box center [267, 318] width 63 height 12
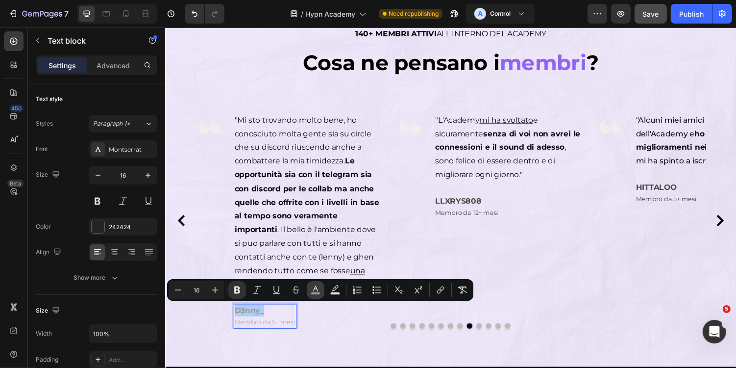
click at [309, 292] on button "color" at bounding box center [316, 290] width 18 height 18
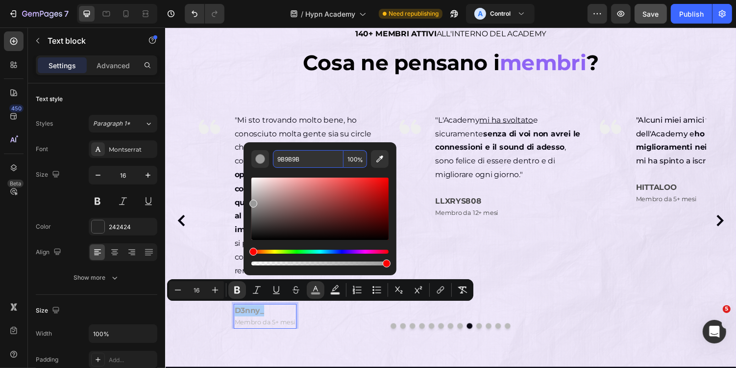
click at [308, 163] on input "9B9B9B" at bounding box center [308, 159] width 71 height 18
paste input "474747"
type input "474747"
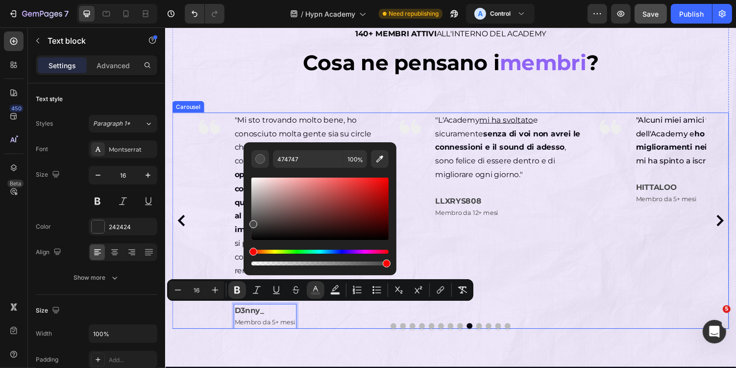
click at [179, 219] on button "Carousel Back Arrow" at bounding box center [182, 226] width 16 height 16
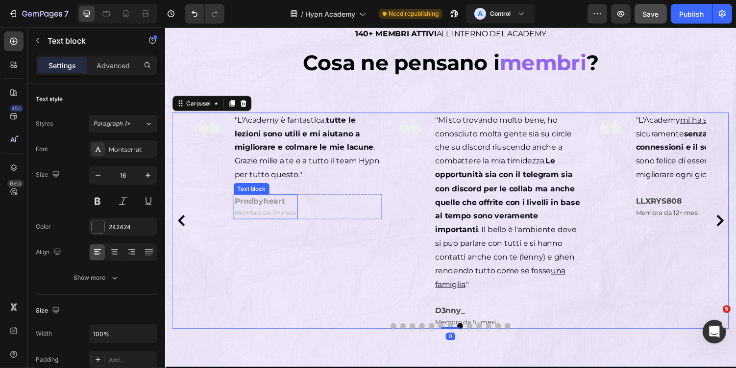
click at [276, 216] on span "Membro da 11+ mesi" at bounding box center [268, 217] width 64 height 8
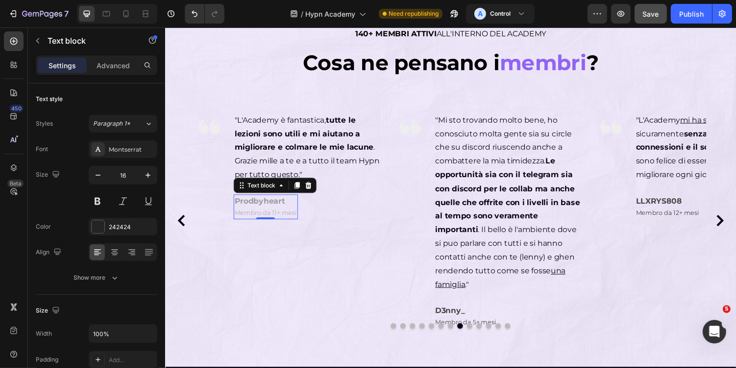
click at [281, 208] on strong "Prodbyheart" at bounding box center [262, 205] width 52 height 9
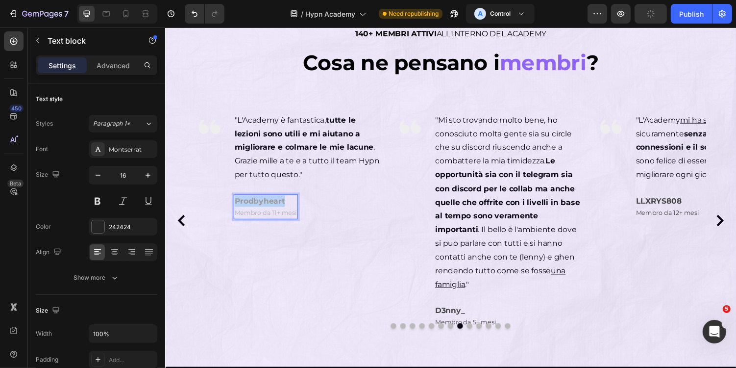
click at [281, 208] on strong "Prodbyheart" at bounding box center [262, 205] width 52 height 9
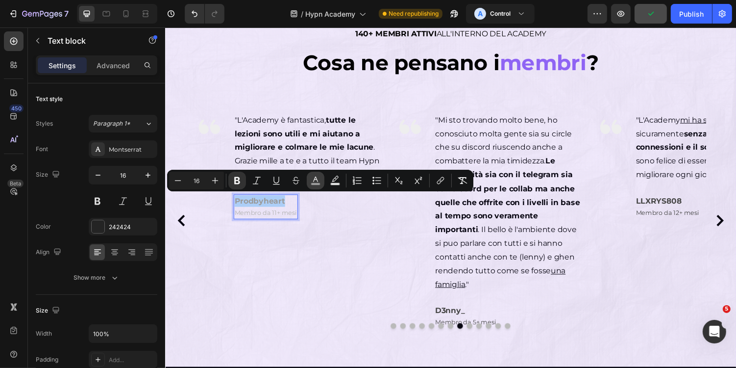
click at [315, 184] on rect "Editor contextual toolbar" at bounding box center [315, 184] width 9 height 2
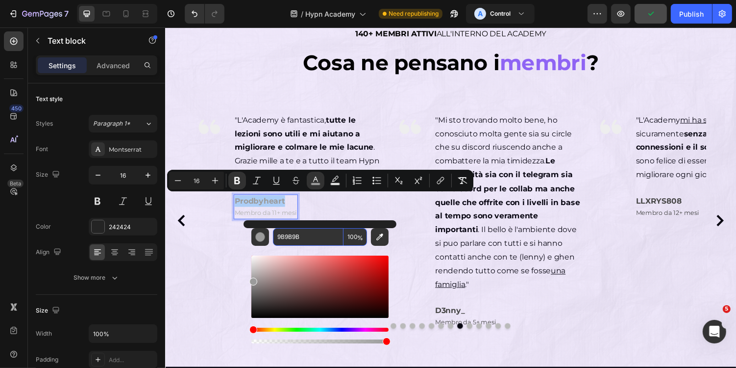
click at [302, 242] on input "9B9B9B" at bounding box center [308, 237] width 71 height 18
paste input "474747"
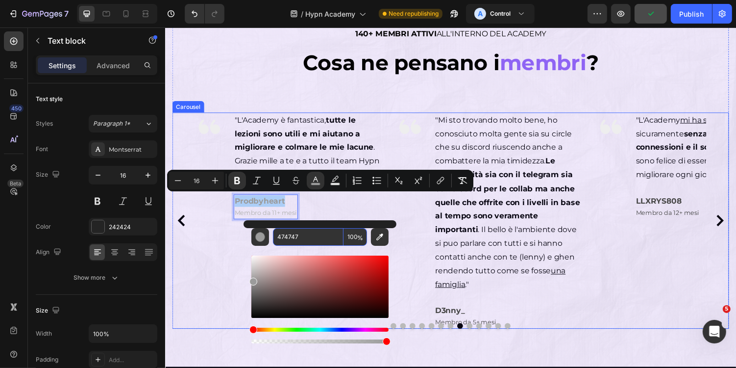
type input "474747"
click at [180, 223] on icon "Carousel Back Arrow" at bounding box center [180, 226] width 7 height 12
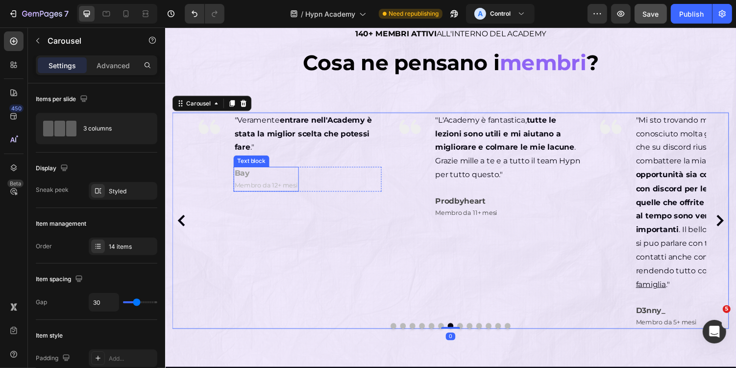
click at [262, 186] on span "Membro da 12+ mesi" at bounding box center [268, 189] width 65 height 8
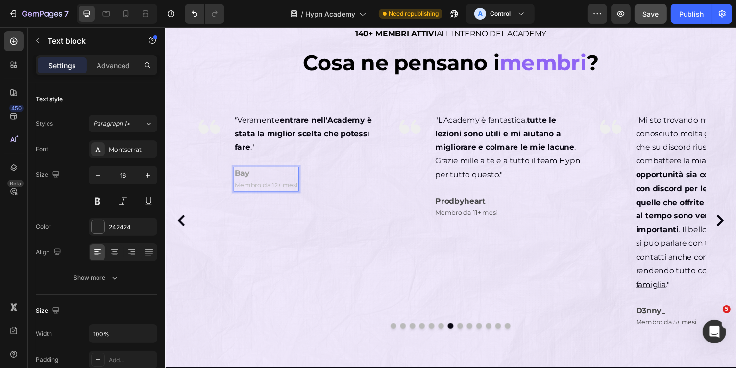
click at [253, 185] on span "Membro da 12+ mesi" at bounding box center [268, 189] width 65 height 8
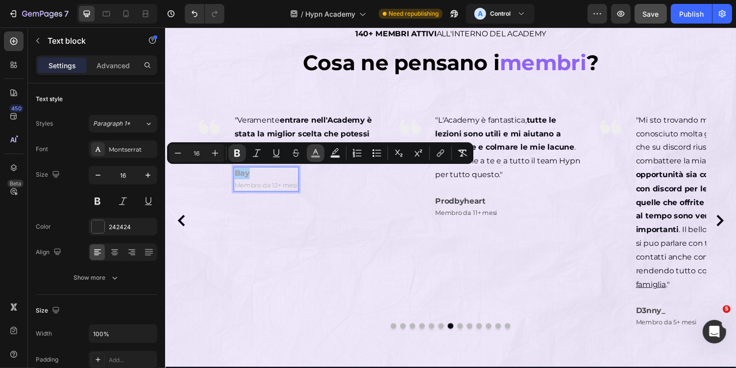
click at [318, 157] on rect "Editor contextual toolbar" at bounding box center [315, 156] width 9 height 2
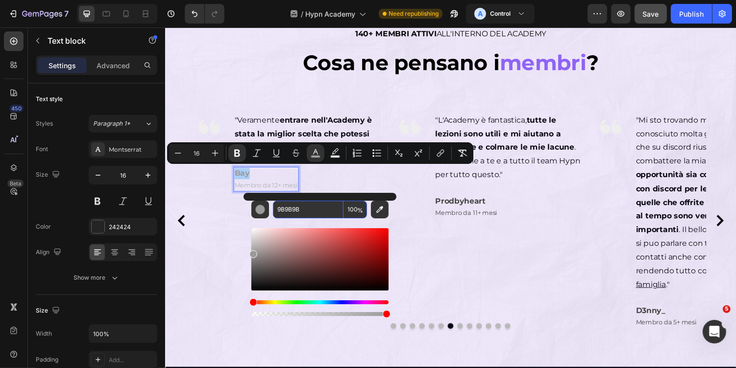
click at [315, 213] on input "9B9B9B" at bounding box center [308, 210] width 71 height 18
paste input "474747"
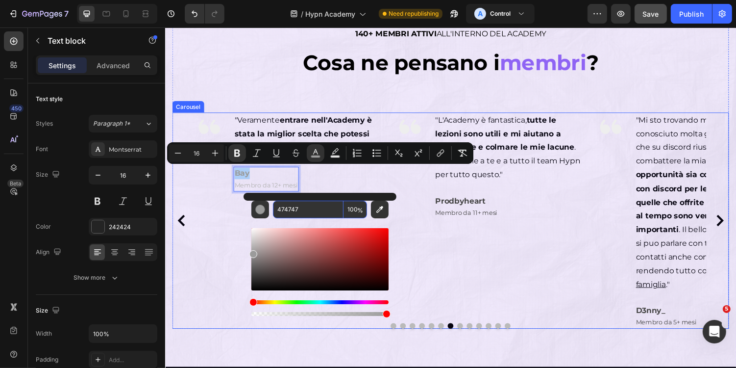
type input "474747"
click at [204, 232] on div "Image "Veramente entrare nell'Academy è stata la miglior scelta che potessi far…" at bounding box center [292, 225] width 192 height 223
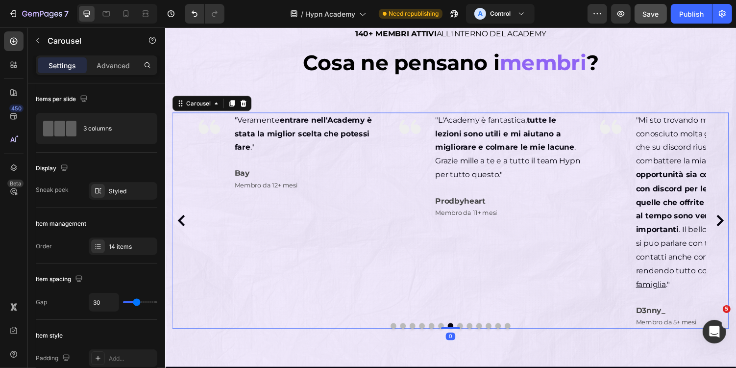
click at [181, 223] on icon "Carousel Back Arrow" at bounding box center [180, 226] width 7 height 12
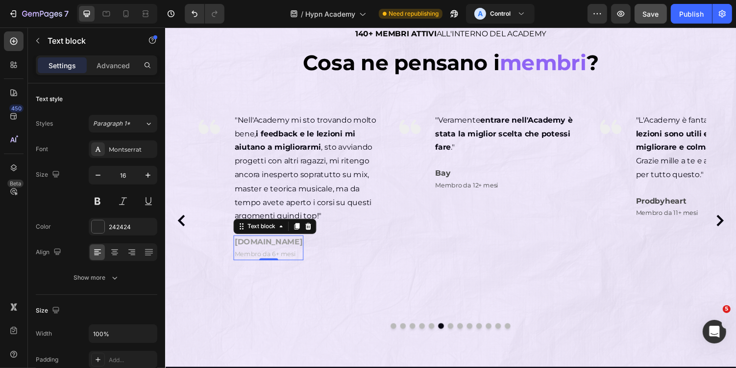
click at [268, 252] on p "[DOMAIN_NAME]" at bounding box center [271, 248] width 70 height 12
click at [272, 251] on strong "[DOMAIN_NAME]" at bounding box center [271, 247] width 70 height 9
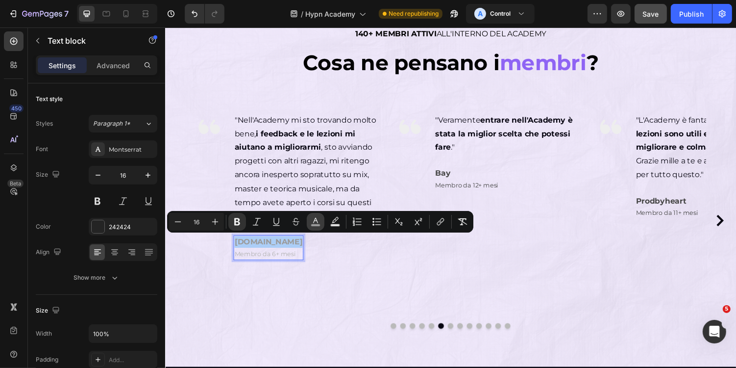
click at [313, 221] on icon "Editor contextual toolbar" at bounding box center [316, 222] width 10 height 10
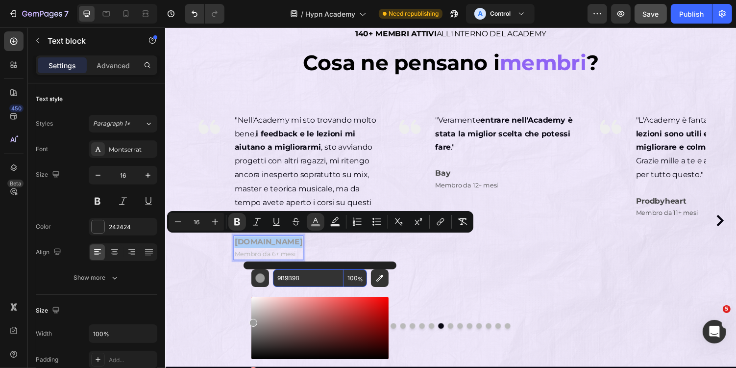
click at [310, 275] on input "9B9B9B" at bounding box center [308, 278] width 71 height 18
paste input "474747"
type input "474747"
click at [213, 272] on div "Image "Nell'Academy mi sto trovando molto bene, i feedback e le lezioni mi aiut…" at bounding box center [292, 225] width 192 height 223
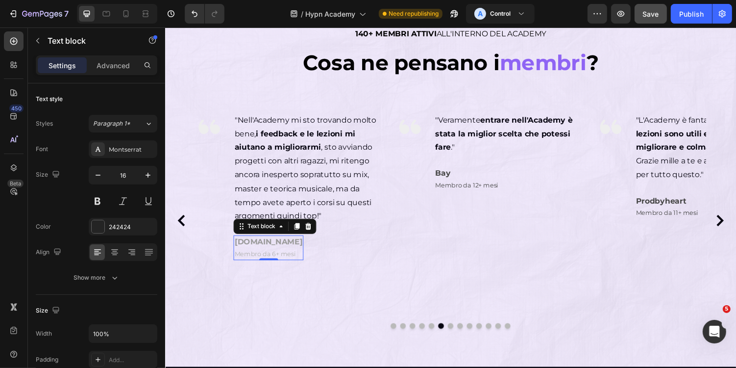
click at [245, 250] on strong "[DOMAIN_NAME]" at bounding box center [271, 247] width 70 height 9
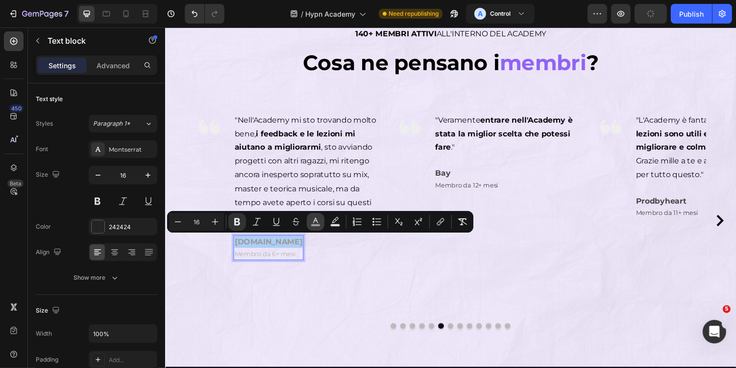
click at [315, 221] on icon "Editor contextual toolbar" at bounding box center [316, 222] width 10 height 10
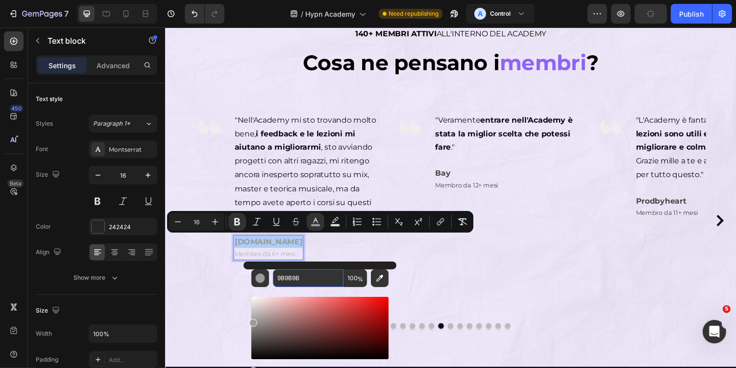
click at [311, 277] on input "9B9B9B" at bounding box center [308, 278] width 71 height 18
paste input "474747"
type input "474747"
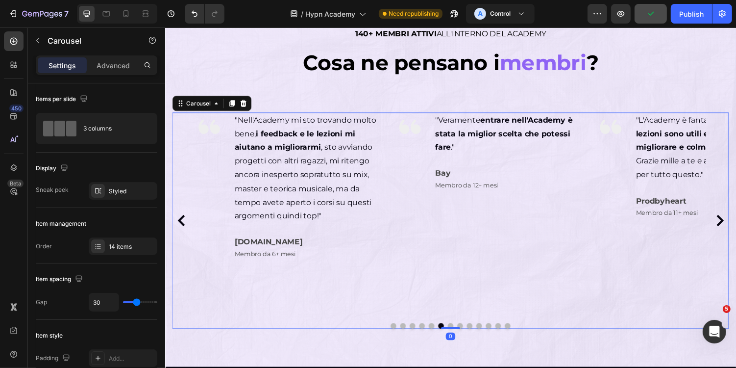
click at [225, 286] on div "Image "Nell'Academy mi sto trovando molto bene, i feedback e le lezioni mi aiut…" at bounding box center [292, 225] width 192 height 223
click at [185, 231] on button "Carousel Back Arrow" at bounding box center [182, 226] width 16 height 16
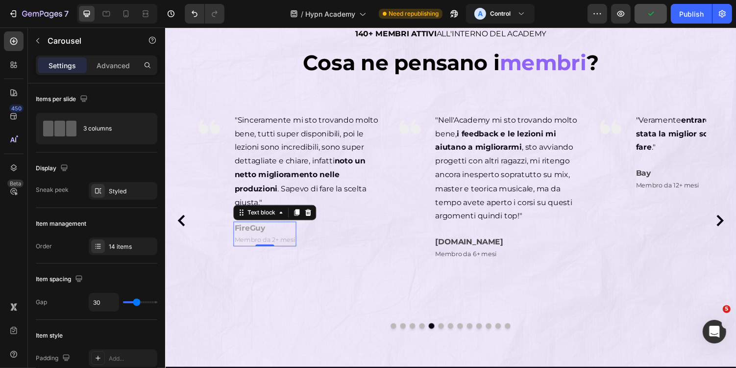
click at [251, 237] on strong "FireGuy" at bounding box center [252, 232] width 32 height 9
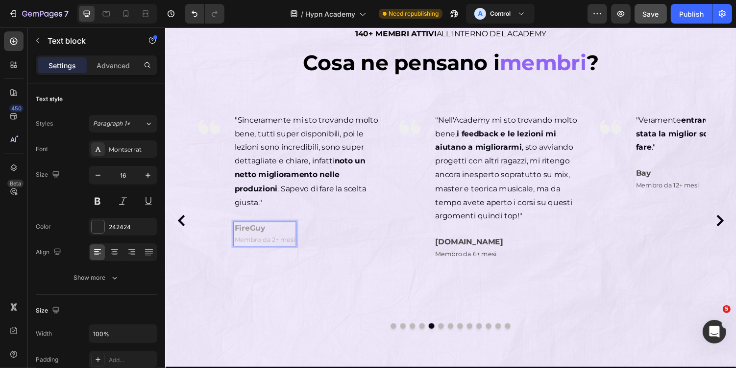
click at [254, 237] on strong "FireGuy" at bounding box center [252, 232] width 32 height 9
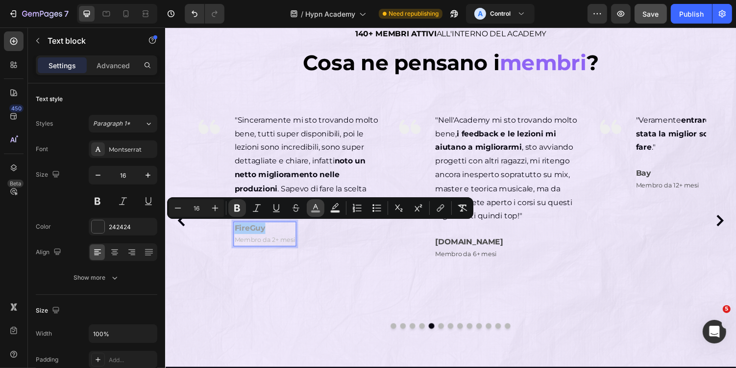
click at [314, 210] on rect "Editor contextual toolbar" at bounding box center [315, 211] width 9 height 2
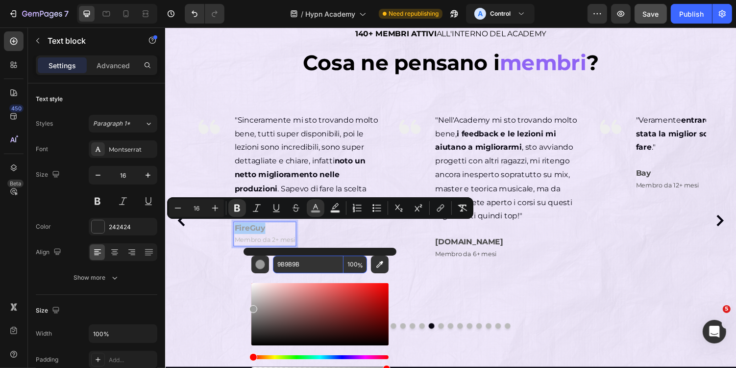
click at [318, 268] on input "9B9B9B" at bounding box center [308, 264] width 71 height 18
paste input "474747"
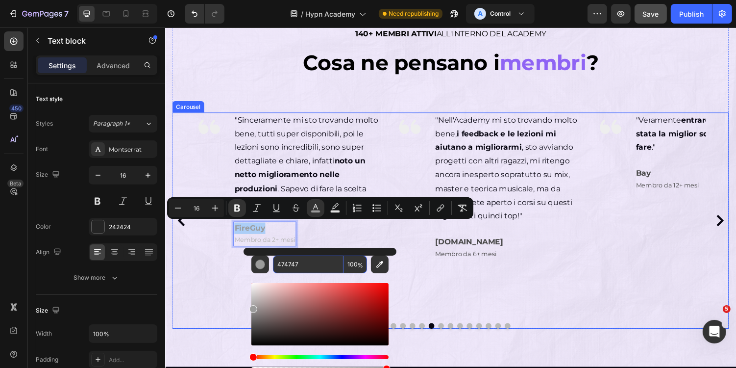
type input "474747"
click at [218, 278] on div "Image "Sinceramente mi sto trovando molto bene, tutti super disponibili, poi le…" at bounding box center [292, 225] width 192 height 223
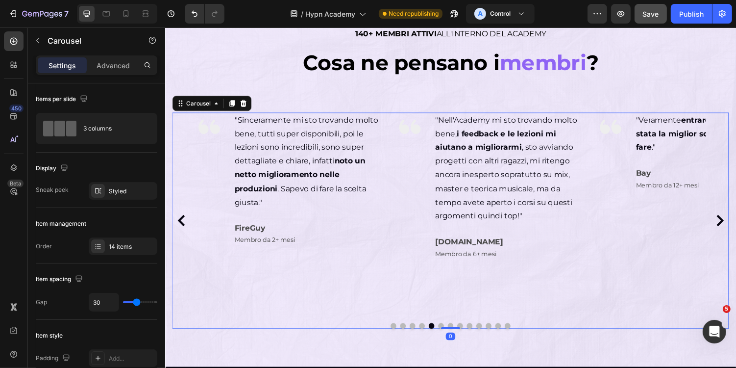
click at [184, 225] on icon "Carousel Back Arrow" at bounding box center [182, 226] width 12 height 12
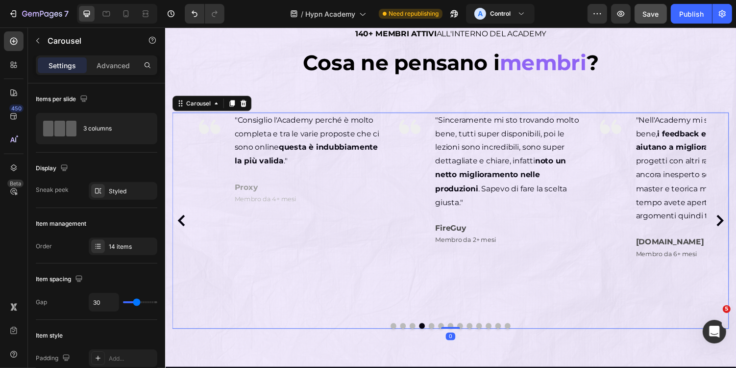
click at [184, 225] on icon "Carousel Back Arrow" at bounding box center [182, 226] width 12 height 12
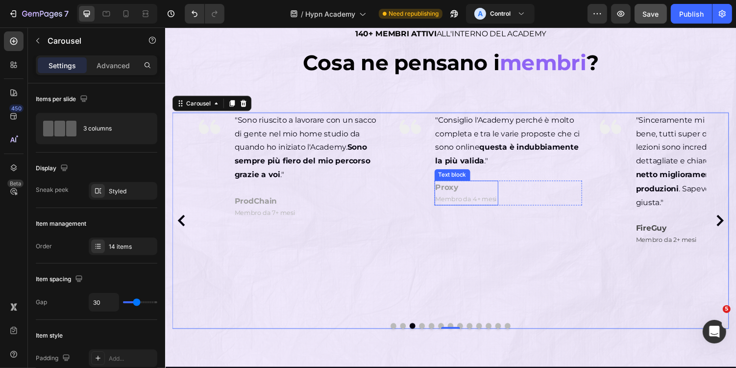
click at [463, 197] on p "Membro da 4+ mesi" at bounding box center [475, 203] width 64 height 12
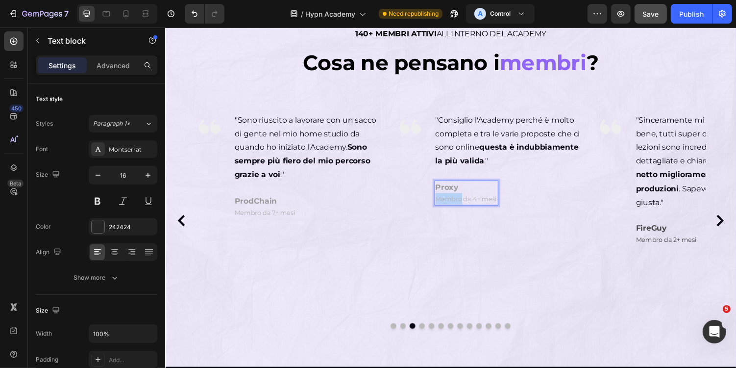
click at [463, 197] on p "Membro da 4+ mesi" at bounding box center [475, 203] width 64 height 12
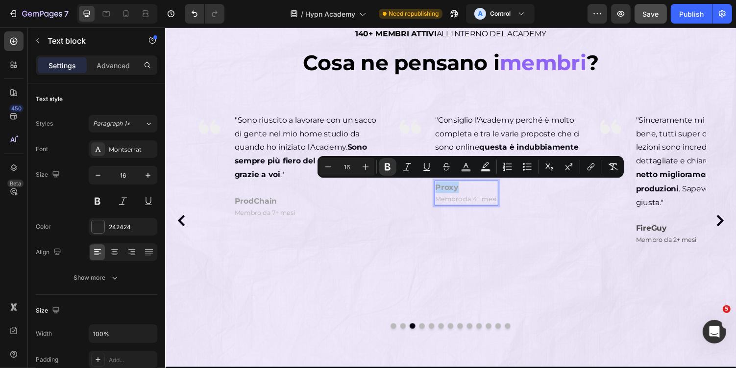
click at [469, 176] on div "Minus 16 Plus Bold Italic Underline Strikethrough color Text Background Color N…" at bounding box center [471, 167] width 306 height 22
click at [469, 171] on rect "Editor contextual toolbar" at bounding box center [466, 170] width 9 height 2
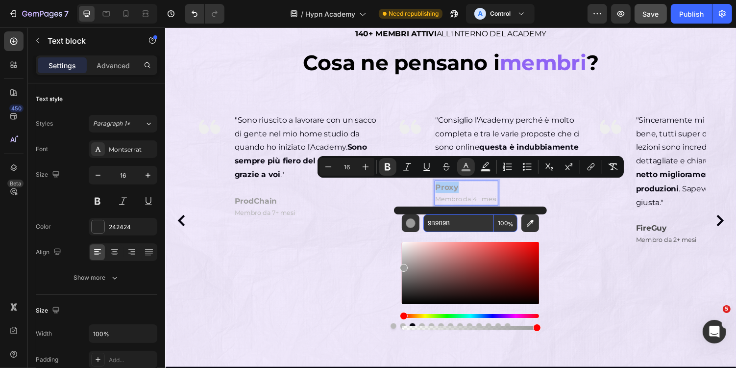
click at [462, 223] on input "9B9B9B" at bounding box center [459, 223] width 71 height 18
paste input "474747"
type input "474747"
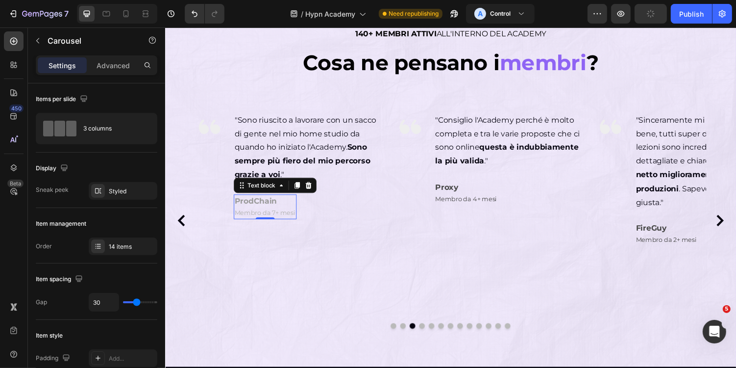
click at [265, 211] on p "Membro da 7+ mesi" at bounding box center [267, 217] width 63 height 12
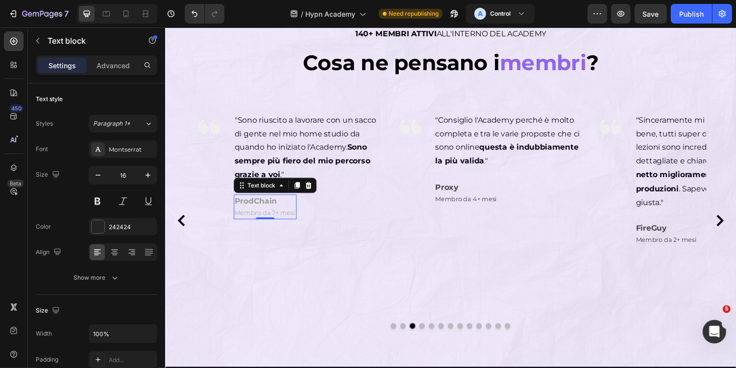
click at [277, 203] on strong "ProdChain" at bounding box center [258, 205] width 44 height 9
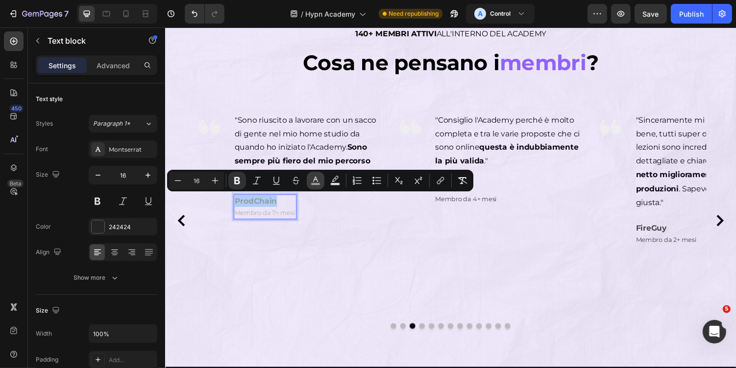
click at [311, 180] on icon "Editor contextual toolbar" at bounding box center [316, 181] width 10 height 10
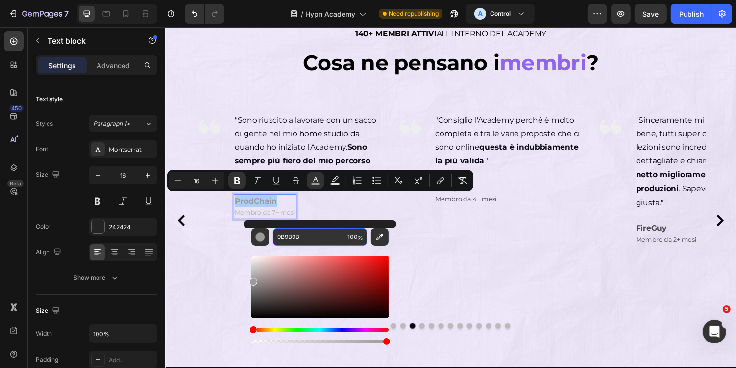
click at [308, 236] on input "9B9B9B" at bounding box center [308, 237] width 71 height 18
paste input "474747"
type input "474747"
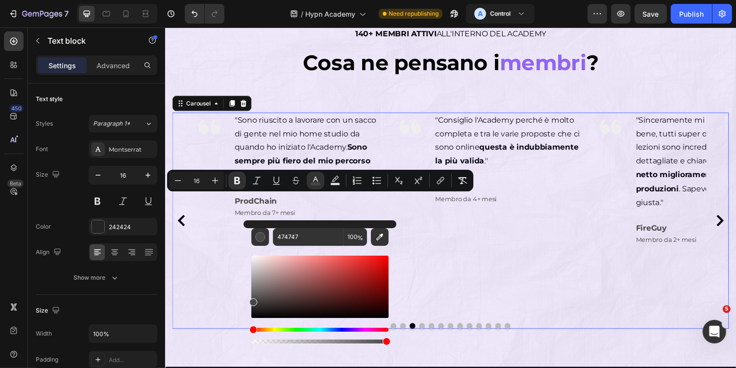
click at [228, 252] on div "Image "Sono riuscito a lavorare con un sacco di gente nel mio home studio da qu…" at bounding box center [292, 225] width 192 height 223
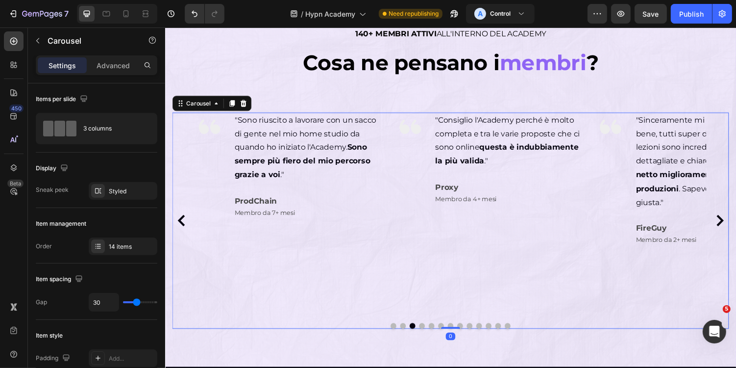
click at [181, 224] on icon "Carousel Back Arrow" at bounding box center [180, 226] width 7 height 12
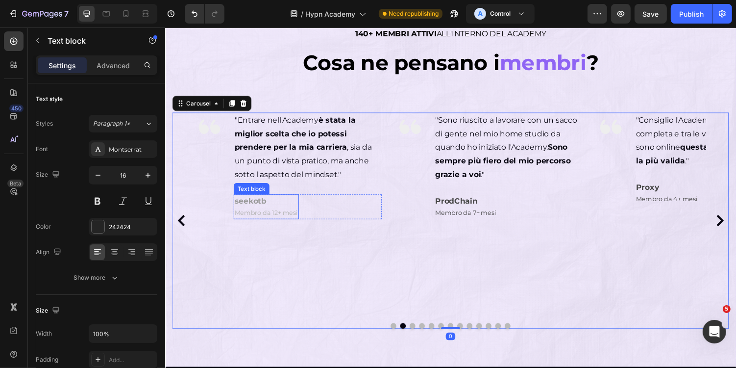
click at [254, 202] on strong "seekotb" at bounding box center [252, 205] width 33 height 9
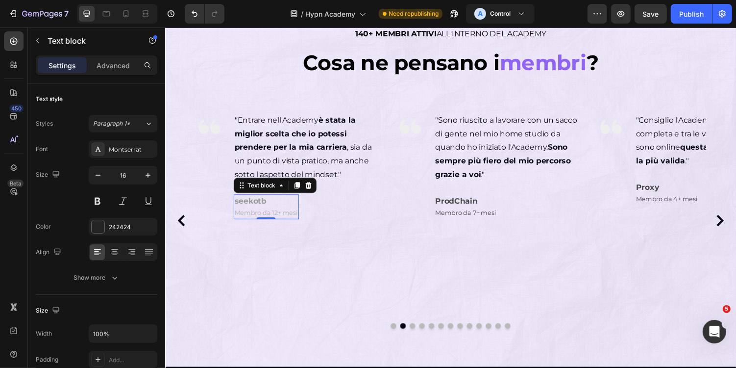
click at [269, 206] on strong "seekotb" at bounding box center [252, 205] width 33 height 9
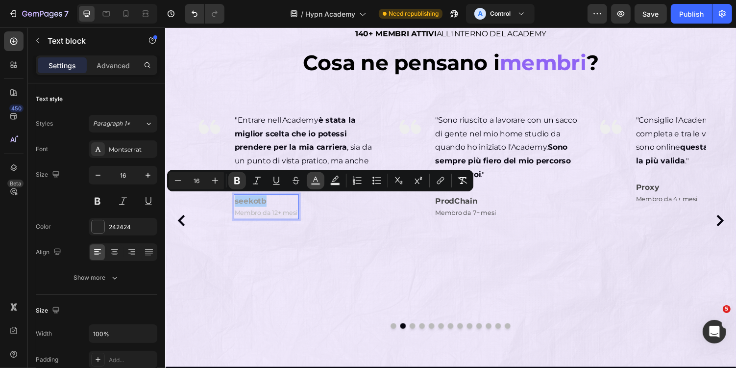
click at [308, 185] on button "color" at bounding box center [316, 181] width 18 height 18
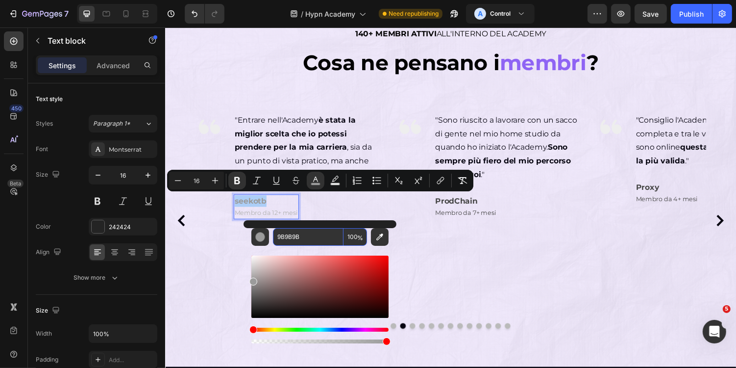
click at [310, 243] on input "9B9B9B" at bounding box center [308, 237] width 71 height 18
paste input "474747"
type input "474747"
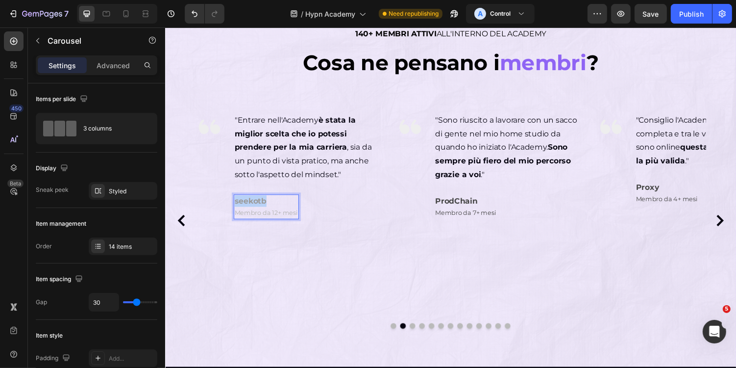
click at [227, 259] on div "Image "Entrare nell'Academy è stata la miglior scelta che io potessi prendere p…" at bounding box center [292, 225] width 192 height 223
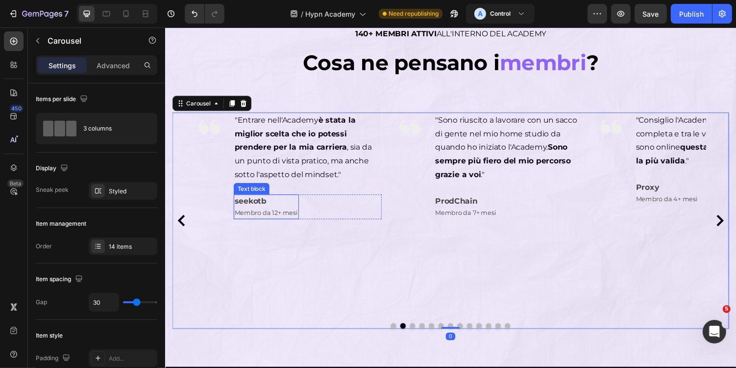
click at [291, 217] on span "Membro da 12+ mesi" at bounding box center [268, 217] width 65 height 8
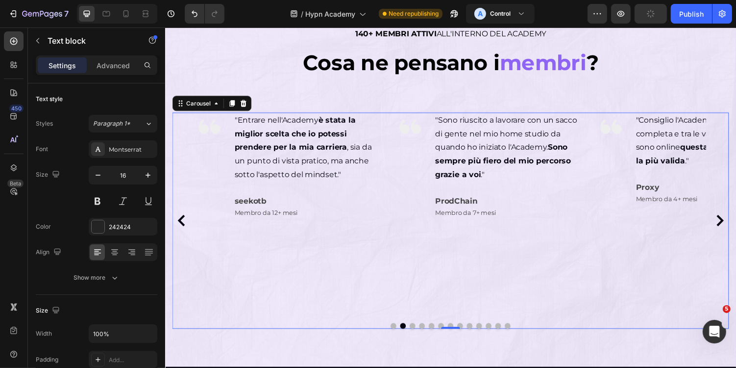
click at [186, 225] on icon "Carousel Back Arrow" at bounding box center [182, 226] width 12 height 12
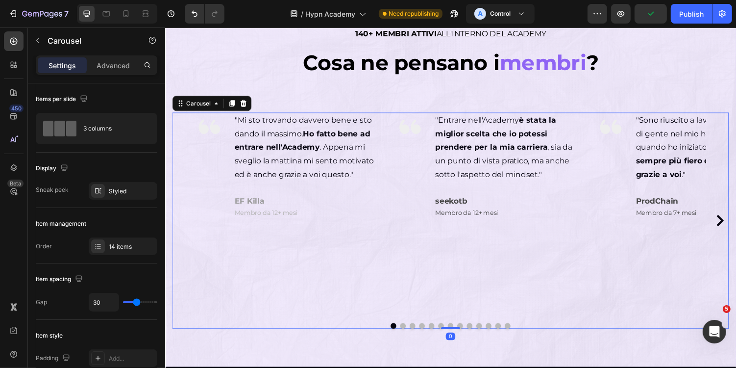
click at [186, 225] on div "Image "Mi sto trovando davvero bene e sto dando il massimo. Ho fatto bene ad en…" at bounding box center [459, 225] width 574 height 223
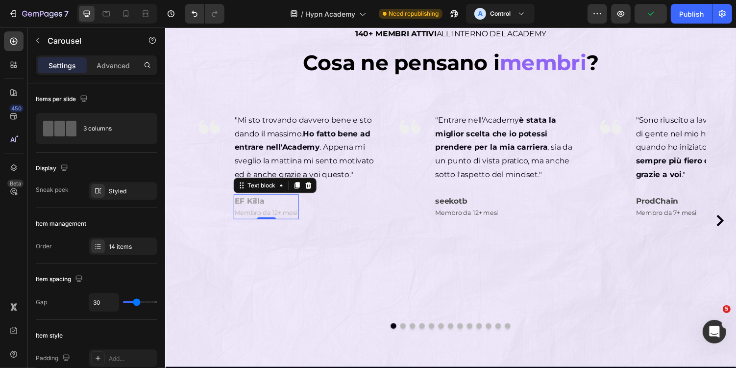
click at [289, 213] on span "Membro da 12+ mesi" at bounding box center [268, 217] width 65 height 8
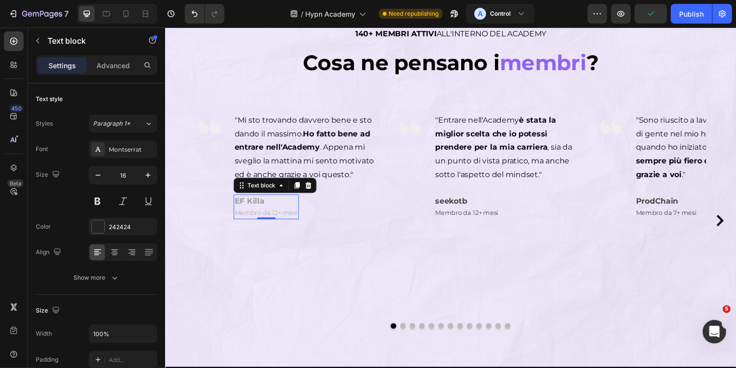
click at [277, 213] on span "Membro da 12+ mesi" at bounding box center [268, 217] width 65 height 8
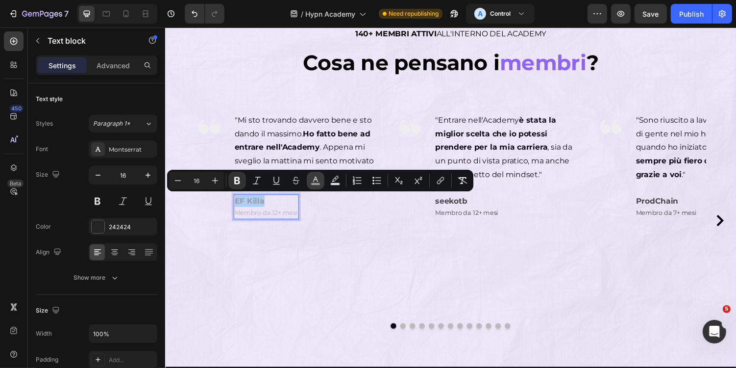
click at [317, 184] on rect "Editor contextual toolbar" at bounding box center [315, 184] width 9 height 2
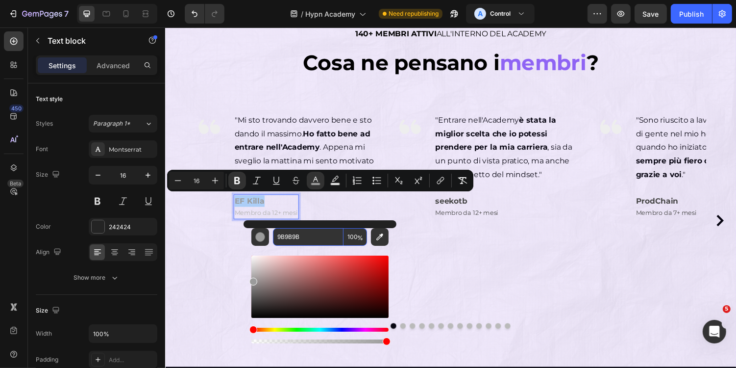
click at [317, 241] on input "9B9B9B" at bounding box center [308, 237] width 71 height 18
paste input "474747"
type input "474747"
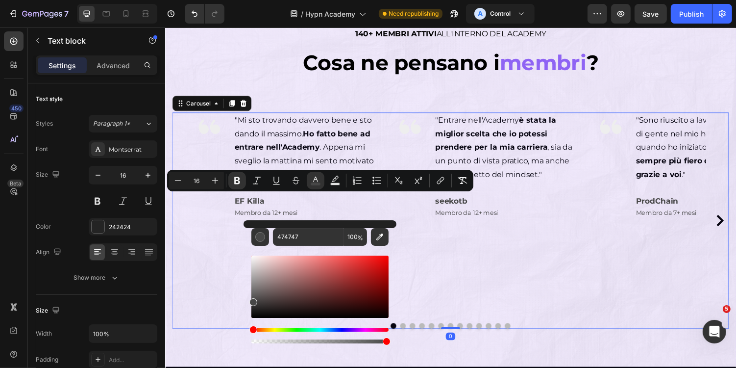
click at [492, 281] on div "Image "Entrare nell'Academy è stata la miglior scelta che io potessi prendere p…" at bounding box center [498, 225] width 192 height 223
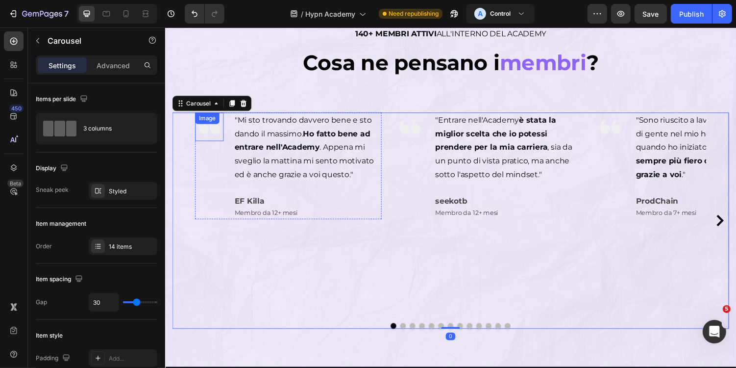
click at [221, 126] on div "Image" at bounding box center [210, 128] width 29 height 29
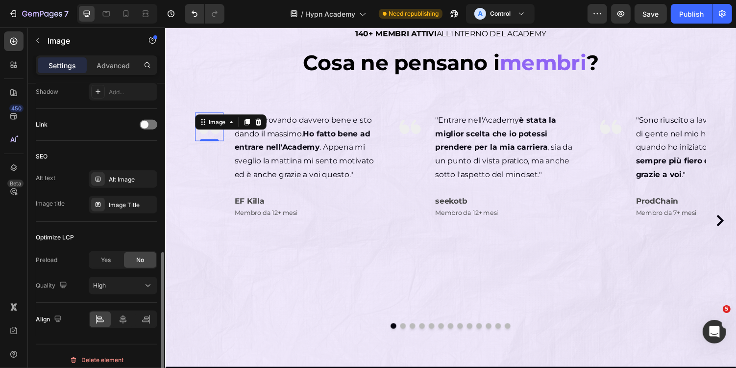
scroll to position [426, 0]
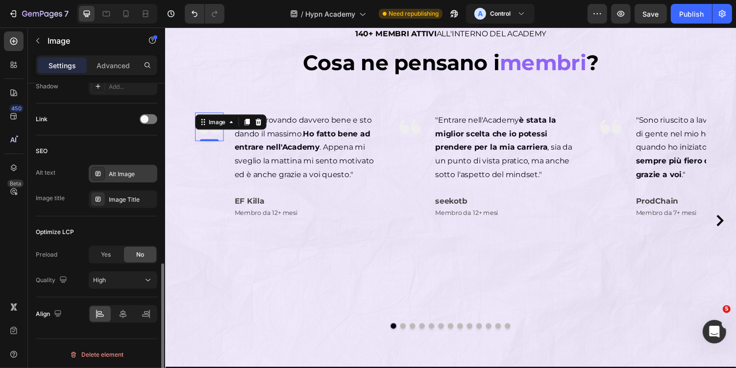
click at [137, 175] on div "Alt Image" at bounding box center [132, 174] width 46 height 9
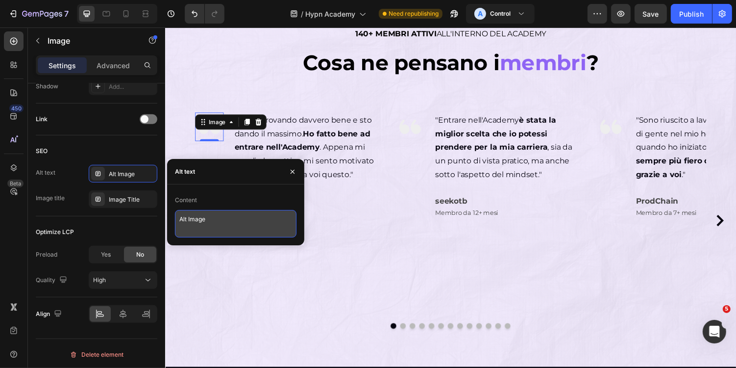
click at [250, 226] on textarea "Alt Image" at bounding box center [236, 223] width 122 height 27
type textarea "Quotation mark for reviews"
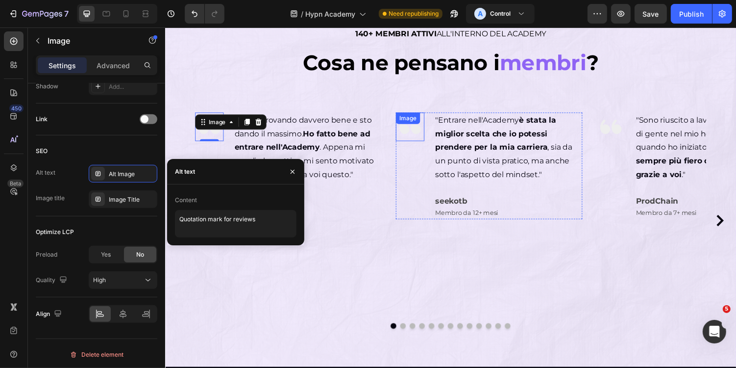
click at [422, 114] on div "Image" at bounding box center [416, 128] width 29 height 29
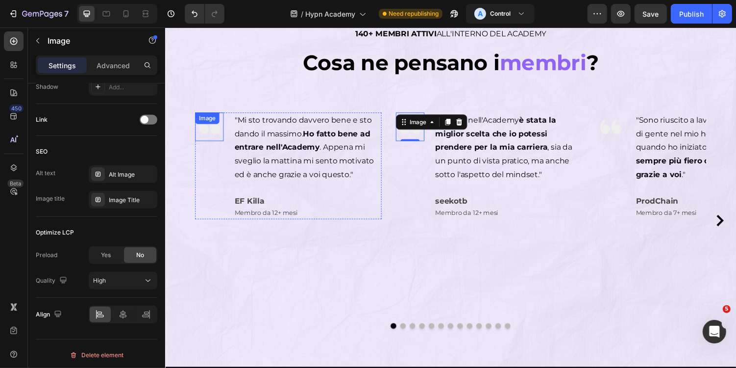
click at [210, 130] on div "Image" at bounding box center [210, 128] width 29 height 29
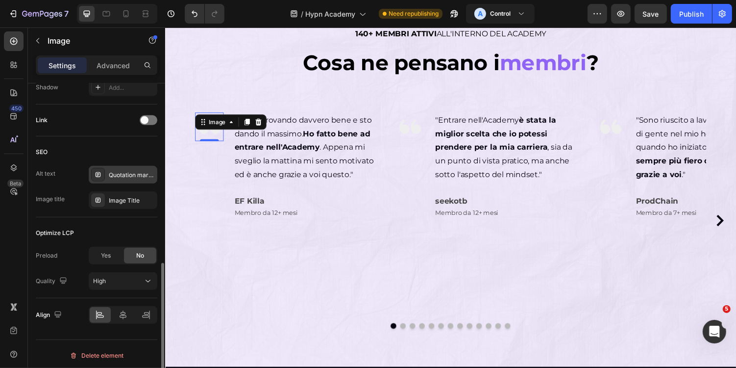
click at [125, 174] on div "Quotation mark for reviews" at bounding box center [132, 175] width 46 height 9
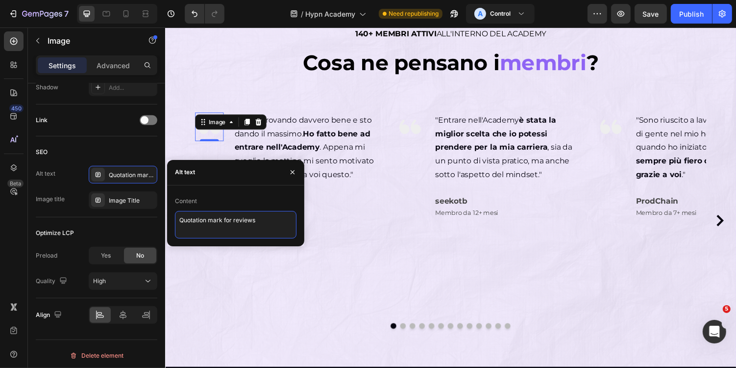
click at [240, 231] on textarea "Quotation mark for reviews" at bounding box center [236, 224] width 122 height 27
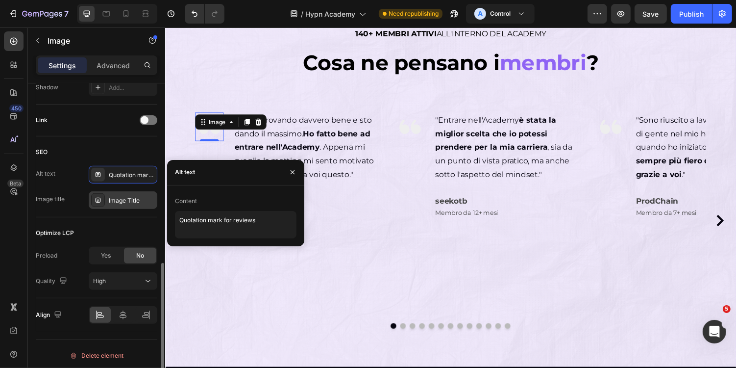
click at [131, 200] on div "Image Title" at bounding box center [132, 200] width 46 height 9
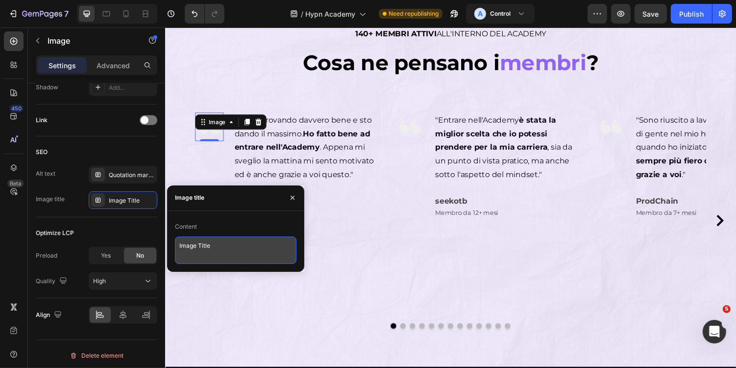
click at [227, 250] on textarea "Image Title" at bounding box center [236, 249] width 122 height 27
paste textarea "Quotation mark for reviews"
type textarea "Quotation mark for reviews"
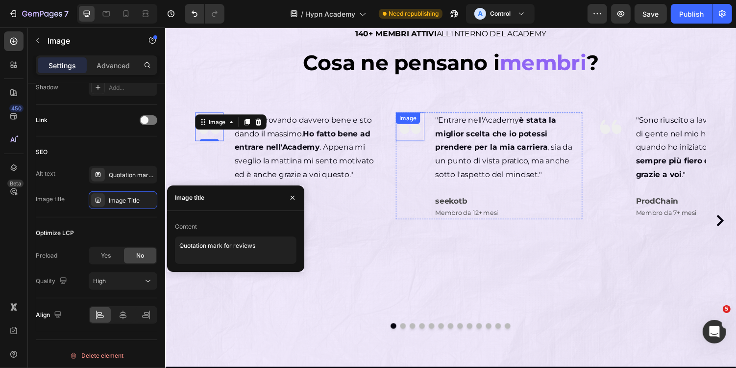
click at [424, 130] on div "Image" at bounding box center [416, 128] width 29 height 29
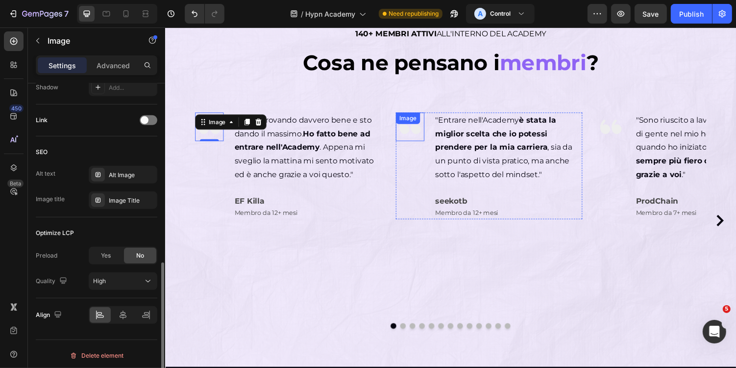
scroll to position [425, 0]
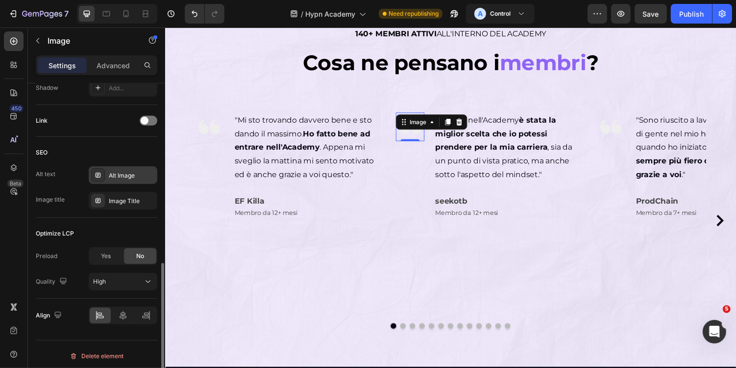
click at [123, 176] on div "Alt Image" at bounding box center [132, 175] width 46 height 9
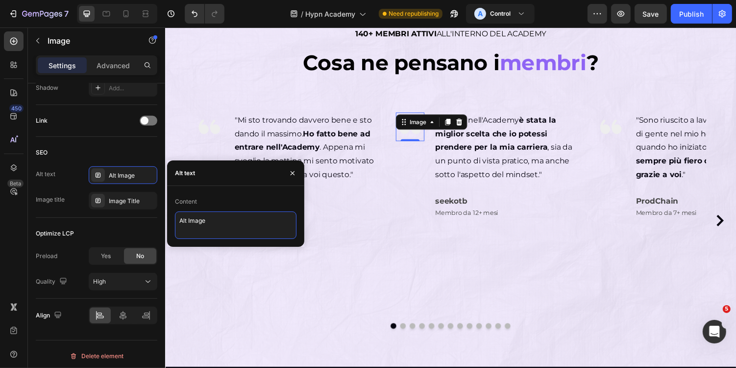
click at [229, 226] on textarea "Alt Image" at bounding box center [236, 224] width 122 height 27
paste textarea "Quotation mark for reviews"
type textarea "Quotation mark for reviews"
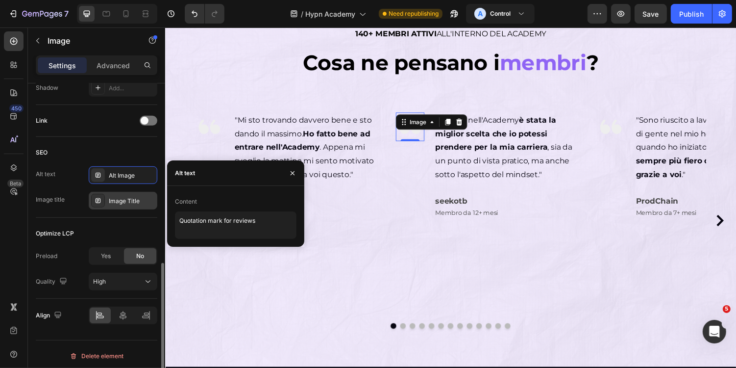
click at [141, 201] on div "Image Title" at bounding box center [132, 201] width 46 height 9
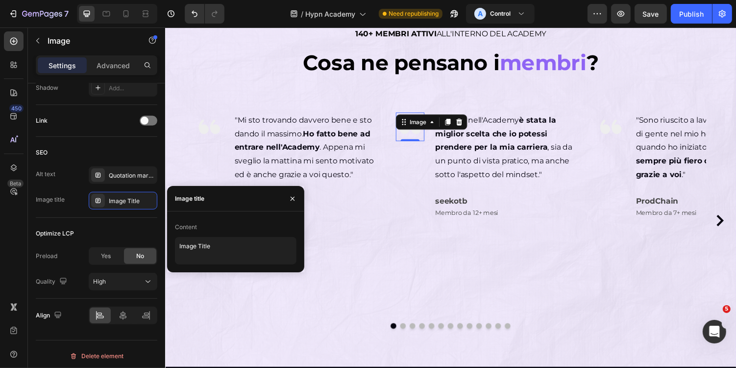
click at [224, 218] on div "Content Image Title" at bounding box center [235, 241] width 137 height 61
click at [229, 249] on textarea "Image Title" at bounding box center [236, 250] width 122 height 27
paste textarea "Quotation mark for reviews"
type textarea "Quotation mark for reviews"
click at [623, 127] on div "Image" at bounding box center [623, 128] width 29 height 29
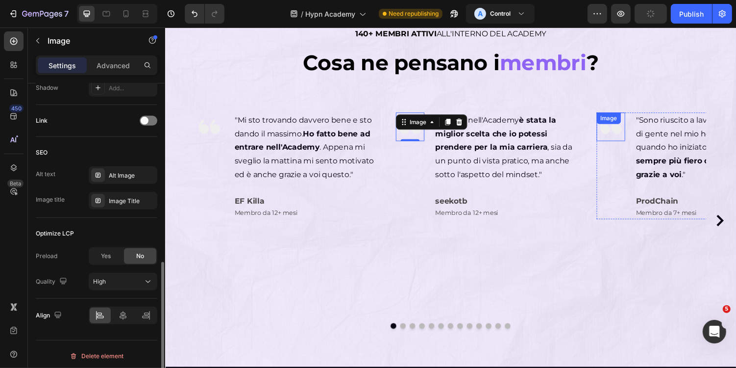
scroll to position [424, 0]
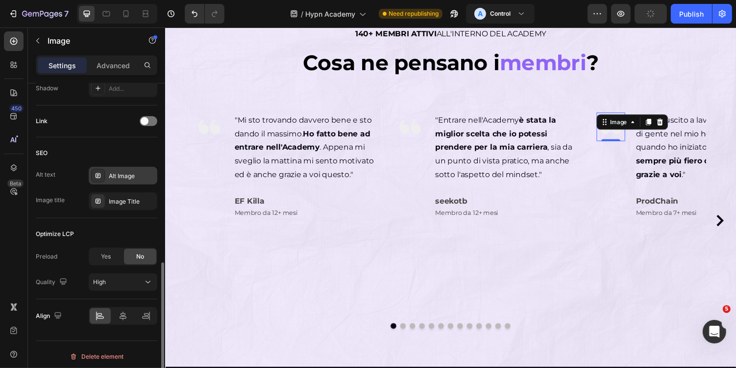
click at [127, 175] on div "Alt Image" at bounding box center [132, 176] width 46 height 9
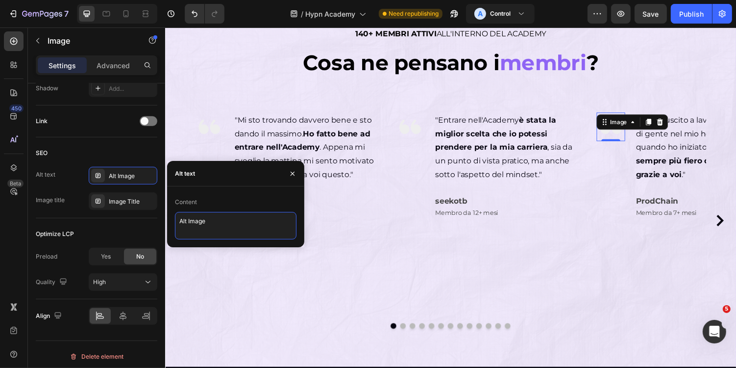
click at [227, 219] on textarea "Alt Image" at bounding box center [236, 225] width 122 height 27
paste textarea "Quotation mark for reviews"
type textarea "Quotation mark for reviews"
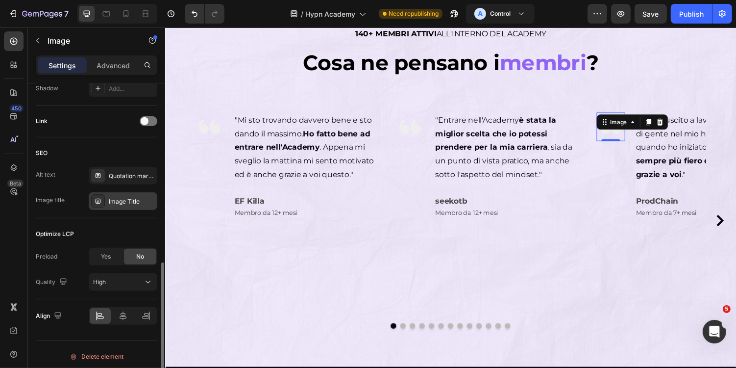
click at [128, 200] on div "Image Title" at bounding box center [132, 201] width 46 height 9
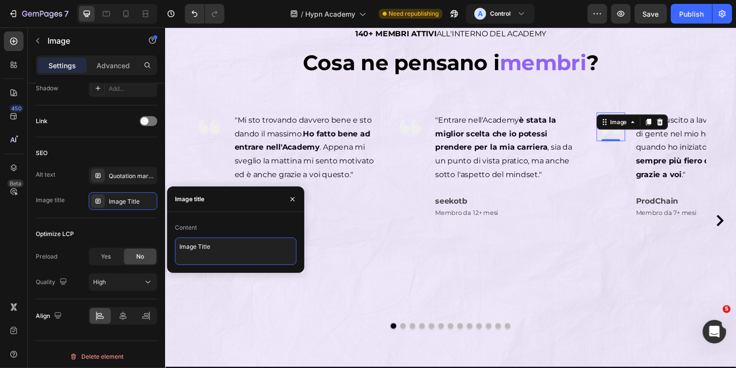
click at [227, 257] on textarea "Image Title" at bounding box center [236, 250] width 122 height 27
paste textarea "Quotation mark for reviews"
type textarea "Quotation mark for reviews"
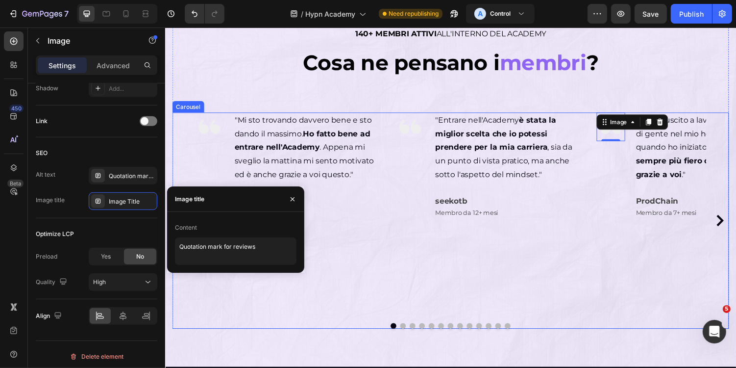
click at [677, 233] on div "Image 0 "Sono riuscito a lavorare con un sacco di gente nel mio home studio da …" at bounding box center [705, 225] width 192 height 223
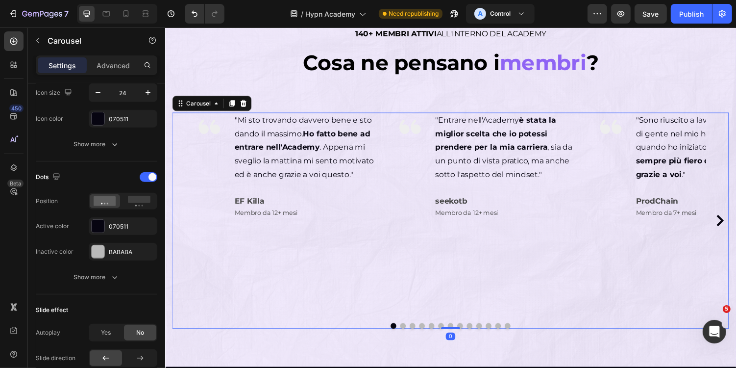
scroll to position [0, 0]
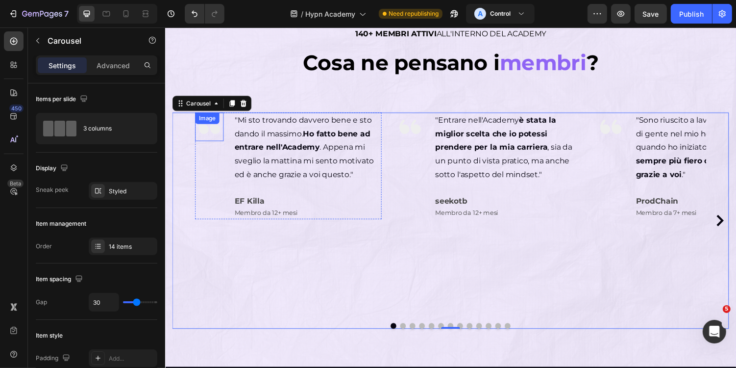
click at [213, 132] on img at bounding box center [210, 128] width 29 height 29
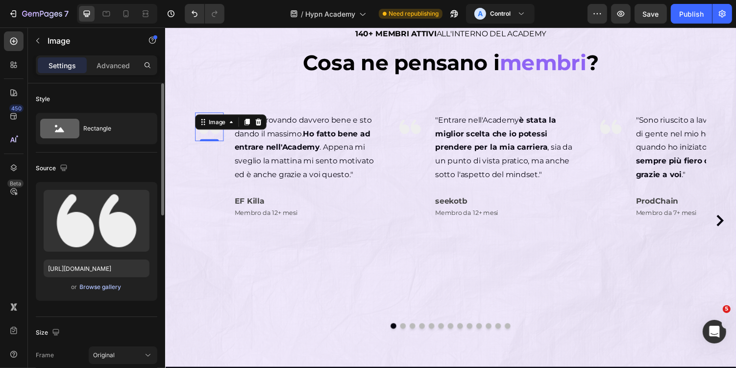
click at [98, 285] on div "Browse gallery" at bounding box center [101, 286] width 42 height 9
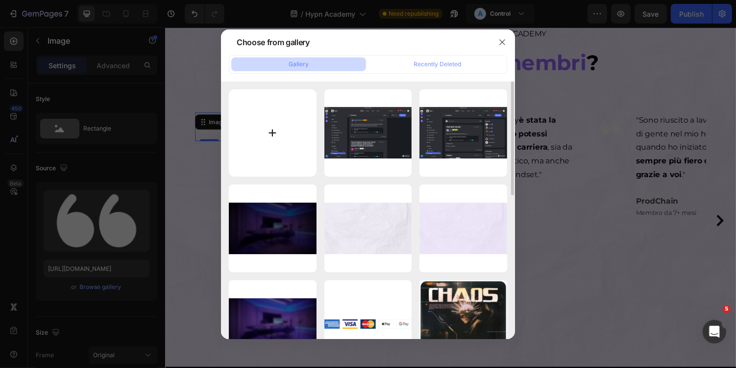
click at [267, 138] on input "file" at bounding box center [273, 133] width 88 height 88
type input "C:\fakepath\Quotation-Symbol-PNG-HD-Image-min.png"
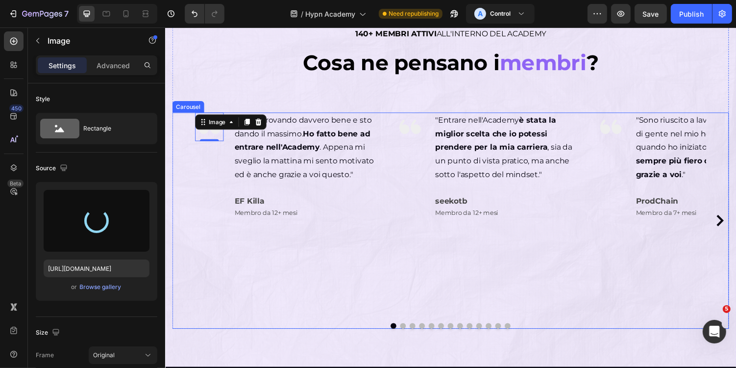
type input "[URL][DOMAIN_NAME]"
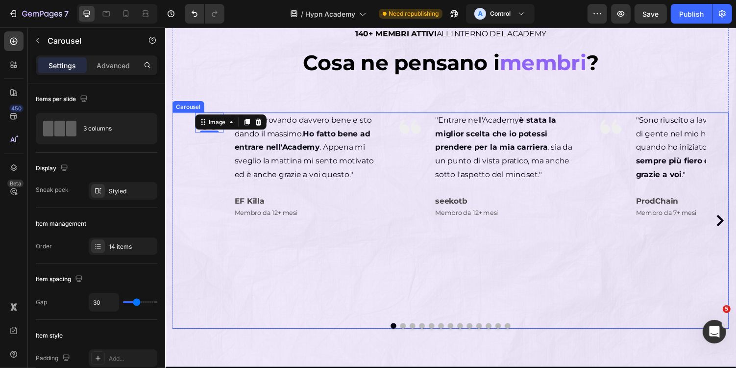
click at [350, 256] on div "Image 0 "Mi sto trovando davvero bene e sto dando il massimo. Ho fatto bene ad …" at bounding box center [292, 225] width 192 height 223
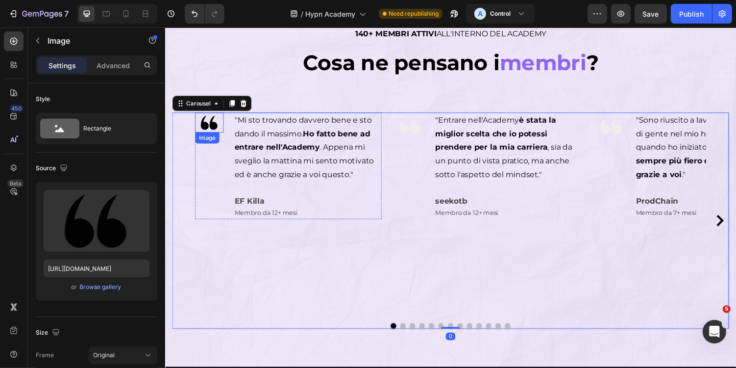
click at [209, 128] on img at bounding box center [210, 124] width 29 height 21
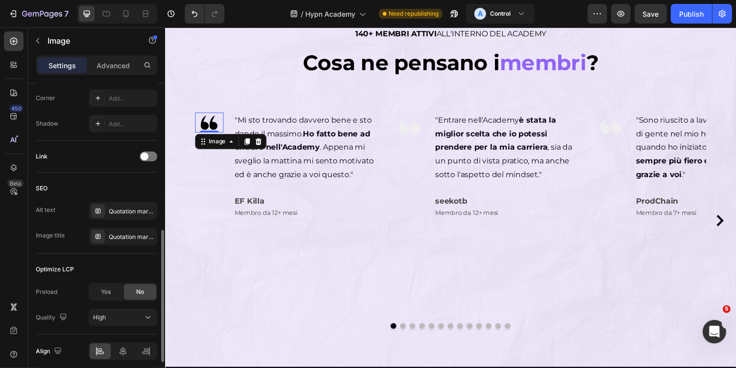
scroll to position [393, 0]
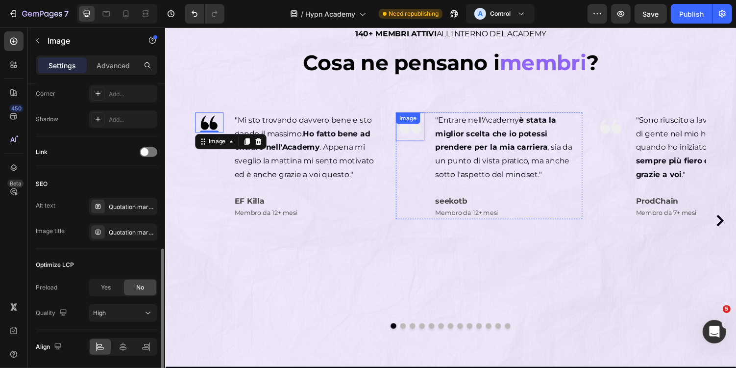
click at [426, 125] on div "Image" at bounding box center [416, 128] width 29 height 29
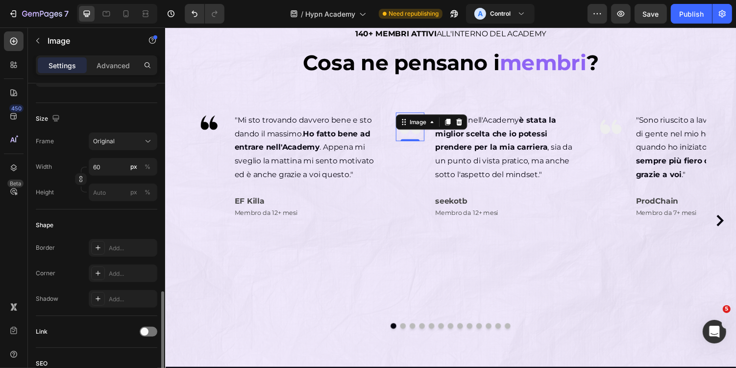
scroll to position [0, 0]
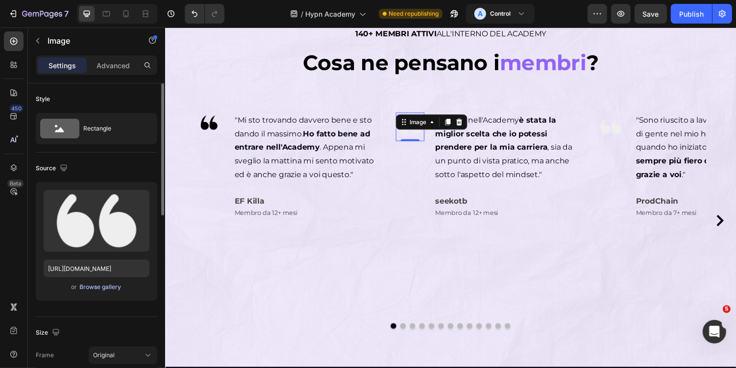
click at [111, 288] on div "Browse gallery" at bounding box center [101, 286] width 42 height 9
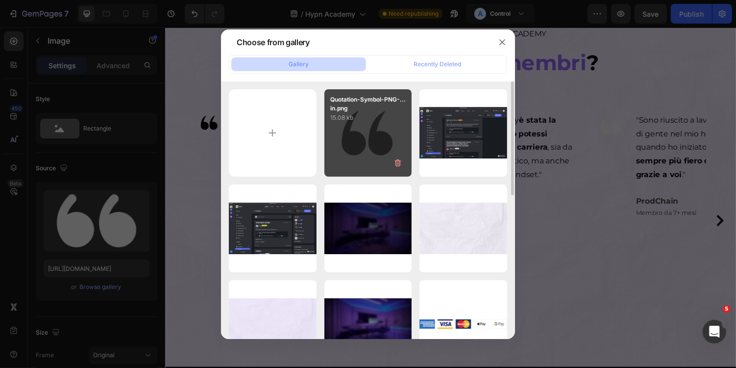
click at [355, 140] on div "Quotation-Symbol-PNG-...in.png 15.08 kb" at bounding box center [369, 133] width 88 height 88
type input "[URL][DOMAIN_NAME]"
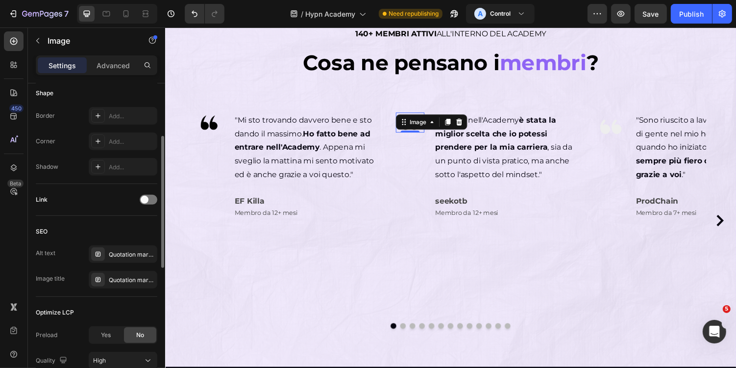
scroll to position [423, 0]
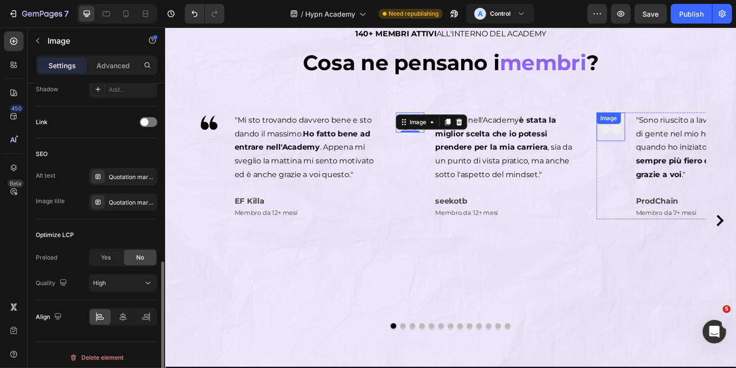
click at [628, 131] on img at bounding box center [623, 128] width 29 height 29
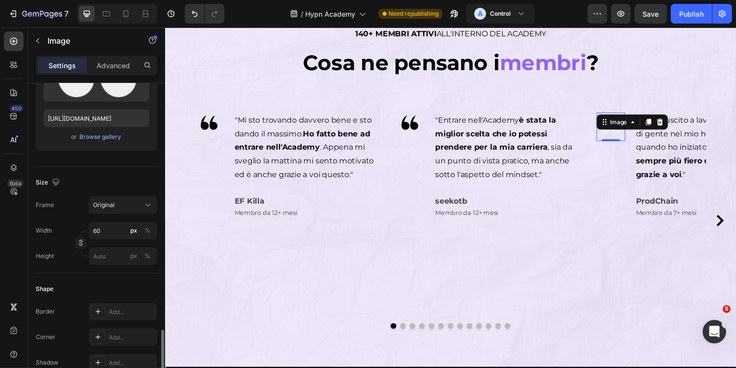
scroll to position [37, 0]
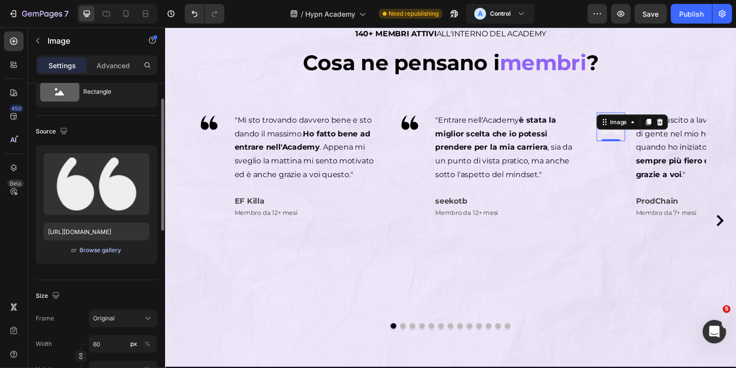
click at [114, 248] on div "Browse gallery" at bounding box center [101, 250] width 42 height 9
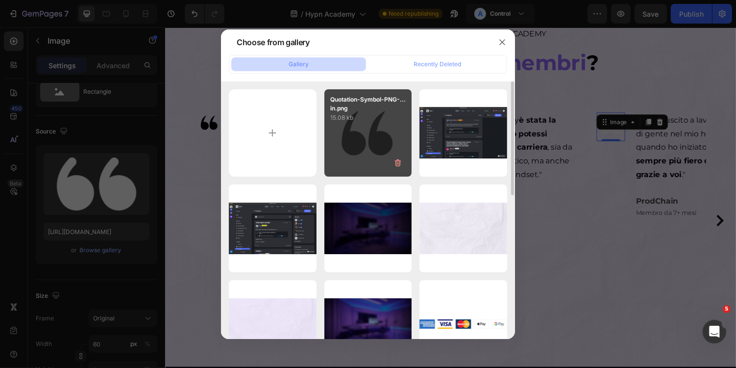
click at [369, 142] on div "Quotation-Symbol-PNG-...in.png 15.08 kb" at bounding box center [369, 133] width 88 height 88
type input "[URL][DOMAIN_NAME]"
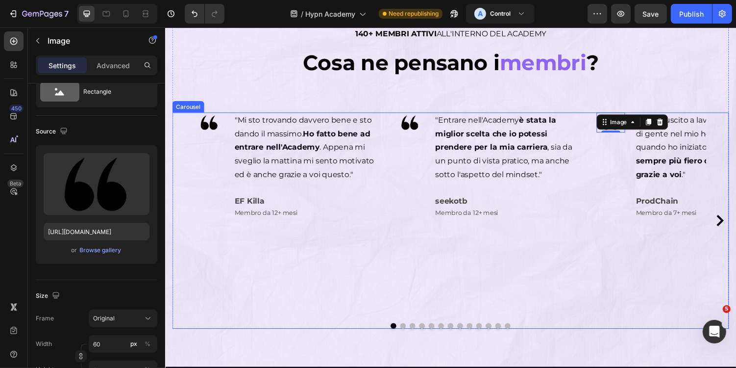
click at [736, 227] on icon "Carousel Next Arrow" at bounding box center [736, 226] width 12 height 12
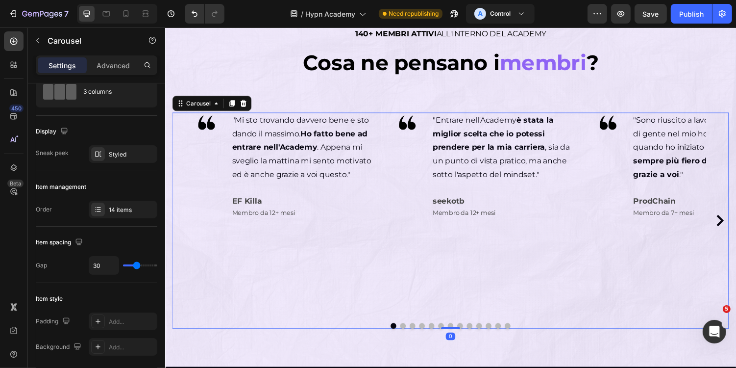
scroll to position [0, 0]
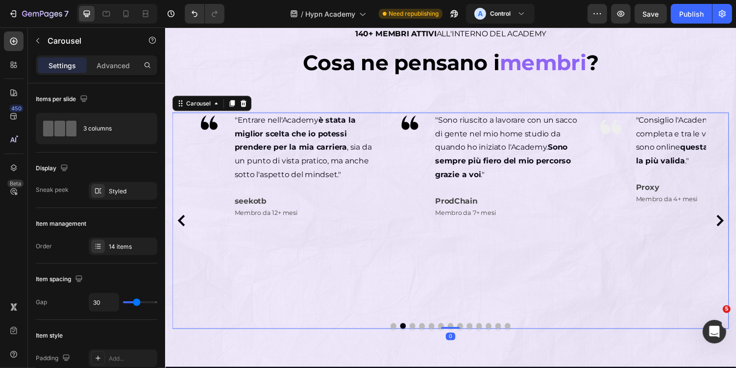
click at [736, 228] on icon "Carousel Next Arrow" at bounding box center [736, 226] width 12 height 12
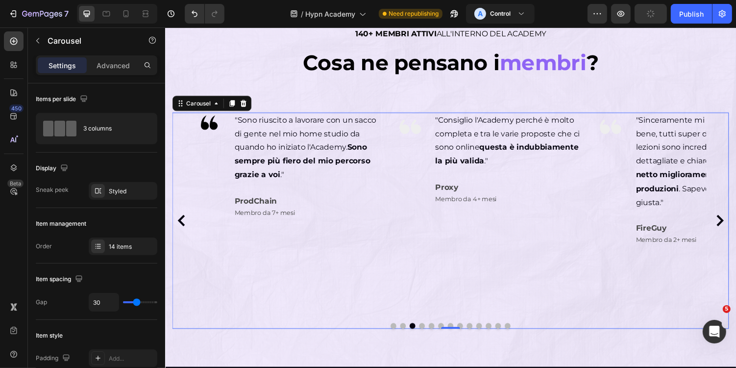
click at [736, 228] on icon "Carousel Next Arrow" at bounding box center [736, 226] width 12 height 12
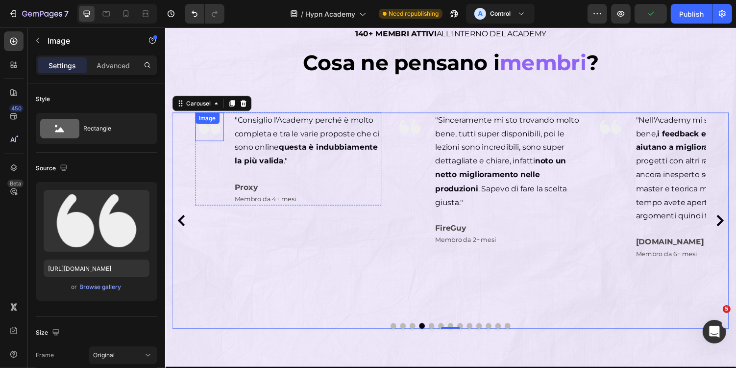
click at [206, 126] on div "Image" at bounding box center [210, 128] width 29 height 29
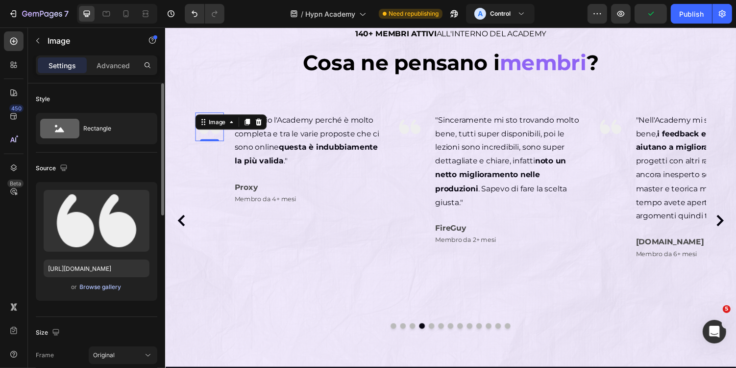
click at [103, 286] on div "Browse gallery" at bounding box center [101, 286] width 42 height 9
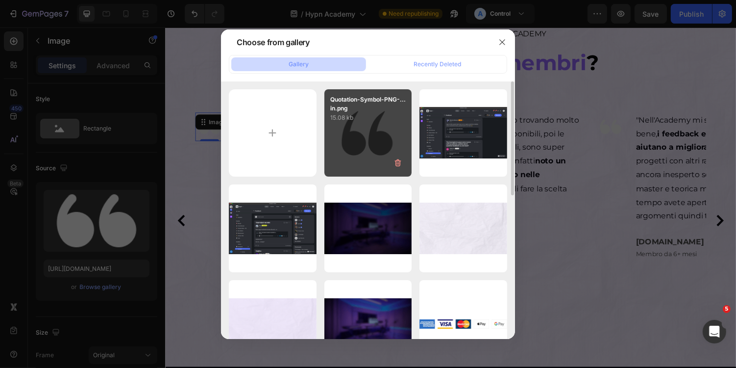
click at [358, 157] on div "Quotation-Symbol-PNG-...in.png 15.08 kb" at bounding box center [369, 133] width 88 height 88
type input "[URL][DOMAIN_NAME]"
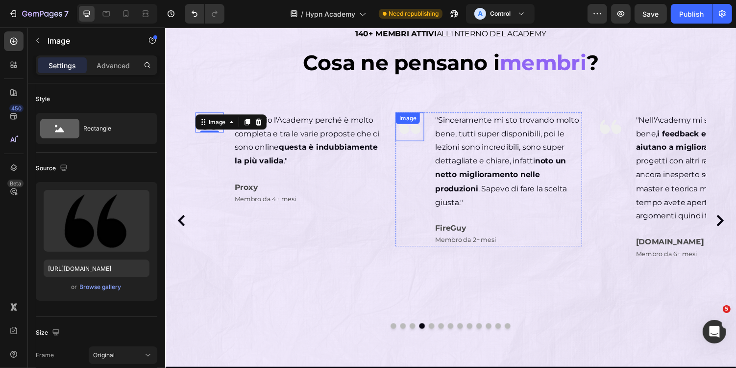
click at [419, 135] on img at bounding box center [416, 128] width 29 height 29
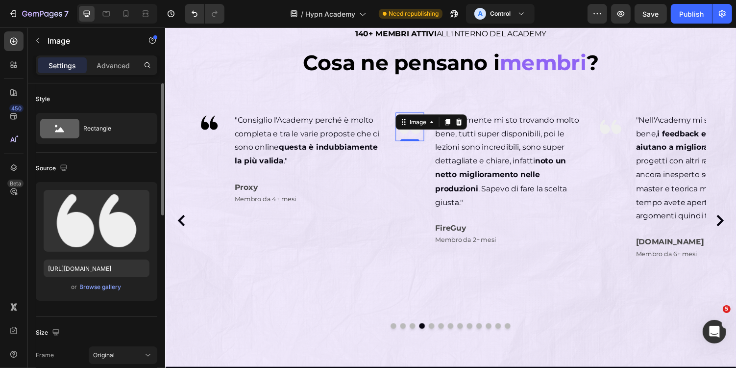
click at [103, 293] on div "Upload Image [URL][DOMAIN_NAME] or Browse gallery" at bounding box center [97, 241] width 122 height 119
click at [116, 288] on div "Browse gallery" at bounding box center [101, 286] width 42 height 9
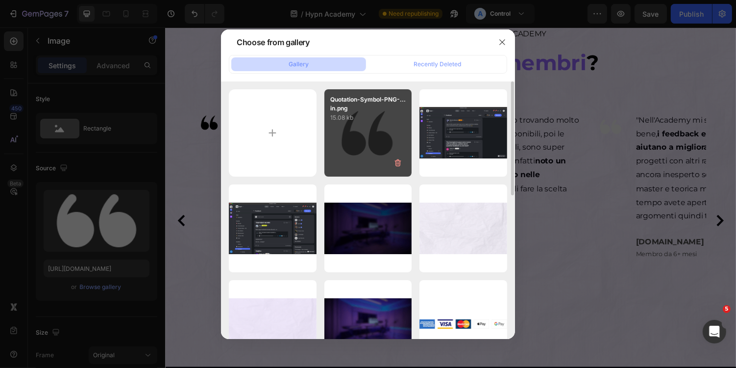
click at [348, 168] on div "Quotation-Symbol-PNG-...in.png 15.08 kb" at bounding box center [369, 133] width 88 height 88
type input "[URL][DOMAIN_NAME]"
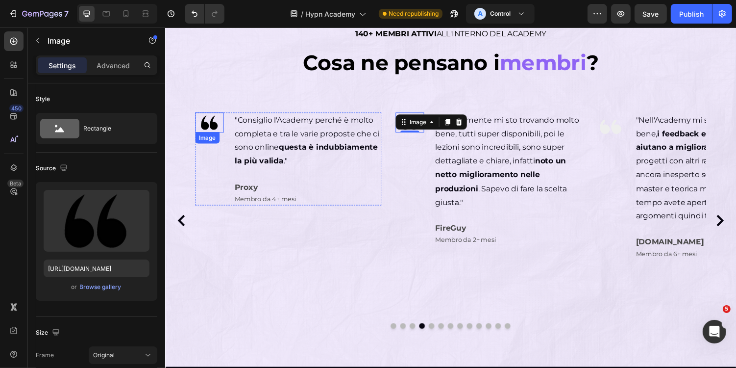
click at [213, 127] on img at bounding box center [210, 124] width 29 height 21
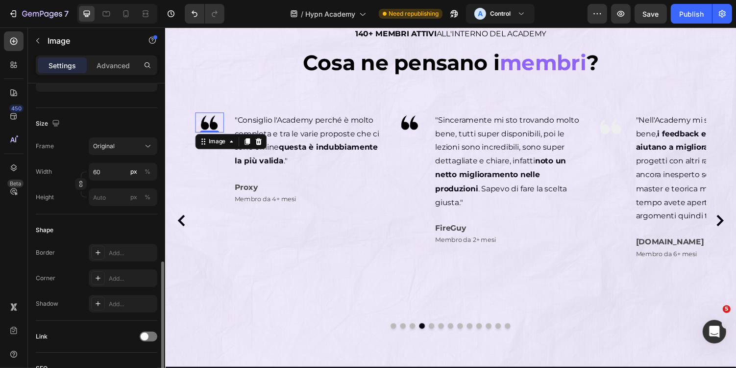
scroll to position [426, 0]
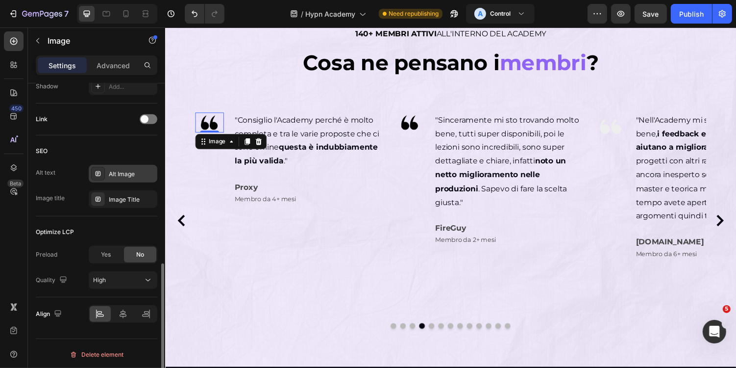
click at [136, 174] on div "Alt Image" at bounding box center [132, 174] width 46 height 9
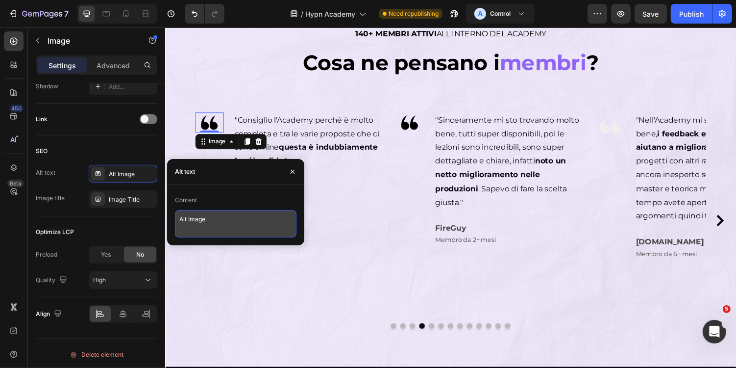
click at [244, 222] on textarea "Alt Image" at bounding box center [236, 223] width 122 height 27
paste textarea "Quotation mark for reviews"
type textarea "Quotation mark for reviews"
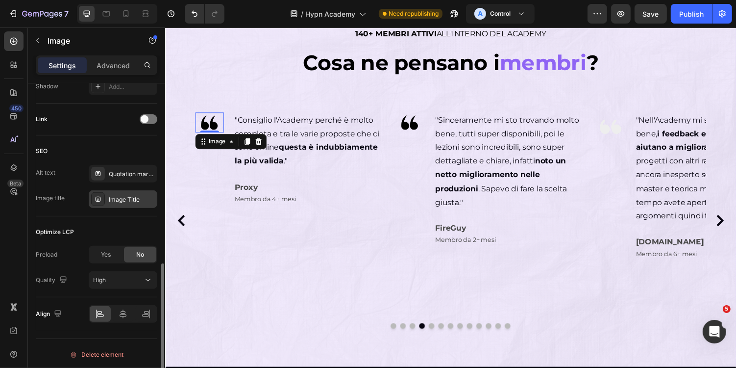
click at [123, 196] on div "Image Title" at bounding box center [132, 199] width 46 height 9
click at [135, 200] on div "Image Title" at bounding box center [132, 199] width 46 height 9
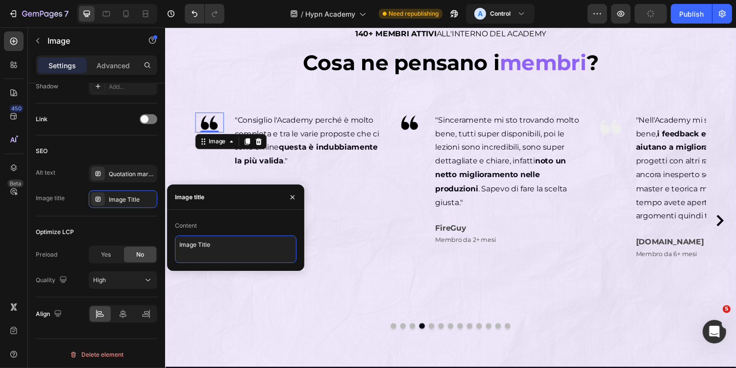
click at [241, 250] on textarea "Image Title" at bounding box center [236, 248] width 122 height 27
paste textarea "Quotation mark for reviews"
type textarea "Quotation mark for reviews"
click at [418, 126] on img at bounding box center [416, 124] width 29 height 21
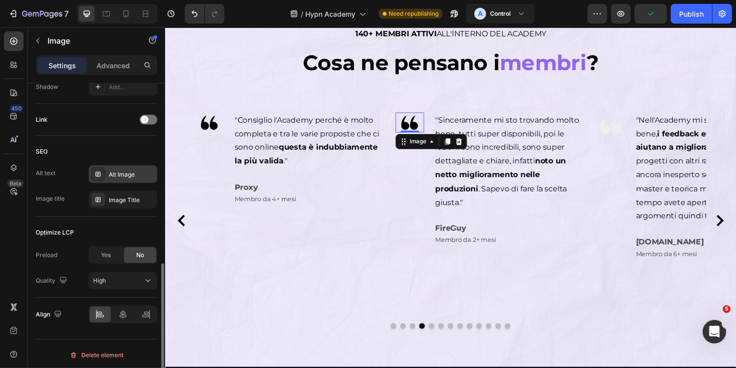
click at [126, 178] on div "Alt Image" at bounding box center [123, 174] width 69 height 18
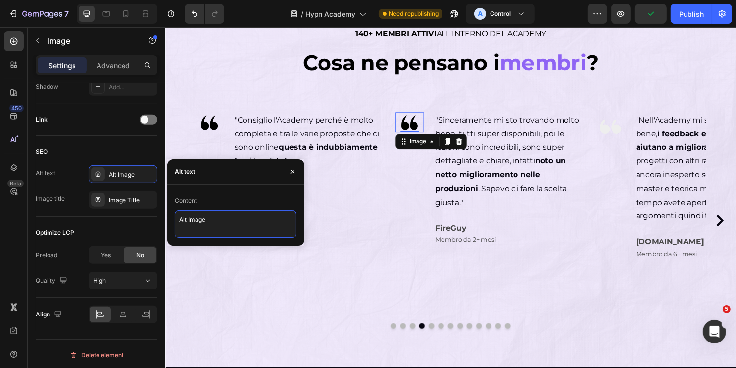
click at [225, 217] on textarea "Alt Image" at bounding box center [236, 223] width 122 height 27
paste textarea "Quotation mark for reviews"
type textarea "Quotation mark for reviews"
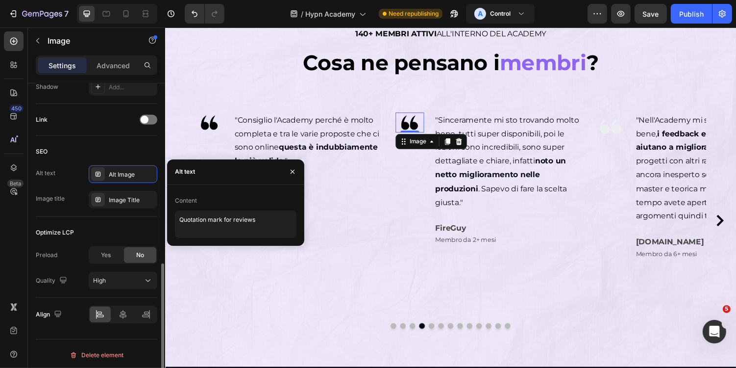
click at [122, 208] on div "SEO Alt text Alt Image Image title Image Title" at bounding box center [97, 176] width 122 height 81
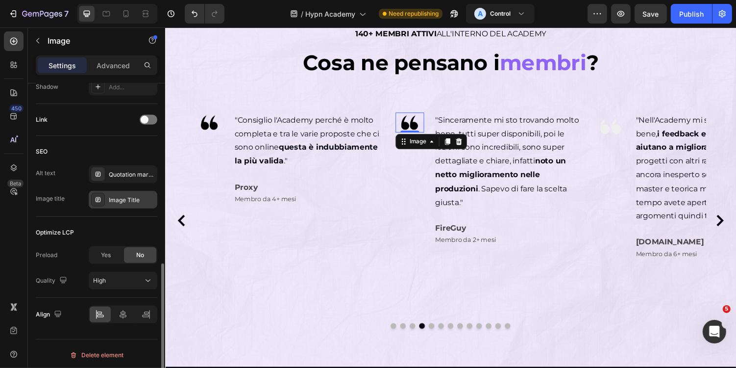
click at [139, 203] on div "Image Title" at bounding box center [123, 200] width 69 height 18
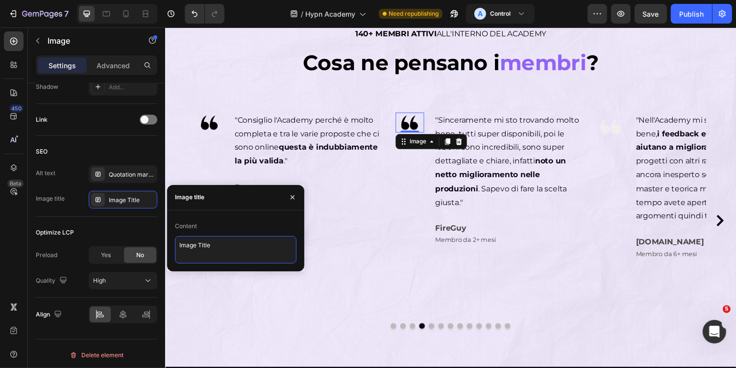
click at [253, 252] on textarea "Image Title" at bounding box center [236, 249] width 122 height 27
paste textarea "Quotation mark for reviews"
type textarea "Quotation mark for reviews"
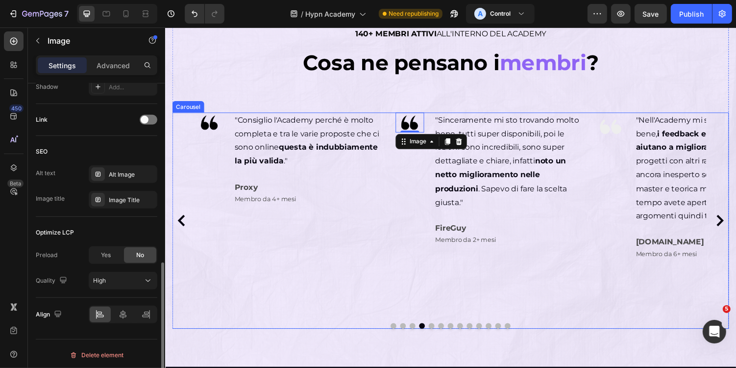
click at [617, 129] on div "Image" at bounding box center [623, 128] width 29 height 29
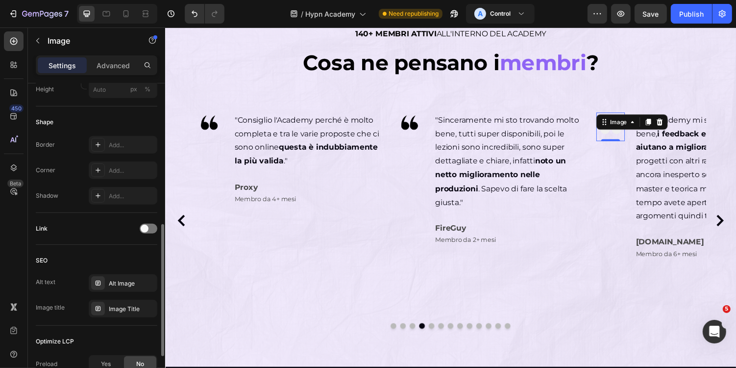
scroll to position [313, 0]
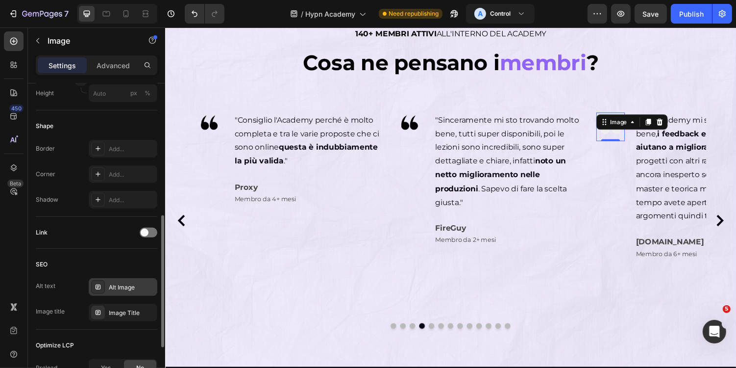
click at [130, 285] on div "Alt Image" at bounding box center [132, 287] width 46 height 9
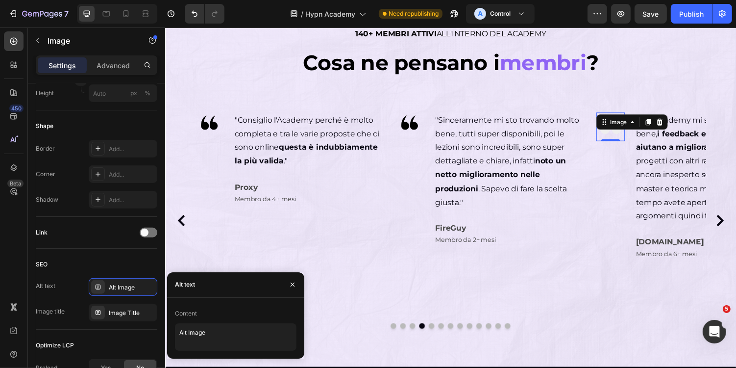
click at [233, 318] on div "Content" at bounding box center [236, 313] width 122 height 16
click at [238, 341] on textarea "Alt Image" at bounding box center [236, 336] width 122 height 27
paste textarea "Quotation mark for reviews"
type textarea "Quotation mark for reviews"
click at [142, 317] on div "Image Title" at bounding box center [123, 312] width 69 height 18
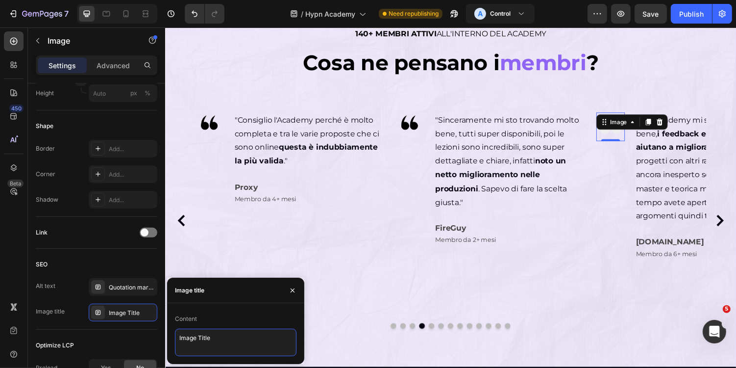
drag, startPoint x: 226, startPoint y: 339, endPoint x: 0, endPoint y: 301, distance: 229.1
click at [226, 339] on textarea "Image Title" at bounding box center [236, 341] width 122 height 27
paste textarea "Quotation mark for reviews"
type textarea "Quotation mark for reviews"
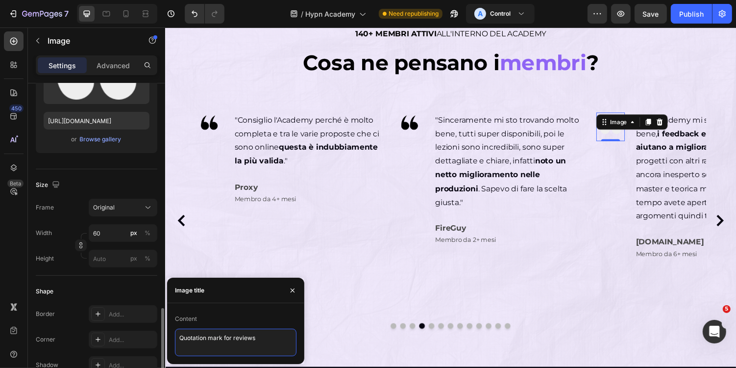
scroll to position [0, 0]
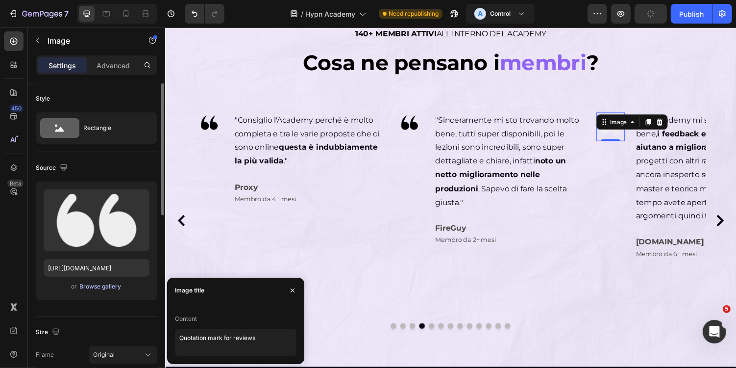
click at [111, 286] on div "Browse gallery" at bounding box center [101, 286] width 42 height 9
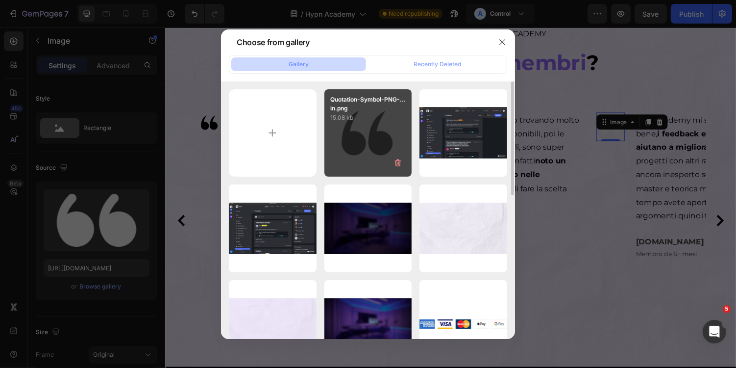
click at [380, 148] on div "Quotation-Symbol-PNG-...in.png 15.08 kb" at bounding box center [369, 133] width 88 height 88
type input "[URL][DOMAIN_NAME]"
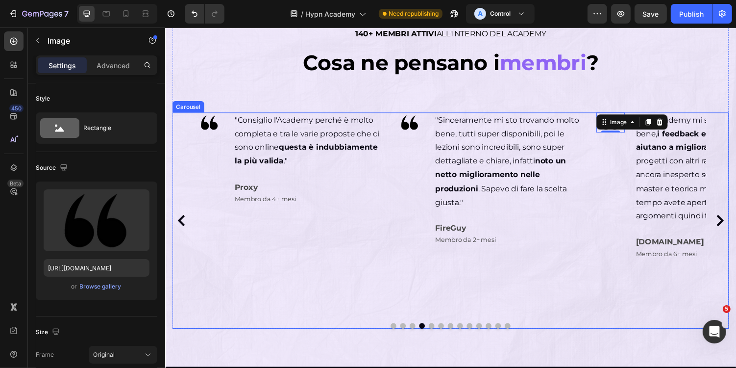
click at [736, 225] on icon "Carousel Next Arrow" at bounding box center [736, 226] width 12 height 12
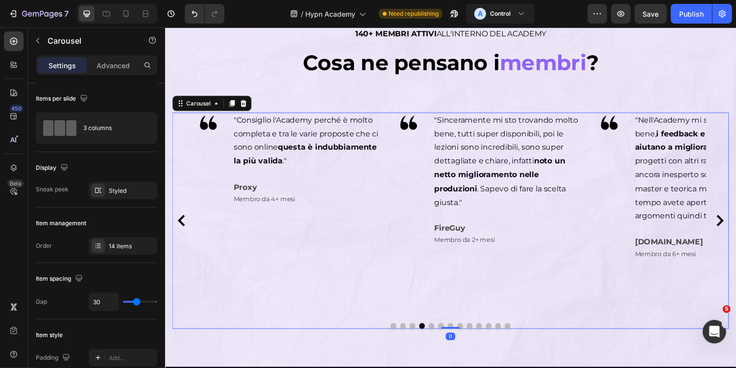
scroll to position [0, 0]
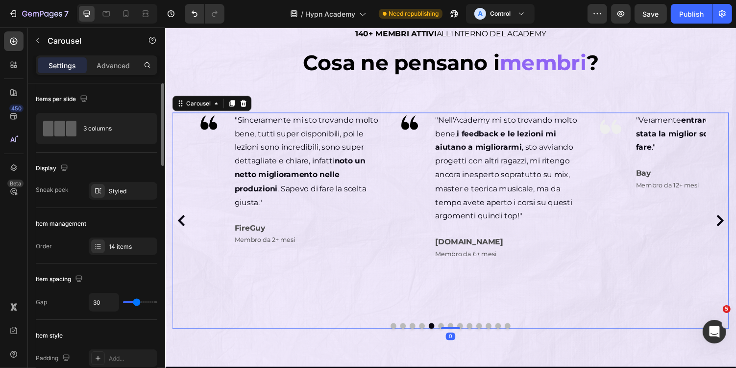
click at [736, 225] on icon "Carousel Next Arrow" at bounding box center [736, 226] width 12 height 12
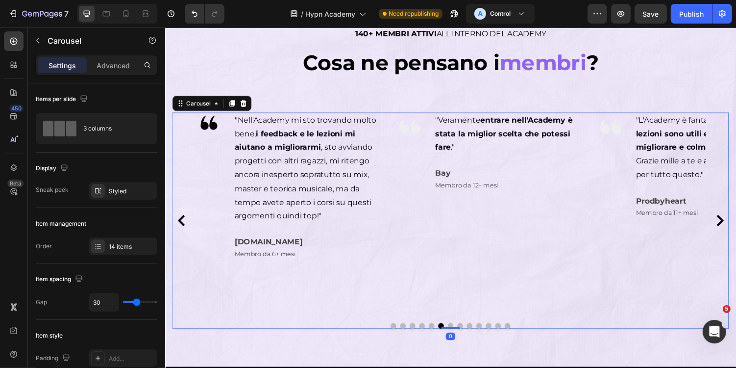
click at [736, 225] on icon "Carousel Next Arrow" at bounding box center [736, 226] width 12 height 12
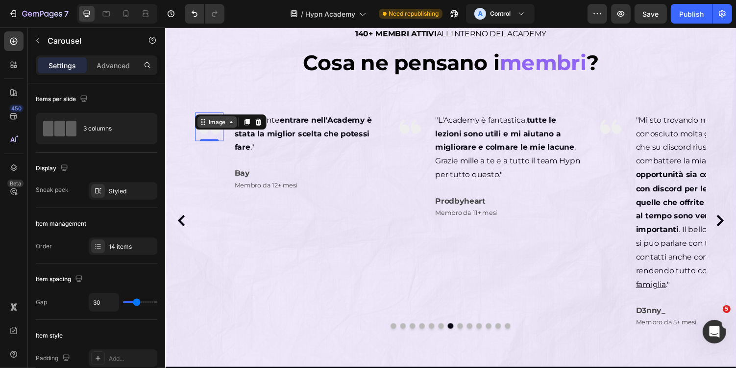
click at [211, 122] on div "Image" at bounding box center [218, 124] width 21 height 9
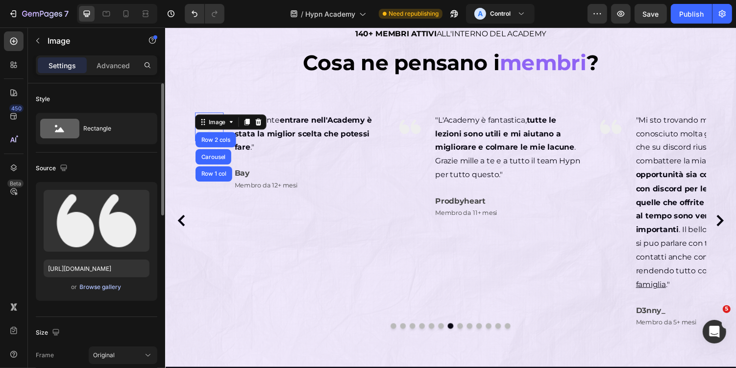
click at [100, 284] on div "Browse gallery" at bounding box center [101, 286] width 42 height 9
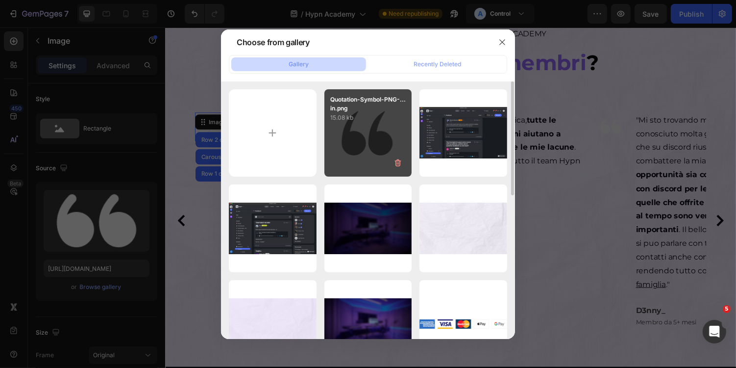
click at [374, 164] on div "Quotation-Symbol-PNG-...in.png 15.08 kb" at bounding box center [369, 133] width 88 height 88
type input "[URL][DOMAIN_NAME]"
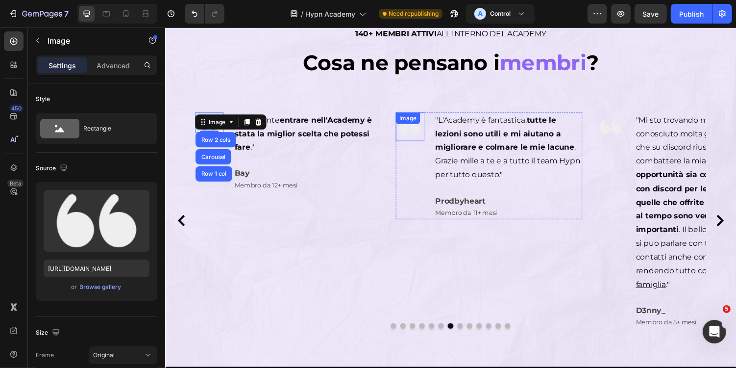
click at [413, 126] on div "Image" at bounding box center [416, 128] width 29 height 29
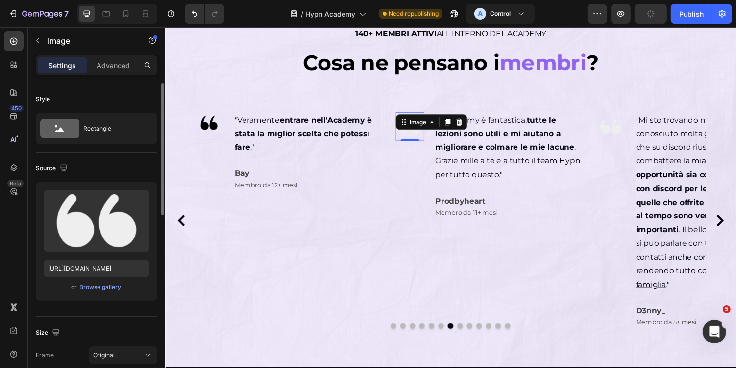
click at [103, 281] on div "or Browse gallery" at bounding box center [97, 287] width 106 height 12
click at [113, 288] on div "Browse gallery" at bounding box center [101, 286] width 42 height 9
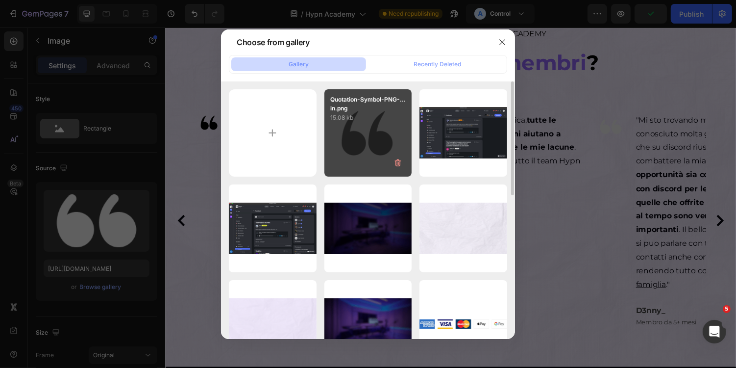
click at [350, 159] on div "Quotation-Symbol-PNG-...in.png 15.08 kb" at bounding box center [369, 133] width 88 height 88
type input "[URL][DOMAIN_NAME]"
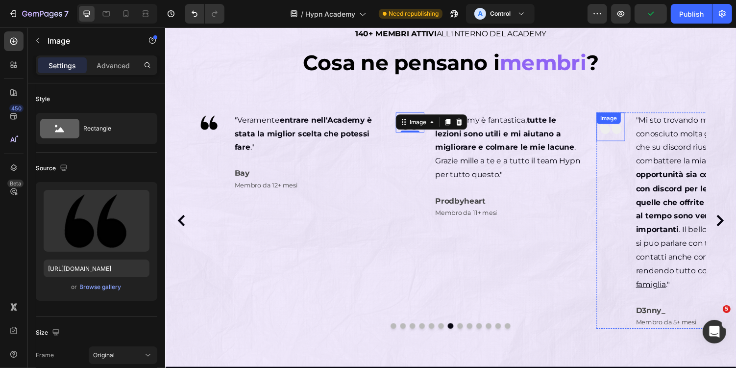
click at [622, 120] on div "Image" at bounding box center [621, 120] width 21 height 9
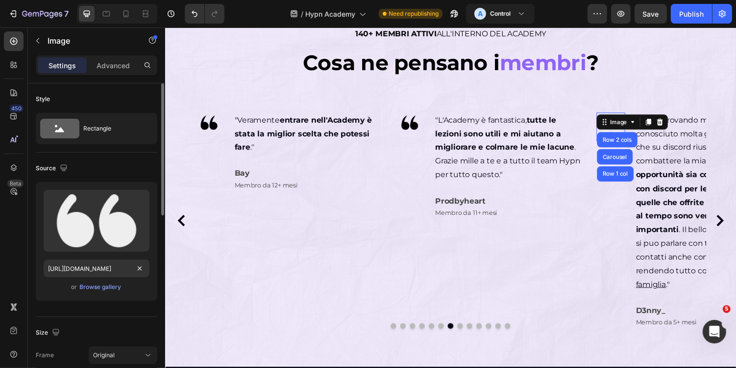
click at [101, 291] on div "or Browse gallery" at bounding box center [97, 287] width 106 height 12
click at [102, 294] on div "Upload Image [URL][DOMAIN_NAME] or Browse gallery" at bounding box center [97, 241] width 122 height 119
click at [117, 284] on div "Browse gallery" at bounding box center [101, 286] width 42 height 9
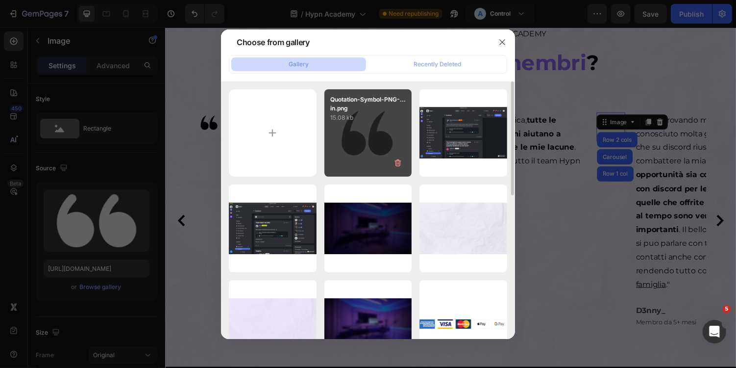
click at [347, 129] on div "Quotation-Symbol-PNG-...in.png 15.08 kb" at bounding box center [369, 133] width 88 height 88
type input "[URL][DOMAIN_NAME]"
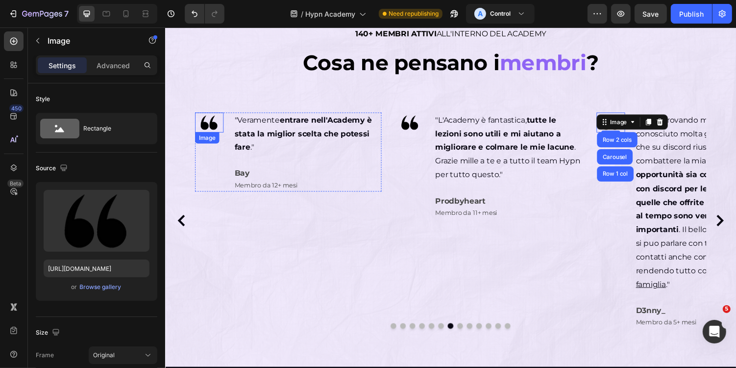
click at [212, 120] on img at bounding box center [210, 124] width 29 height 21
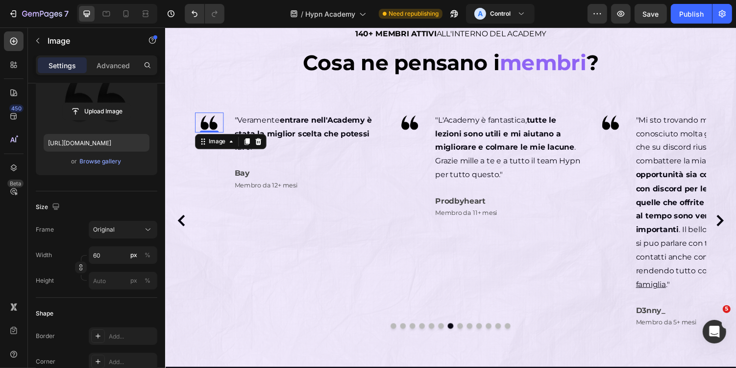
scroll to position [426, 0]
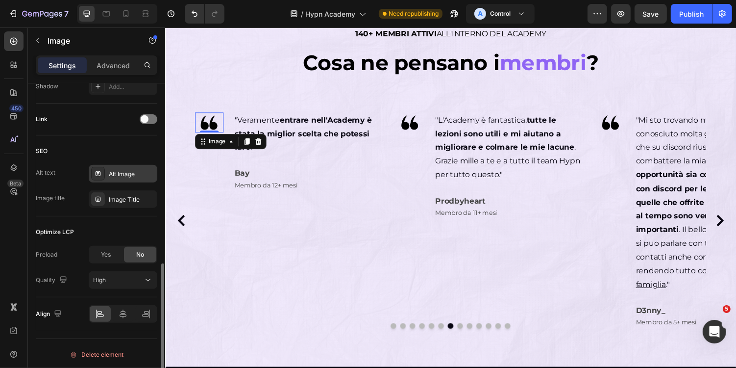
click at [138, 173] on div "Alt Image" at bounding box center [132, 174] width 46 height 9
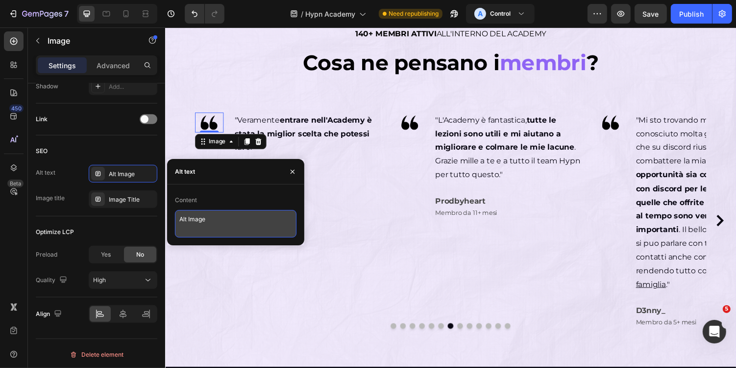
click at [223, 220] on textarea "Alt Image" at bounding box center [236, 223] width 122 height 27
paste textarea "Quotation mark for reviews"
type textarea "Quotation mark for reviews"
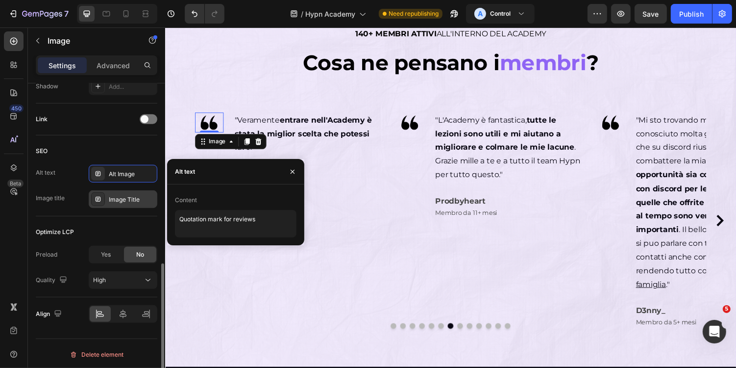
click at [126, 205] on div "Image Title" at bounding box center [123, 199] width 69 height 18
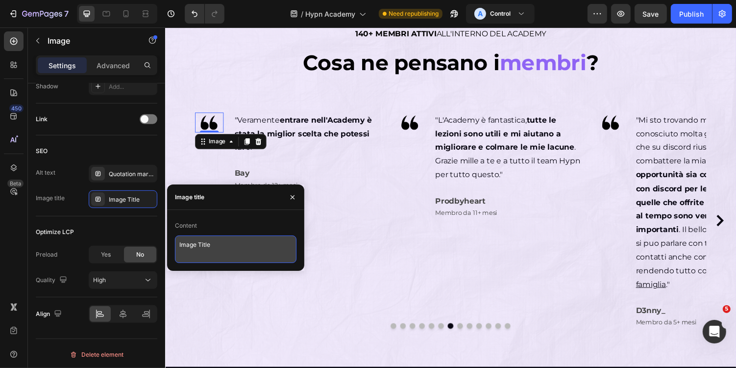
click at [213, 245] on textarea "Image Title" at bounding box center [236, 248] width 122 height 27
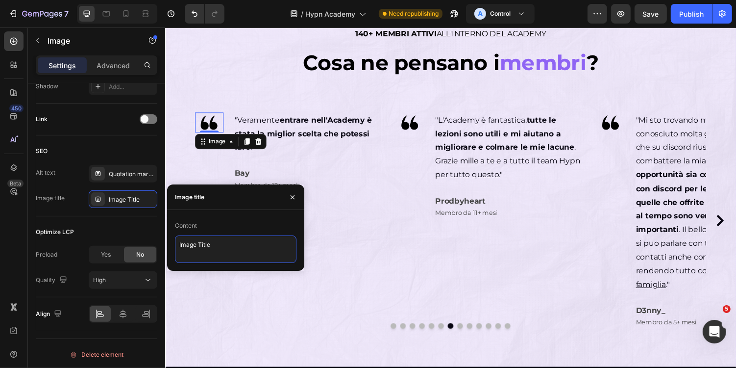
paste textarea "Quotation mark for reviews"
type textarea "Quotation mark for reviews"
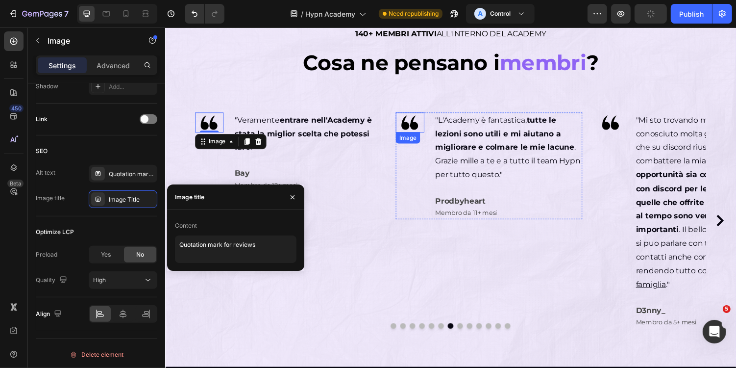
click at [423, 116] on img at bounding box center [416, 124] width 29 height 21
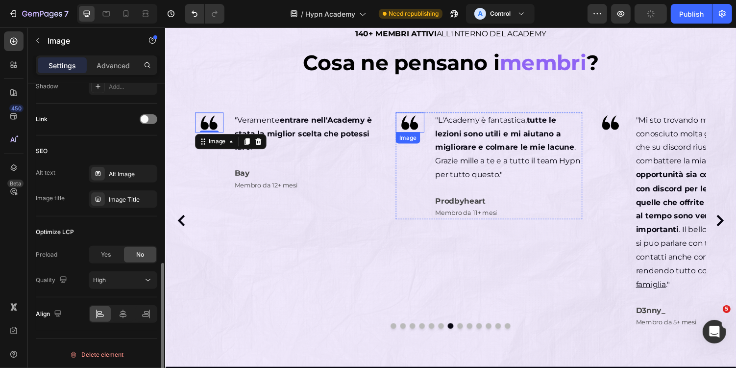
scroll to position [426, 0]
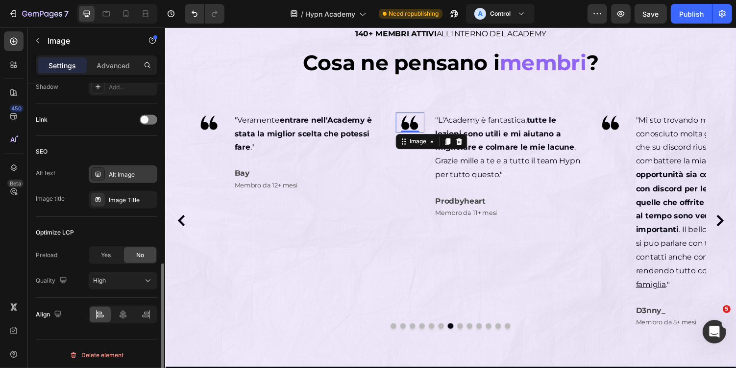
click at [128, 178] on div "Alt Image" at bounding box center [123, 174] width 69 height 18
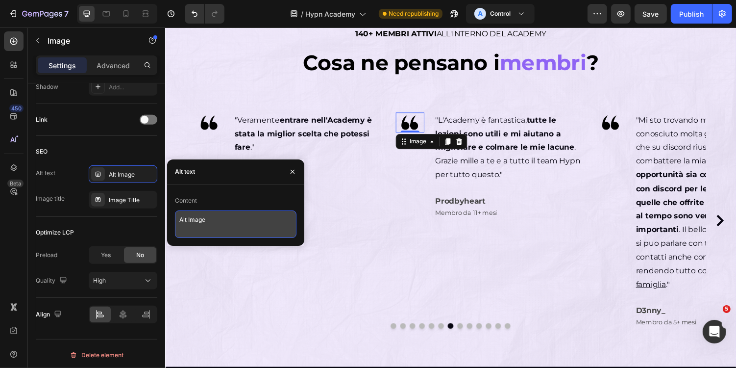
click at [246, 229] on textarea "Alt Image" at bounding box center [236, 223] width 122 height 27
paste textarea "Quotation mark for reviews"
type textarea "Quotation mark for reviews"
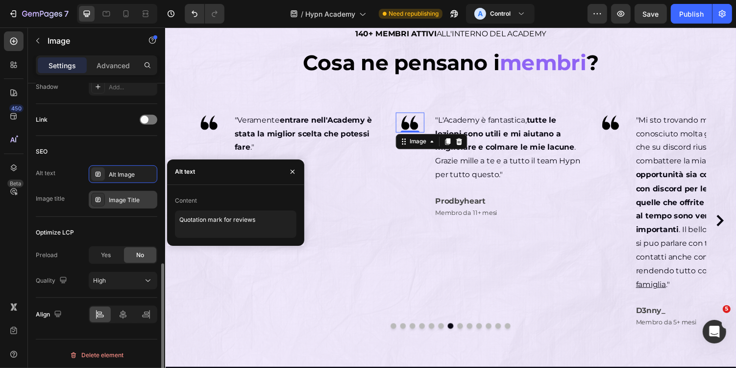
click at [133, 200] on div "Image Title" at bounding box center [132, 200] width 46 height 9
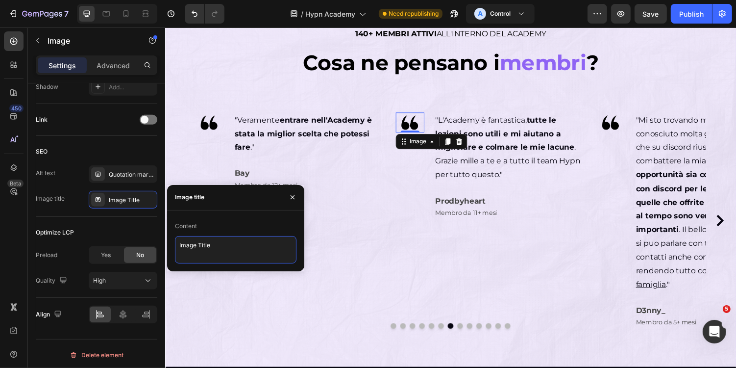
click at [206, 236] on textarea "Image Title" at bounding box center [236, 249] width 122 height 27
click at [230, 248] on textarea "Image Title" at bounding box center [236, 249] width 122 height 27
paste textarea "Quotation mark for reviews"
type textarea "Quotation mark for reviews"
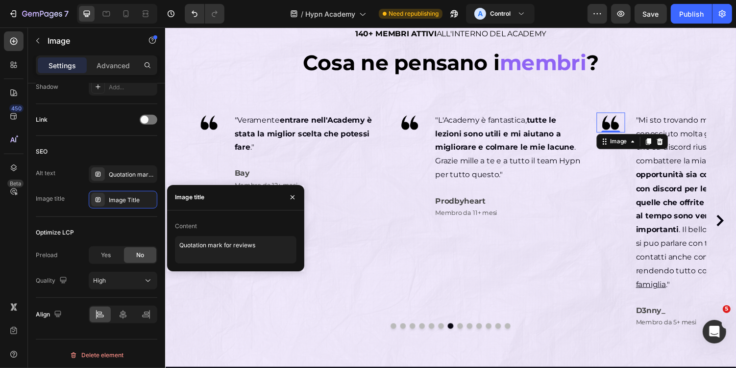
click at [622, 126] on img at bounding box center [623, 124] width 29 height 21
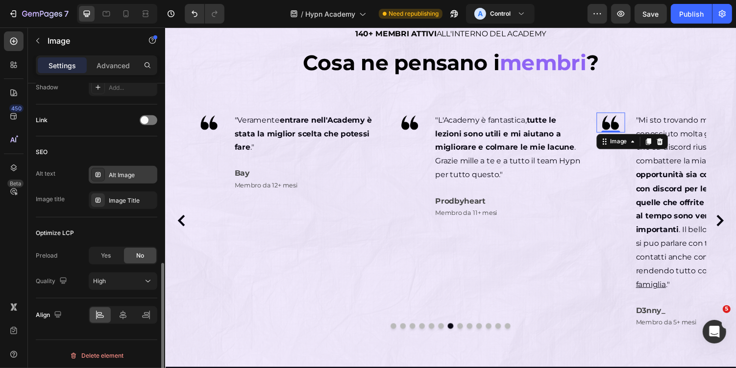
click at [144, 171] on div "Alt Image" at bounding box center [132, 175] width 46 height 9
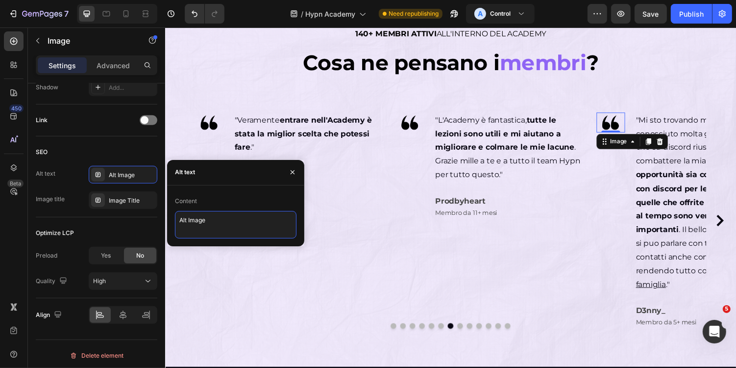
click at [262, 229] on textarea "Alt Image" at bounding box center [236, 224] width 122 height 27
paste textarea "Quotation mark for reviews"
type textarea "Quotation mark for reviews"
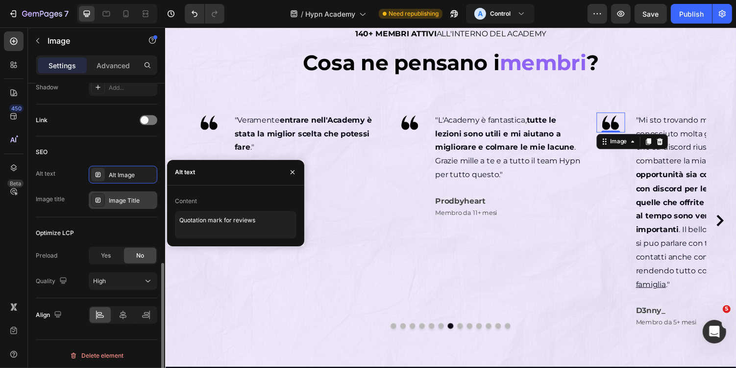
click at [125, 197] on div "Image Title" at bounding box center [132, 200] width 46 height 9
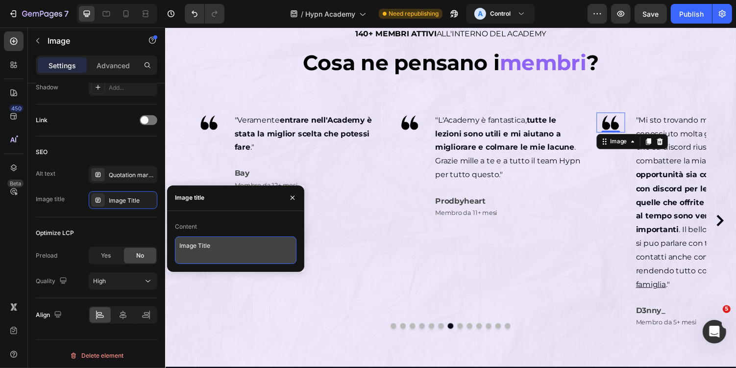
click at [249, 240] on textarea "Image Title" at bounding box center [236, 249] width 122 height 27
paste textarea "Quotation mark for reviews"
type textarea "Quotation mark for reviews"
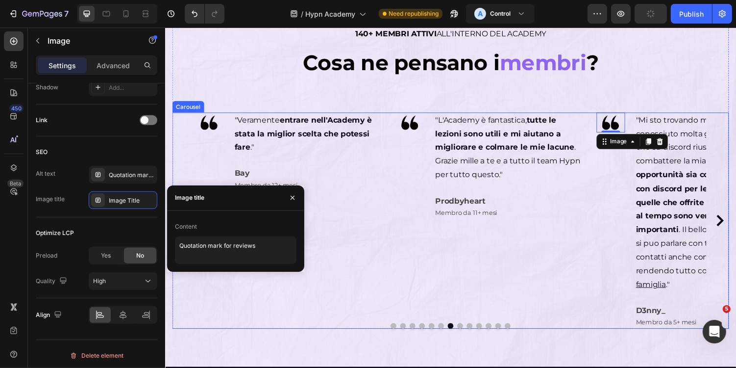
click at [734, 222] on icon "Carousel Next Arrow" at bounding box center [736, 226] width 12 height 12
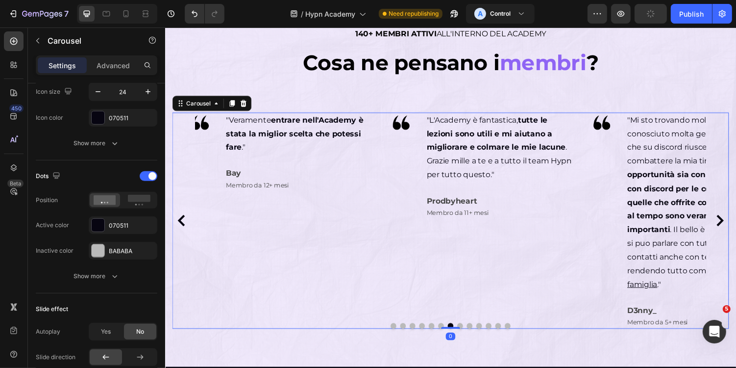
scroll to position [0, 0]
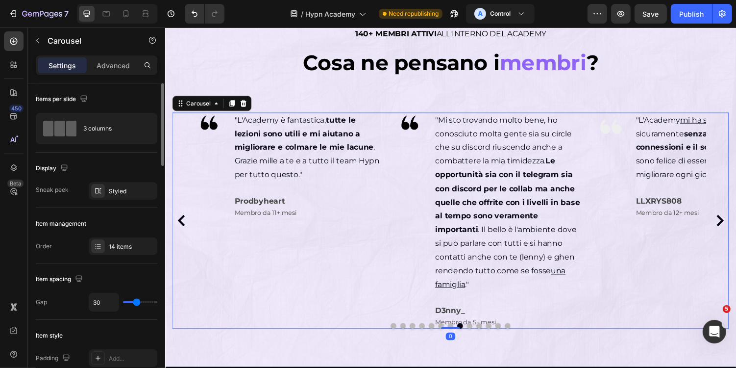
click at [736, 221] on icon "Carousel Next Arrow" at bounding box center [736, 226] width 12 height 12
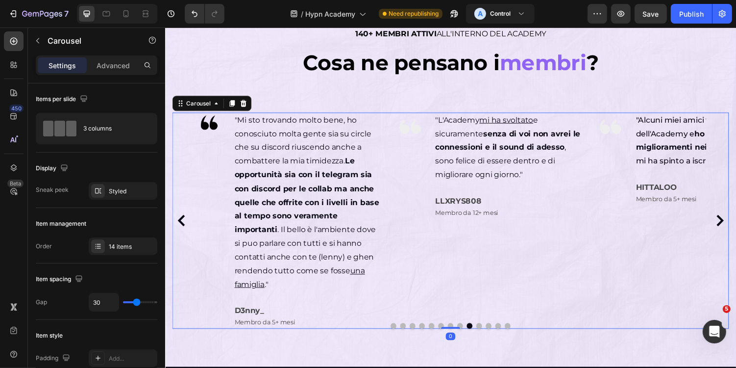
click at [736, 222] on icon "Carousel Next Arrow" at bounding box center [736, 226] width 12 height 12
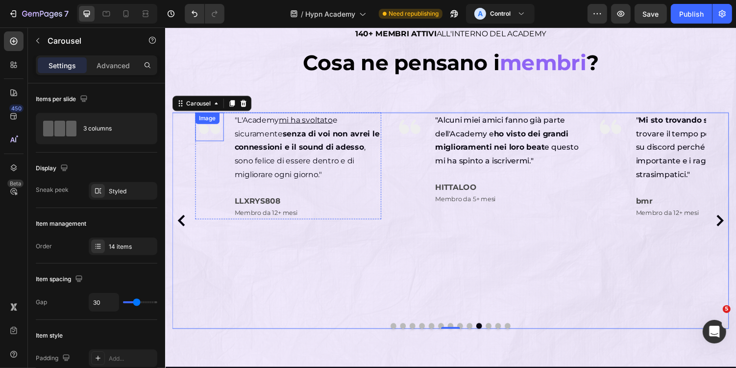
click at [206, 129] on div "Image" at bounding box center [210, 128] width 29 height 29
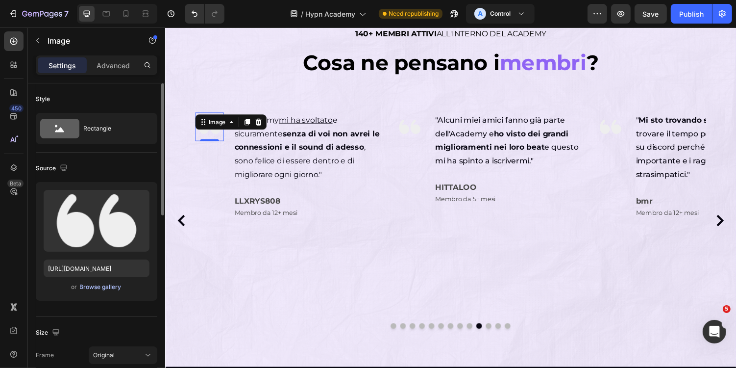
click at [112, 287] on div "Browse gallery" at bounding box center [101, 286] width 42 height 9
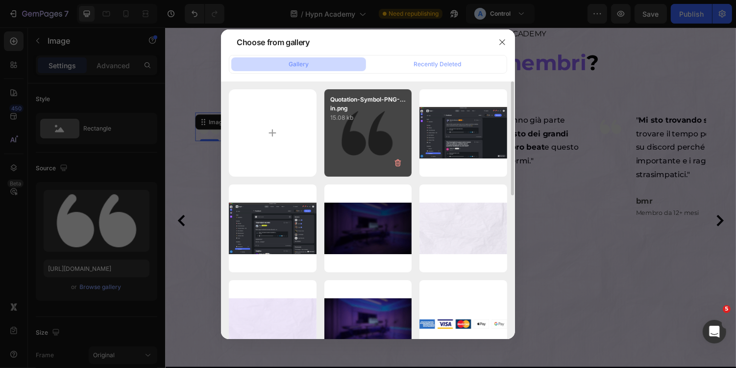
click at [372, 126] on div "Quotation-Symbol-PNG-...in.png 15.08 kb" at bounding box center [369, 133] width 88 height 88
type input "[URL][DOMAIN_NAME]"
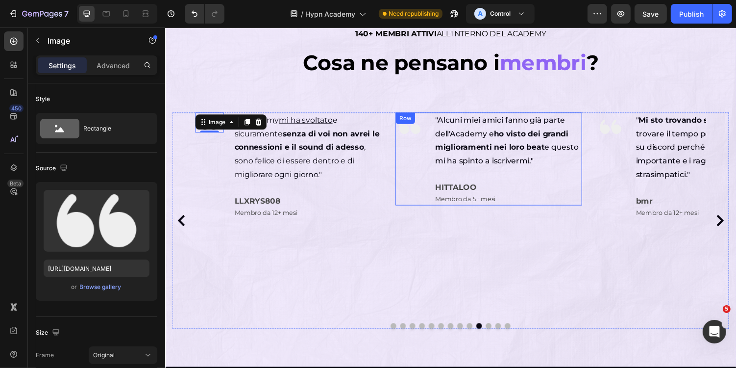
click at [422, 129] on div "Image" at bounding box center [416, 128] width 29 height 29
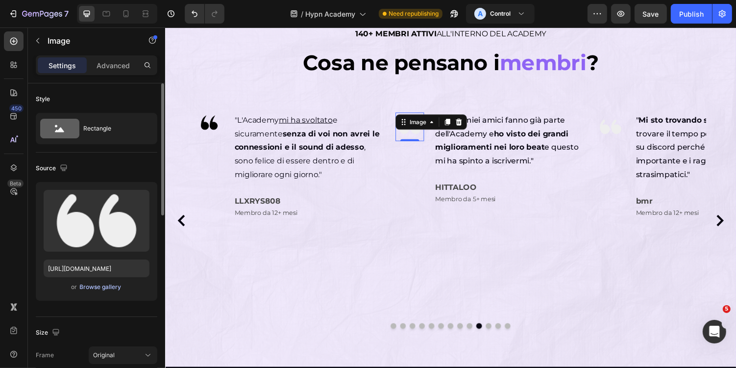
click at [101, 283] on div "Browse gallery" at bounding box center [101, 286] width 42 height 9
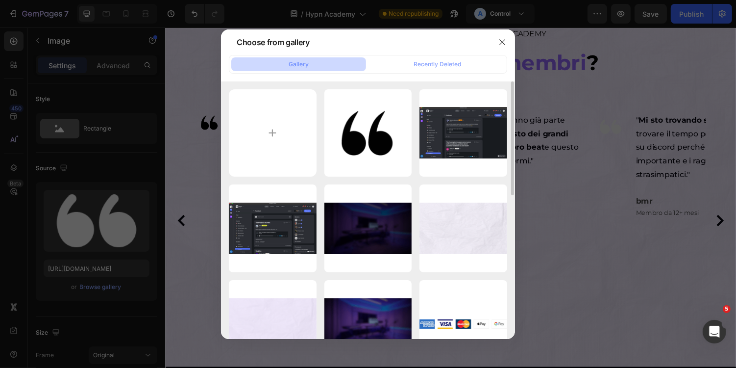
click at [321, 140] on div "Quotation-Symbol-PNG-...in.png 15.08 kb Screenshot [DATE]...in.png 121.38 kb Sc…" at bounding box center [368, 371] width 278 height 565
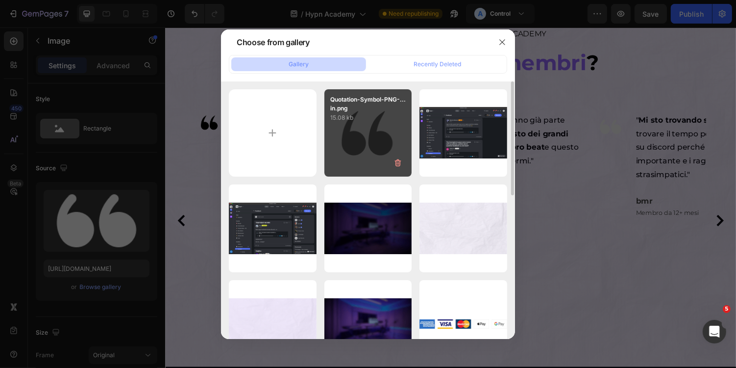
click at [357, 138] on div "Quotation-Symbol-PNG-...in.png 15.08 kb" at bounding box center [369, 133] width 88 height 88
type input "[URL][DOMAIN_NAME]"
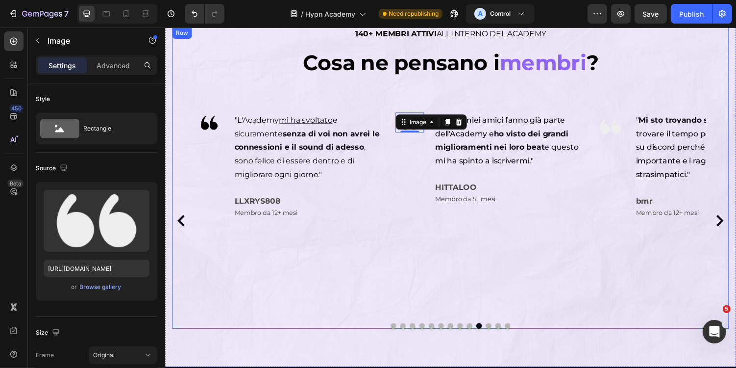
click at [629, 113] on div "Image" at bounding box center [622, 108] width 21 height 9
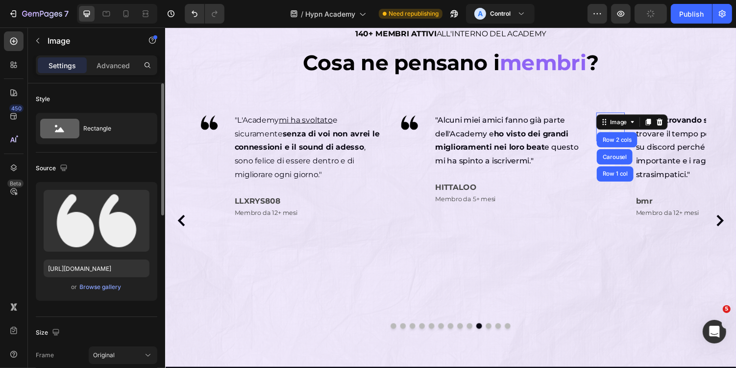
click at [102, 279] on div "Upload Image [URL][DOMAIN_NAME] or Browse gallery" at bounding box center [97, 241] width 122 height 119
click at [117, 289] on div "Browse gallery" at bounding box center [101, 286] width 42 height 9
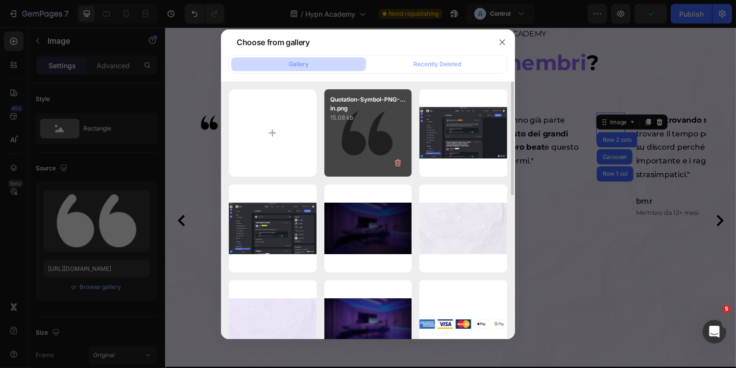
click at [378, 140] on div "Quotation-Symbol-PNG-...in.png 15.08 kb" at bounding box center [369, 133] width 88 height 88
type input "[URL][DOMAIN_NAME]"
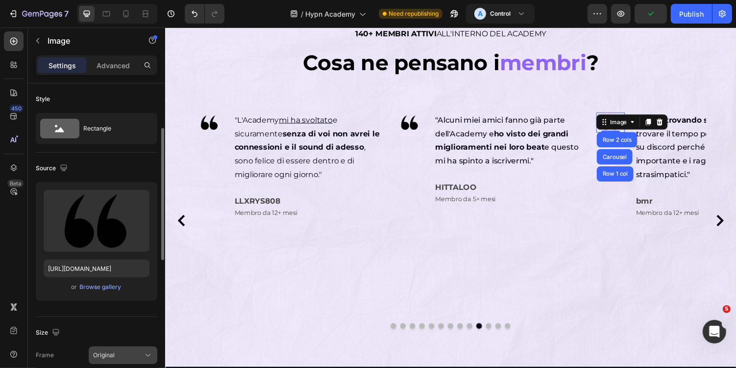
scroll to position [426, 0]
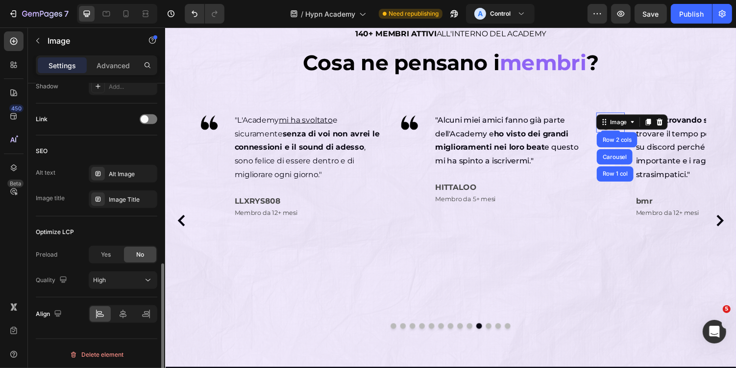
click at [136, 181] on div "Alt text Alt Image Image title Image Title" at bounding box center [97, 186] width 122 height 43
click at [141, 176] on div "Alt Image" at bounding box center [123, 174] width 69 height 18
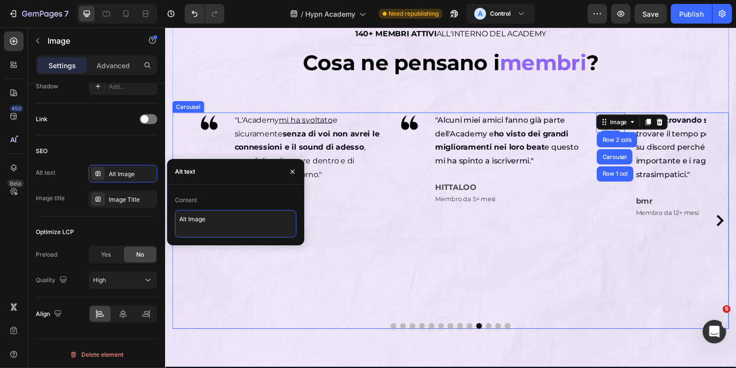
click at [264, 227] on textarea "Alt Image" at bounding box center [236, 223] width 122 height 27
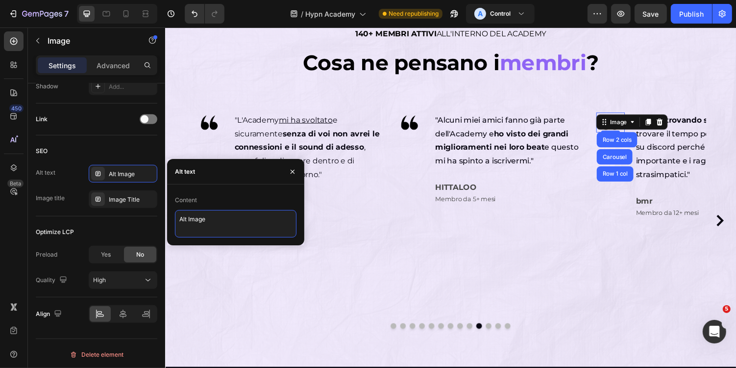
paste textarea "Quotation mark for reviews"
type textarea "Quotation mark for reviews"
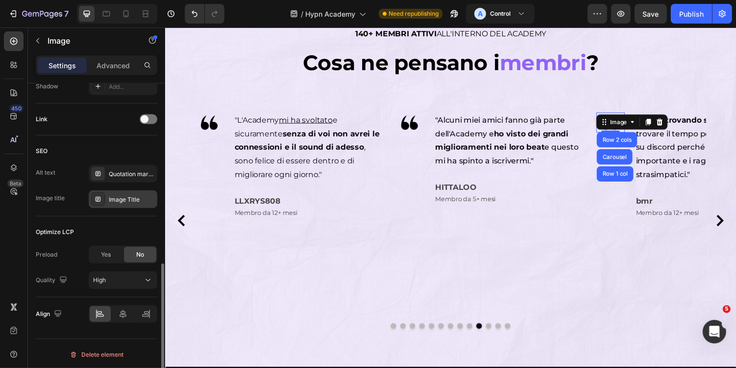
click at [137, 200] on div "Image Title" at bounding box center [132, 199] width 46 height 9
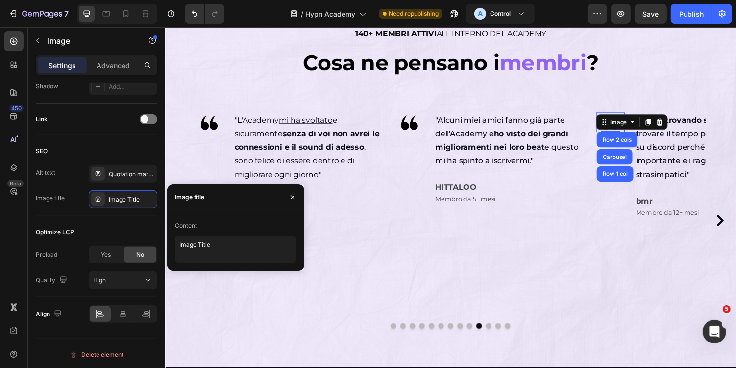
click at [226, 227] on div "Content" at bounding box center [236, 226] width 122 height 16
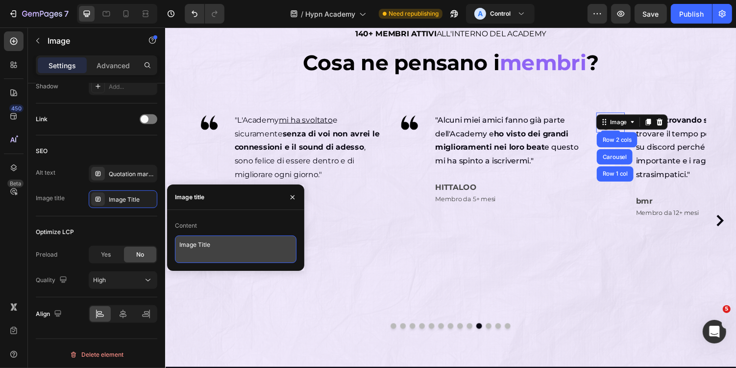
click at [239, 243] on textarea "Image Title" at bounding box center [236, 248] width 122 height 27
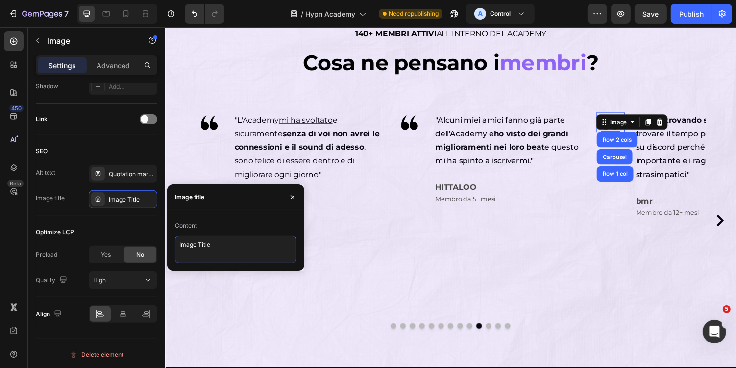
paste textarea "Quotation mark for reviews"
type textarea "Quotation mark for reviews"
click at [418, 117] on img at bounding box center [416, 124] width 29 height 21
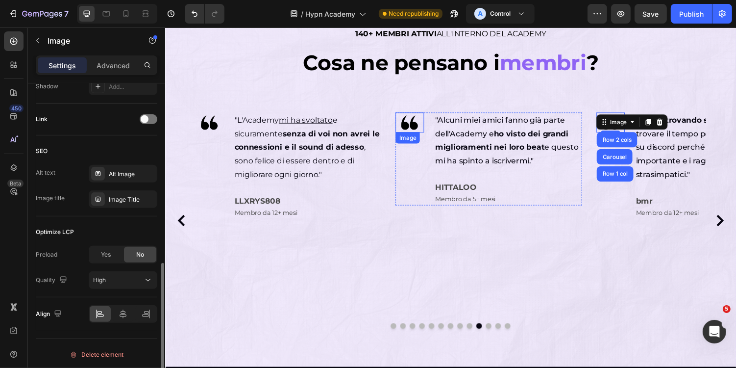
scroll to position [426, 0]
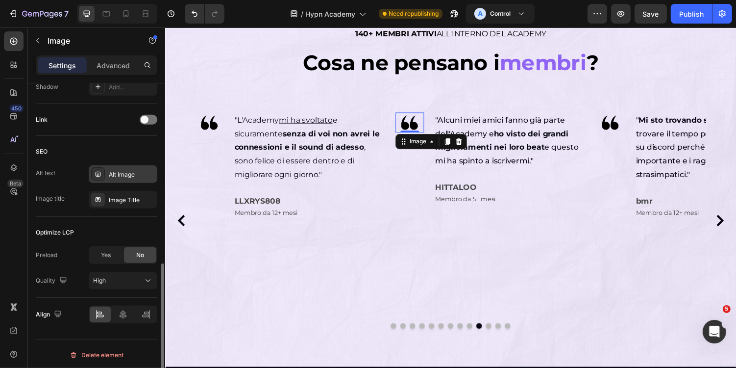
click at [134, 170] on div "Alt Image" at bounding box center [132, 174] width 46 height 9
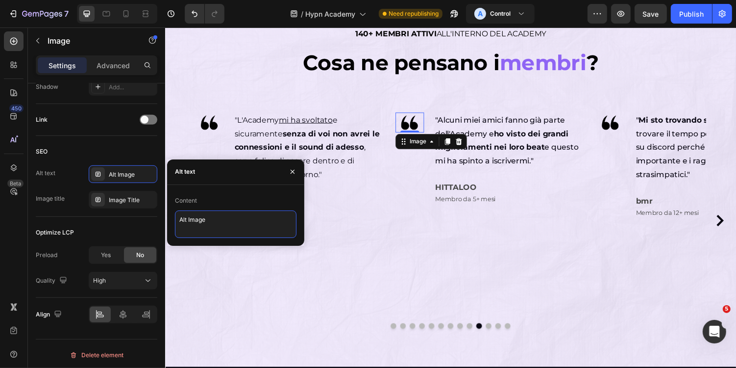
click at [232, 221] on textarea "Alt Image" at bounding box center [236, 223] width 122 height 27
paste textarea "Quotation mark for reviews"
type textarea "Quotation mark for reviews"
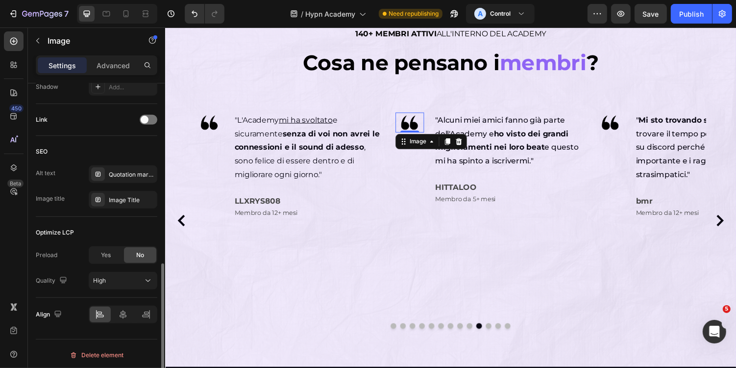
click at [136, 208] on div "SEO Alt text Quotation mark for reviews Image title Image Title" at bounding box center [97, 176] width 122 height 81
click at [147, 202] on div "Image Title" at bounding box center [123, 200] width 69 height 18
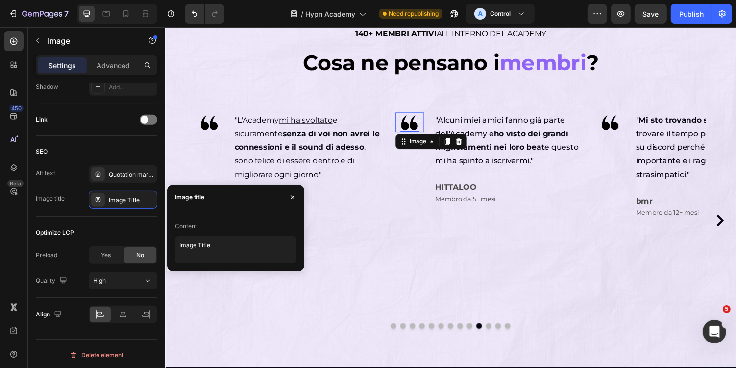
click at [238, 263] on div "Content Image Title" at bounding box center [235, 240] width 137 height 61
click at [260, 249] on textarea "Image Title" at bounding box center [236, 249] width 122 height 27
paste textarea "Quotation mark for reviews"
type textarea "Quotation mark for reviews"
click at [205, 139] on div "Image" at bounding box center [210, 169] width 29 height 110
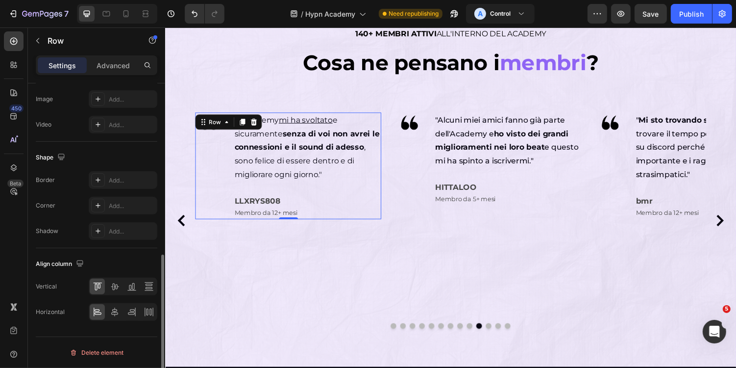
scroll to position [0, 0]
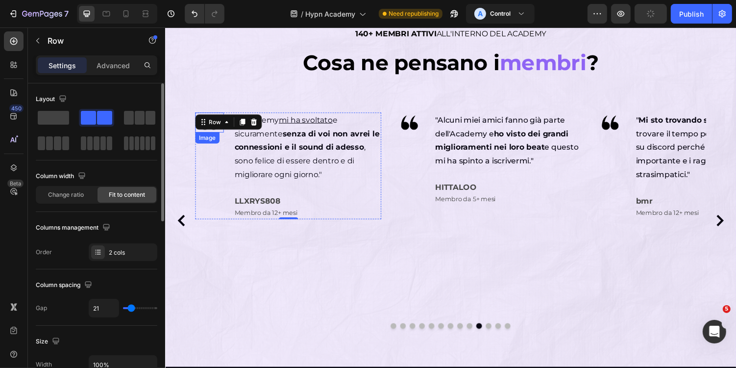
click at [216, 132] on div "Image" at bounding box center [210, 124] width 29 height 21
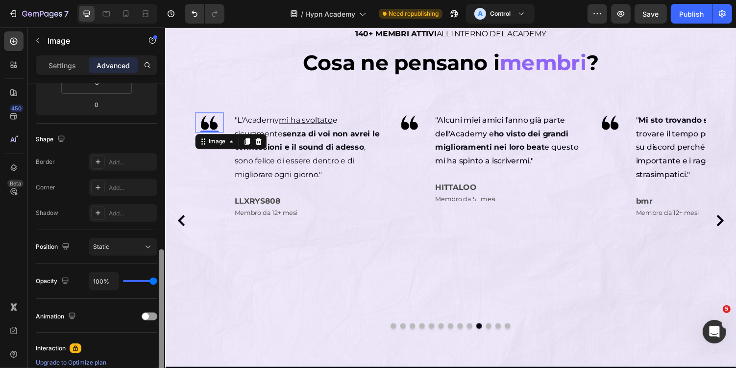
scroll to position [198, 0]
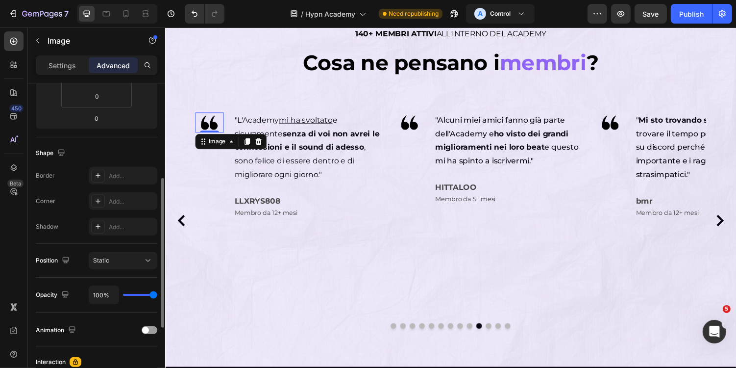
click at [205, 125] on img at bounding box center [210, 124] width 29 height 21
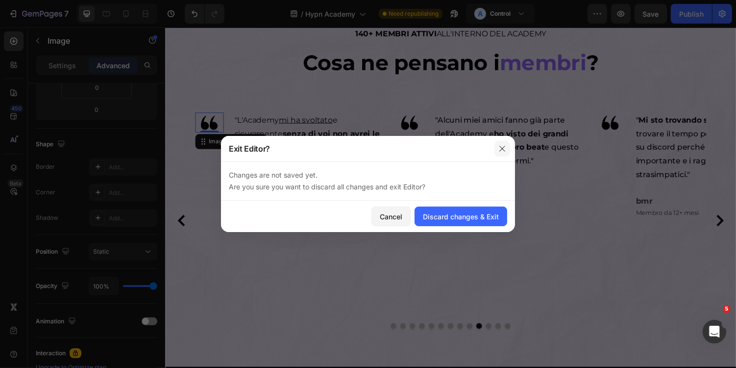
click at [500, 151] on icon "button" at bounding box center [503, 149] width 8 height 8
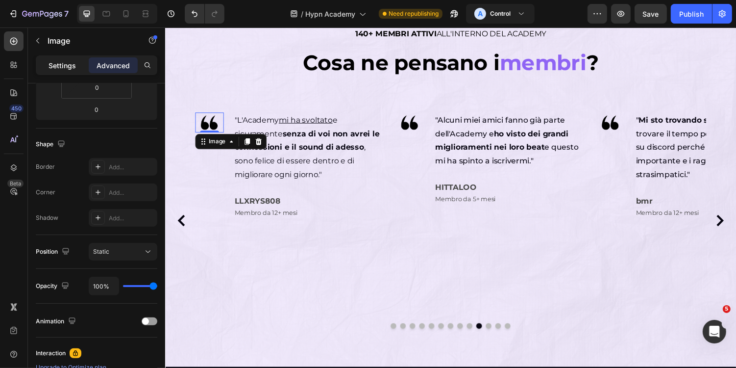
click at [63, 61] on p "Settings" at bounding box center [62, 65] width 27 height 10
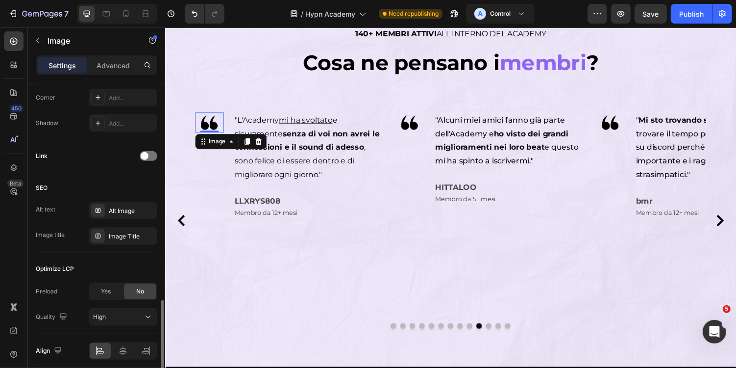
scroll to position [426, 0]
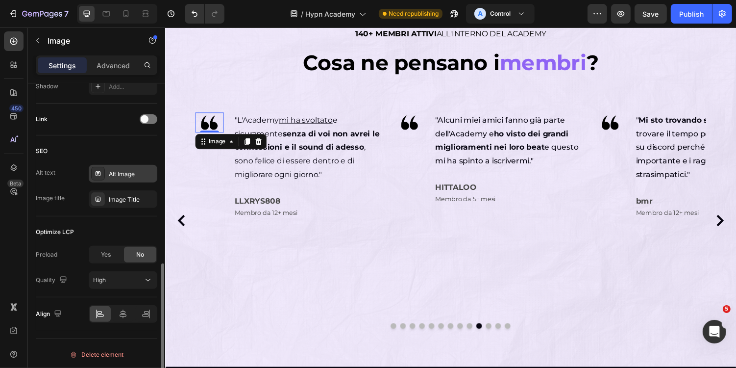
click at [134, 165] on div "Alt Image" at bounding box center [123, 174] width 69 height 18
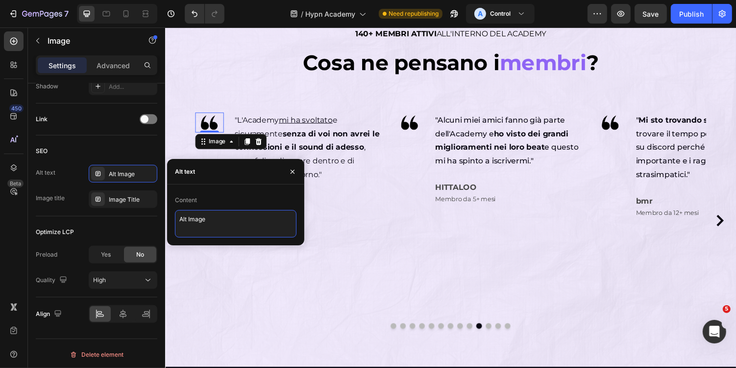
click at [227, 227] on textarea "Alt Image" at bounding box center [236, 223] width 122 height 27
paste textarea "Quotation mark for reviews"
type textarea "Quotation mark for reviews"
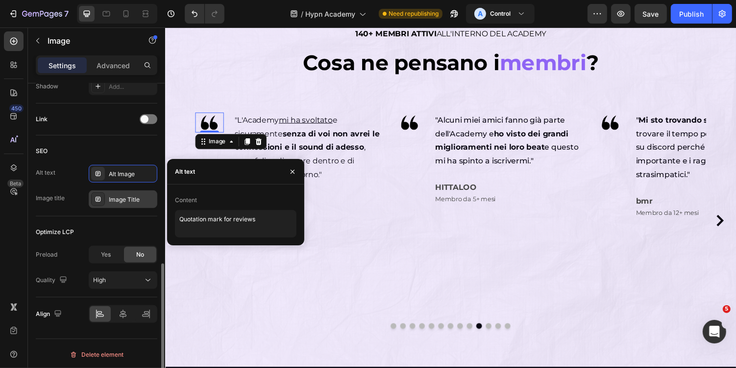
click at [142, 198] on div "Image Title" at bounding box center [132, 199] width 46 height 9
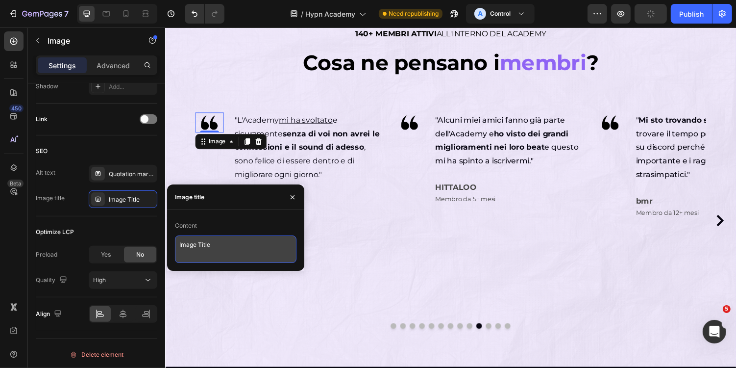
click at [247, 251] on textarea "Image Title" at bounding box center [236, 248] width 122 height 27
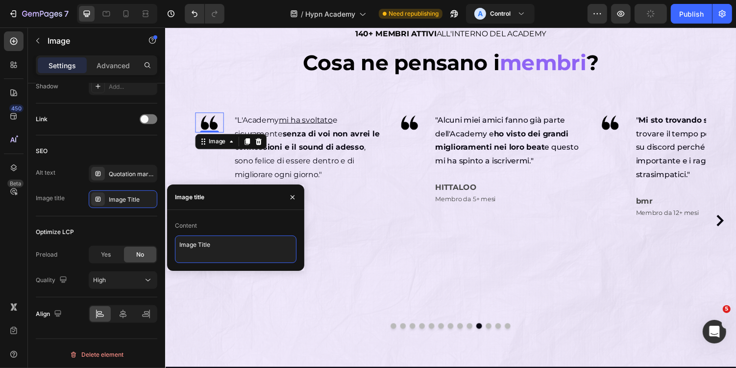
paste textarea "Quotation mark for reviews"
type textarea "Quotation mark for reviews"
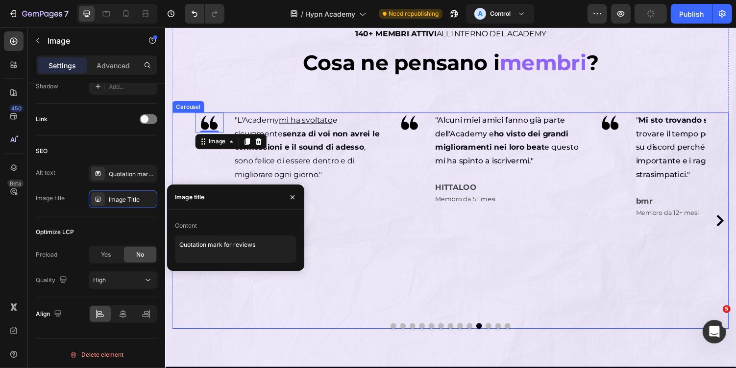
click at [565, 241] on div "Image "Alcuni miei amici fanno già parte dell'Academy e ho visto dei grandi mig…" at bounding box center [498, 225] width 192 height 223
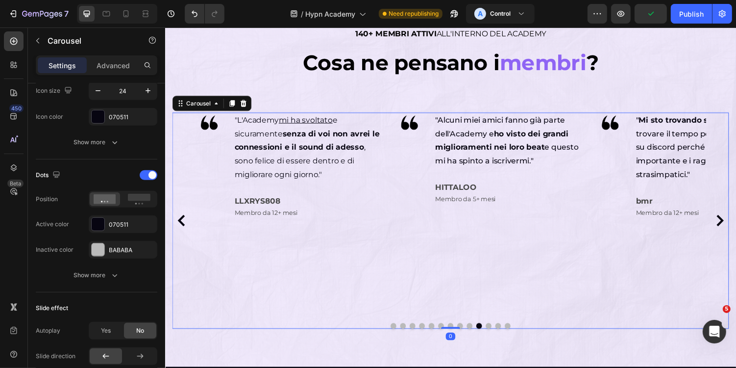
scroll to position [0, 0]
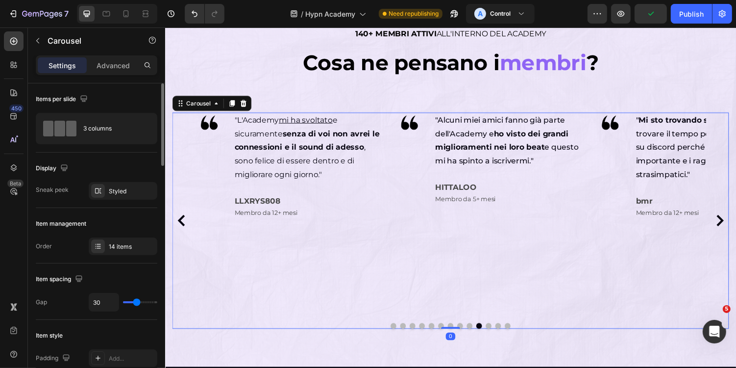
click at [735, 226] on icon "Carousel Next Arrow" at bounding box center [736, 226] width 12 height 12
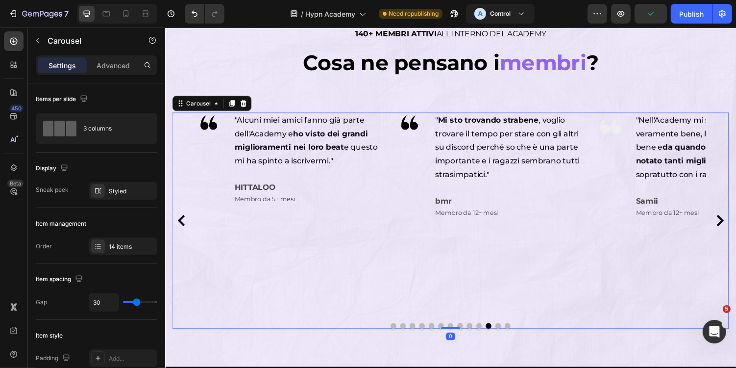
click at [735, 226] on icon "Carousel Next Arrow" at bounding box center [736, 226] width 12 height 12
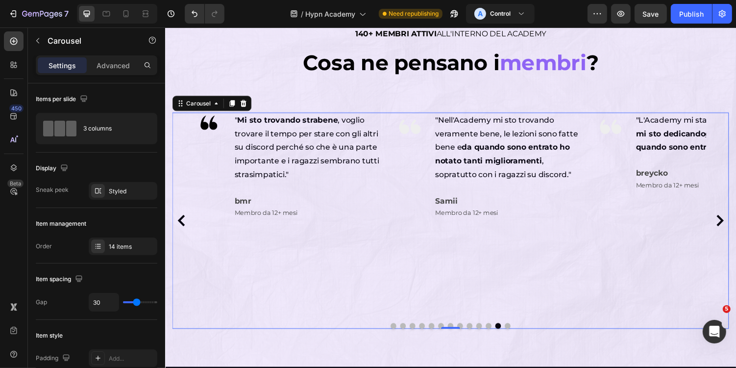
click at [735, 226] on icon "Carousel Next Arrow" at bounding box center [736, 226] width 12 height 12
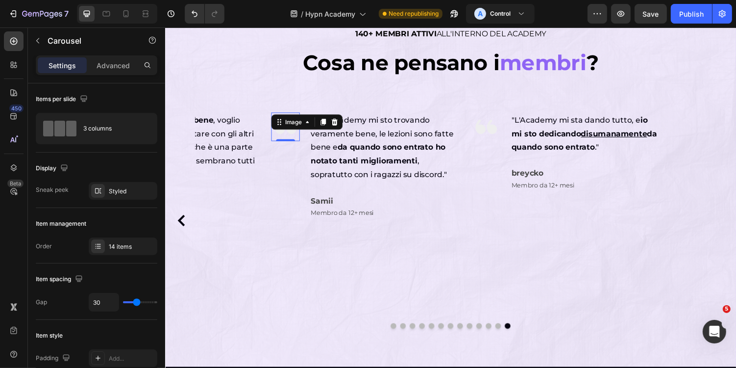
click at [296, 132] on img at bounding box center [288, 128] width 29 height 29
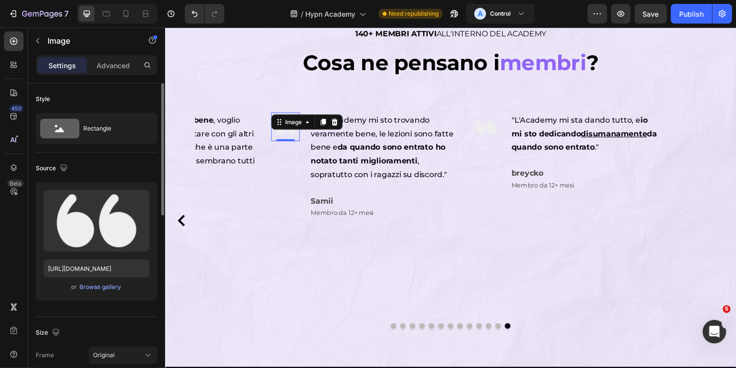
click at [86, 281] on div "or Browse gallery" at bounding box center [97, 287] width 106 height 12
click at [102, 285] on div "Browse gallery" at bounding box center [101, 286] width 42 height 9
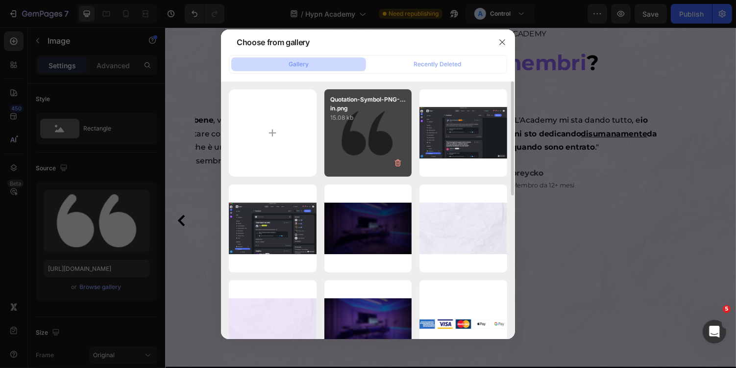
click at [370, 145] on div "Quotation-Symbol-PNG-...in.png 15.08 kb" at bounding box center [369, 133] width 88 height 88
type input "https://cdn.shopify.com/s/files/1/0669/2824/7049/files/gempages_491410533749097…"
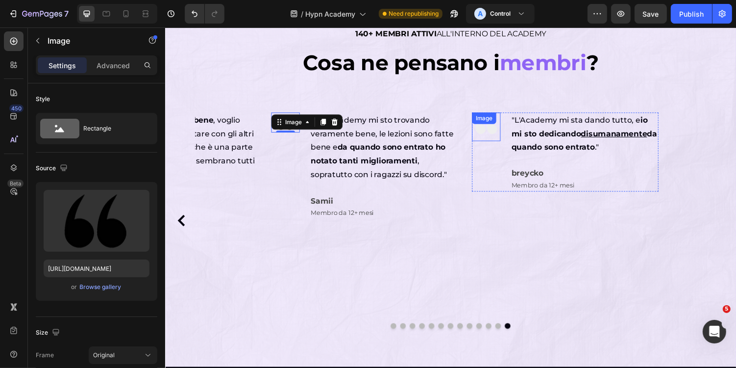
click at [497, 126] on div "Image" at bounding box center [495, 128] width 29 height 29
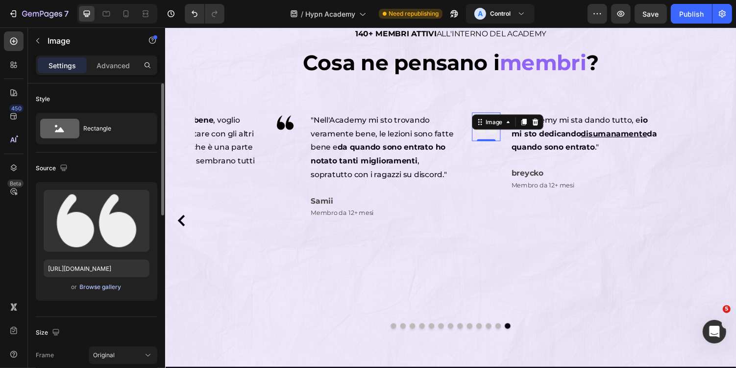
click at [119, 286] on div "Browse gallery" at bounding box center [101, 286] width 42 height 9
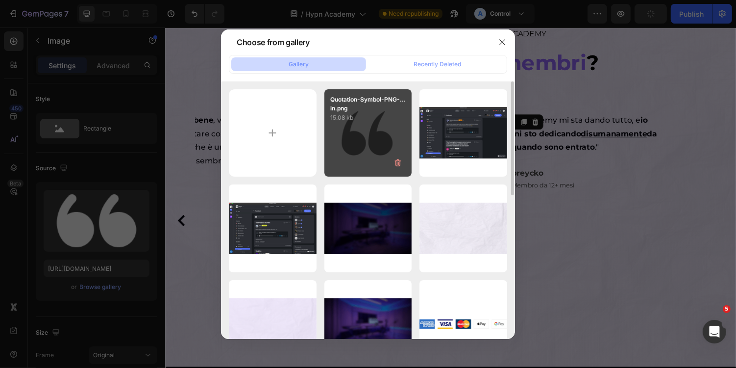
click at [351, 158] on div "Quotation-Symbol-PNG-...in.png 15.08 kb" at bounding box center [369, 133] width 88 height 88
type input "https://cdn.shopify.com/s/files/1/0669/2824/7049/files/gempages_491410533749097…"
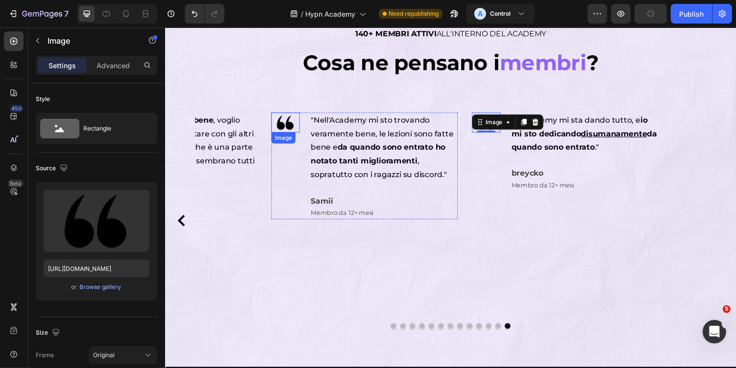
click at [290, 129] on div "Image" at bounding box center [288, 124] width 29 height 21
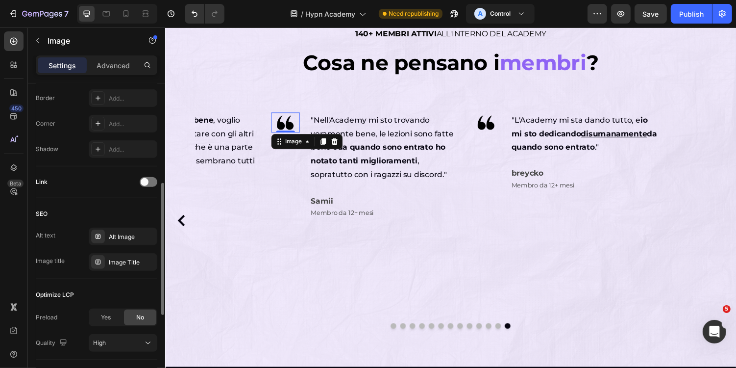
scroll to position [393, 0]
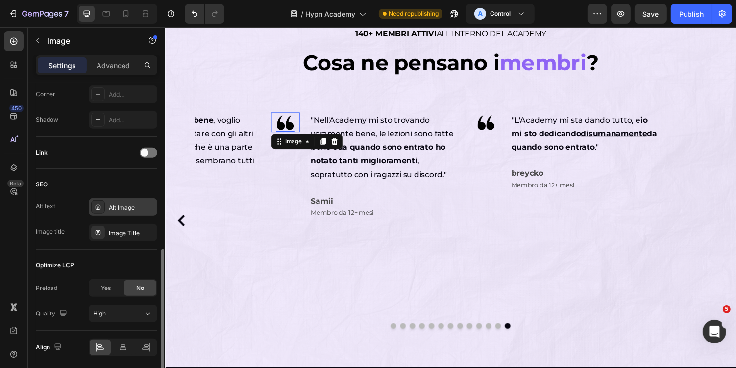
click at [134, 204] on div "Alt Image" at bounding box center [132, 207] width 46 height 9
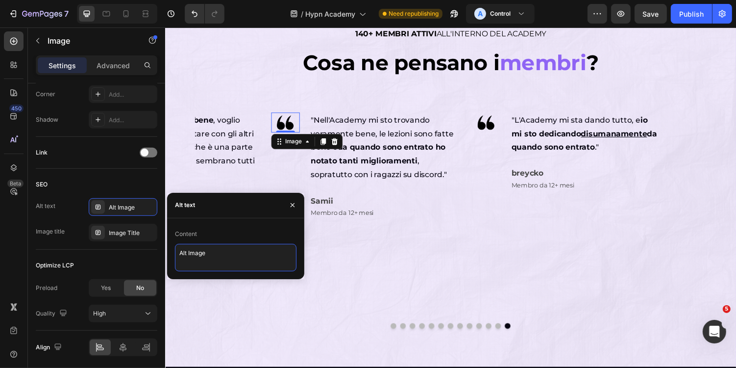
click at [218, 247] on textarea "Alt Image" at bounding box center [236, 257] width 122 height 27
paste textarea "Quotation mark for reviews"
type textarea "Quotation mark for reviews"
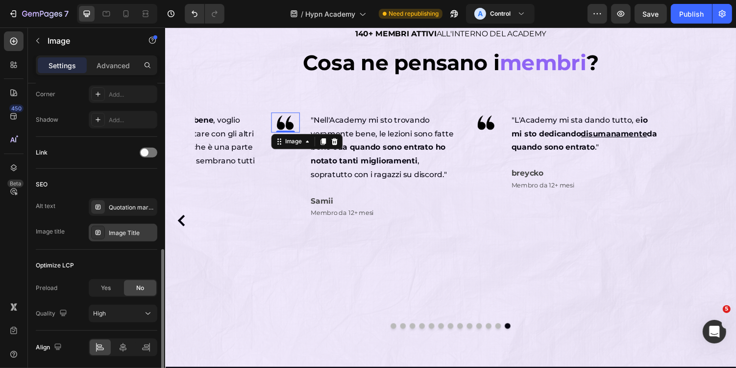
click at [102, 229] on div at bounding box center [98, 233] width 14 height 14
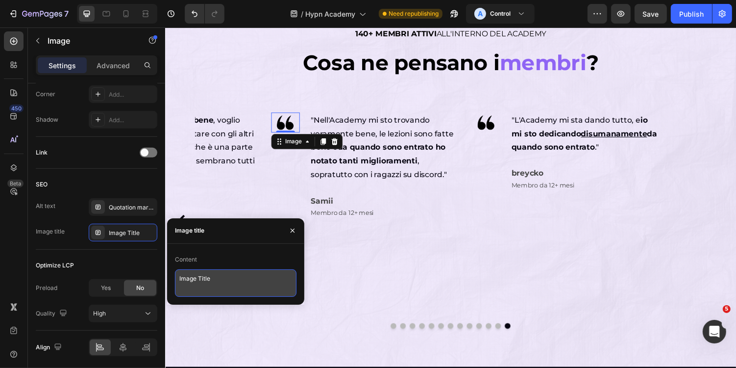
click at [216, 271] on textarea "Image Title" at bounding box center [236, 282] width 122 height 27
click at [234, 283] on textarea "Image Title" at bounding box center [236, 282] width 122 height 27
paste textarea "Quotation mark for reviews"
type textarea "Quotation mark for reviews"
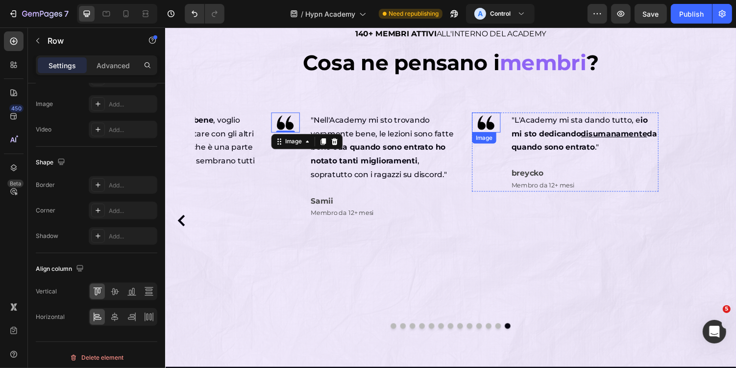
click at [512, 116] on div "Image "L'Academy mi sta dando tutto, e io mi sto dedicando disumanamente da qua…" at bounding box center [577, 154] width 192 height 81
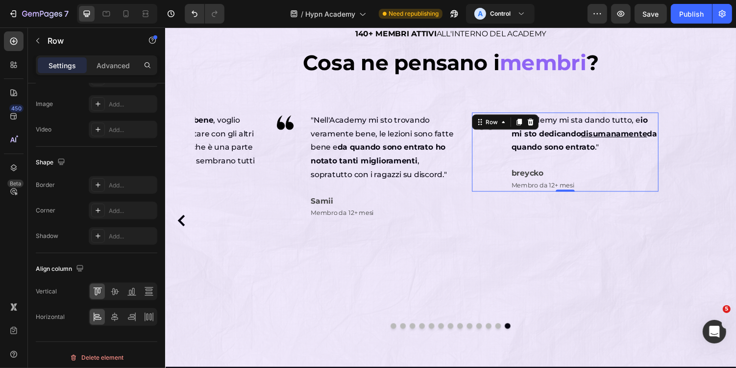
scroll to position [0, 0]
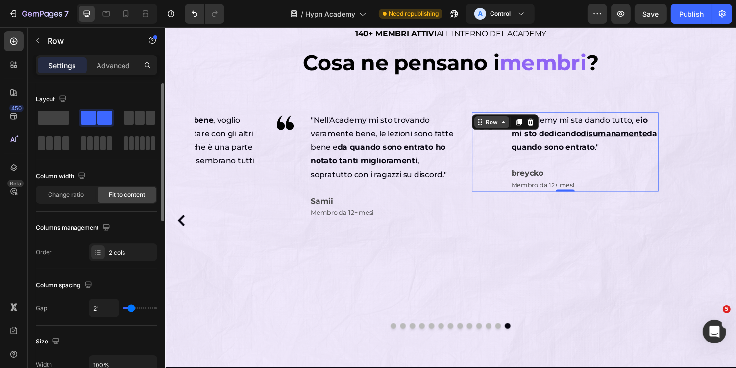
click at [497, 123] on div "Row" at bounding box center [501, 124] width 16 height 9
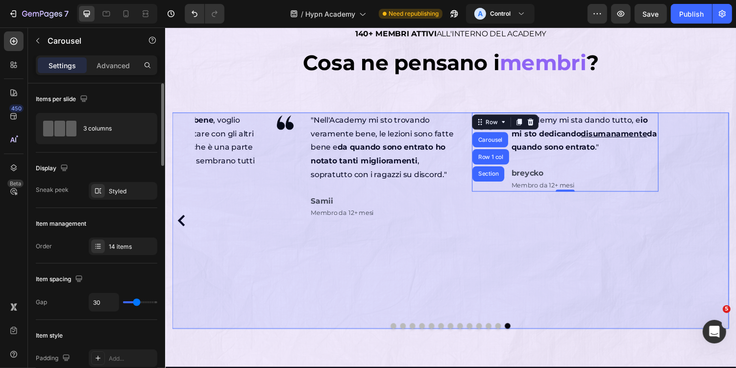
click at [468, 142] on div "Image "Mi sto trovando davvero bene e sto dando il massimo. Ho fatto bene ad en…" at bounding box center [459, 225] width 527 height 223
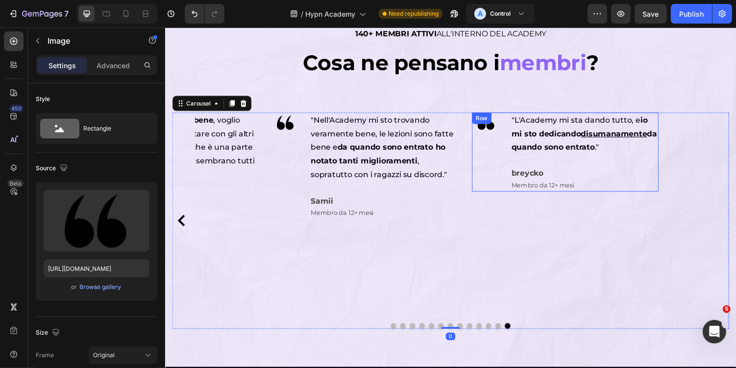
click at [501, 124] on img at bounding box center [495, 124] width 29 height 21
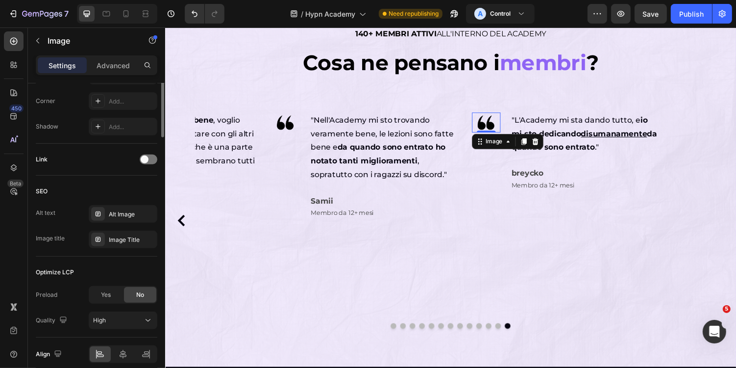
scroll to position [426, 0]
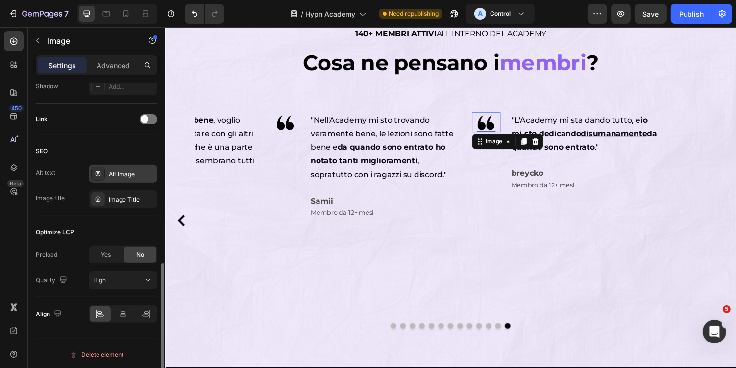
click at [130, 173] on div "Alt Image" at bounding box center [132, 174] width 46 height 9
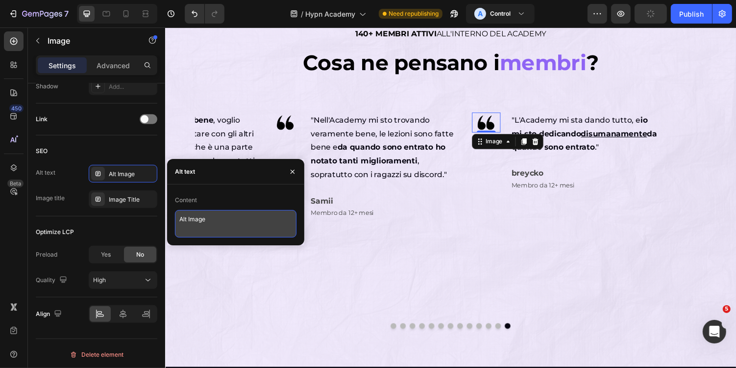
click at [230, 220] on textarea "Alt Image" at bounding box center [236, 223] width 122 height 27
paste textarea "Quotation mark for reviews"
type textarea "Quotation mark for reviews"
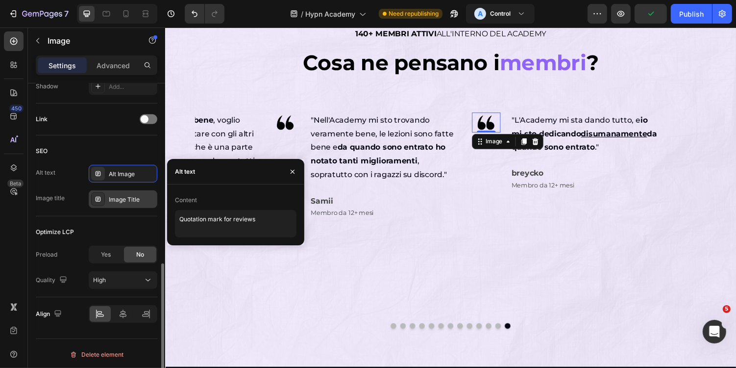
click at [121, 191] on div "Image Title" at bounding box center [123, 199] width 69 height 18
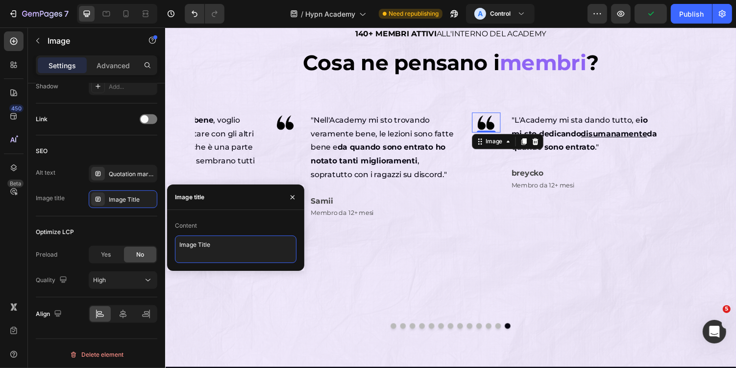
click at [226, 243] on textarea "Image Title" at bounding box center [236, 248] width 122 height 27
paste textarea "Quotation mark for reviews"
type textarea "Quotation mark for reviews"
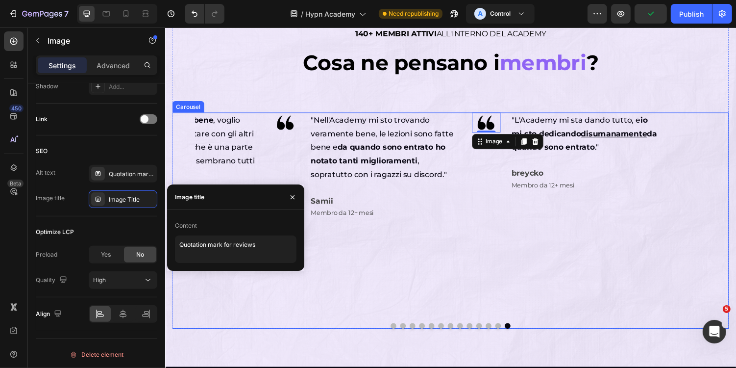
click at [489, 248] on div "Image 0 "L'Academy mi sta dando tutto, e io mi sto dedicando disumanamente da q…" at bounding box center [577, 225] width 192 height 223
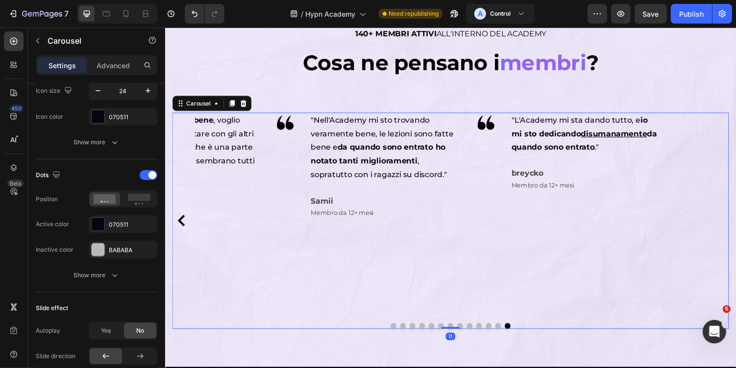
scroll to position [0, 0]
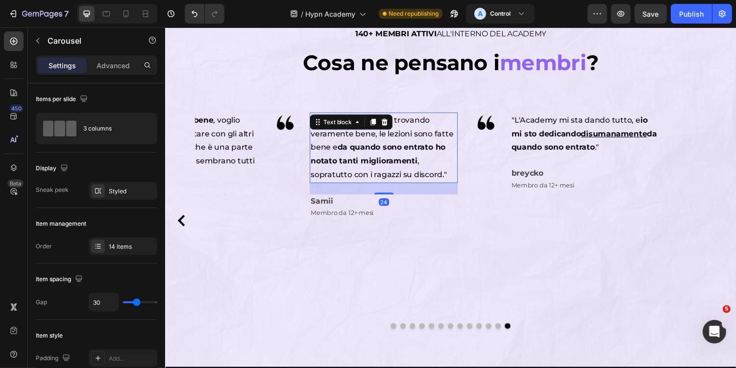
click at [391, 124] on div ""Nell'Academy mi sto trovando veramente bene, le lezioni sono fatte bene e da q…" at bounding box center [390, 150] width 152 height 73
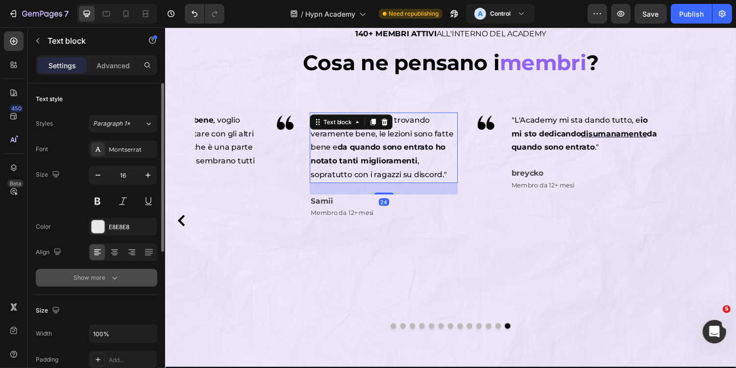
click at [124, 277] on button "Show more" at bounding box center [97, 278] width 122 height 18
click at [241, 139] on span "" Mi sto trovando strabene , voglio trovare il tempo per stare con gli altri su…" at bounding box center [182, 150] width 149 height 66
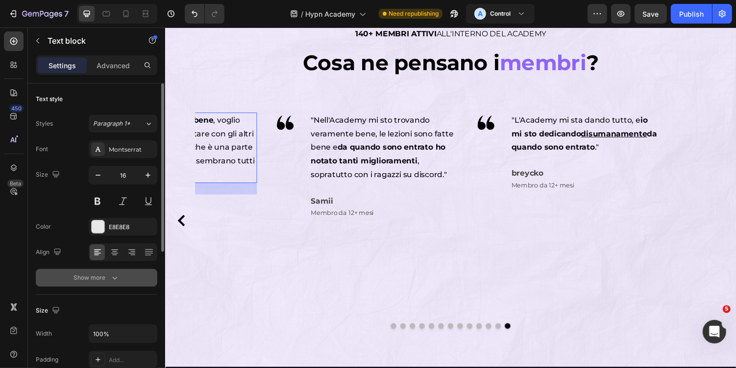
click at [119, 270] on button "Show more" at bounding box center [97, 278] width 122 height 18
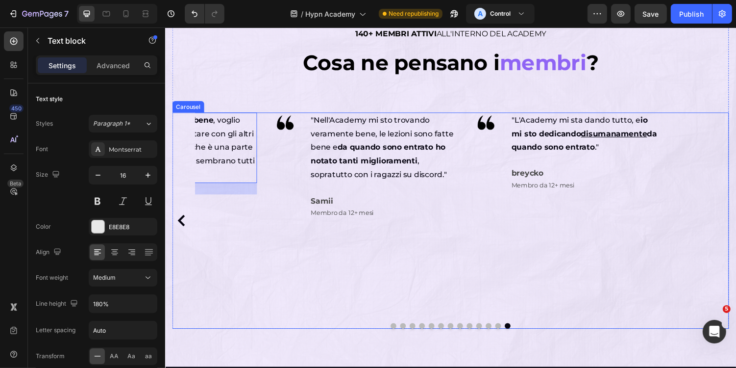
click at [505, 332] on button "Dot" at bounding box center [508, 334] width 6 height 6
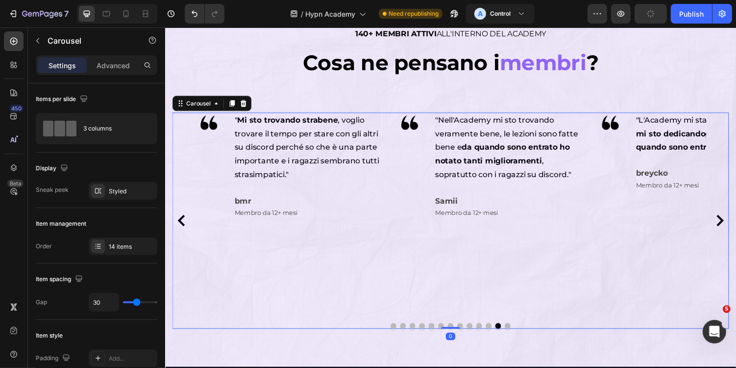
click at [499, 333] on button "Dot" at bounding box center [498, 334] width 6 height 6
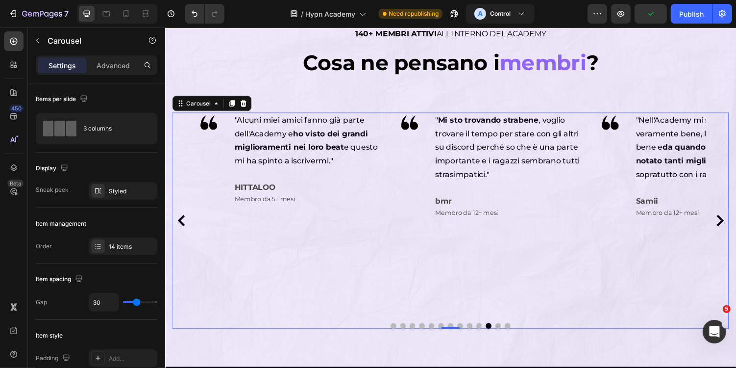
click at [489, 333] on button "Dot" at bounding box center [488, 334] width 6 height 6
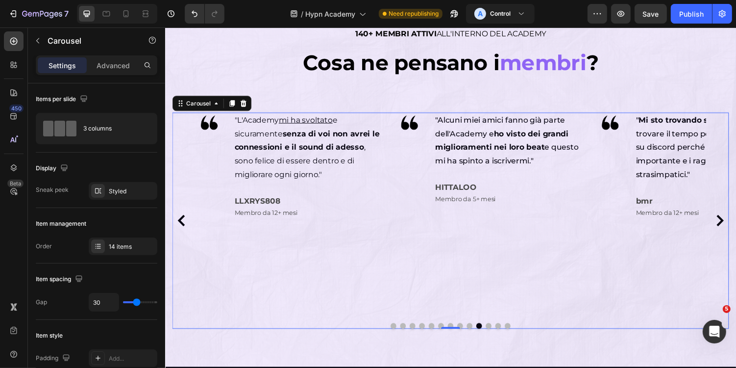
click at [478, 333] on button "Dot" at bounding box center [479, 334] width 6 height 6
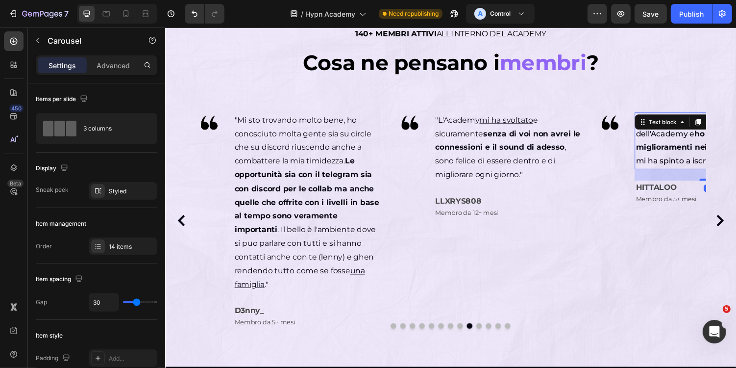
click at [674, 158] on span ""Alcuni miei amici fanno già parte dell'Academy e ho visto dei grandi miglioram…" at bounding box center [724, 142] width 148 height 51
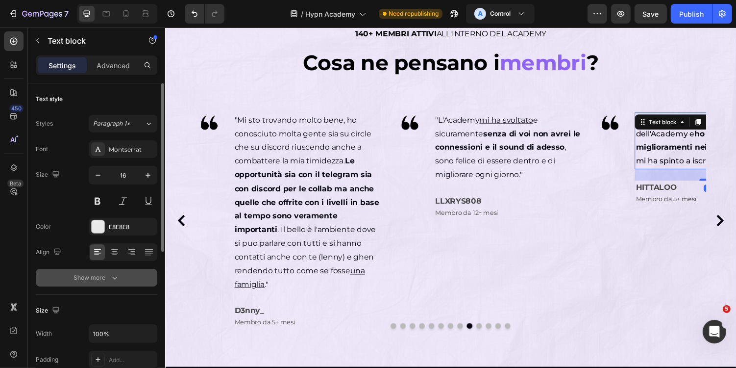
click at [89, 276] on div "Show more" at bounding box center [97, 278] width 46 height 10
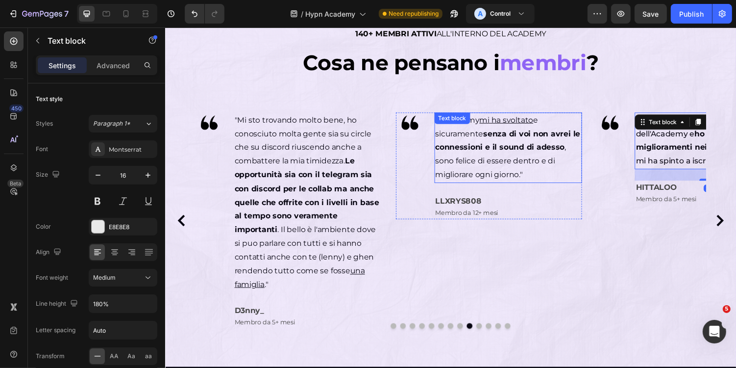
click at [474, 154] on p ""L'Academy mi ha svoltato e sicuramente senza di voi non avrei le connessioni e…" at bounding box center [518, 150] width 151 height 71
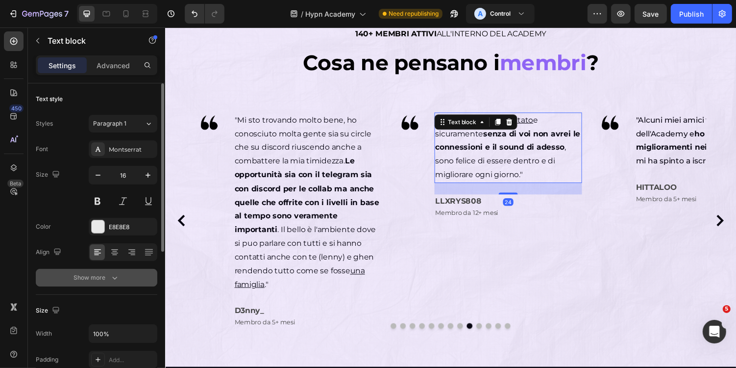
click at [114, 280] on icon "button" at bounding box center [115, 278] width 10 height 10
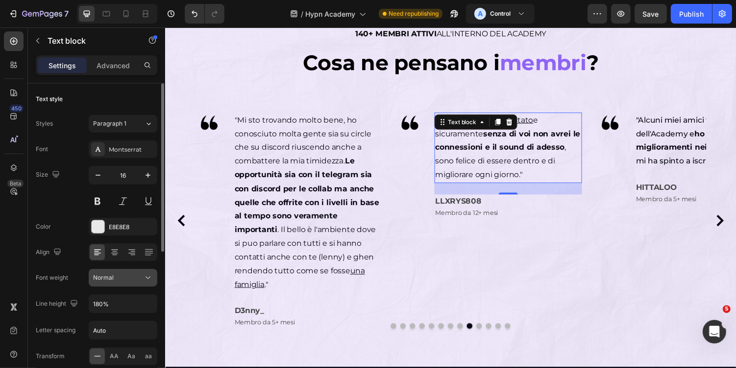
click at [126, 277] on div "Normal" at bounding box center [118, 277] width 50 height 9
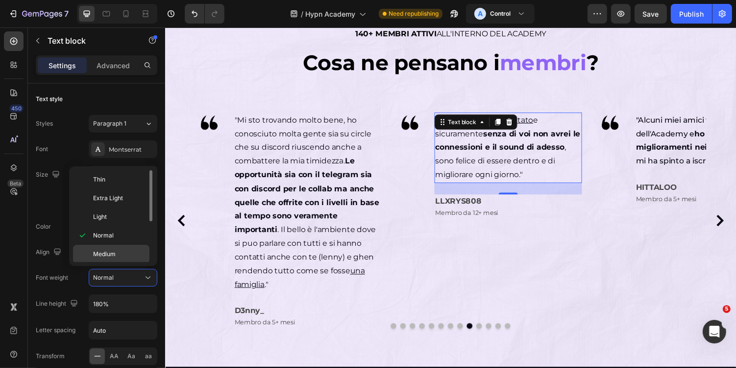
click at [121, 250] on p "Medium" at bounding box center [119, 254] width 52 height 9
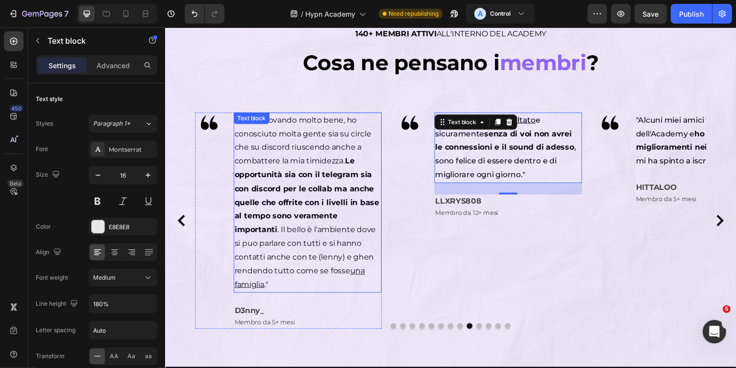
click at [335, 175] on strong "Le opportunità sia con il telegram sia con discord per le collab ma anche quell…" at bounding box center [310, 199] width 149 height 80
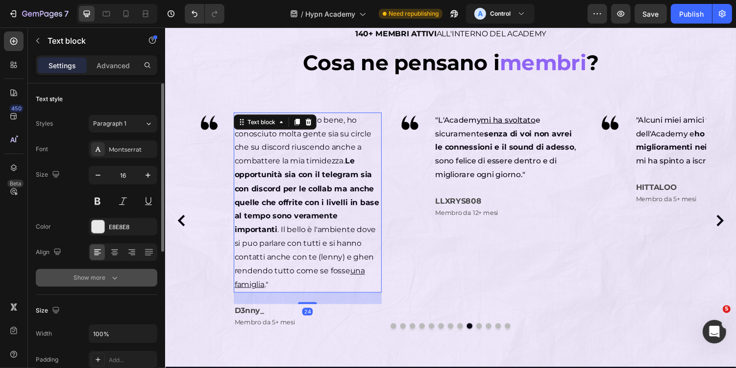
click at [117, 282] on button "Show more" at bounding box center [97, 278] width 122 height 18
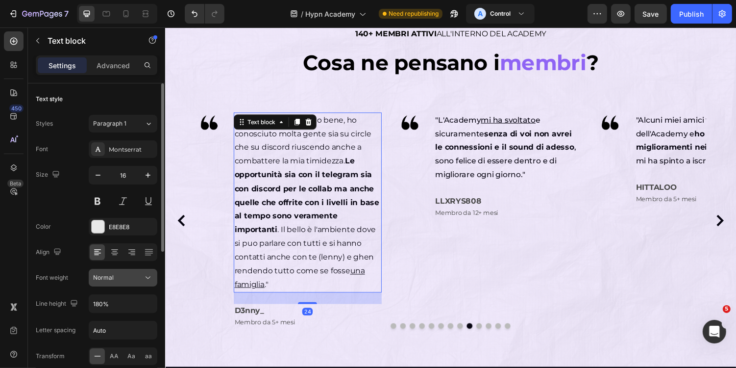
click at [131, 279] on div "Normal" at bounding box center [118, 277] width 50 height 9
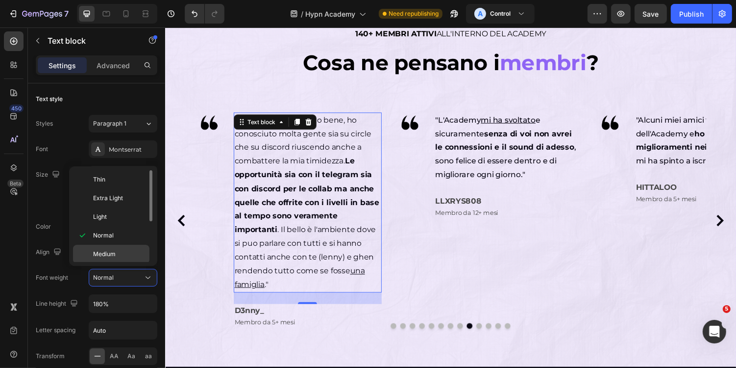
click at [114, 250] on span "Medium" at bounding box center [104, 254] width 23 height 9
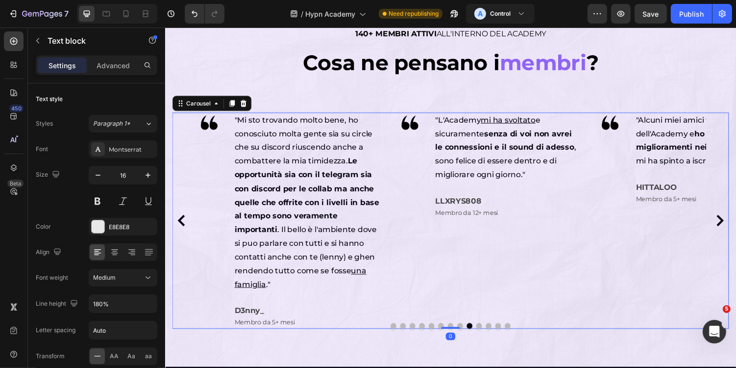
click at [450, 333] on button "Dot" at bounding box center [449, 334] width 6 height 6
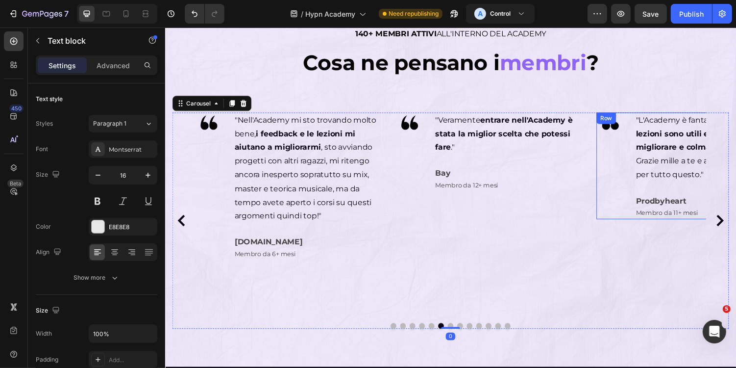
click at [679, 179] on span ""L'Academy è fantastica, tutte le lezioni sono utili e mi aiutano a migliorare …" at bounding box center [725, 150] width 150 height 66
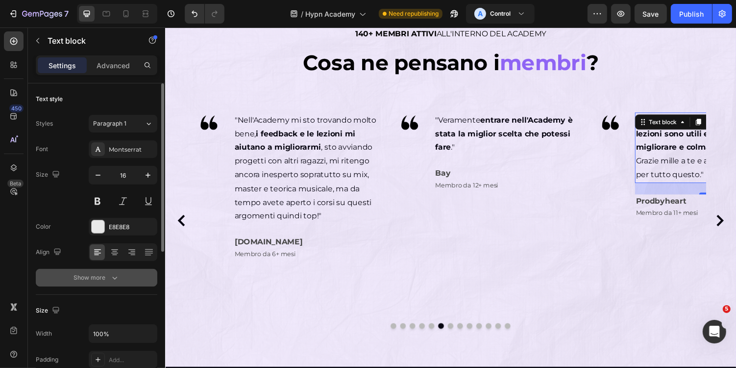
click at [112, 285] on button "Show more" at bounding box center [97, 278] width 122 height 18
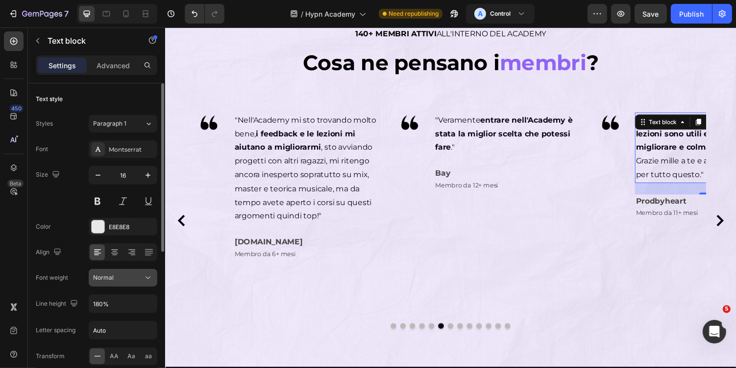
click at [123, 284] on button "Normal" at bounding box center [123, 278] width 69 height 18
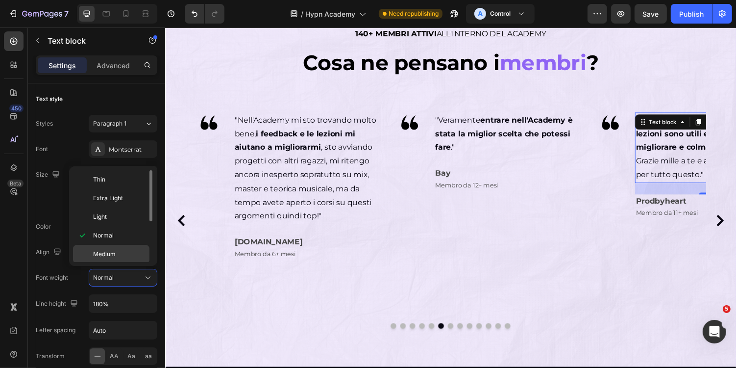
click at [114, 250] on span "Medium" at bounding box center [104, 254] width 23 height 9
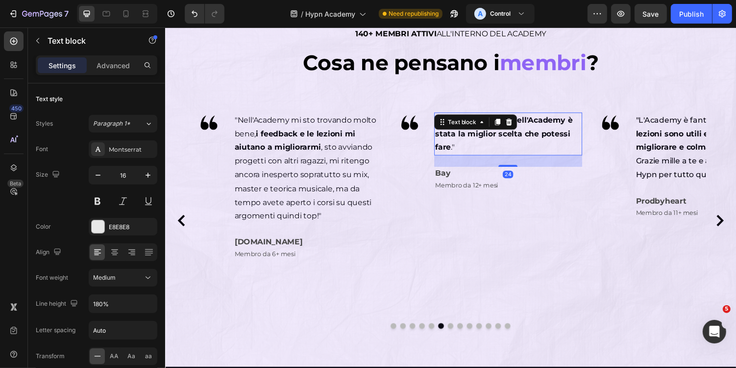
click at [533, 138] on strong "entrare nell'Academy è stata la miglior scelta che potessi fare" at bounding box center [514, 136] width 142 height 38
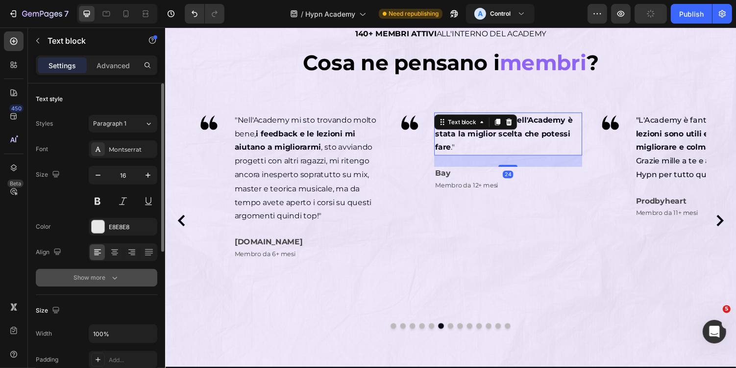
click at [123, 280] on button "Show more" at bounding box center [97, 278] width 122 height 18
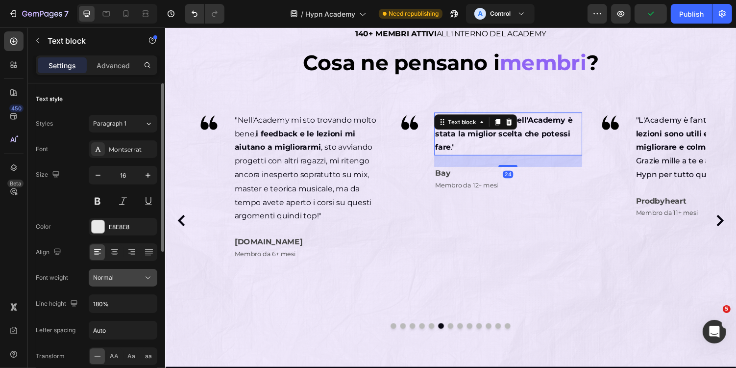
click at [132, 276] on div "Normal" at bounding box center [118, 277] width 50 height 9
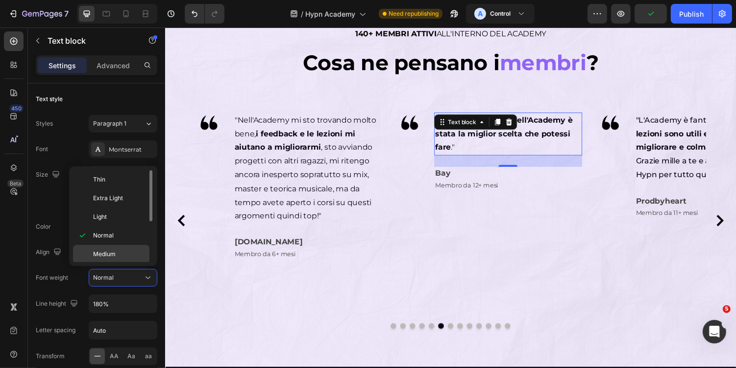
click at [111, 250] on span "Medium" at bounding box center [104, 254] width 23 height 9
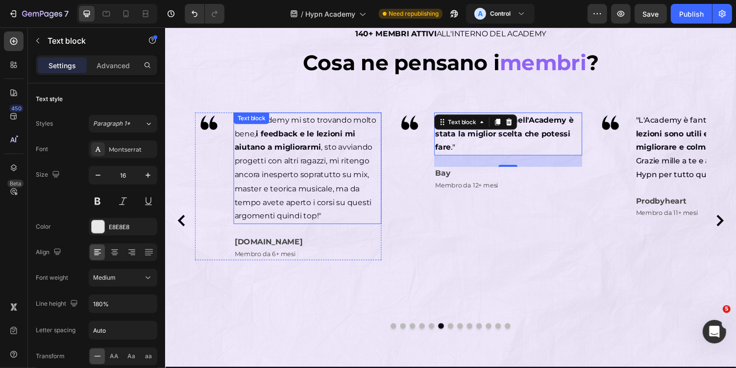
click at [317, 172] on p ""Nell'Academy mi sto trovando molto bene, i feedback e le lezioni mi aiutano a …" at bounding box center [311, 171] width 151 height 113
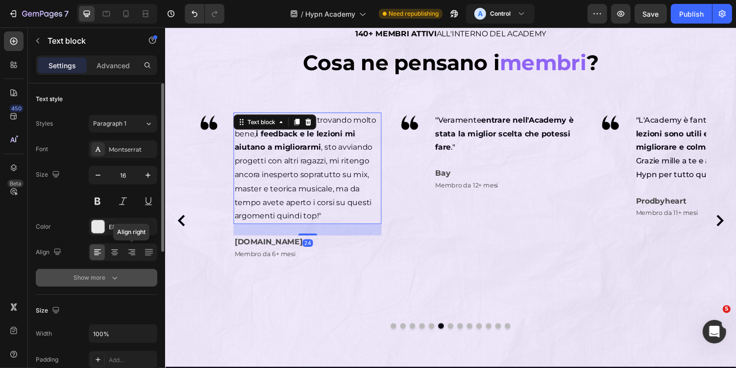
click at [120, 275] on button "Show more" at bounding box center [97, 278] width 122 height 18
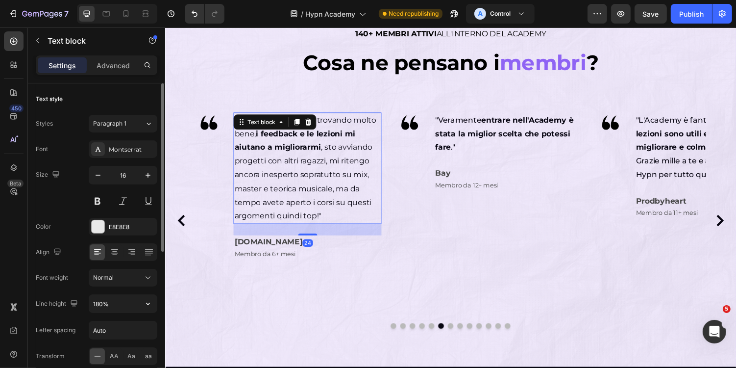
click at [134, 264] on div "Font Montserrat Size 16 Color E8E8E8 Align Font weight Normal Line height 180% …" at bounding box center [97, 278] width 122 height 276
click at [134, 273] on div "Normal" at bounding box center [118, 277] width 50 height 9
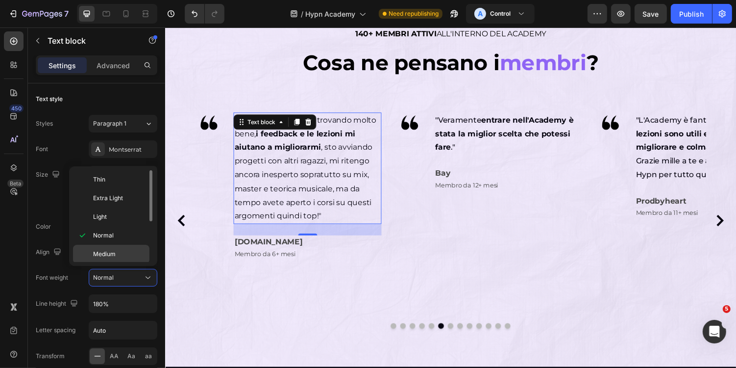
click at [117, 250] on p "Medium" at bounding box center [119, 254] width 52 height 9
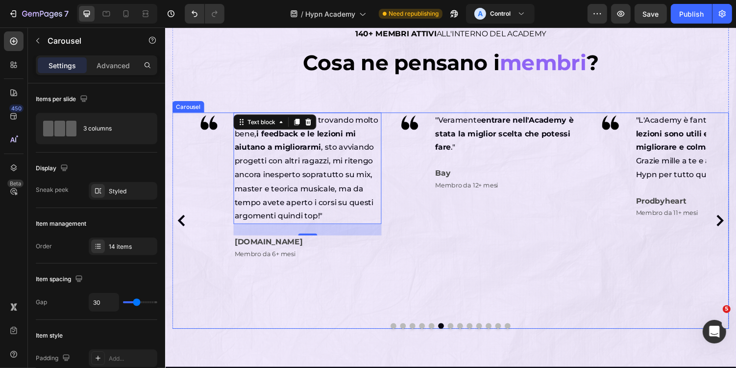
click at [440, 334] on button "Dot" at bounding box center [439, 334] width 6 height 6
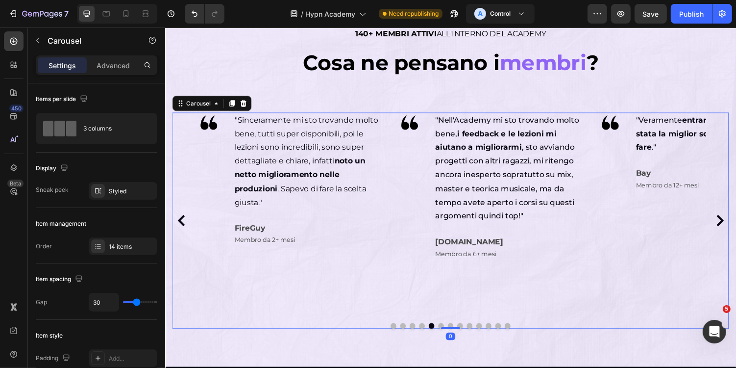
click at [421, 334] on button "Dot" at bounding box center [420, 334] width 6 height 6
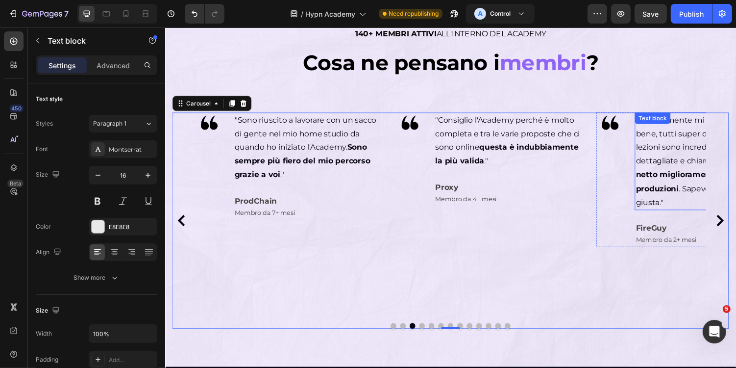
click at [692, 166] on span ""Sinceramente mi sto trovando molto bene, tutti super disponibili, poi le lezio…" at bounding box center [724, 164] width 148 height 94
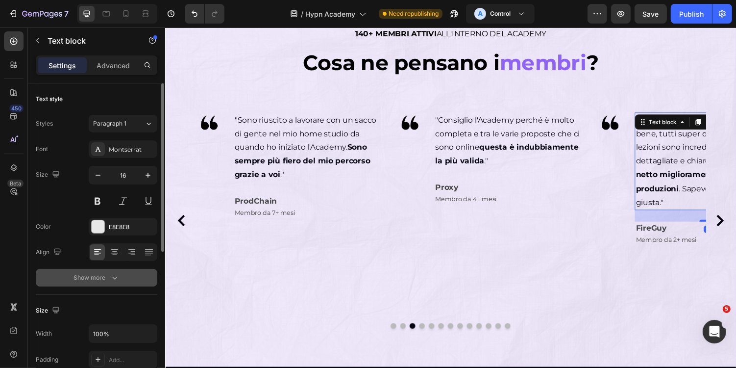
click at [105, 278] on div "Show more" at bounding box center [97, 278] width 46 height 10
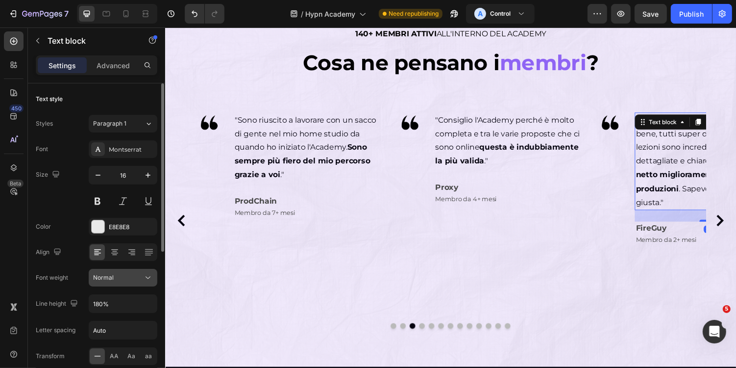
click at [122, 273] on div "Normal" at bounding box center [118, 277] width 50 height 9
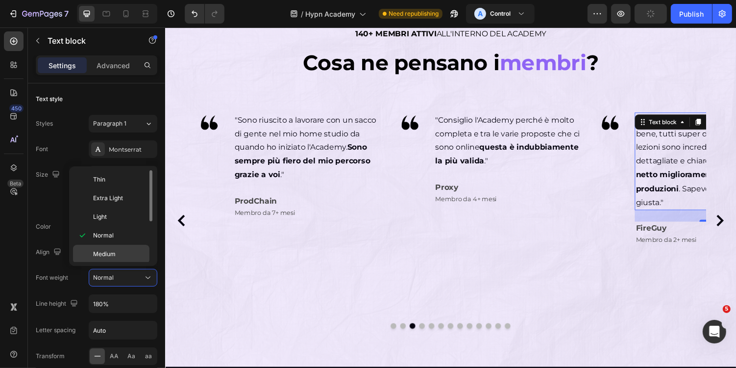
click at [114, 250] on span "Medium" at bounding box center [104, 254] width 23 height 9
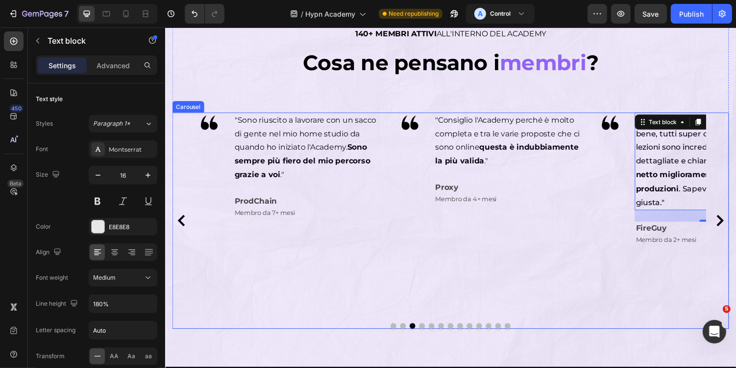
click at [429, 332] on button "Dot" at bounding box center [430, 334] width 6 height 6
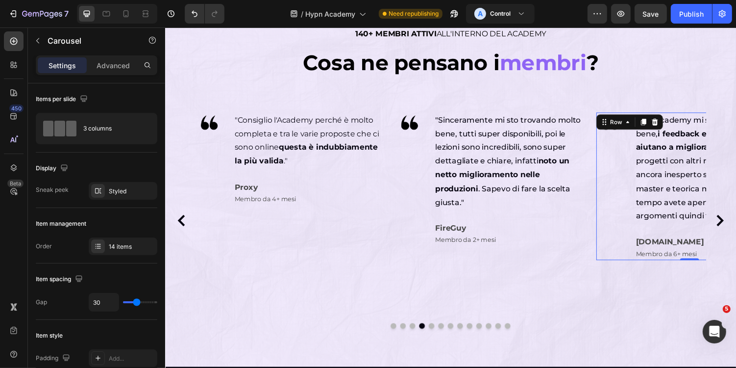
click at [628, 193] on div "Image" at bounding box center [623, 190] width 29 height 152
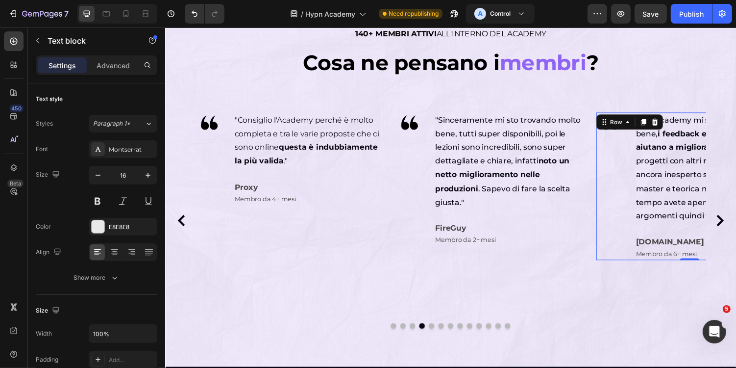
click at [674, 180] on span ""Nell'Academy mi sto trovando molto bene, i feedback e le lezioni mi aiutano a …" at bounding box center [724, 171] width 148 height 108
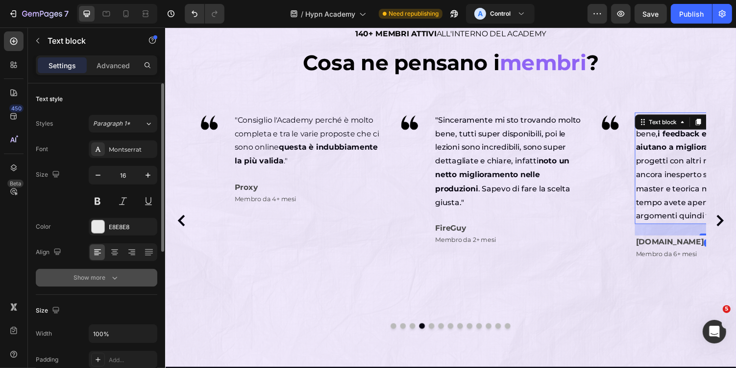
click at [113, 277] on icon "button" at bounding box center [115, 278] width 10 height 10
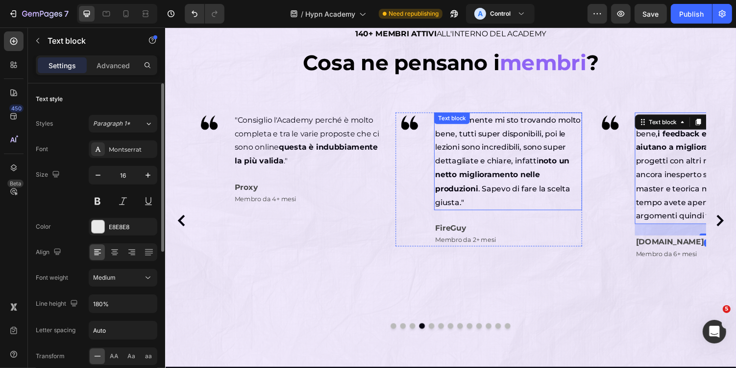
click at [488, 170] on p ""Sinceramente mi sto trovando molto bene, tutti super disponibili, poi le lezio…" at bounding box center [518, 164] width 151 height 99
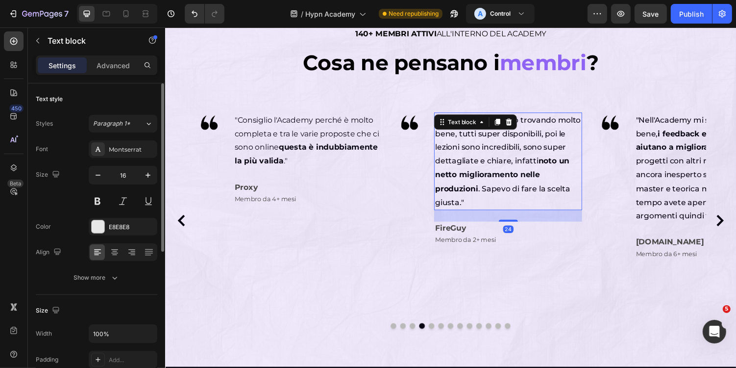
click at [142, 263] on div "Font Montserrat Size 16 Color E8E8E8 Align Show more" at bounding box center [97, 213] width 122 height 146
click at [123, 274] on button "Show more" at bounding box center [97, 278] width 122 height 18
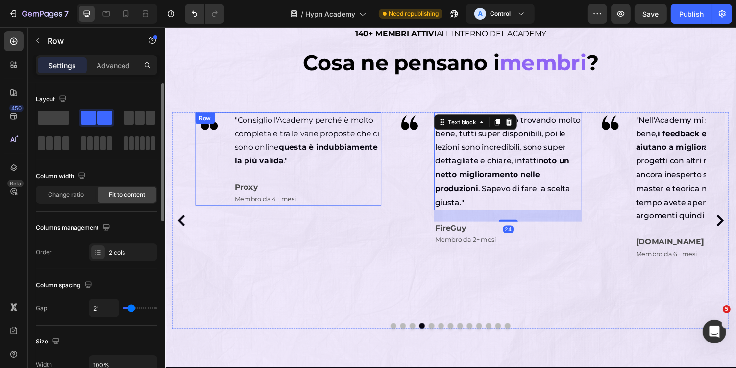
click at [425, 140] on div "Image" at bounding box center [416, 183] width 29 height 138
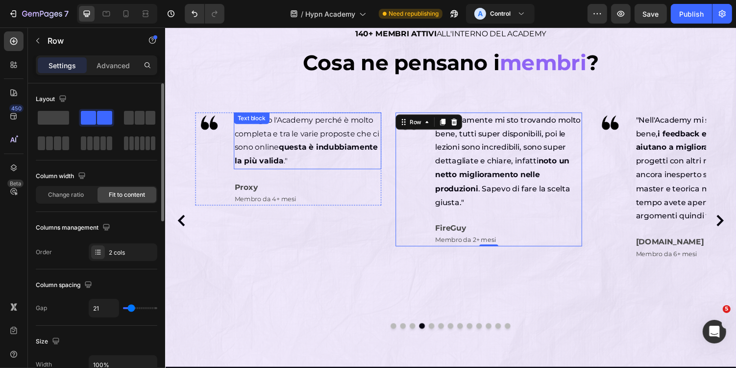
click at [327, 148] on strong "questa è indubbiamente la più valida" at bounding box center [310, 157] width 148 height 24
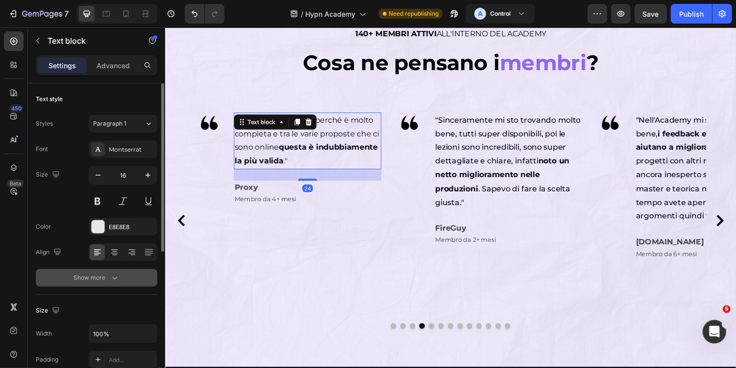
click at [99, 281] on button "Show more" at bounding box center [97, 278] width 122 height 18
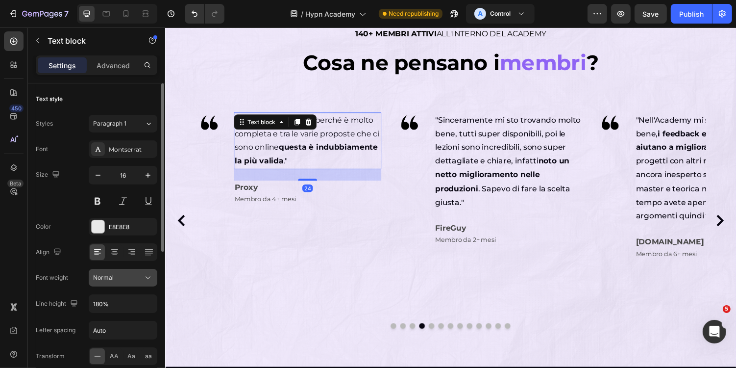
click at [120, 279] on div "Normal" at bounding box center [118, 277] width 50 height 9
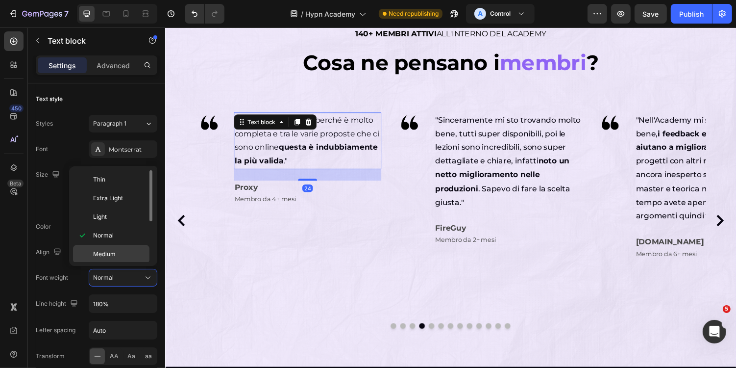
click at [110, 250] on span "Medium" at bounding box center [104, 254] width 23 height 9
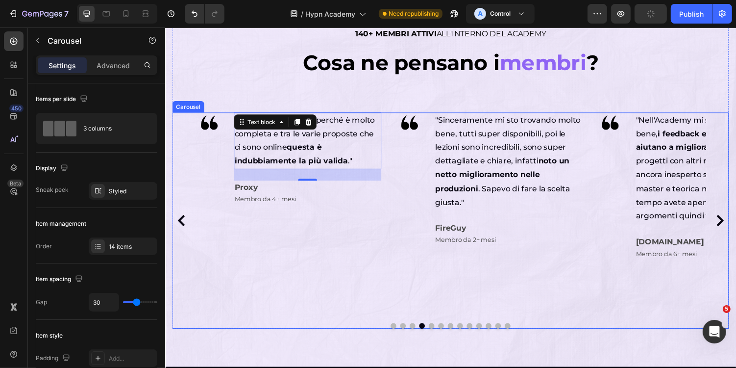
click at [181, 225] on icon "Carousel Back Arrow" at bounding box center [182, 226] width 12 height 12
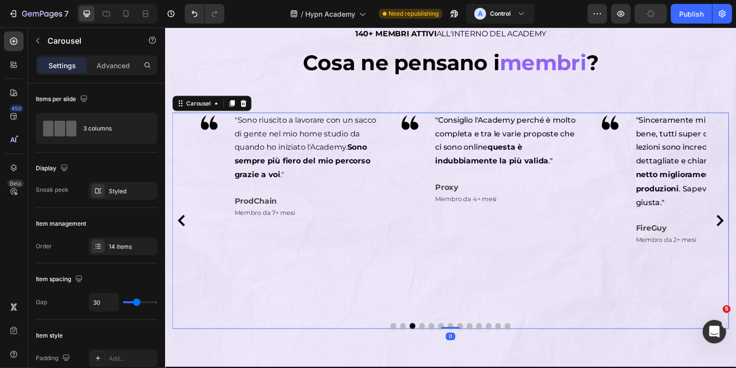
click at [181, 225] on icon "Carousel Back Arrow" at bounding box center [182, 226] width 12 height 12
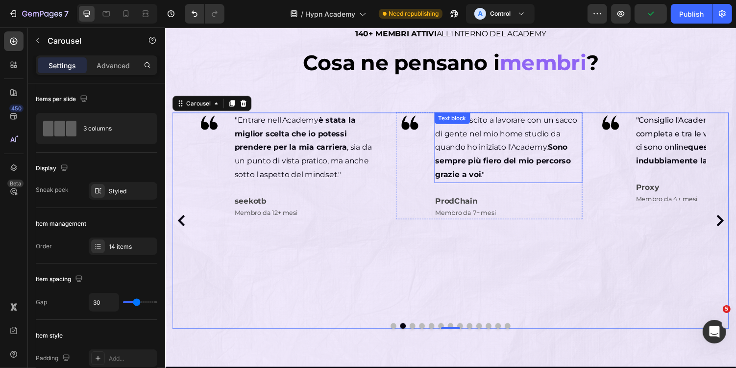
click at [509, 126] on div ""Sono riuscito a lavorare con un sacco di gente nel mio home studio da quando h…" at bounding box center [518, 150] width 152 height 73
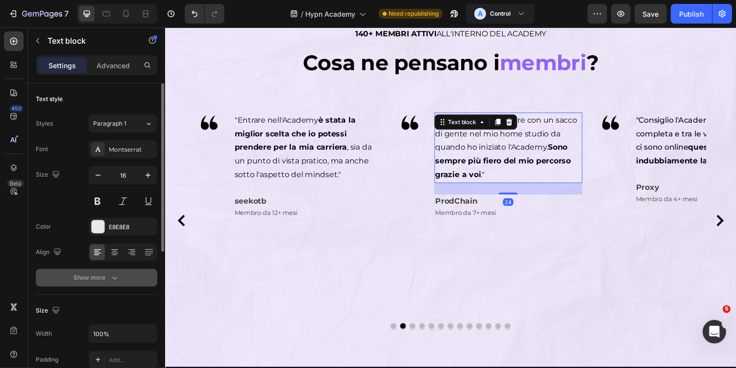
click at [104, 282] on button "Show more" at bounding box center [97, 278] width 122 height 18
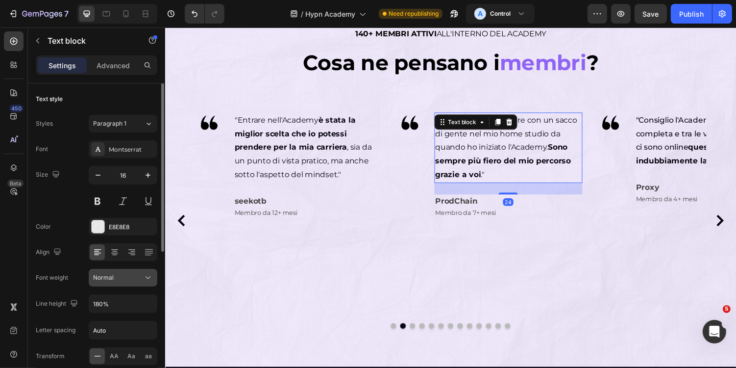
click at [120, 278] on div "Normal" at bounding box center [118, 277] width 50 height 9
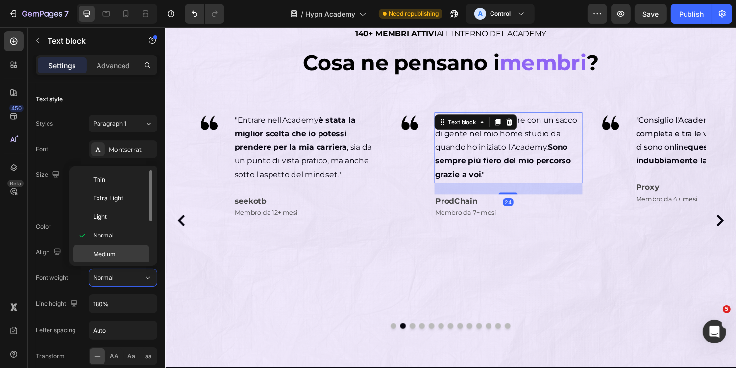
click at [120, 251] on p "Medium" at bounding box center [119, 254] width 52 height 9
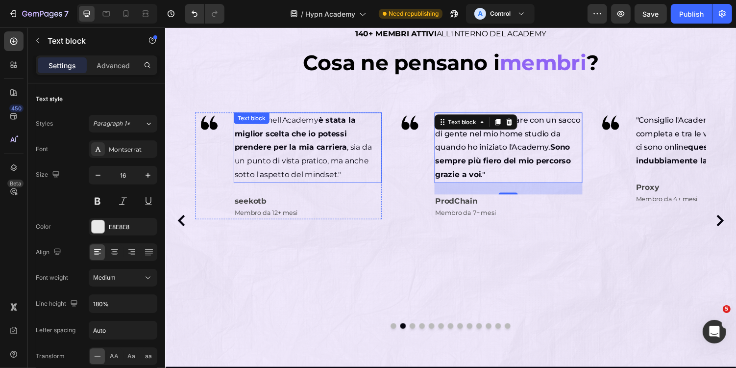
click at [292, 167] on span ""Entrare nell'Academy è stata la miglior scelta che io potessi prendere per la …" at bounding box center [306, 150] width 141 height 66
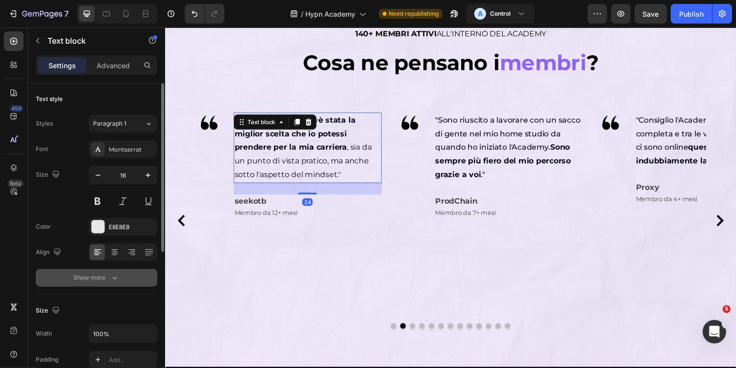
click at [114, 277] on icon "button" at bounding box center [115, 278] width 10 height 10
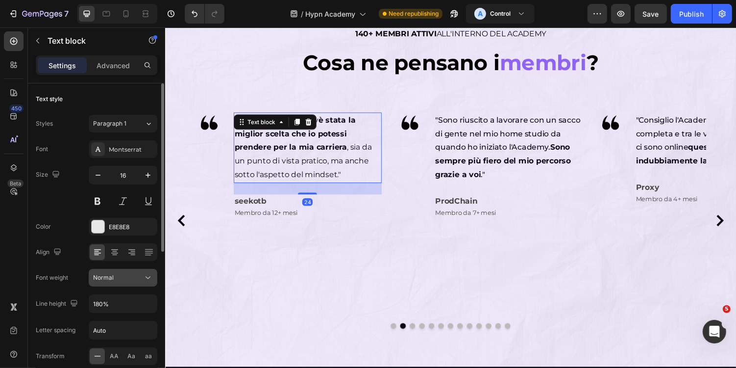
click at [121, 283] on button "Normal" at bounding box center [123, 278] width 69 height 18
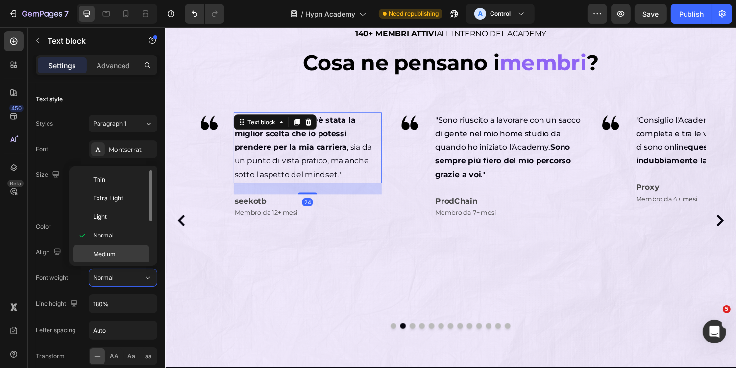
click at [112, 252] on span "Medium" at bounding box center [104, 254] width 23 height 9
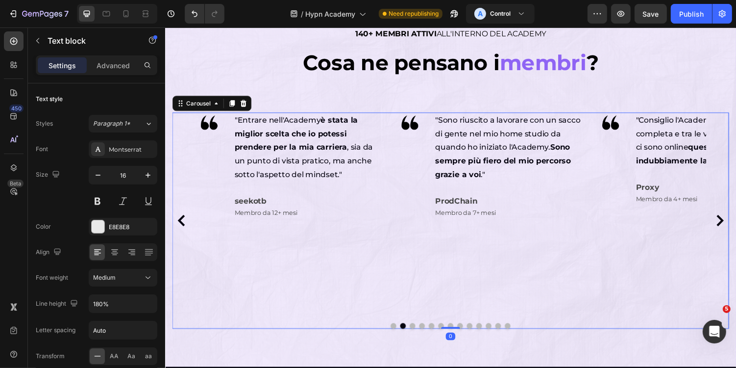
click at [185, 226] on icon "Carousel Back Arrow" at bounding box center [182, 226] width 12 height 12
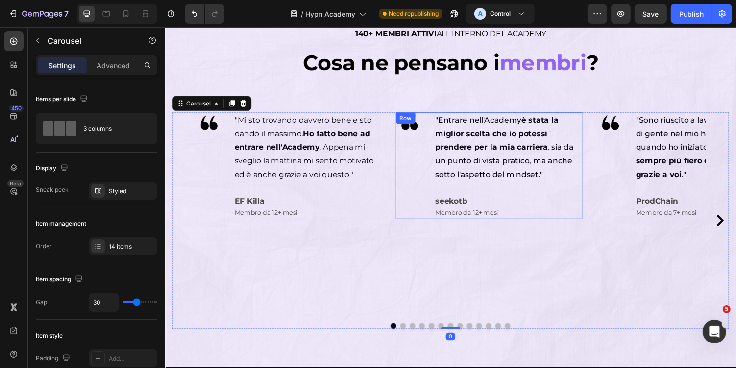
click at [296, 156] on p ""Mi sto trovando davvero bene e sto dando il massimo. Ho fatto bene ad entrare …" at bounding box center [311, 150] width 151 height 71
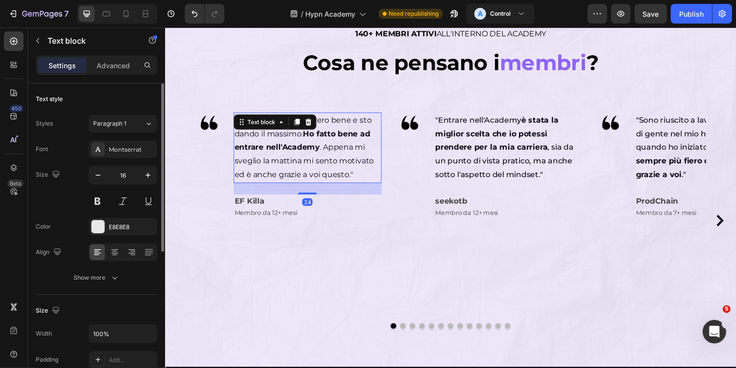
click at [103, 283] on button "Show more" at bounding box center [97, 278] width 122 height 18
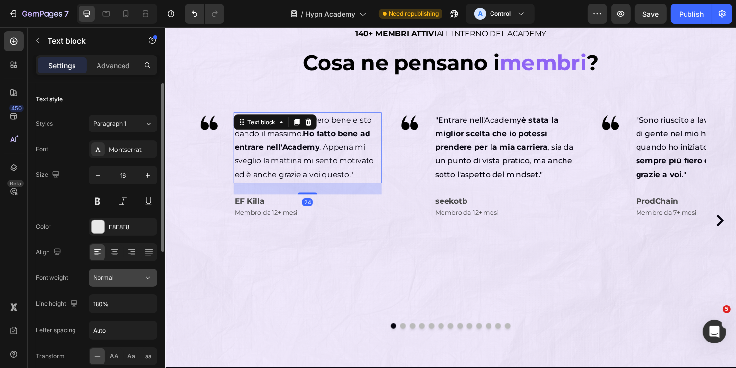
click at [120, 278] on div "Normal" at bounding box center [118, 277] width 50 height 9
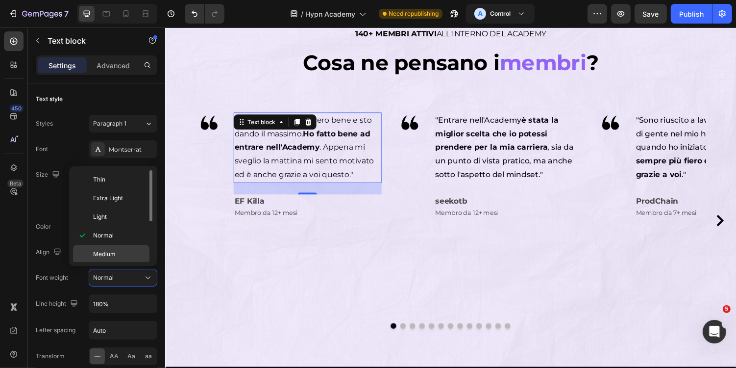
click at [103, 252] on span "Medium" at bounding box center [104, 254] width 23 height 9
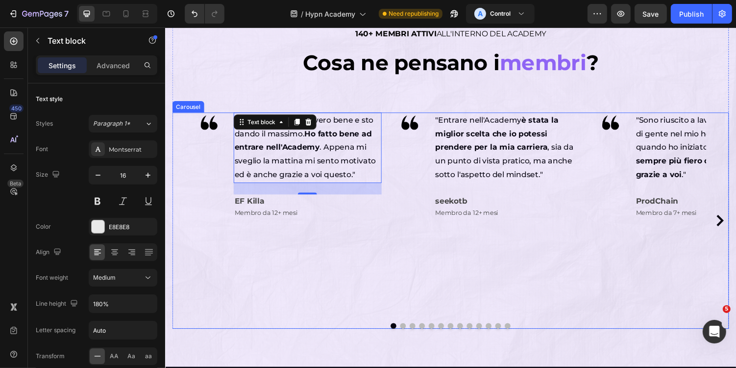
click at [395, 261] on div "Image "Mi sto trovando davvero bene e sto dando il massimo. Ho fatto bene ad en…" at bounding box center [459, 225] width 527 height 223
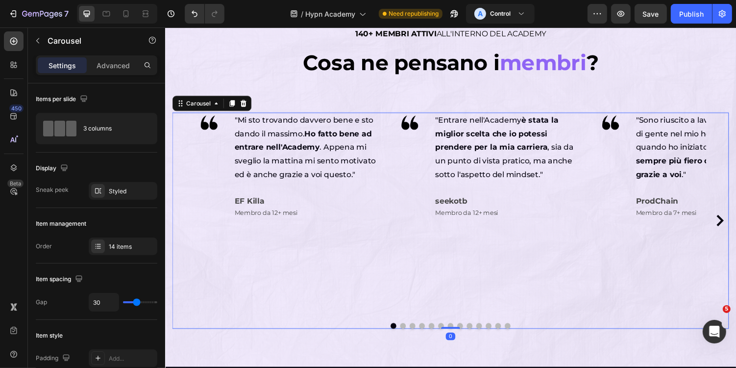
scroll to position [396, 0]
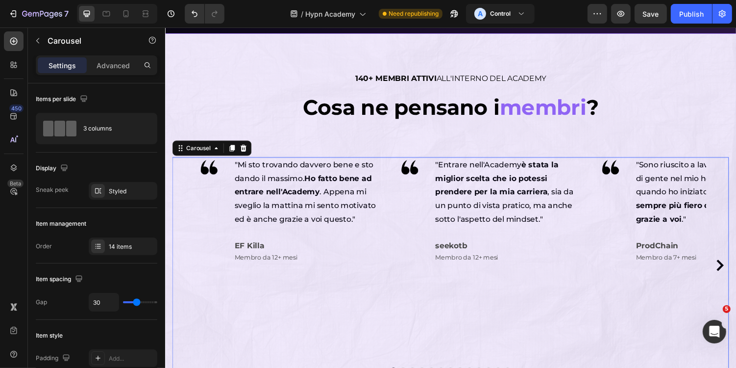
click at [199, 293] on div "Image "Mi sto trovando davvero bene e sto dando il massimo. Ho fatto bene ad en…" at bounding box center [292, 271] width 192 height 223
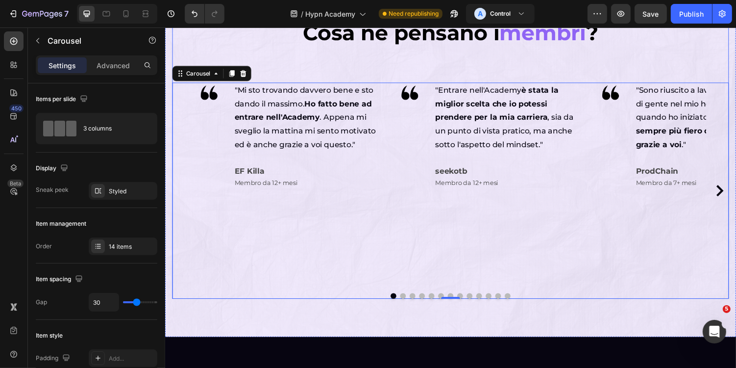
scroll to position [428, 0]
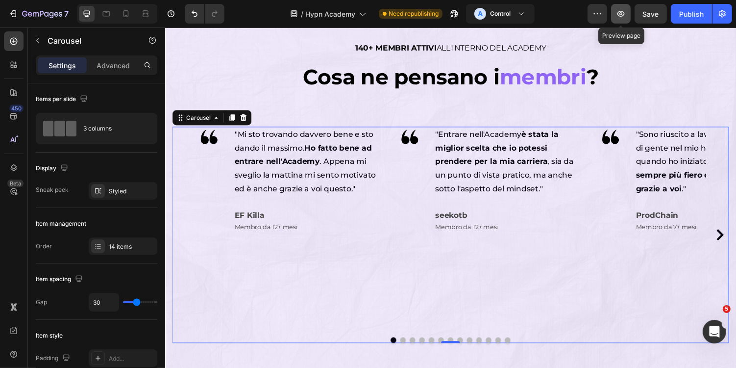
click at [619, 13] on icon "button" at bounding box center [621, 14] width 7 height 6
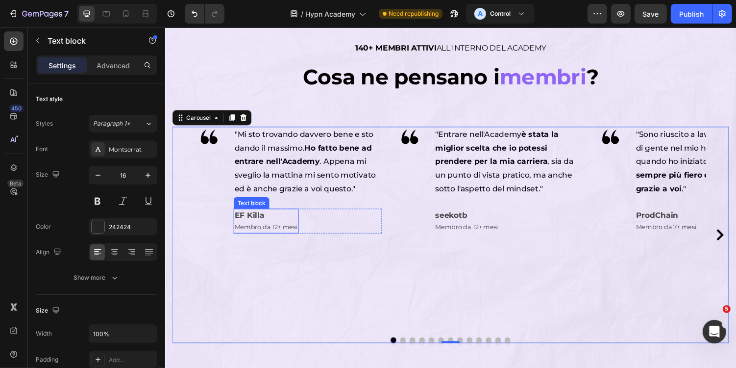
click at [254, 223] on strong "EF Killa" at bounding box center [251, 219] width 31 height 9
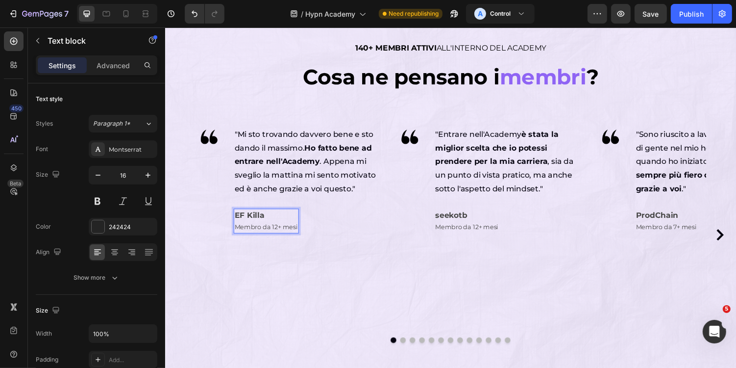
click at [254, 223] on strong "EF Killa" at bounding box center [251, 219] width 31 height 9
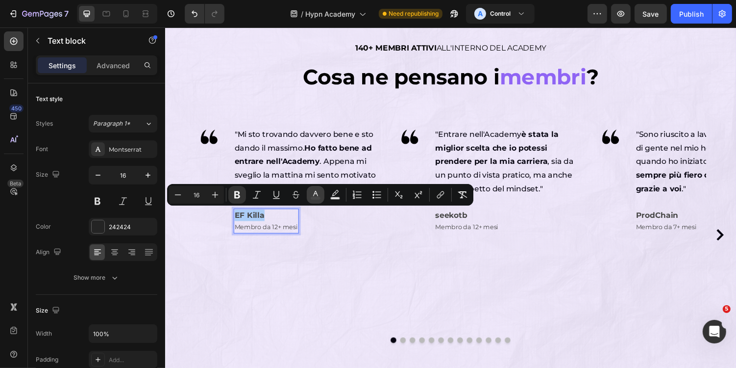
click at [317, 196] on icon "Editor contextual toolbar" at bounding box center [316, 195] width 10 height 10
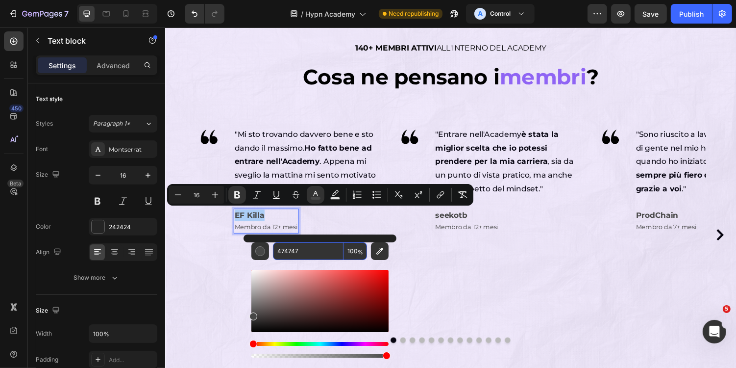
click at [318, 253] on input "474747" at bounding box center [308, 251] width 71 height 18
drag, startPoint x: 255, startPoint y: 315, endPoint x: 250, endPoint y: 318, distance: 6.4
click at [250, 318] on div "424040 100 %" at bounding box center [320, 296] width 153 height 125
click at [313, 250] on input "383838" at bounding box center [308, 251] width 71 height 18
drag, startPoint x: 254, startPoint y: 317, endPoint x: 248, endPoint y: 317, distance: 6.9
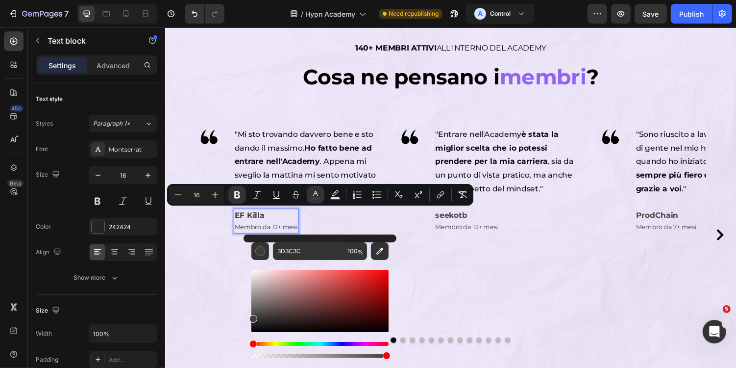
click at [248, 317] on div "3D3C3C 100 %" at bounding box center [320, 296] width 153 height 125
type input "3A3A3A"
click at [308, 249] on input "3A3A3A" at bounding box center [308, 251] width 71 height 18
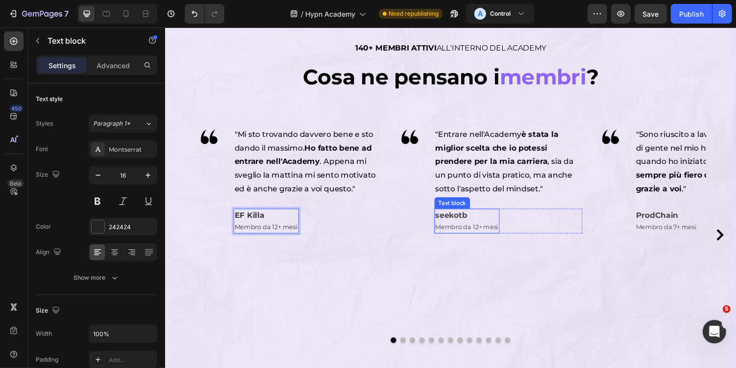
click at [467, 228] on span "Membro da 12+ mesi" at bounding box center [475, 232] width 65 height 8
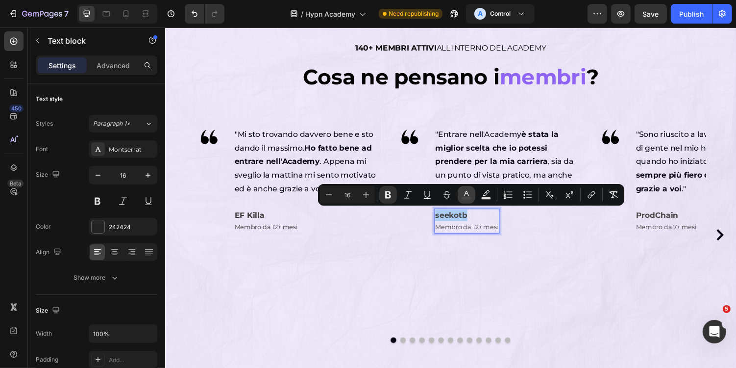
click at [472, 193] on button "color" at bounding box center [467, 195] width 18 height 18
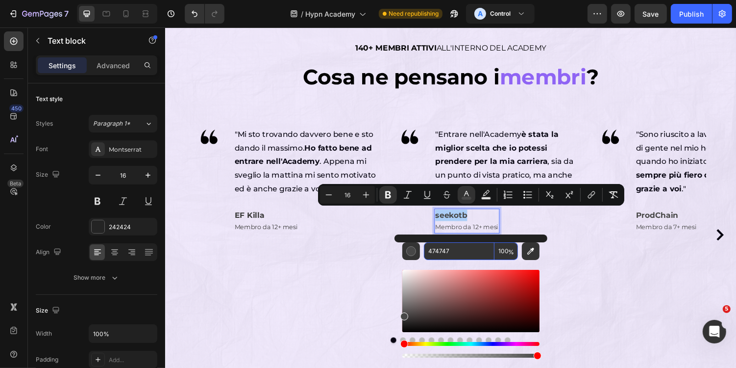
click at [461, 250] on input "474747" at bounding box center [459, 251] width 71 height 18
paste input "3A3A3A"
type input "3A3A3A"
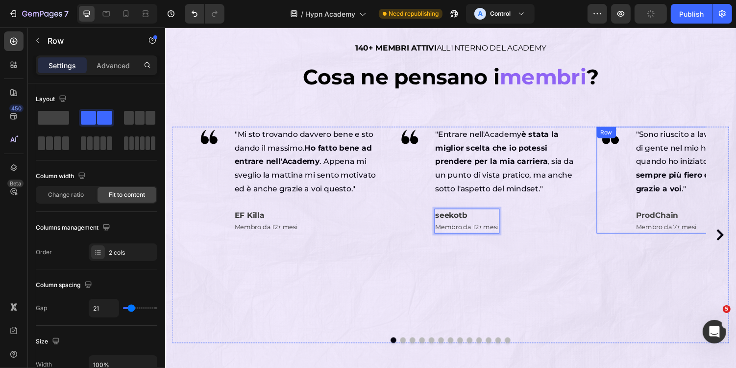
click at [687, 211] on div ""Sono riuscito a lavorare con un sacco di gente nel mio home studio da quando h…" at bounding box center [725, 184] width 152 height 110
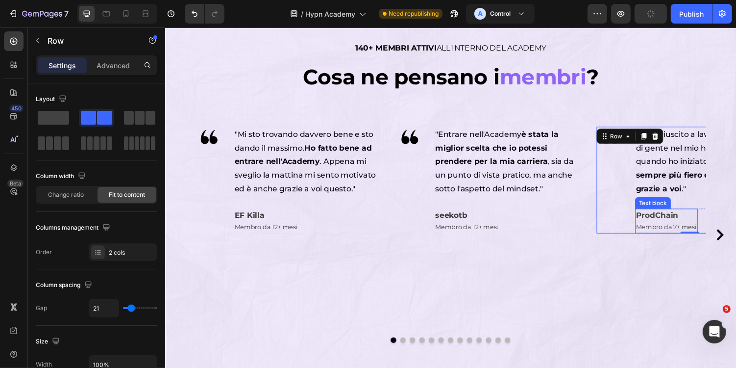
click at [672, 221] on strong "ProdChain" at bounding box center [672, 219] width 44 height 9
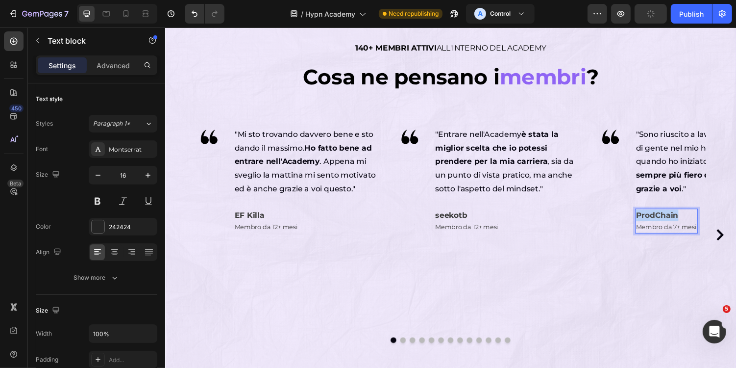
click at [672, 221] on strong "ProdChain" at bounding box center [672, 219] width 44 height 9
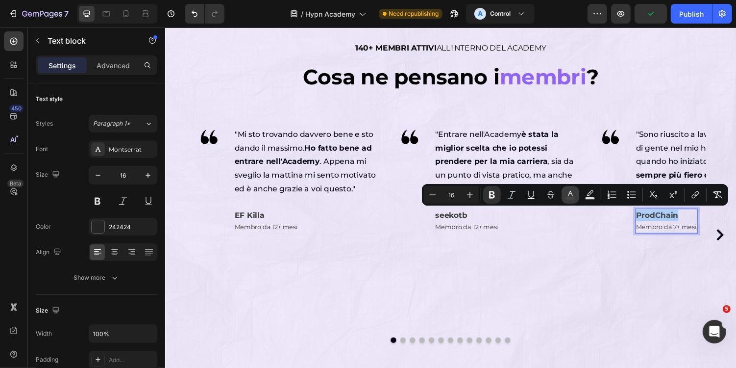
click at [575, 196] on icon "Editor contextual toolbar" at bounding box center [571, 195] width 10 height 10
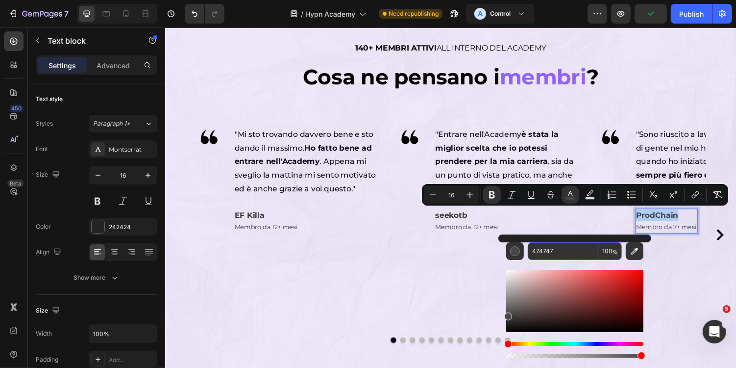
click at [571, 251] on input "474747" at bounding box center [563, 251] width 71 height 18
paste input "3A3A3A"
type input "3A3A3A"
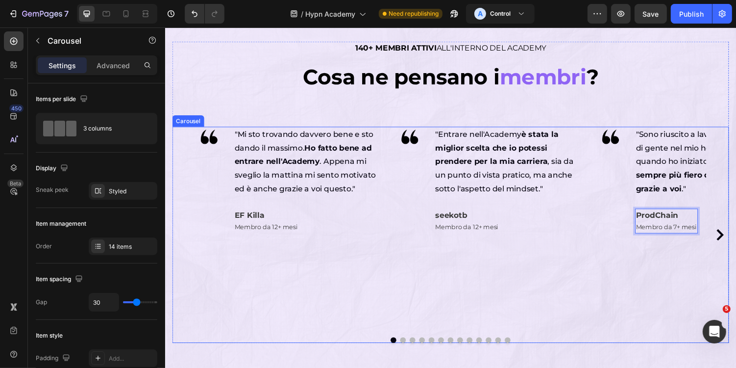
click at [736, 243] on icon "Carousel Next Arrow" at bounding box center [736, 240] width 12 height 12
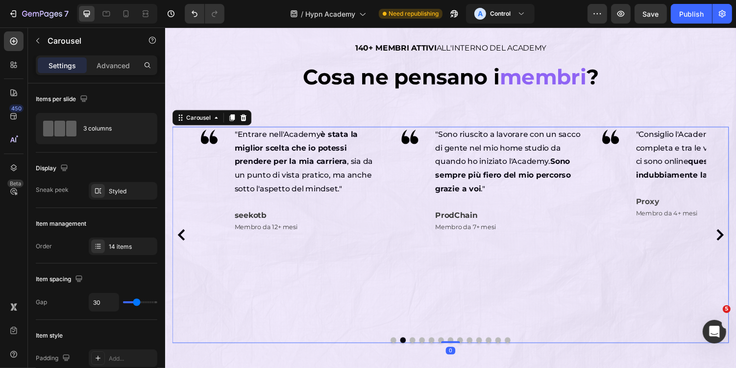
click at [736, 243] on icon "Carousel Next Arrow" at bounding box center [736, 240] width 12 height 12
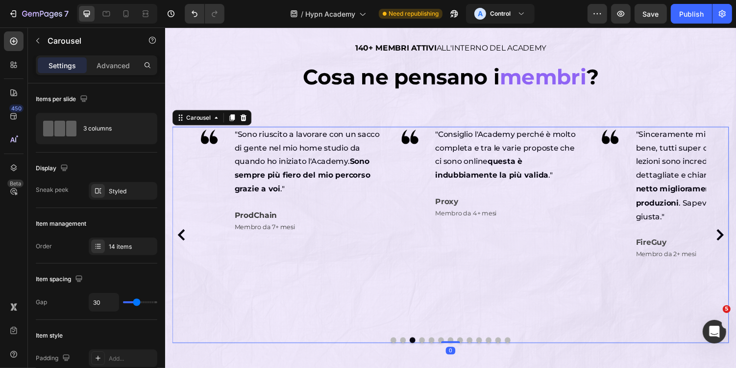
click at [736, 243] on icon "Carousel Next Arrow" at bounding box center [736, 240] width 12 height 12
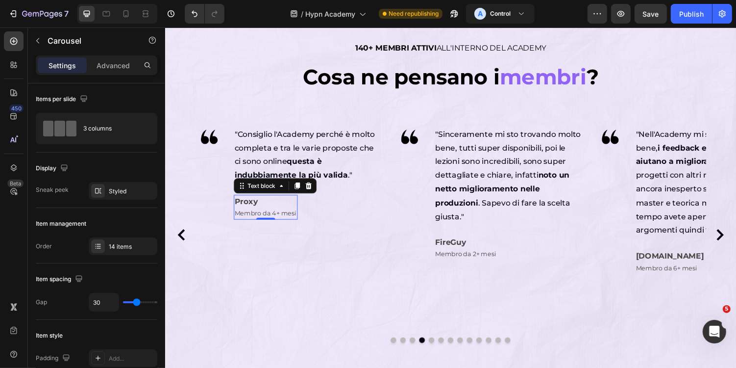
click at [247, 212] on p "Membro da 4+ mesi" at bounding box center [268, 218] width 64 height 12
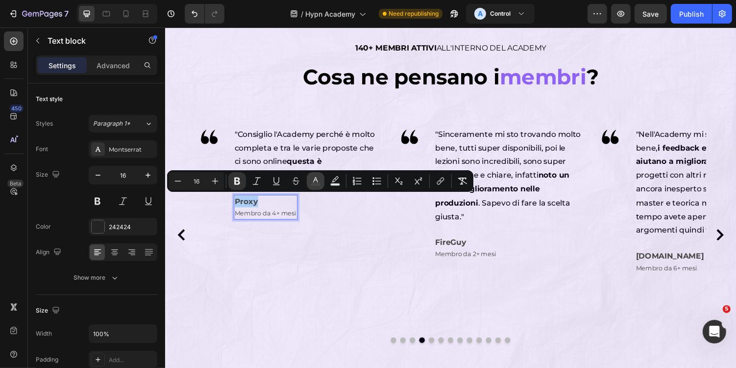
click at [321, 185] on button "color" at bounding box center [316, 181] width 18 height 18
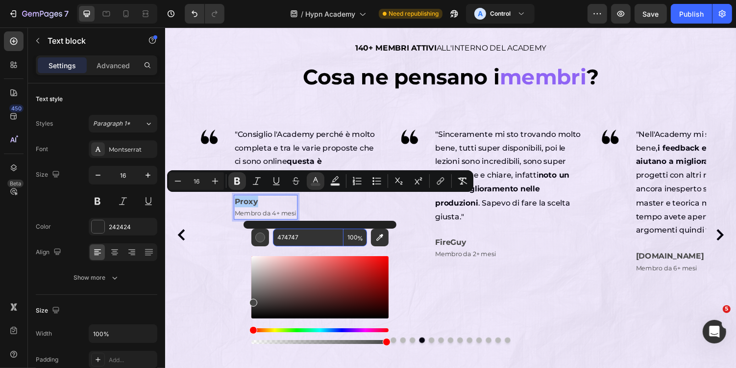
click at [319, 238] on input "474747" at bounding box center [308, 237] width 71 height 18
paste input "3A3A3A"
type input "3A3A3A"
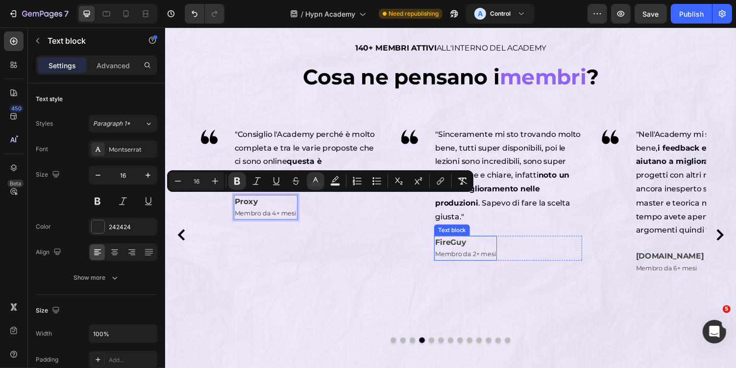
click at [457, 254] on p "Membro da 2+ mesi" at bounding box center [474, 260] width 63 height 12
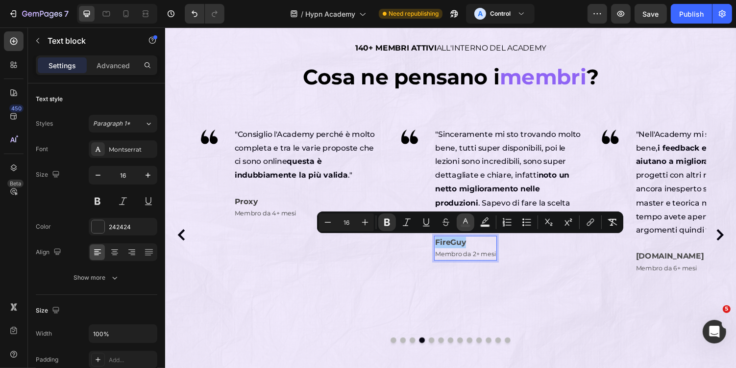
click at [470, 225] on rect "Editor contextual toolbar" at bounding box center [465, 226] width 9 height 2
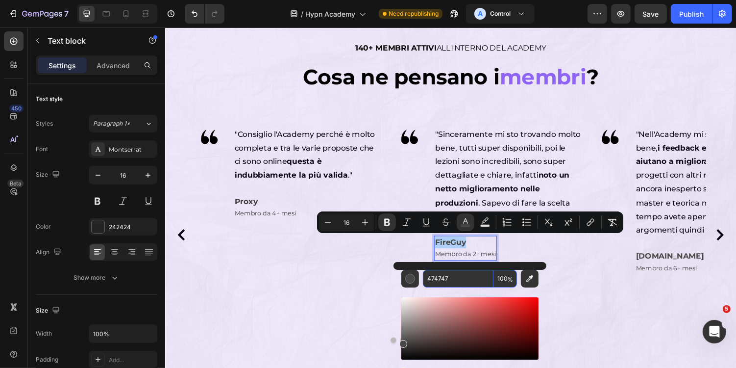
click at [451, 276] on input "474747" at bounding box center [458, 279] width 71 height 18
paste input "3A3A3A"
type input "3A3A3A"
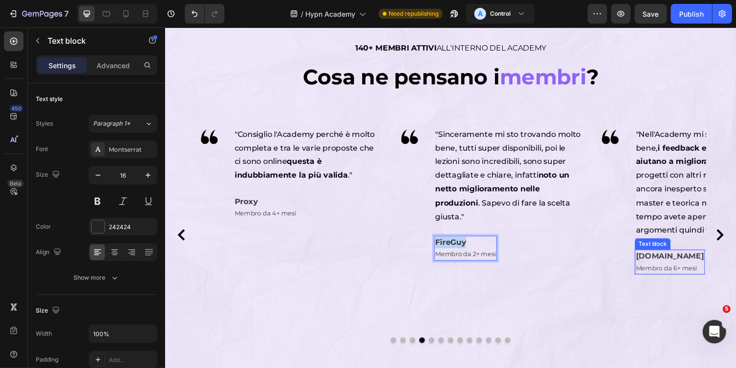
click at [668, 274] on span "Membro da 6+ mesi" at bounding box center [681, 274] width 63 height 8
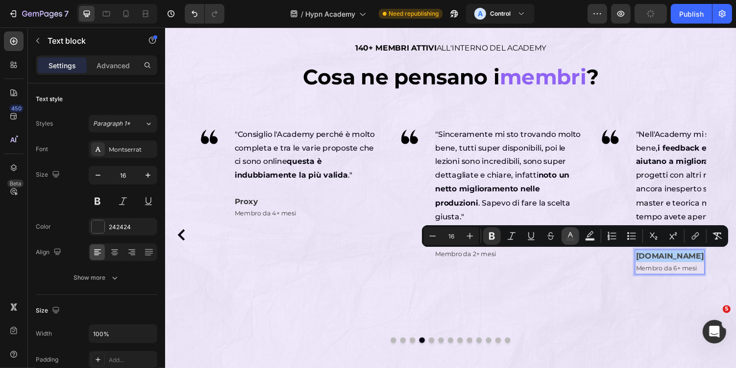
click at [575, 233] on button "color" at bounding box center [571, 236] width 18 height 18
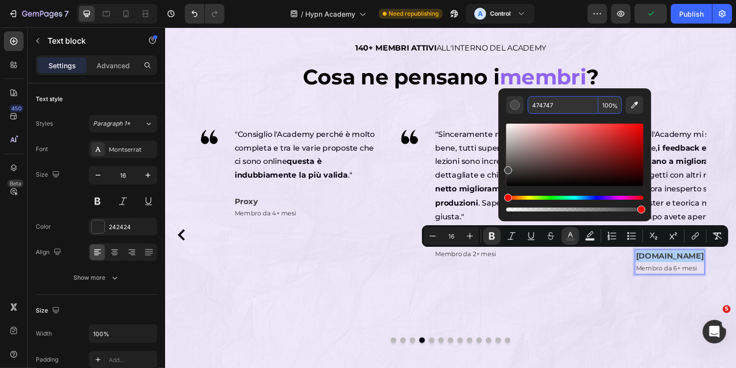
click at [568, 110] on input "474747" at bounding box center [563, 105] width 71 height 18
paste input "3A3A3A"
type input "3A3A3A"
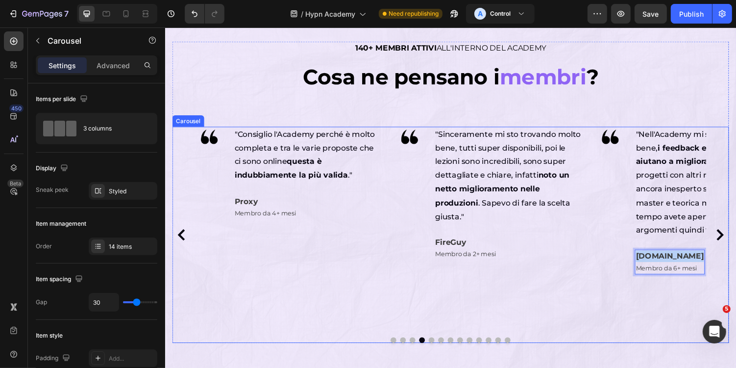
click at [728, 282] on div "Image "Mi sto trovando davvero bene e sto dando il massimo. Ho fatto bene ad en…" at bounding box center [459, 240] width 574 height 223
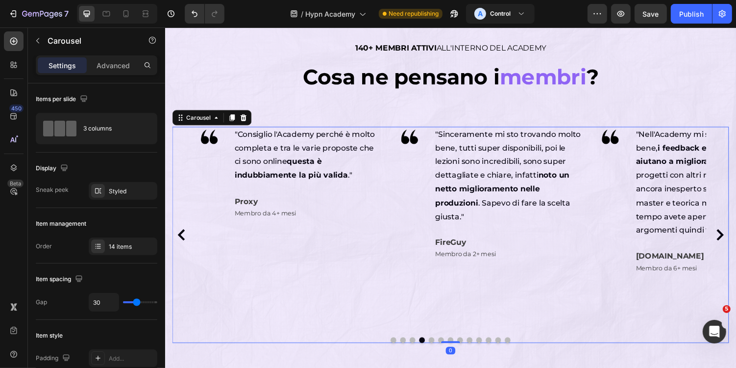
click at [736, 240] on icon "Carousel Next Arrow" at bounding box center [736, 240] width 7 height 12
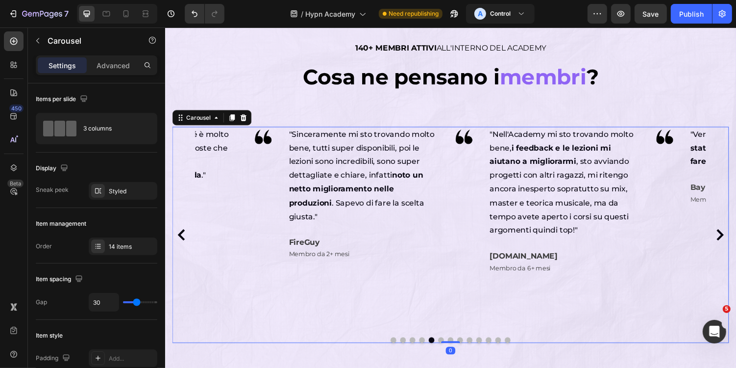
click at [736, 240] on icon "Carousel Next Arrow" at bounding box center [736, 240] width 7 height 12
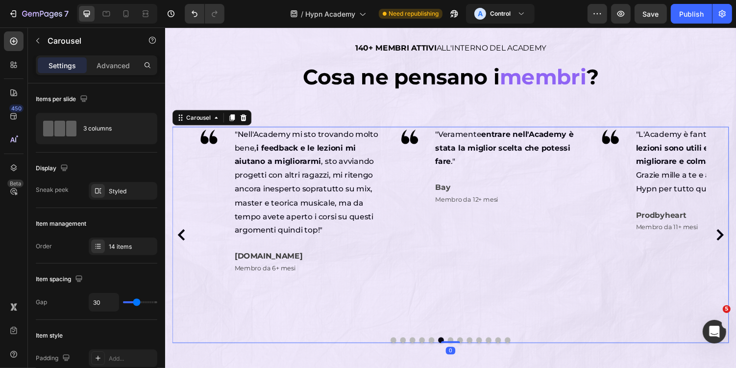
click at [736, 240] on icon "Carousel Next Arrow" at bounding box center [736, 240] width 7 height 12
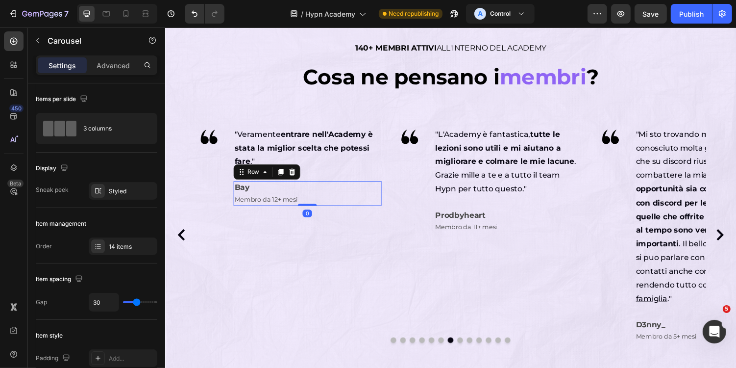
click at [307, 196] on div "Bay Membro da 12+ mesi Text block Row 0" at bounding box center [311, 197] width 152 height 25
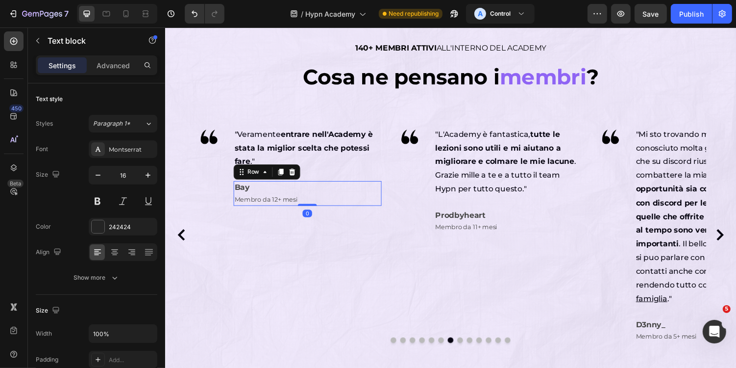
click at [292, 196] on p "Bay" at bounding box center [268, 192] width 65 height 12
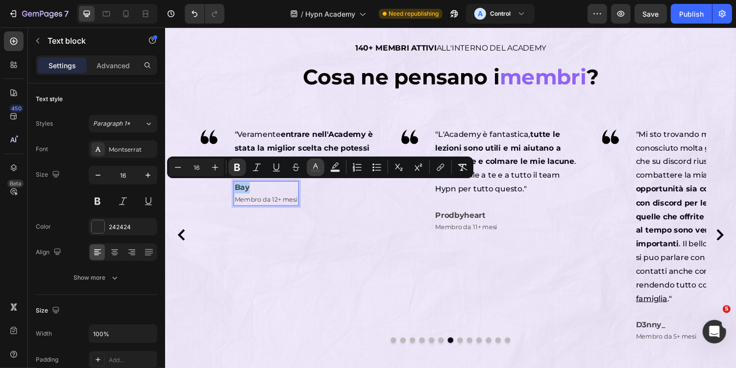
click at [317, 167] on icon "Editor contextual toolbar" at bounding box center [315, 165] width 5 height 5
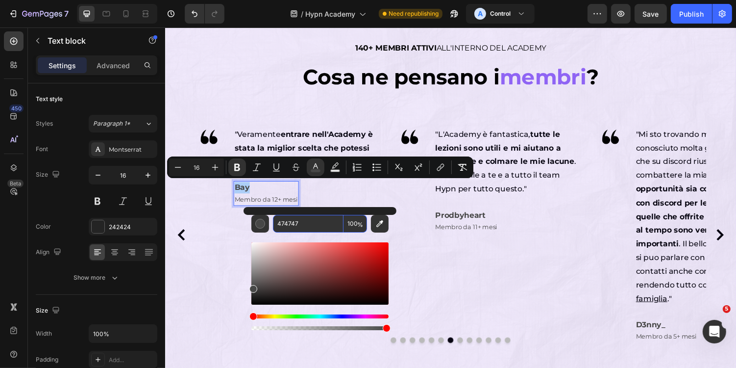
click at [310, 225] on input "474747" at bounding box center [308, 224] width 71 height 18
paste input "3A3A3A"
type input "3A3A3A"
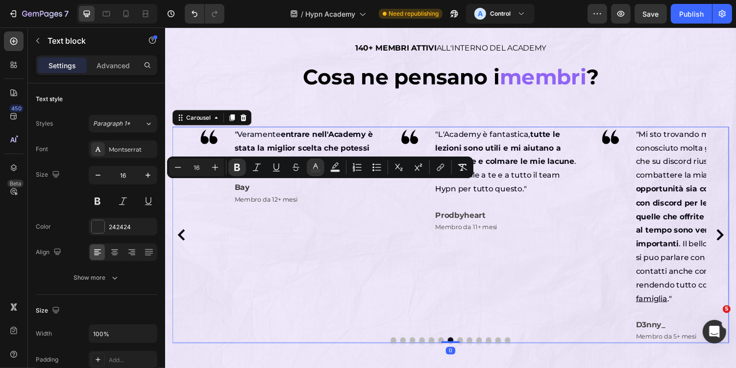
click at [454, 247] on div "Image "L'Academy è fantastica, tutte le lezioni sono utili e mi aiutano a migli…" at bounding box center [498, 240] width 192 height 223
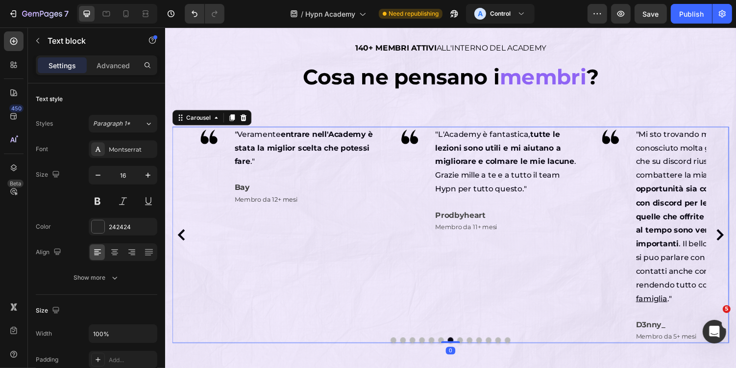
click at [475, 230] on span "Membro da 11+ mesi" at bounding box center [475, 232] width 64 height 8
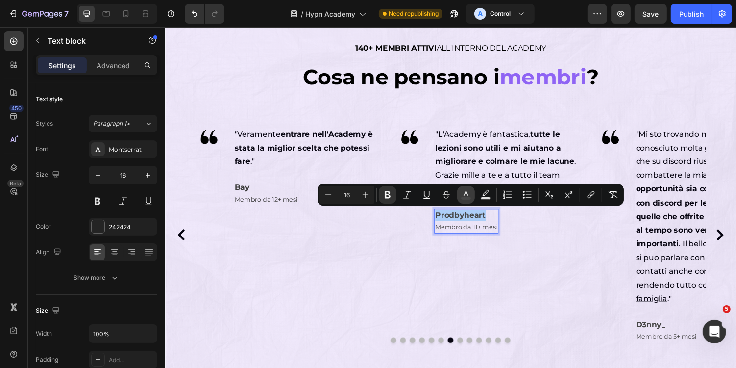
click at [471, 196] on button "color" at bounding box center [466, 195] width 18 height 18
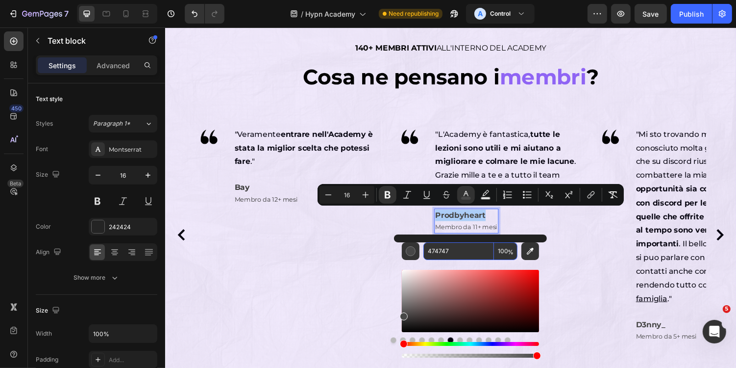
click at [465, 248] on input "474747" at bounding box center [459, 251] width 71 height 18
paste input "3A3A3A"
type input "3A3A3A"
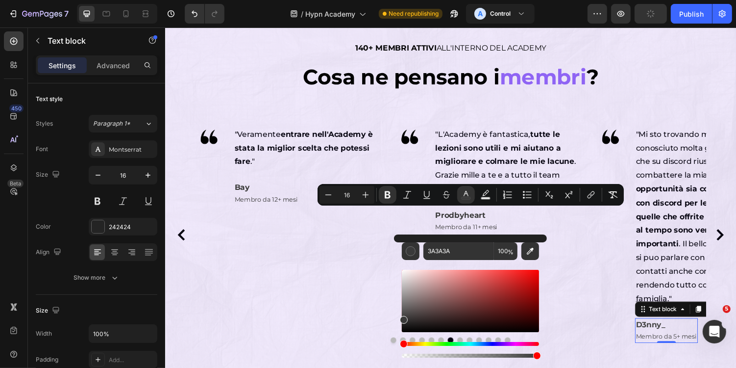
click at [673, 334] on strong "D3nny_" at bounding box center [665, 332] width 30 height 9
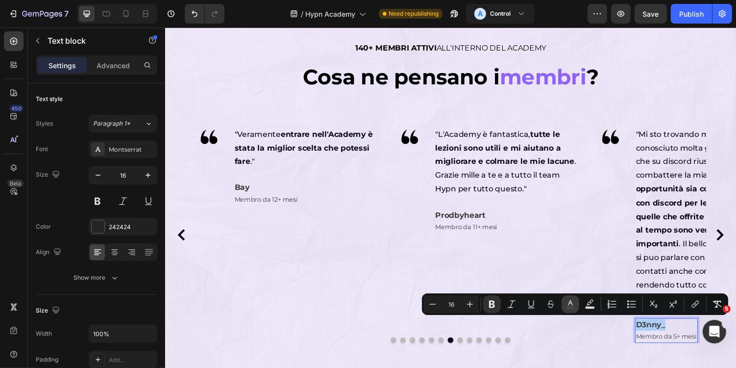
click at [573, 302] on icon "Editor contextual toolbar" at bounding box center [571, 304] width 10 height 10
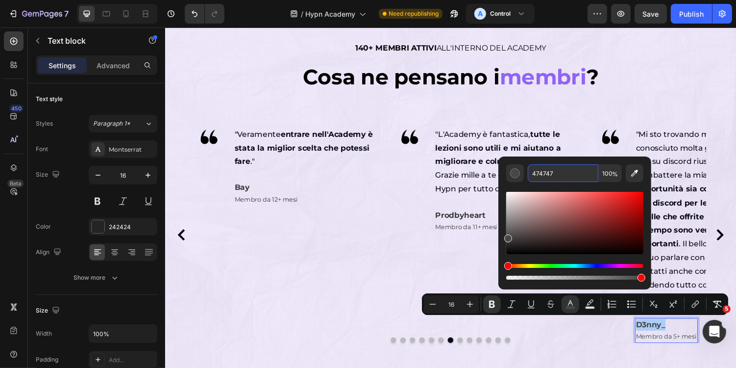
click at [571, 172] on input "474747" at bounding box center [563, 173] width 71 height 18
paste input "3A3A3A"
type input "3A3A3A"
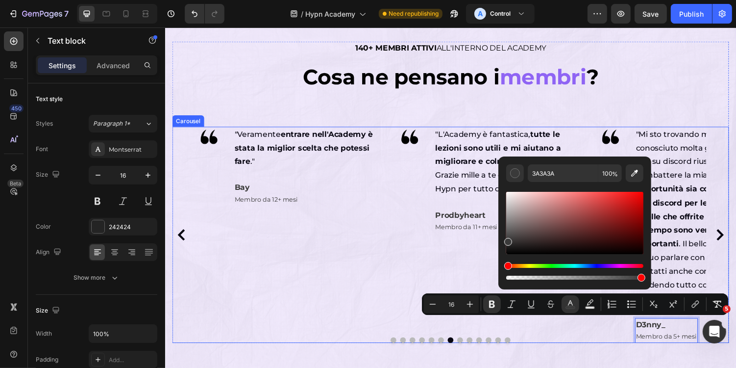
click at [399, 316] on div "Image "Mi sto trovando davvero bene e sto dando il massimo. Ho fatto bene ad en…" at bounding box center [459, 240] width 527 height 223
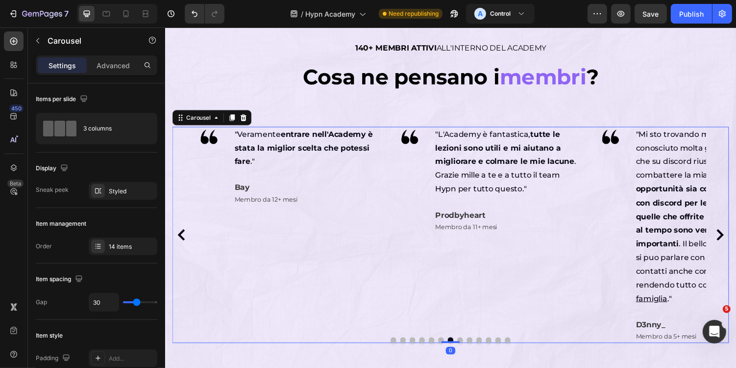
click at [731, 240] on icon "Carousel Next Arrow" at bounding box center [736, 240] width 12 height 12
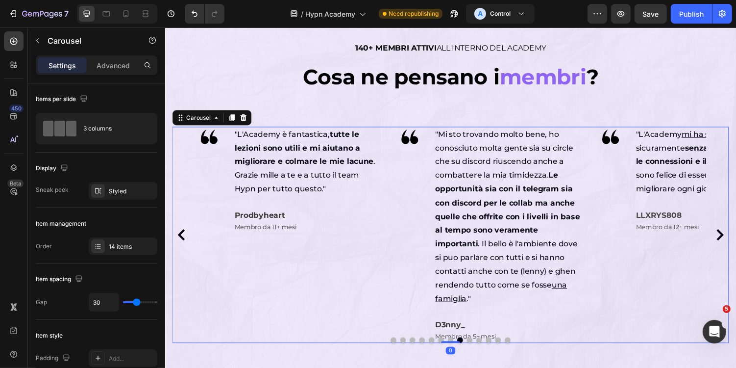
click at [731, 240] on icon "Carousel Next Arrow" at bounding box center [736, 240] width 12 height 12
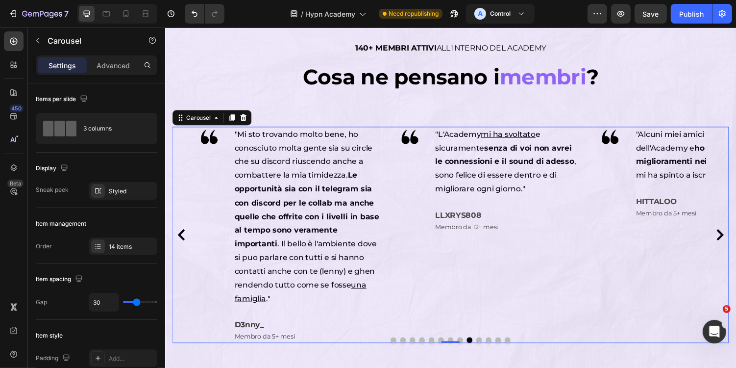
click at [731, 240] on icon "Carousel Next Arrow" at bounding box center [736, 240] width 12 height 12
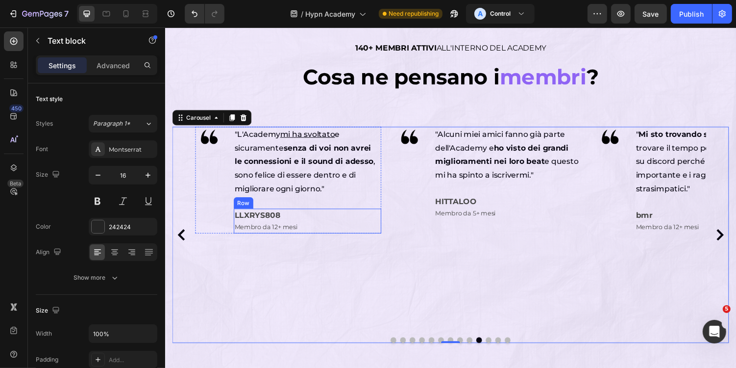
click at [295, 220] on p "LLXRYS808" at bounding box center [268, 220] width 65 height 12
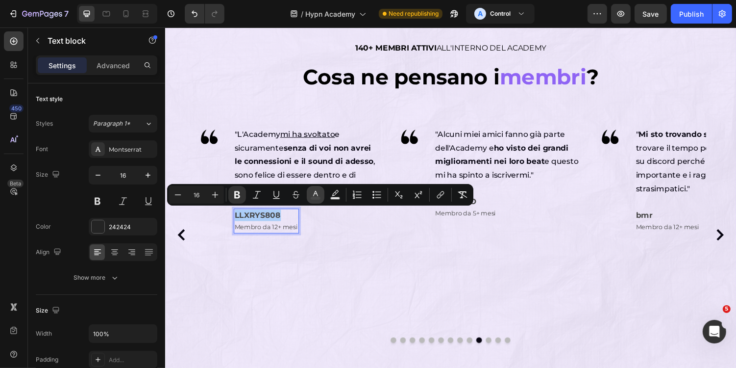
click at [309, 196] on button "color" at bounding box center [316, 195] width 18 height 18
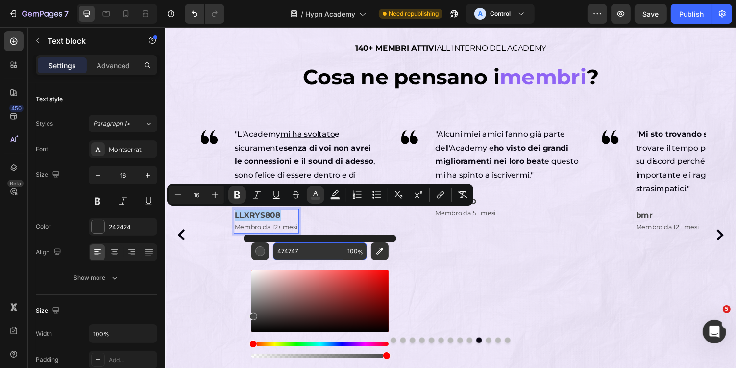
click at [312, 243] on input "474747" at bounding box center [308, 251] width 71 height 18
click at [314, 247] on input "474747" at bounding box center [308, 251] width 71 height 18
paste input "3A3A3A"
type input "3A3A3A"
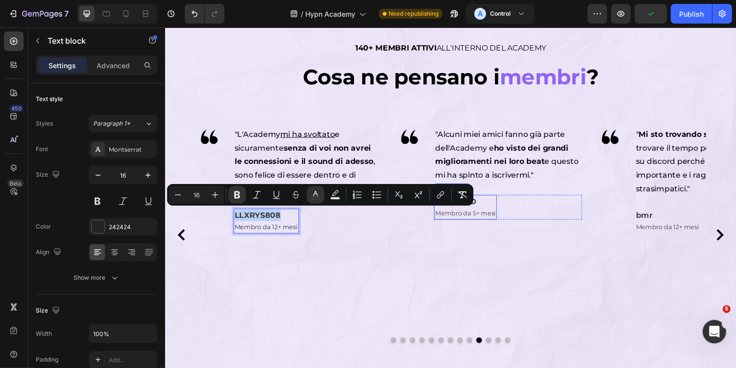
click at [489, 214] on span "Membro da 5+ mesi" at bounding box center [474, 218] width 63 height 8
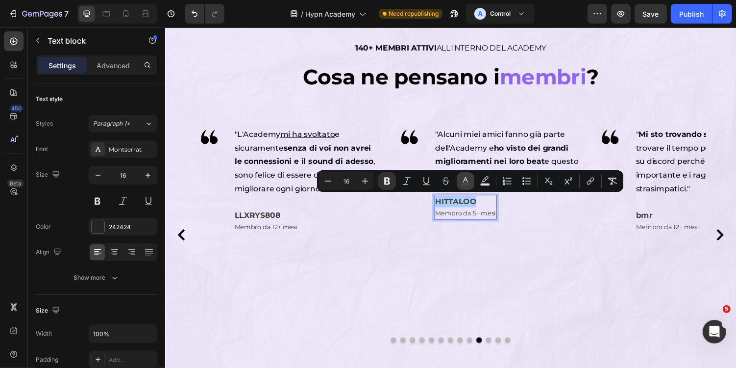
click at [464, 181] on icon "Editor contextual toolbar" at bounding box center [466, 181] width 10 height 10
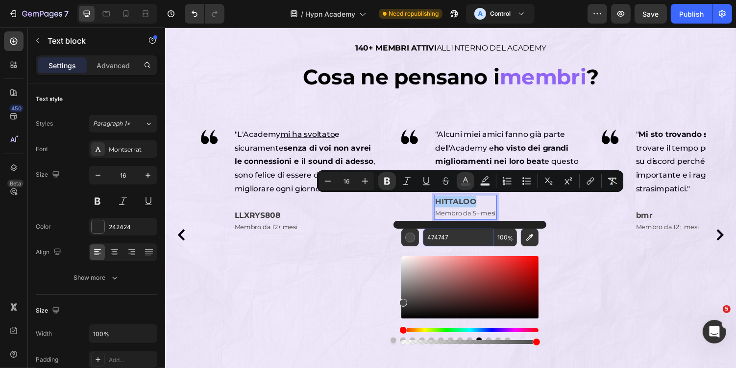
click at [462, 238] on input "474747" at bounding box center [458, 237] width 71 height 18
paste input "3A3A3A"
type input "3A3A3A"
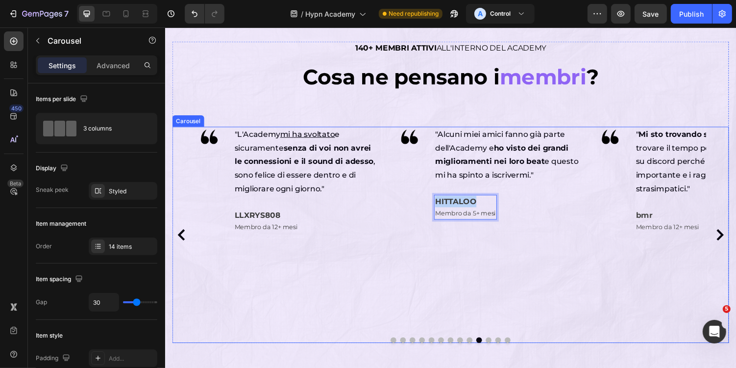
click at [661, 239] on div "Image " Mi sto trovando strabene , voglio trovare il tempo per stare con gli al…" at bounding box center [705, 240] width 192 height 223
click at [667, 233] on span "Membro da 12+ mesi" at bounding box center [682, 232] width 65 height 8
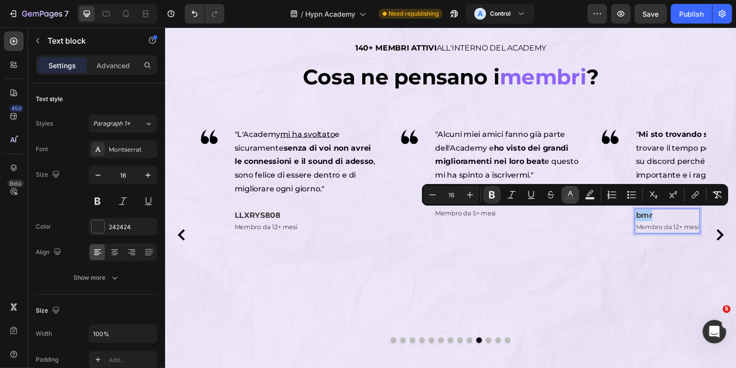
click at [564, 192] on button "color" at bounding box center [571, 195] width 18 height 18
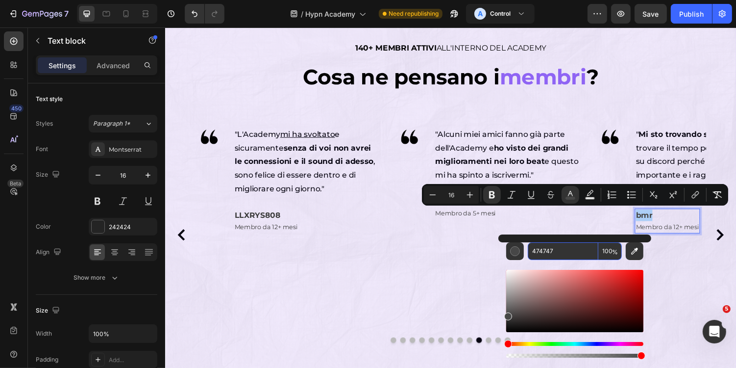
click at [558, 249] on input "474747" at bounding box center [563, 251] width 71 height 18
paste input "3A3A3A"
type input "3A3A3A"
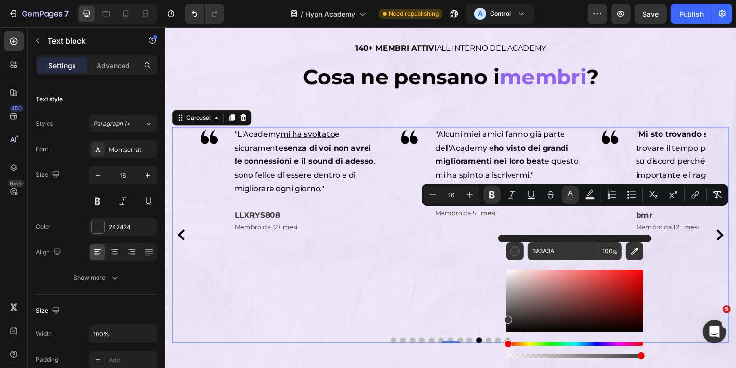
click at [736, 235] on icon "Carousel Next Arrow" at bounding box center [736, 240] width 12 height 12
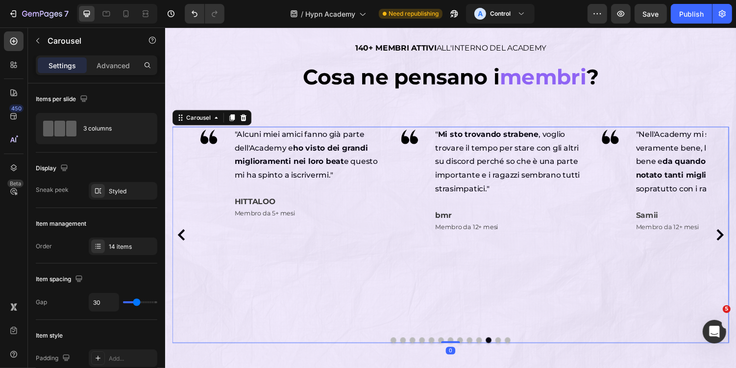
click at [736, 235] on icon "Carousel Next Arrow" at bounding box center [736, 240] width 12 height 12
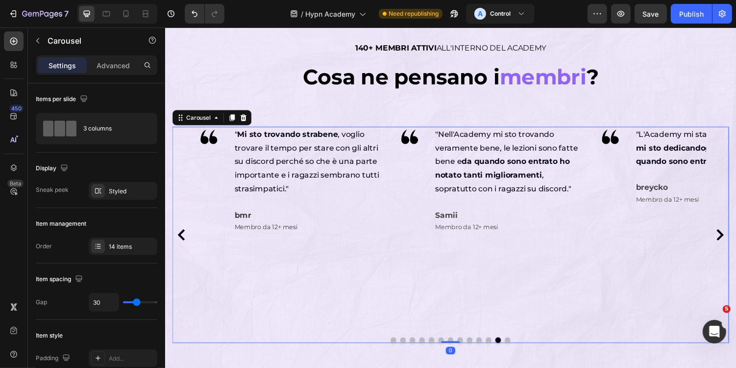
click at [736, 235] on icon "Carousel Next Arrow" at bounding box center [736, 240] width 12 height 12
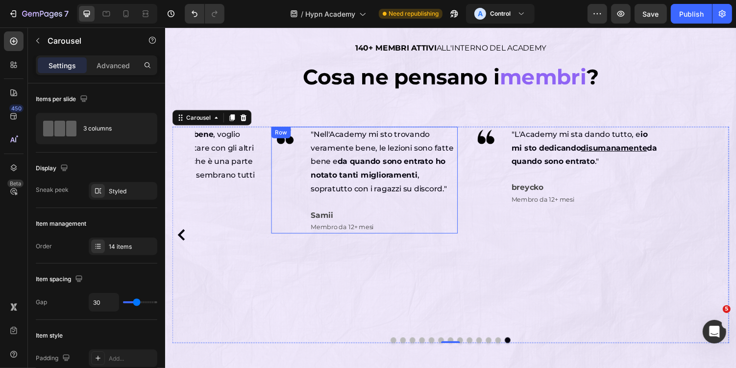
click at [335, 229] on span "Membro da 12+ mesi" at bounding box center [347, 232] width 65 height 8
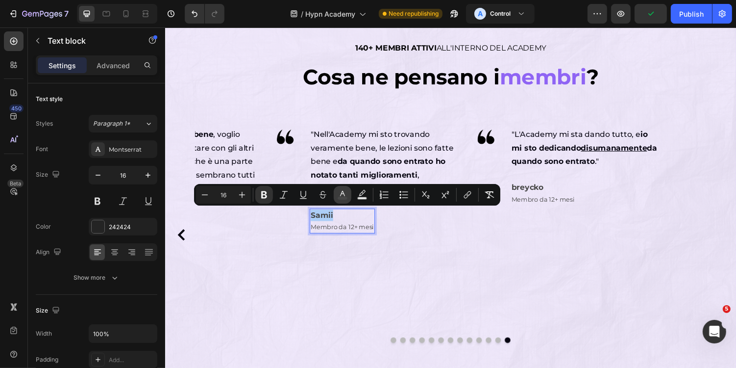
click at [347, 198] on rect "Editor contextual toolbar" at bounding box center [342, 198] width 9 height 2
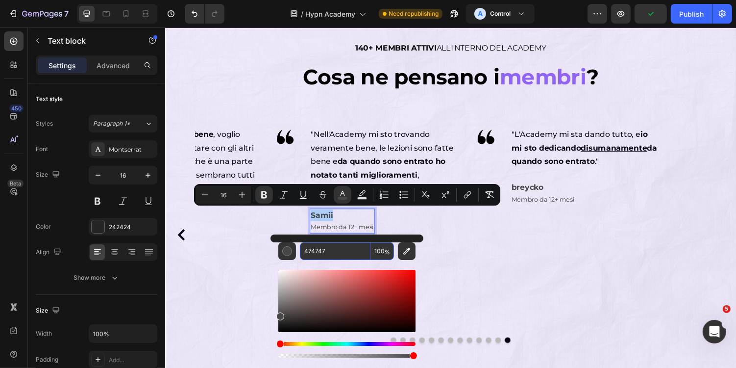
click at [344, 247] on input "474747" at bounding box center [335, 251] width 71 height 18
paste input "3A3A3A"
type input "3A3A3A"
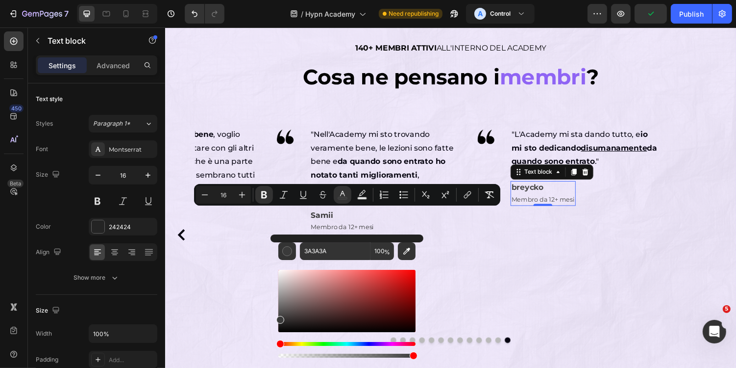
click at [560, 196] on p "breycko" at bounding box center [554, 192] width 65 height 12
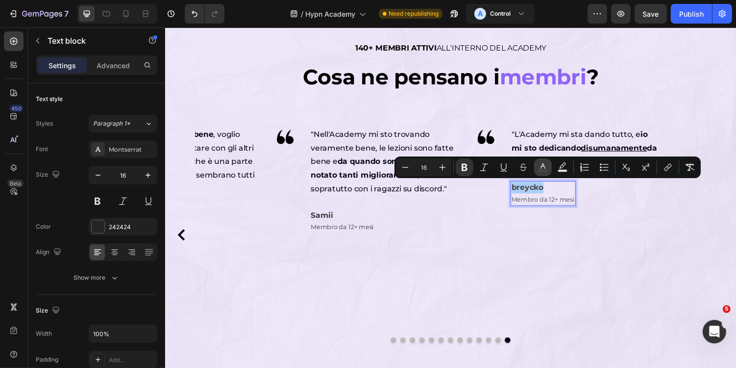
click at [542, 172] on rect "Editor contextual toolbar" at bounding box center [543, 171] width 9 height 2
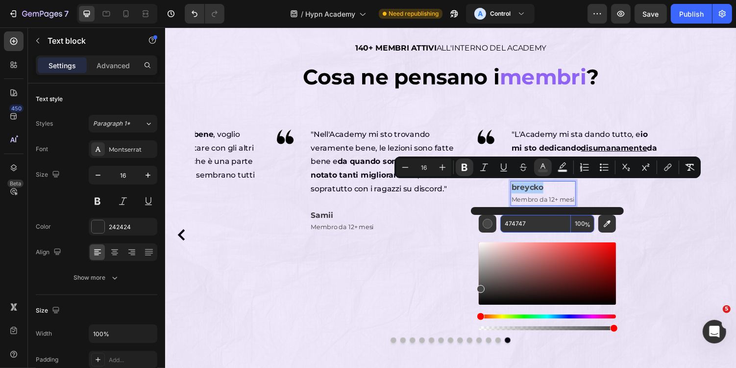
click at [535, 227] on input "474747" at bounding box center [536, 224] width 71 height 18
paste input "3A3A3A"
type input "3A3A3A"
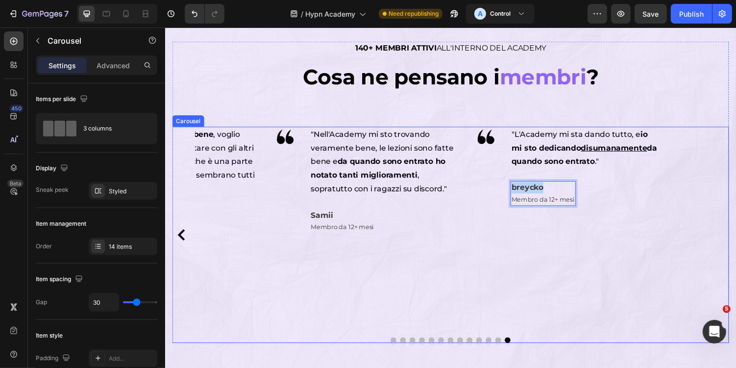
click at [683, 242] on div "Image "Mi sto trovando davvero bene e sto dando il massimo. Ho fatto bene ad en…" at bounding box center [459, 240] width 527 height 223
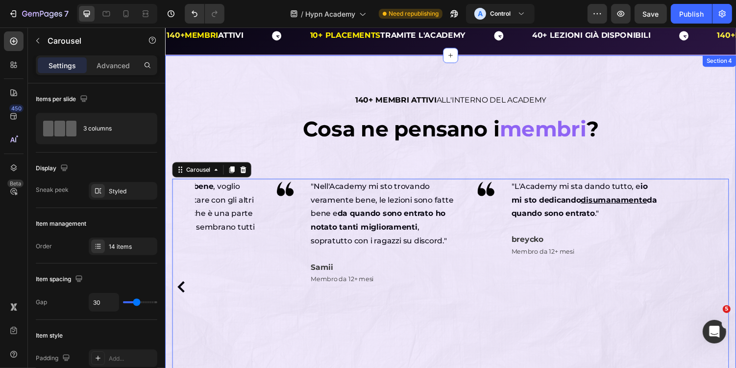
scroll to position [377, 0]
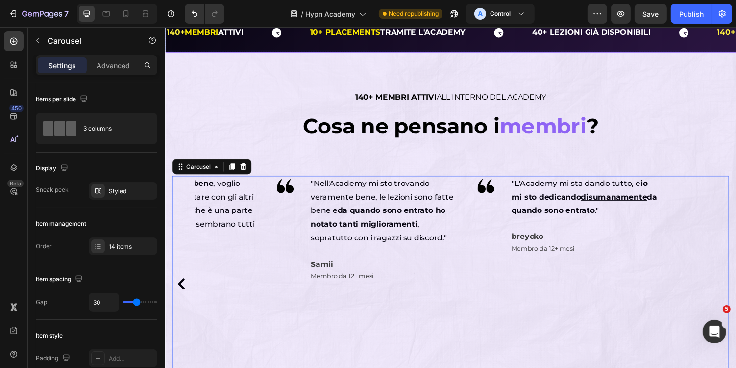
click at [403, 67] on div "140+ MEMBRI ATTIVI ALL'INTERNO DEL ACADEMY Heading ⁠⁠⁠⁠⁠⁠⁠ Cosa ne pensano i me…" at bounding box center [459, 246] width 588 height 389
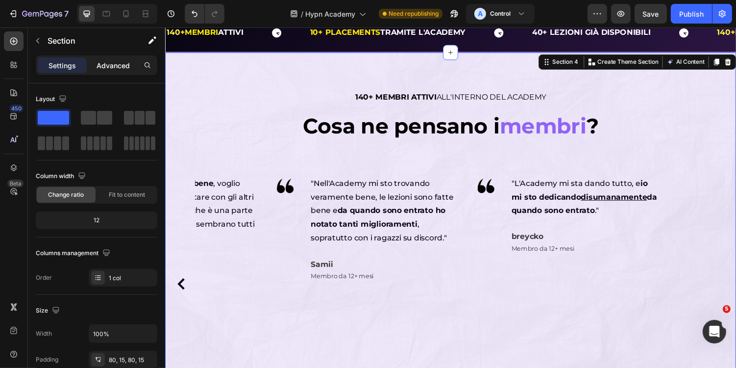
click at [109, 72] on div "Advanced" at bounding box center [113, 65] width 49 height 16
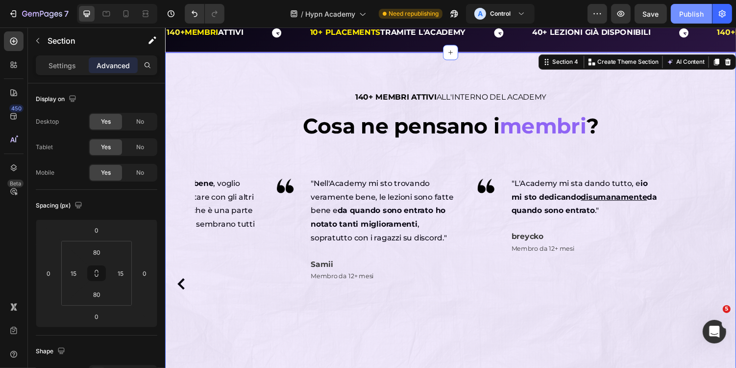
click at [682, 14] on div "Publish" at bounding box center [691, 14] width 25 height 10
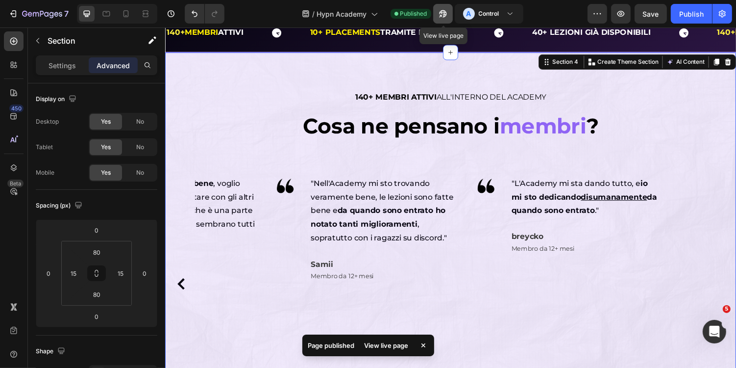
click at [440, 15] on icon "button" at bounding box center [443, 14] width 10 height 10
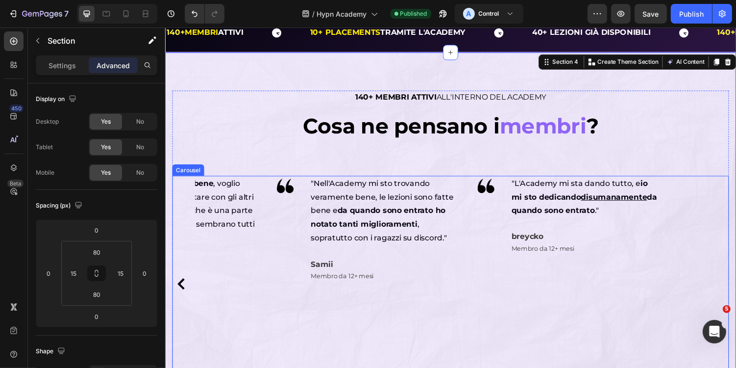
click at [184, 286] on icon "Carousel Back Arrow" at bounding box center [182, 291] width 12 height 12
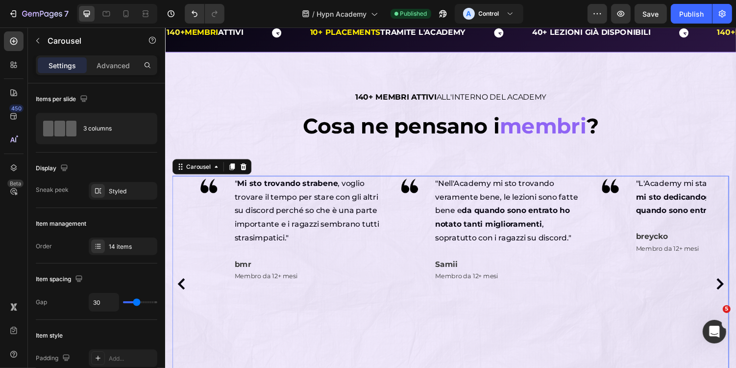
click at [184, 286] on icon "Carousel Back Arrow" at bounding box center [182, 291] width 12 height 12
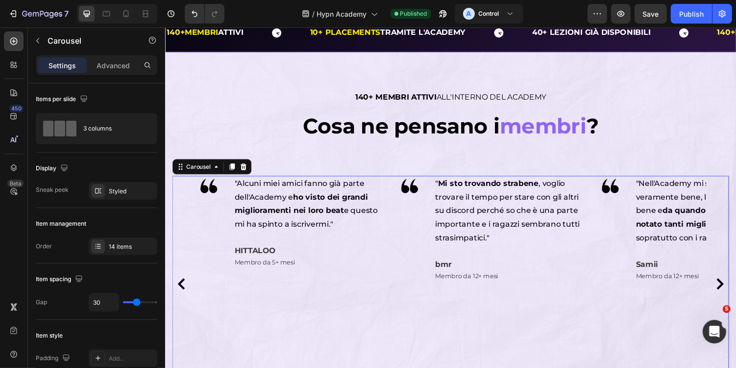
click at [184, 286] on icon "Carousel Back Arrow" at bounding box center [182, 291] width 12 height 12
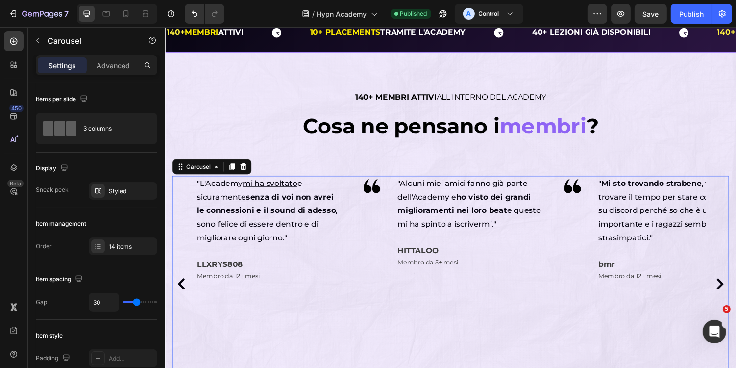
click at [184, 286] on icon "Carousel Back Arrow" at bounding box center [182, 291] width 12 height 12
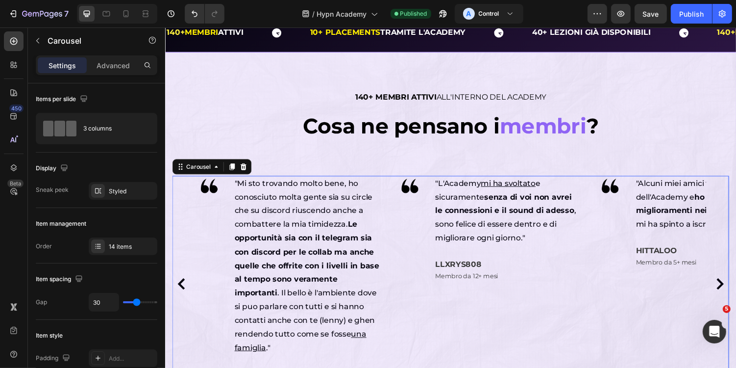
click at [184, 286] on icon "Carousel Back Arrow" at bounding box center [182, 291] width 12 height 12
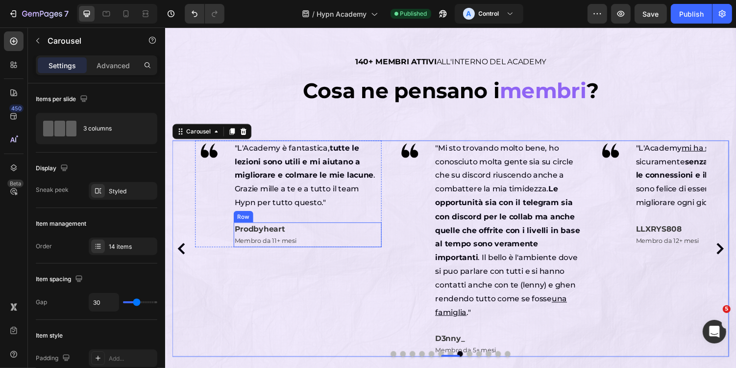
scroll to position [450, 0]
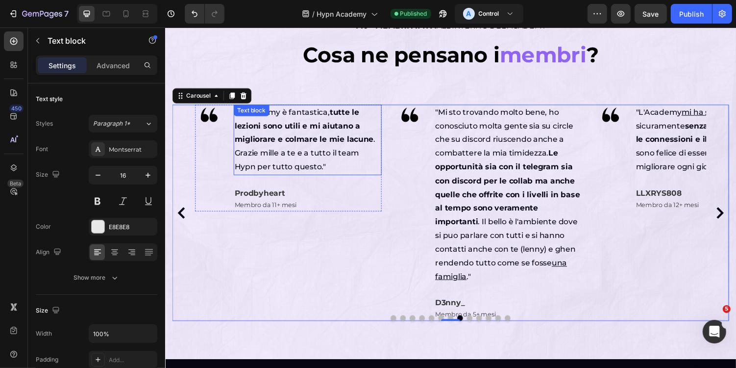
click at [301, 111] on div ""L'Academy è fantastica, tutte le lezioni sono utili e mi aiutano a migliorare …" at bounding box center [311, 142] width 152 height 73
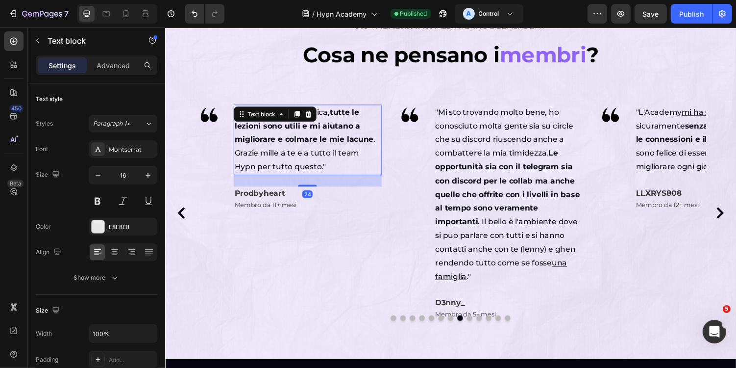
click at [301, 111] on div at bounding box center [301, 116] width 12 height 12
click at [301, 111] on div ""L'Academy è fantastica, tutte le lezioni sono utili e mi aiutano a migliorare …" at bounding box center [311, 142] width 152 height 73
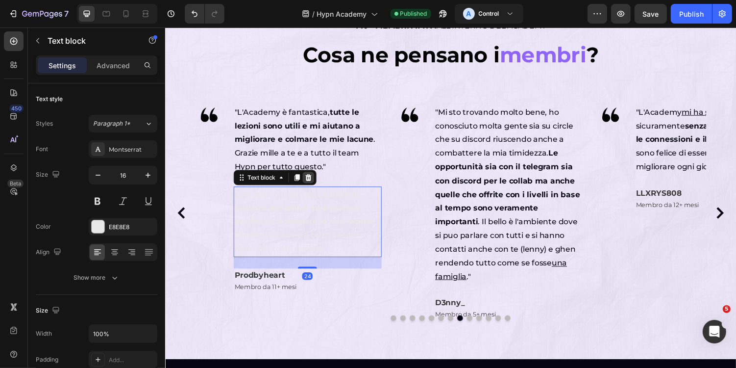
click at [313, 182] on icon at bounding box center [312, 181] width 6 height 7
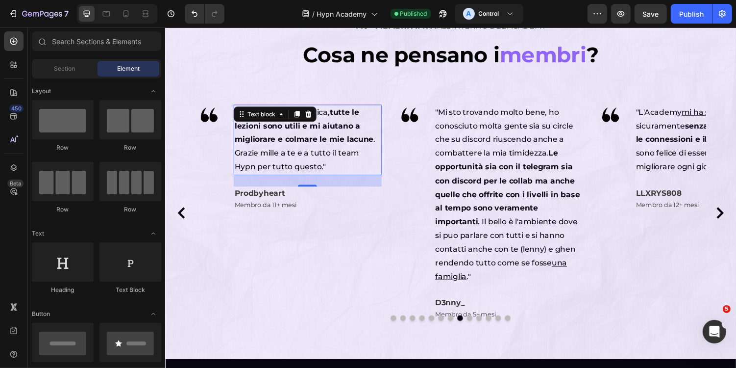
click at [324, 152] on span ""L'Academy è fantastica, tutte le lezioni sono utili e mi aiutano a migliorare …" at bounding box center [308, 142] width 145 height 66
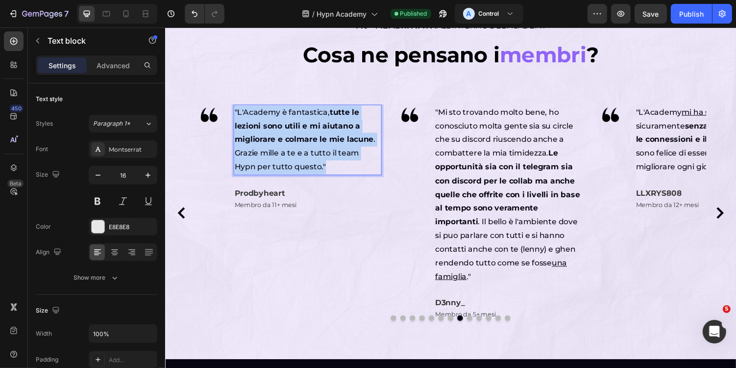
click at [324, 152] on span ""L'Academy è fantastica, tutte le lezioni sono utili e mi aiutano a migliorare …" at bounding box center [308, 142] width 145 height 66
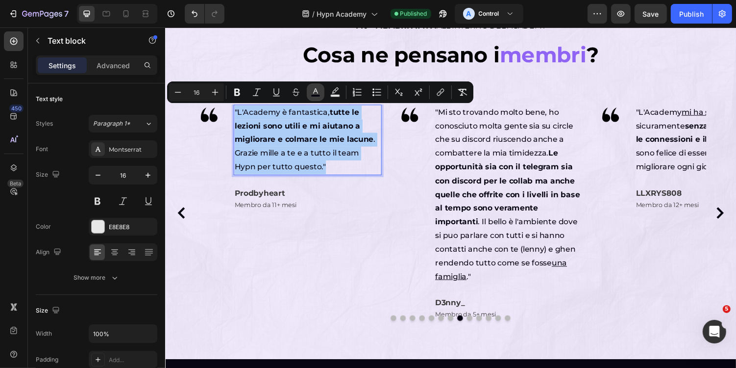
click at [315, 93] on icon "Editor contextual toolbar" at bounding box center [316, 92] width 10 height 10
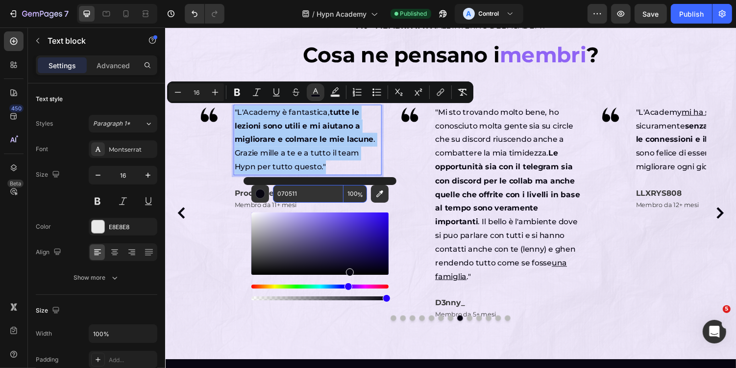
click at [322, 194] on input "070511" at bounding box center [308, 194] width 71 height 18
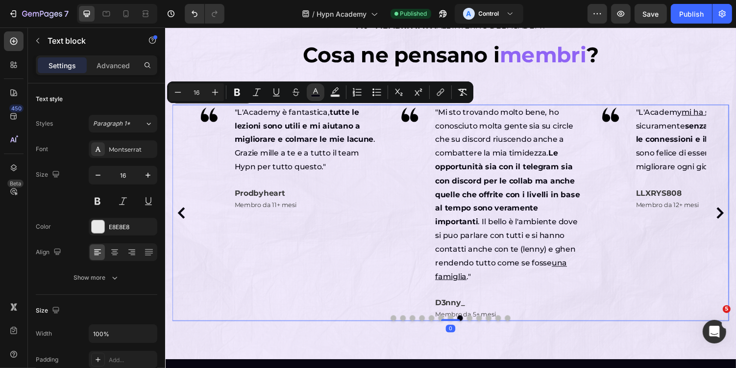
click at [346, 267] on div "Image "L'Academy è fantastica, tutte le lezioni sono utili e mi aiutano a migli…" at bounding box center [292, 217] width 192 height 223
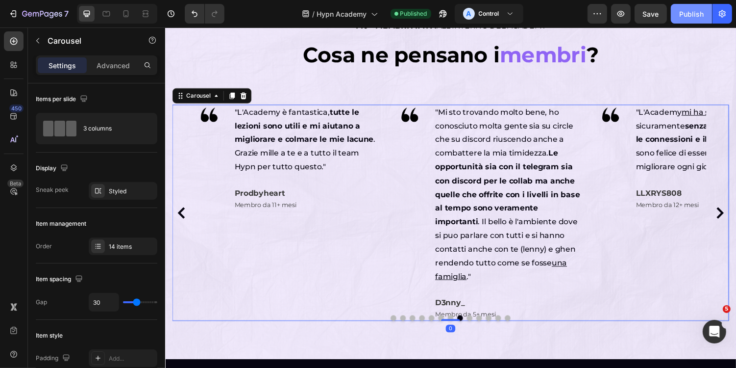
click at [678, 15] on button "Publish" at bounding box center [691, 14] width 41 height 20
click at [736, 219] on icon "Carousel Next Arrow" at bounding box center [736, 218] width 12 height 12
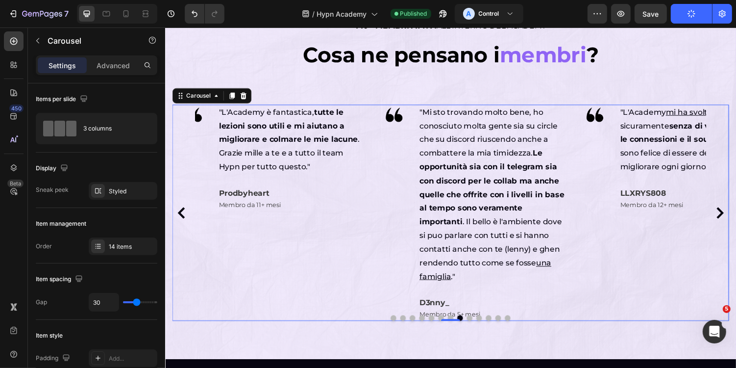
click at [736, 219] on icon "Carousel Next Arrow" at bounding box center [736, 218] width 12 height 12
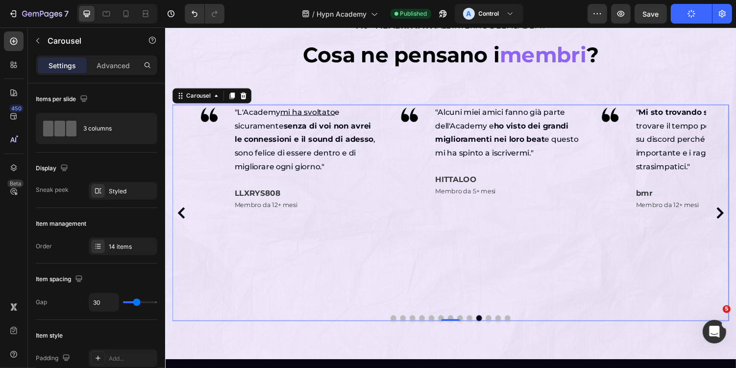
click at [736, 219] on icon "Carousel Next Arrow" at bounding box center [736, 218] width 12 height 12
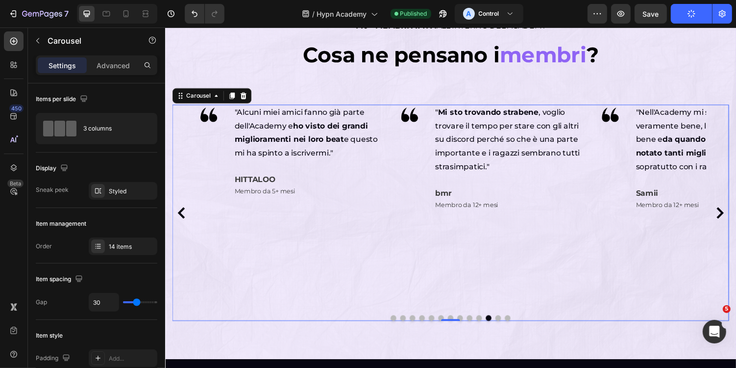
click at [736, 219] on icon "Carousel Next Arrow" at bounding box center [736, 218] width 12 height 12
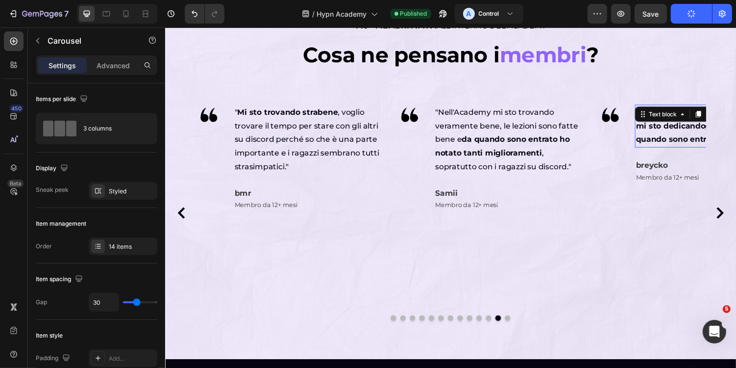
click at [679, 124] on strong "io mi sto dedicando disumanamente da quando sono entrato" at bounding box center [725, 128] width 150 height 38
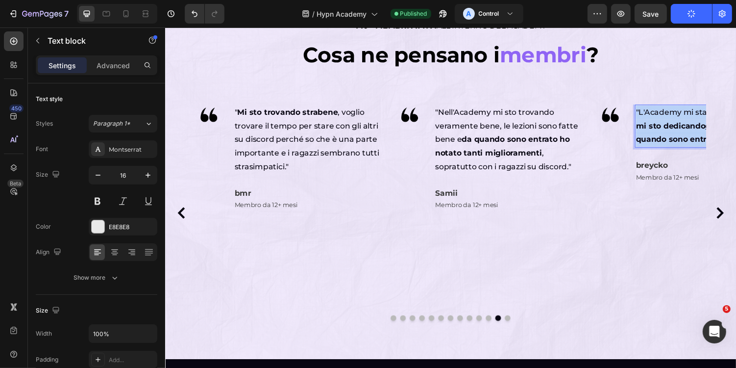
click at [679, 124] on strong "io mi sto dedicando disumanamente da quando sono entrato" at bounding box center [725, 128] width 150 height 38
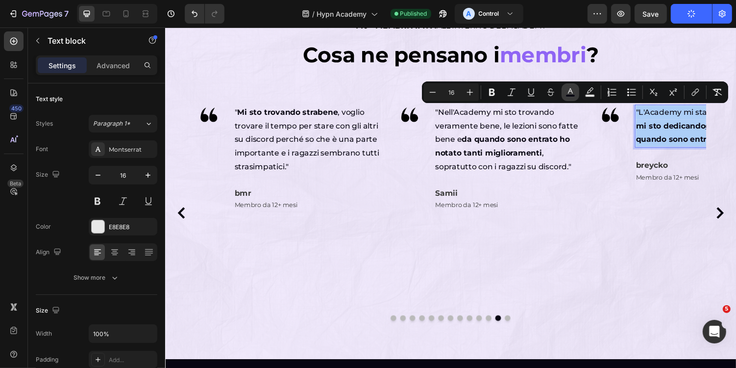
click at [569, 92] on icon "Editor contextual toolbar" at bounding box center [571, 92] width 10 height 10
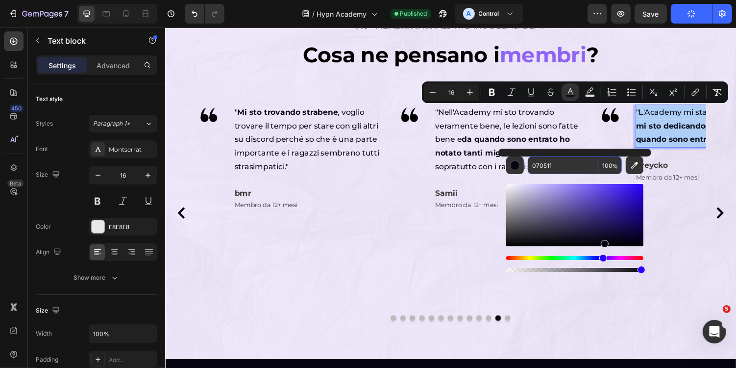
click at [557, 169] on input "070511" at bounding box center [563, 165] width 71 height 18
paste input "070511"
type input "070511"
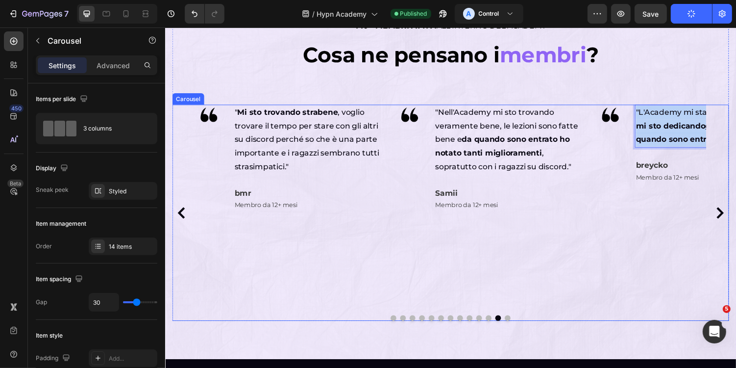
click at [571, 253] on div "Image "Nell'Academy mi sto trovando veramente bene, le lezioni sono fatte bene …" at bounding box center [498, 217] width 192 height 223
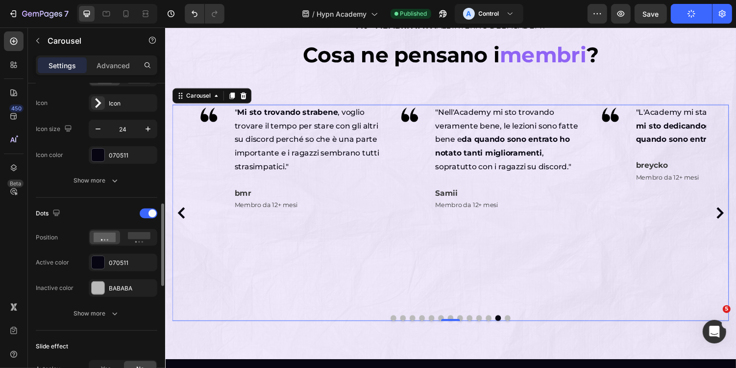
scroll to position [404, 0]
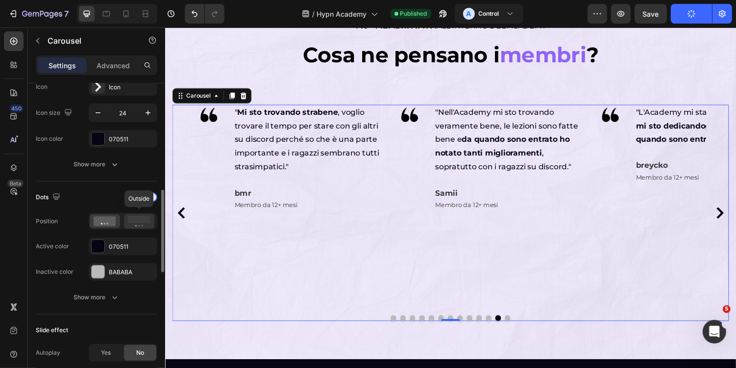
click at [144, 221] on icon at bounding box center [139, 221] width 23 height 11
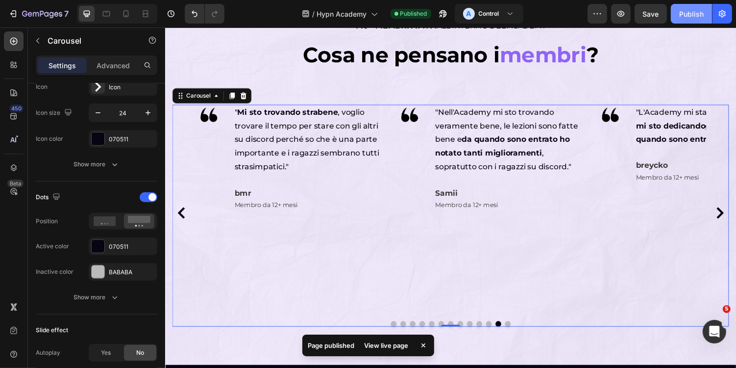
click at [692, 10] on div "Publish" at bounding box center [691, 14] width 25 height 10
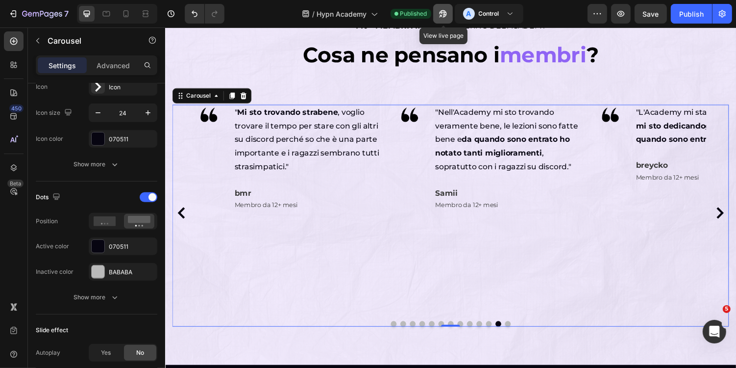
click at [442, 15] on icon "button" at bounding box center [440, 16] width 2 height 2
click at [518, 333] on button "Dot" at bounding box center [518, 332] width 6 height 6
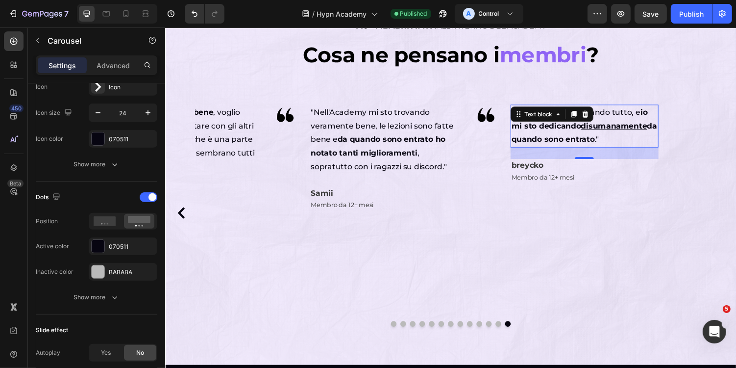
click at [577, 119] on div ""L'Academy mi sta dando tutto, e io mi sto dedicando disumanamente da quando so…" at bounding box center [597, 128] width 152 height 44
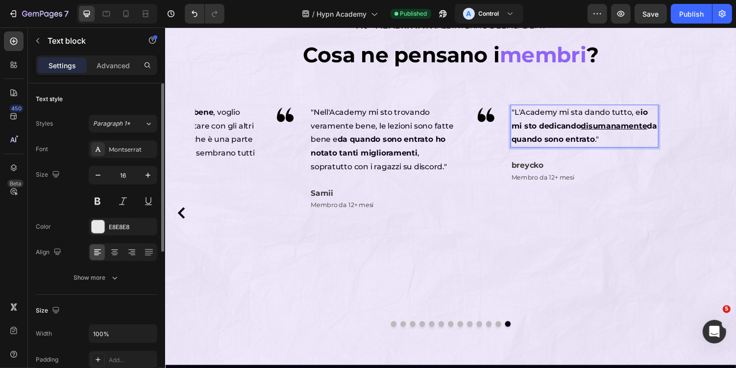
click at [593, 142] on strong "io mi sto dedicando disumanamente da quando sono entrato" at bounding box center [597, 128] width 150 height 38
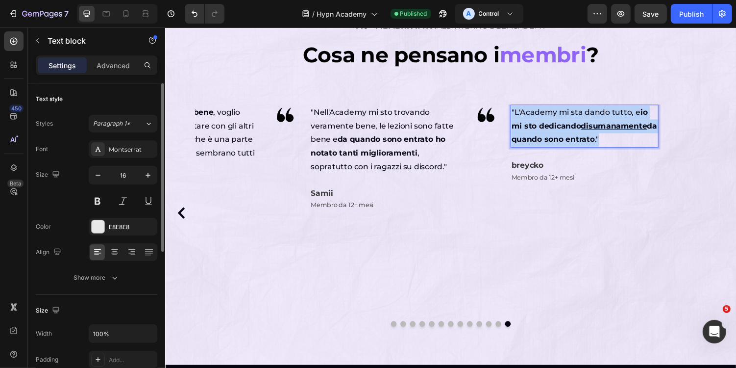
click at [593, 142] on strong "io mi sto dedicando disumanamente da quando sono entrato" at bounding box center [597, 128] width 150 height 38
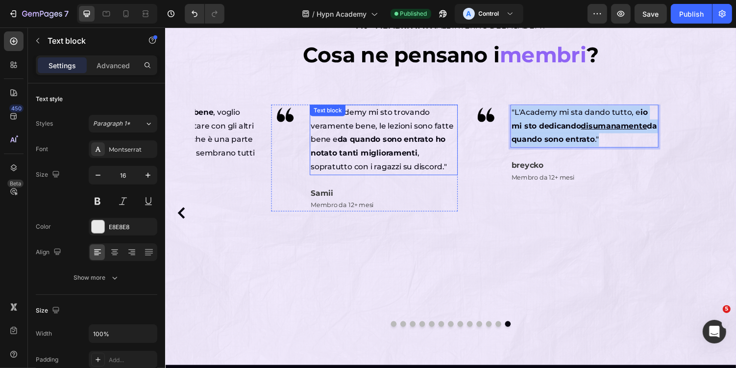
click at [436, 118] on span ""Nell'Academy mi sto trovando veramente bene, le lezioni sono fatte bene e da q…" at bounding box center [388, 142] width 147 height 66
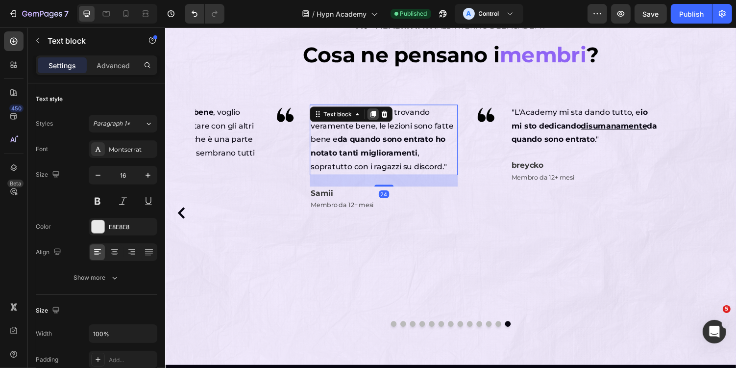
click at [378, 116] on icon at bounding box center [379, 116] width 5 height 7
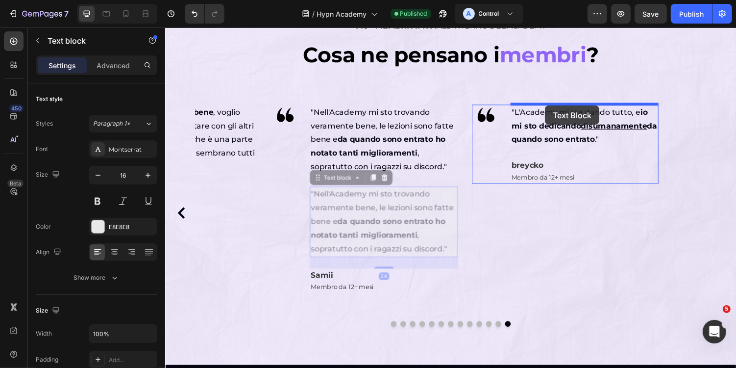
drag, startPoint x: 336, startPoint y: 179, endPoint x: 558, endPoint y: 107, distance: 233.8
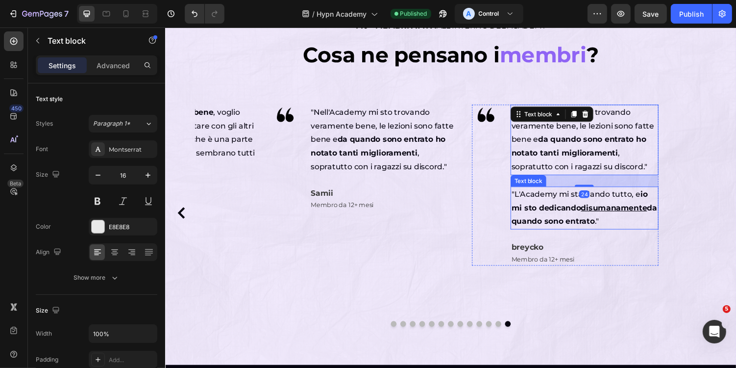
click at [576, 201] on span ""L'Academy mi sta dando tutto, e io mi sto dedicando disumanamente da quando so…" at bounding box center [597, 213] width 150 height 38
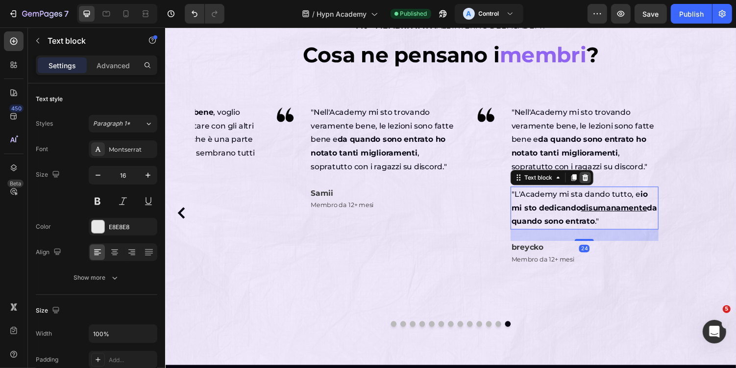
click at [597, 184] on div at bounding box center [598, 182] width 12 height 12
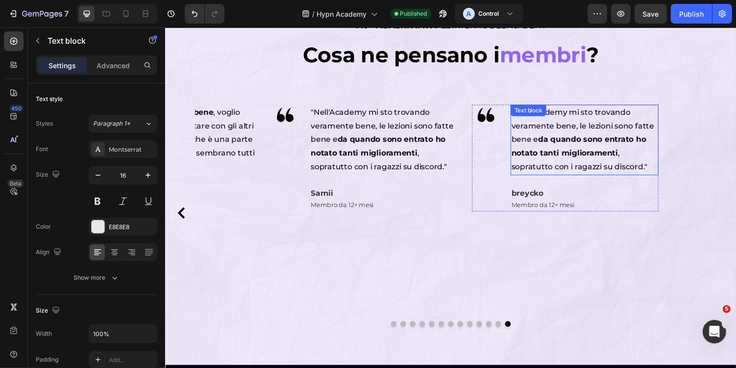
click at [588, 139] on strong "da quando sono entrato ho notato tanti miglioramenti" at bounding box center [591, 149] width 139 height 24
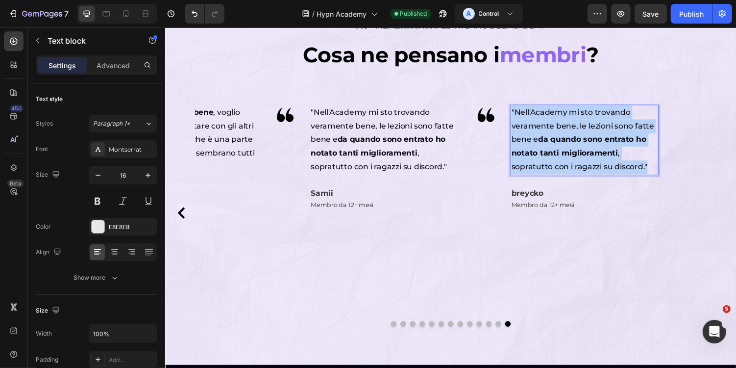
click at [588, 139] on strong "da quando sono entrato ho notato tanti miglioramenti" at bounding box center [591, 149] width 139 height 24
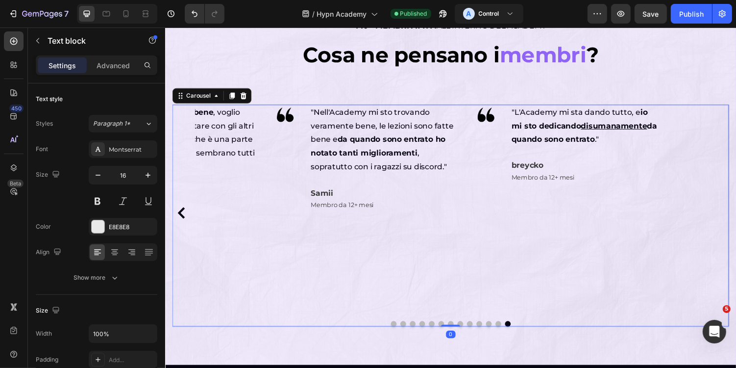
click at [650, 194] on div "Image "L'Academy mi sta dando tutto, e io mi sto dedicando disumanamente da qua…" at bounding box center [577, 217] width 192 height 223
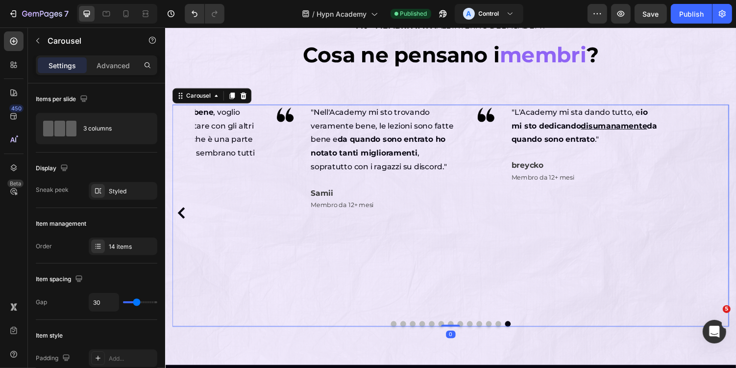
click at [429, 332] on button "Dot" at bounding box center [430, 332] width 6 height 6
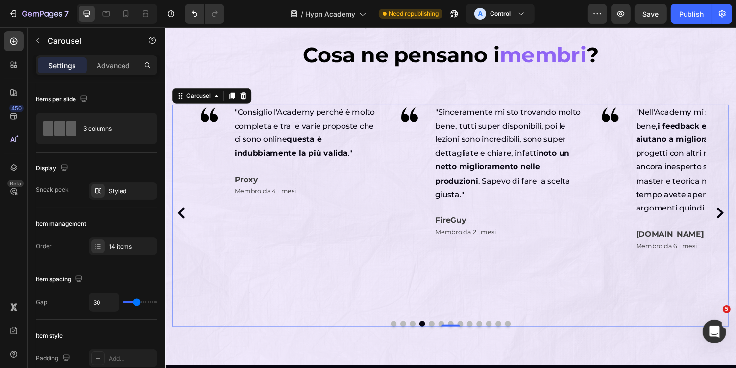
click at [459, 330] on button "Dot" at bounding box center [459, 332] width 6 height 6
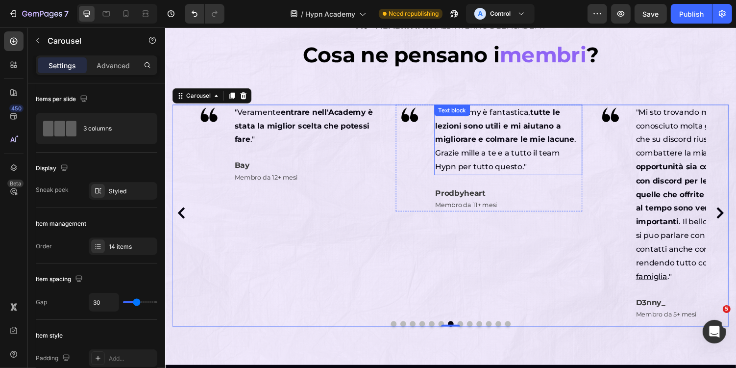
click at [480, 122] on div ""L'Academy è fantastica, tutte le lezioni sono utili e mi aiutano a migliorare …" at bounding box center [518, 142] width 152 height 73
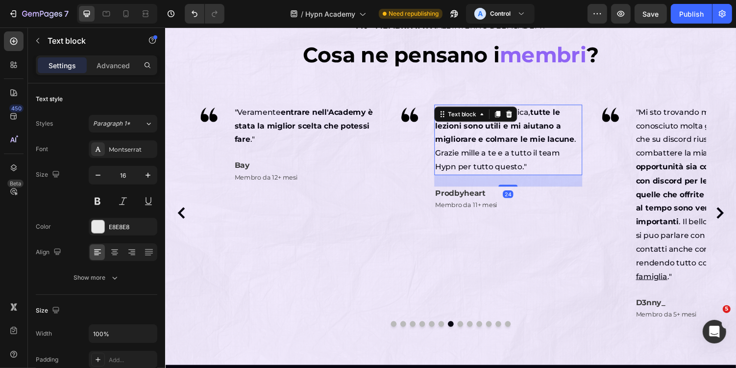
click at [480, 122] on div "Text block" at bounding box center [484, 116] width 85 height 16
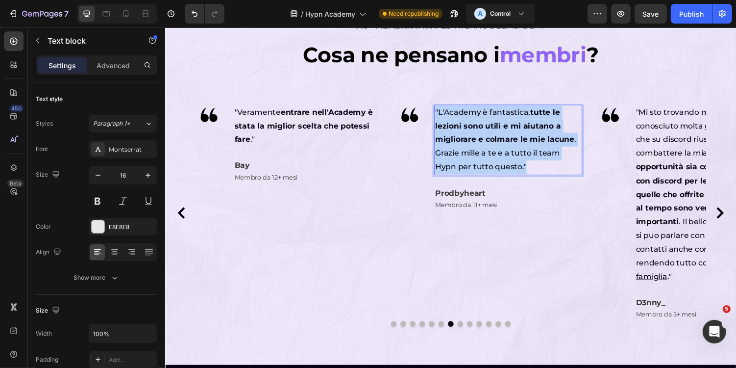
click at [489, 137] on strong "tutte le lezioni sono utili e mi aiutano a migliorare e colmare le mie lacune" at bounding box center [514, 128] width 143 height 38
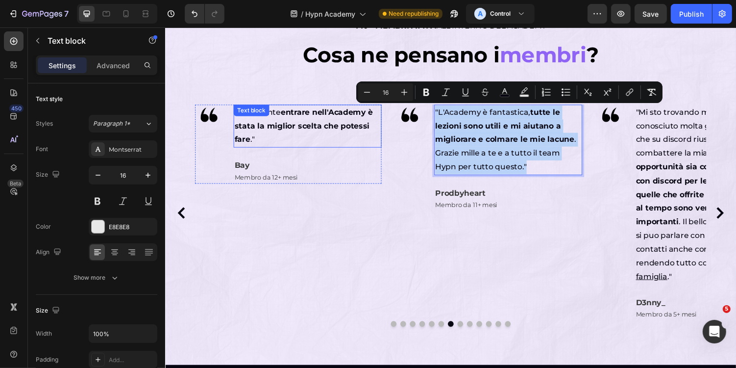
click at [288, 114] on div ""Veramente entrare [PERSON_NAME]'Academy è stata la miglior scelta che potessi …" at bounding box center [311, 128] width 152 height 44
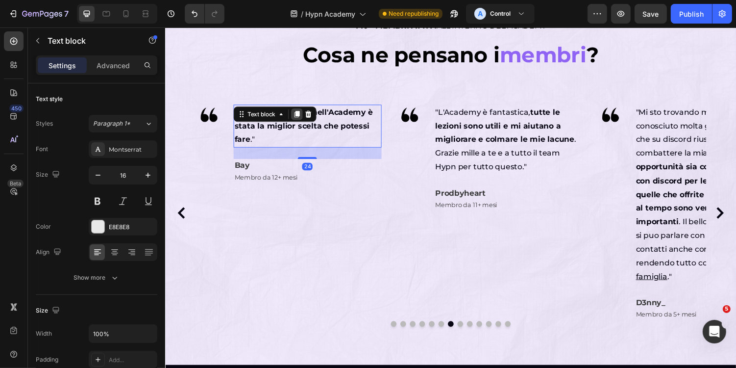
click at [302, 114] on icon at bounding box center [300, 116] width 5 height 7
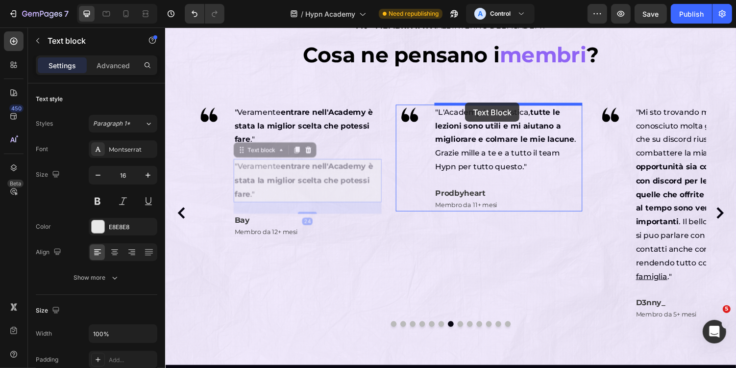
drag, startPoint x: 248, startPoint y: 149, endPoint x: 474, endPoint y: 104, distance: 229.9
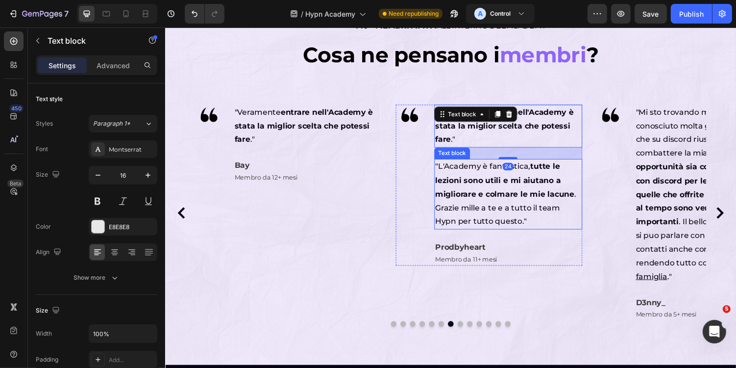
click at [503, 187] on strong "tutte le lezioni sono utili e mi aiutano a migliorare e colmare le mie lacune" at bounding box center [514, 184] width 143 height 38
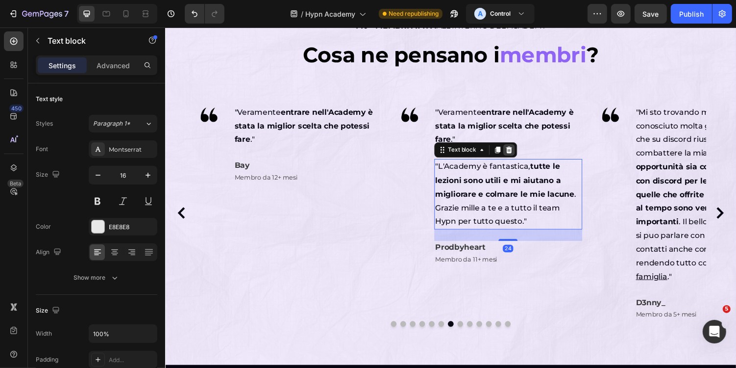
click at [514, 153] on div at bounding box center [519, 153] width 12 height 12
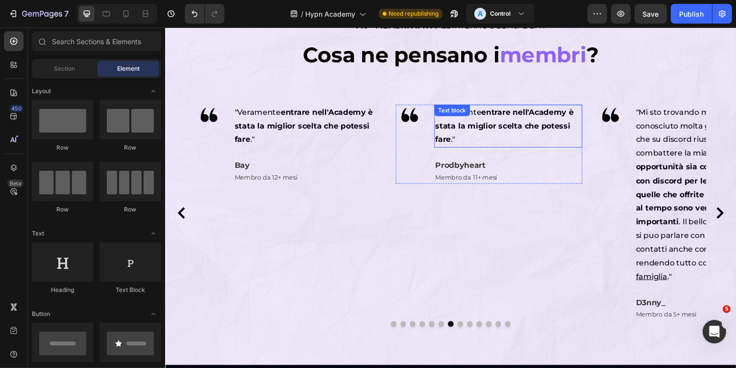
click at [515, 128] on strong "entrare nell'Academy è stata la miglior scelta che potessi fare" at bounding box center [514, 128] width 143 height 38
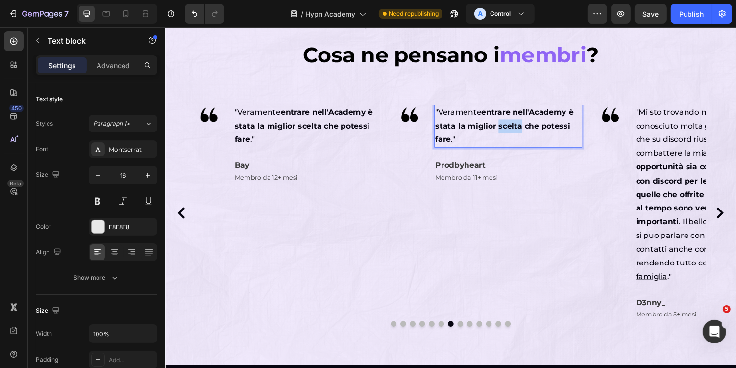
click at [515, 128] on strong "entrare nell'Academy è stata la miglior scelta che potessi fare" at bounding box center [514, 128] width 143 height 38
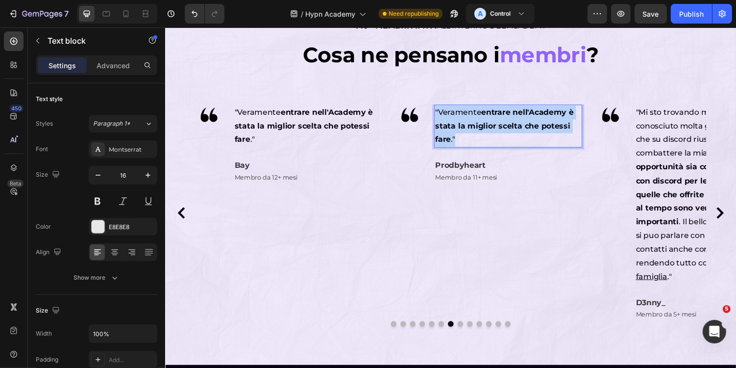
click at [515, 128] on strong "entrare nell'Academy è stata la miglior scelta che potessi fare" at bounding box center [514, 128] width 143 height 38
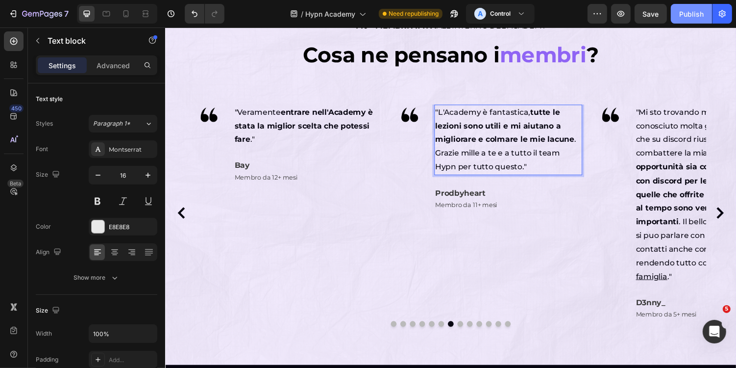
click at [689, 18] on div "Publish" at bounding box center [691, 14] width 25 height 10
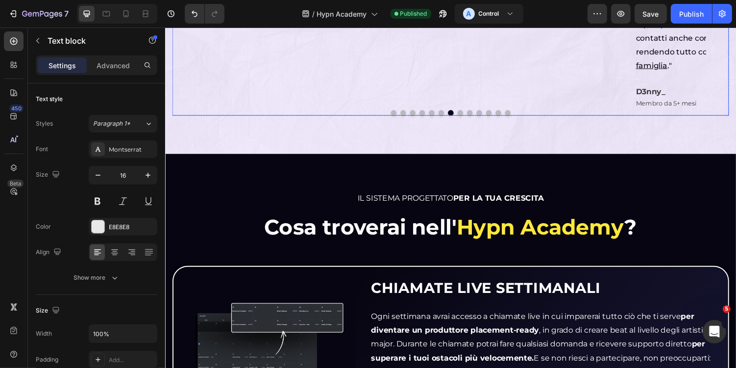
scroll to position [725, 0]
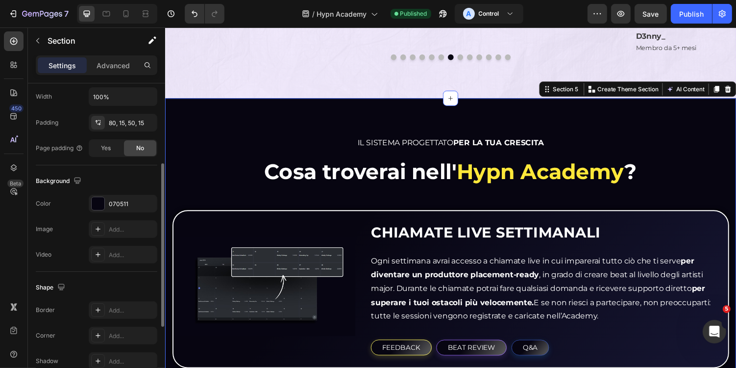
scroll to position [256, 0]
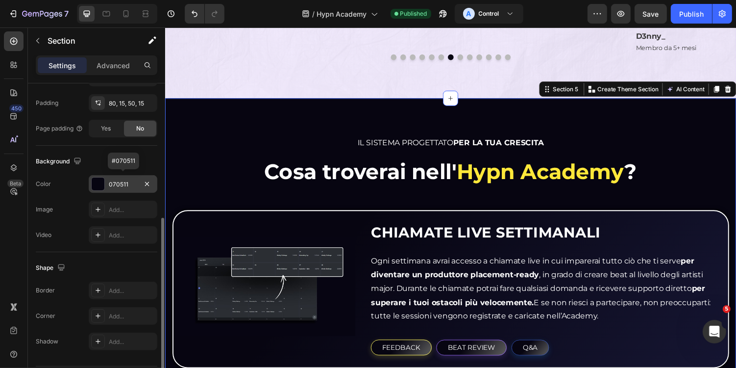
click at [120, 185] on div "070511" at bounding box center [123, 184] width 28 height 9
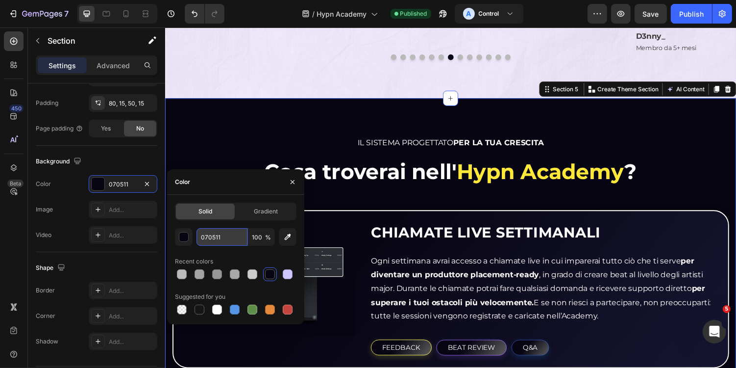
click at [219, 235] on input "070511" at bounding box center [222, 237] width 51 height 18
click at [261, 214] on span "Gradient" at bounding box center [266, 211] width 24 height 9
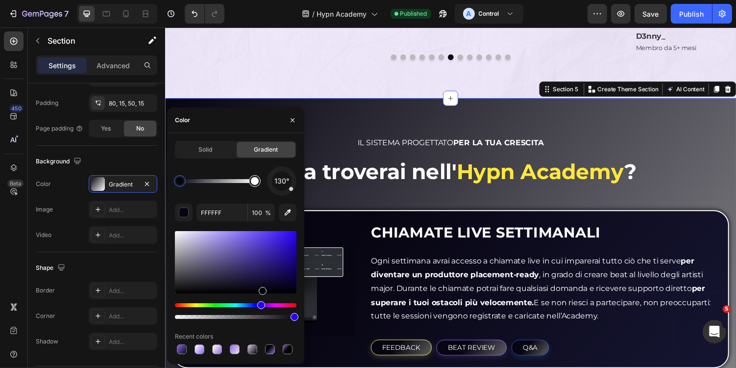
click at [259, 181] on div at bounding box center [255, 181] width 12 height 12
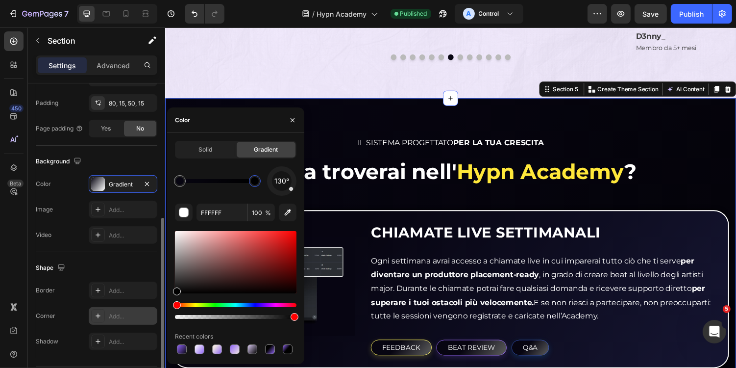
drag, startPoint x: 192, startPoint y: 269, endPoint x: 151, endPoint y: 321, distance: 66.7
click at [151, 321] on div "450 Beta Sections(18) Elements(83) Section Element Hero Section Product Detail …" at bounding box center [82, 197] width 165 height 340
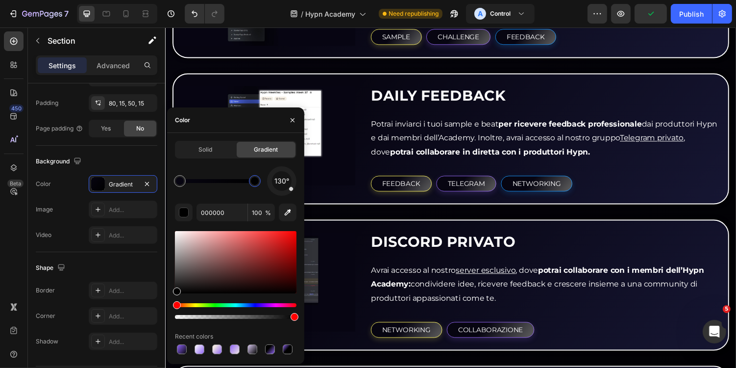
scroll to position [1343, 0]
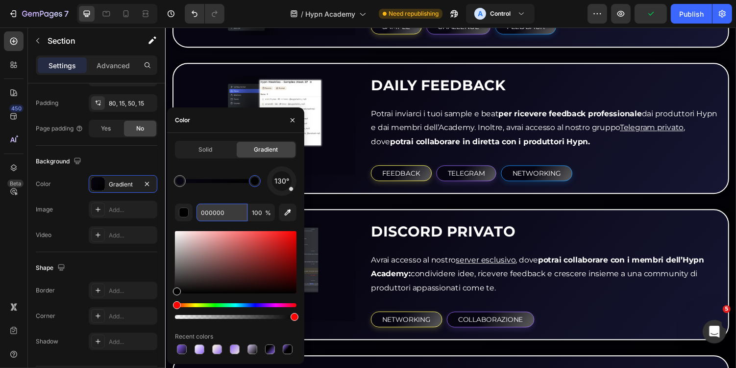
click at [232, 213] on input "000000" at bounding box center [222, 212] width 51 height 18
paste input "70511"
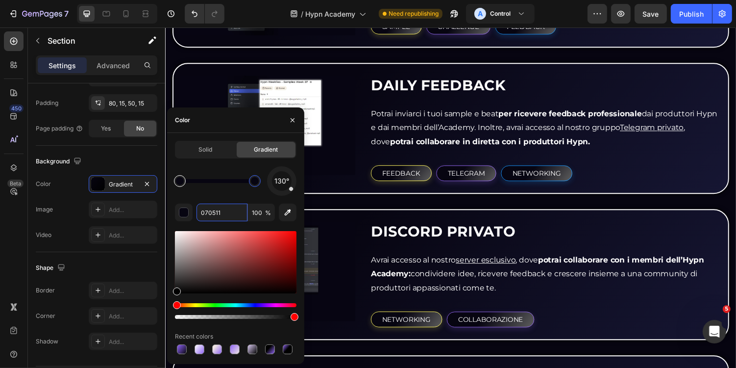
click at [181, 177] on div at bounding box center [180, 181] width 8 height 8
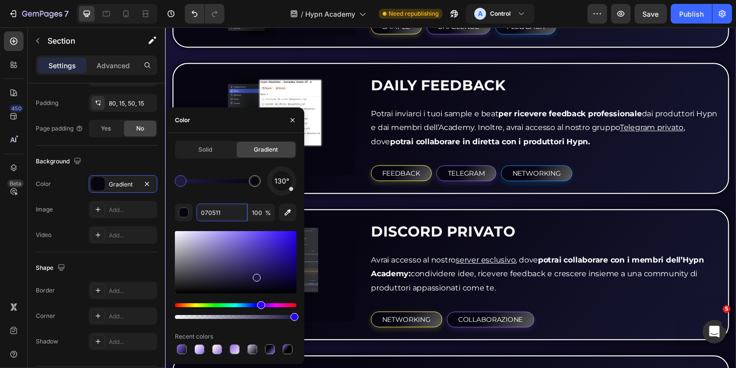
drag, startPoint x: 263, startPoint y: 288, endPoint x: 254, endPoint y: 274, distance: 17.0
click at [254, 274] on div at bounding box center [257, 278] width 8 height 8
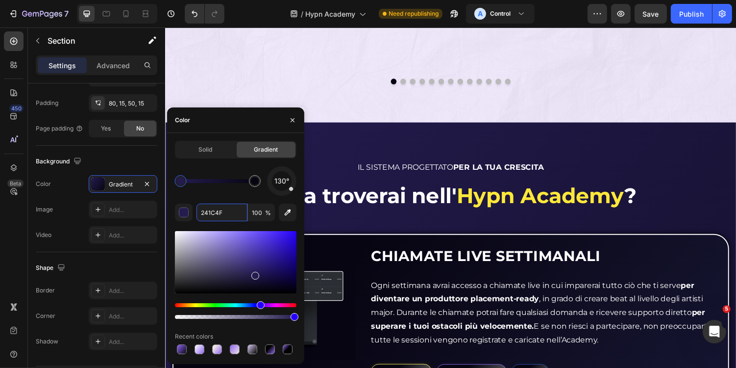
scroll to position [676, 0]
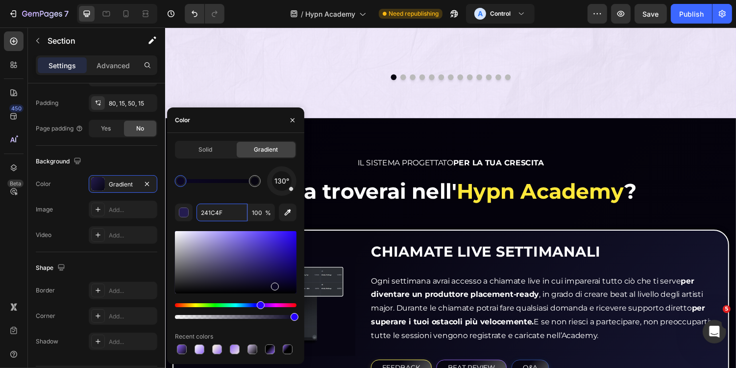
drag, startPoint x: 256, startPoint y: 276, endPoint x: 274, endPoint y: 290, distance: 22.3
click at [274, 290] on div at bounding box center [275, 286] width 8 height 8
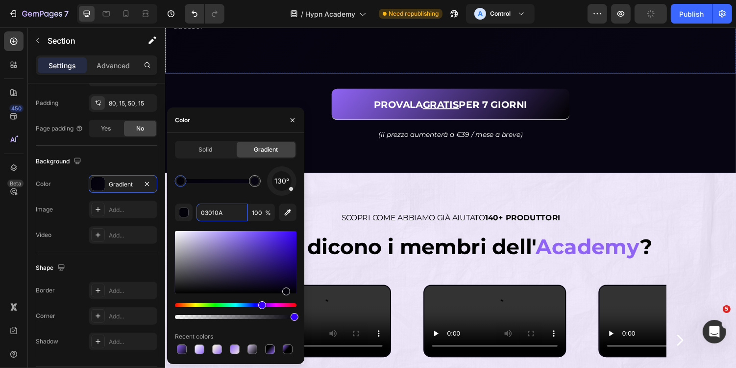
scroll to position [2097, 0]
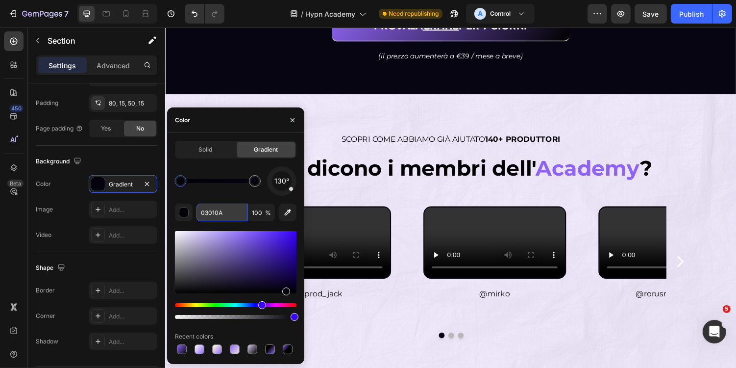
click at [225, 215] on input "03010A" at bounding box center [222, 212] width 51 height 18
paste input "070511"
paste input "text"
click at [260, 181] on div at bounding box center [255, 181] width 12 height 12
drag, startPoint x: 262, startPoint y: 289, endPoint x: 254, endPoint y: 280, distance: 11.1
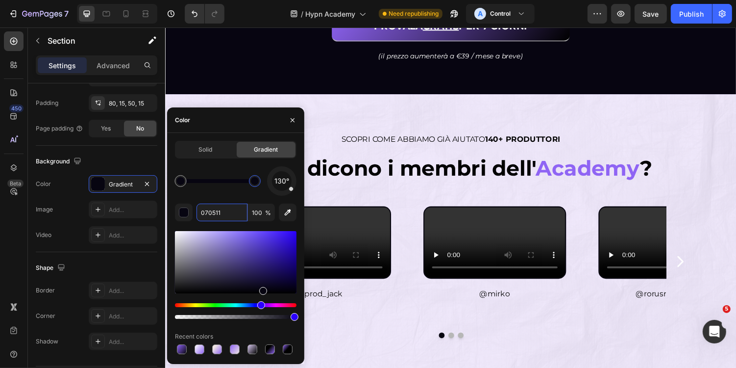
click at [259, 287] on div at bounding box center [263, 291] width 8 height 8
type input "171133"
click at [375, 96] on div "PROVALA GRATIS PER 7 GIORNI Button (il prezzo aumenterà a €39 / mese a breve) T…" at bounding box center [459, 44] width 588 height 102
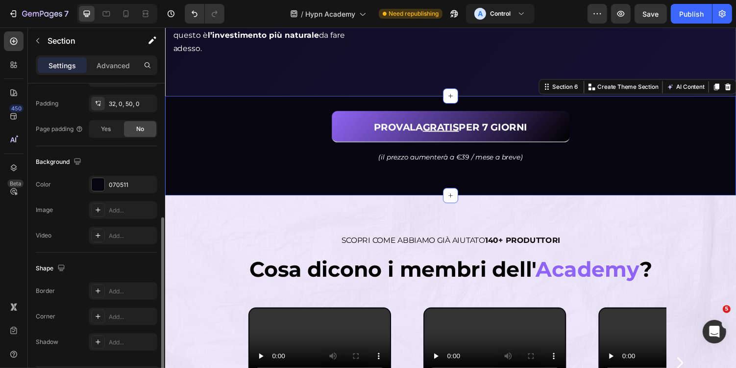
scroll to position [1990, 0]
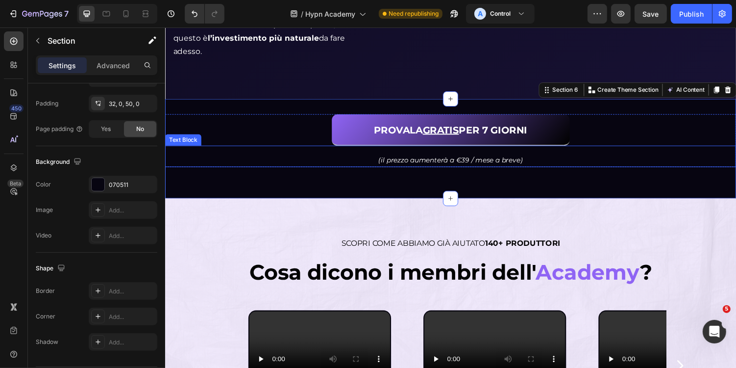
click at [278, 170] on p "(il prezzo aumenterà a €39 / mese a breve)" at bounding box center [459, 163] width 586 height 12
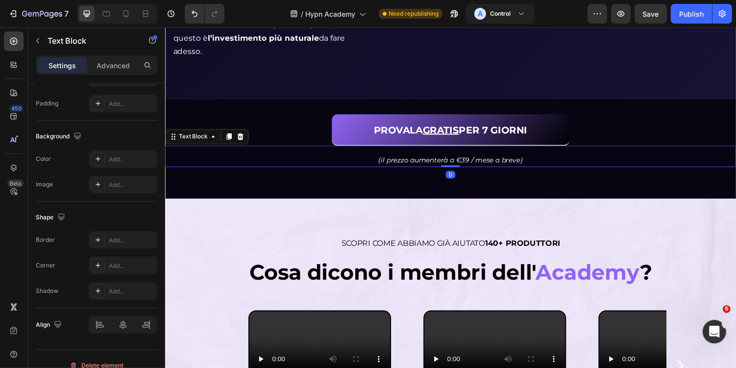
scroll to position [0, 0]
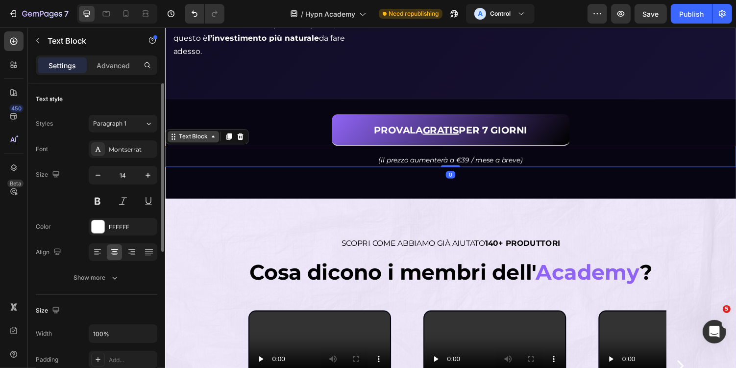
click at [210, 143] on icon at bounding box center [214, 139] width 8 height 8
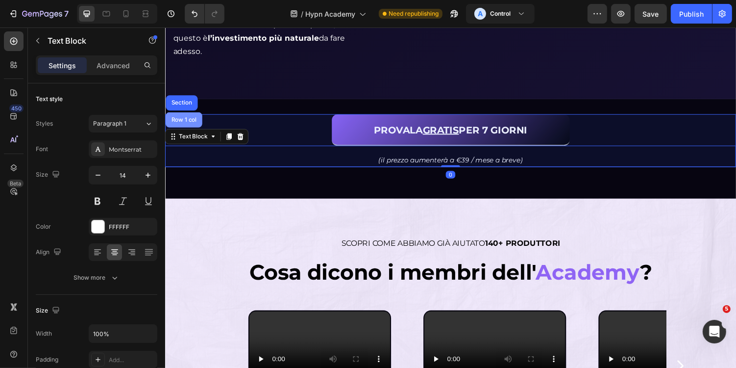
click at [188, 125] on div "Row 1 col" at bounding box center [184, 122] width 30 height 6
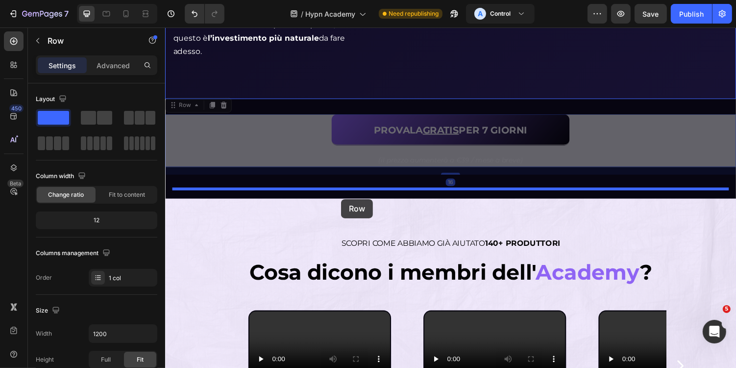
drag, startPoint x: 181, startPoint y: 223, endPoint x: 345, endPoint y: 202, distance: 165.0
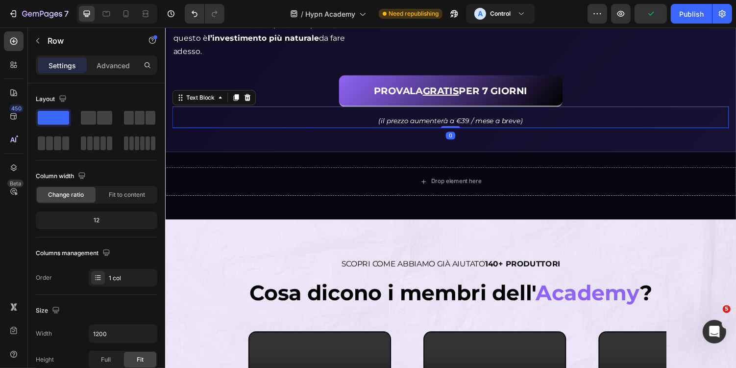
click at [247, 129] on p "(il prezzo aumenterà a €39 / mese a breve)" at bounding box center [459, 123] width 572 height 12
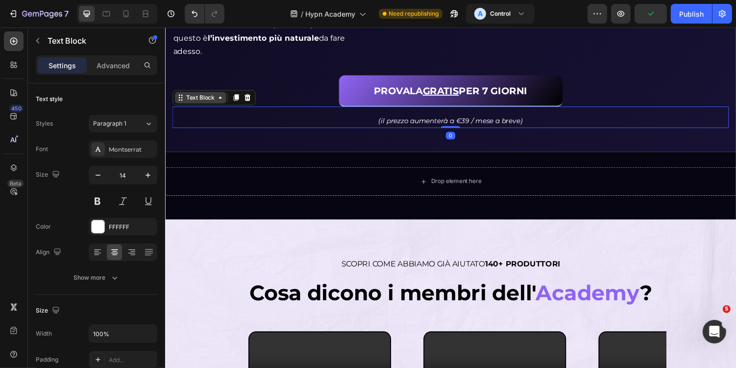
click at [192, 105] on div "Text Block" at bounding box center [201, 99] width 53 height 12
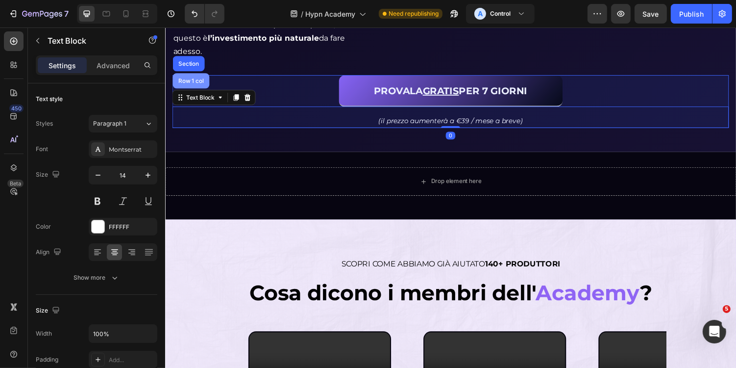
click at [197, 85] on div "Row 1 col" at bounding box center [191, 82] width 30 height 6
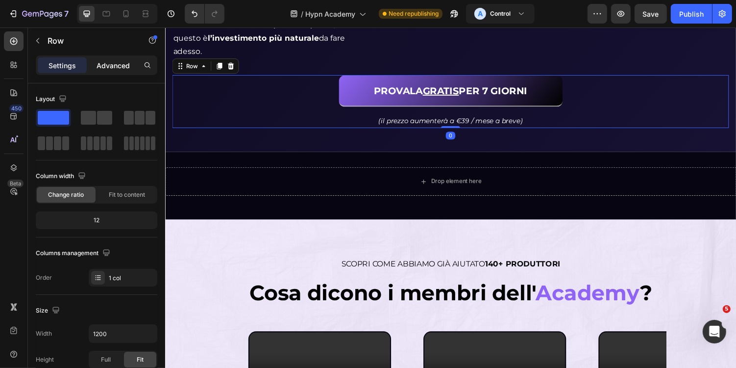
click at [112, 63] on p "Advanced" at bounding box center [113, 65] width 33 height 10
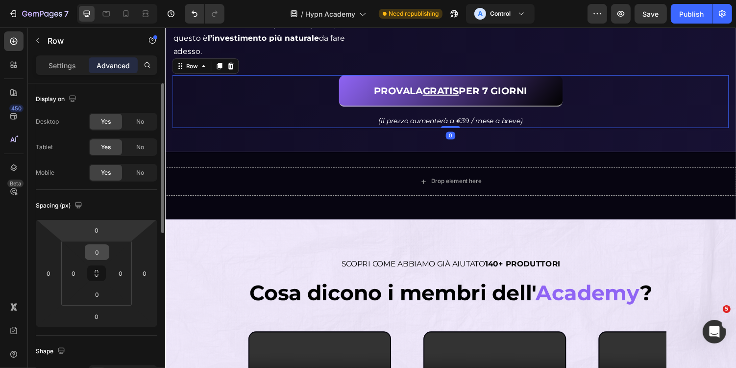
click at [100, 254] on input "0" at bounding box center [97, 252] width 20 height 15
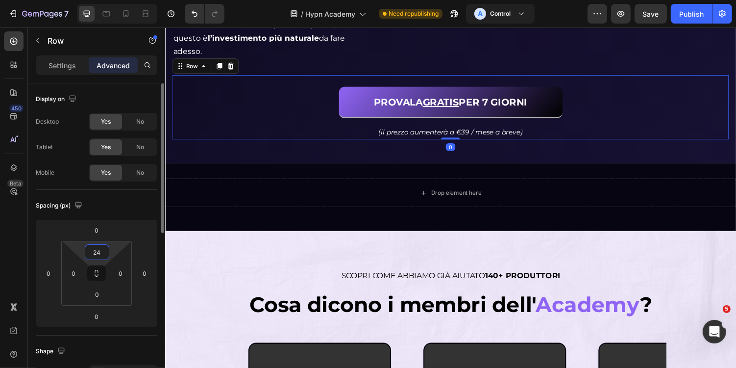
click at [100, 254] on input "24" at bounding box center [97, 252] width 20 height 15
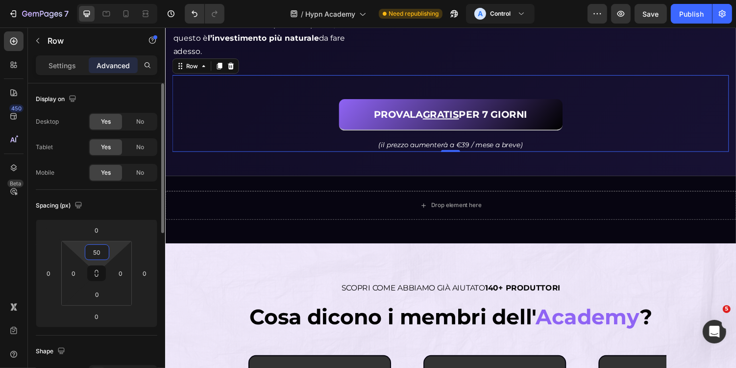
type input "5"
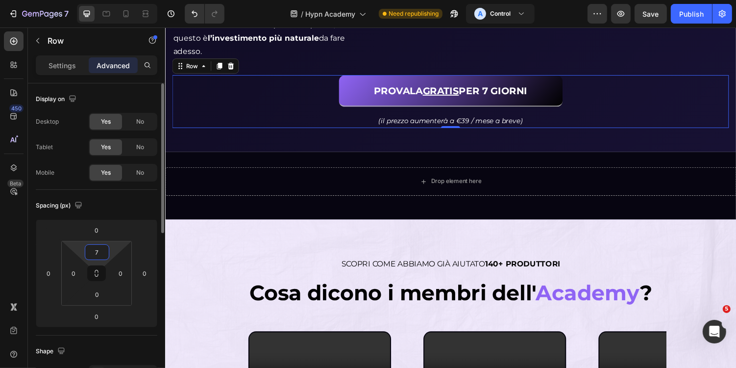
type input "75"
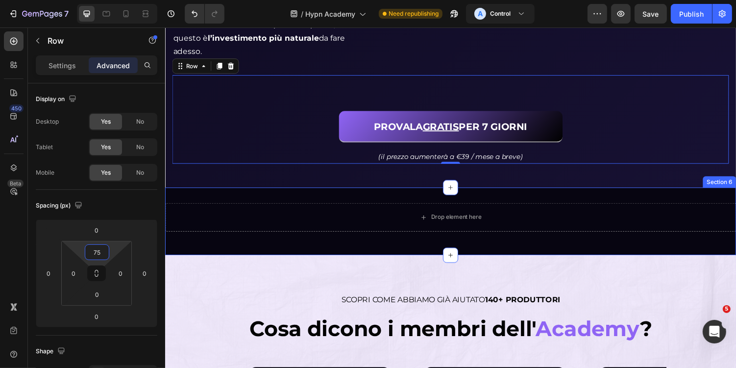
click at [318, 261] on div "Drop element here Section 6" at bounding box center [459, 227] width 588 height 70
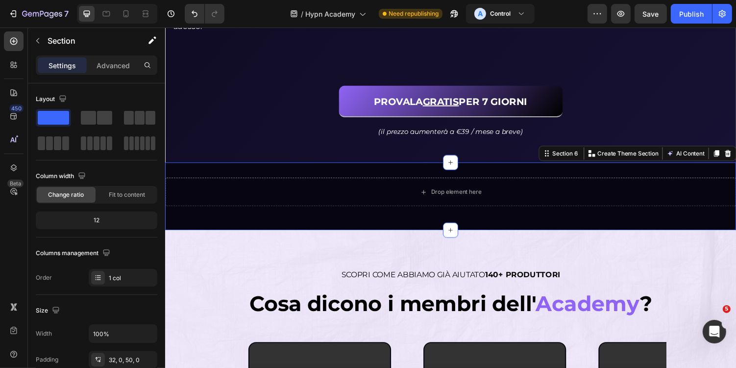
scroll to position [2029, 0]
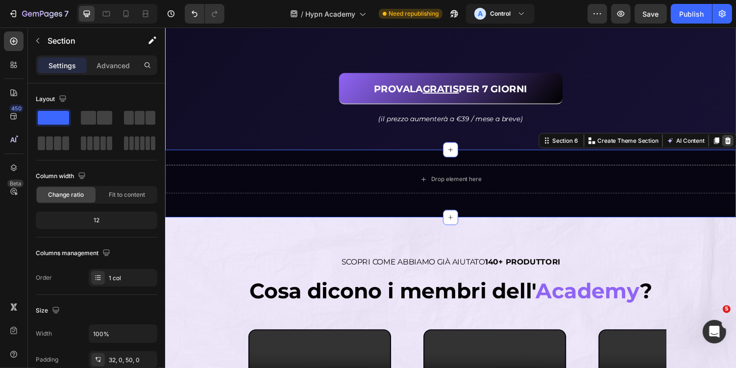
click at [736, 147] on icon at bounding box center [745, 143] width 8 height 8
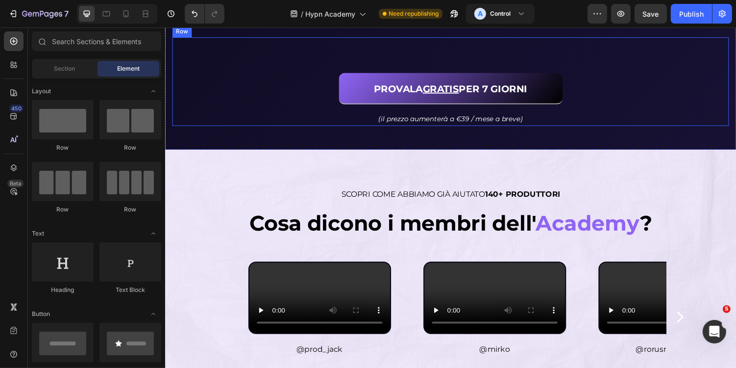
click at [344, 128] on div "PROVALA GRATIS PER 7 GIORNI Button (il prezzo aumenterà a €39 / mese a breve) T…" at bounding box center [459, 82] width 574 height 91
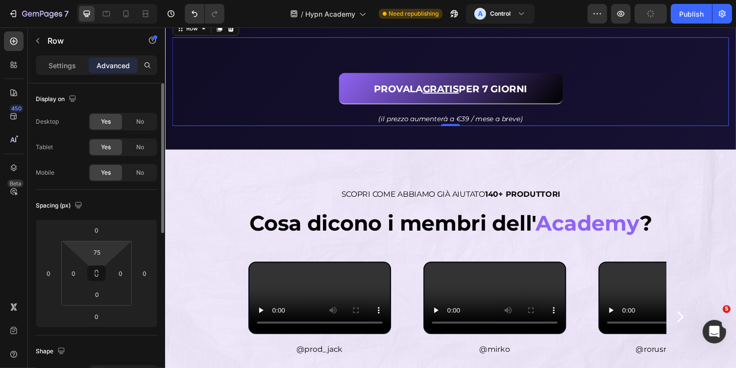
click at [101, 0] on html "7 Version history / Hypn Academy Need republishing A Control Preview Publish 45…" at bounding box center [368, 0] width 736 height 0
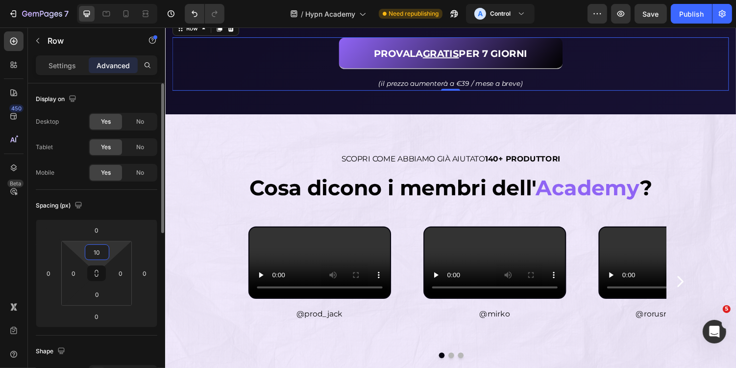
type input "100"
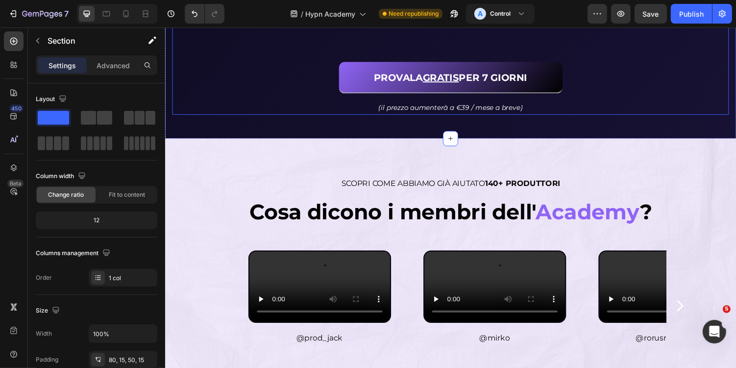
scroll to position [2054, 0]
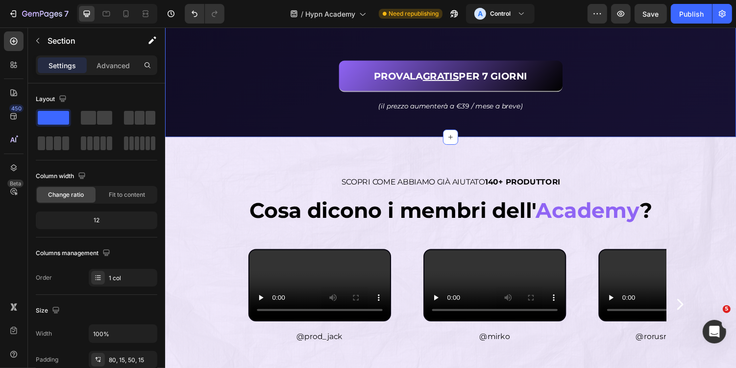
click at [112, 69] on p "Advanced" at bounding box center [113, 65] width 33 height 10
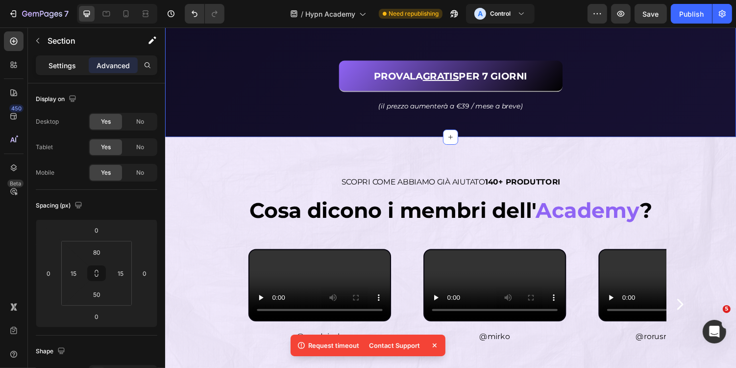
click at [65, 68] on p "Settings" at bounding box center [62, 65] width 27 height 10
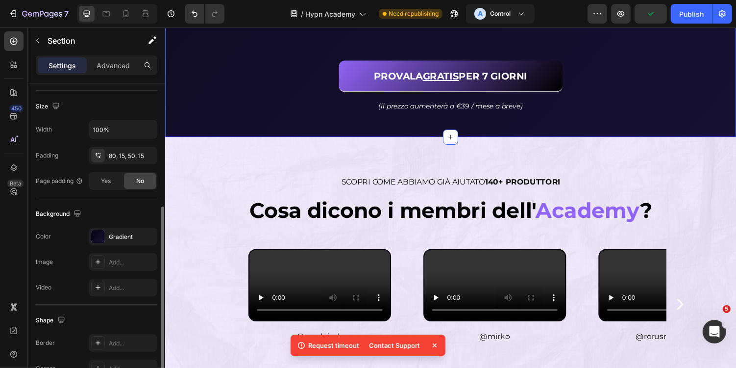
scroll to position [222, 0]
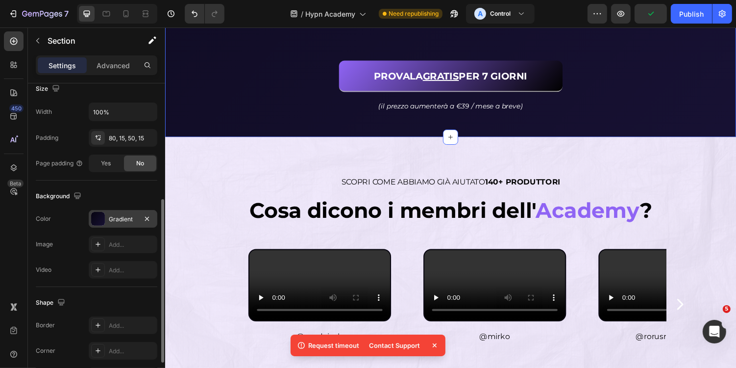
click at [125, 222] on div "Gradient" at bounding box center [123, 219] width 69 height 18
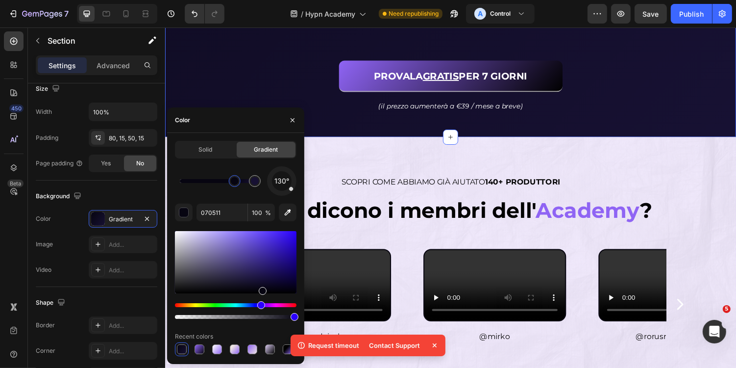
drag, startPoint x: 183, startPoint y: 181, endPoint x: 234, endPoint y: 182, distance: 51.5
click at [234, 182] on div at bounding box center [235, 181] width 8 height 8
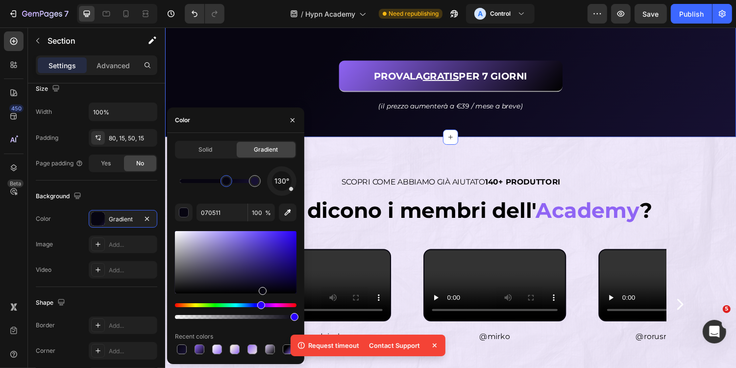
drag, startPoint x: 234, startPoint y: 182, endPoint x: 227, endPoint y: 182, distance: 7.4
click at [227, 182] on div at bounding box center [227, 181] width 8 height 8
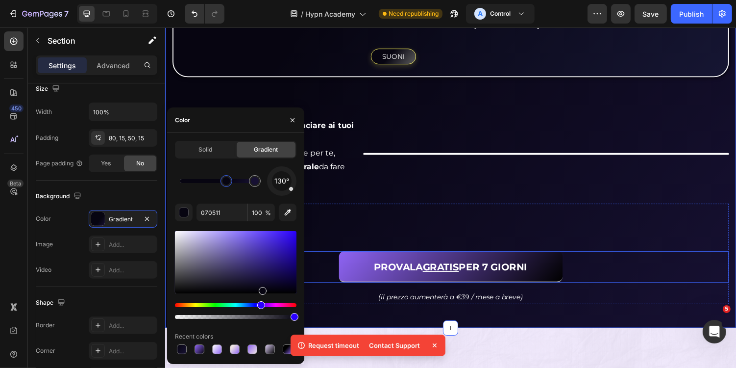
scroll to position [1876, 0]
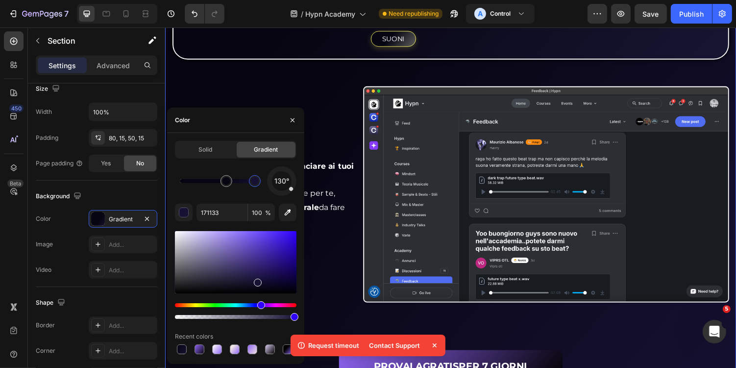
drag, startPoint x: 421, startPoint y: 212, endPoint x: 316, endPoint y: 189, distance: 107.9
click at [225, 220] on input "171133" at bounding box center [222, 212] width 51 height 18
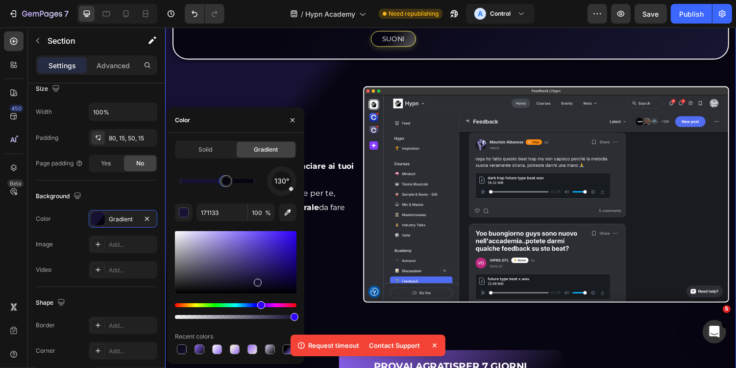
click at [259, 187] on div "130°" at bounding box center [236, 180] width 122 height 29
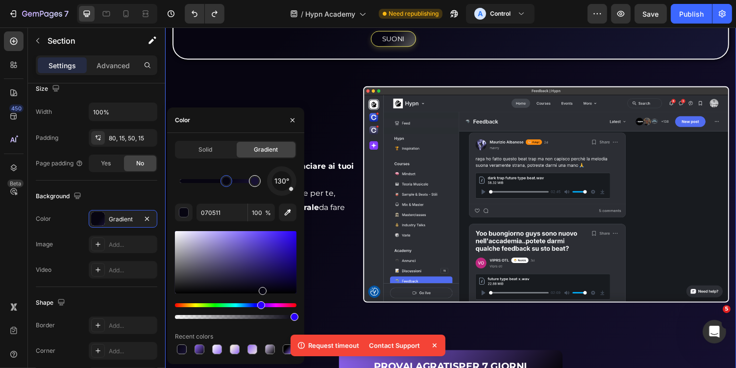
type input "171133"
click at [259, 185] on div at bounding box center [255, 181] width 12 height 12
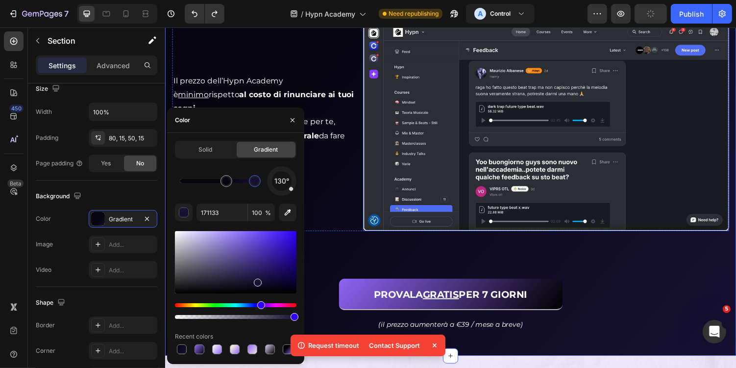
scroll to position [1987, 0]
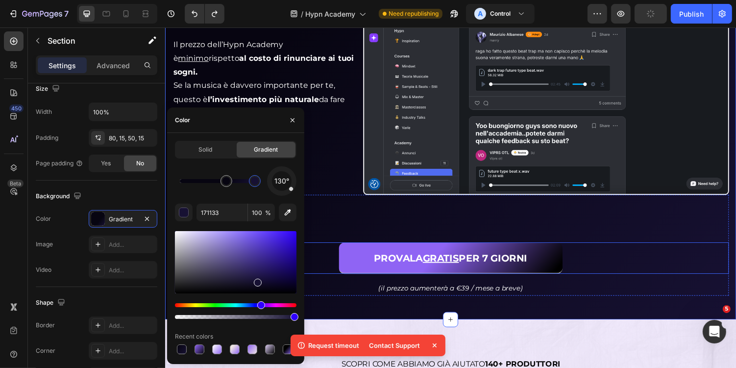
click at [360, 261] on link "PROVALA GRATIS PER 7 GIORNI" at bounding box center [459, 264] width 230 height 32
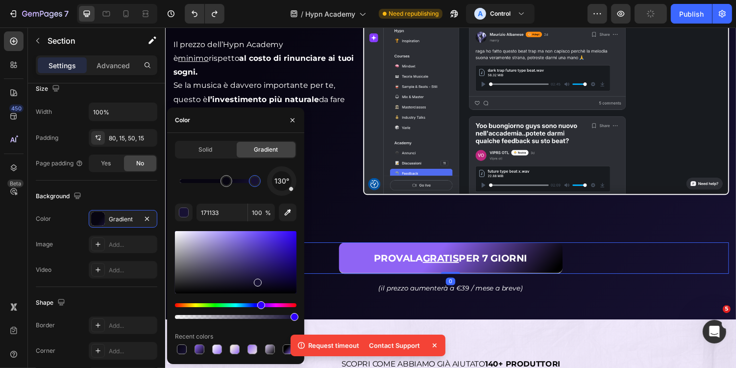
scroll to position [0, 0]
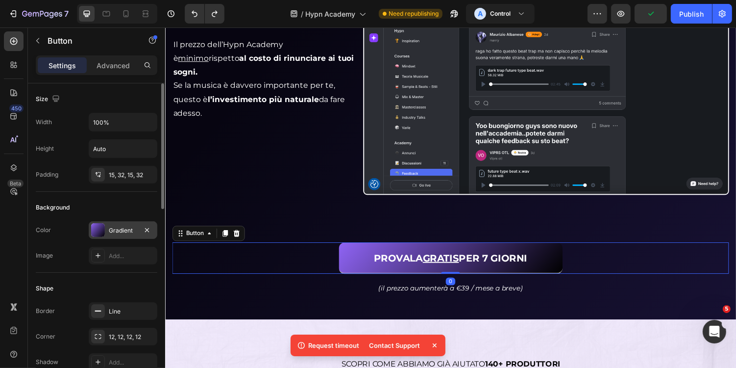
click at [119, 232] on div "Gradient" at bounding box center [123, 230] width 28 height 9
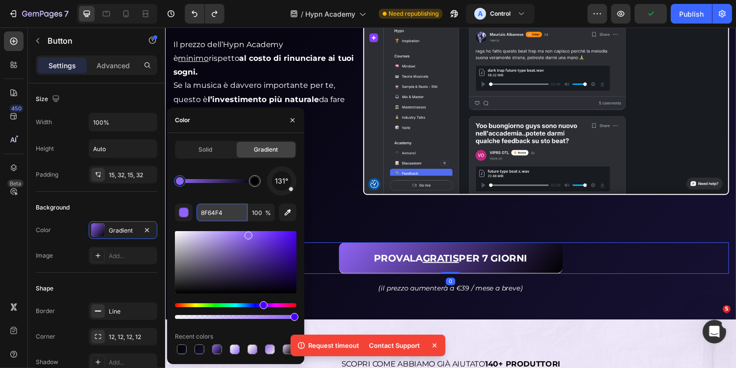
click at [232, 216] on input "8F64F4" at bounding box center [222, 212] width 51 height 18
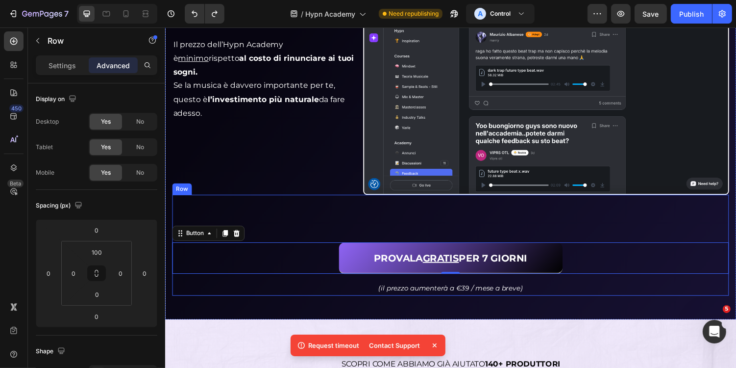
click at [457, 224] on div "PROVALA GRATIS PER 7 GIORNI Button 0 (il prezzo aumenterà a €39 / mese a breve)…" at bounding box center [459, 250] width 574 height 103
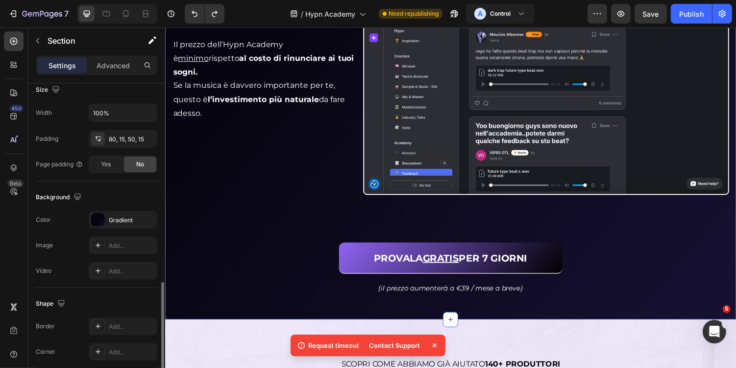
scroll to position [275, 0]
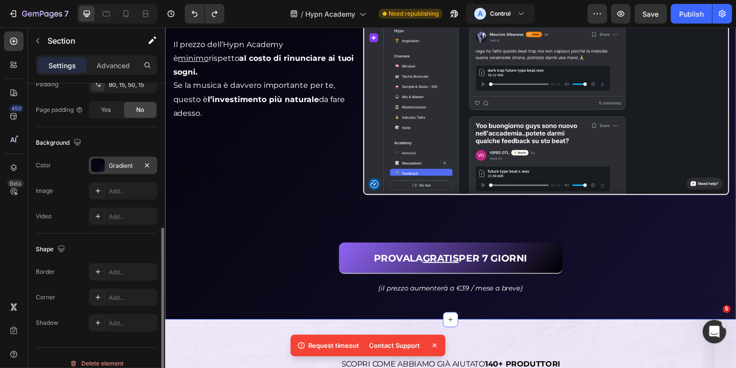
click at [112, 167] on div "Gradient" at bounding box center [123, 165] width 28 height 9
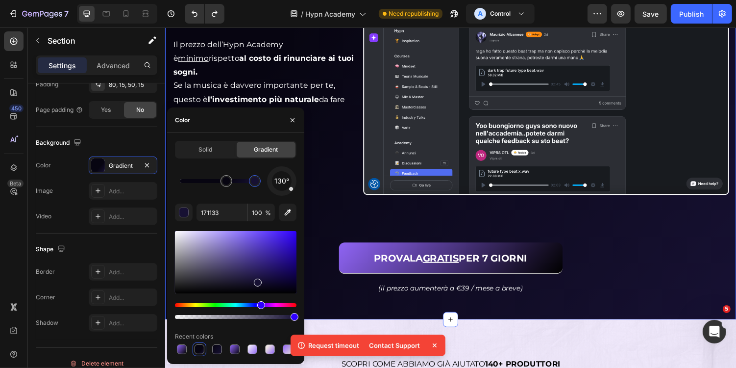
click at [258, 183] on div at bounding box center [255, 181] width 8 height 8
click at [226, 219] on input "171133" at bounding box center [222, 212] width 51 height 18
paste input "8F64F4"
drag, startPoint x: 258, startPoint y: 281, endPoint x: 251, endPoint y: 278, distance: 7.5
click at [251, 278] on div at bounding box center [252, 281] width 8 height 8
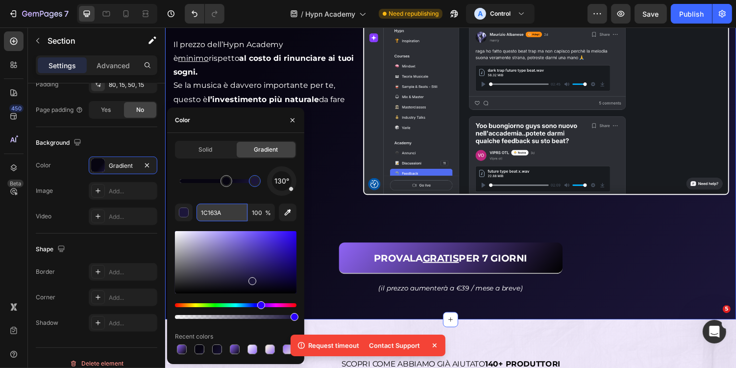
click at [232, 212] on input "1C163A" at bounding box center [222, 212] width 51 height 18
paste input "8F64F4"
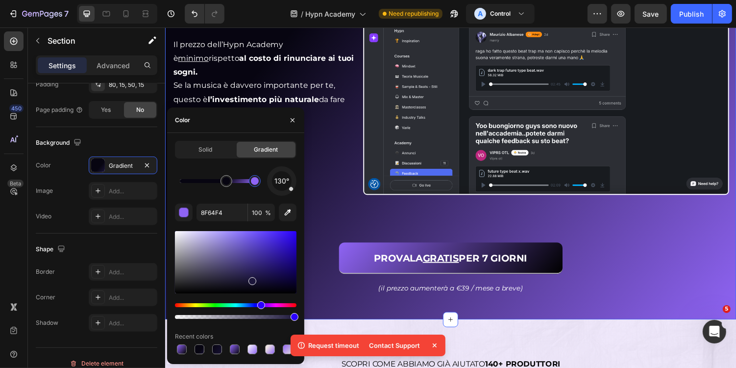
click at [228, 198] on div "130° 8F64F4 100 % Recent colors" at bounding box center [236, 261] width 122 height 190
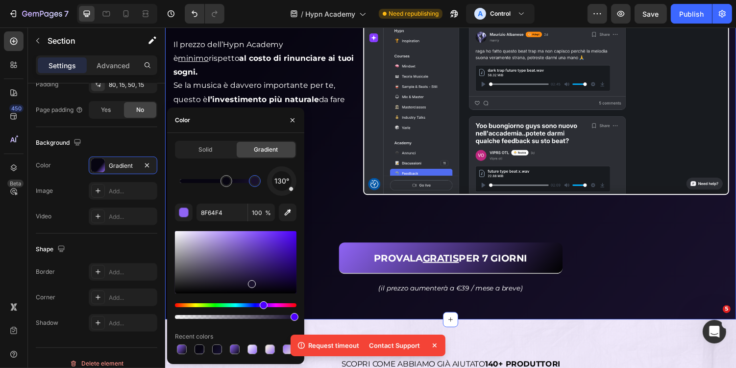
drag, startPoint x: 249, startPoint y: 235, endPoint x: 251, endPoint y: 281, distance: 46.6
click at [251, 281] on div at bounding box center [252, 284] width 8 height 8
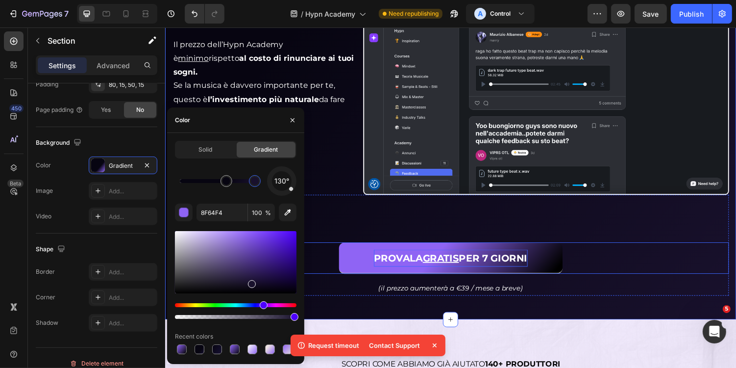
type input "19112D"
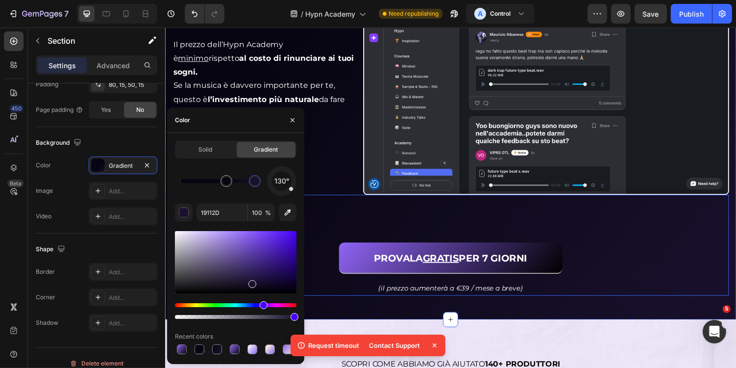
click at [418, 225] on div "PROVALA GRATIS PER 7 GIORNI Button (il prezzo aumenterà a €39 / mese a breve) T…" at bounding box center [459, 250] width 574 height 103
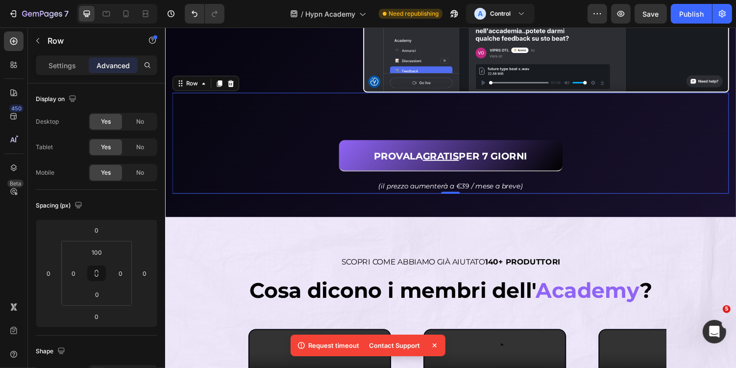
scroll to position [2093, 0]
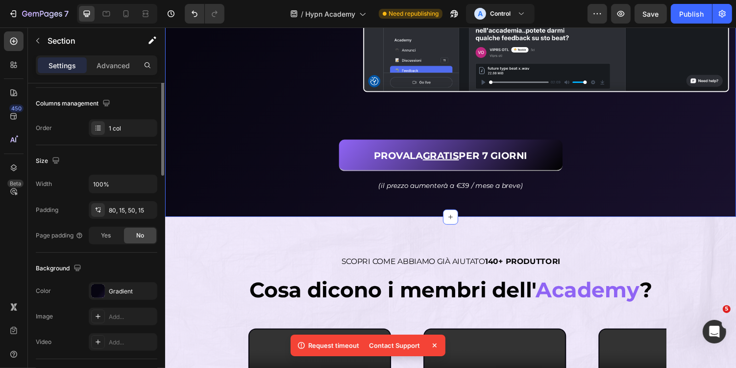
scroll to position [228, 0]
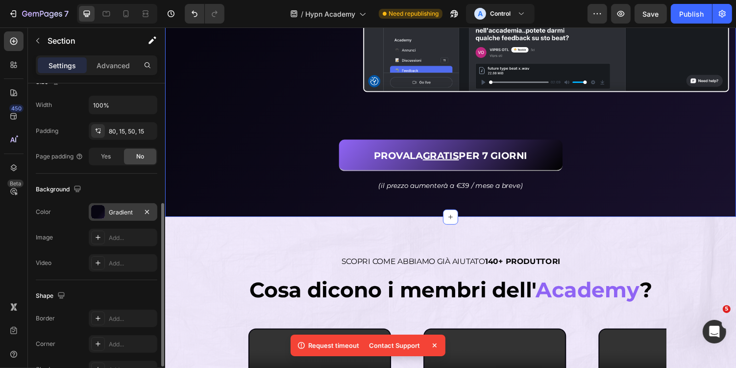
click at [123, 213] on div "Gradient" at bounding box center [123, 212] width 28 height 9
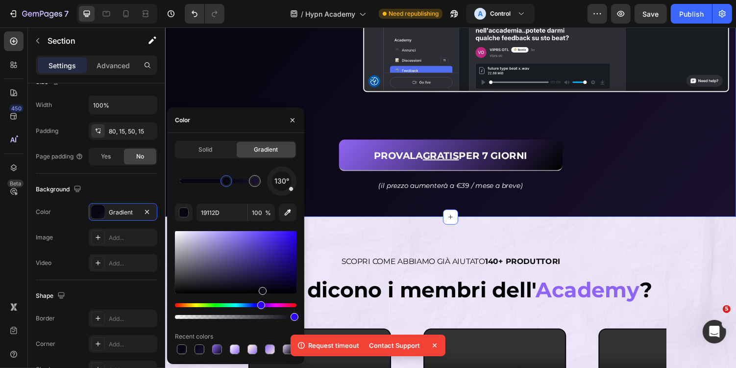
drag, startPoint x: 266, startPoint y: 179, endPoint x: 277, endPoint y: 179, distance: 10.8
click at [269, 179] on div "130°" at bounding box center [236, 180] width 122 height 29
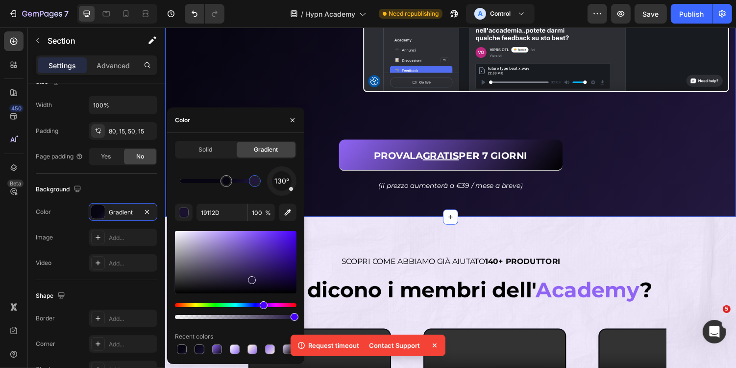
drag, startPoint x: 252, startPoint y: 283, endPoint x: 252, endPoint y: 278, distance: 5.0
click at [252, 277] on div at bounding box center [252, 280] width 8 height 8
type input "23183F"
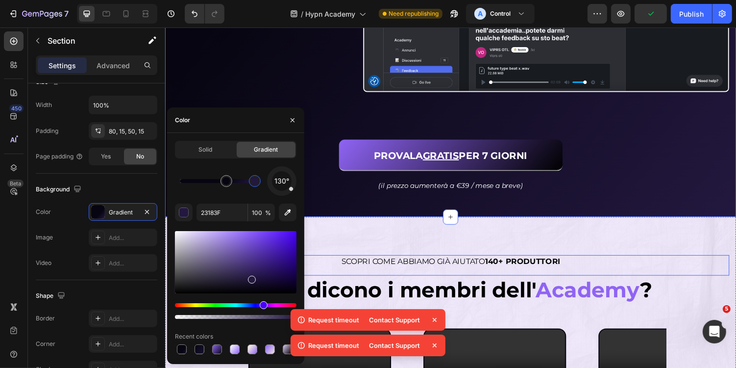
click at [416, 271] on h2 "SCOPRI COME ABBIAMO GIÀ AIUTATO 140+ PRODUTTORI" at bounding box center [459, 267] width 574 height 13
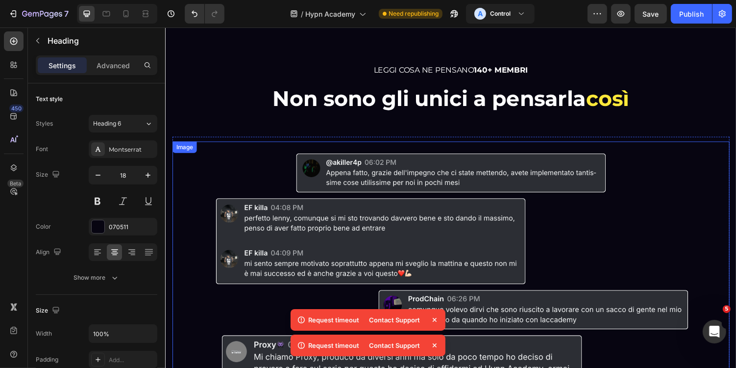
scroll to position [2572, 0]
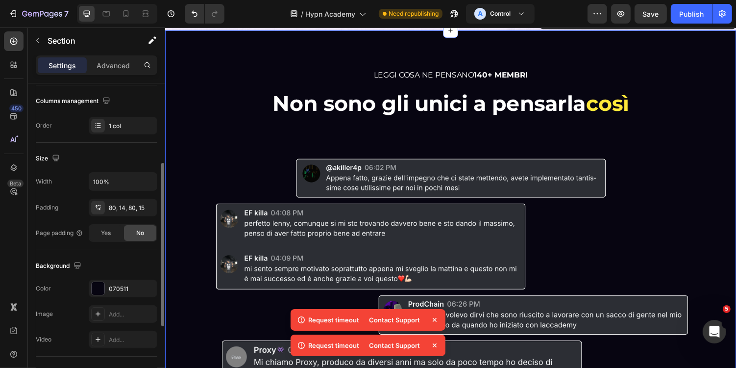
scroll to position [239, 0]
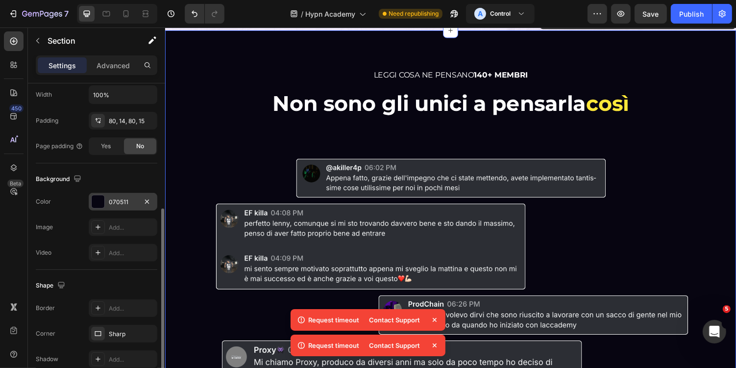
click at [125, 201] on div "070511" at bounding box center [123, 202] width 28 height 9
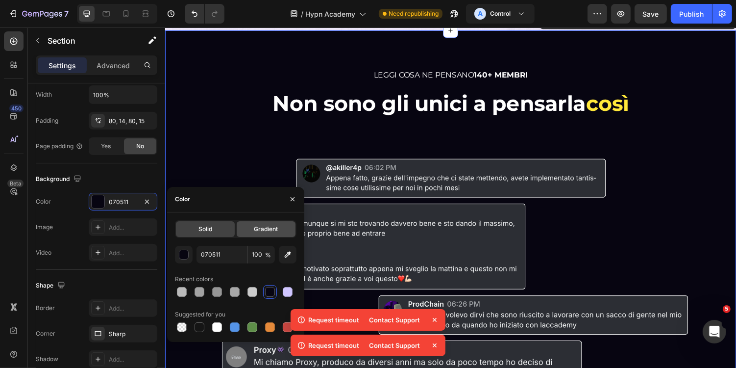
click at [263, 226] on span "Gradient" at bounding box center [266, 229] width 24 height 9
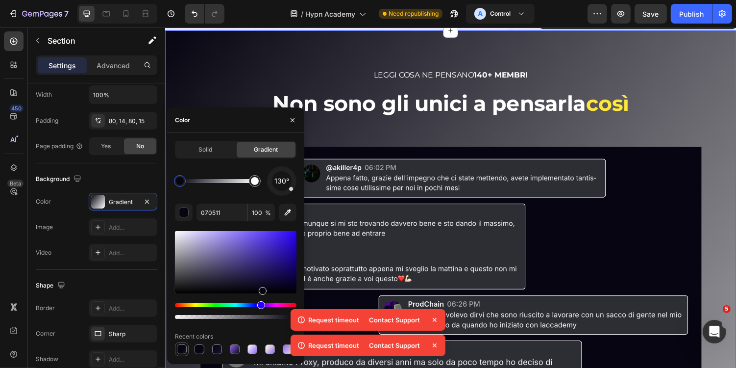
click at [184, 346] on div at bounding box center [182, 349] width 10 height 10
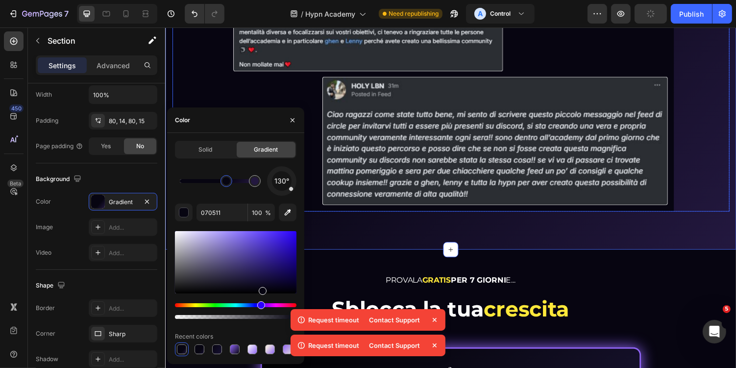
scroll to position [3718, 0]
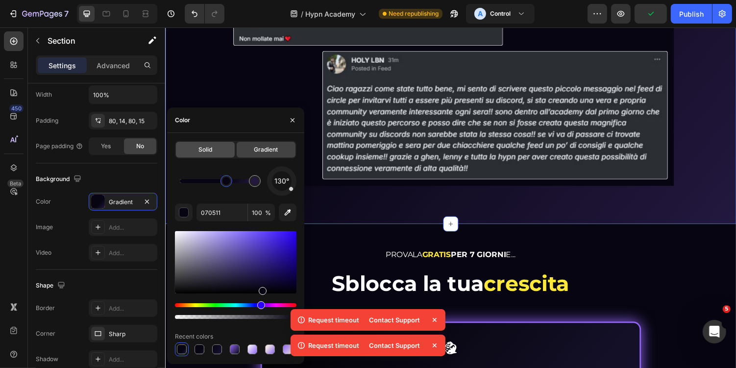
click at [194, 148] on div "Solid" at bounding box center [205, 150] width 59 height 16
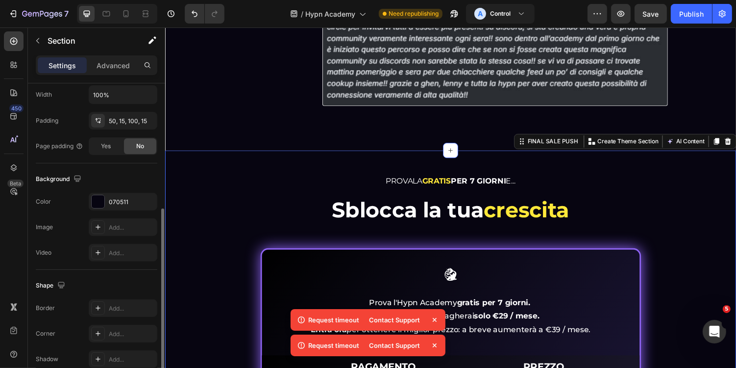
scroll to position [3870, 0]
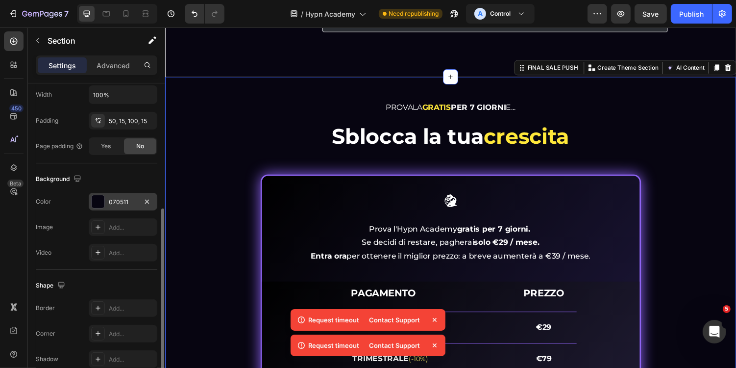
click at [116, 202] on div "070511" at bounding box center [123, 202] width 28 height 9
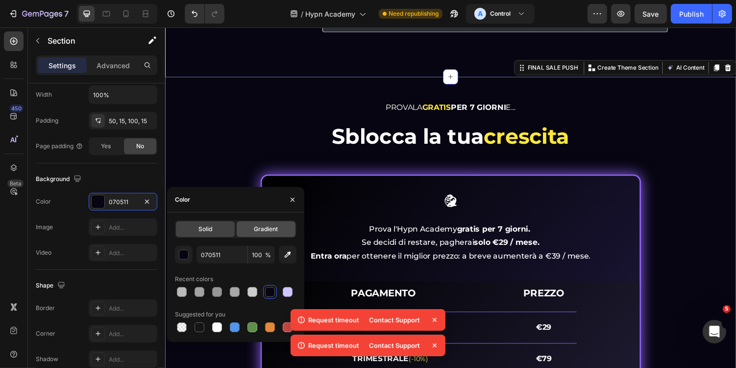
click at [268, 230] on span "Gradient" at bounding box center [266, 229] width 24 height 9
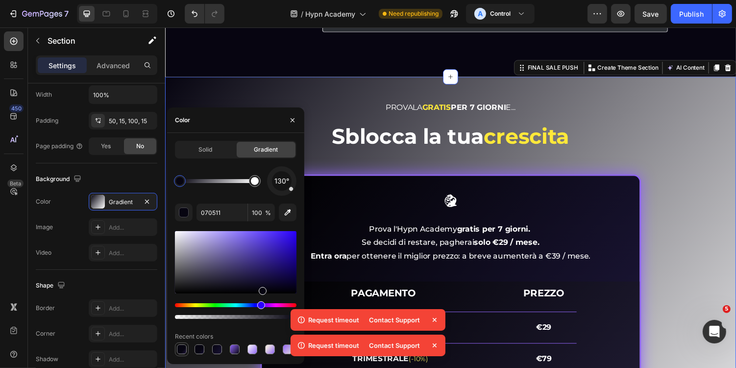
click at [185, 350] on div at bounding box center [182, 349] width 10 height 10
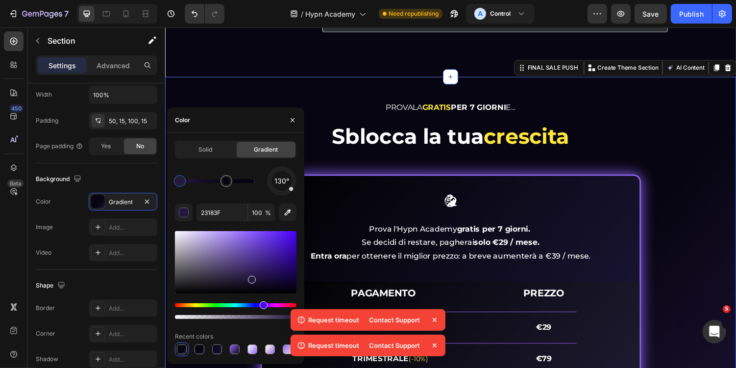
drag, startPoint x: 258, startPoint y: 181, endPoint x: 175, endPoint y: 183, distance: 83.4
click at [176, 183] on div at bounding box center [180, 181] width 8 height 8
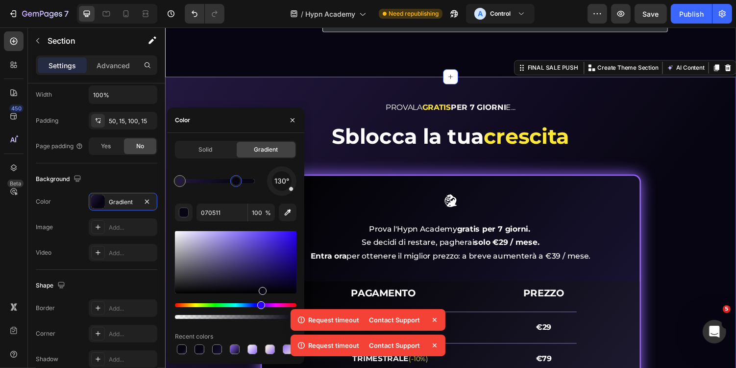
drag, startPoint x: 402, startPoint y: 208, endPoint x: 388, endPoint y: 185, distance: 26.4
type input "23183F"
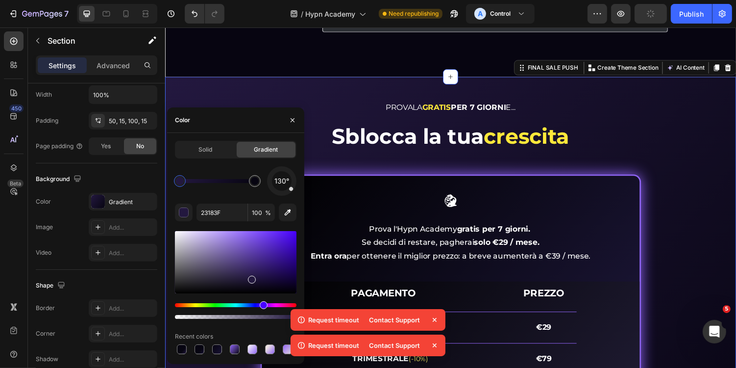
click at [720, 184] on div "PROVALA GRATIS PER 7 GIORNI E... Heading Sblocca la tua crescita Heading Image …" at bounding box center [459, 314] width 574 height 424
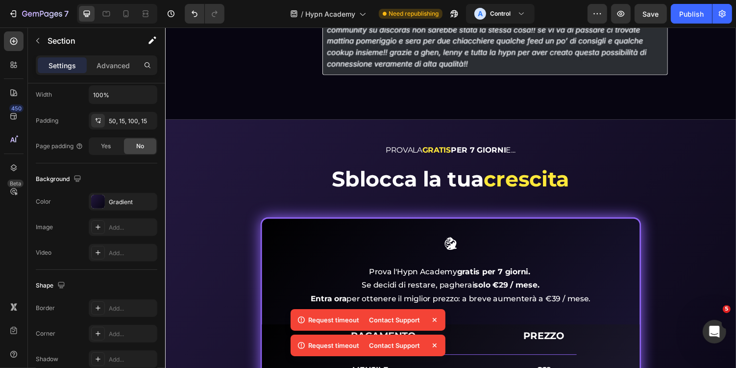
scroll to position [3833, 0]
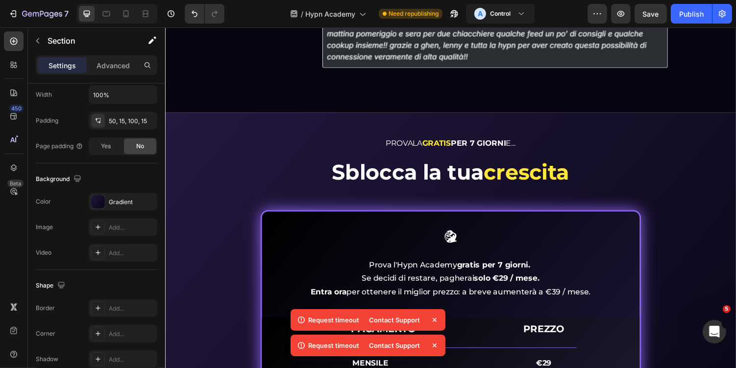
click at [729, 150] on h2 "PROVALA GRATIS PER 7 GIORNI E..." at bounding box center [459, 145] width 574 height 13
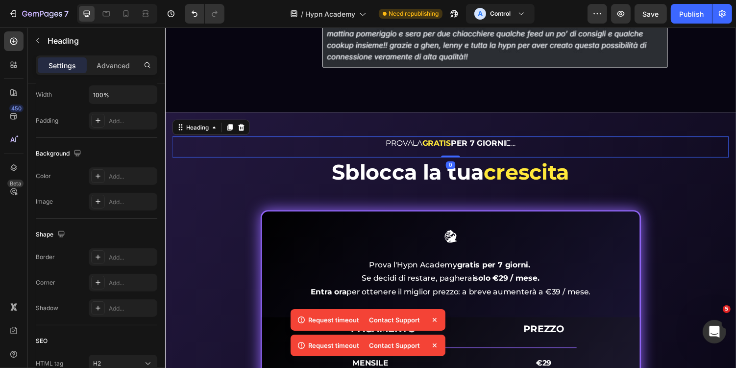
scroll to position [0, 0]
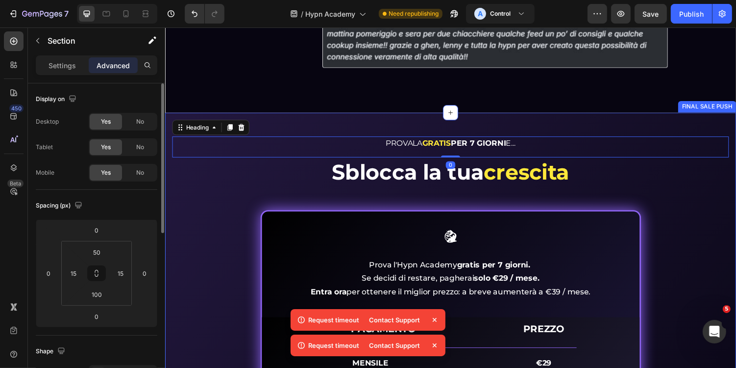
click at [736, 125] on div "PROVALA GRATIS PER 7 GIORNI E... Heading 0 Sblocca la tua crescita Heading Imag…" at bounding box center [459, 363] width 588 height 498
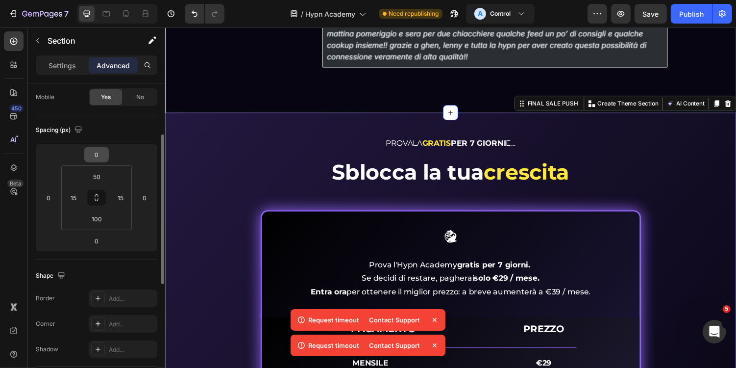
scroll to position [88, 0]
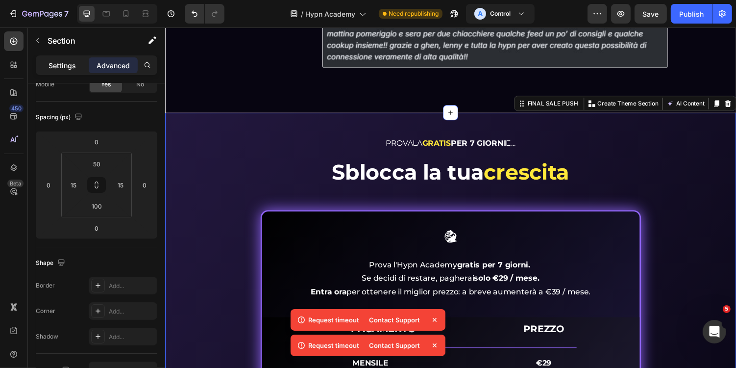
click at [63, 68] on p "Settings" at bounding box center [62, 65] width 27 height 10
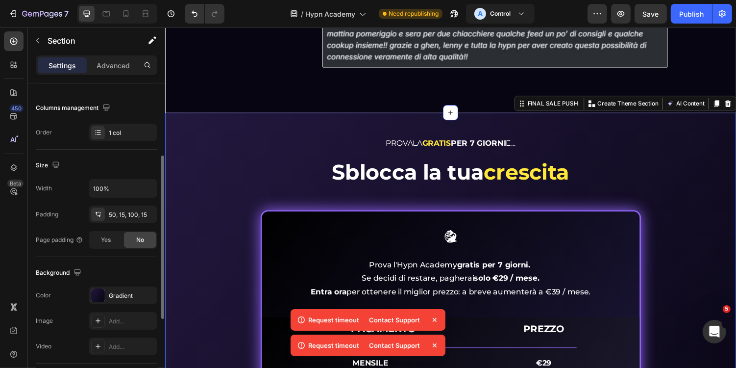
scroll to position [222, 0]
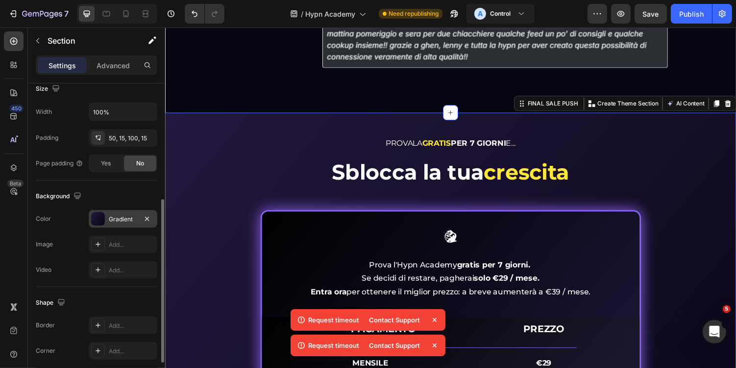
click at [116, 218] on div "Gradient" at bounding box center [123, 219] width 28 height 9
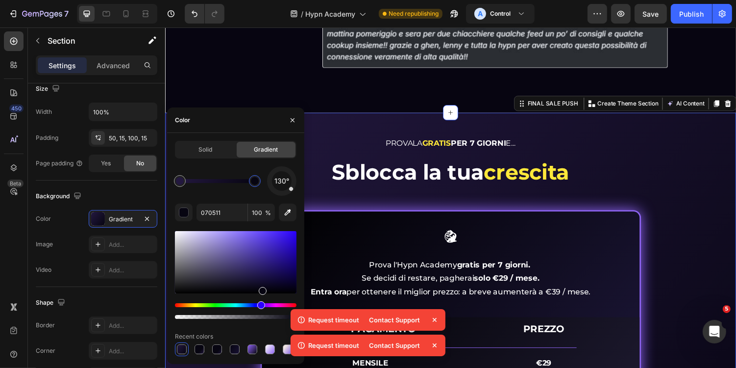
click at [259, 179] on div at bounding box center [255, 181] width 12 height 12
click at [233, 180] on div at bounding box center [217, 181] width 75 height 4
click at [258, 183] on div at bounding box center [255, 181] width 12 height 12
click at [231, 216] on input "070511" at bounding box center [222, 212] width 51 height 18
click at [235, 184] on div at bounding box center [233, 181] width 12 height 12
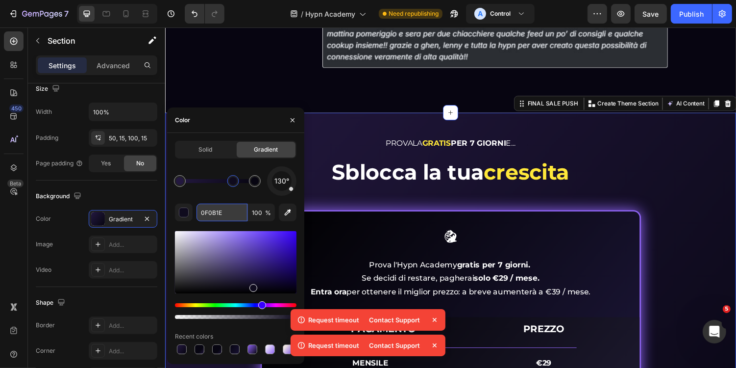
click at [231, 217] on input "0F0B1E" at bounding box center [222, 212] width 51 height 18
paste input "70511"
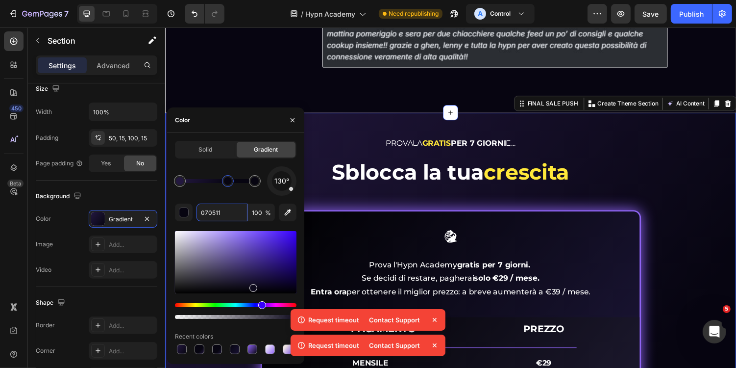
drag, startPoint x: 230, startPoint y: 182, endPoint x: 220, endPoint y: 182, distance: 10.8
click at [224, 182] on div at bounding box center [228, 181] width 8 height 8
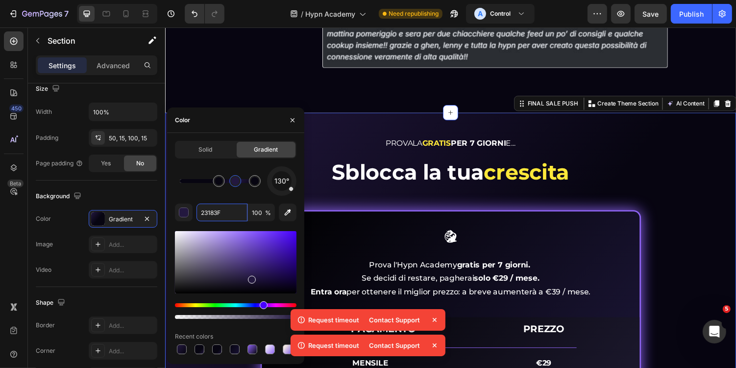
drag, startPoint x: 178, startPoint y: 181, endPoint x: 239, endPoint y: 182, distance: 60.8
click at [239, 182] on div at bounding box center [235, 181] width 8 height 8
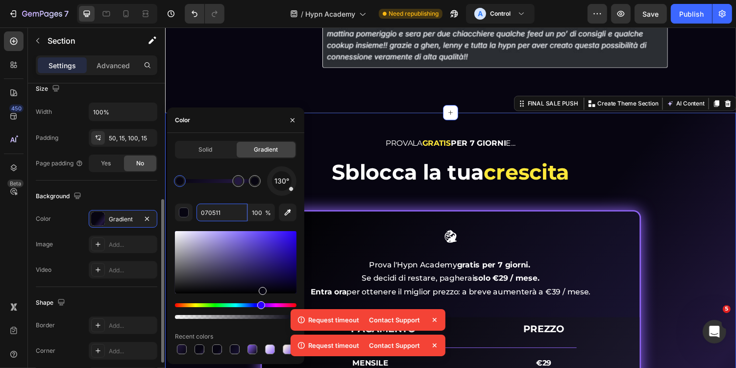
click at [96, 181] on div "450 Beta Sections(18) Elements(83) Section Element Hero Section Product Detail …" at bounding box center [82, 197] width 165 height 340
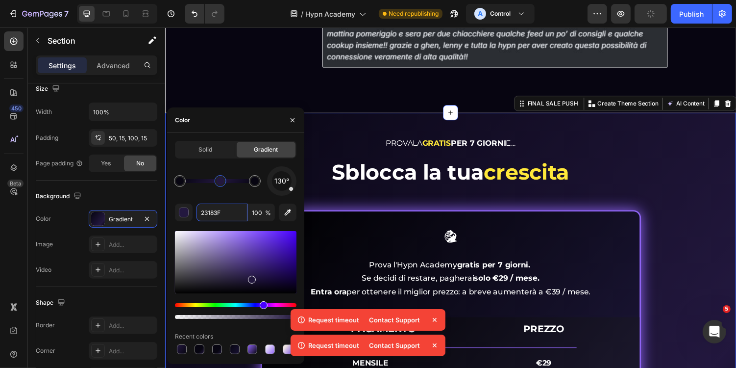
type input "070511"
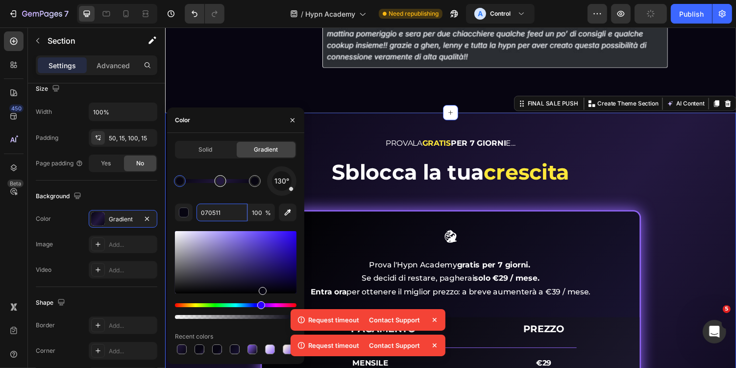
drag, startPoint x: 238, startPoint y: 178, endPoint x: 220, endPoint y: 178, distance: 17.6
click at [678, 198] on div "PROVALA GRATIS PER 7 GIORNI E... Heading Sblocca la tua crescita Heading Image …" at bounding box center [459, 351] width 574 height 424
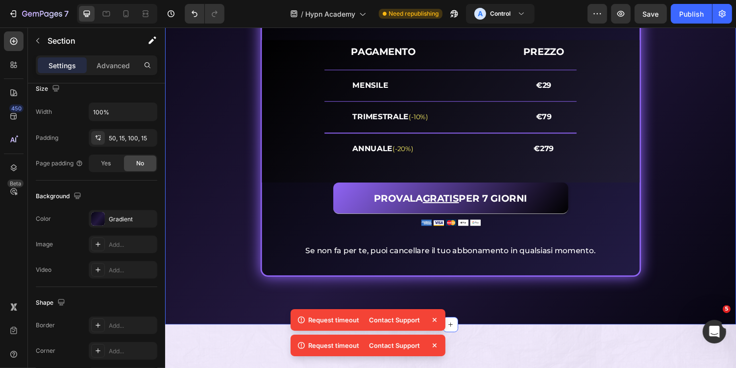
scroll to position [4038, 0]
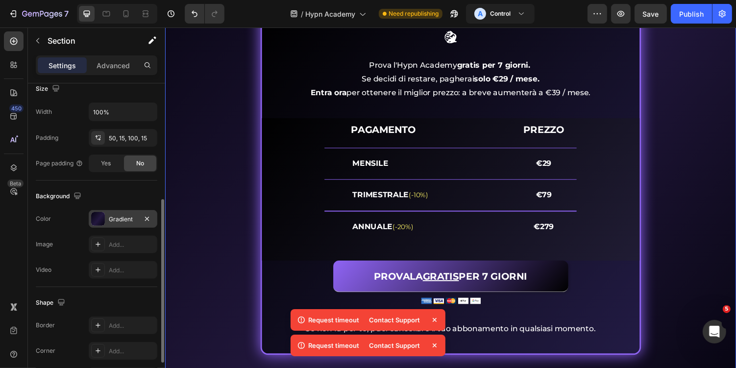
click at [110, 212] on div "Gradient" at bounding box center [123, 219] width 69 height 18
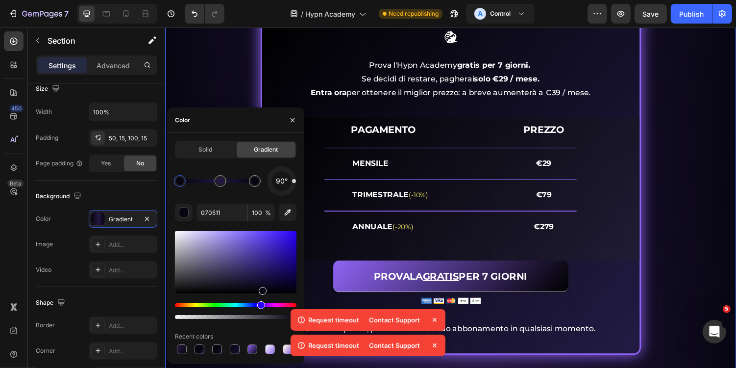
drag, startPoint x: 291, startPoint y: 189, endPoint x: 300, endPoint y: 181, distance: 12.1
click at [300, 181] on div "Solid Gradient 90° 070511 100 % Recent colors" at bounding box center [235, 248] width 137 height 215
click at [703, 199] on div "PROVALA GRATIS PER 7 GIORNI E... Heading Sblocca la tua crescita Heading Image …" at bounding box center [459, 149] width 574 height 430
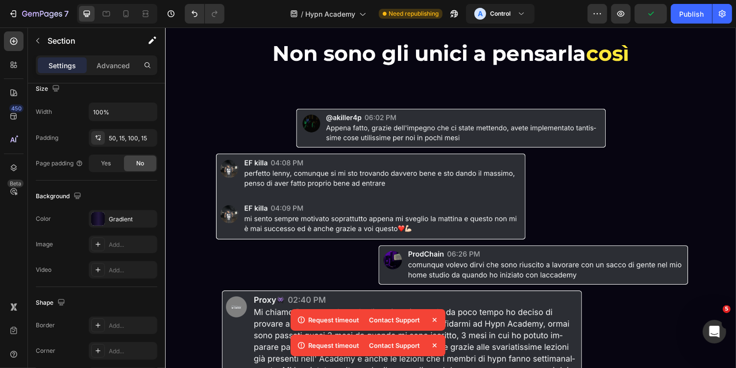
scroll to position [2550, 0]
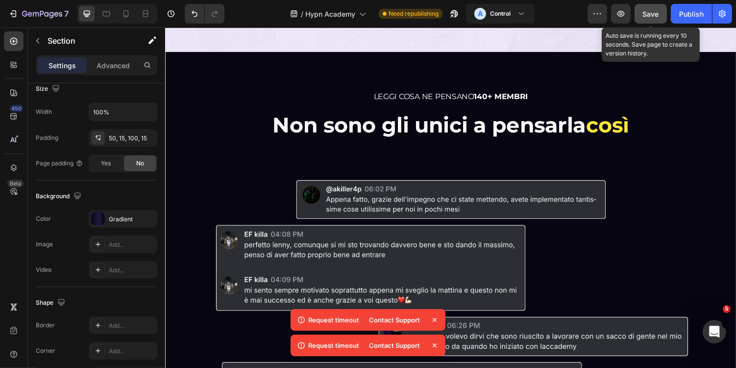
click at [648, 15] on span "Save" at bounding box center [651, 14] width 16 height 8
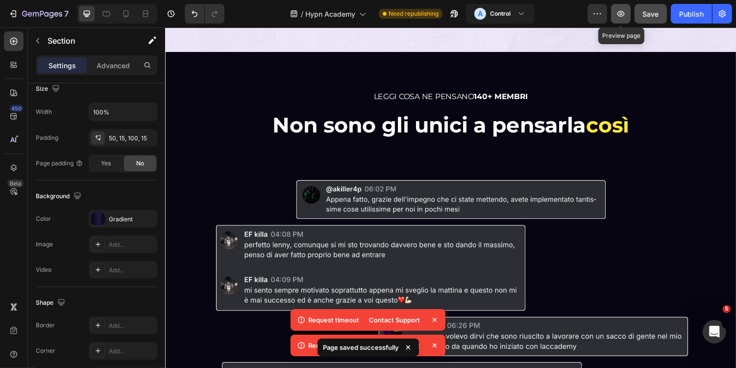
click at [625, 17] on icon "button" at bounding box center [621, 14] width 10 height 10
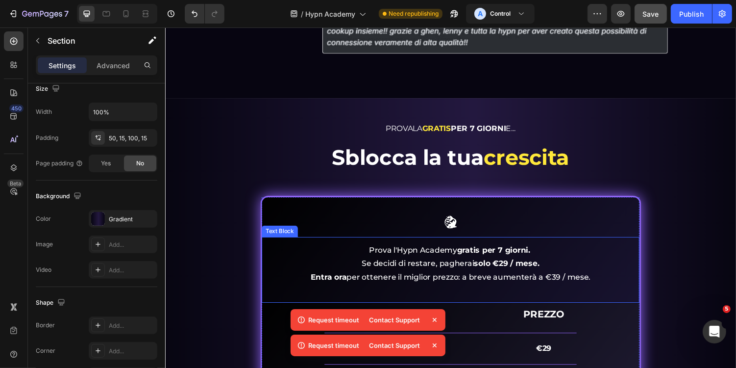
scroll to position [3845, 0]
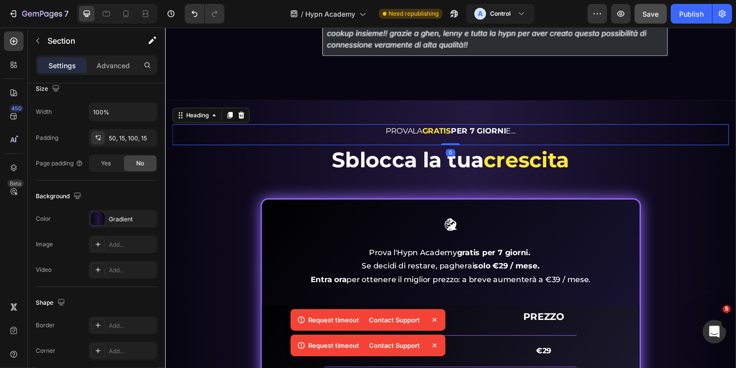
click at [223, 135] on h2 "PROVALA GRATIS PER 7 GIORNI E..." at bounding box center [459, 132] width 574 height 13
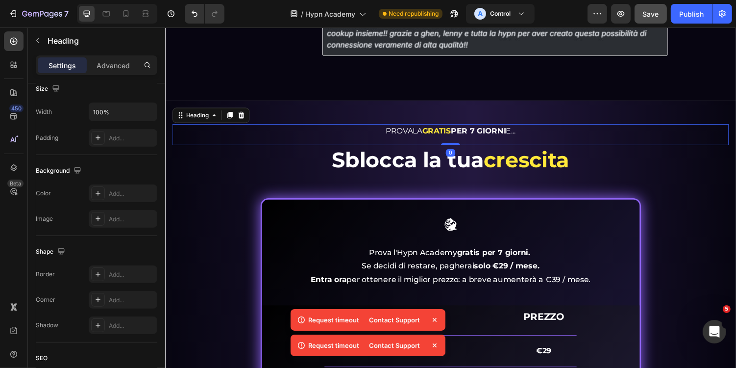
scroll to position [0, 0]
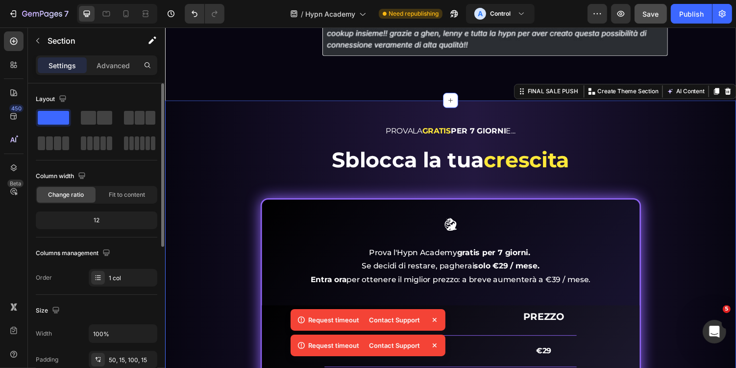
click at [268, 116] on div "PROVALA GRATIS PER 7 GIORNI E... Heading Sblocca la tua crescita Heading Image …" at bounding box center [459, 354] width 588 height 504
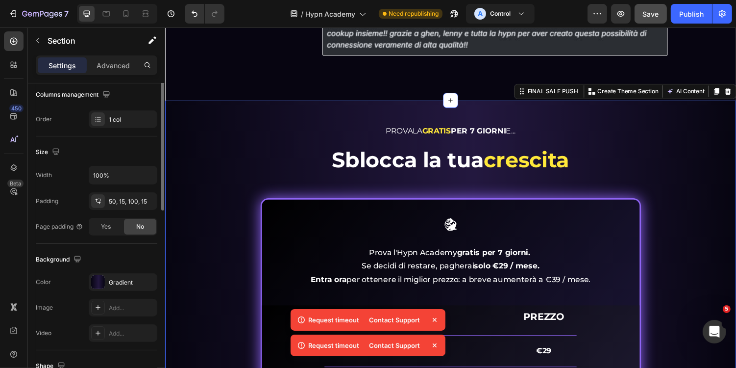
scroll to position [218, 0]
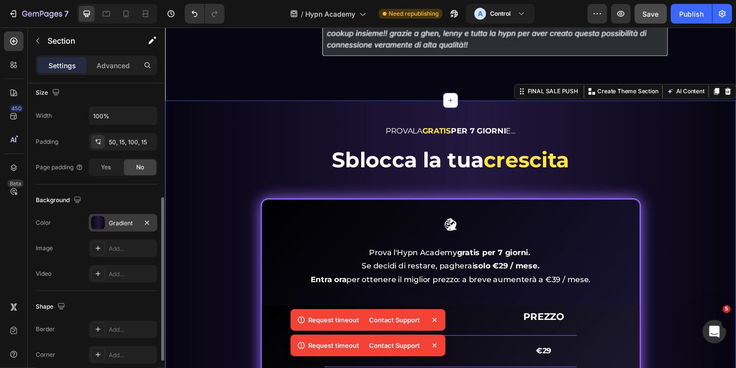
click at [116, 216] on div "Gradient" at bounding box center [123, 223] width 69 height 18
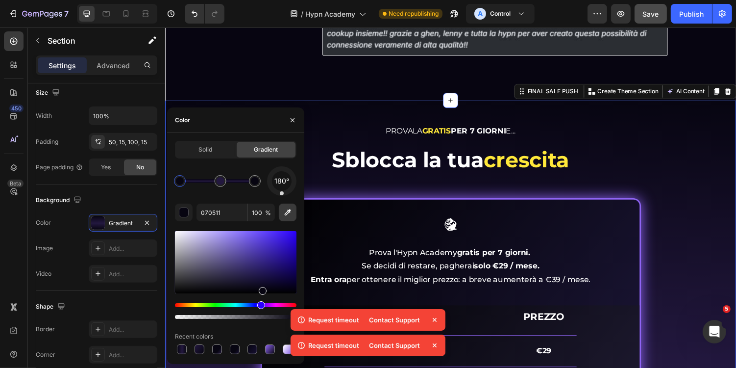
drag, startPoint x: 294, startPoint y: 181, endPoint x: 282, endPoint y: 207, distance: 28.5
click at [282, 207] on div "180° 070511 100 % Recent colors" at bounding box center [236, 261] width 122 height 190
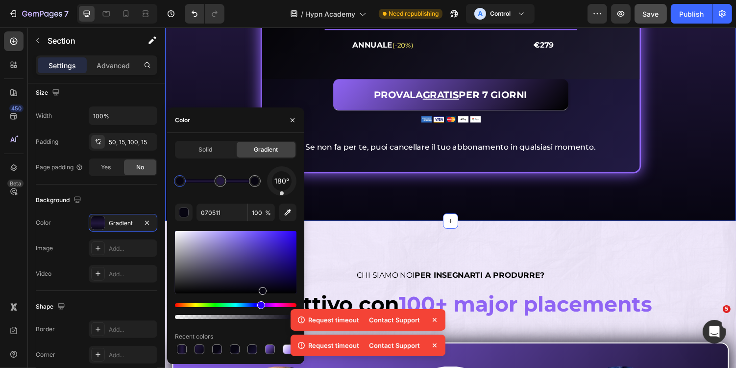
scroll to position [4226, 0]
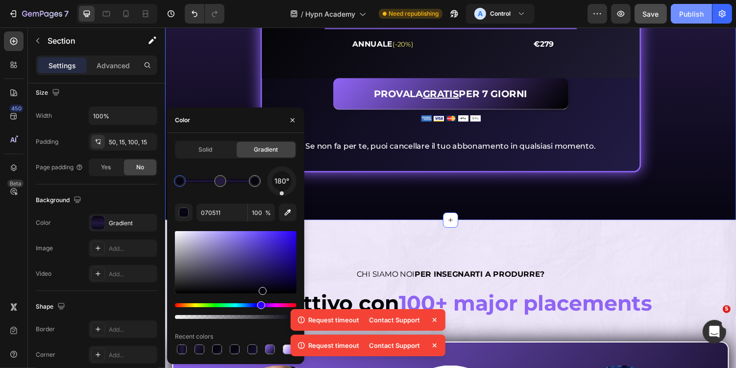
click at [691, 21] on button "Publish" at bounding box center [691, 14] width 41 height 20
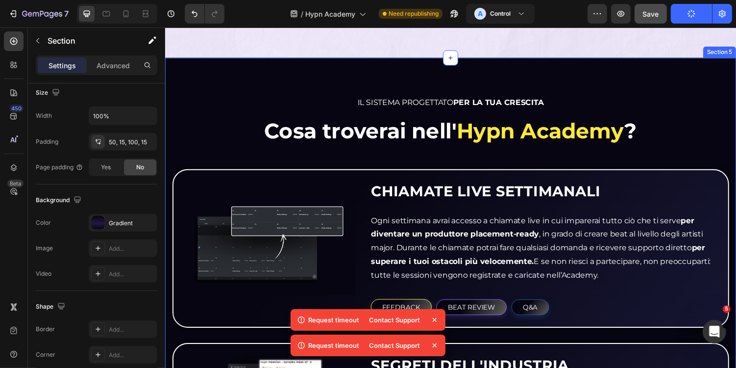
scroll to position [712, 0]
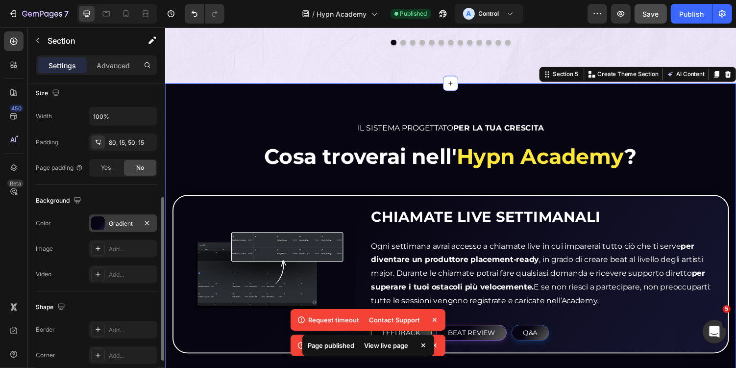
click at [115, 220] on div "Gradient" at bounding box center [123, 223] width 28 height 9
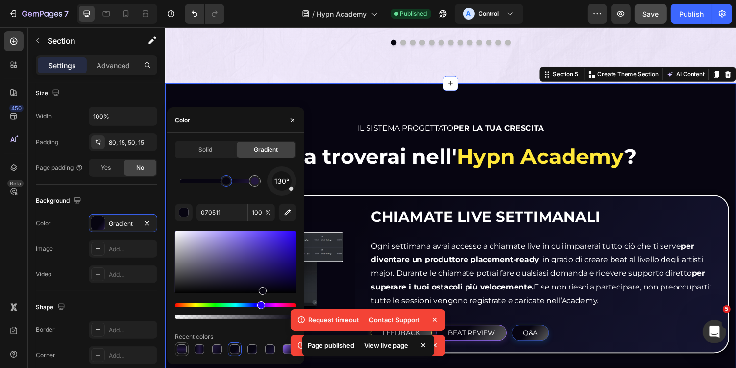
click at [182, 347] on div at bounding box center [182, 349] width 10 height 10
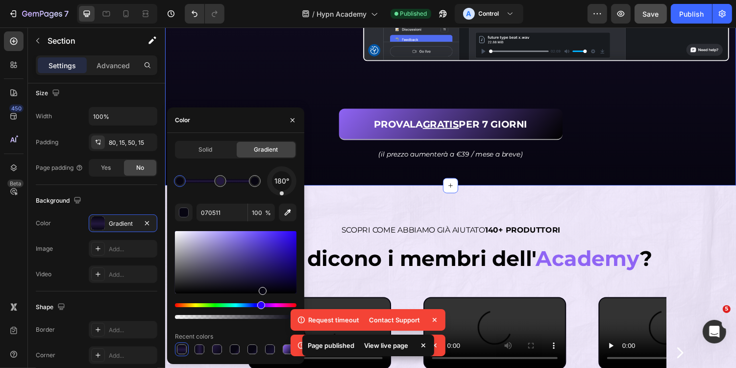
scroll to position [2130, 0]
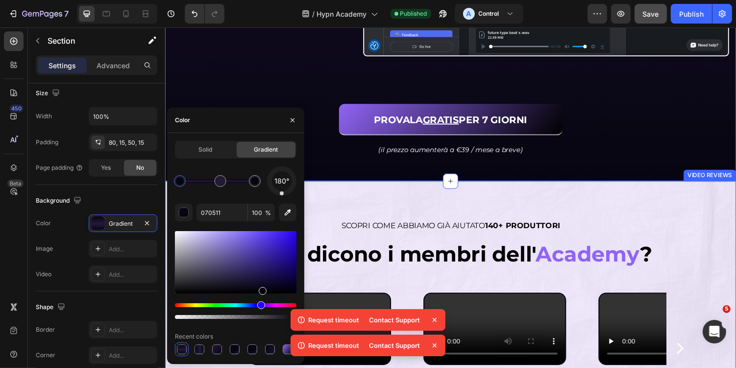
click at [618, 205] on div "SCOPRI COME ABBIAMO GIÀ AIUTATO 140+ PRODUTTORI Heading Cosa dicono i membri de…" at bounding box center [459, 330] width 588 height 290
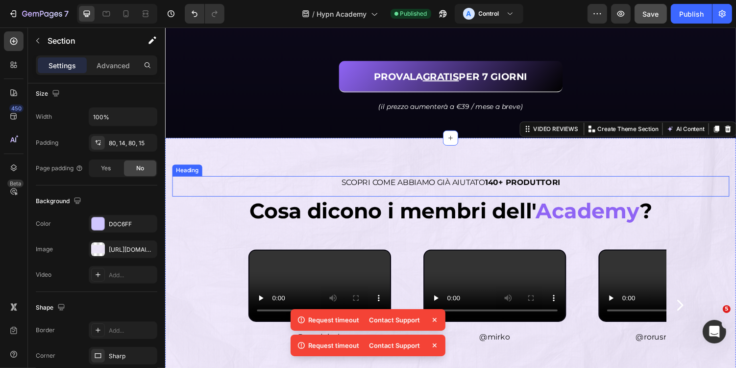
scroll to position [2187, 0]
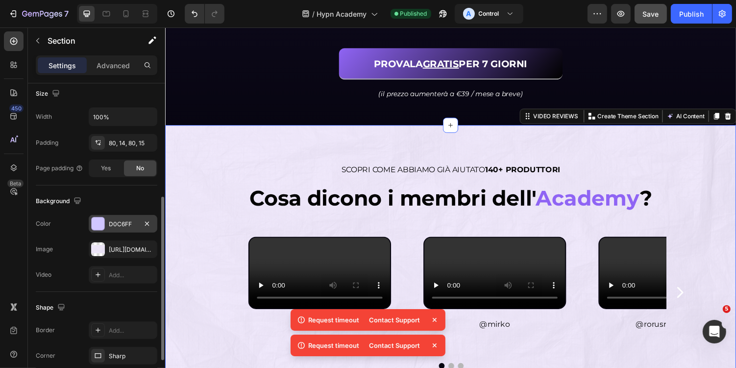
click at [107, 215] on div "D0C6FF" at bounding box center [123, 224] width 69 height 18
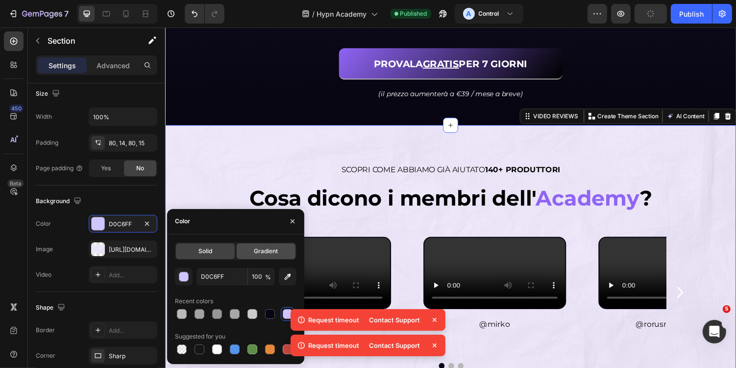
click at [272, 250] on span "Gradient" at bounding box center [266, 251] width 24 height 9
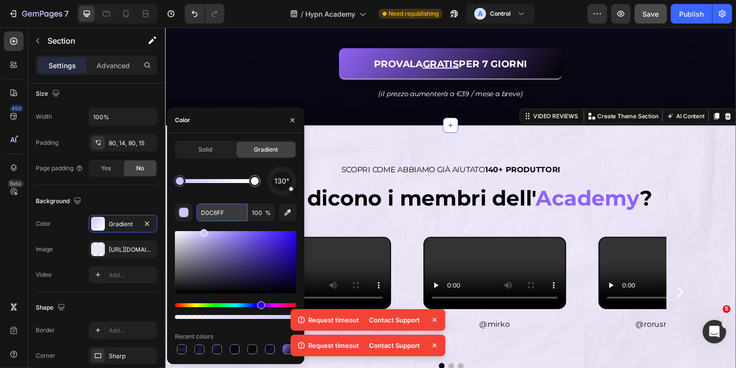
click at [229, 217] on input "D0C6FF" at bounding box center [222, 212] width 51 height 18
click at [184, 348] on div at bounding box center [182, 349] width 10 height 10
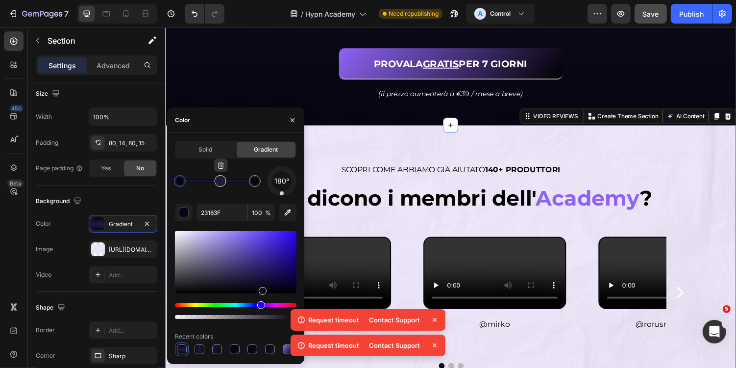
click at [223, 182] on div at bounding box center [221, 181] width 8 height 8
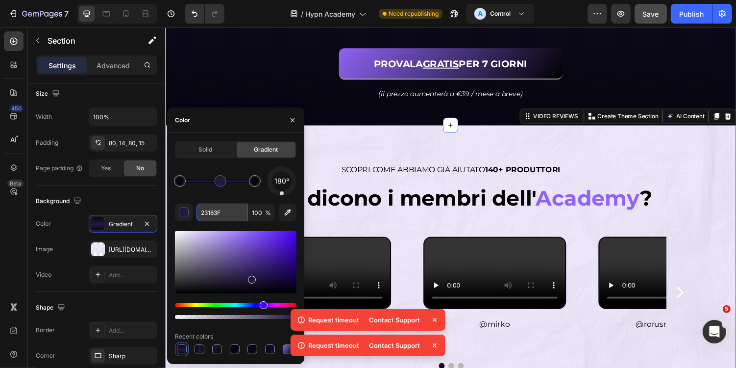
click at [228, 215] on input "23183F" at bounding box center [222, 212] width 51 height 18
paste input "D0C6F"
type input "D0C6FF"
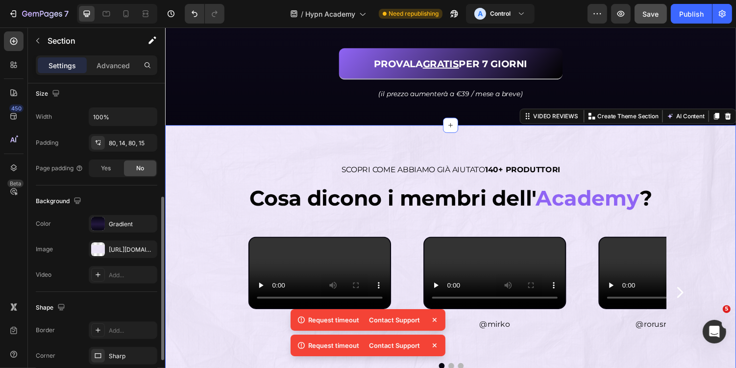
click at [118, 200] on div "Background" at bounding box center [97, 201] width 122 height 16
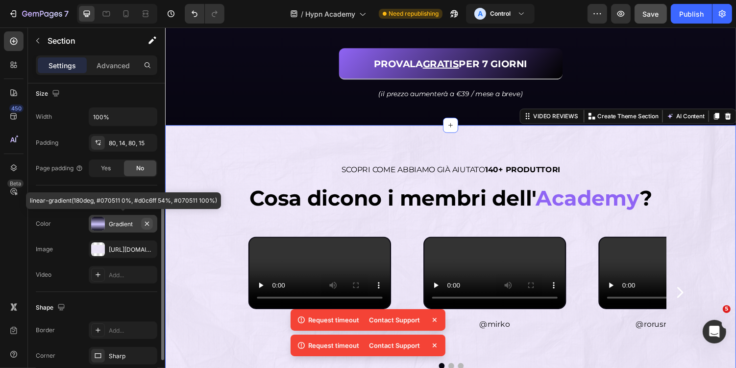
click at [147, 223] on icon "button" at bounding box center [147, 224] width 8 height 8
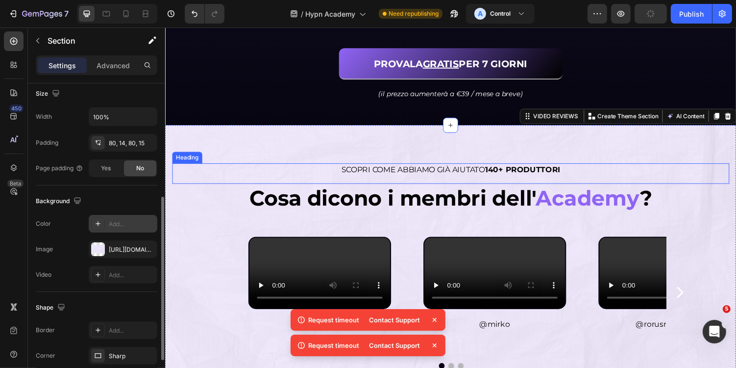
scroll to position [2250, 0]
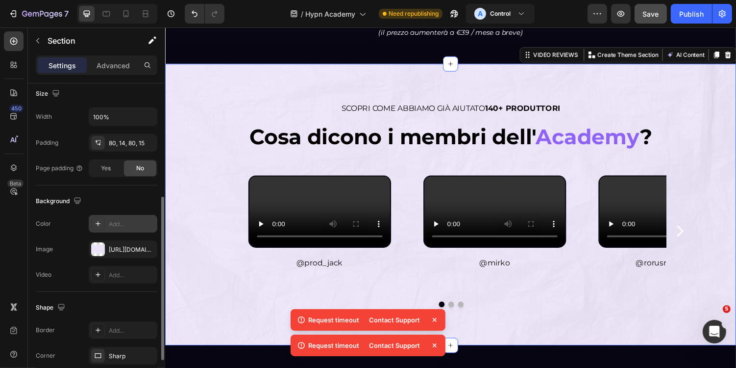
click at [130, 223] on div "Add..." at bounding box center [132, 224] width 46 height 9
type input "DDDDDD"
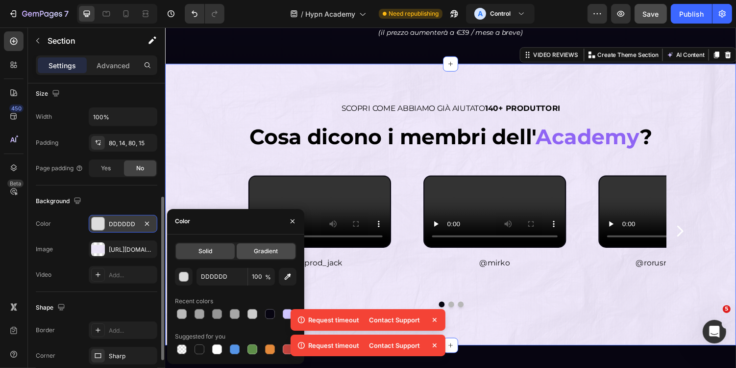
click at [269, 248] on span "Gradient" at bounding box center [266, 251] width 24 height 9
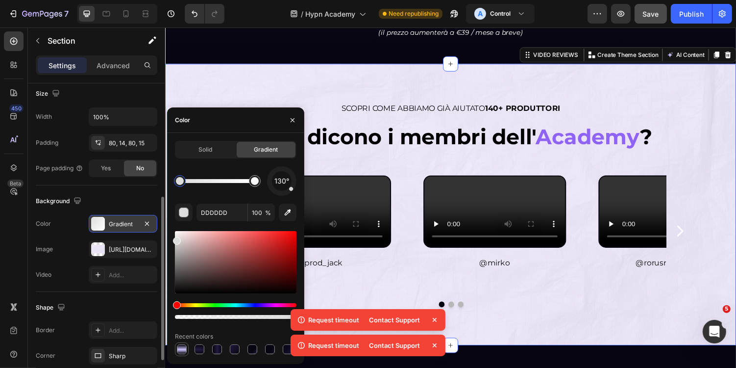
click at [182, 347] on div at bounding box center [182, 349] width 10 height 10
type input "070511"
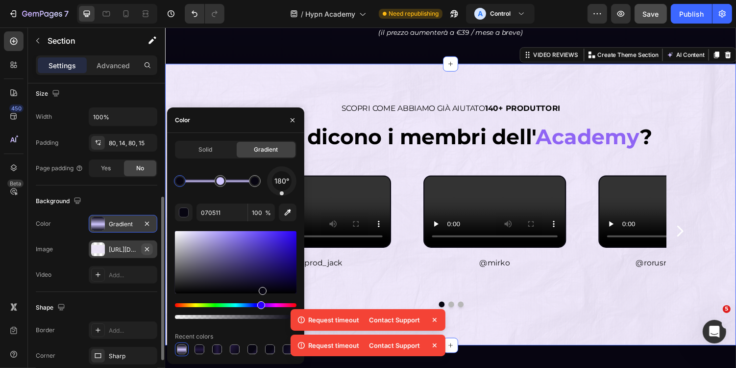
click at [149, 247] on icon "button" at bounding box center [147, 249] width 8 height 8
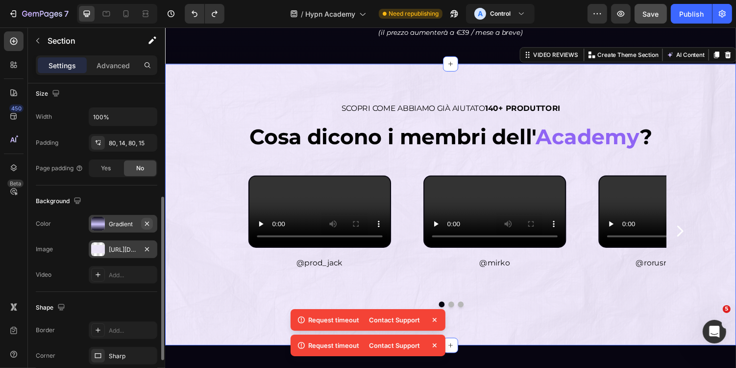
click at [150, 225] on button "button" at bounding box center [147, 224] width 12 height 12
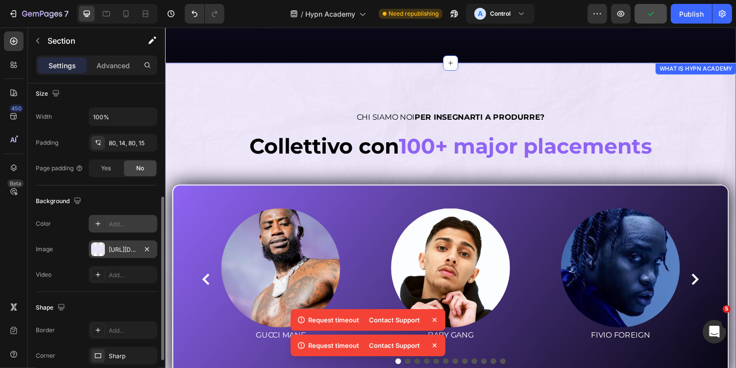
scroll to position [4384, 0]
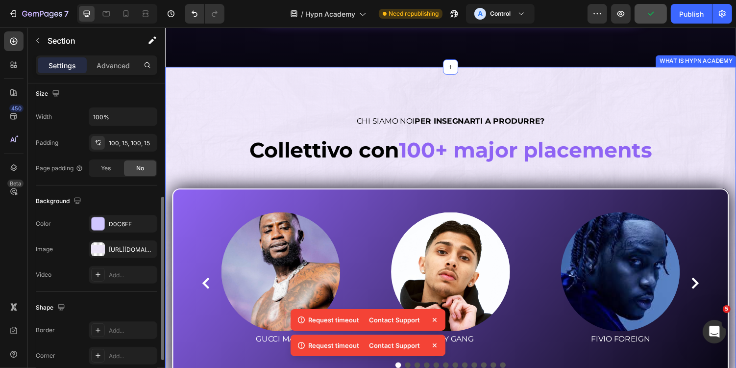
click at [214, 82] on div "CHI SIAMO NOI PER INSEGNARTI A PRODURRE? Heading Collettivo con 100+ major plac…" at bounding box center [459, 254] width 588 height 375
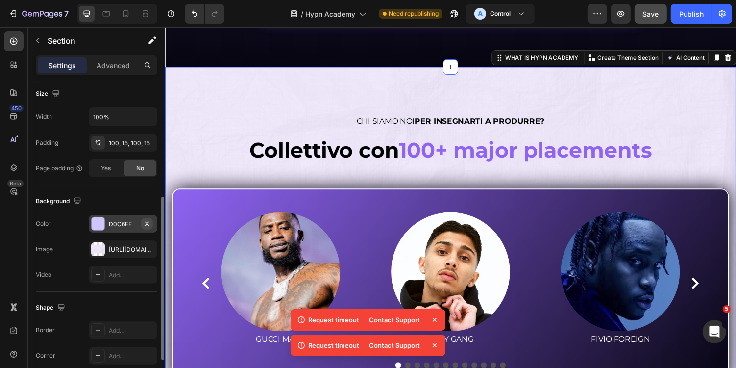
click at [149, 222] on icon "button" at bounding box center [147, 224] width 8 height 8
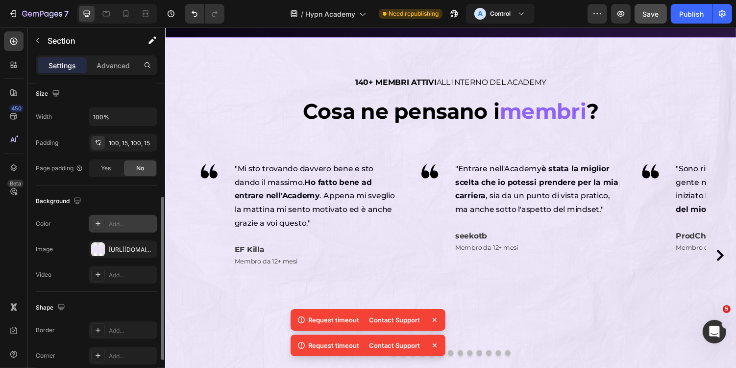
scroll to position [362, 0]
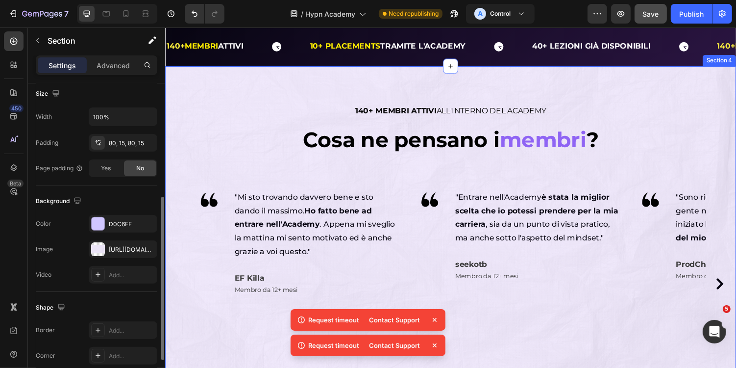
click at [273, 83] on div "140+ MEMBRI ATTIVI ALL'INTERNO DEL ACADEMY Heading Cosa ne pensano i membri ? H…" at bounding box center [459, 250] width 588 height 366
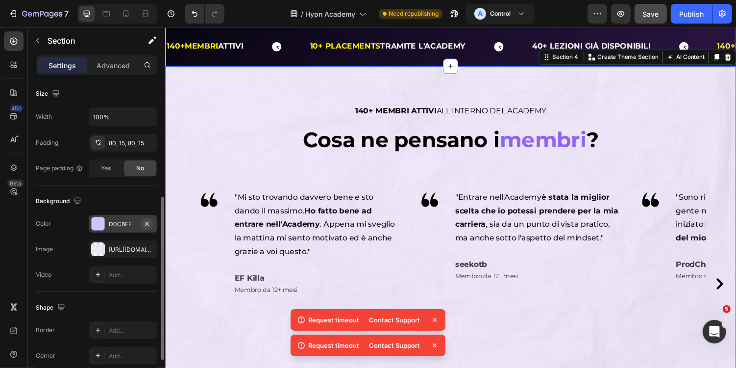
click at [150, 220] on icon "button" at bounding box center [147, 224] width 8 height 8
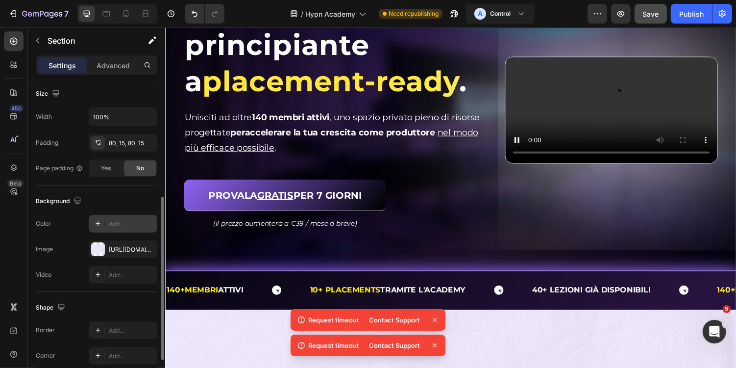
scroll to position [0, 0]
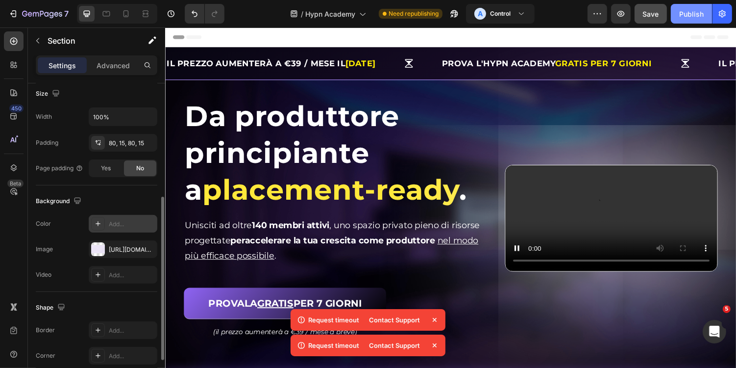
click at [684, 13] on div "Publish" at bounding box center [691, 14] width 25 height 10
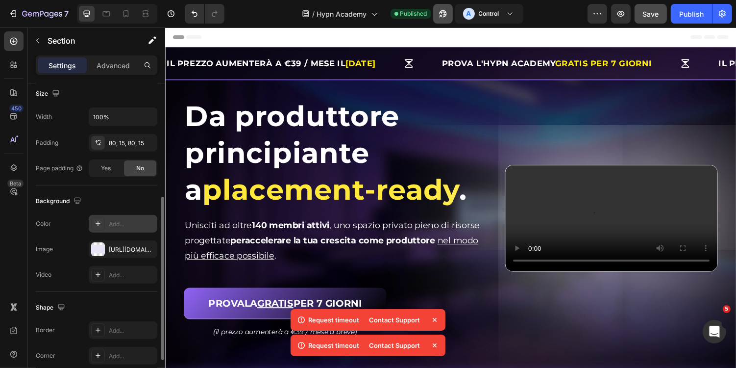
click at [444, 21] on button "button" at bounding box center [443, 14] width 20 height 20
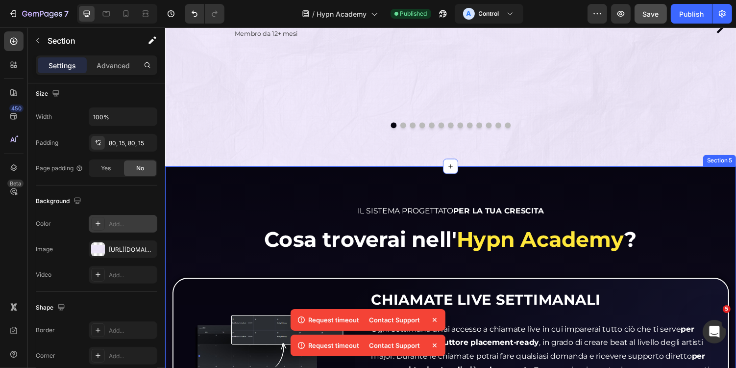
scroll to position [625, 0]
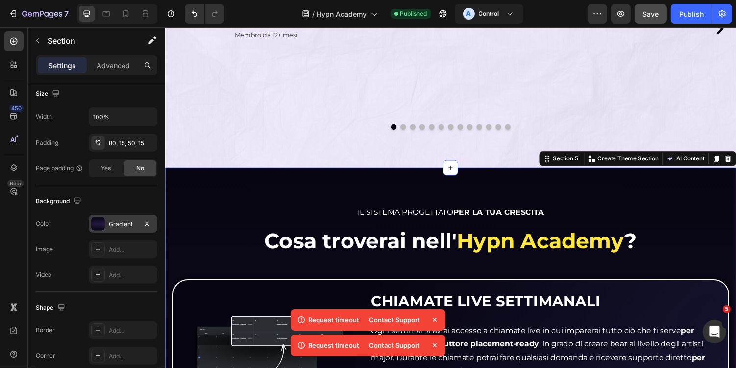
click at [121, 225] on div "Gradient" at bounding box center [123, 224] width 28 height 9
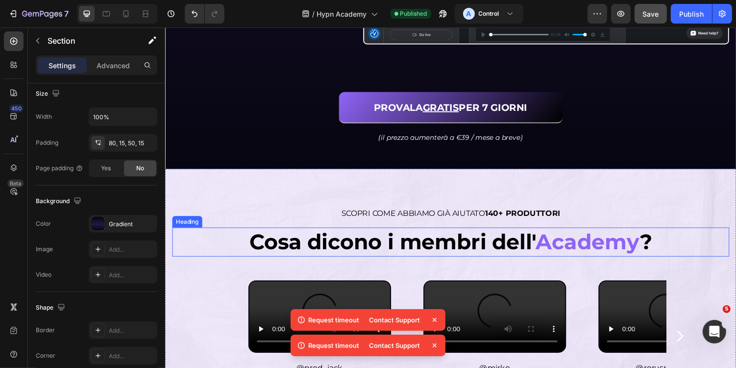
scroll to position [2132, 0]
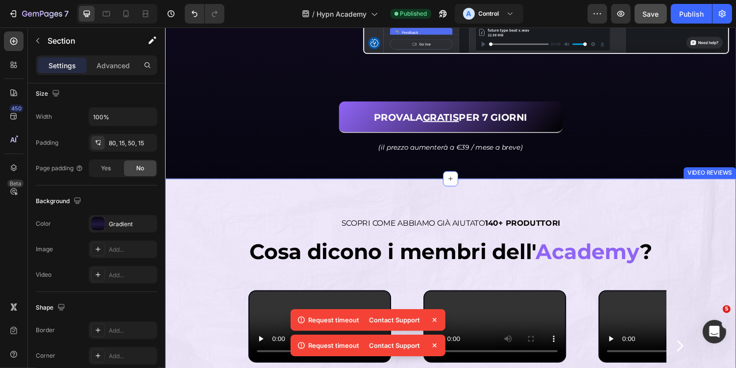
click at [335, 189] on div "SCOPRI COME ABBIAMO GIÀ AIUTATO 140+ PRODUTTORI Heading Cosa dicono i membri de…" at bounding box center [459, 327] width 588 height 290
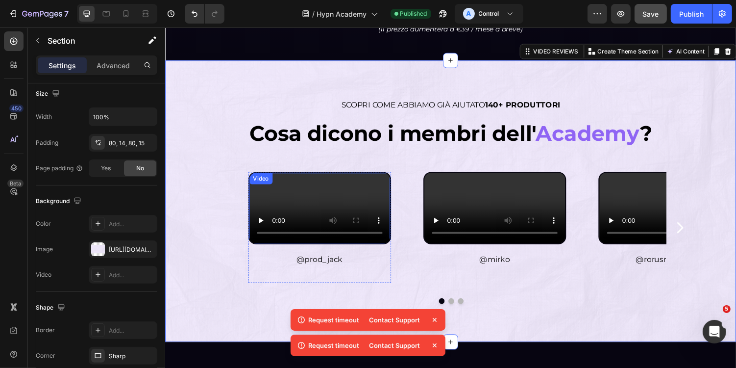
scroll to position [2229, 0]
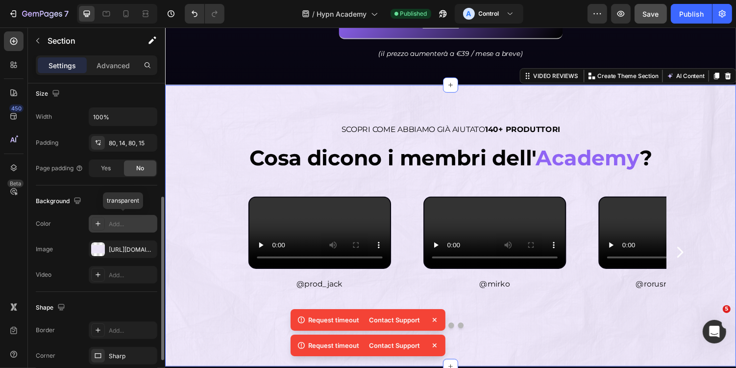
click at [128, 225] on div "Add..." at bounding box center [132, 224] width 46 height 9
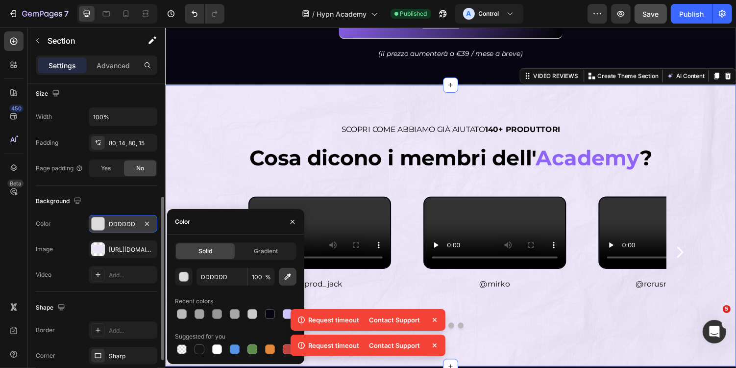
click at [287, 274] on icon "button" at bounding box center [288, 277] width 10 height 10
type input "EDE6F8"
click at [264, 249] on span "Gradient" at bounding box center [266, 251] width 24 height 9
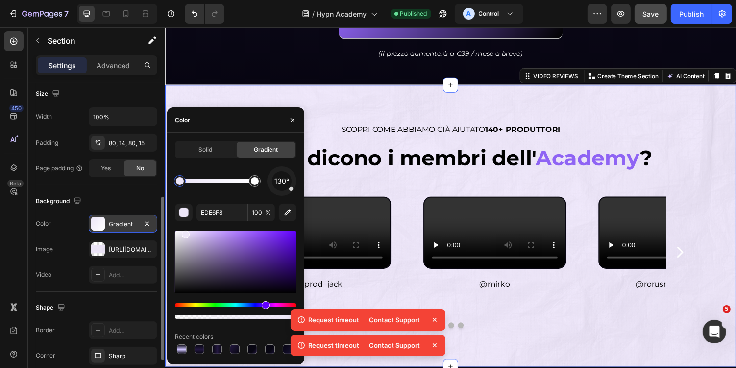
click at [176, 181] on div at bounding box center [180, 181] width 8 height 8
click at [226, 213] on input "EDE6F8" at bounding box center [222, 212] width 51 height 18
type input "070511"
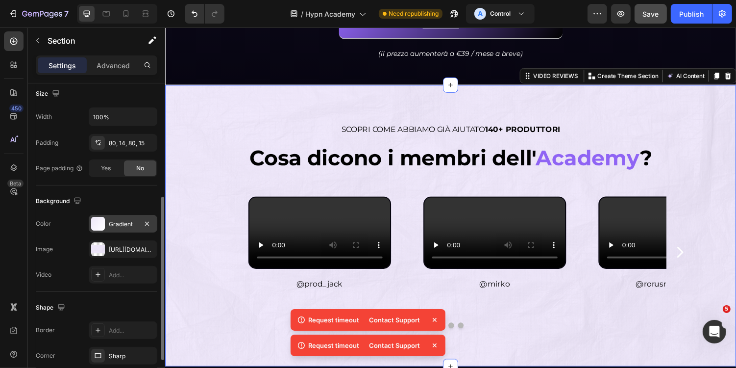
click at [349, 109] on div "SCOPRI COME ABBIAMO GIÀ AIUTATO 140+ PRODUTTORI Heading Cosa dicono i membri de…" at bounding box center [459, 231] width 588 height 290
click at [147, 250] on icon "button" at bounding box center [147, 249] width 8 height 8
click at [146, 221] on icon "button" at bounding box center [147, 224] width 8 height 8
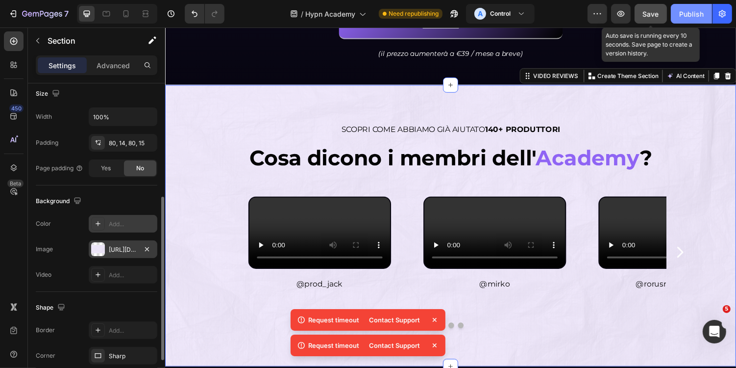
click at [673, 10] on button "Publish" at bounding box center [691, 14] width 41 height 20
